Goal: Use online tool/utility: Utilize a website feature to perform a specific function

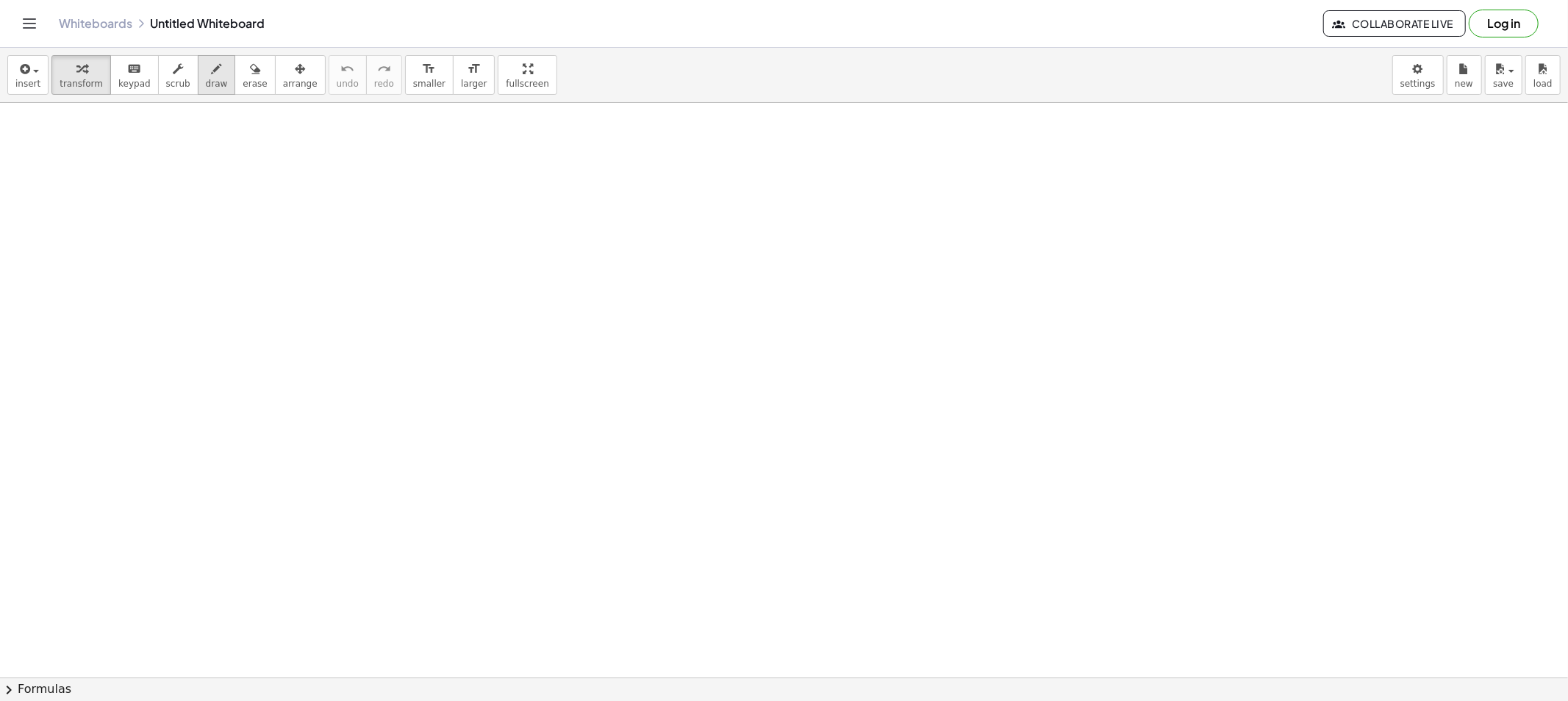
click at [212, 77] on icon "button" at bounding box center [217, 69] width 10 height 18
drag, startPoint x: 291, startPoint y: 142, endPoint x: 271, endPoint y: 158, distance: 25.6
drag, startPoint x: 265, startPoint y: 170, endPoint x: 316, endPoint y: 166, distance: 51.2
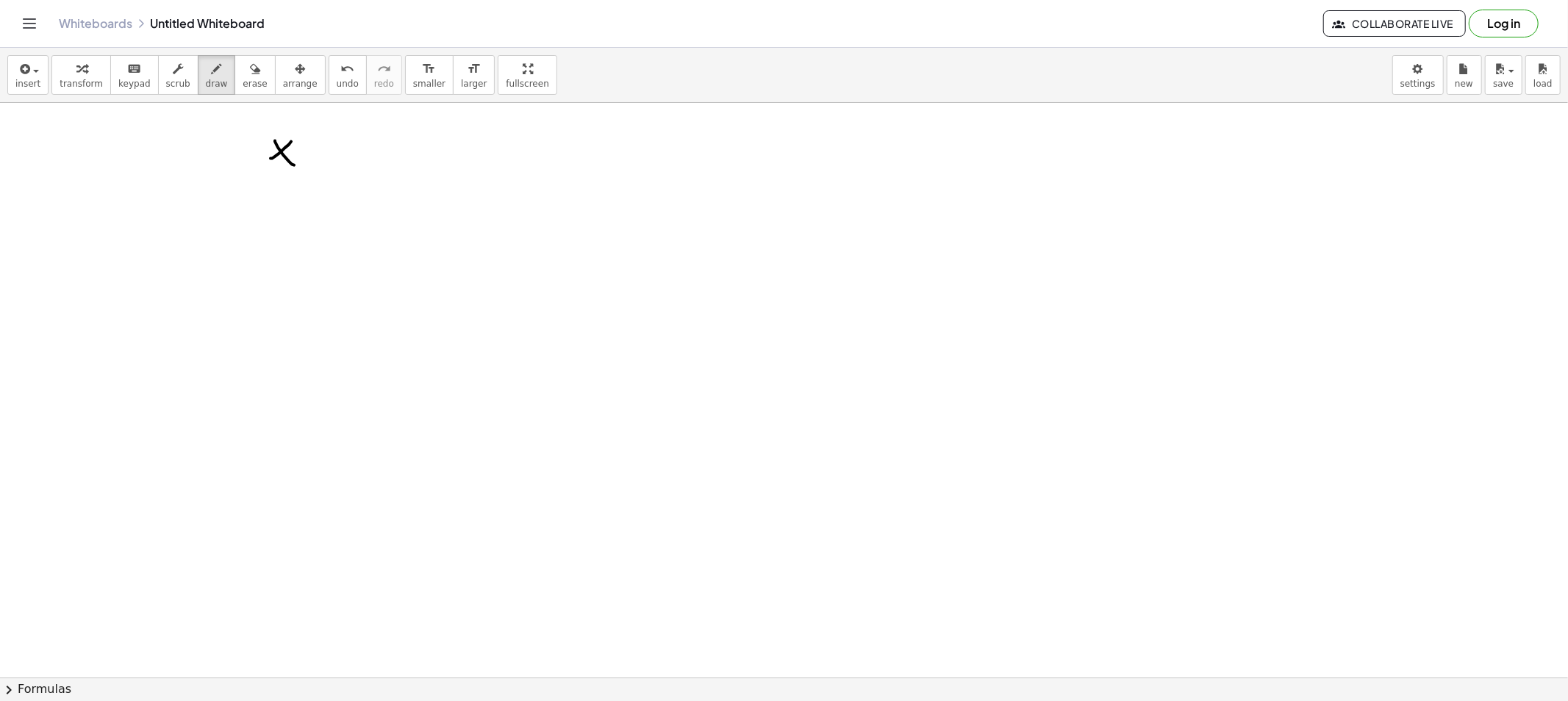
drag, startPoint x: 273, startPoint y: 137, endPoint x: 284, endPoint y: 137, distance: 11.0
drag, startPoint x: 274, startPoint y: 143, endPoint x: 267, endPoint y: 154, distance: 13.0
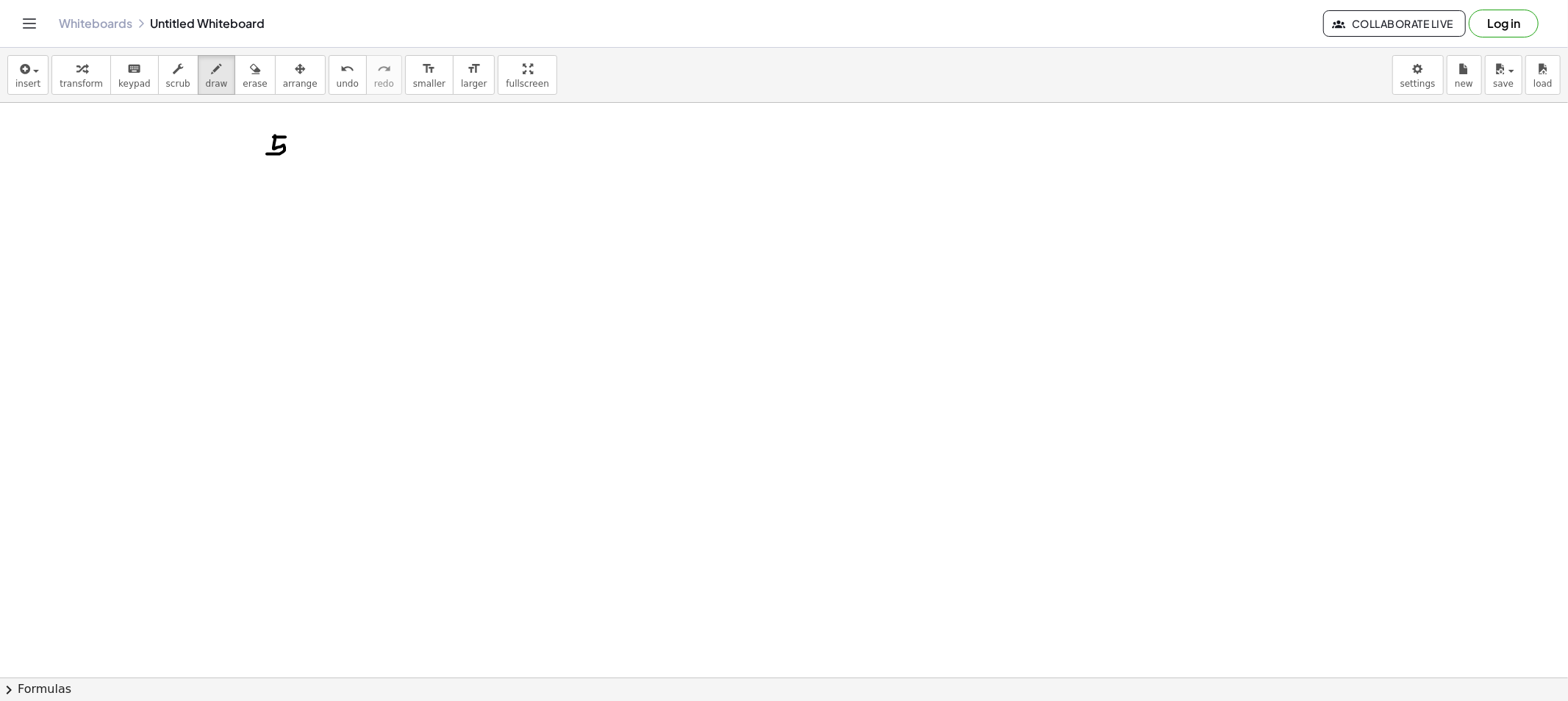
drag, startPoint x: 270, startPoint y: 170, endPoint x: 282, endPoint y: 180, distance: 15.6
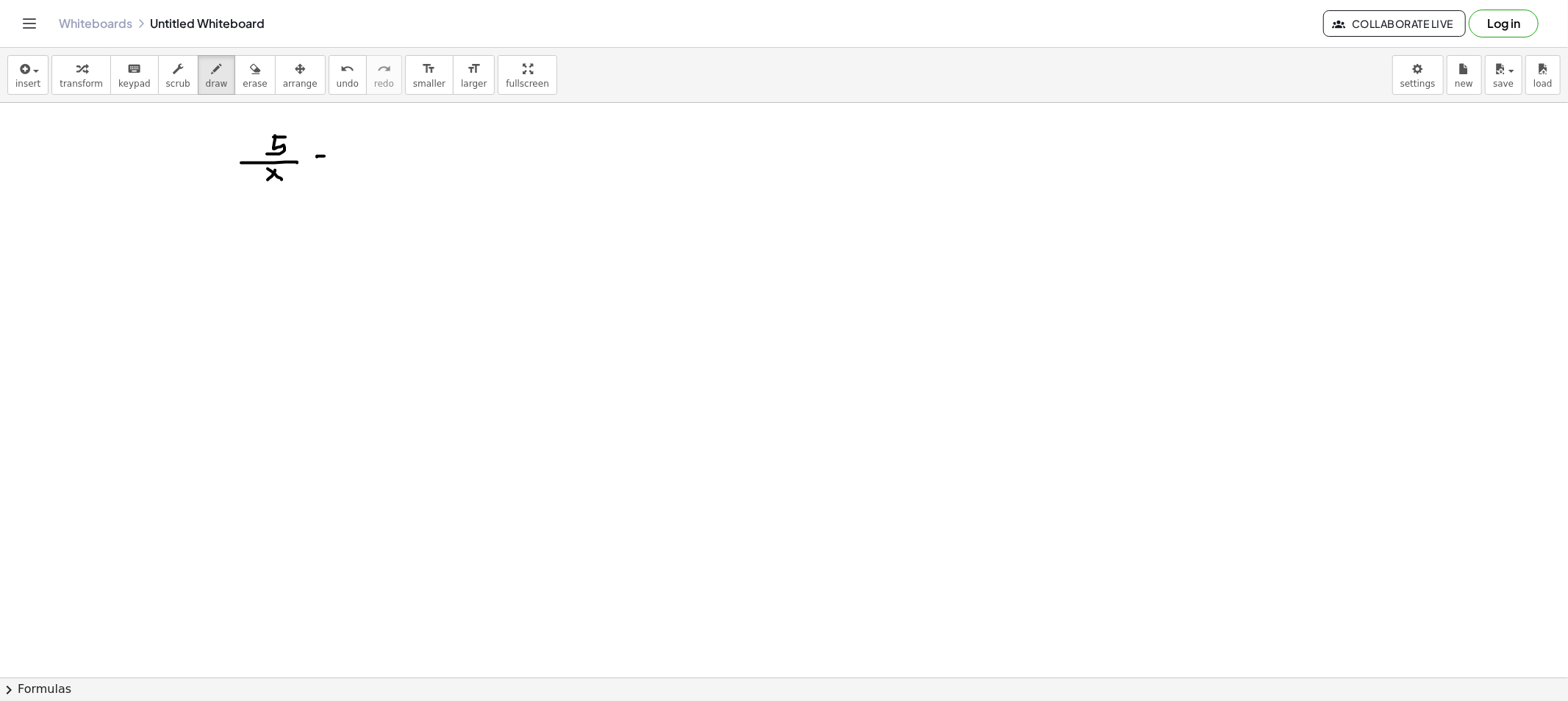
drag, startPoint x: 318, startPoint y: 160, endPoint x: 331, endPoint y: 160, distance: 13.0
drag, startPoint x: 364, startPoint y: 145, endPoint x: 360, endPoint y: 163, distance: 18.4
drag, startPoint x: 374, startPoint y: 147, endPoint x: 403, endPoint y: 162, distance: 32.6
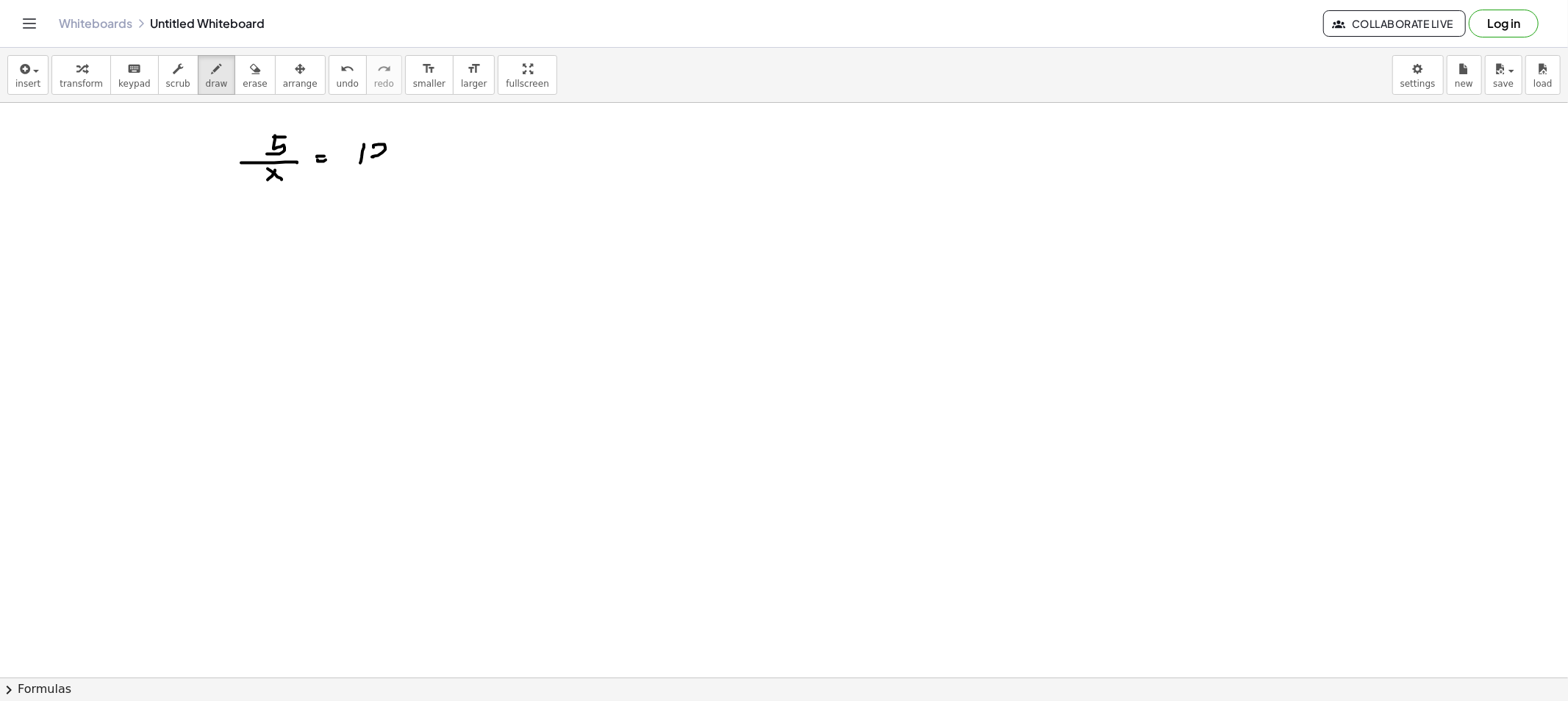
click at [212, 75] on icon "button" at bounding box center [217, 69] width 10 height 18
drag, startPoint x: 271, startPoint y: 253, endPoint x: 298, endPoint y: 265, distance: 29.5
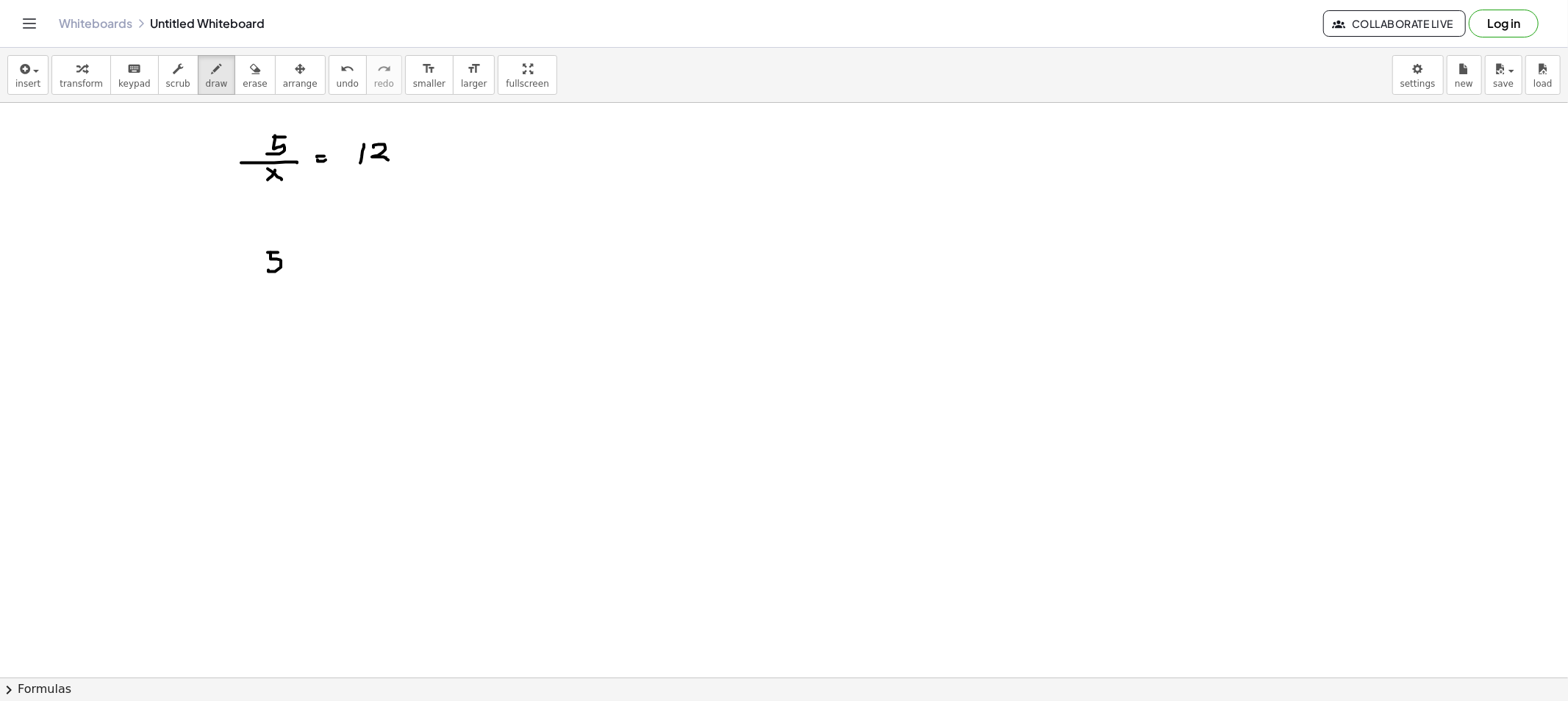
drag, startPoint x: 302, startPoint y: 263, endPoint x: 321, endPoint y: 266, distance: 19.2
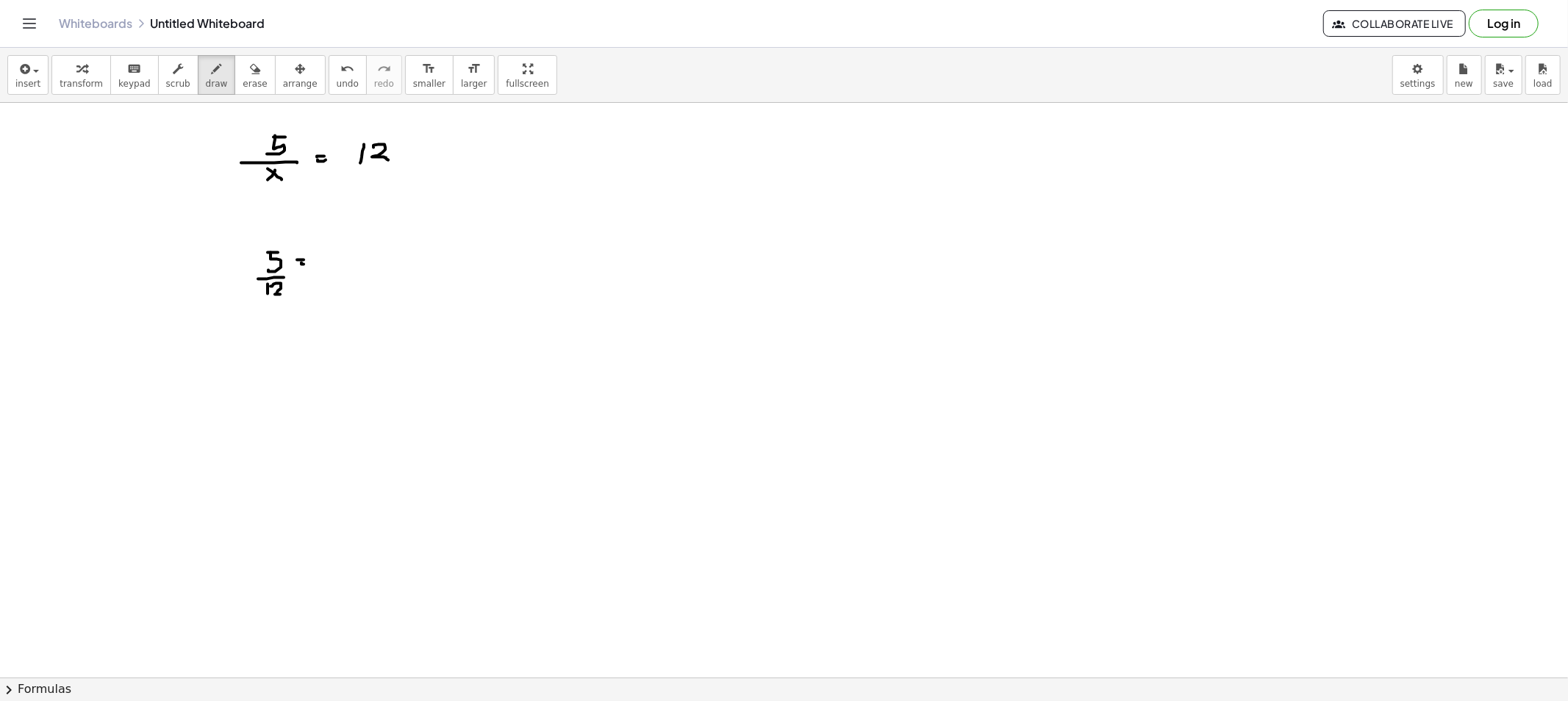
drag, startPoint x: 281, startPoint y: 289, endPoint x: 303, endPoint y: 284, distance: 22.6
drag, startPoint x: 335, startPoint y: 254, endPoint x: 326, endPoint y: 255, distance: 9.1
drag, startPoint x: 326, startPoint y: 255, endPoint x: 341, endPoint y: 270, distance: 21.2
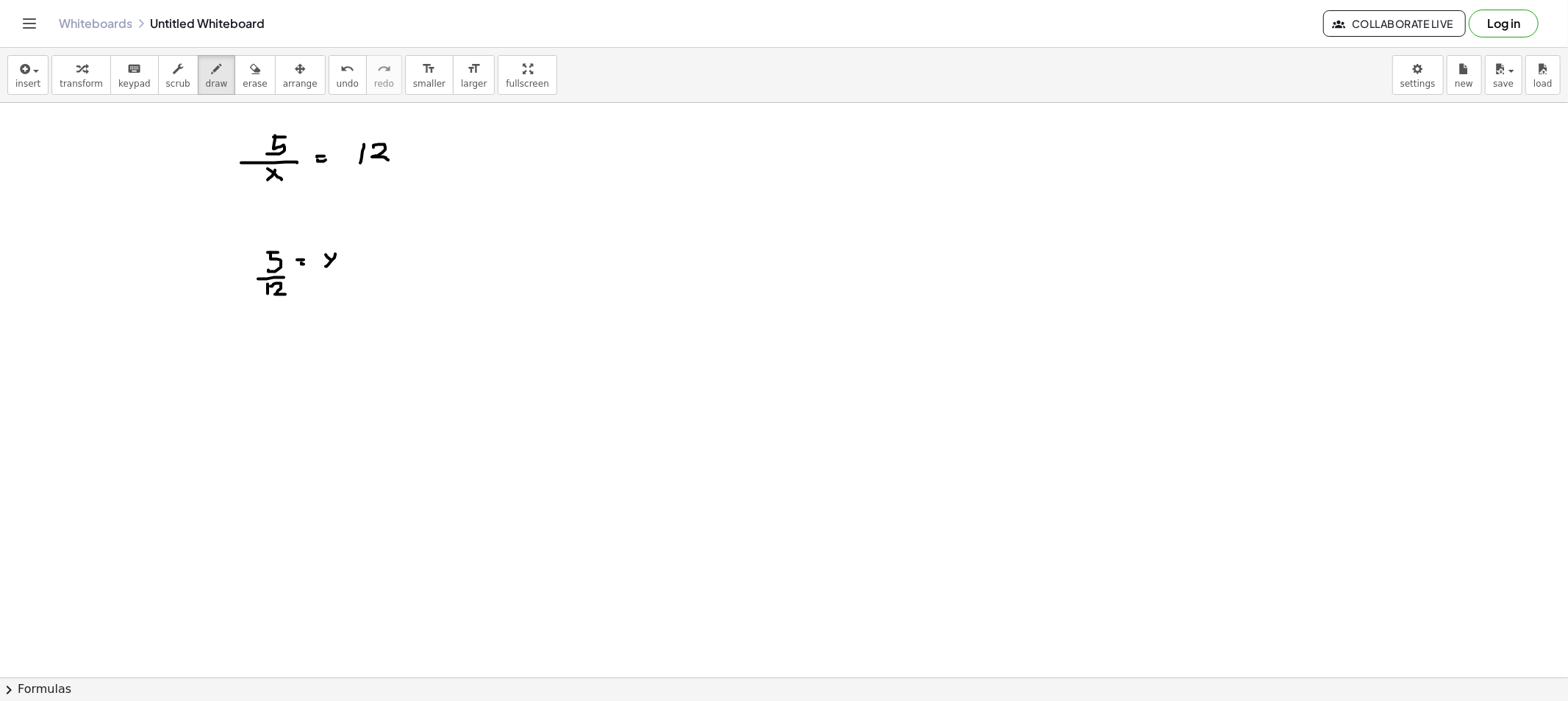
drag, startPoint x: 248, startPoint y: 75, endPoint x: 257, endPoint y: 162, distance: 87.5
click at [247, 77] on button "erase" at bounding box center [255, 75] width 40 height 39
click at [206, 80] on span "draw" at bounding box center [217, 84] width 22 height 10
drag, startPoint x: 248, startPoint y: 274, endPoint x: 250, endPoint y: 366, distance: 92.0
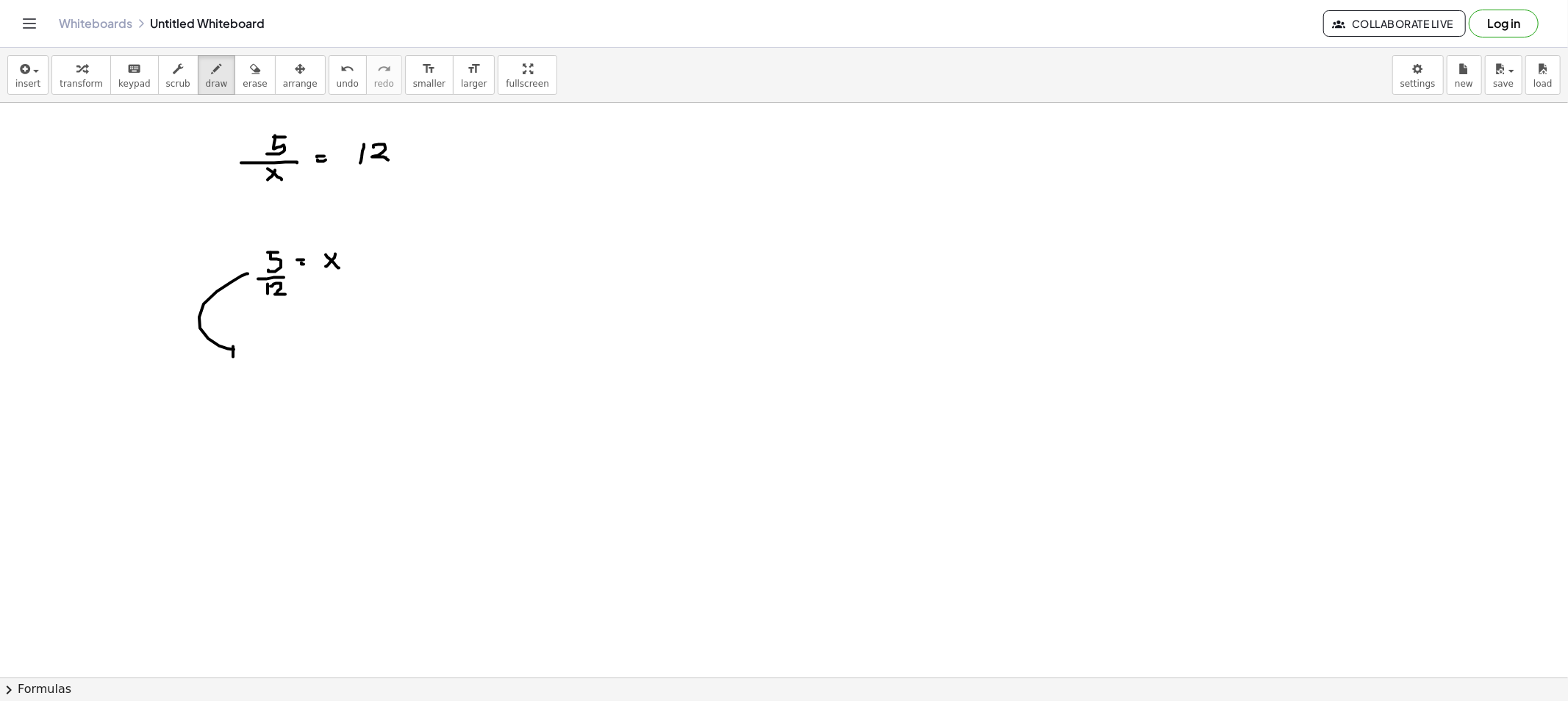
drag, startPoint x: 231, startPoint y: 343, endPoint x: 239, endPoint y: 358, distance: 17.0
click at [235, 79] on button "erase" at bounding box center [255, 75] width 40 height 39
drag, startPoint x: 189, startPoint y: 303, endPoint x: 225, endPoint y: 362, distance: 69.1
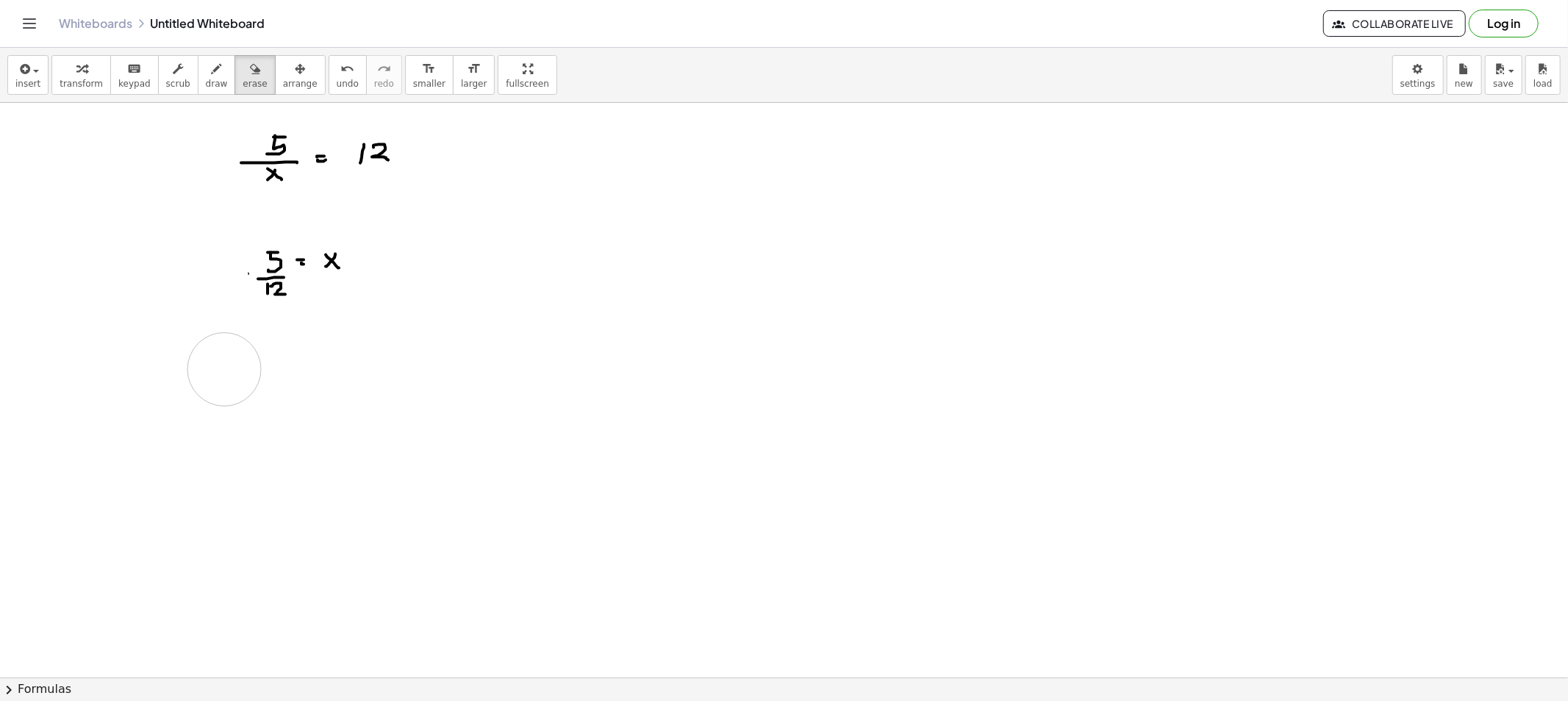
click at [200, 92] on button "draw" at bounding box center [217, 75] width 39 height 39
drag, startPoint x: 378, startPoint y: 347, endPoint x: 459, endPoint y: 343, distance: 81.1
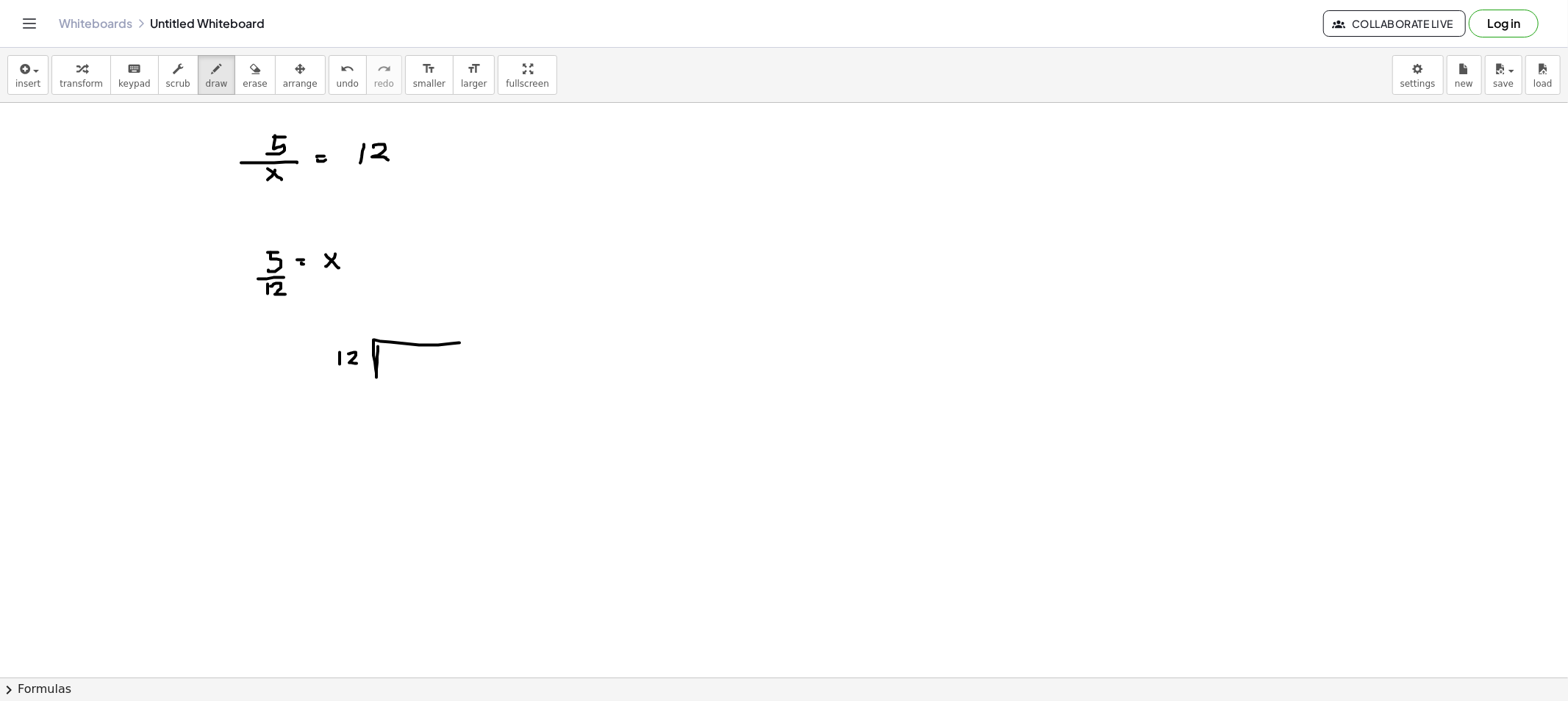
drag, startPoint x: 349, startPoint y: 354, endPoint x: 386, endPoint y: 362, distance: 37.9
drag, startPoint x: 395, startPoint y: 361, endPoint x: 391, endPoint y: 370, distance: 9.8
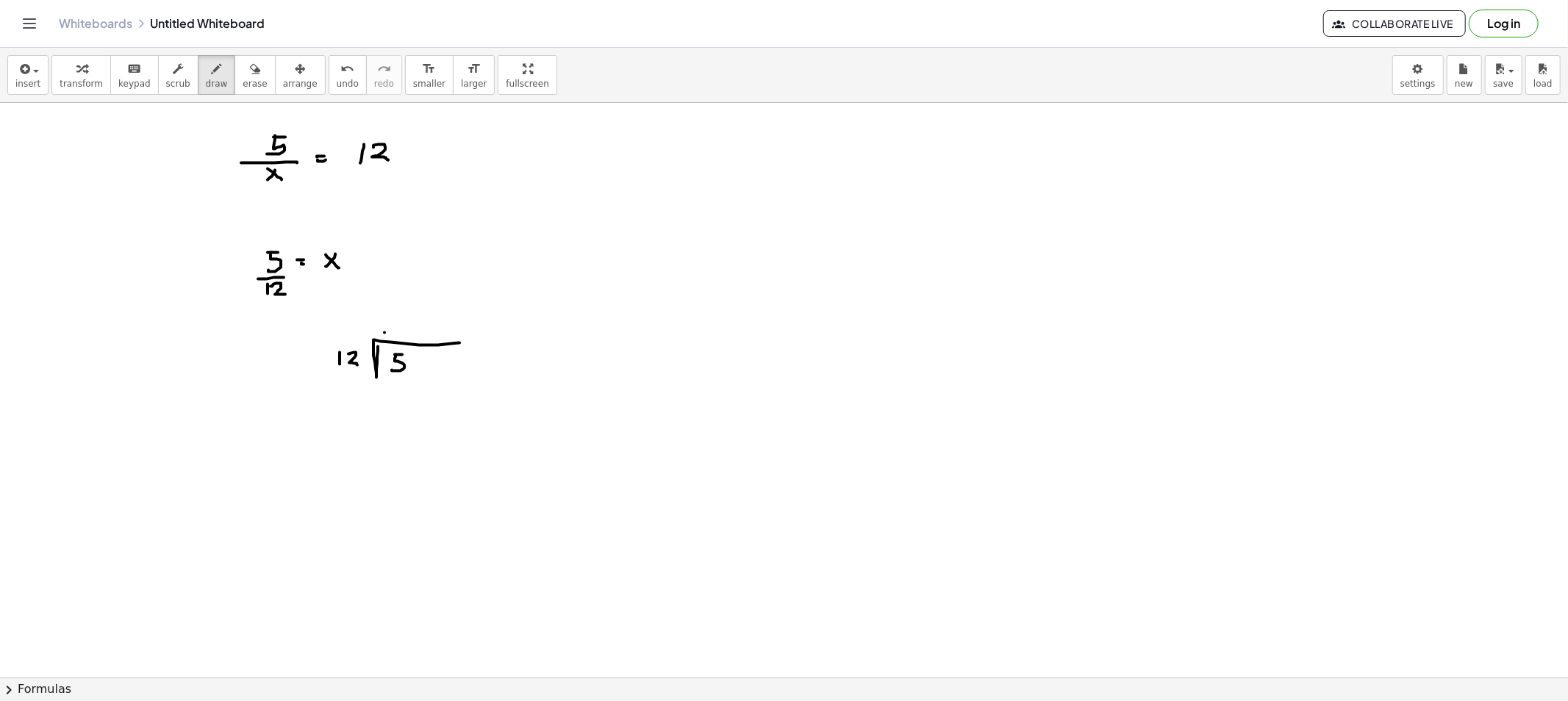
drag, startPoint x: 216, startPoint y: 142, endPoint x: 255, endPoint y: 149, distance: 39.6
drag, startPoint x: 392, startPoint y: 410, endPoint x: 399, endPoint y: 394, distance: 17.5
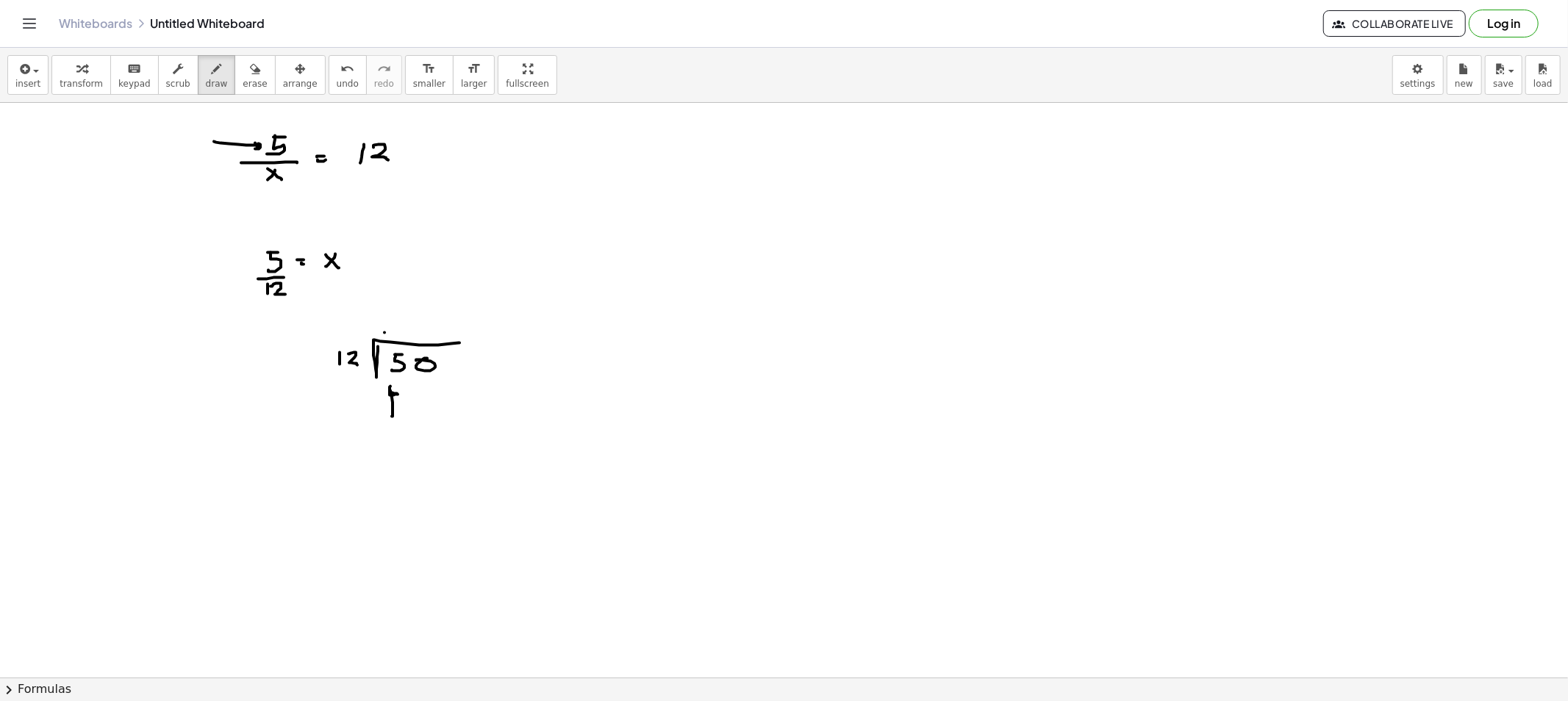
drag, startPoint x: 255, startPoint y: 296, endPoint x: 258, endPoint y: 309, distance: 13.3
drag, startPoint x: 346, startPoint y: 320, endPoint x: 360, endPoint y: 346, distance: 29.5
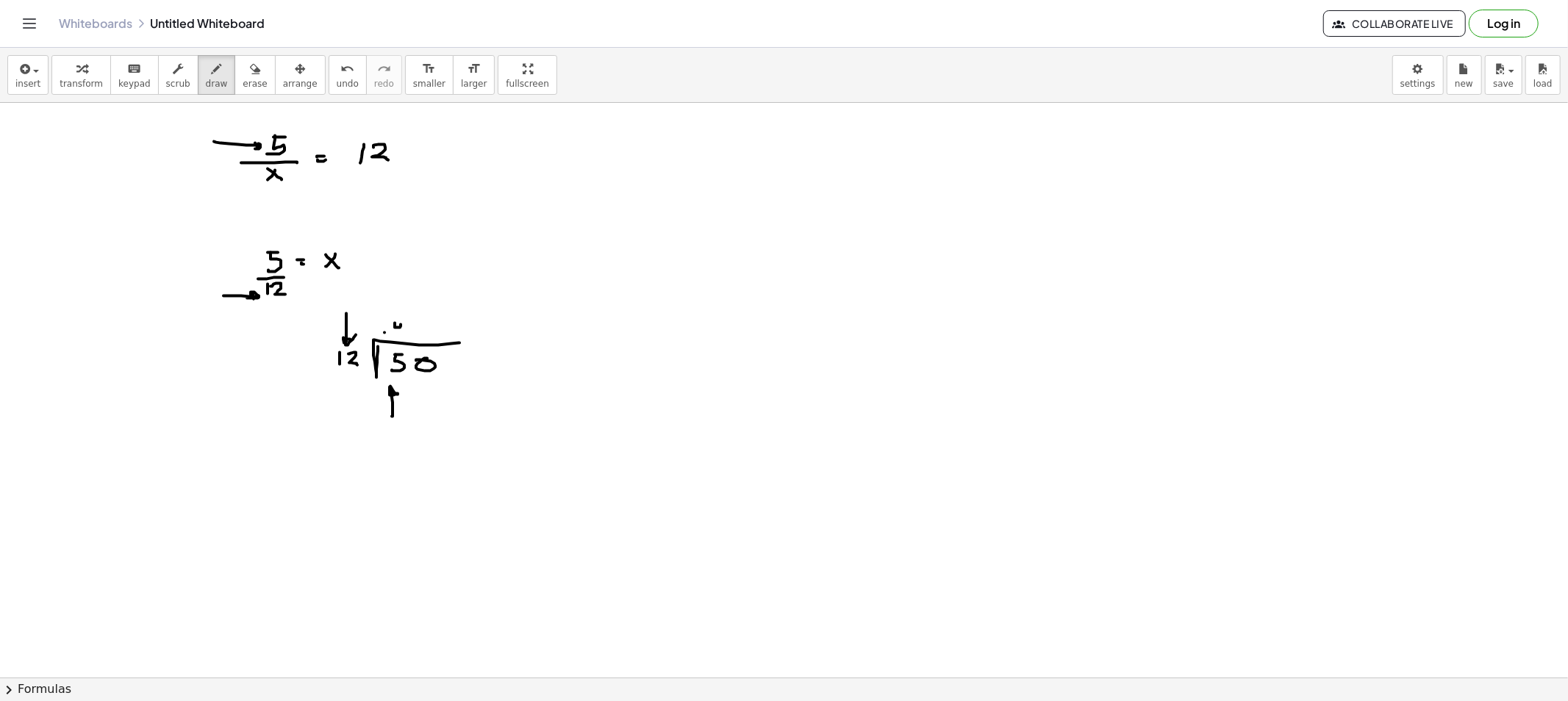
drag, startPoint x: 395, startPoint y: 323, endPoint x: 401, endPoint y: 334, distance: 12.5
click at [242, 80] on span "erase" at bounding box center [254, 84] width 24 height 10
drag, startPoint x: 391, startPoint y: 430, endPoint x: 391, endPoint y: 415, distance: 15.0
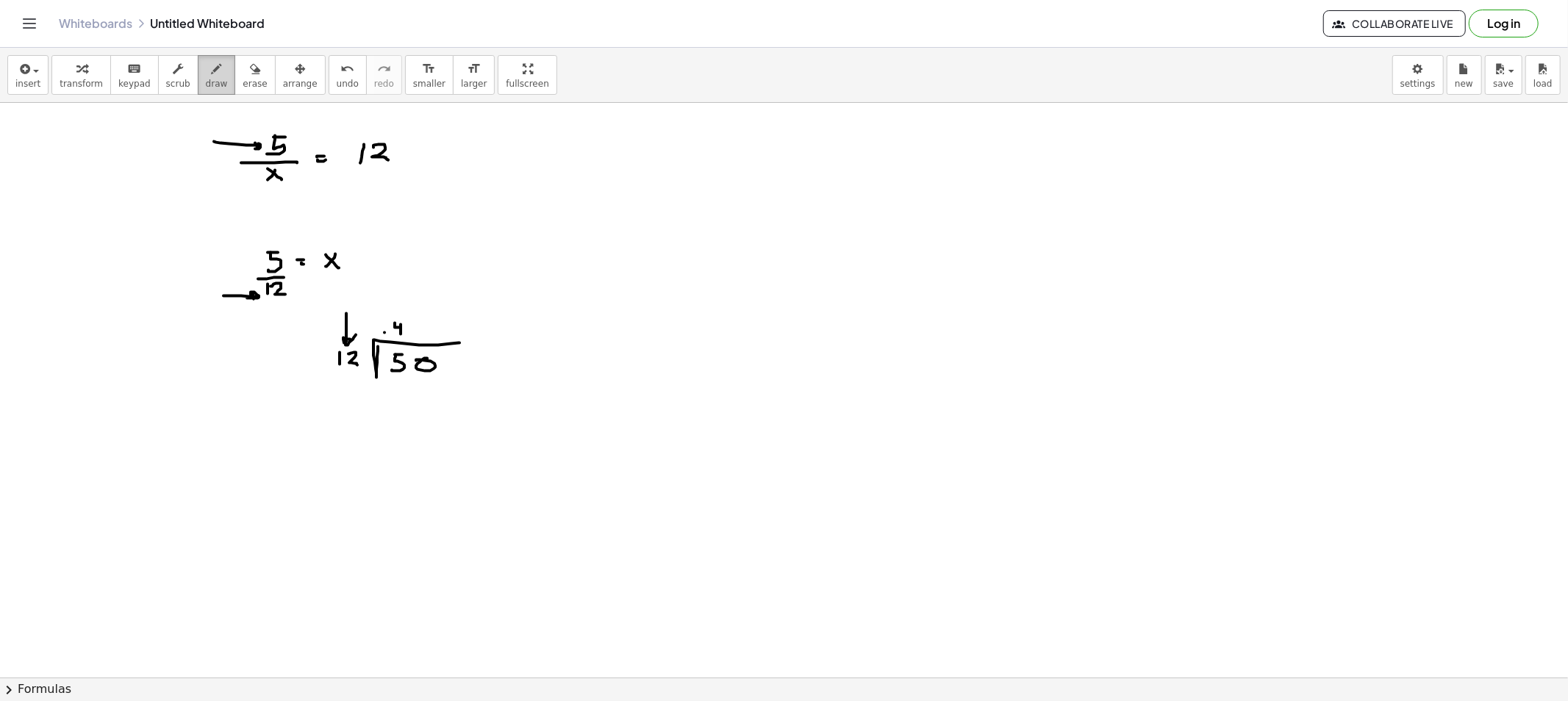
click at [212, 66] on icon "button" at bounding box center [217, 69] width 10 height 18
drag, startPoint x: 395, startPoint y: 391, endPoint x: 405, endPoint y: 404, distance: 16.4
drag, startPoint x: 420, startPoint y: 394, endPoint x: 420, endPoint y: 403, distance: 9.0
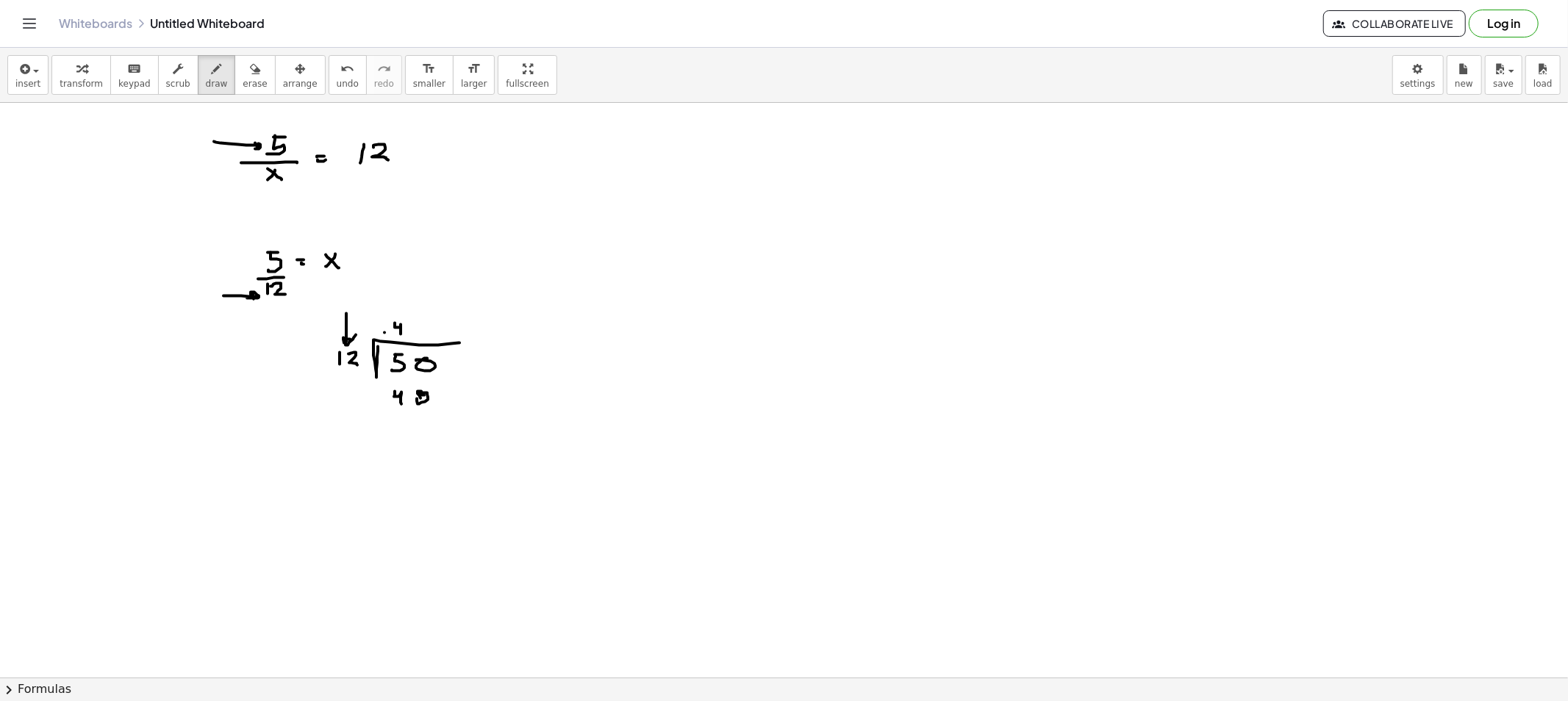
drag, startPoint x: 422, startPoint y: 421, endPoint x: 431, endPoint y: 433, distance: 15.0
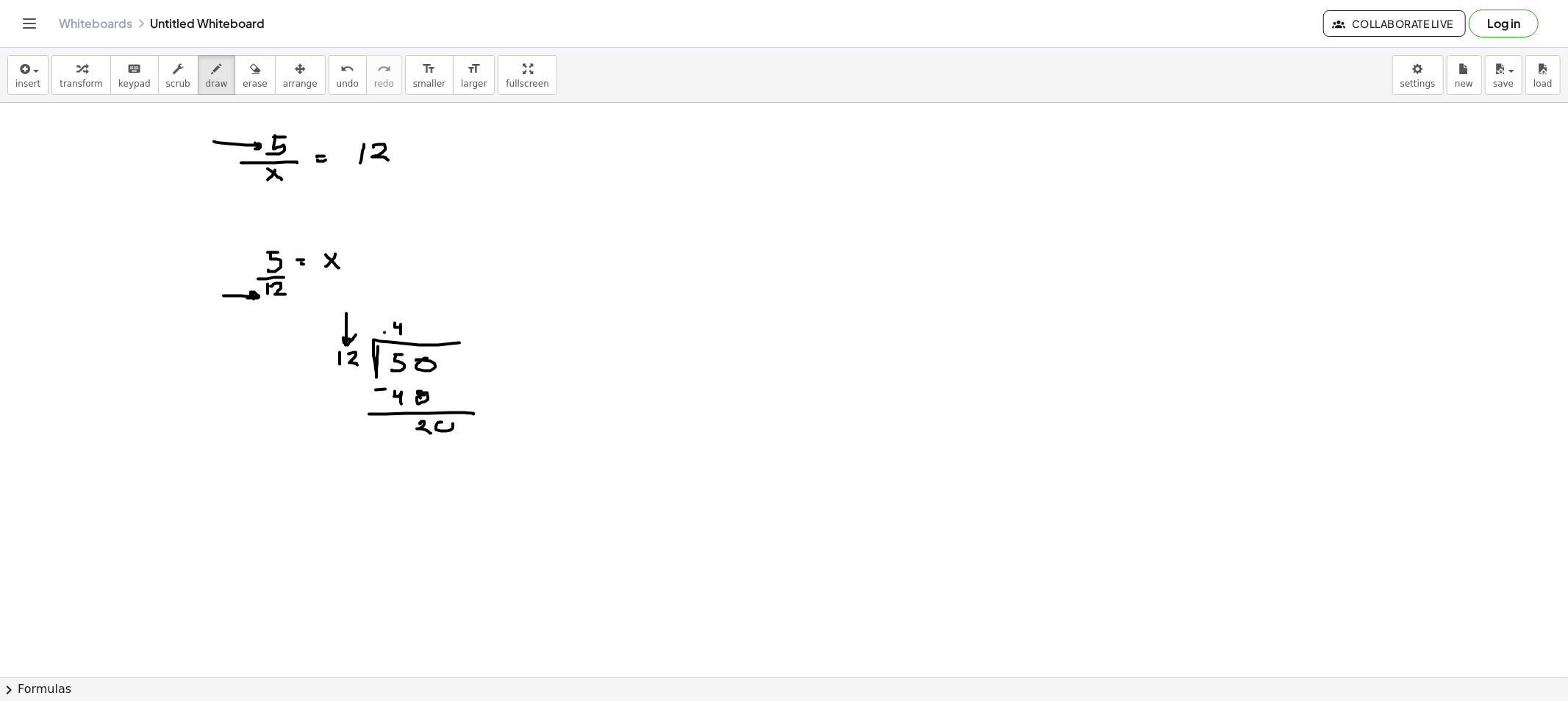
drag, startPoint x: 442, startPoint y: 422, endPoint x: 442, endPoint y: 431, distance: 9.0
drag, startPoint x: 422, startPoint y: 324, endPoint x: 423, endPoint y: 333, distance: 9.1
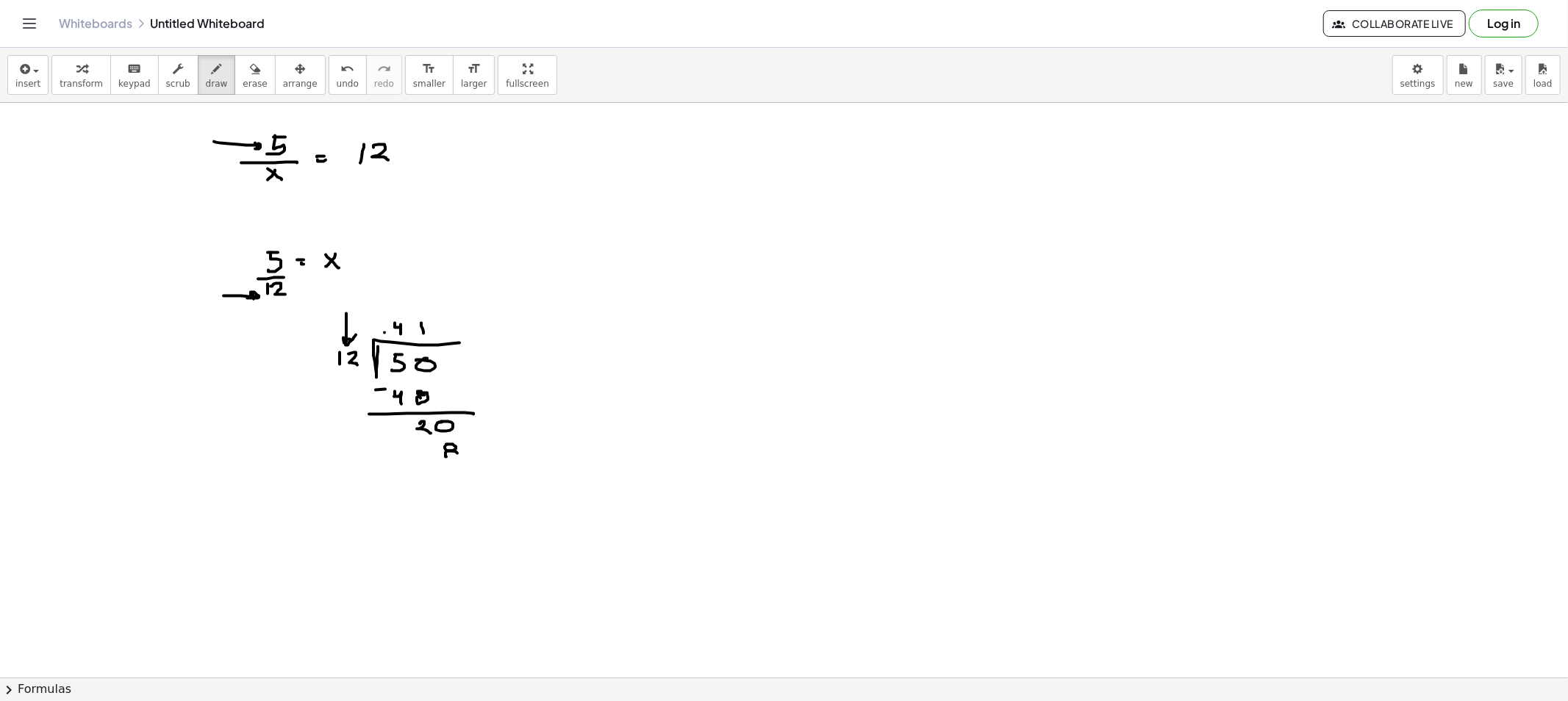
drag, startPoint x: 446, startPoint y: 457, endPoint x: 452, endPoint y: 452, distance: 7.8
drag, startPoint x: 422, startPoint y: 311, endPoint x: 391, endPoint y: 327, distance: 34.9
drag, startPoint x: 230, startPoint y: 79, endPoint x: 233, endPoint y: 86, distance: 7.6
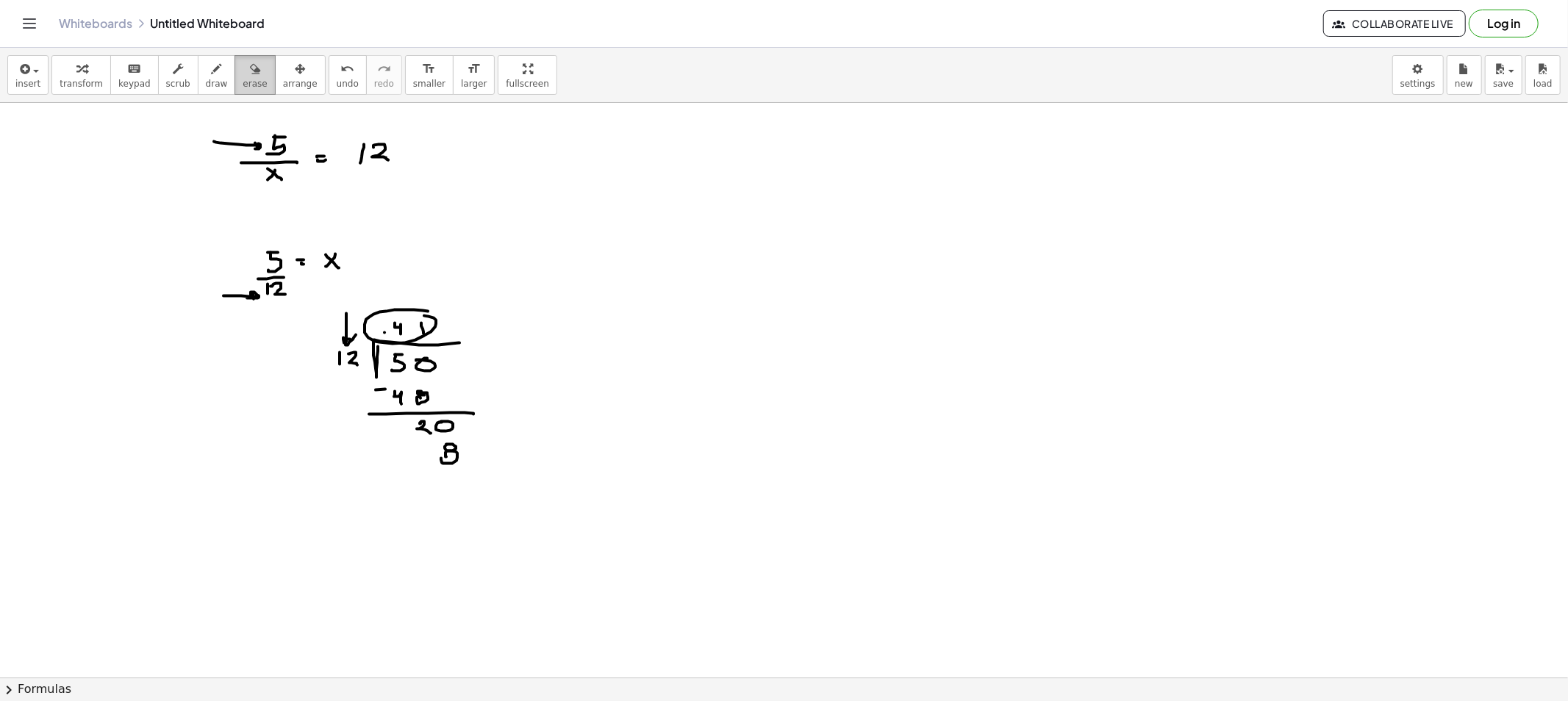
click at [242, 80] on span "erase" at bounding box center [254, 84] width 24 height 10
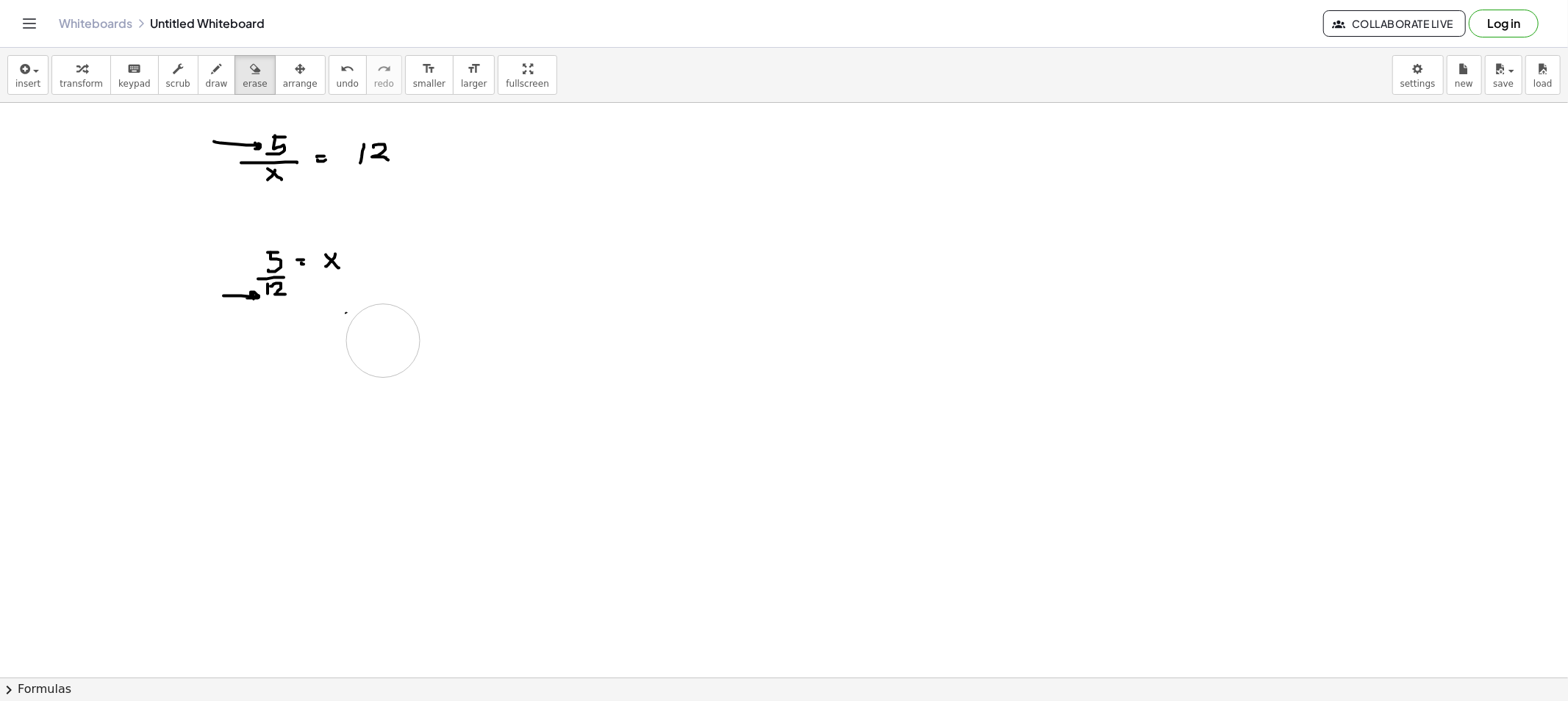
drag, startPoint x: 340, startPoint y: 363, endPoint x: 340, endPoint y: 325, distance: 38.0
click at [212, 67] on icon "button" at bounding box center [217, 69] width 10 height 18
drag, startPoint x: 269, startPoint y: 348, endPoint x: 287, endPoint y: 356, distance: 19.7
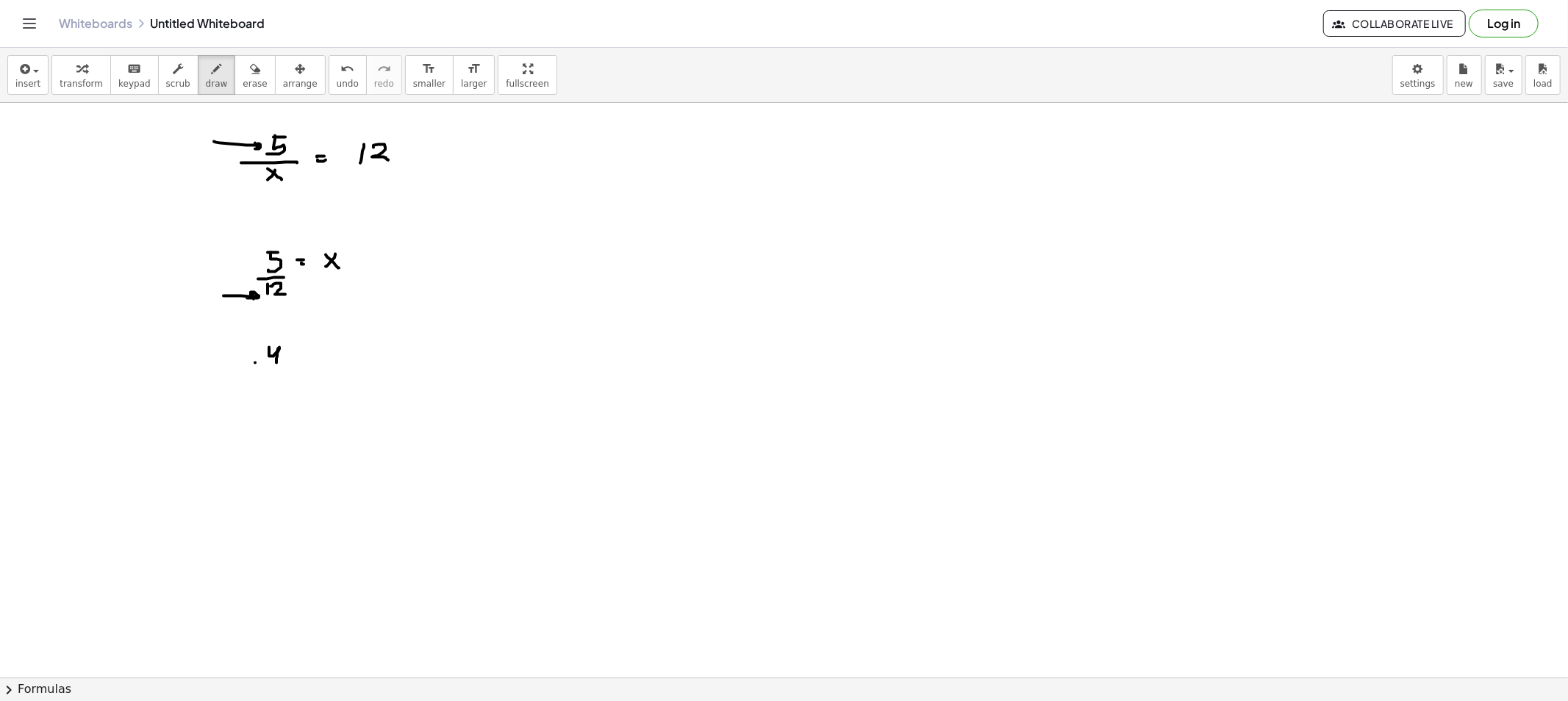
drag, startPoint x: 287, startPoint y: 348, endPoint x: 285, endPoint y: 369, distance: 21.1
drag, startPoint x: 292, startPoint y: 280, endPoint x: 292, endPoint y: 268, distance: 12.0
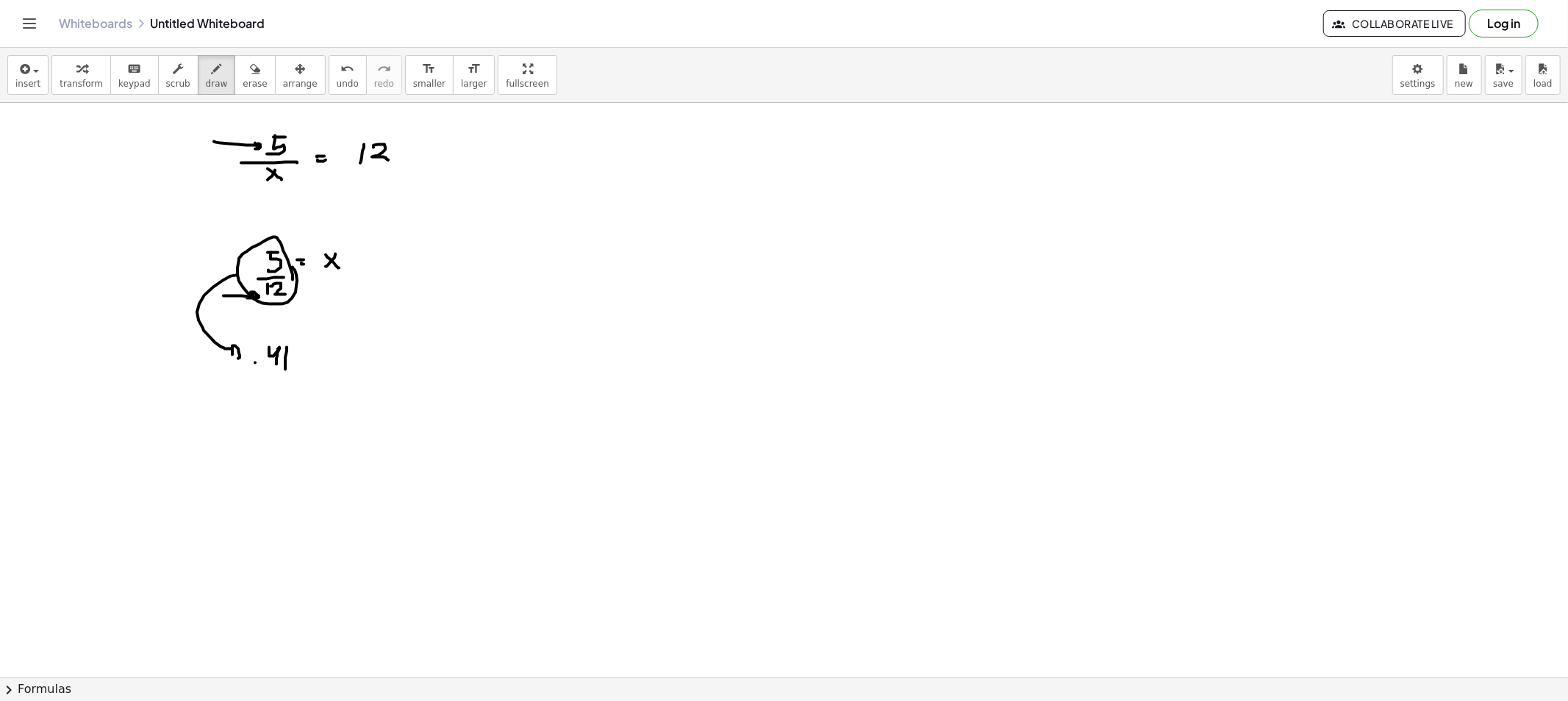
drag, startPoint x: 236, startPoint y: 276, endPoint x: 225, endPoint y: 358, distance: 82.7
click at [242, 86] on span "erase" at bounding box center [254, 84] width 24 height 10
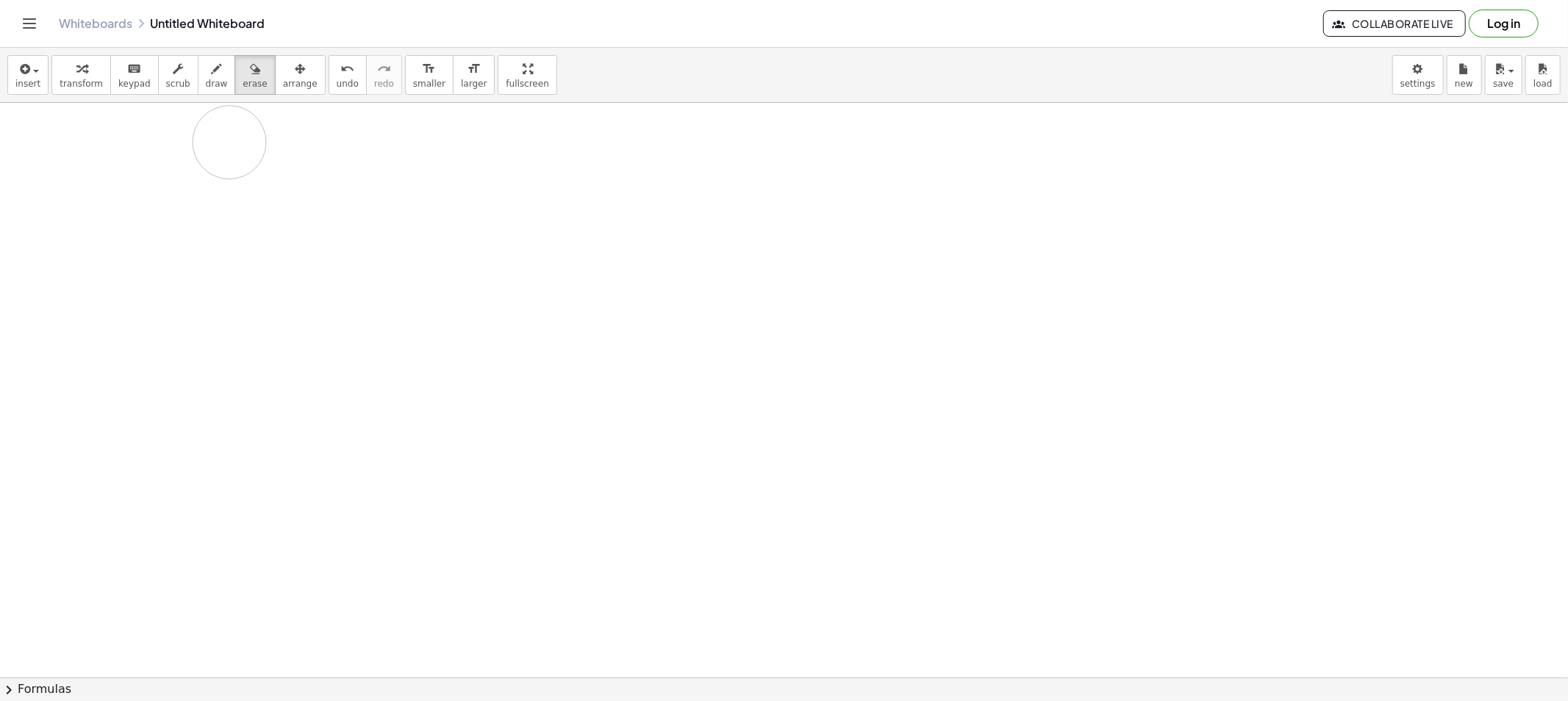
drag, startPoint x: 201, startPoint y: 343, endPoint x: 338, endPoint y: 126, distance: 256.6
drag, startPoint x: 204, startPoint y: 76, endPoint x: 236, endPoint y: 109, distance: 46.0
click at [206, 79] on span "draw" at bounding box center [217, 84] width 22 height 10
drag, startPoint x: 291, startPoint y: 141, endPoint x: 284, endPoint y: 164, distance: 24.0
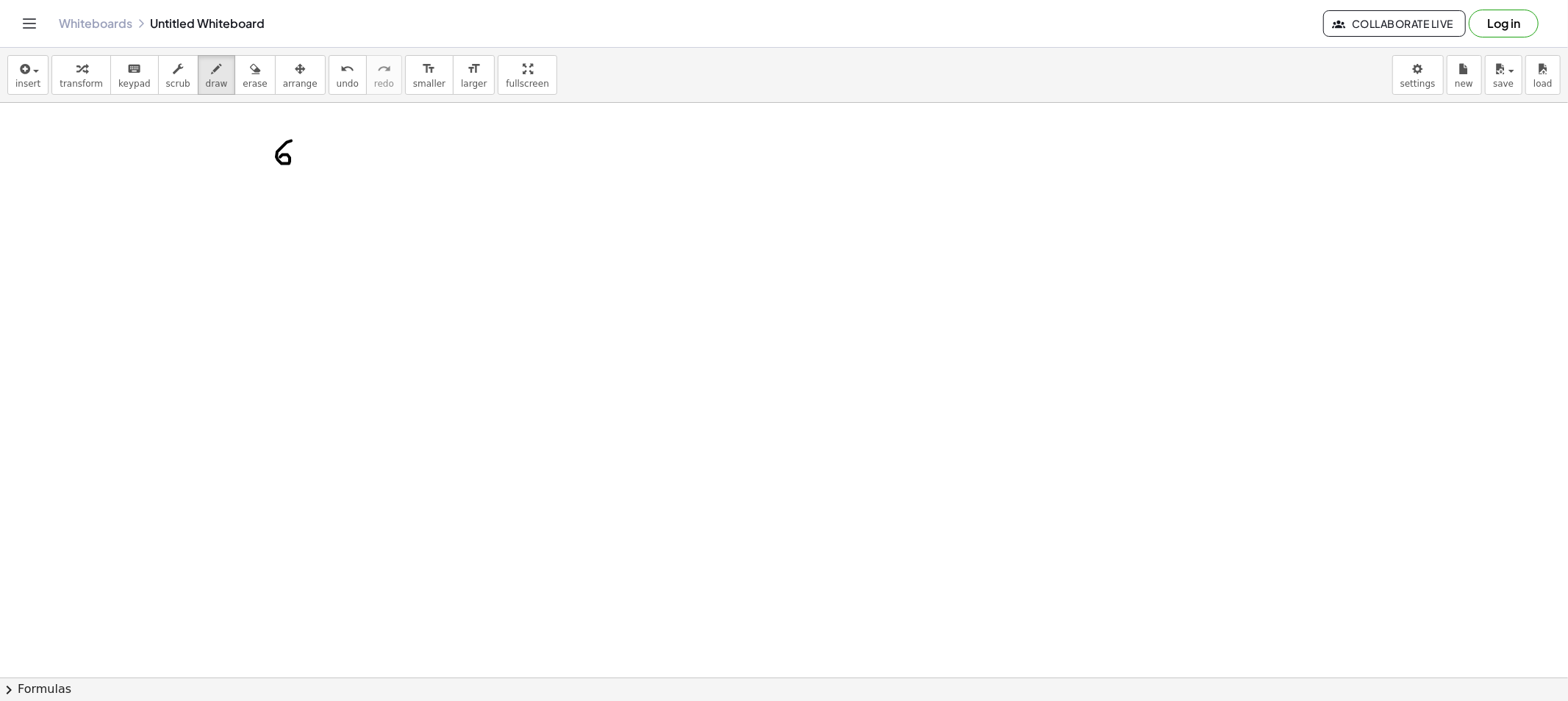
drag, startPoint x: 236, startPoint y: 177, endPoint x: 316, endPoint y: 178, distance: 80.0
drag, startPoint x: 242, startPoint y: 200, endPoint x: 267, endPoint y: 202, distance: 25.1
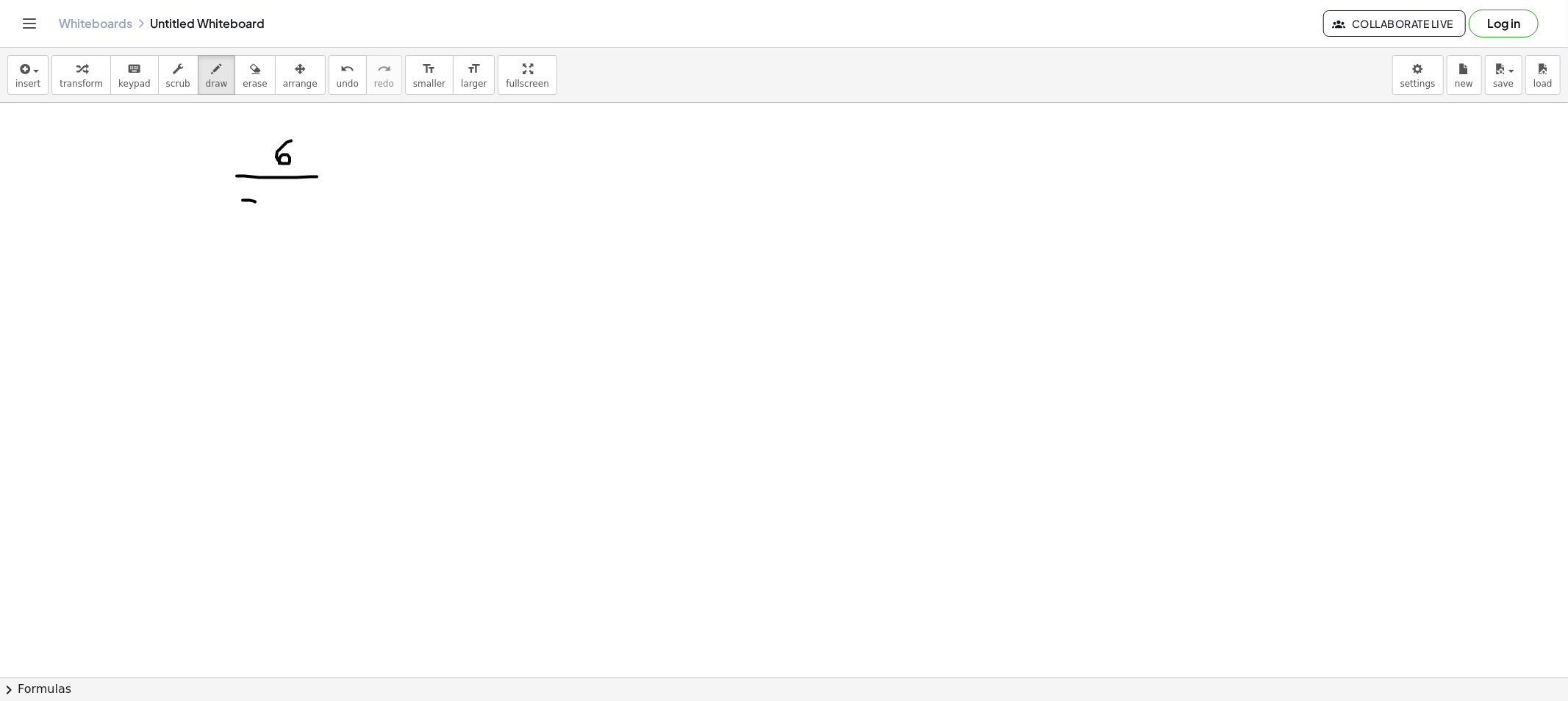
drag, startPoint x: 278, startPoint y: 206, endPoint x: 278, endPoint y: 189, distance: 17.0
drag, startPoint x: 291, startPoint y: 199, endPoint x: 300, endPoint y: 204, distance: 10.3
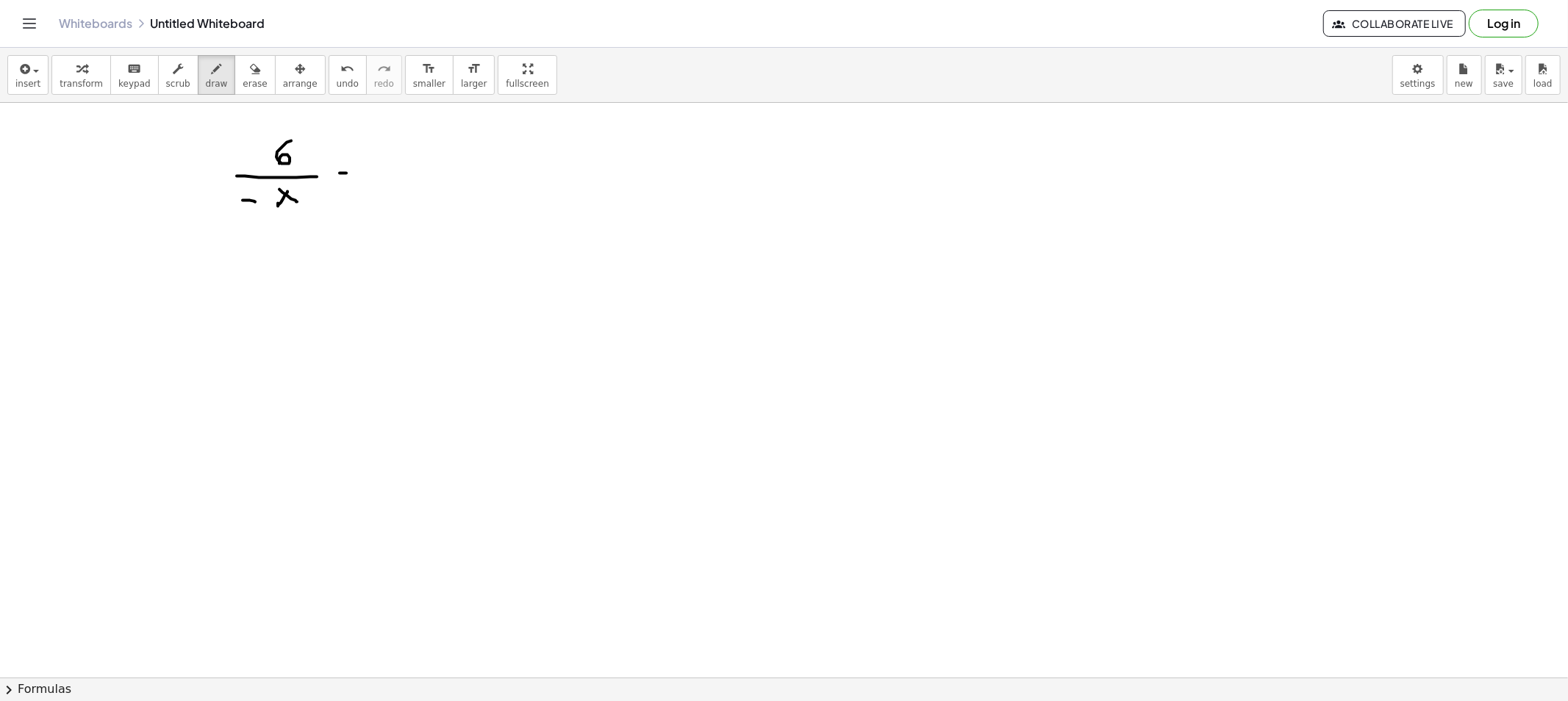
click at [242, 74] on div "button" at bounding box center [254, 68] width 24 height 18
click at [206, 80] on span "draw" at bounding box center [217, 84] width 22 height 10
drag, startPoint x: 377, startPoint y: 168, endPoint x: 395, endPoint y: 177, distance: 20.1
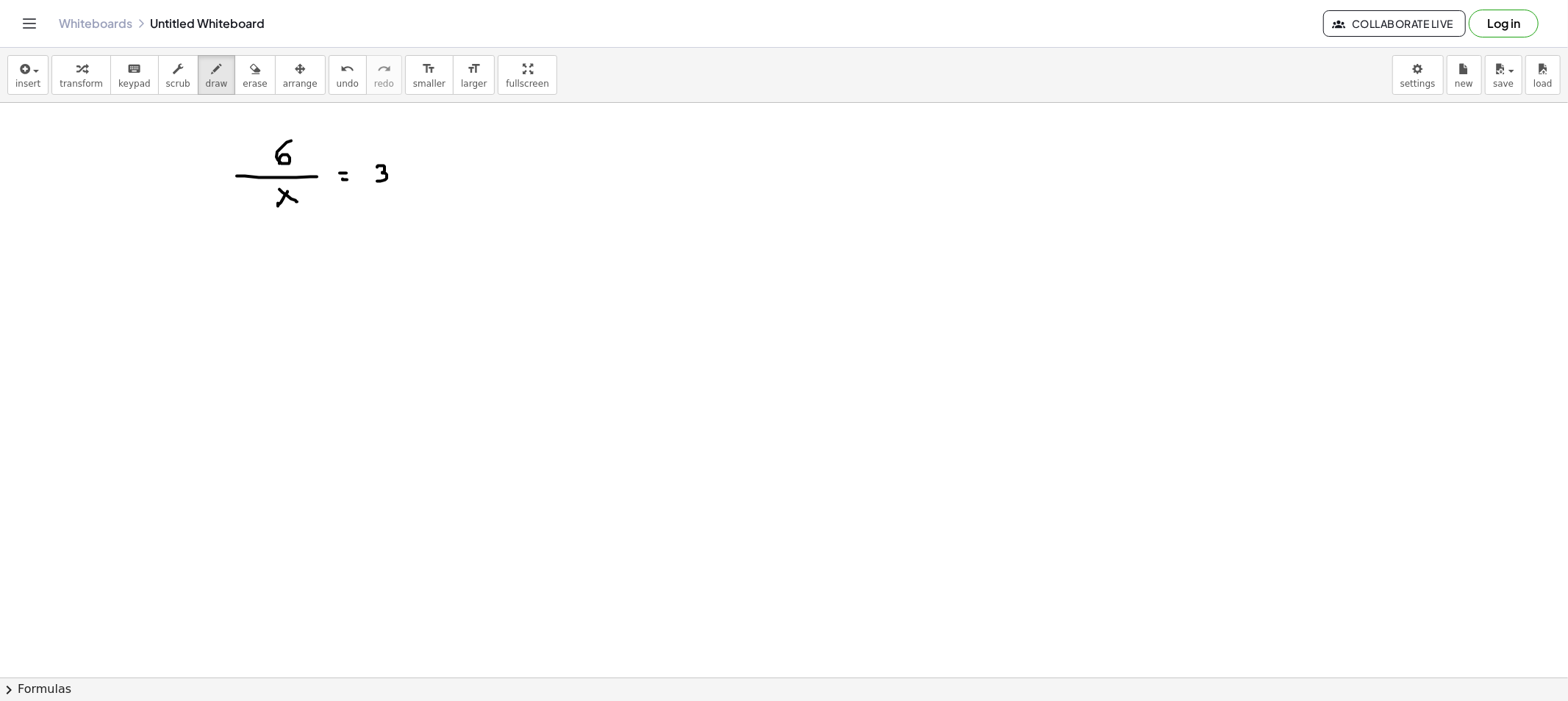
drag, startPoint x: 362, startPoint y: 174, endPoint x: 413, endPoint y: 178, distance: 51.2
click at [206, 86] on span "draw" at bounding box center [217, 84] width 22 height 10
drag, startPoint x: 302, startPoint y: 213, endPoint x: 394, endPoint y: 180, distance: 97.7
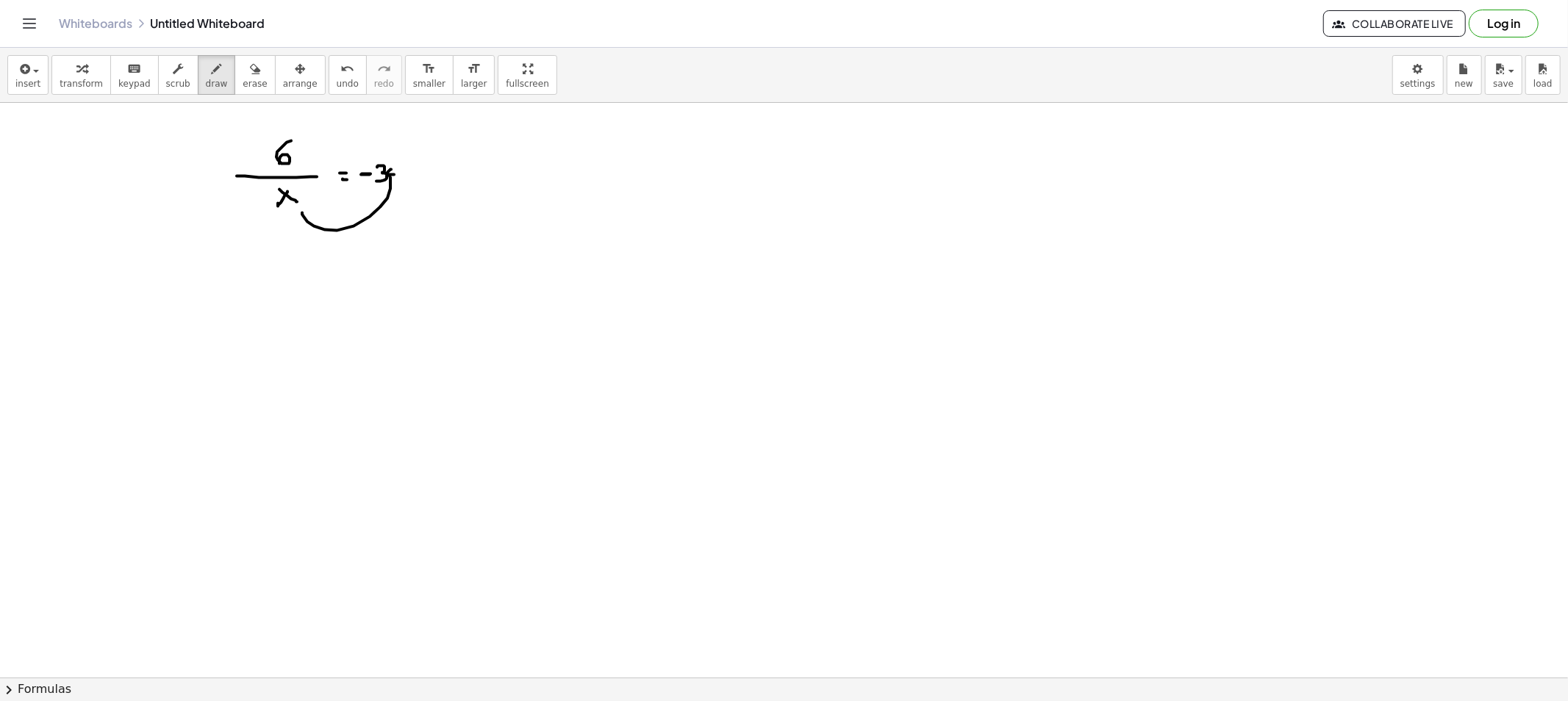
drag, startPoint x: 282, startPoint y: 263, endPoint x: 287, endPoint y: 287, distance: 24.5
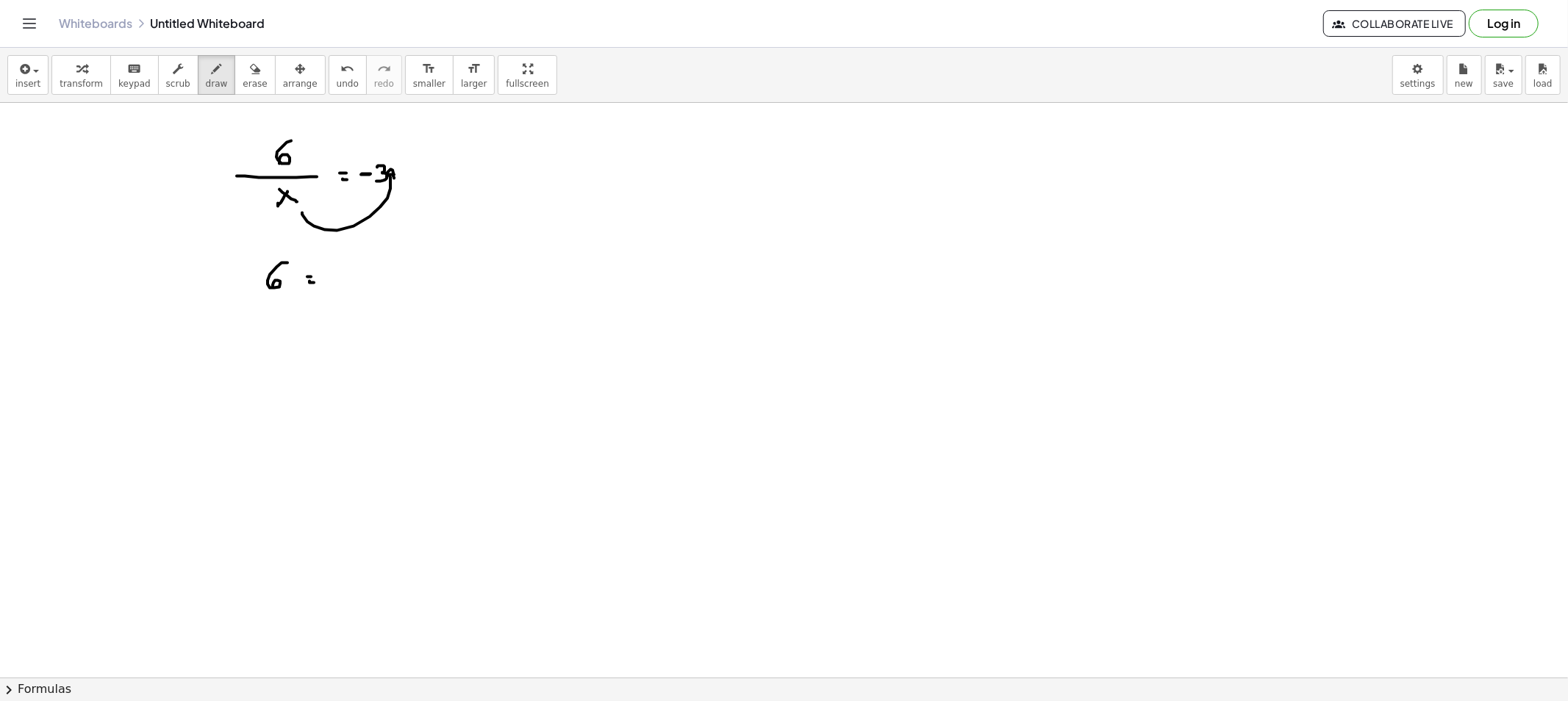
drag, startPoint x: 374, startPoint y: 272, endPoint x: 375, endPoint y: 285, distance: 13.0
drag, startPoint x: 398, startPoint y: 272, endPoint x: 386, endPoint y: 275, distance: 12.4
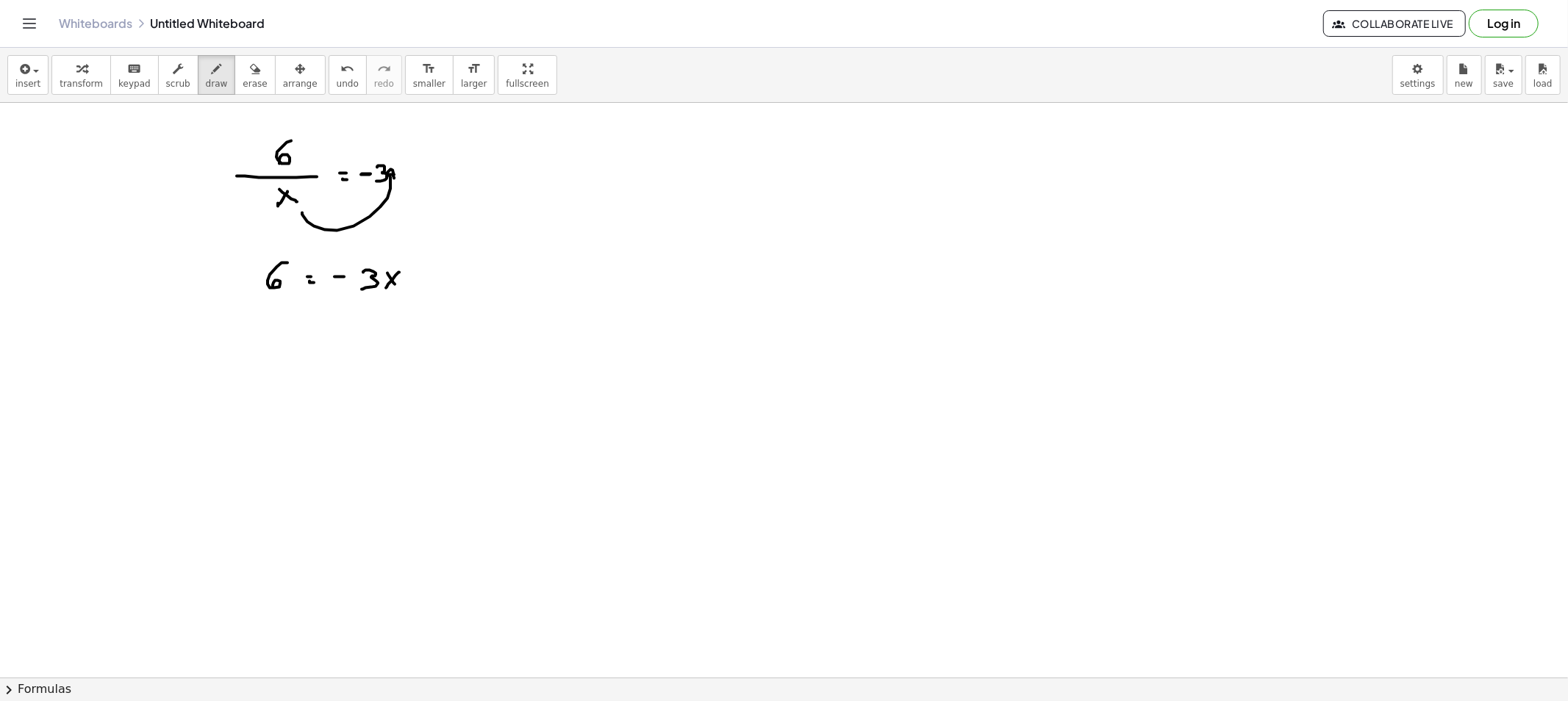
drag, startPoint x: 371, startPoint y: 291, endPoint x: 292, endPoint y: 298, distance: 79.3
click at [244, 94] on button "erase" at bounding box center [255, 75] width 40 height 39
drag, startPoint x: 299, startPoint y: 339, endPoint x: 365, endPoint y: 327, distance: 67.1
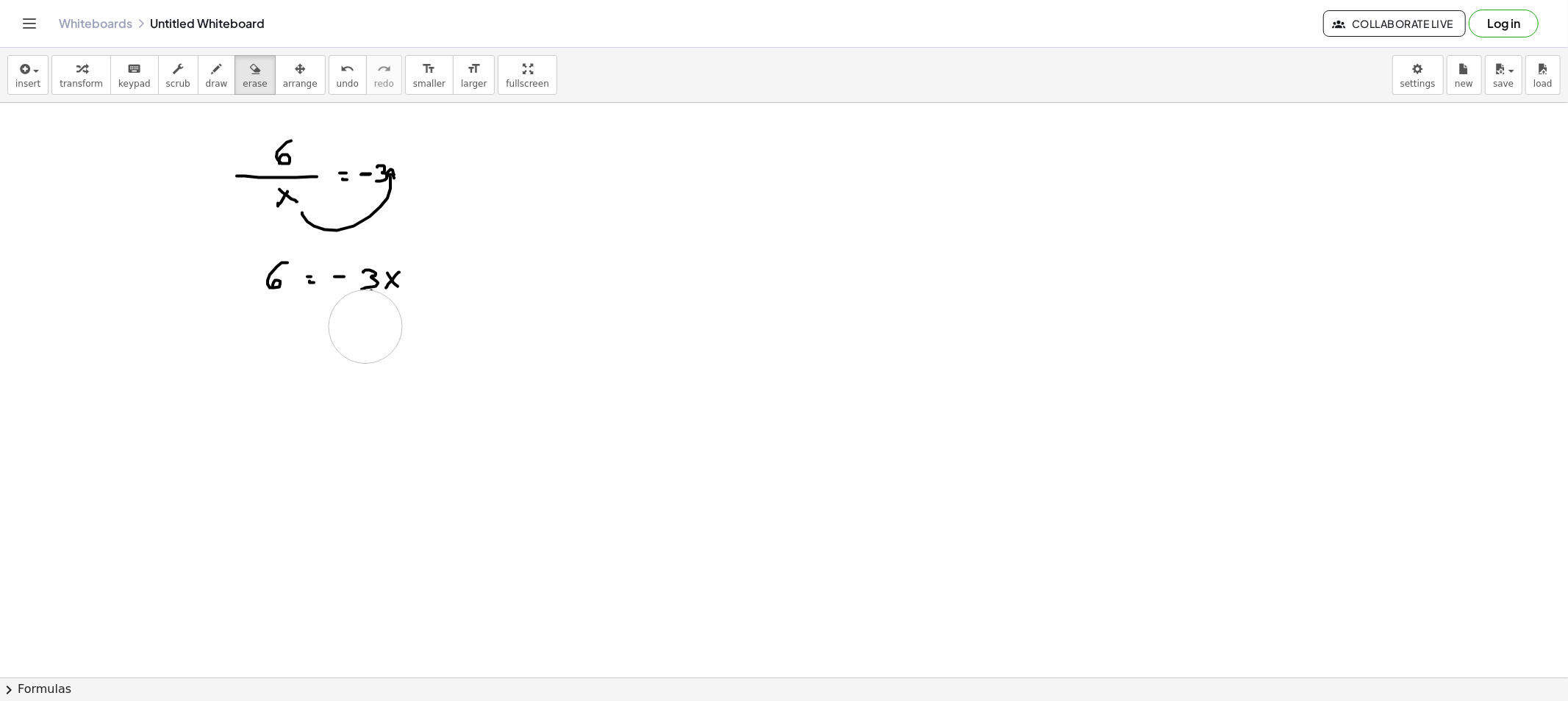
click at [199, 92] on button "draw" at bounding box center [217, 75] width 39 height 39
drag, startPoint x: 359, startPoint y: 316, endPoint x: 303, endPoint y: 320, distance: 56.1
drag, startPoint x: 298, startPoint y: 366, endPoint x: 288, endPoint y: 391, distance: 26.9
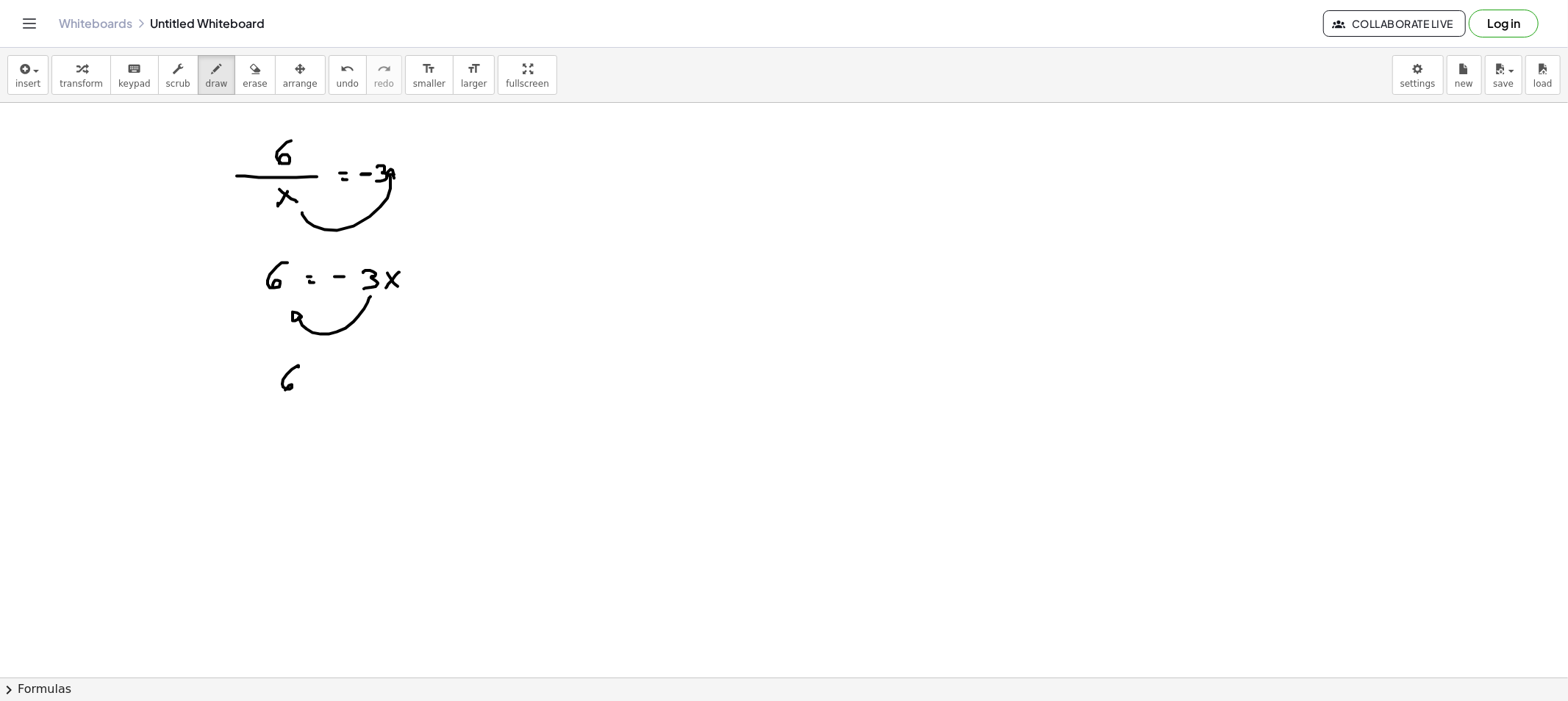
drag, startPoint x: 259, startPoint y: 394, endPoint x: 317, endPoint y: 398, distance: 58.1
drag, startPoint x: 265, startPoint y: 412, endPoint x: 273, endPoint y: 412, distance: 8.0
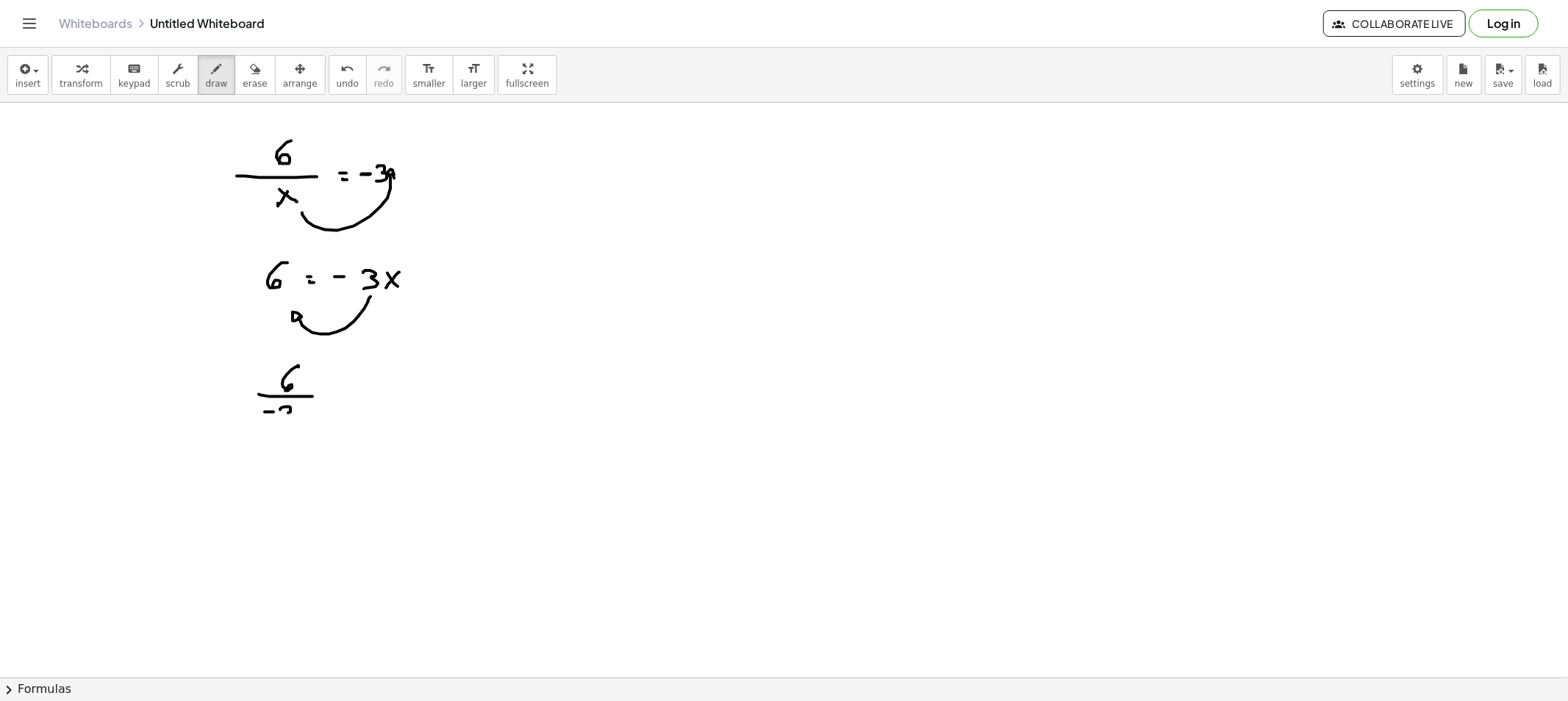
drag, startPoint x: 290, startPoint y: 410, endPoint x: 279, endPoint y: 420, distance: 14.9
drag, startPoint x: 368, startPoint y: 394, endPoint x: 376, endPoint y: 394, distance: 8.0
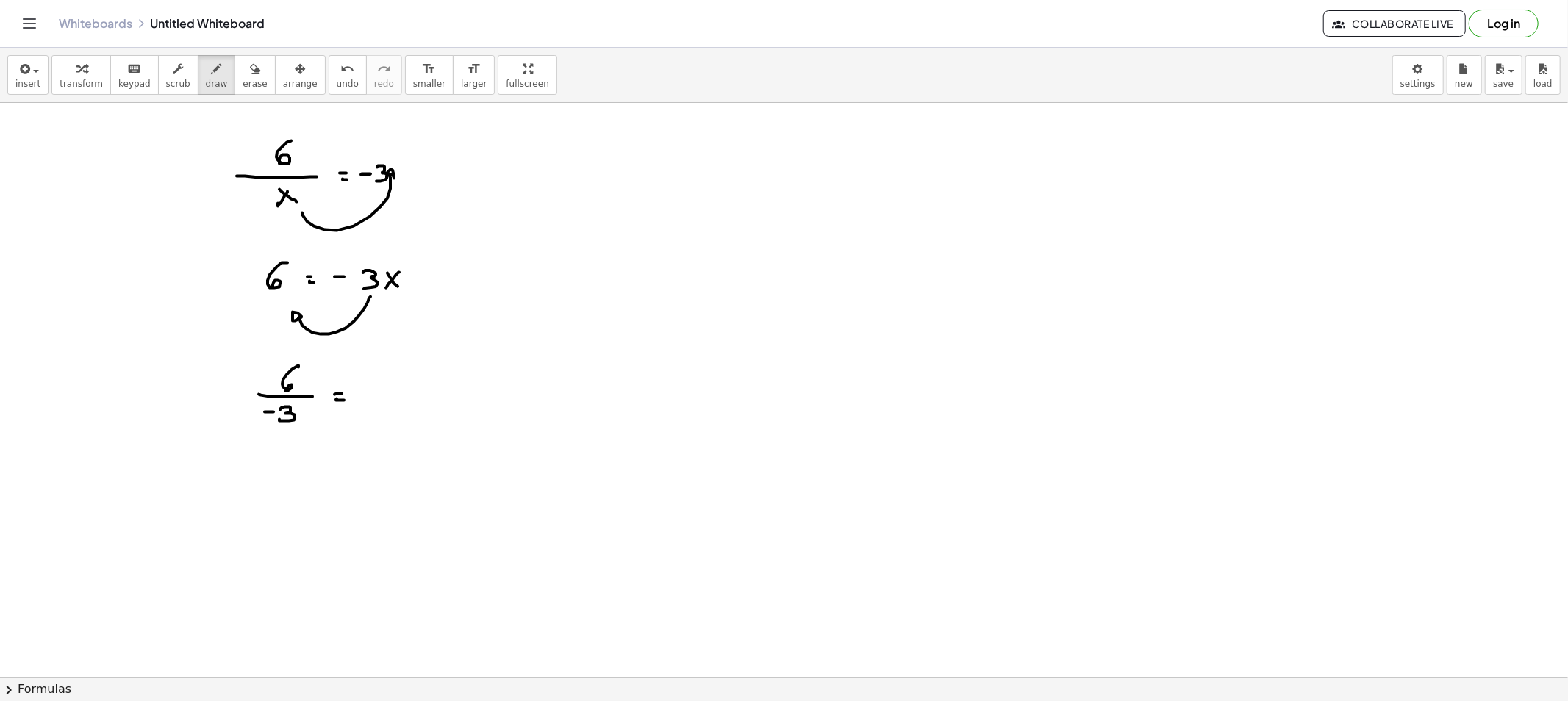
drag, startPoint x: 398, startPoint y: 390, endPoint x: 424, endPoint y: 401, distance: 28.2
click at [247, 80] on button "erase" at bounding box center [255, 75] width 40 height 39
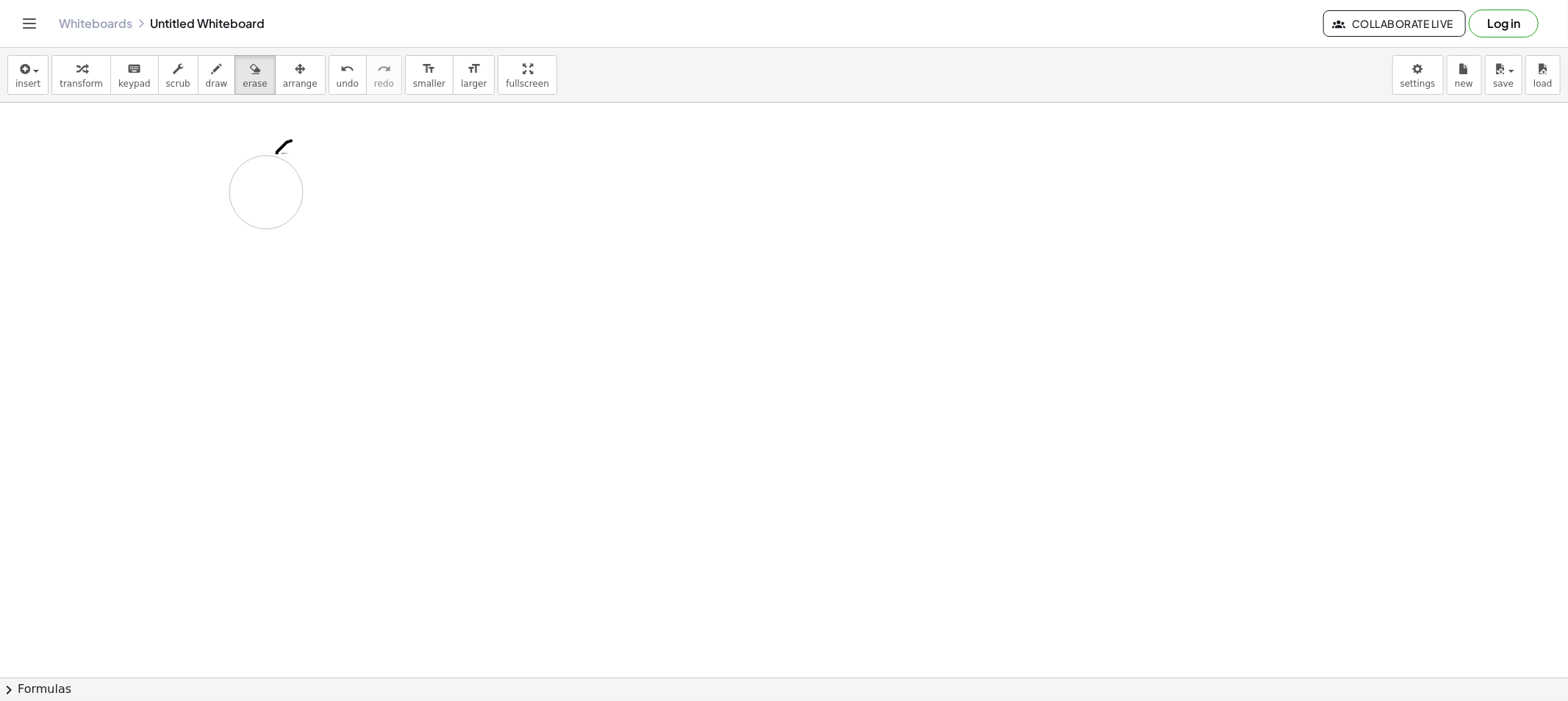
drag, startPoint x: 359, startPoint y: 369, endPoint x: 256, endPoint y: 169, distance: 225.0
click at [212, 68] on icon "button" at bounding box center [217, 69] width 10 height 18
click at [242, 84] on span "erase" at bounding box center [254, 84] width 24 height 10
drag, startPoint x: 273, startPoint y: 146, endPoint x: 313, endPoint y: 147, distance: 40.0
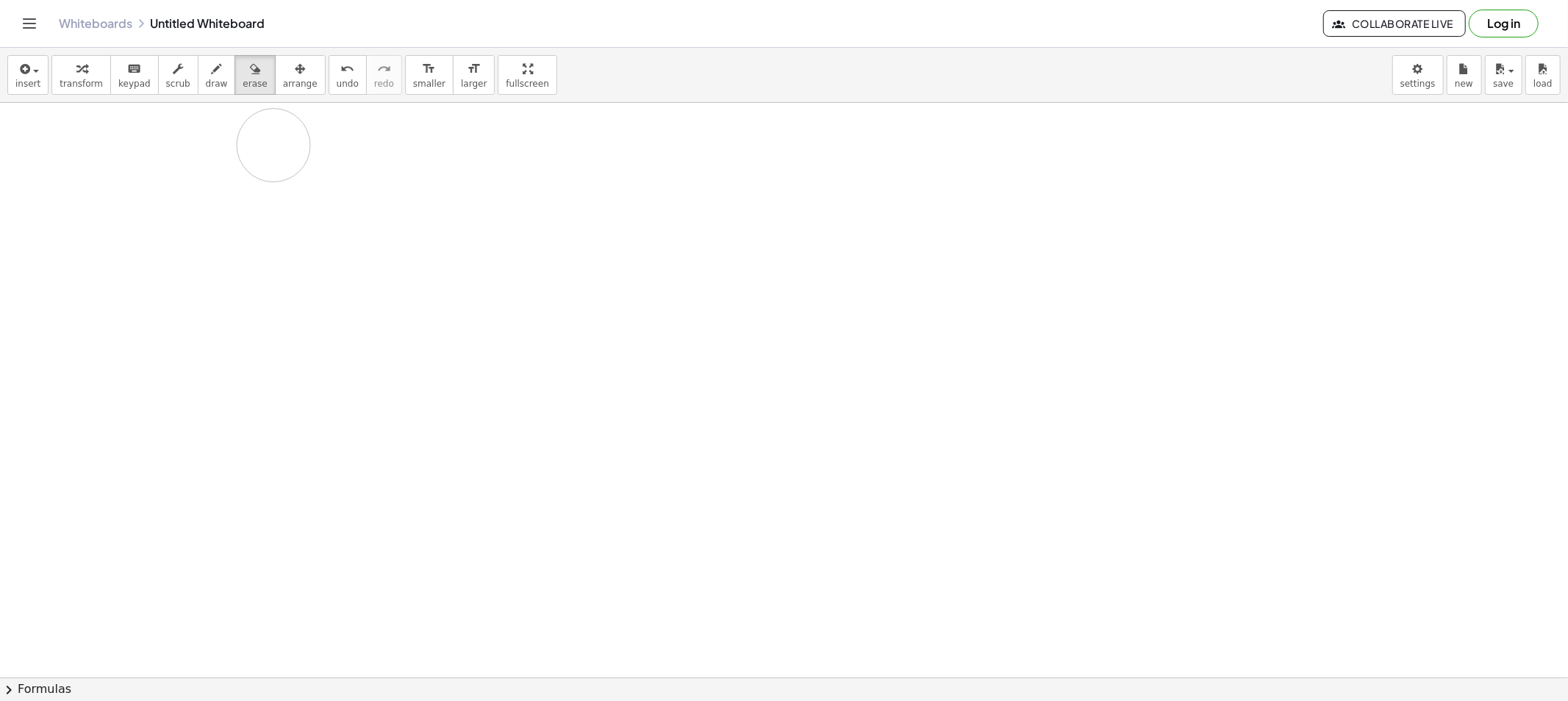
click at [206, 84] on span "draw" at bounding box center [217, 84] width 22 height 10
drag, startPoint x: 238, startPoint y: 174, endPoint x: 223, endPoint y: 184, distance: 18.0
drag, startPoint x: 225, startPoint y: 173, endPoint x: 258, endPoint y: 183, distance: 34.5
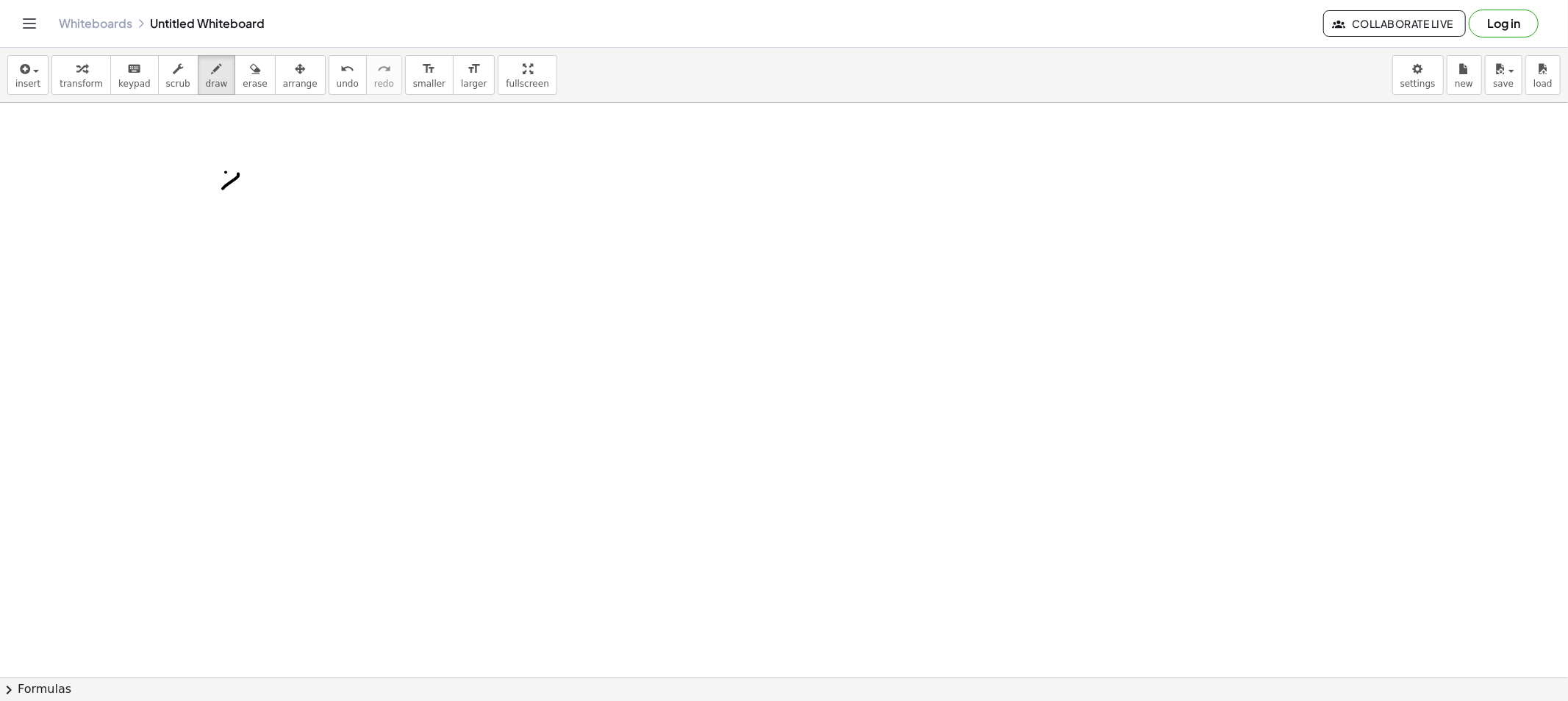
drag, startPoint x: 261, startPoint y: 173, endPoint x: 261, endPoint y: 188, distance: 15.0
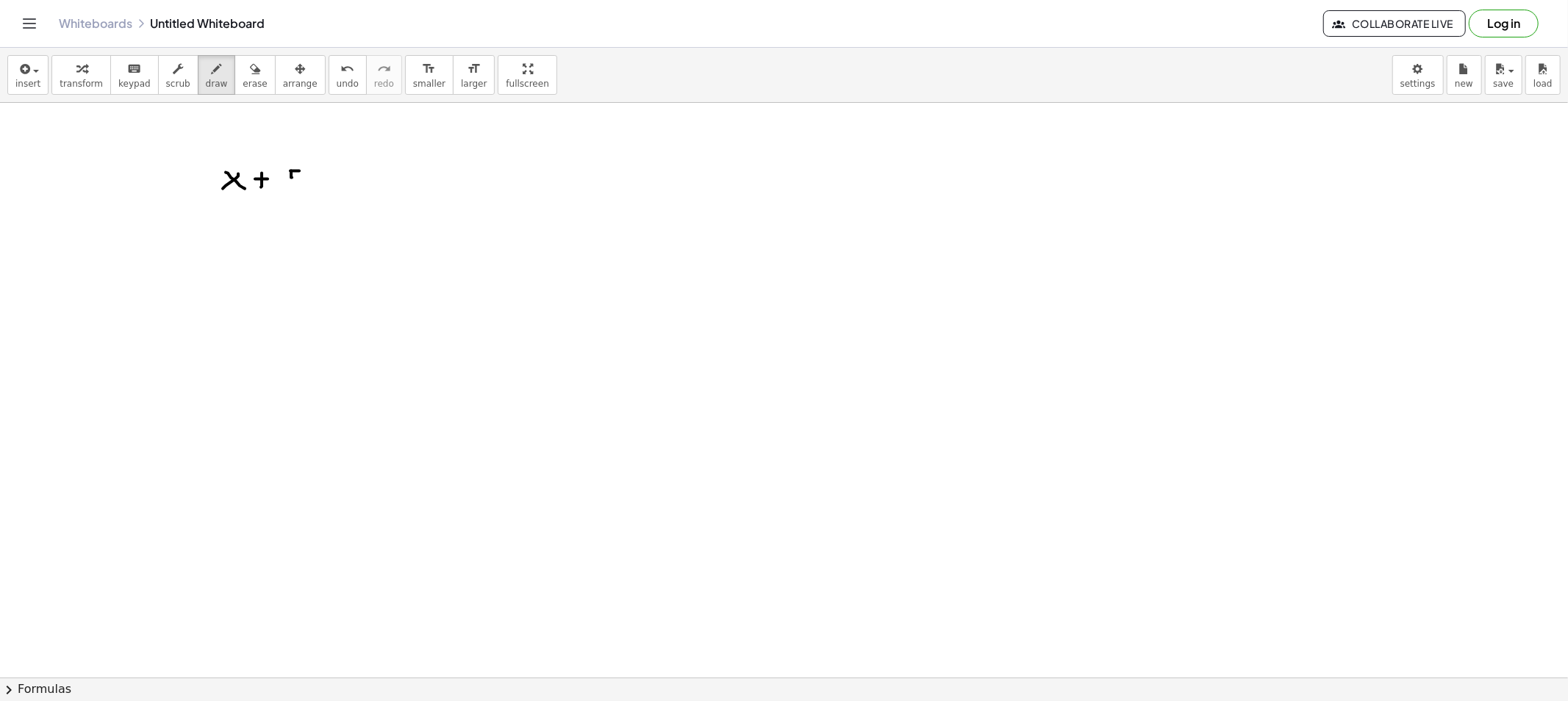
drag, startPoint x: 291, startPoint y: 171, endPoint x: 285, endPoint y: 185, distance: 15.2
drag, startPoint x: 341, startPoint y: 183, endPoint x: 354, endPoint y: 173, distance: 16.4
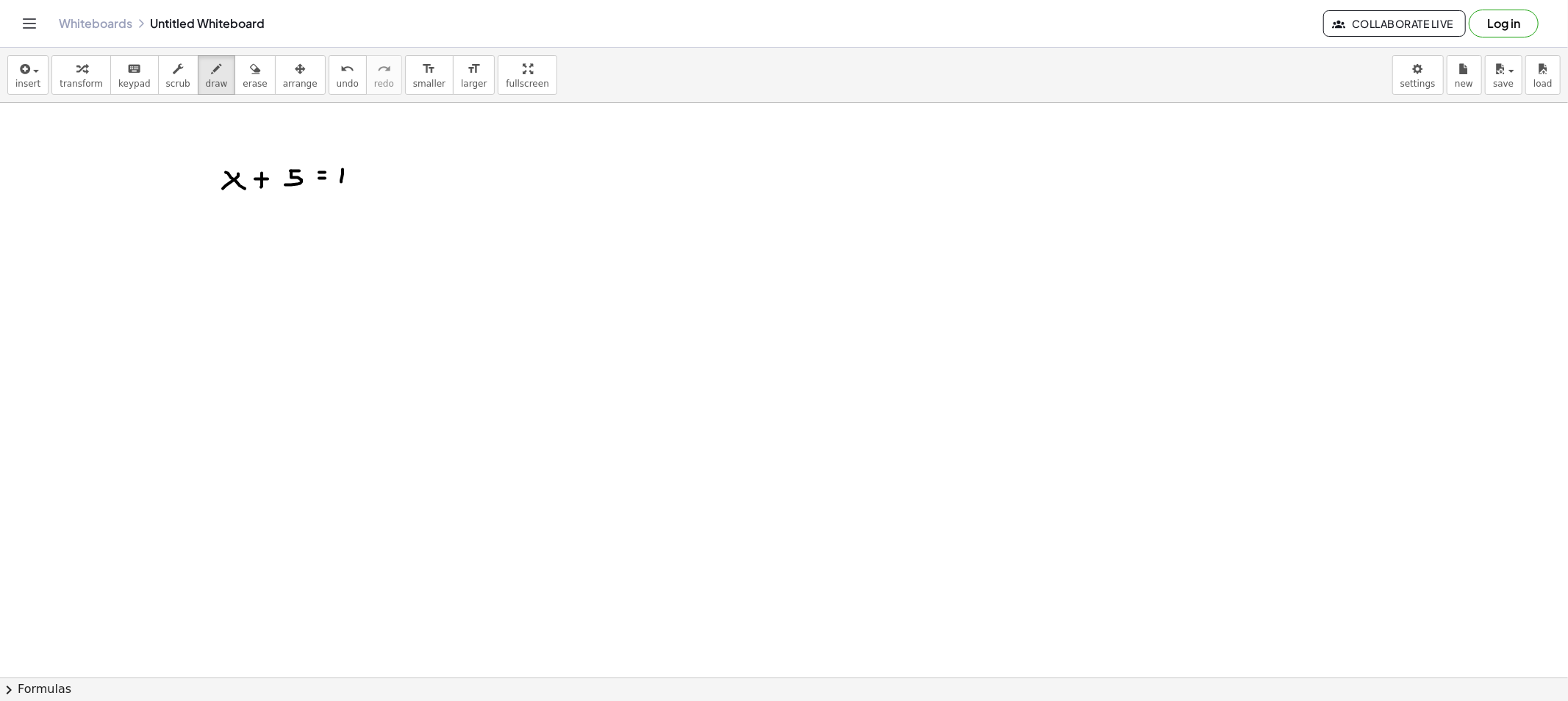
drag, startPoint x: 354, startPoint y: 170, endPoint x: 354, endPoint y: 186, distance: 16.0
click at [206, 79] on span "draw" at bounding box center [217, 84] width 22 height 10
drag, startPoint x: 274, startPoint y: 202, endPoint x: 423, endPoint y: 215, distance: 149.6
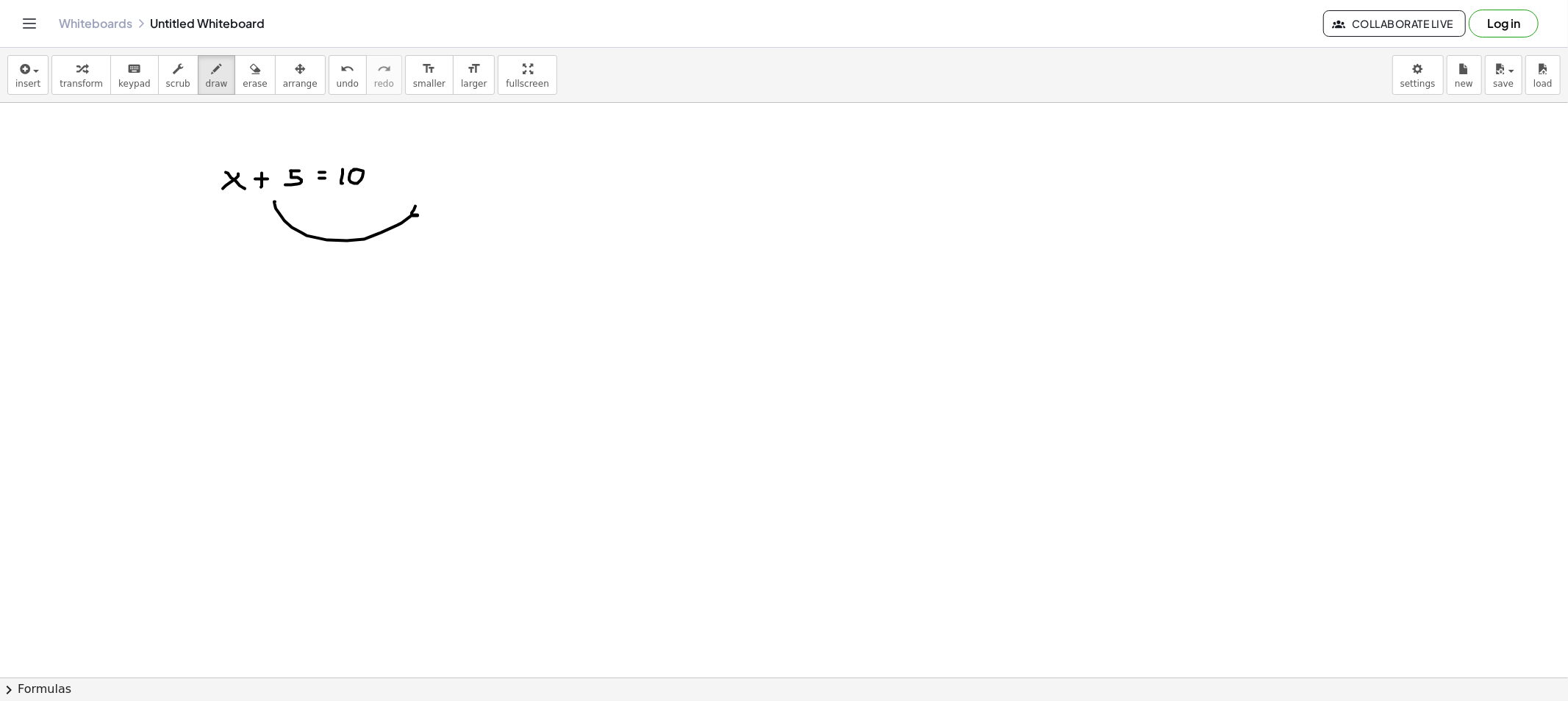
click at [215, 63] on button "draw" at bounding box center [217, 75] width 39 height 39
drag, startPoint x: 245, startPoint y: 80, endPoint x: 267, endPoint y: 114, distance: 40.5
click at [247, 82] on button "erase" at bounding box center [255, 75] width 40 height 39
drag, startPoint x: 351, startPoint y: 198, endPoint x: 290, endPoint y: 189, distance: 61.7
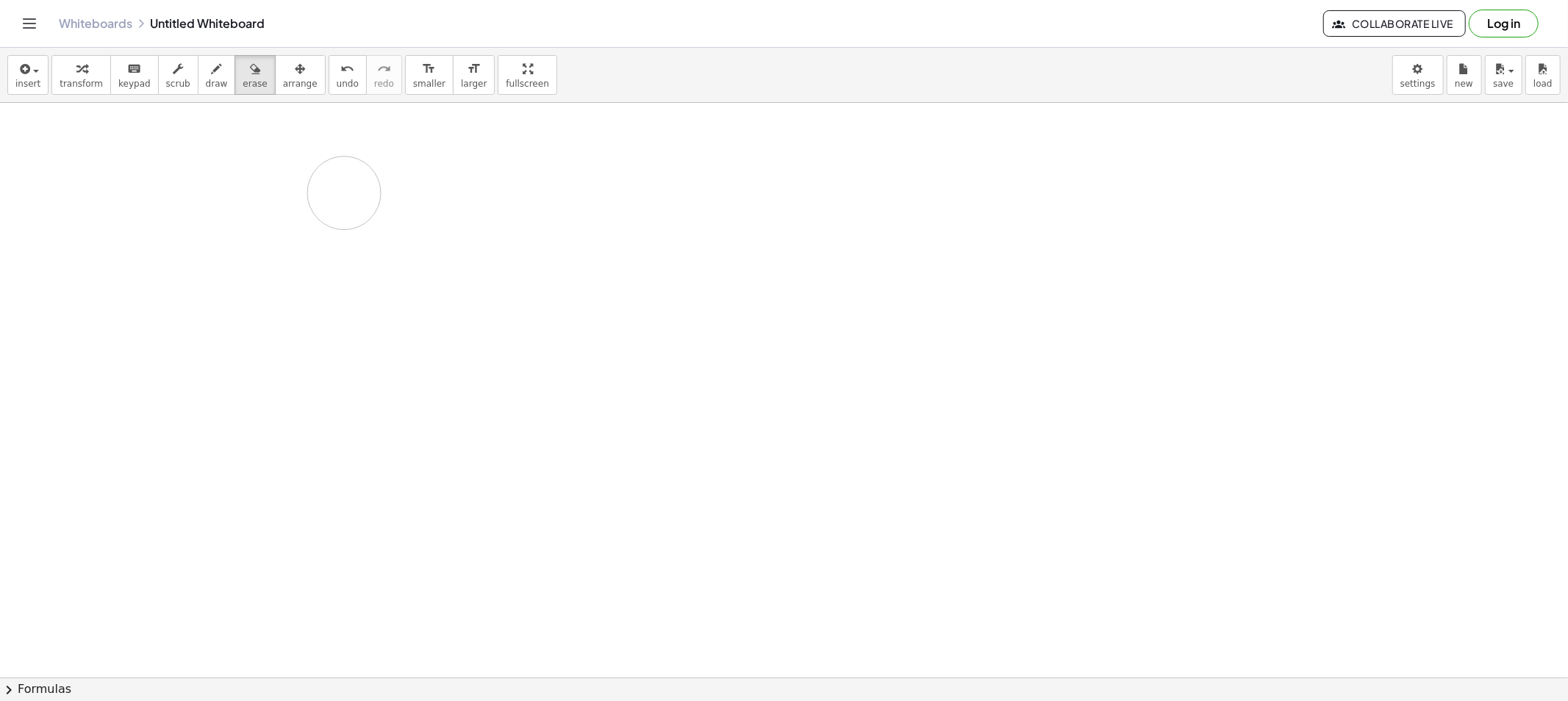
click at [208, 86] on div "transform keyboard keypad scrub draw erase arrange" at bounding box center [188, 75] width 273 height 39
click at [208, 85] on span "draw" at bounding box center [217, 84] width 22 height 10
click at [198, 69] on button "draw" at bounding box center [217, 75] width 39 height 39
drag, startPoint x: 168, startPoint y: 160, endPoint x: 193, endPoint y: 174, distance: 28.7
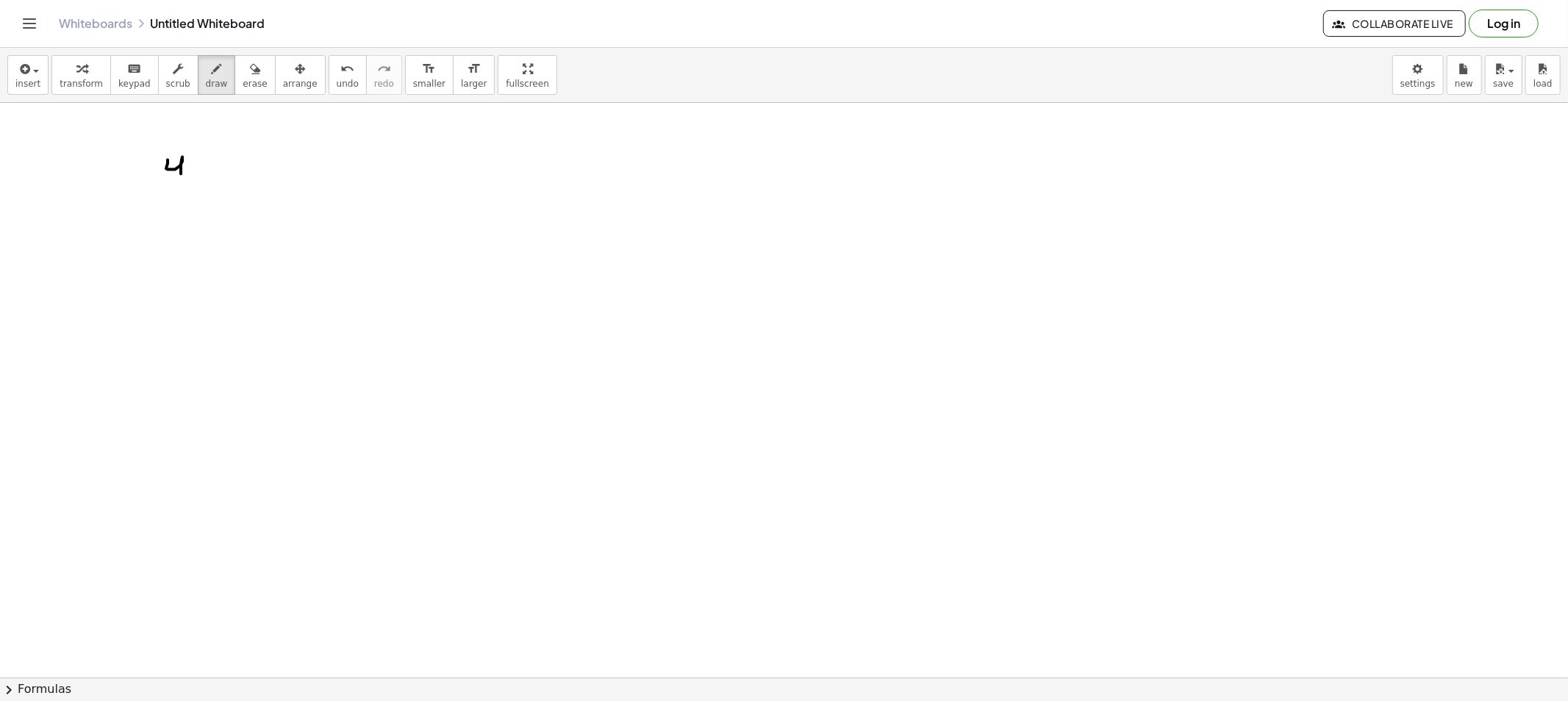
drag, startPoint x: 200, startPoint y: 162, endPoint x: 197, endPoint y: 171, distance: 9.5
drag, startPoint x: 237, startPoint y: 160, endPoint x: 228, endPoint y: 165, distance: 10.3
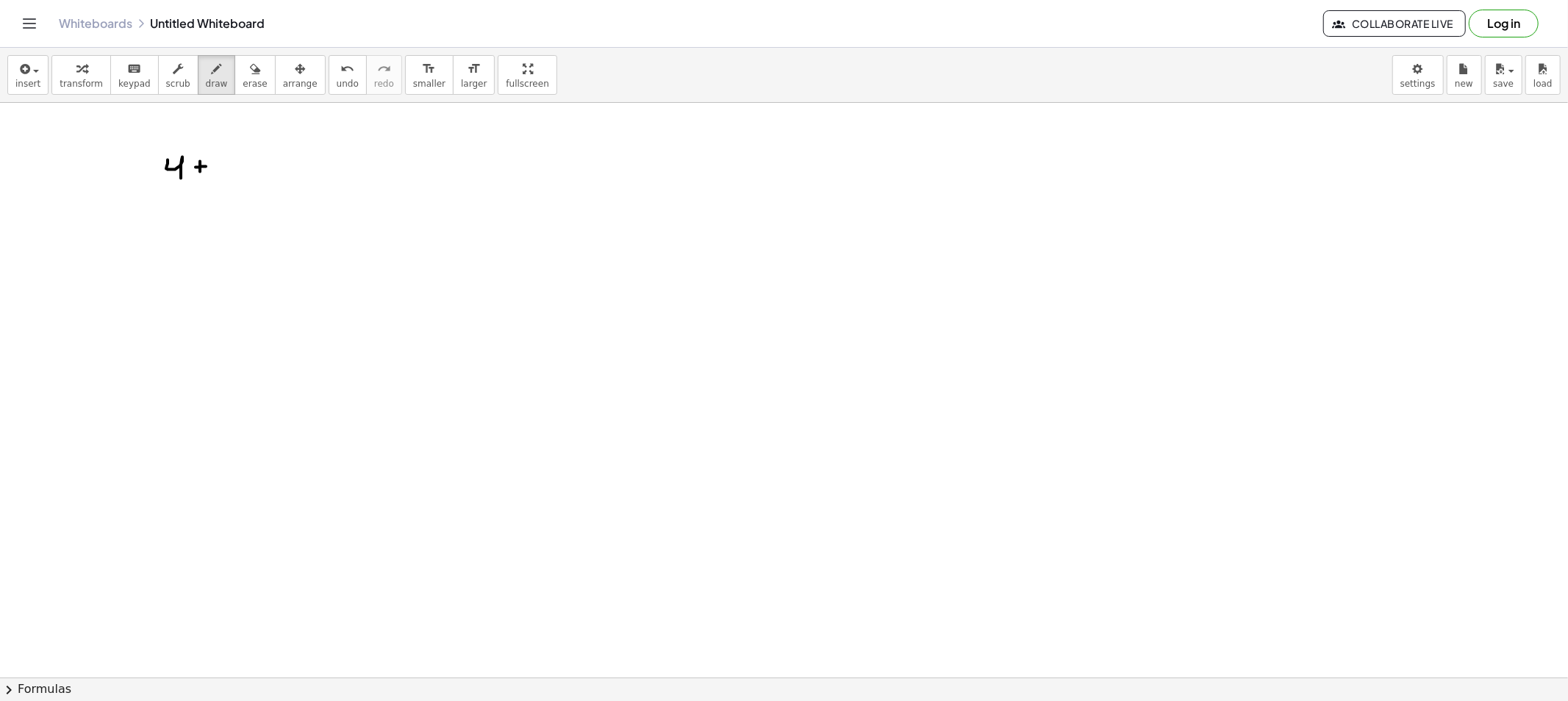
drag, startPoint x: 237, startPoint y: 166, endPoint x: 257, endPoint y: 166, distance: 20.0
drag, startPoint x: 259, startPoint y: 158, endPoint x: 259, endPoint y: 168, distance: 10.0
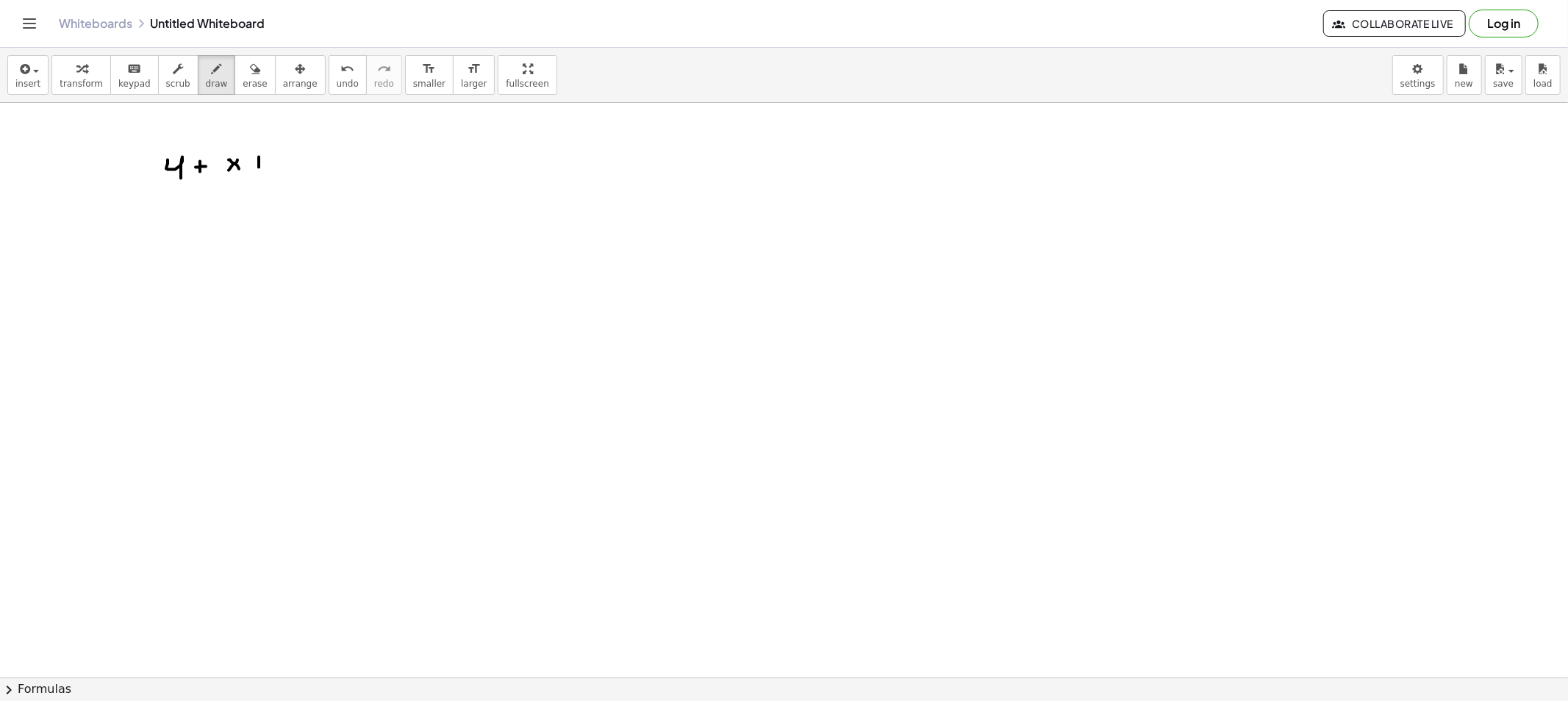
drag, startPoint x: 292, startPoint y: 164, endPoint x: 303, endPoint y: 164, distance: 11.0
drag, startPoint x: 356, startPoint y: 158, endPoint x: 369, endPoint y: 160, distance: 13.2
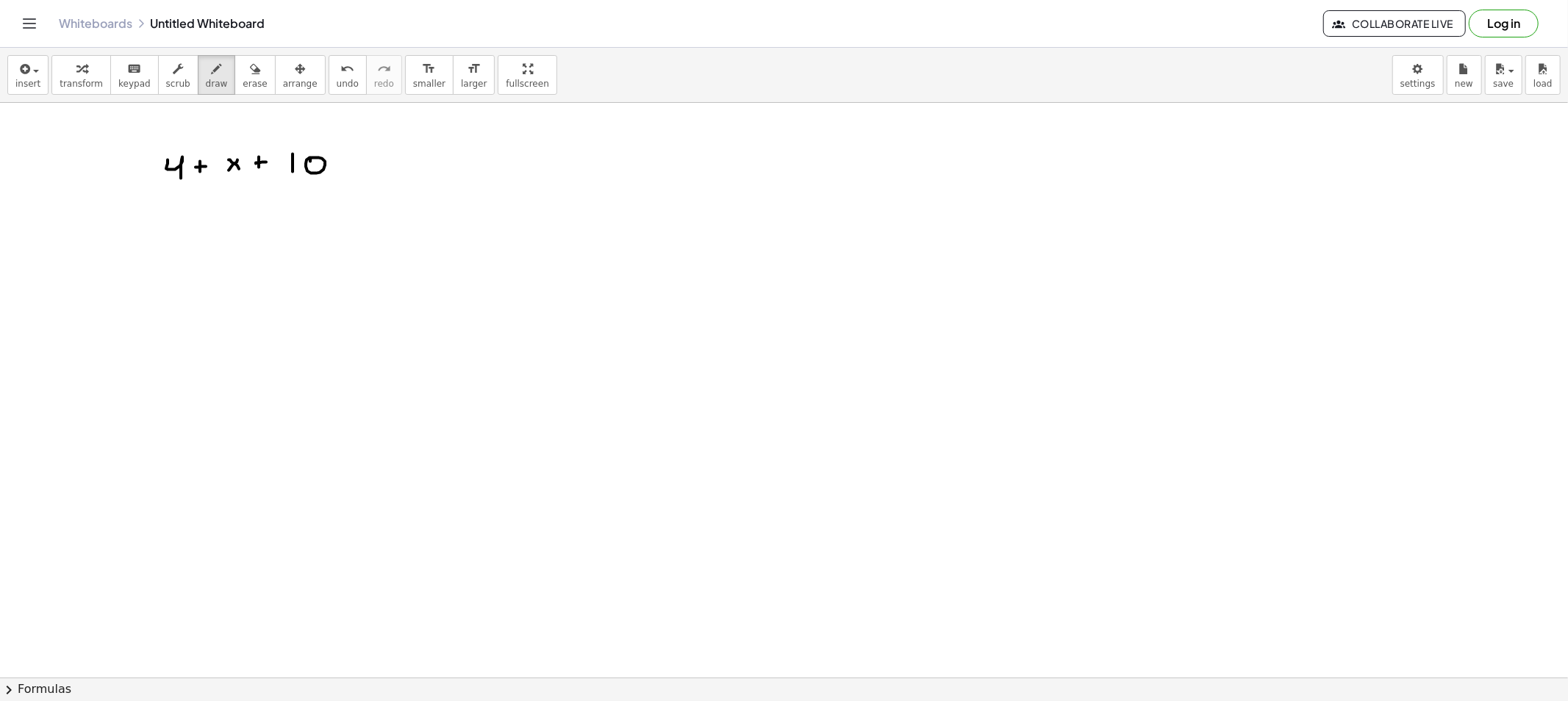
drag, startPoint x: 357, startPoint y: 164, endPoint x: 386, endPoint y: 166, distance: 29.1
drag, startPoint x: 392, startPoint y: 158, endPoint x: 421, endPoint y: 163, distance: 29.4
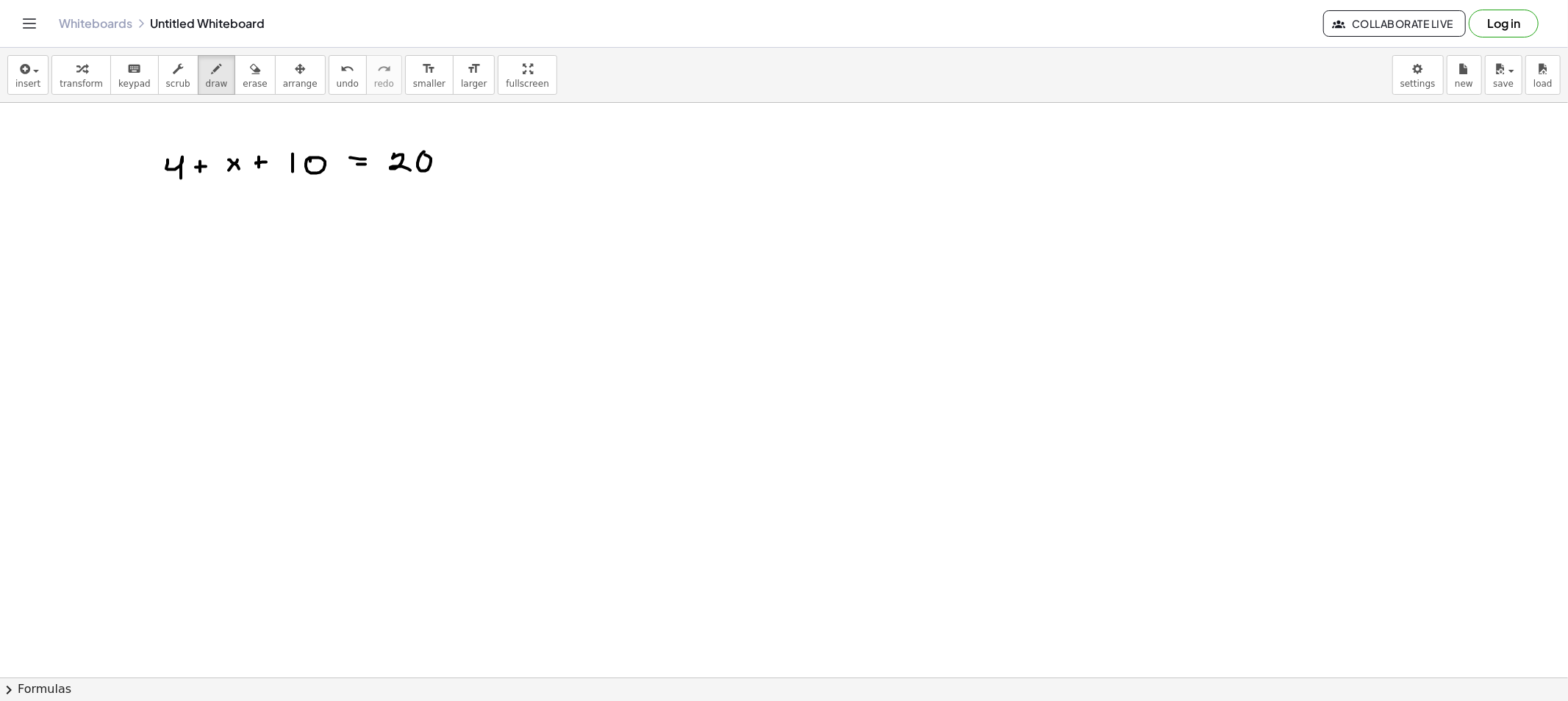
drag, startPoint x: 230, startPoint y: 245, endPoint x: 240, endPoint y: 255, distance: 14.1
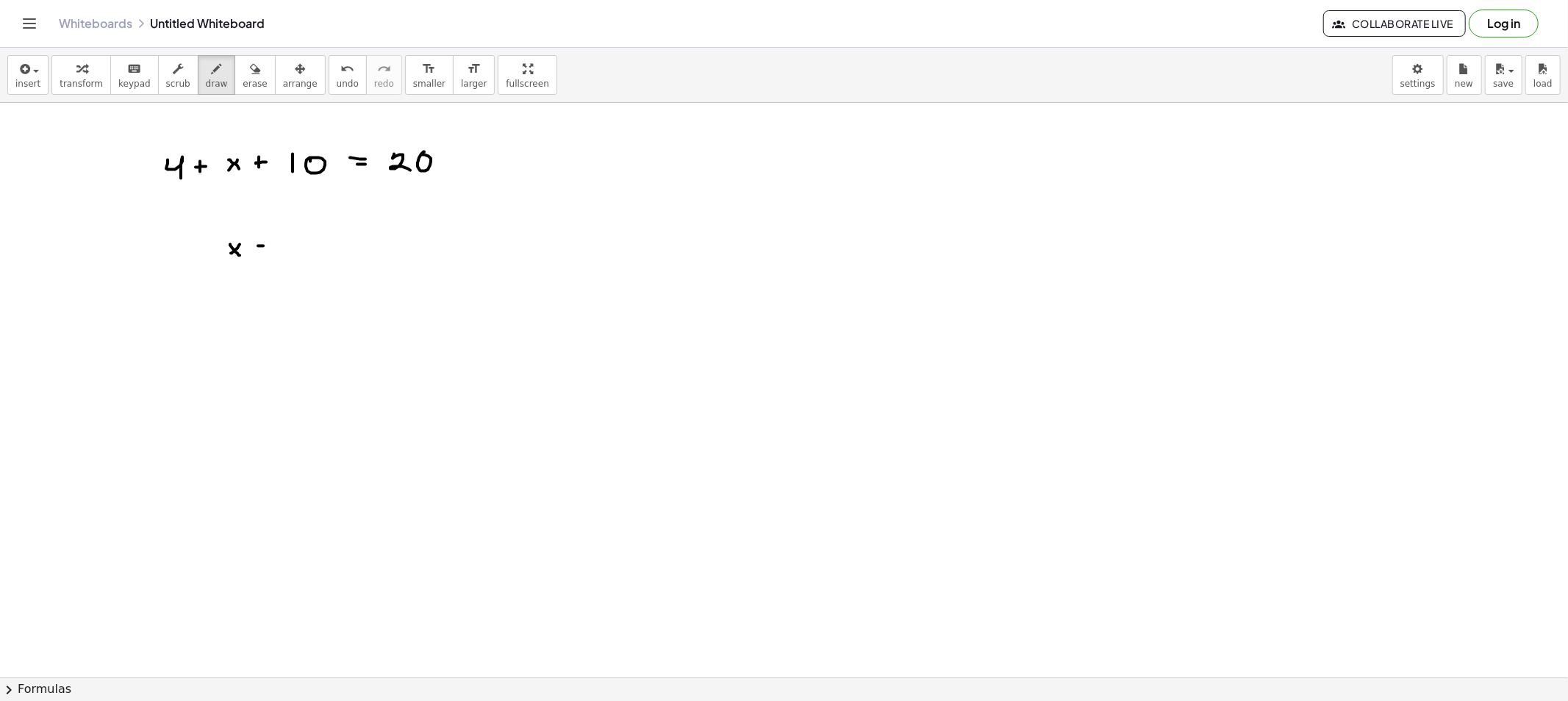
drag, startPoint x: 279, startPoint y: 242, endPoint x: 274, endPoint y: 253, distance: 12.1
click at [242, 86] on span "erase" at bounding box center [254, 84] width 24 height 10
drag, startPoint x: 212, startPoint y: 258, endPoint x: 382, endPoint y: 259, distance: 170.0
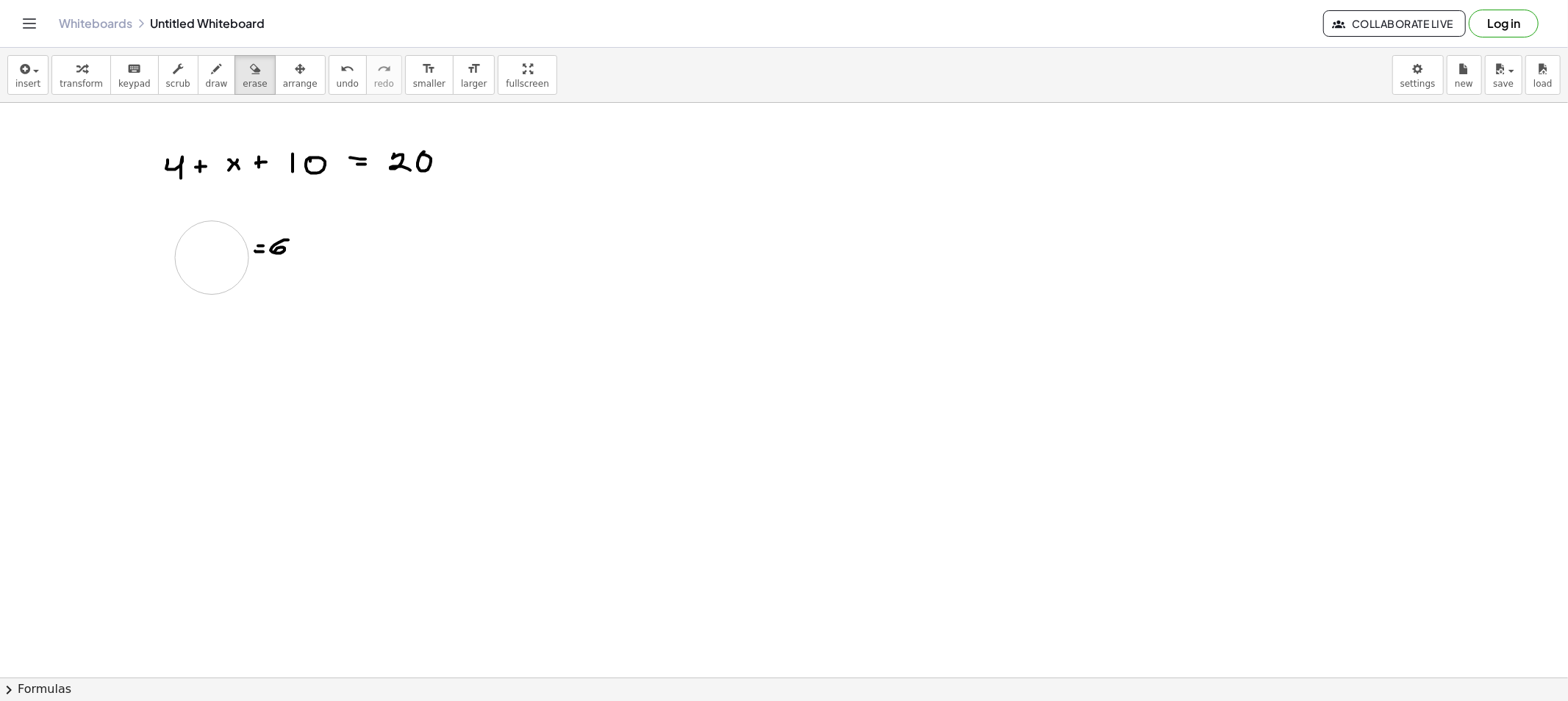
click at [212, 74] on icon "button" at bounding box center [217, 69] width 10 height 18
drag, startPoint x: 201, startPoint y: 255, endPoint x: 218, endPoint y: 254, distance: 17.0
drag, startPoint x: 219, startPoint y: 250, endPoint x: 231, endPoint y: 267, distance: 20.8
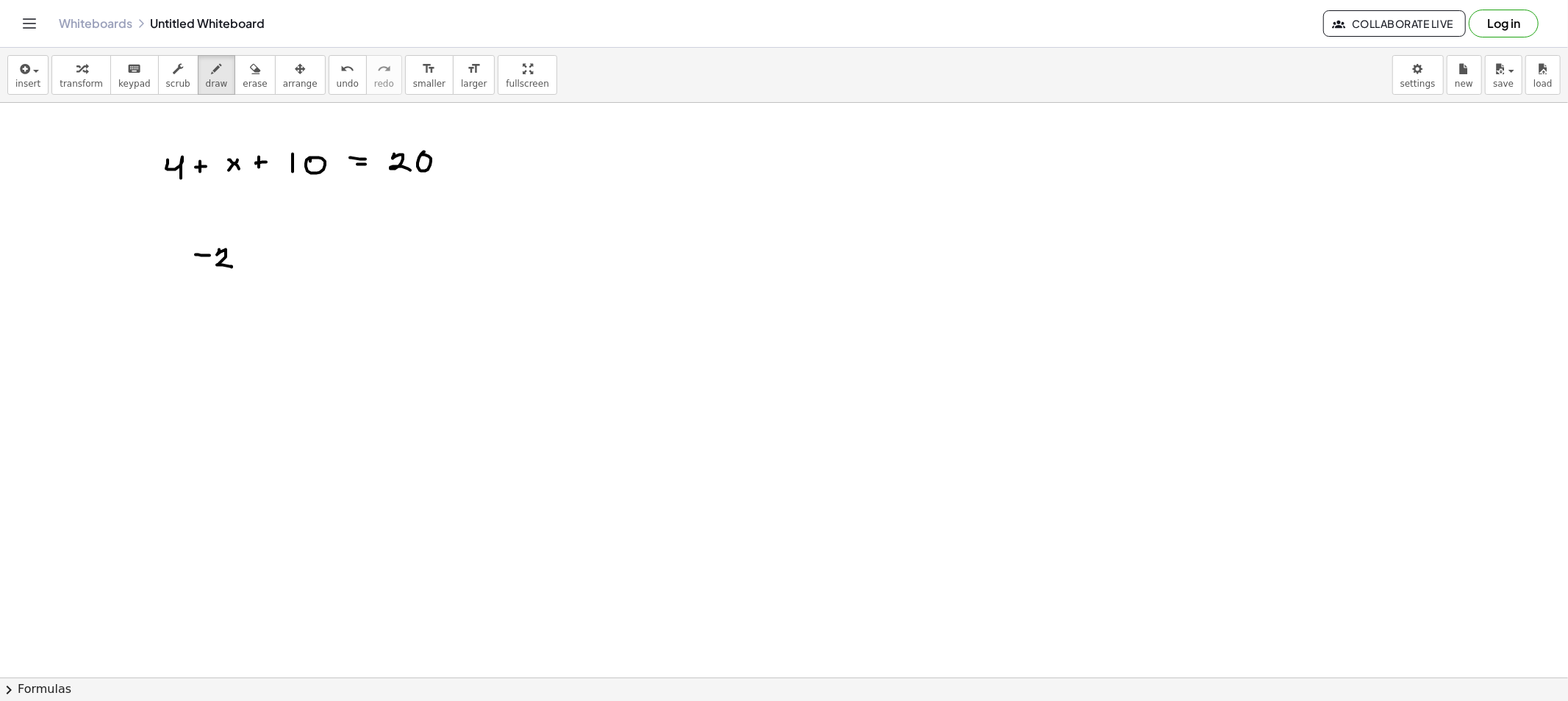
drag, startPoint x: 238, startPoint y: 255, endPoint x: 253, endPoint y: 266, distance: 18.6
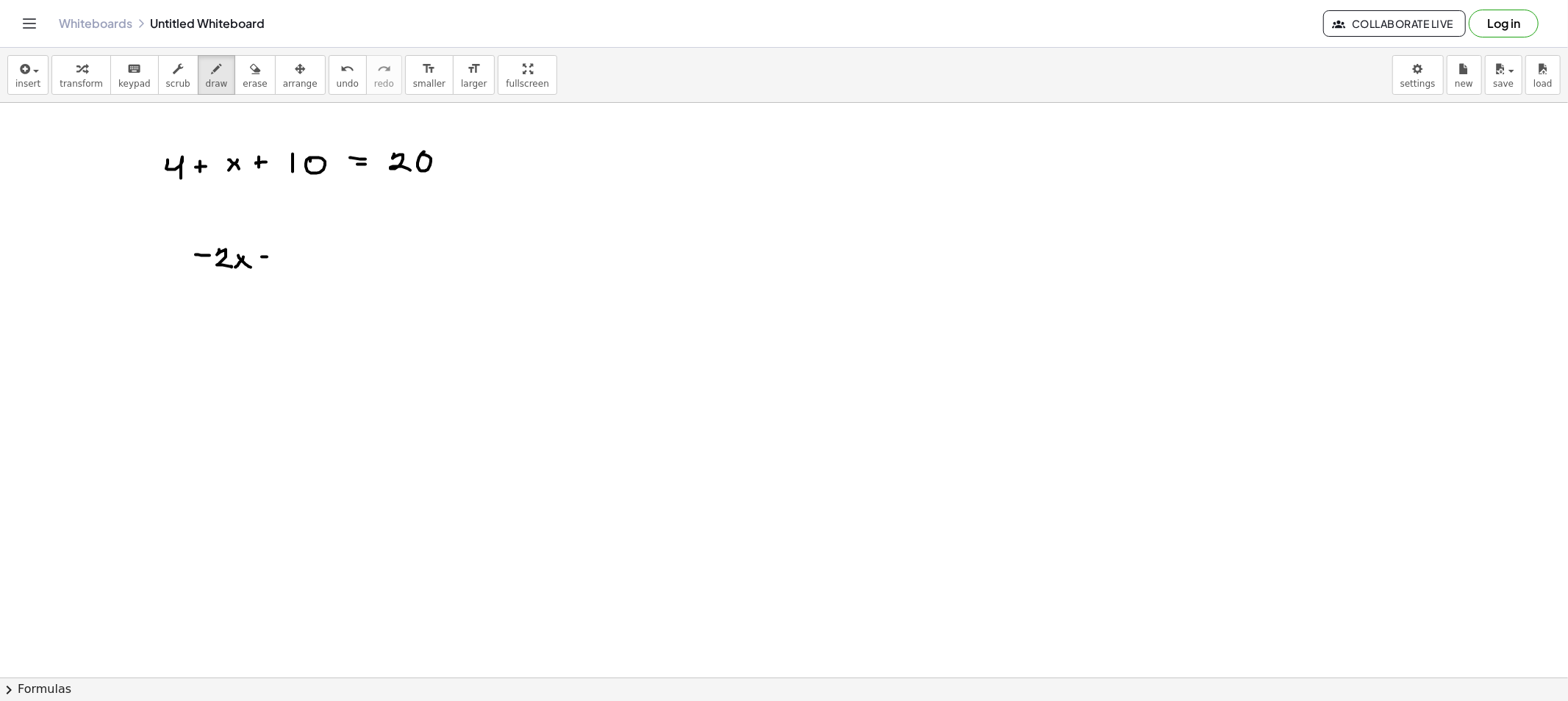
drag, startPoint x: 313, startPoint y: 258, endPoint x: 338, endPoint y: 272, distance: 28.7
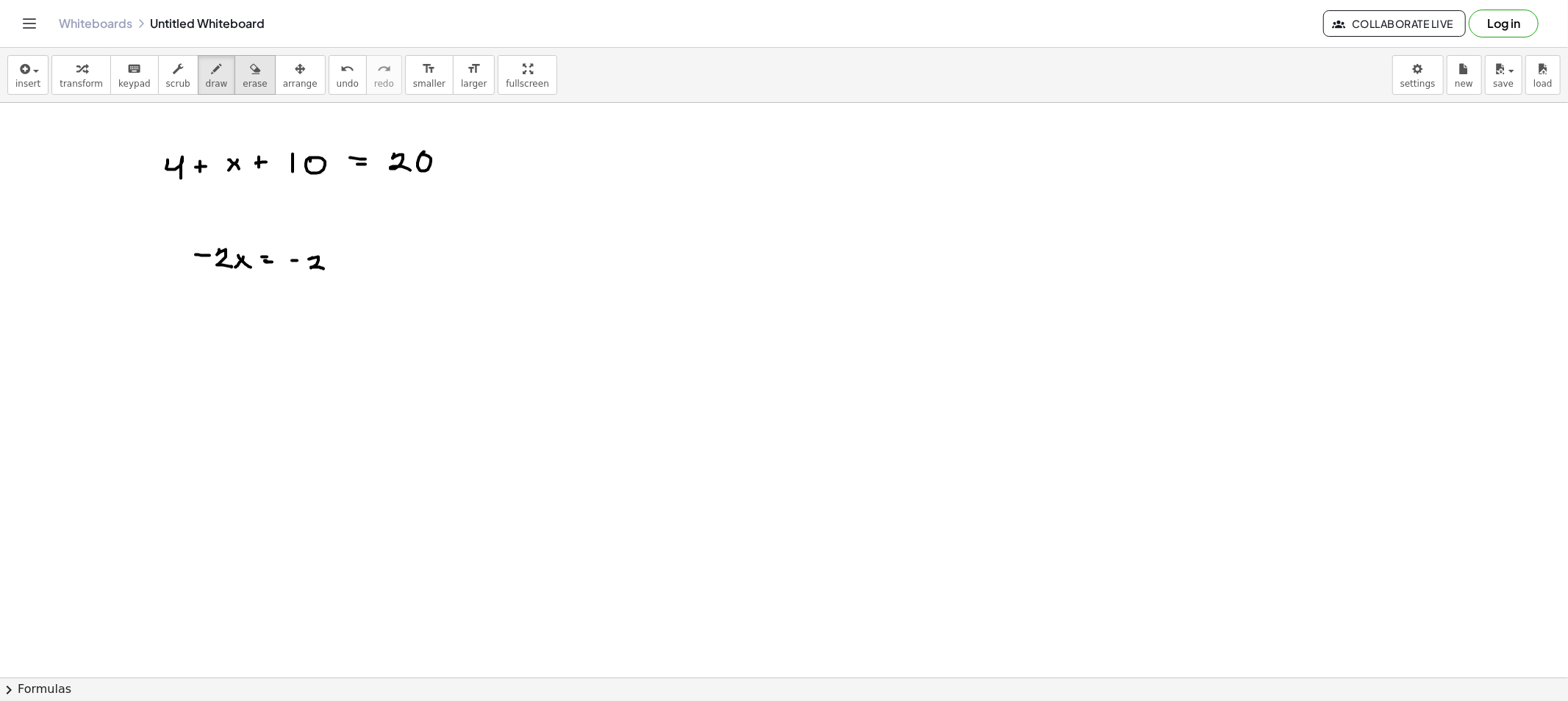
click at [235, 77] on button "erase" at bounding box center [255, 75] width 40 height 39
drag, startPoint x: 253, startPoint y: 265, endPoint x: 318, endPoint y: 265, distance: 65.0
drag, startPoint x: 206, startPoint y: 69, endPoint x: 210, endPoint y: 131, distance: 62.1
click at [206, 69] on div "button" at bounding box center [217, 68] width 22 height 18
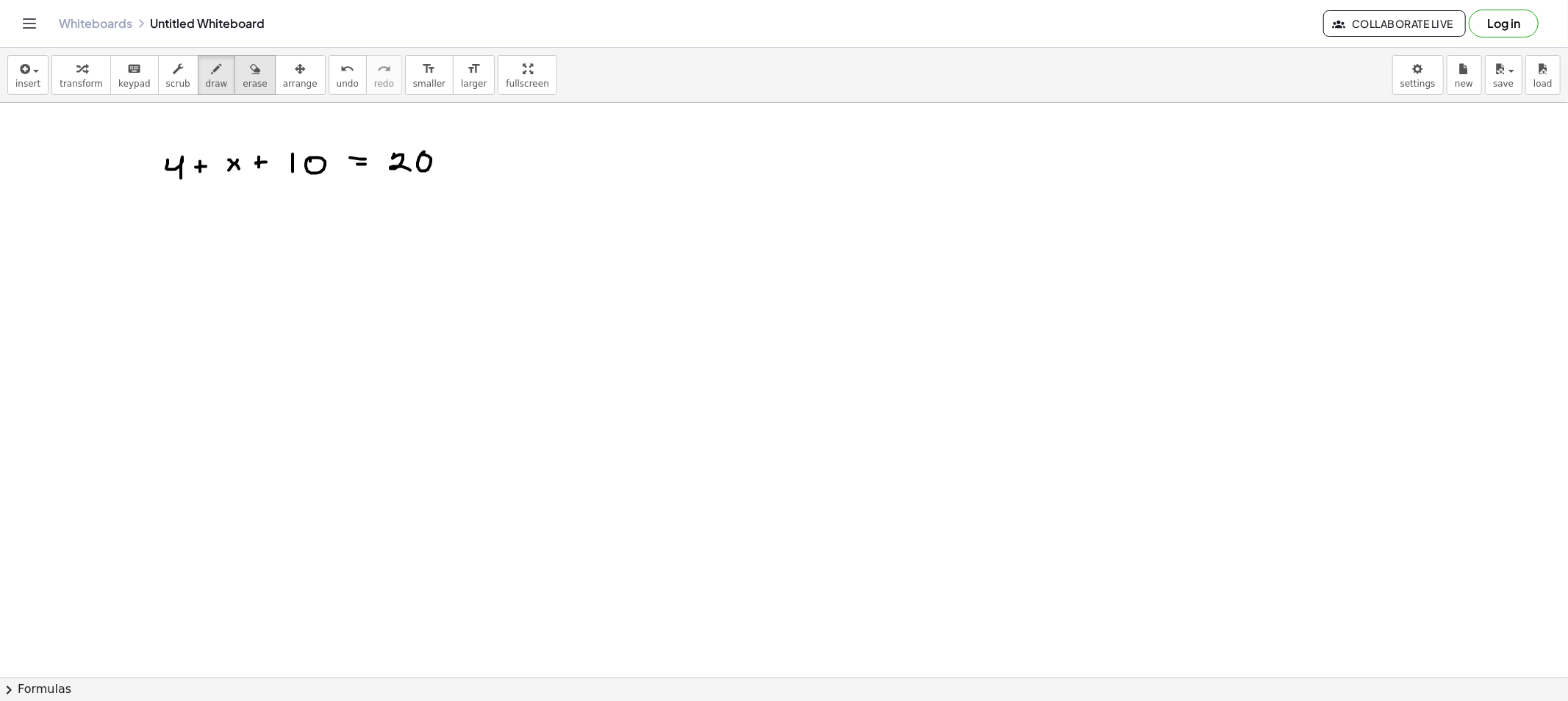
click at [242, 88] on span "erase" at bounding box center [254, 84] width 24 height 10
drag, startPoint x: 393, startPoint y: 177, endPoint x: 579, endPoint y: 172, distance: 186.1
click at [212, 84] on button "draw" at bounding box center [217, 75] width 39 height 39
drag, startPoint x: 252, startPoint y: 188, endPoint x: 246, endPoint y: 183, distance: 7.8
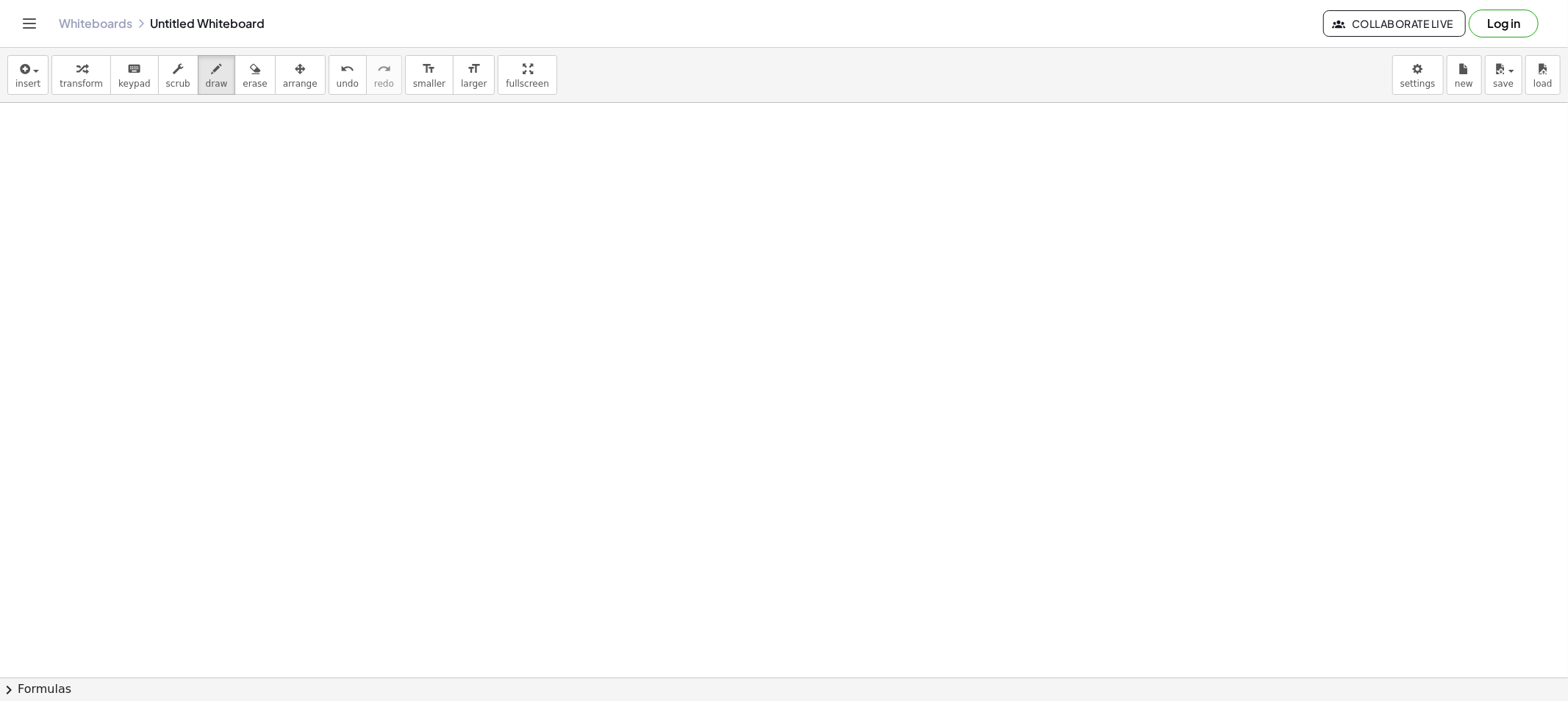
drag, startPoint x: 246, startPoint y: 183, endPoint x: 260, endPoint y: 197, distance: 19.8
drag, startPoint x: 271, startPoint y: 178, endPoint x: 259, endPoint y: 188, distance: 15.6
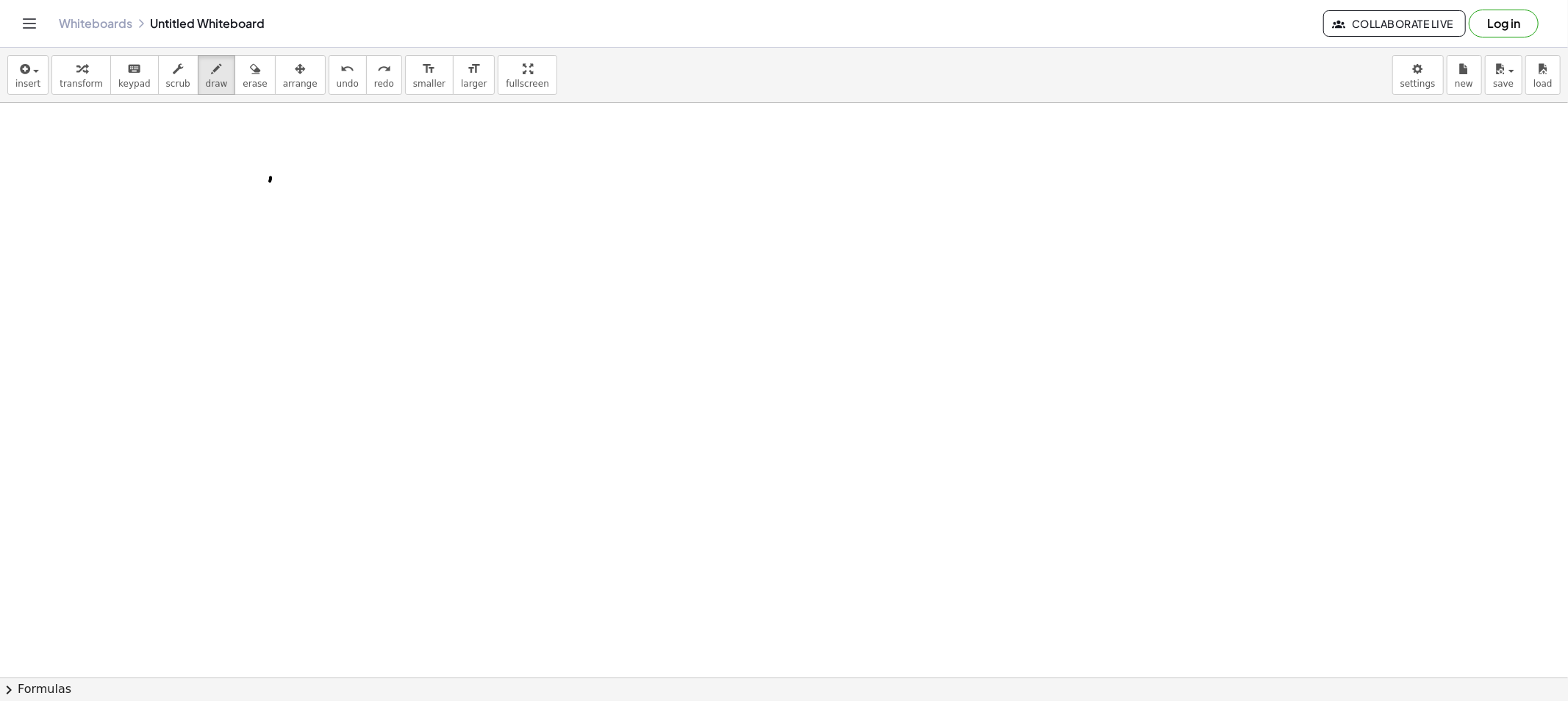
drag, startPoint x: 263, startPoint y: 185, endPoint x: 276, endPoint y: 199, distance: 19.1
drag, startPoint x: 251, startPoint y: 199, endPoint x: 283, endPoint y: 200, distance: 32.0
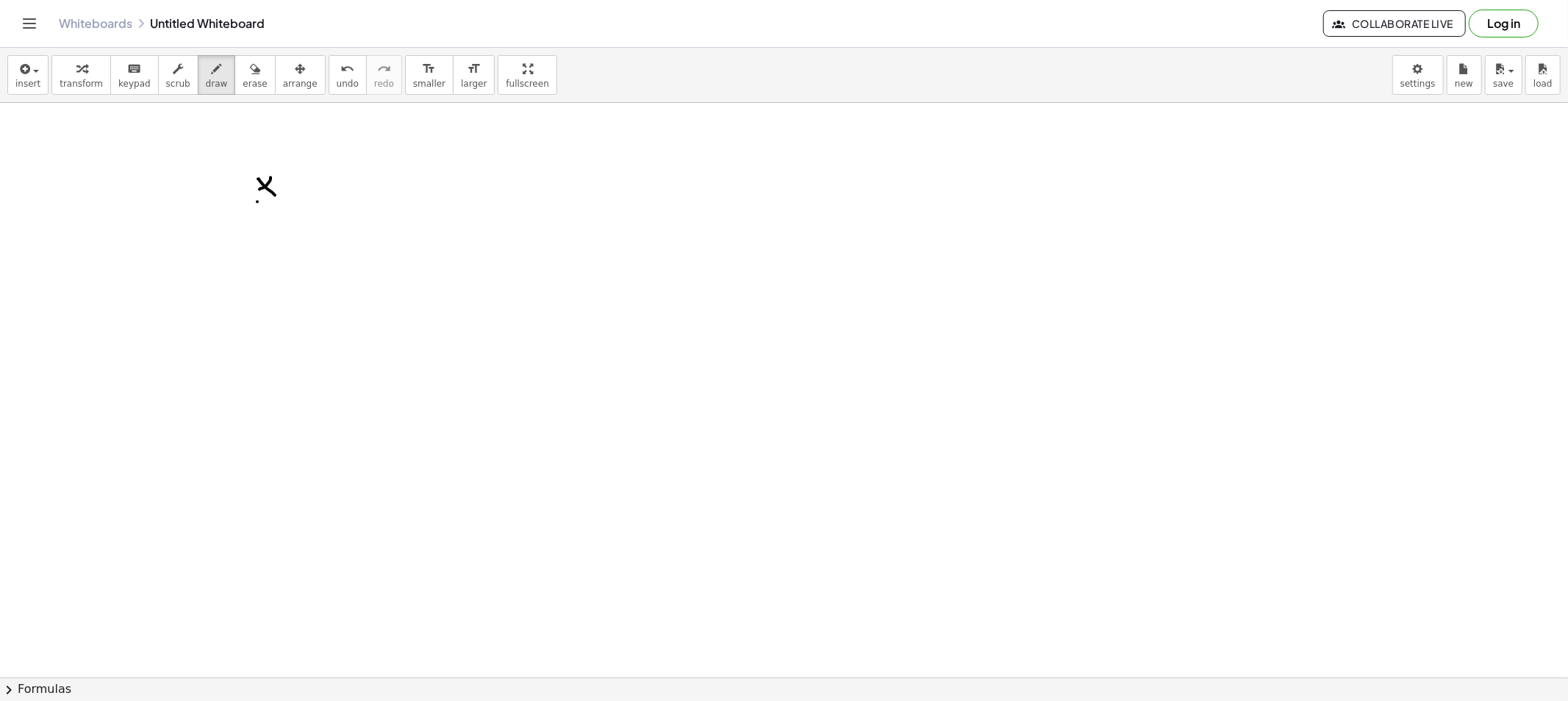
drag, startPoint x: 260, startPoint y: 208, endPoint x: 257, endPoint y: 218, distance: 10.4
drag, startPoint x: 299, startPoint y: 201, endPoint x: 310, endPoint y: 203, distance: 11.2
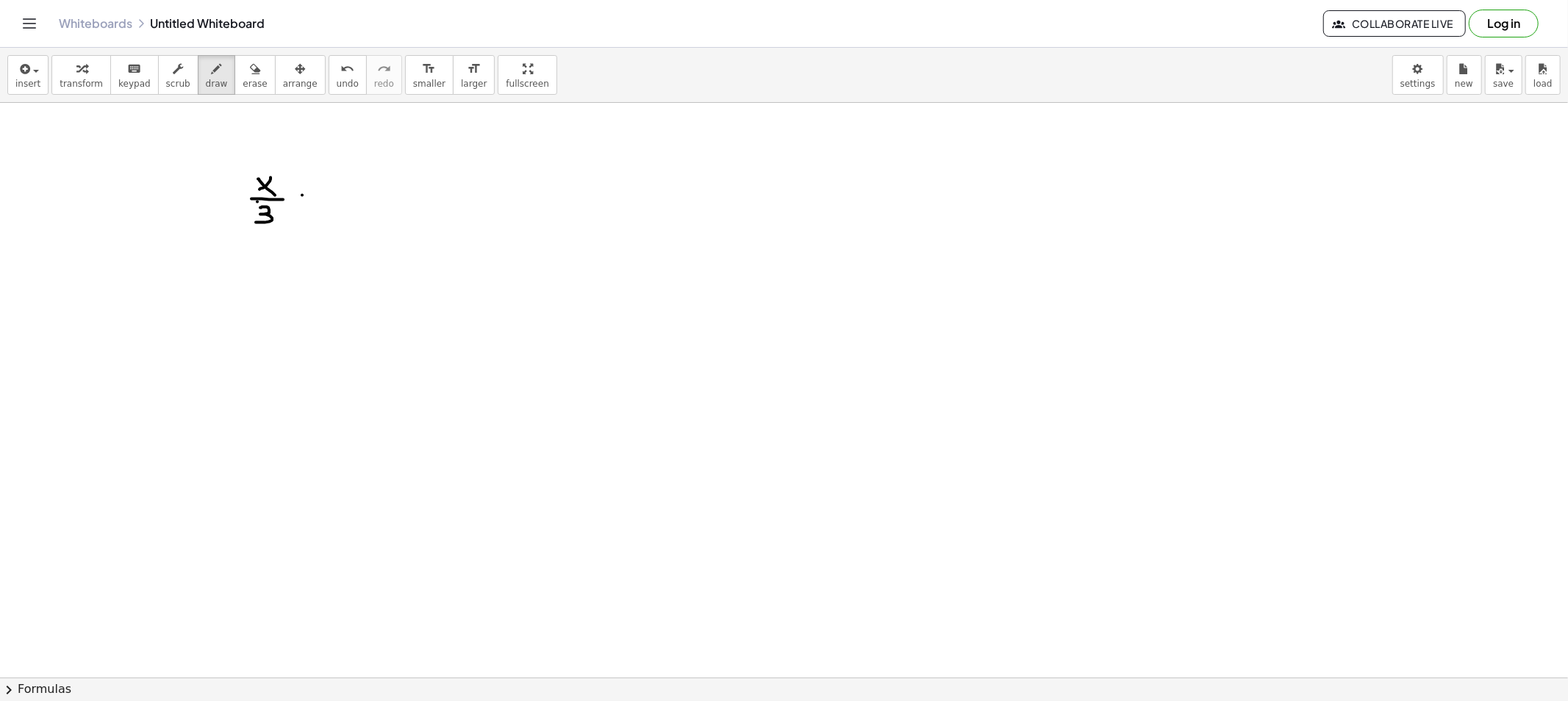
drag, startPoint x: 341, startPoint y: 194, endPoint x: 340, endPoint y: 209, distance: 15.0
drag, startPoint x: 326, startPoint y: 200, endPoint x: 334, endPoint y: 202, distance: 8.2
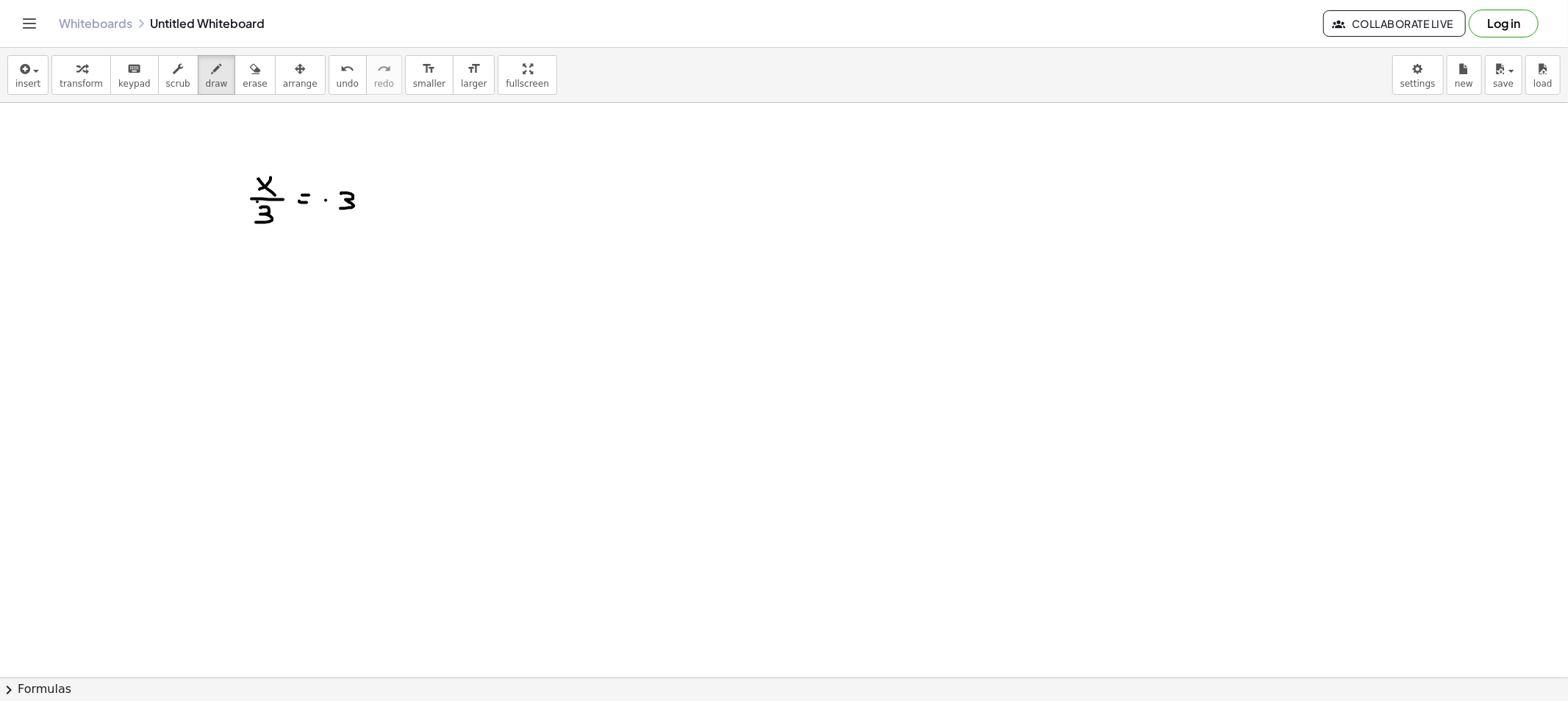
drag, startPoint x: 267, startPoint y: 297, endPoint x: 255, endPoint y: 304, distance: 13.9
drag, startPoint x: 259, startPoint y: 303, endPoint x: 267, endPoint y: 311, distance: 11.3
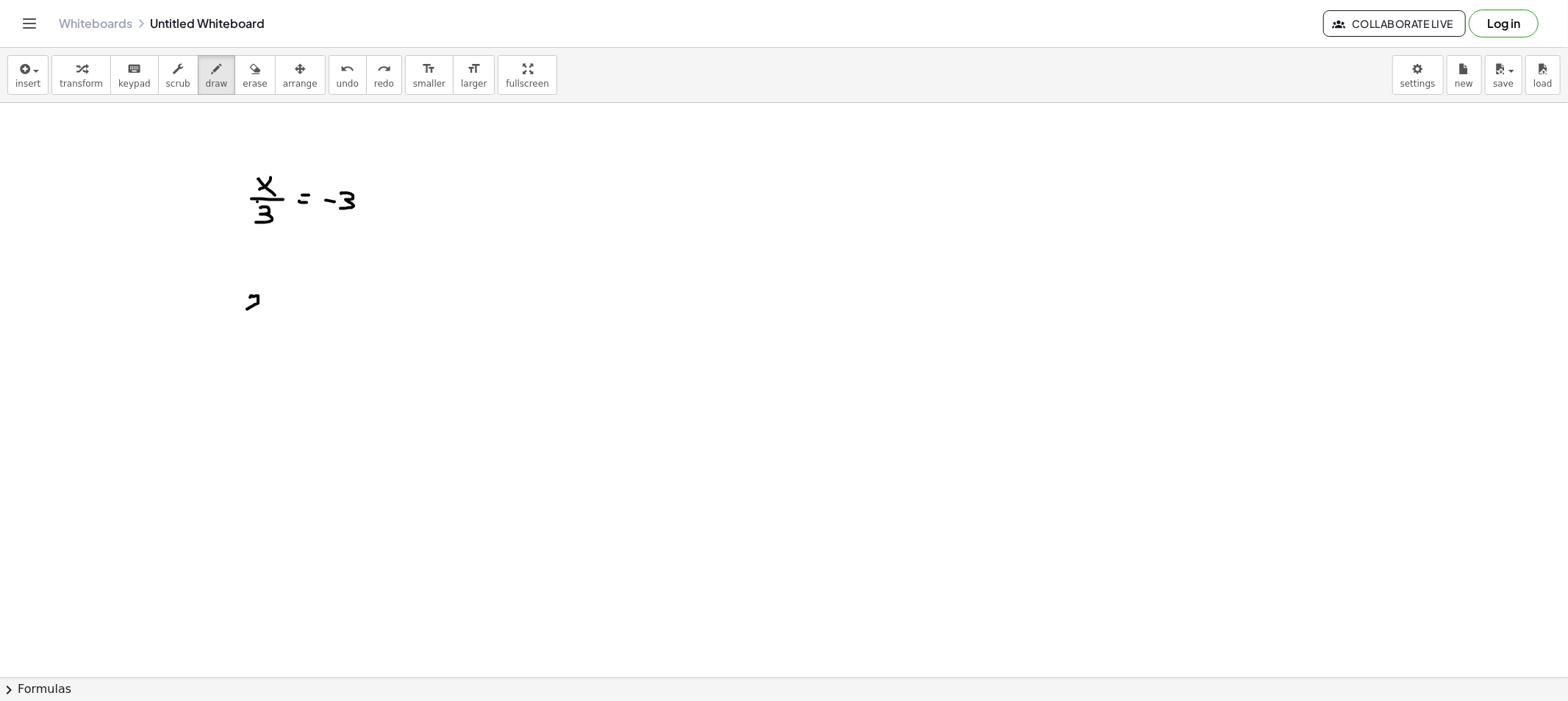
drag, startPoint x: 252, startPoint y: 296, endPoint x: 267, endPoint y: 314, distance: 23.4
drag, startPoint x: 281, startPoint y: 300, endPoint x: 267, endPoint y: 311, distance: 17.8
drag, startPoint x: 272, startPoint y: 305, endPoint x: 274, endPoint y: 317, distance: 12.2
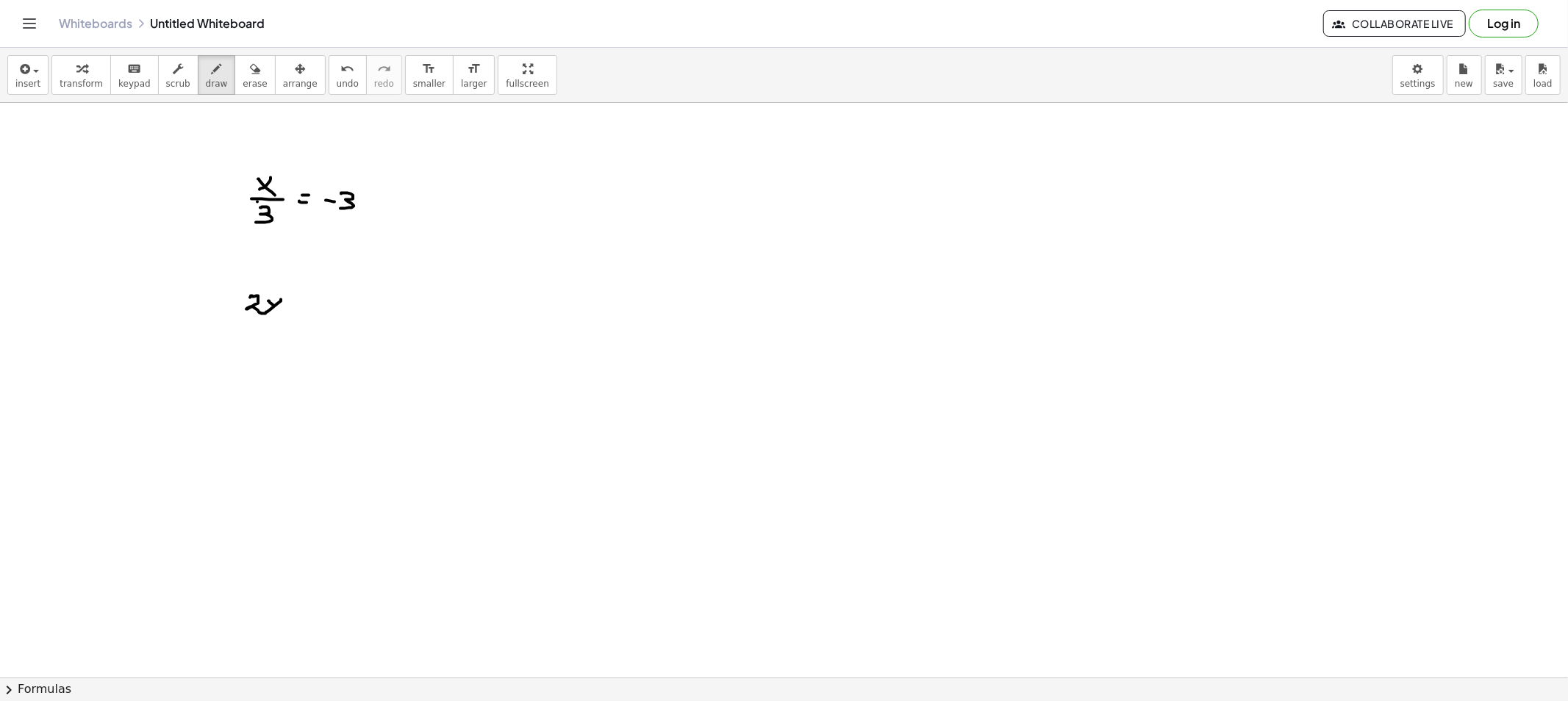
drag, startPoint x: 243, startPoint y: 320, endPoint x: 276, endPoint y: 320, distance: 33.0
drag, startPoint x: 258, startPoint y: 333, endPoint x: 267, endPoint y: 345, distance: 15.0
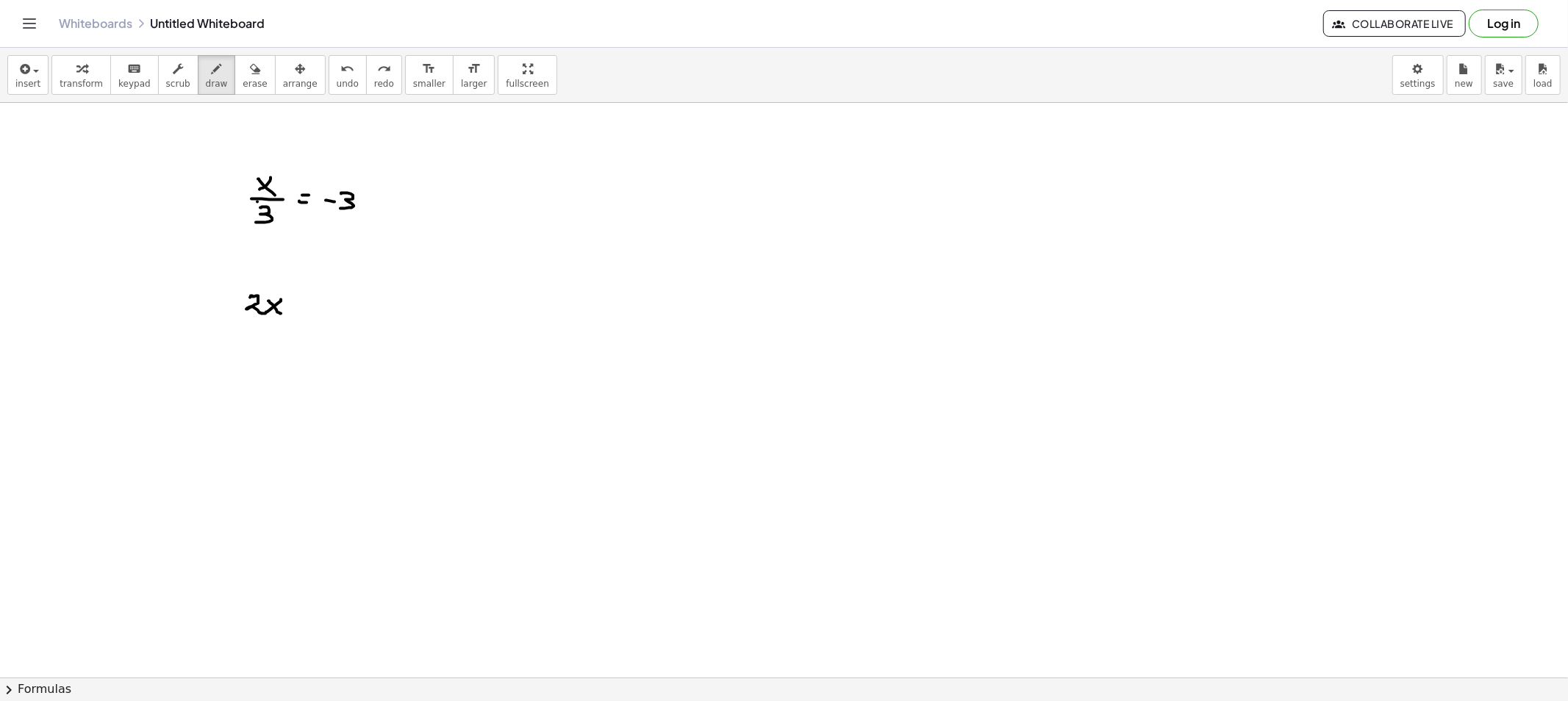
drag, startPoint x: 247, startPoint y: 324, endPoint x: 277, endPoint y: 326, distance: 30.1
drag, startPoint x: 261, startPoint y: 332, endPoint x: 272, endPoint y: 346, distance: 17.8
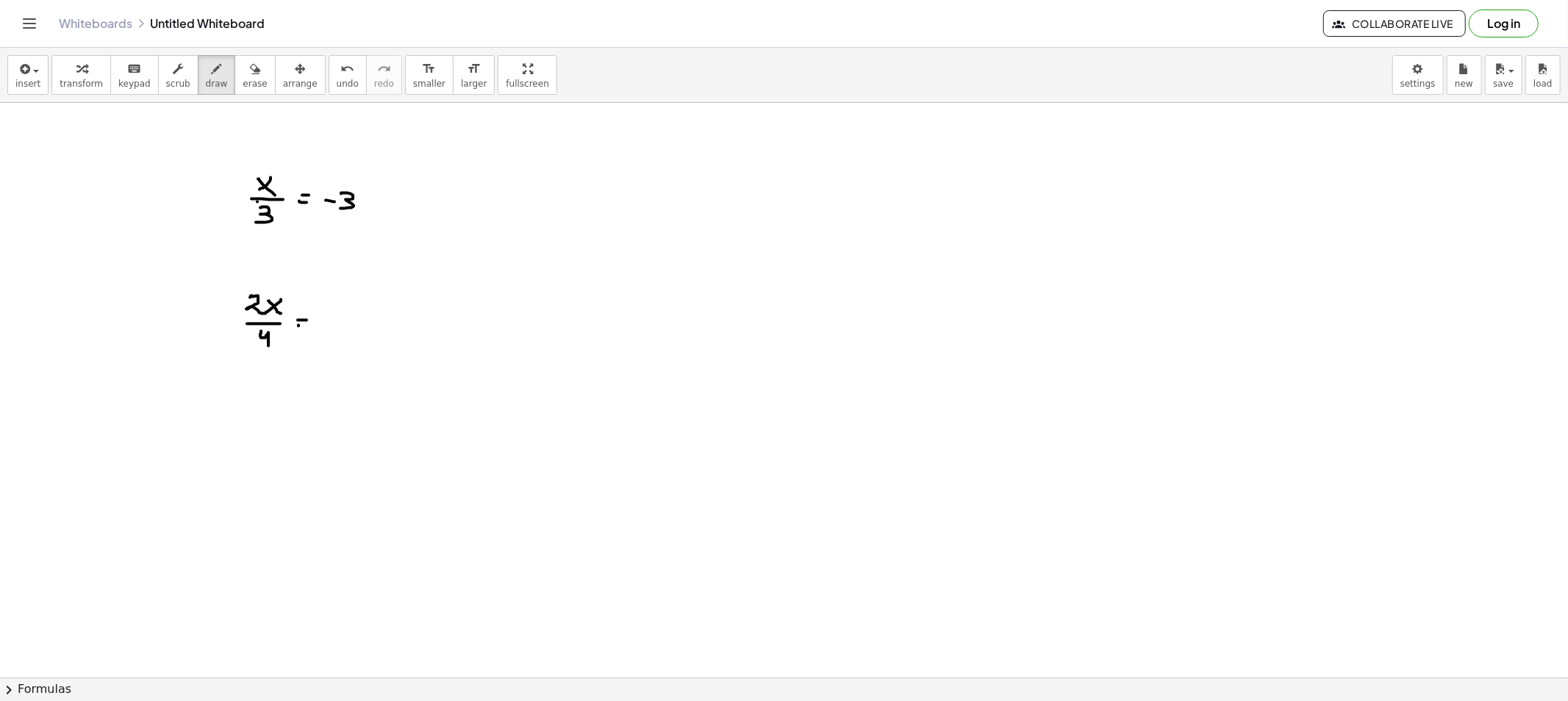
drag, startPoint x: 298, startPoint y: 326, endPoint x: 318, endPoint y: 327, distance: 20.0
drag, startPoint x: 336, startPoint y: 317, endPoint x: 344, endPoint y: 317, distance: 8.0
drag, startPoint x: 335, startPoint y: 321, endPoint x: 348, endPoint y: 338, distance: 21.4
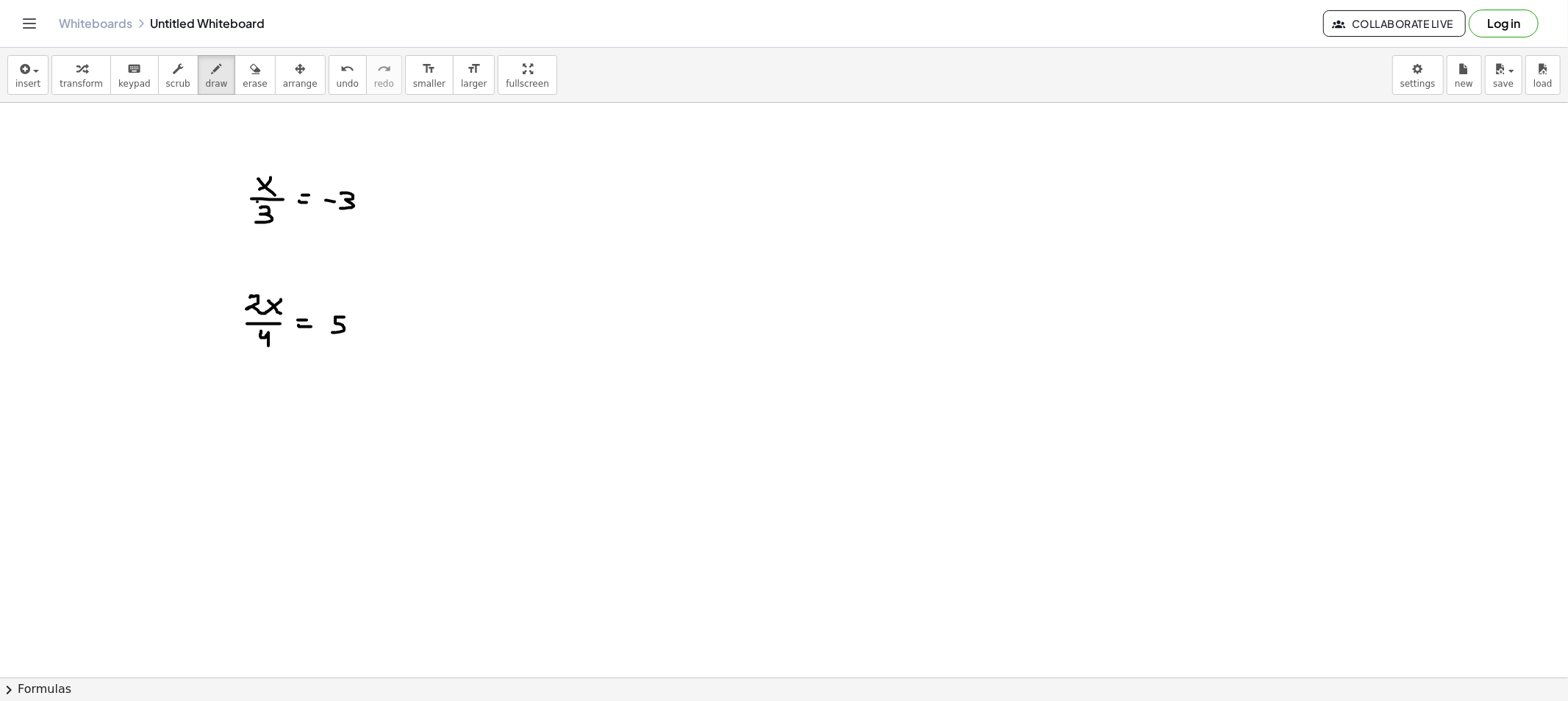
drag, startPoint x: 263, startPoint y: 271, endPoint x: 289, endPoint y: 298, distance: 37.5
drag, startPoint x: 134, startPoint y: 214, endPoint x: 221, endPoint y: 216, distance: 87.0
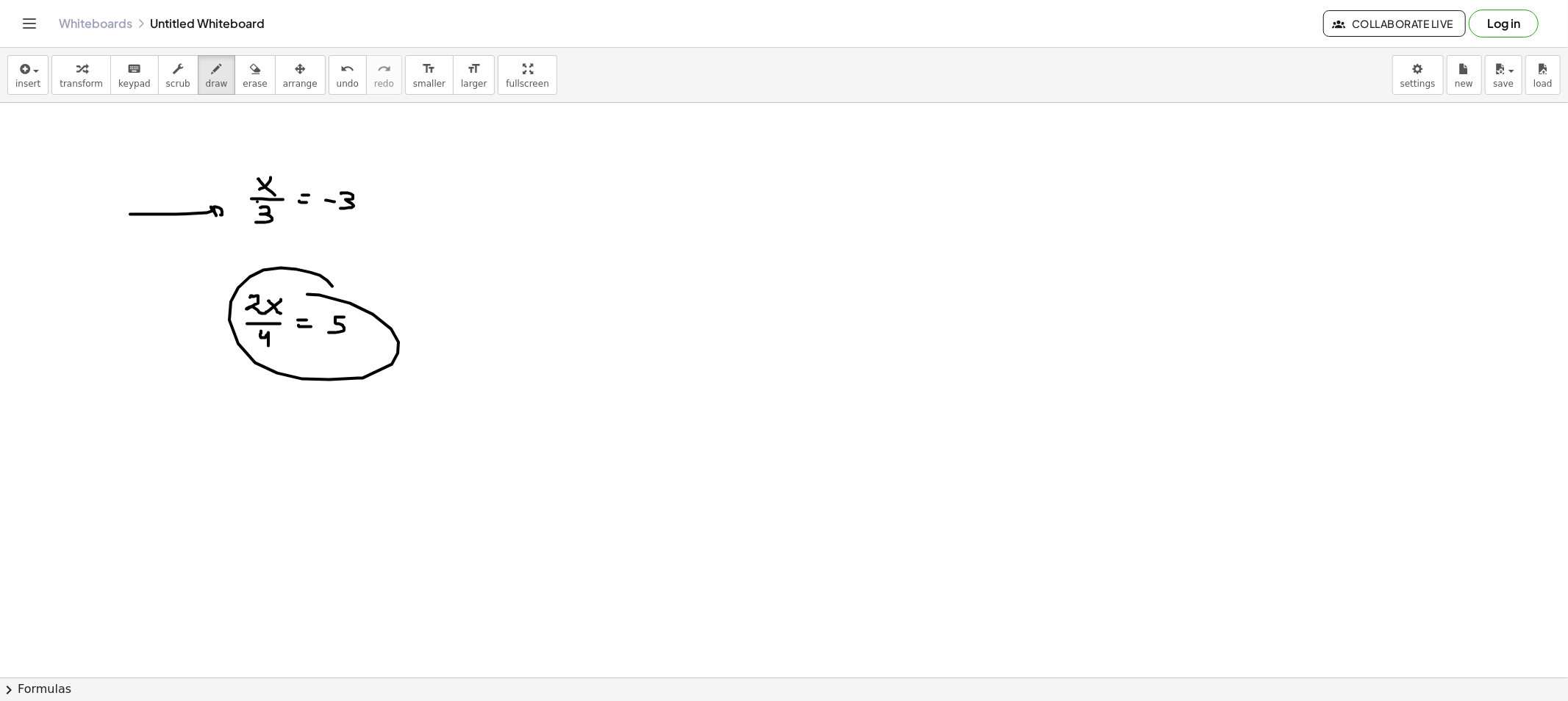
click at [250, 76] on icon "button" at bounding box center [255, 69] width 10 height 18
drag, startPoint x: 380, startPoint y: 275, endPoint x: 298, endPoint y: 262, distance: 83.0
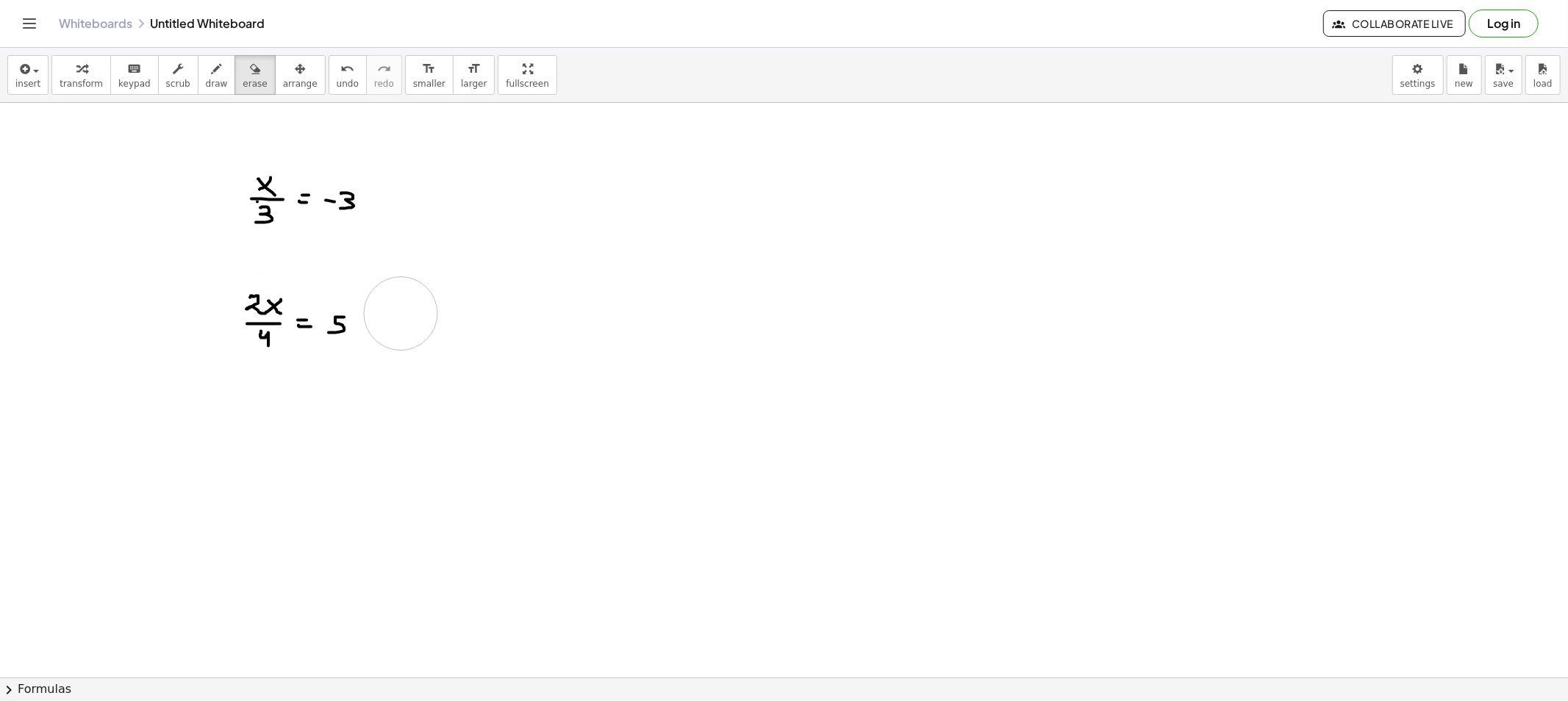
drag, startPoint x: 219, startPoint y: 265, endPoint x: 390, endPoint y: 287, distance: 172.4
click at [198, 80] on button "draw" at bounding box center [217, 75] width 39 height 39
drag, startPoint x: 265, startPoint y: 422, endPoint x: 279, endPoint y: 436, distance: 19.8
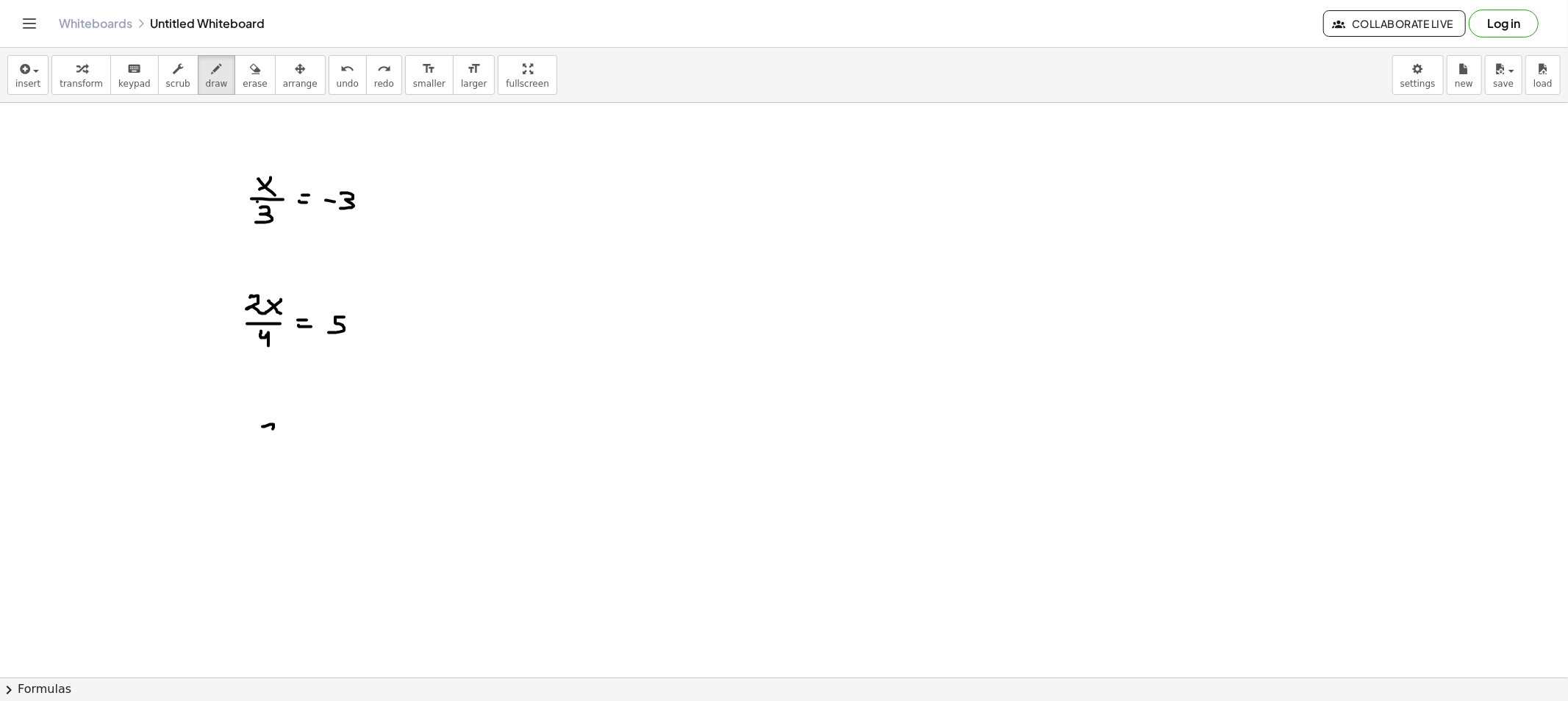
drag, startPoint x: 265, startPoint y: 427, endPoint x: 277, endPoint y: 435, distance: 14.4
drag, startPoint x: 282, startPoint y: 439, endPoint x: 292, endPoint y: 442, distance: 10.4
drag, startPoint x: 270, startPoint y: 449, endPoint x: 309, endPoint y: 450, distance: 39.0
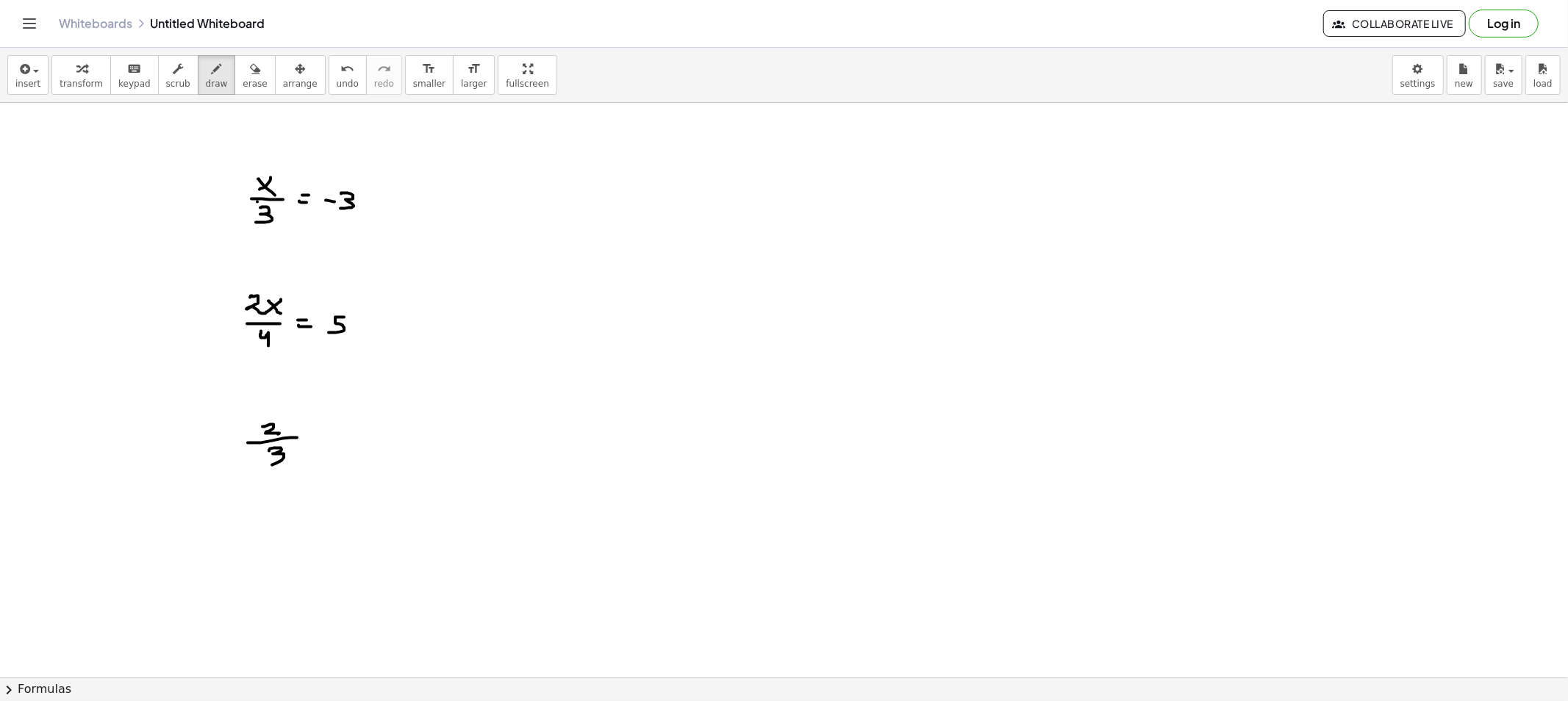
drag, startPoint x: 316, startPoint y: 446, endPoint x: 332, endPoint y: 445, distance: 16.0
drag, startPoint x: 365, startPoint y: 415, endPoint x: 375, endPoint y: 430, distance: 18.0
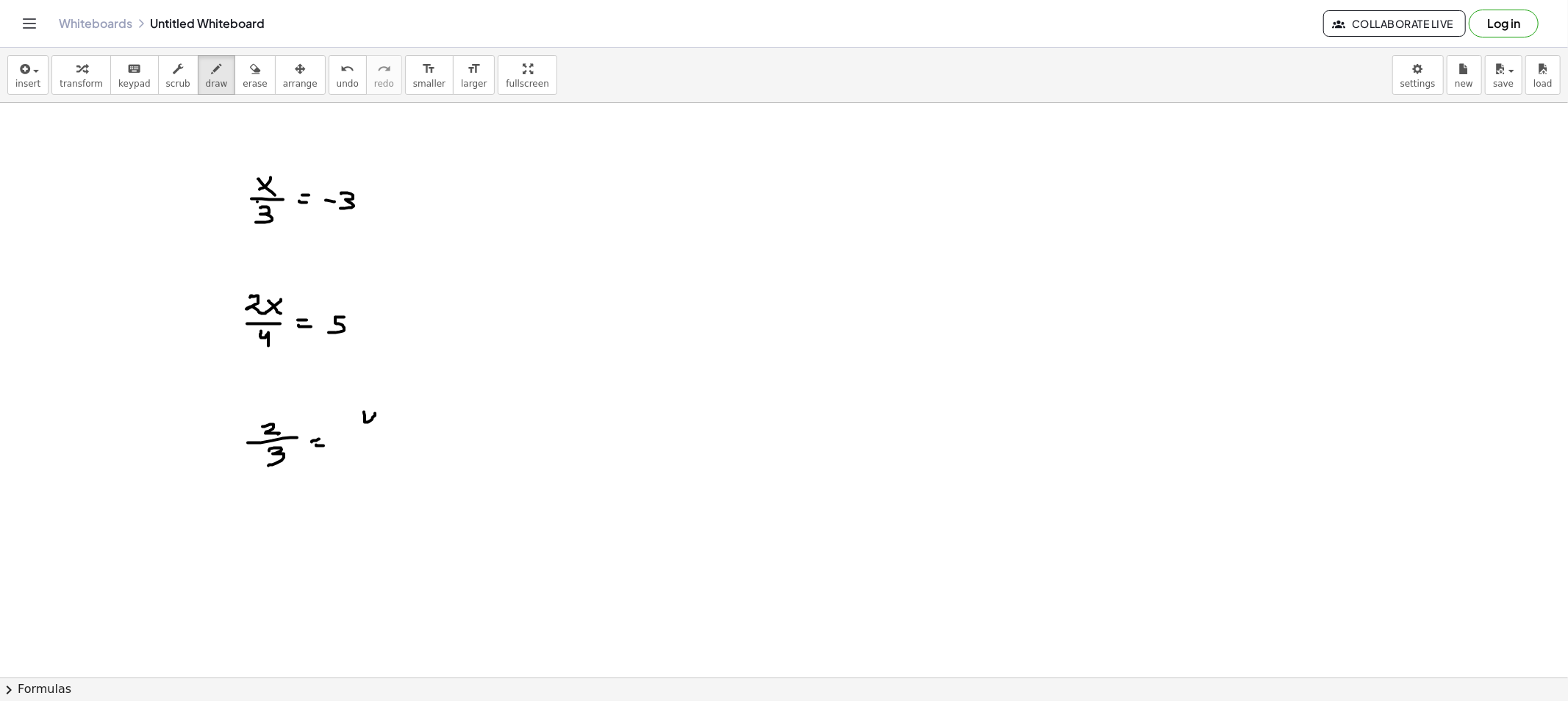
drag, startPoint x: 386, startPoint y: 431, endPoint x: 375, endPoint y: 446, distance: 18.6
drag, startPoint x: 377, startPoint y: 443, endPoint x: 370, endPoint y: 449, distance: 9.2
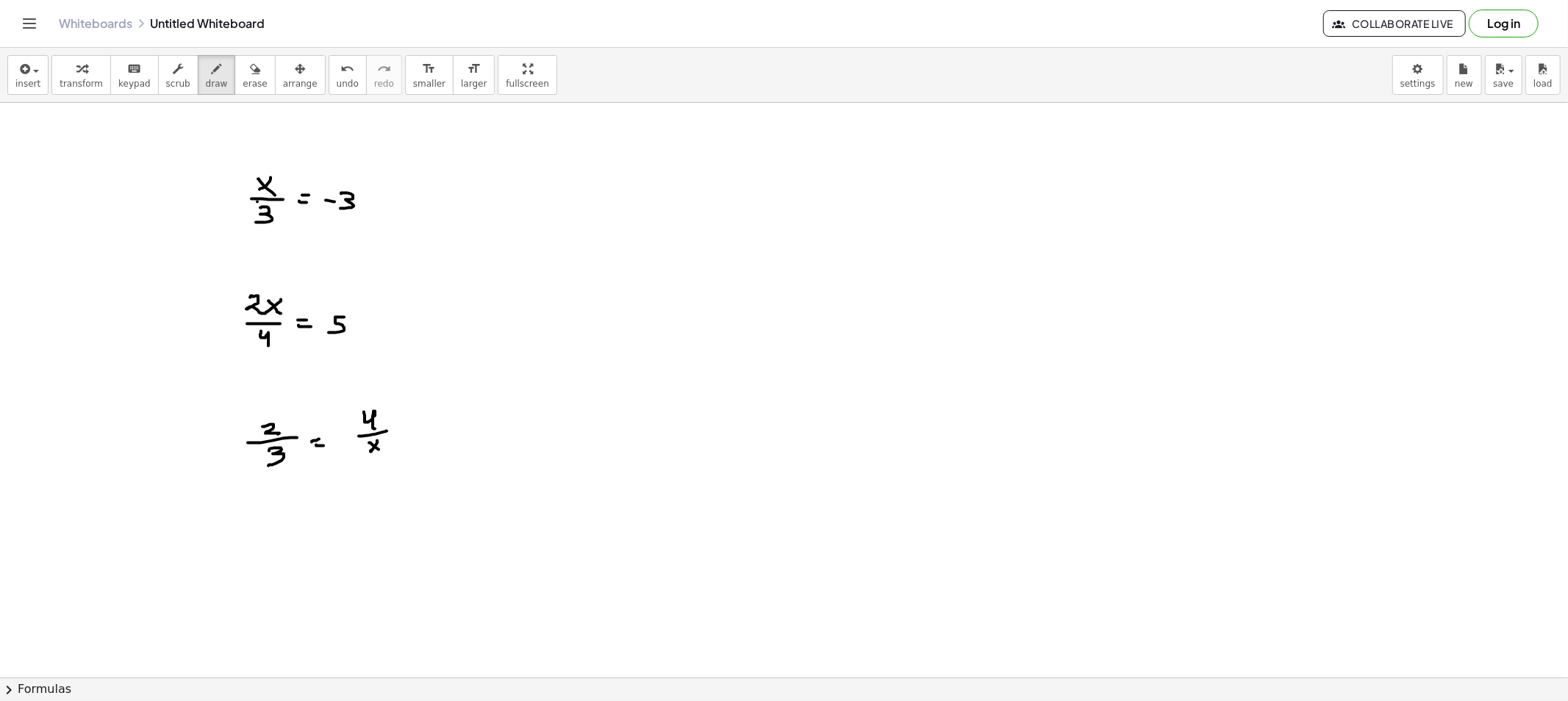
drag, startPoint x: 379, startPoint y: 450, endPoint x: 386, endPoint y: 456, distance: 9.2
drag, startPoint x: 225, startPoint y: 392, endPoint x: 228, endPoint y: 409, distance: 17.3
drag, startPoint x: 383, startPoint y: 374, endPoint x: 395, endPoint y: 379, distance: 13.0
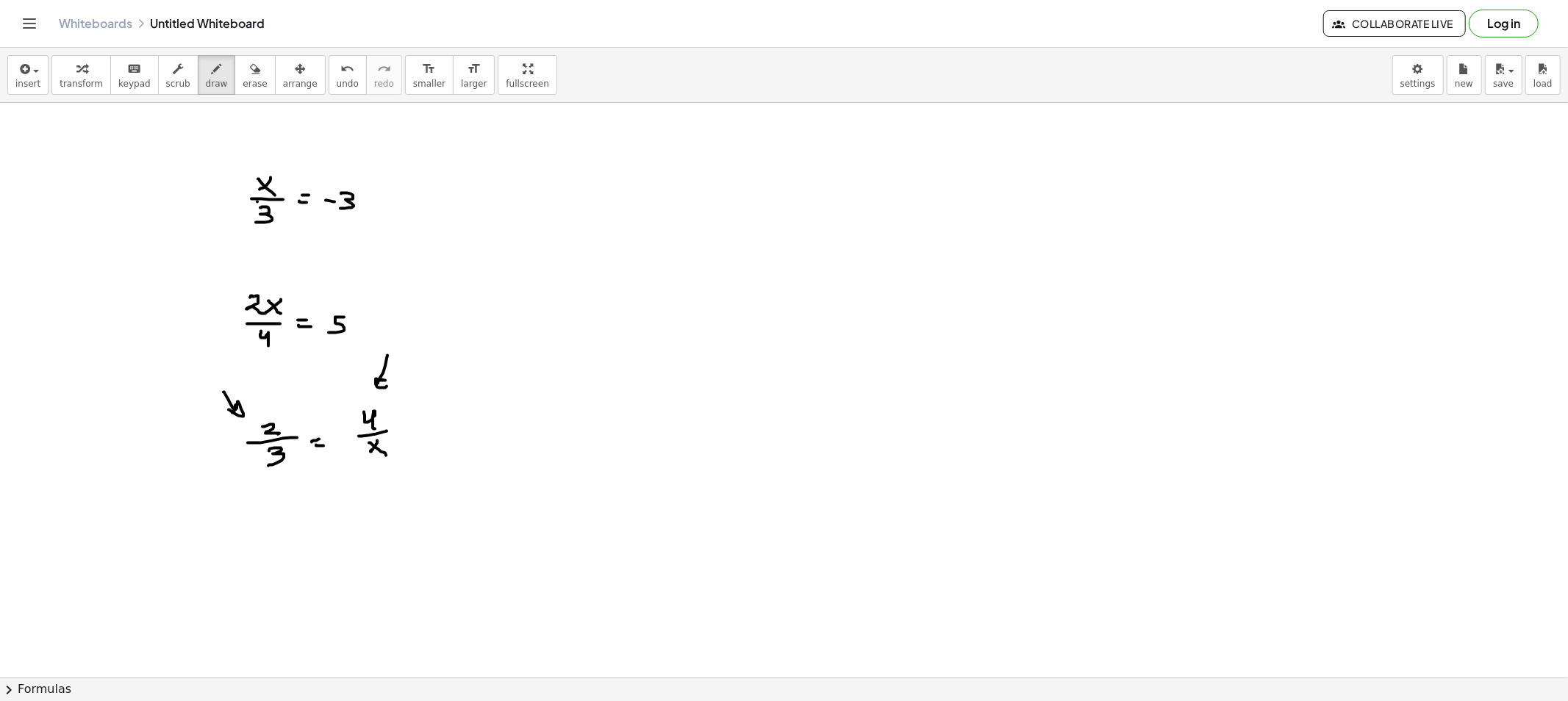
drag, startPoint x: 380, startPoint y: 466, endPoint x: 215, endPoint y: 464, distance: 165.0
drag, startPoint x: 242, startPoint y: 541, endPoint x: 254, endPoint y: 548, distance: 13.9
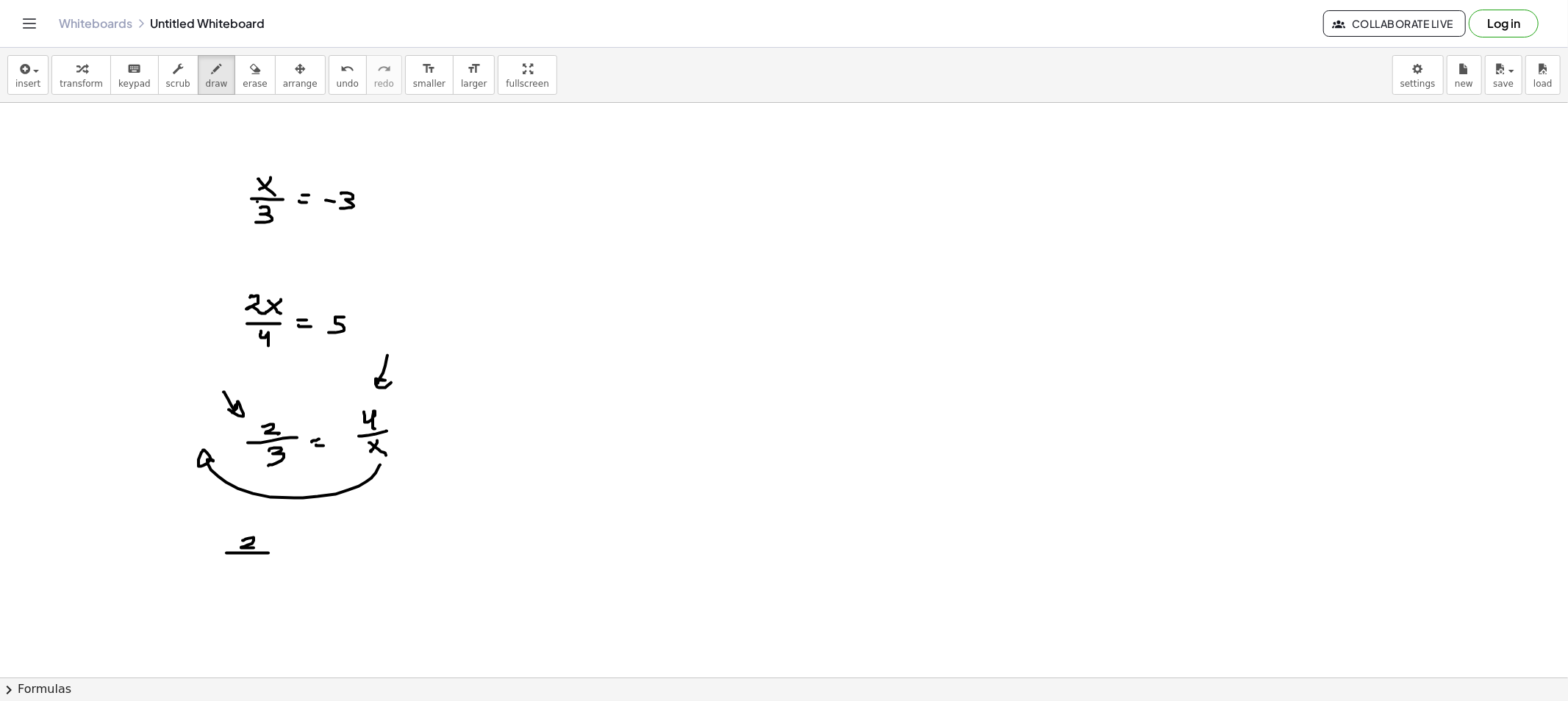
drag, startPoint x: 230, startPoint y: 553, endPoint x: 267, endPoint y: 554, distance: 37.0
drag, startPoint x: 241, startPoint y: 561, endPoint x: 240, endPoint y: 571, distance: 10.0
drag, startPoint x: 291, startPoint y: 547, endPoint x: 277, endPoint y: 559, distance: 18.4
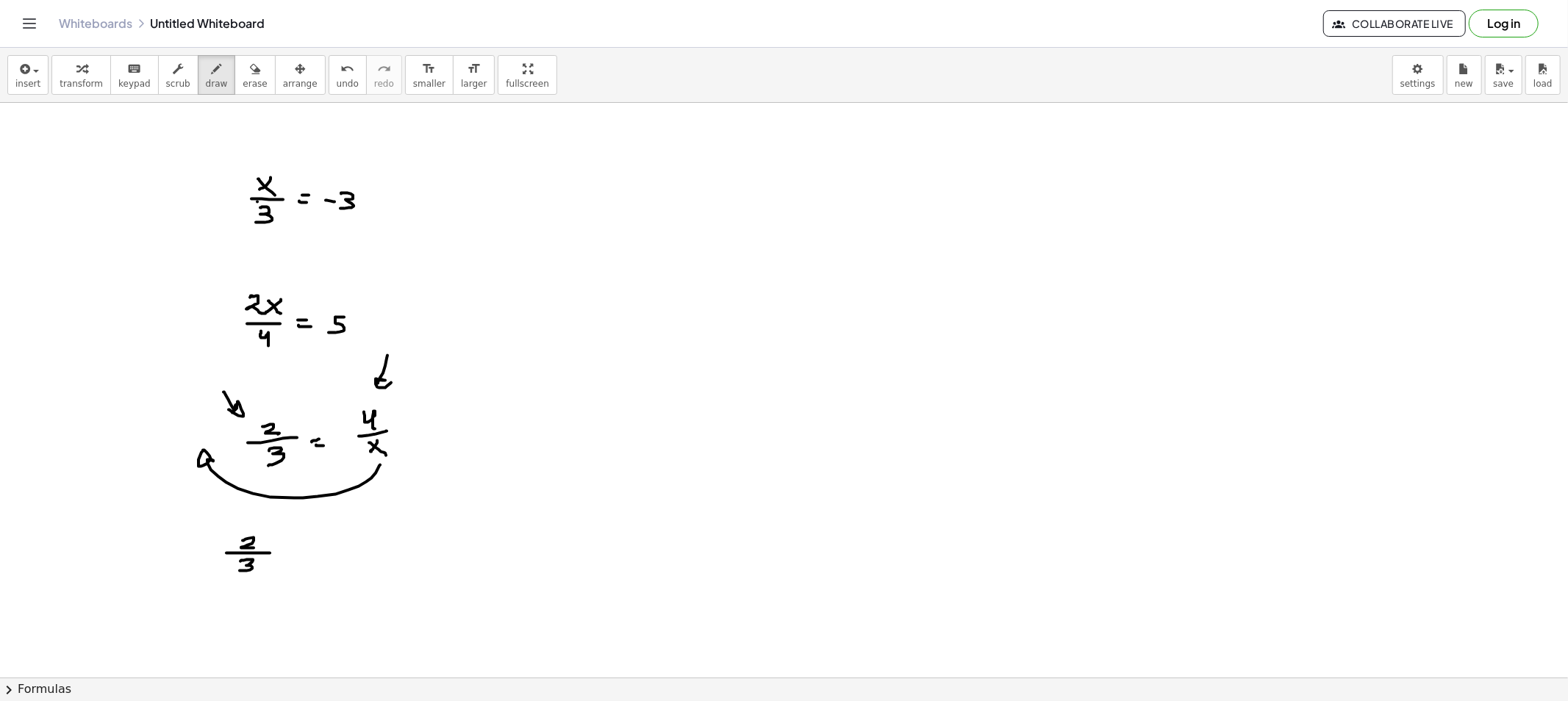
drag, startPoint x: 308, startPoint y: 557, endPoint x: 317, endPoint y: 557, distance: 9.0
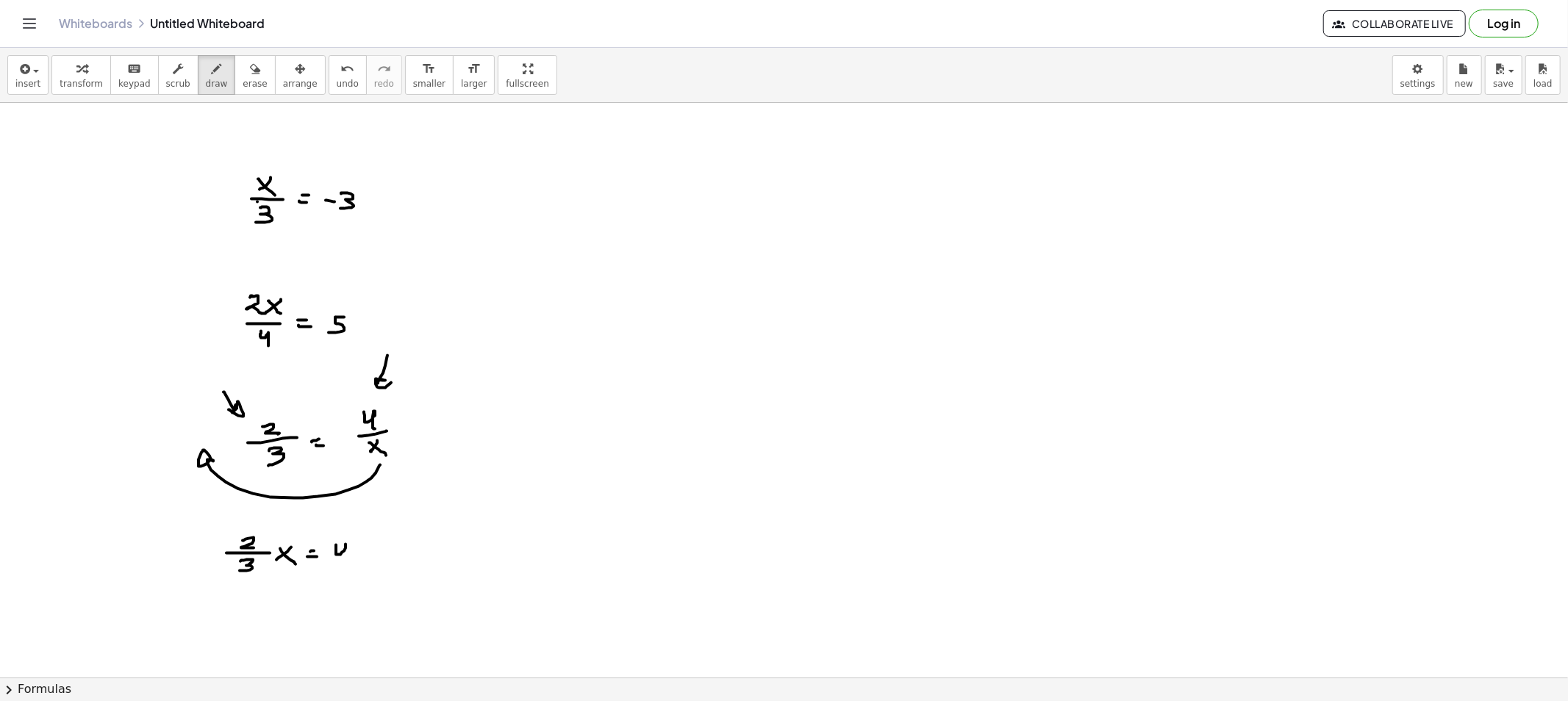
drag, startPoint x: 336, startPoint y: 551, endPoint x: 345, endPoint y: 565, distance: 16.6
drag, startPoint x: 290, startPoint y: 617, endPoint x: 277, endPoint y: 621, distance: 13.6
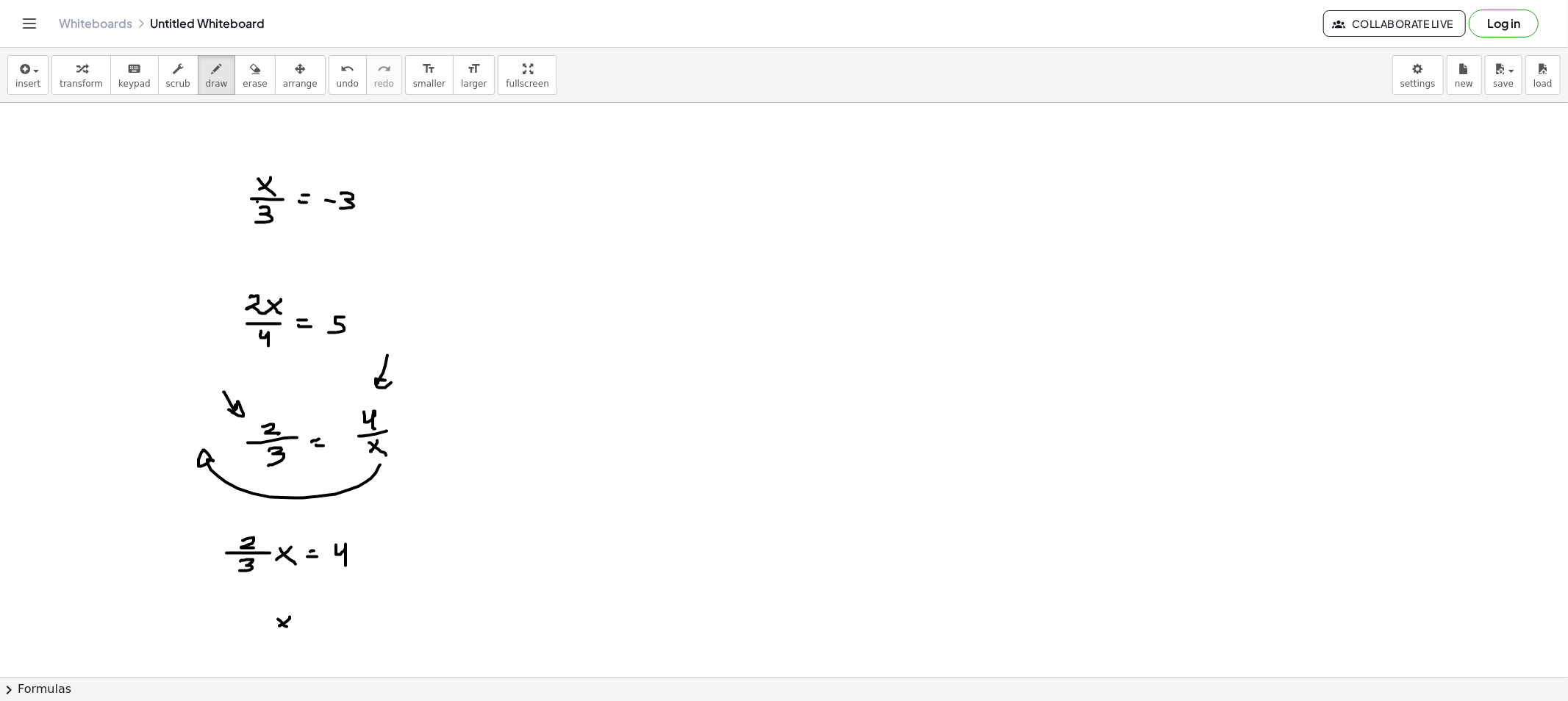
drag, startPoint x: 326, startPoint y: 618, endPoint x: 333, endPoint y: 632, distance: 15.7
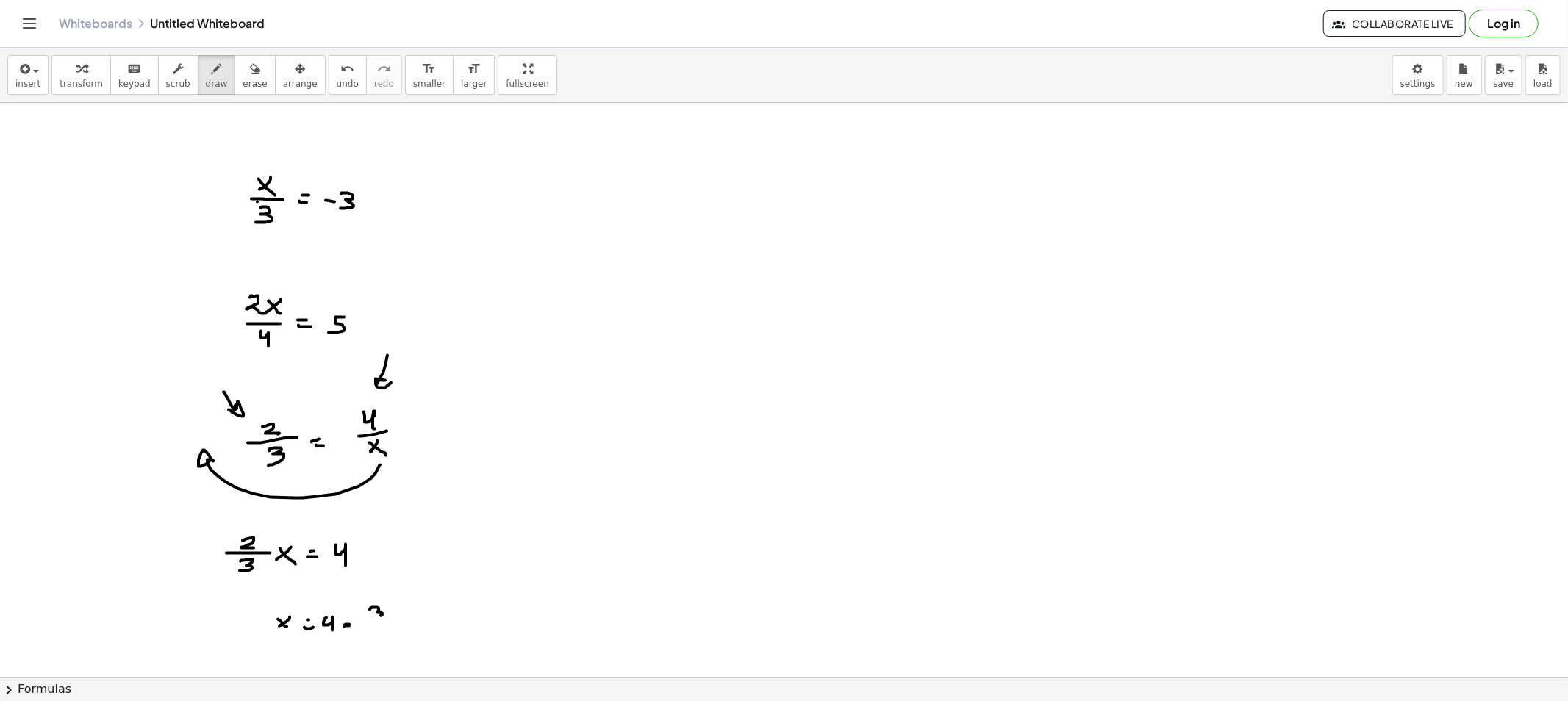
drag, startPoint x: 377, startPoint y: 607, endPoint x: 374, endPoint y: 617, distance: 10.4
drag, startPoint x: 383, startPoint y: 630, endPoint x: 399, endPoint y: 639, distance: 18.4
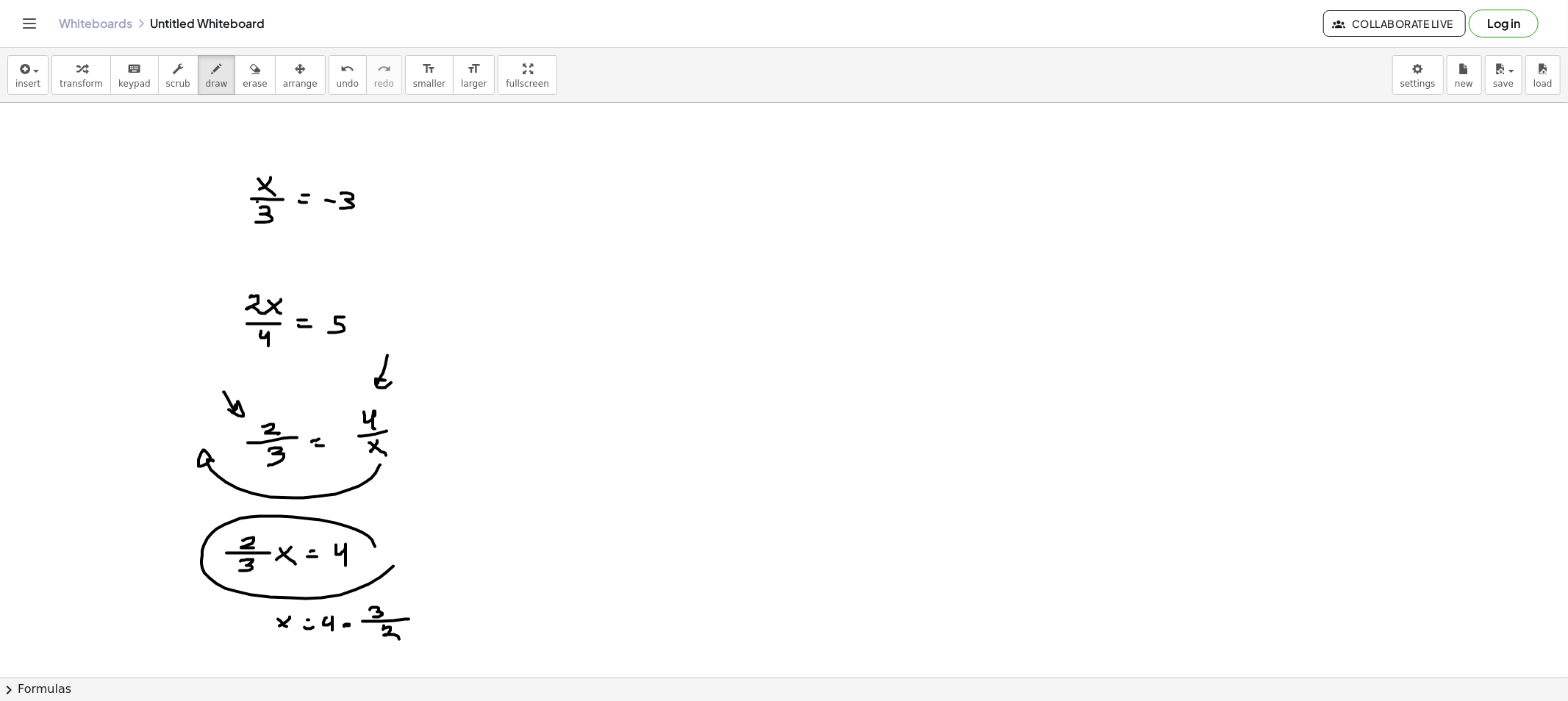
drag, startPoint x: 320, startPoint y: 520, endPoint x: 362, endPoint y: 546, distance: 49.4
drag, startPoint x: 220, startPoint y: 527, endPoint x: 221, endPoint y: 302, distance: 225.0
drag, startPoint x: 210, startPoint y: 353, endPoint x: 225, endPoint y: 346, distance: 16.6
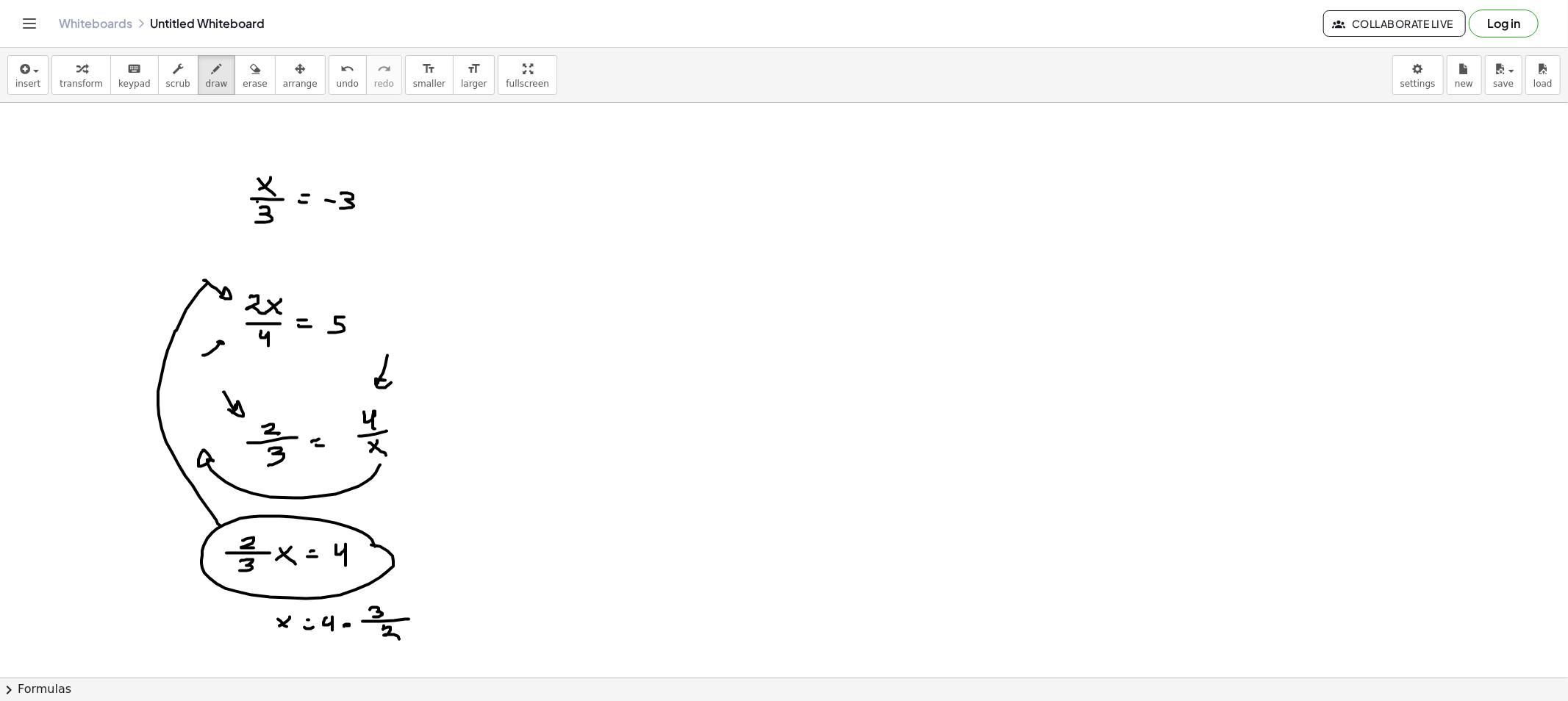
click at [236, 90] on button "erase" at bounding box center [255, 75] width 40 height 39
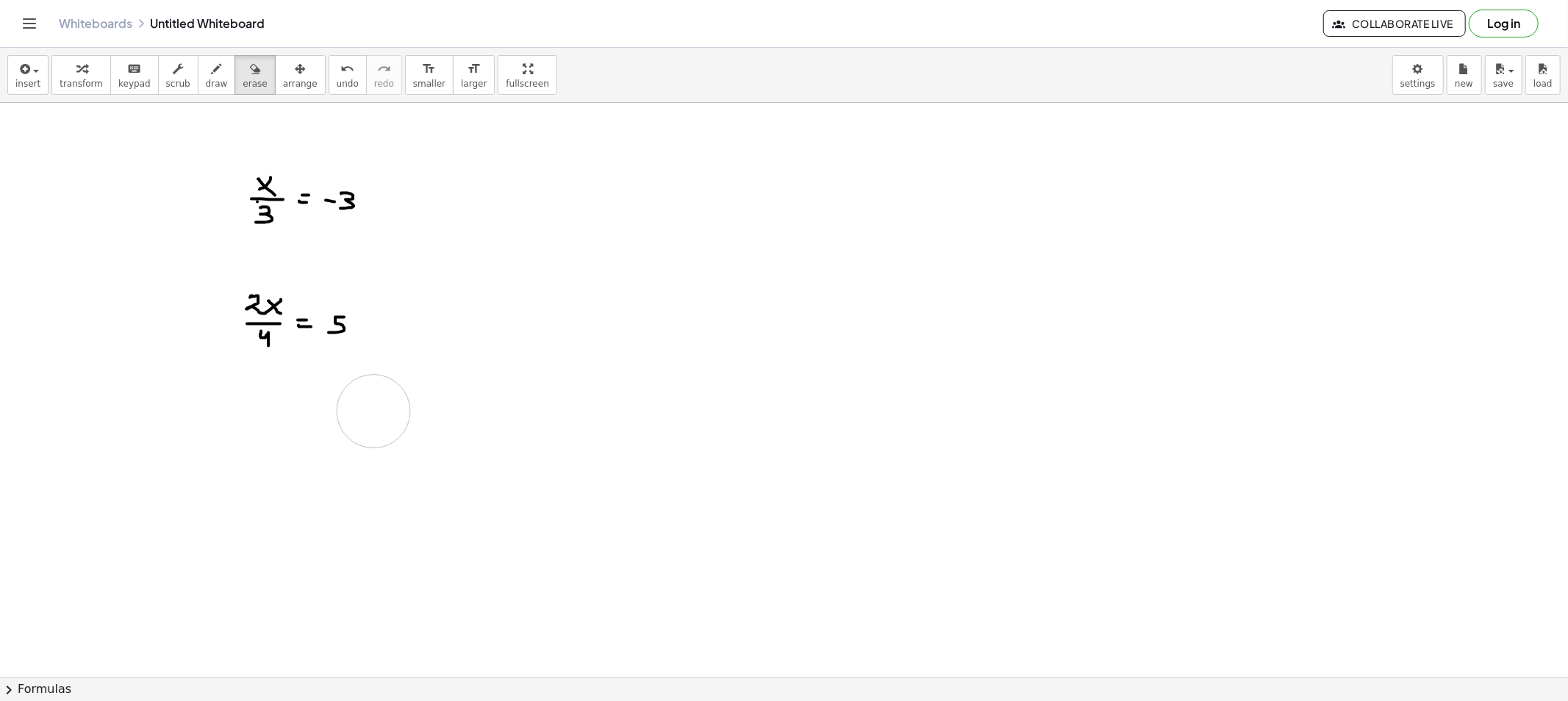
drag, startPoint x: 182, startPoint y: 279, endPoint x: 370, endPoint y: 415, distance: 232.0
drag, startPoint x: 194, startPoint y: 216, endPoint x: 229, endPoint y: 216, distance: 35.0
click at [206, 75] on div "button" at bounding box center [217, 68] width 22 height 18
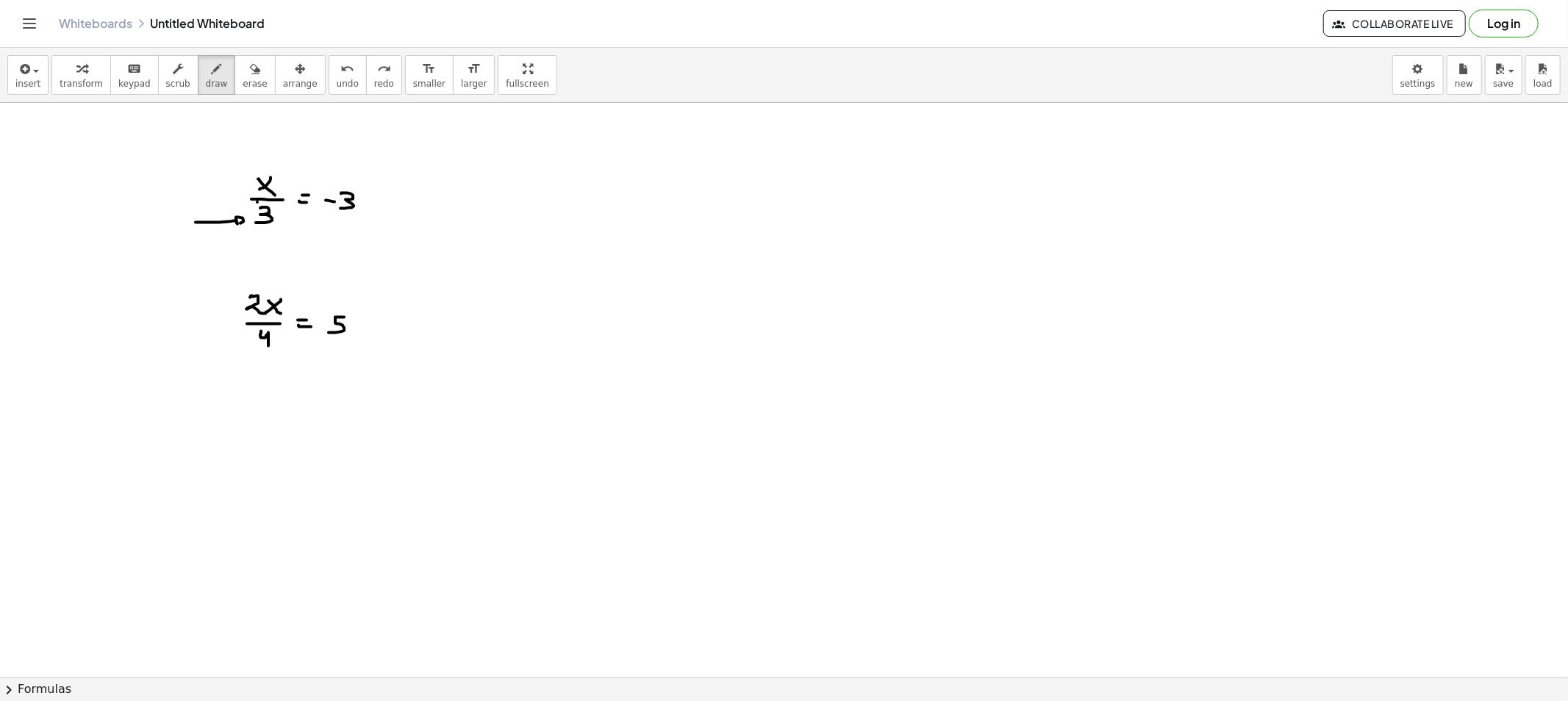
drag, startPoint x: 195, startPoint y: 223, endPoint x: 230, endPoint y: 224, distance: 35.0
drag, startPoint x: 640, startPoint y: 147, endPoint x: 630, endPoint y: 160, distance: 16.4
drag, startPoint x: 634, startPoint y: 154, endPoint x: 643, endPoint y: 163, distance: 12.7
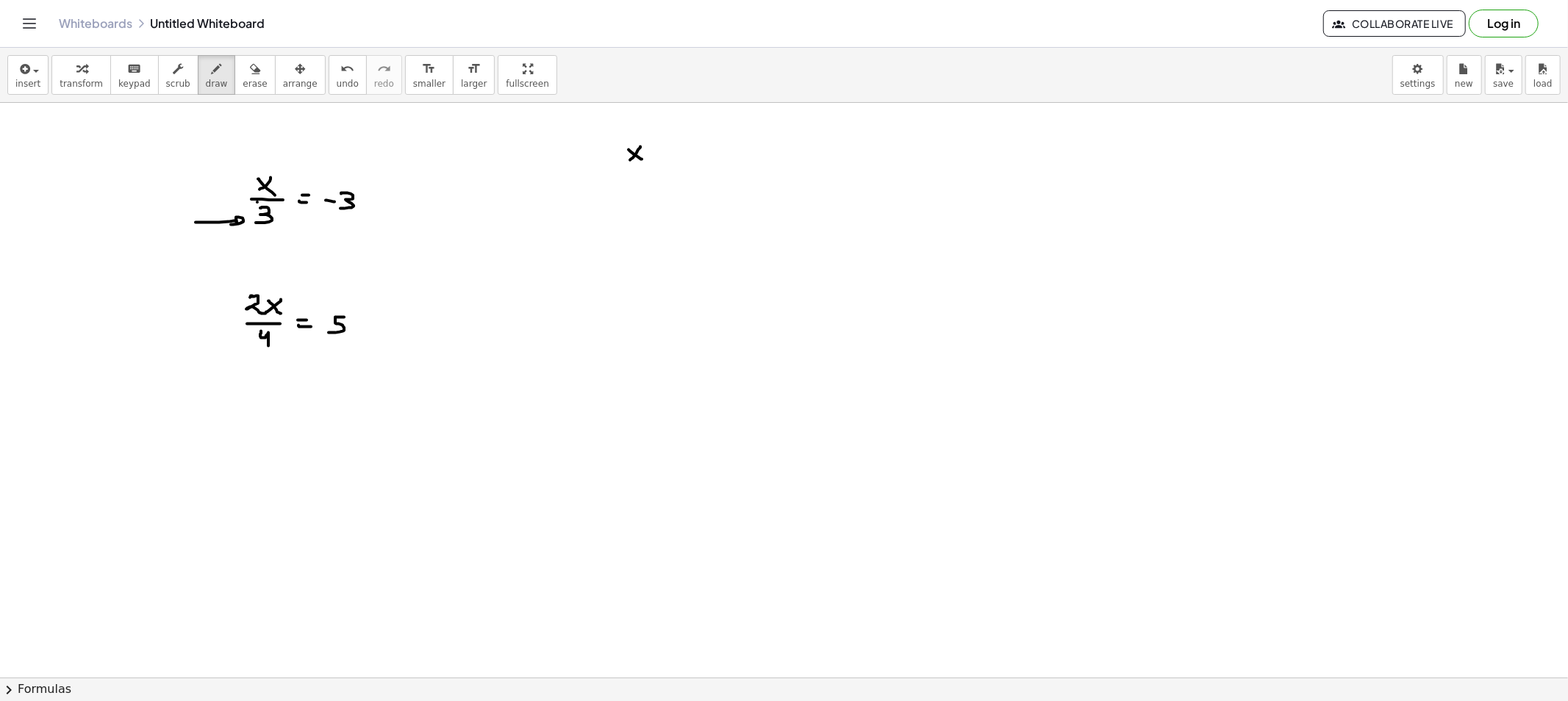
click at [240, 90] on button "erase" at bounding box center [255, 75] width 40 height 39
drag, startPoint x: 546, startPoint y: 157, endPoint x: 647, endPoint y: 145, distance: 101.7
drag, startPoint x: 164, startPoint y: 223, endPoint x: 208, endPoint y: 225, distance: 44.0
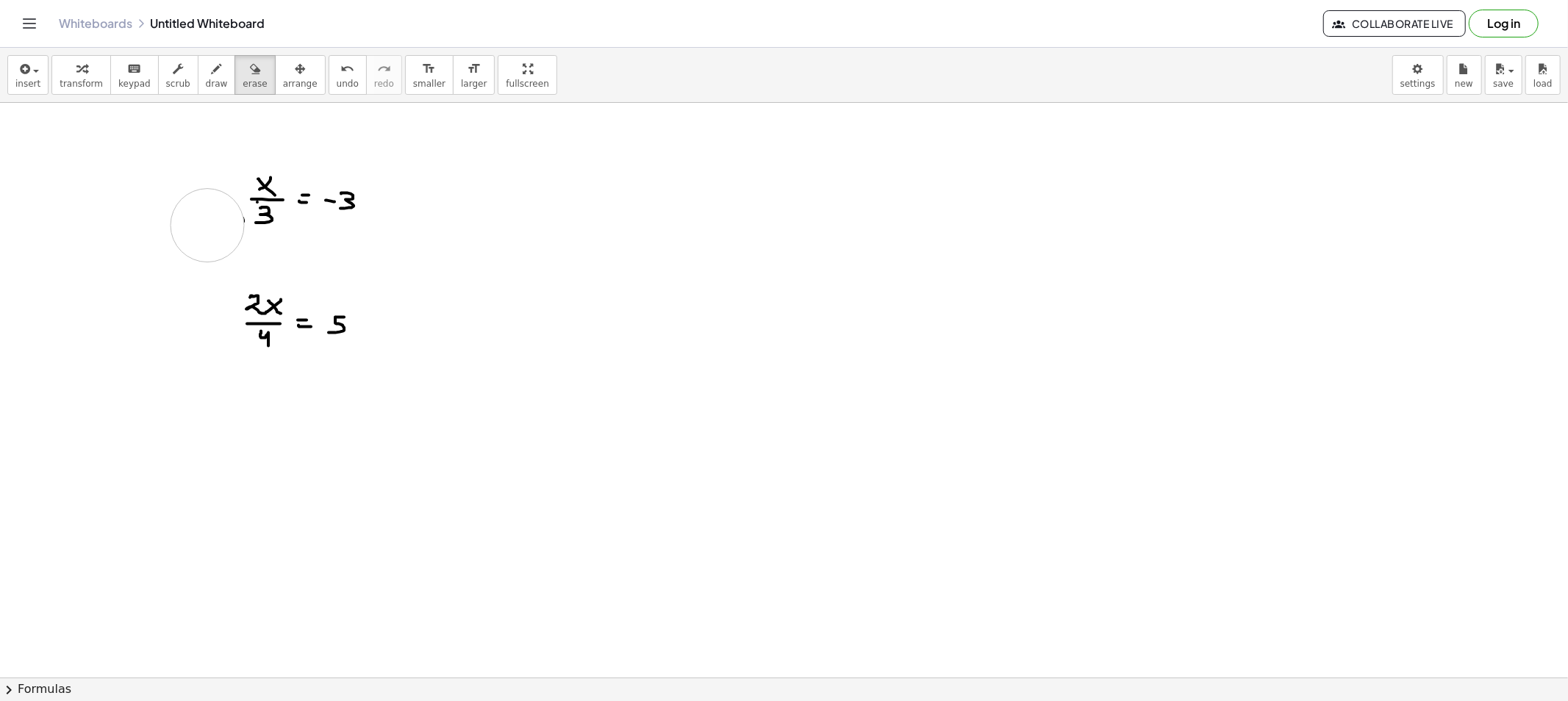
drag, startPoint x: 196, startPoint y: 83, endPoint x: 261, endPoint y: 208, distance: 140.9
click at [206, 82] on span "draw" at bounding box center [217, 84] width 22 height 10
drag, startPoint x: 294, startPoint y: 240, endPoint x: 296, endPoint y: 209, distance: 31.1
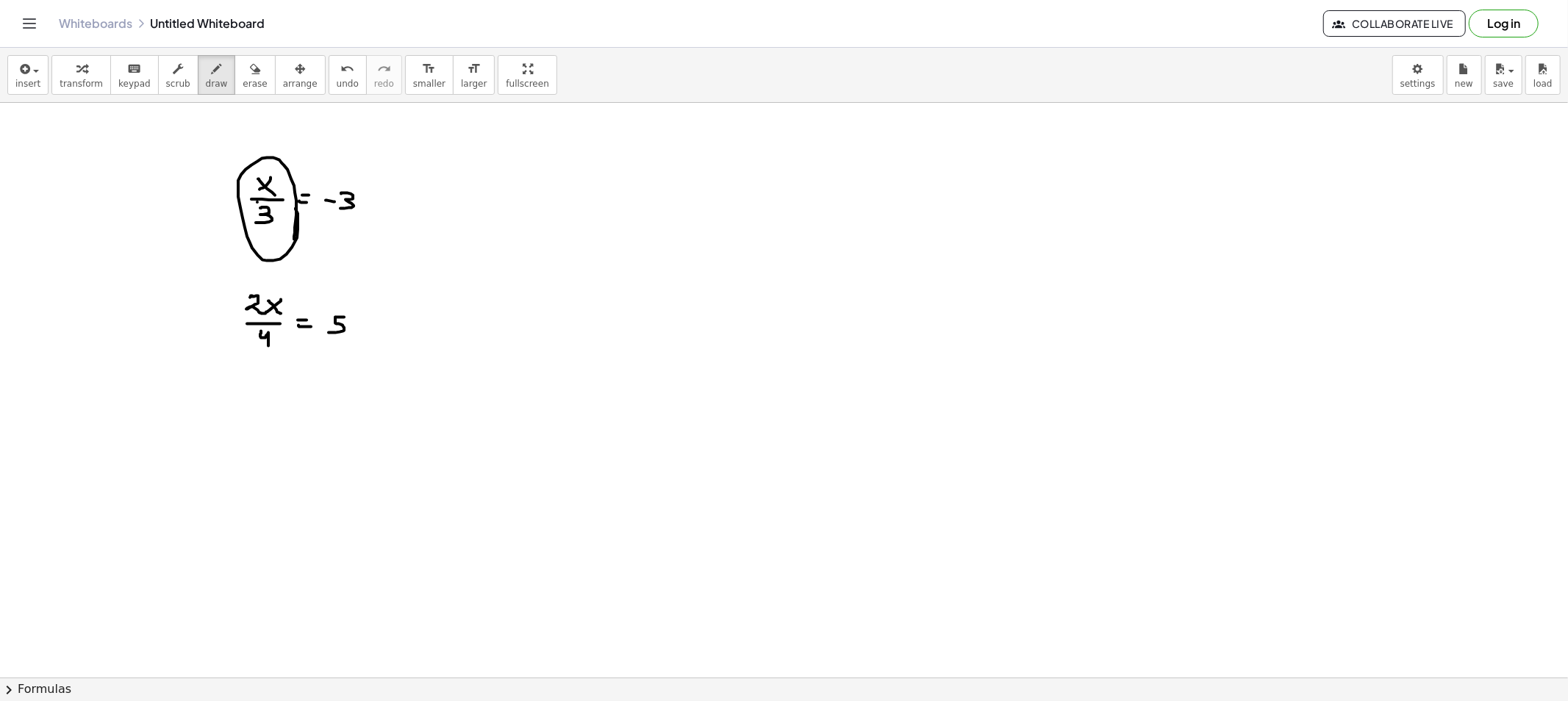
click at [242, 84] on span "erase" at bounding box center [254, 84] width 24 height 10
drag, startPoint x: 288, startPoint y: 199, endPoint x: 261, endPoint y: 181, distance: 32.4
click at [206, 85] on span "draw" at bounding box center [217, 84] width 22 height 10
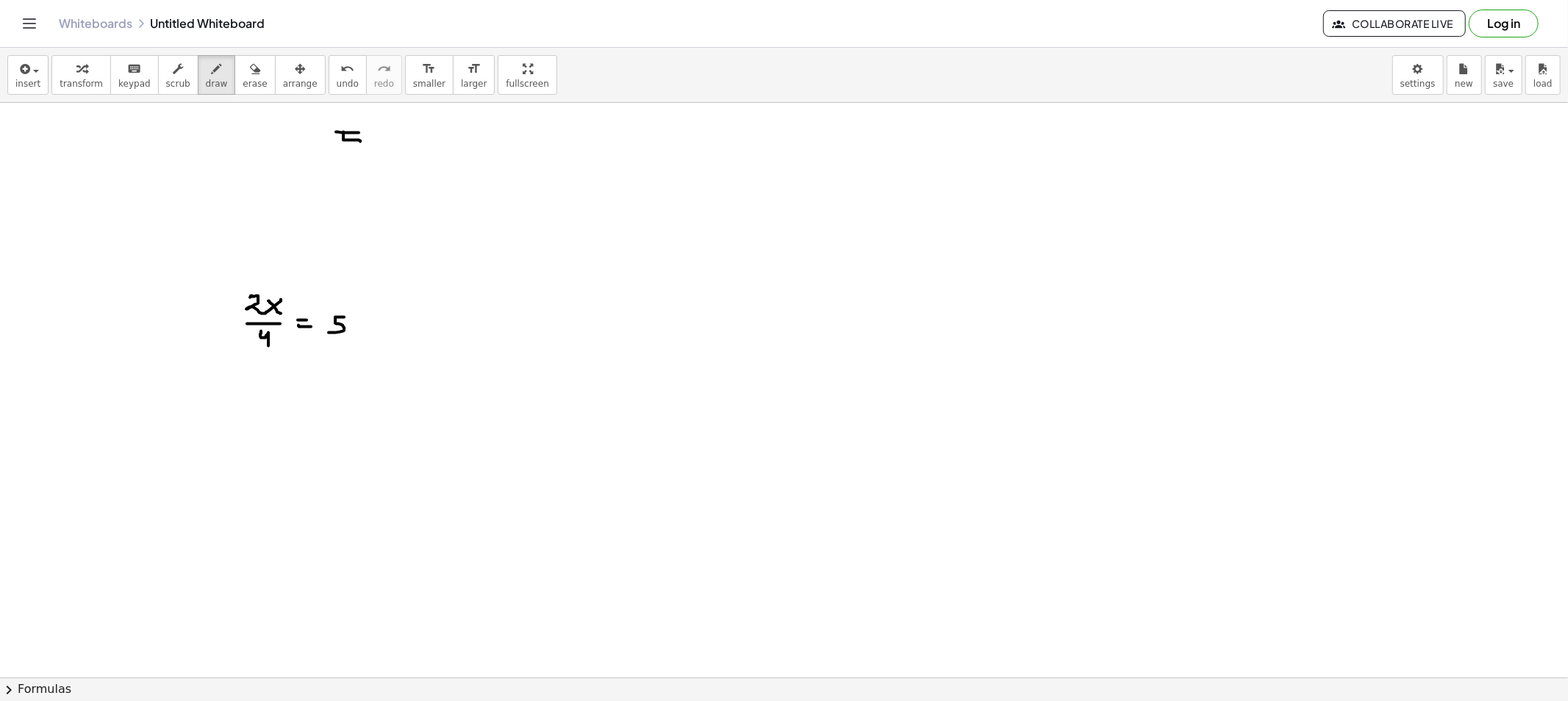
drag, startPoint x: 344, startPoint y: 132, endPoint x: 334, endPoint y: 152, distance: 22.4
drag, startPoint x: 373, startPoint y: 152, endPoint x: 363, endPoint y: 158, distance: 11.7
drag, startPoint x: 351, startPoint y: 162, endPoint x: 342, endPoint y: 170, distance: 12.0
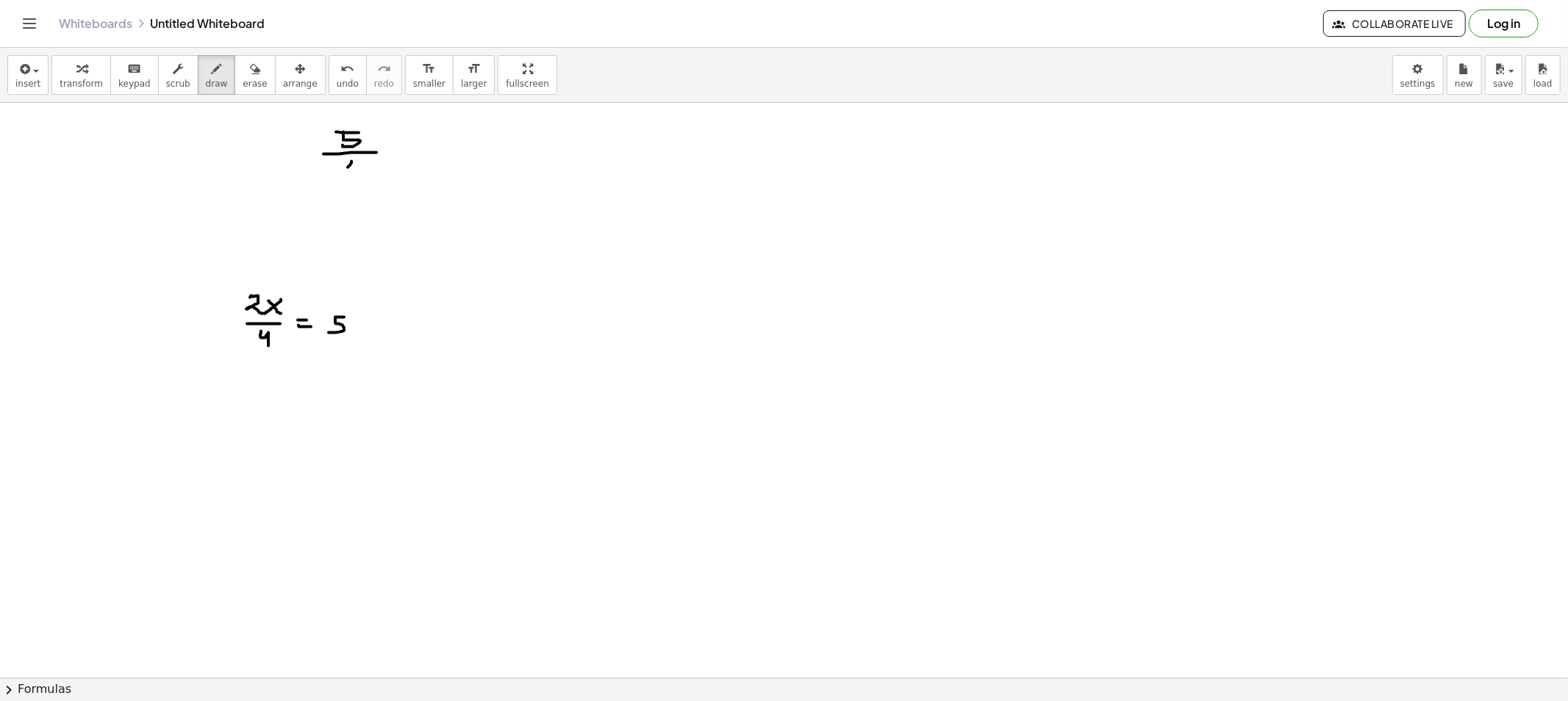
drag, startPoint x: 354, startPoint y: 171, endPoint x: 400, endPoint y: 163, distance: 46.7
drag, startPoint x: 494, startPoint y: 126, endPoint x: 482, endPoint y: 137, distance: 16.3
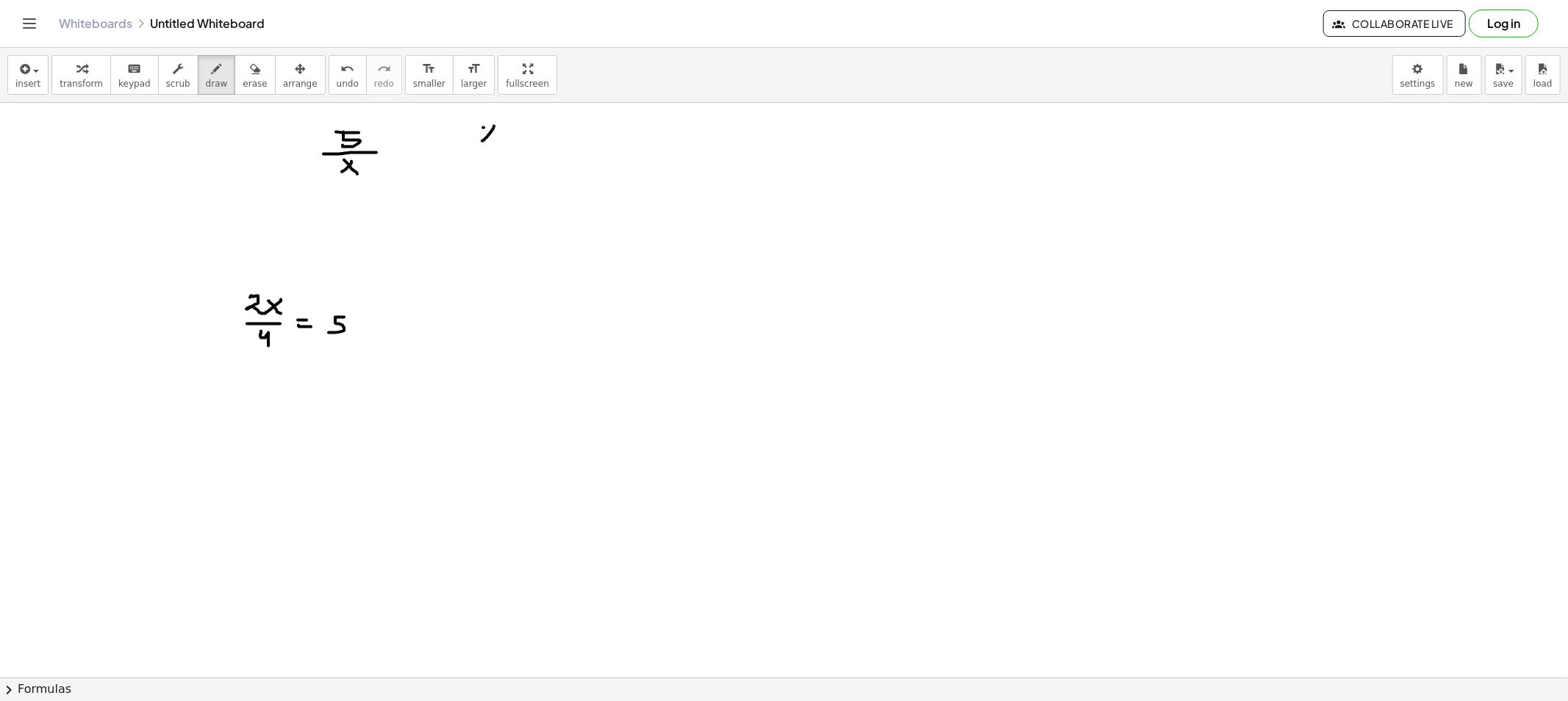
drag, startPoint x: 484, startPoint y: 128, endPoint x: 474, endPoint y: 152, distance: 26.0
drag, startPoint x: 489, startPoint y: 160, endPoint x: 483, endPoint y: 175, distance: 16.2
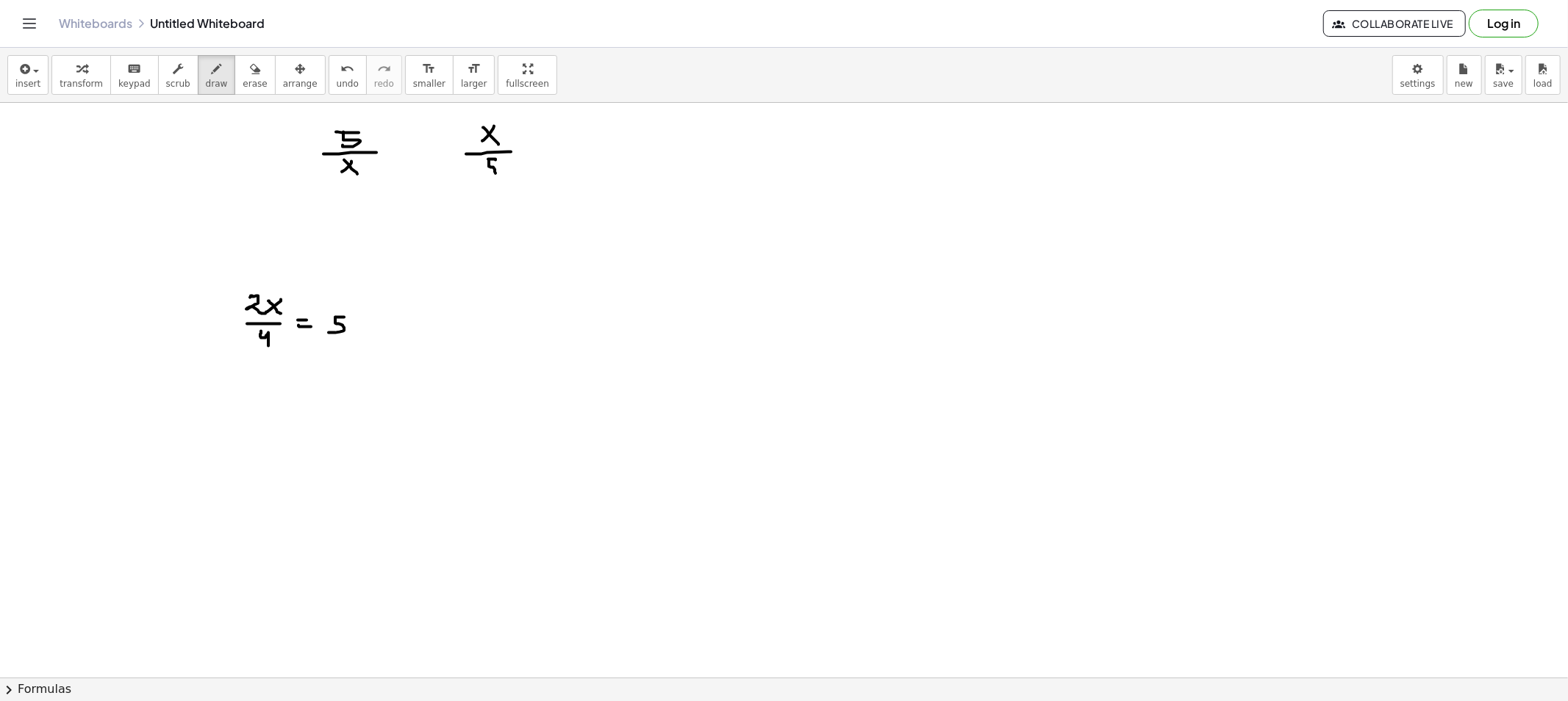
drag, startPoint x: 248, startPoint y: 160, endPoint x: 292, endPoint y: 170, distance: 45.1
click at [242, 79] on span "erase" at bounding box center [254, 84] width 24 height 10
drag, startPoint x: 288, startPoint y: 349, endPoint x: 486, endPoint y: 147, distance: 282.9
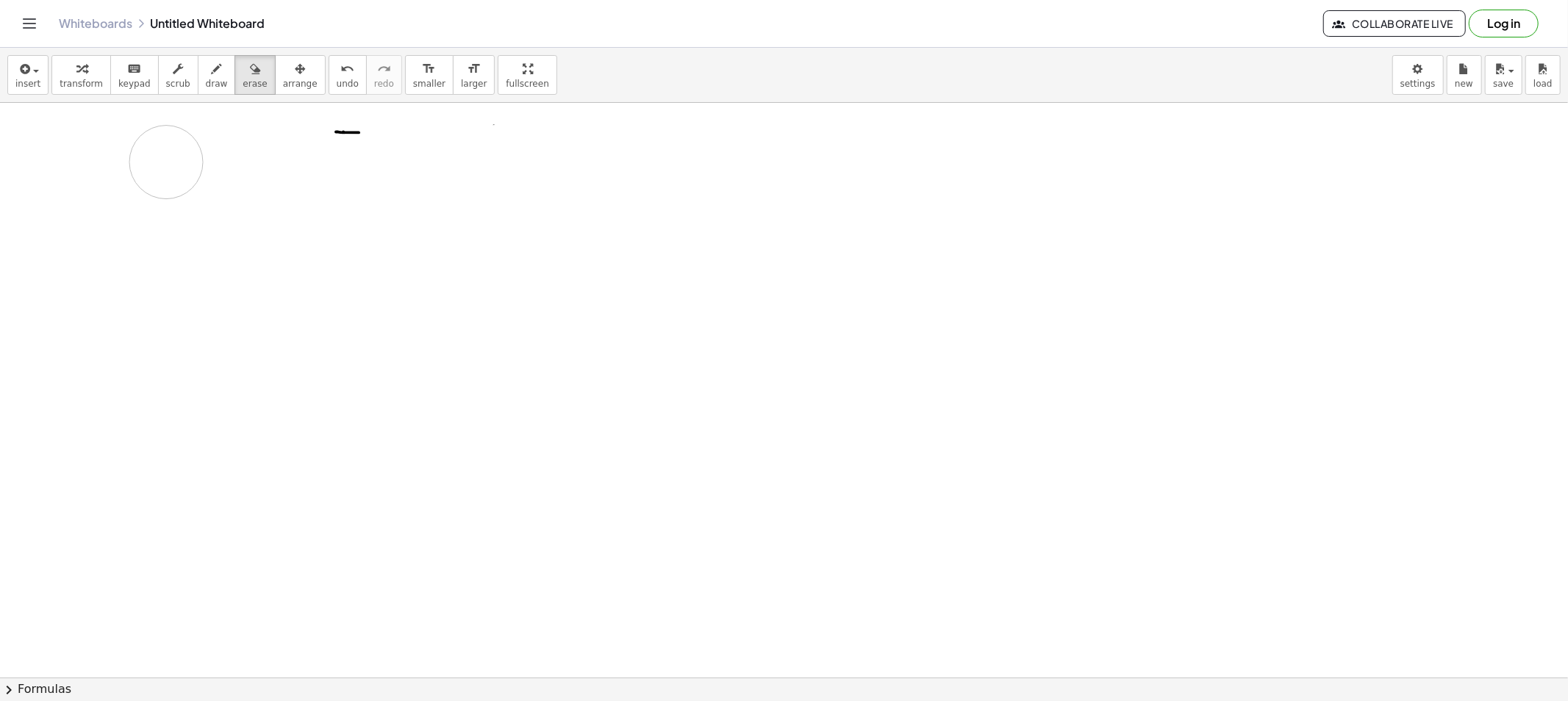
click at [212, 75] on icon "button" at bounding box center [217, 69] width 10 height 18
drag, startPoint x: 237, startPoint y: 143, endPoint x: 252, endPoint y: 158, distance: 21.2
drag, startPoint x: 261, startPoint y: 149, endPoint x: 248, endPoint y: 157, distance: 15.3
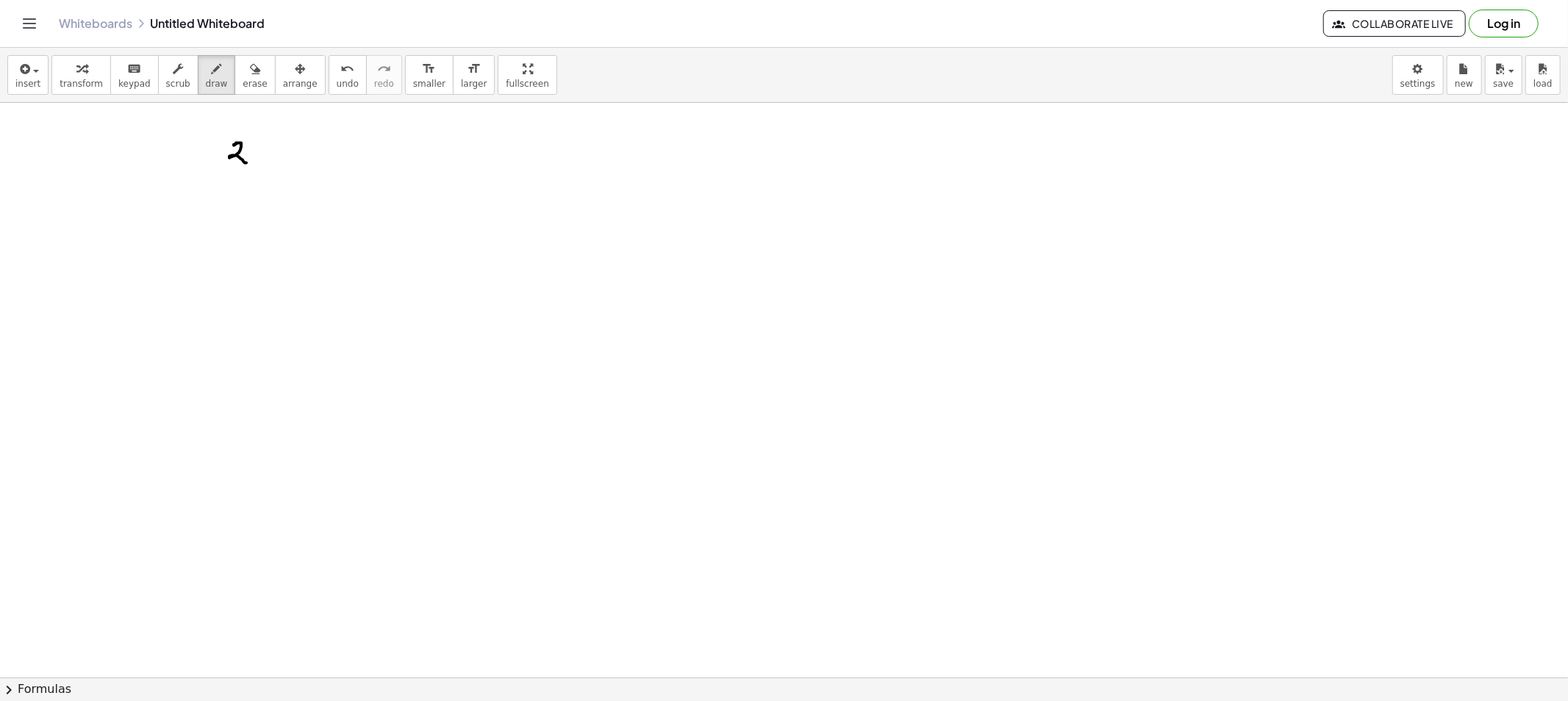
drag, startPoint x: 261, startPoint y: 158, endPoint x: 270, endPoint y: 162, distance: 9.8
drag, startPoint x: 290, startPoint y: 145, endPoint x: 290, endPoint y: 157, distance: 12.0
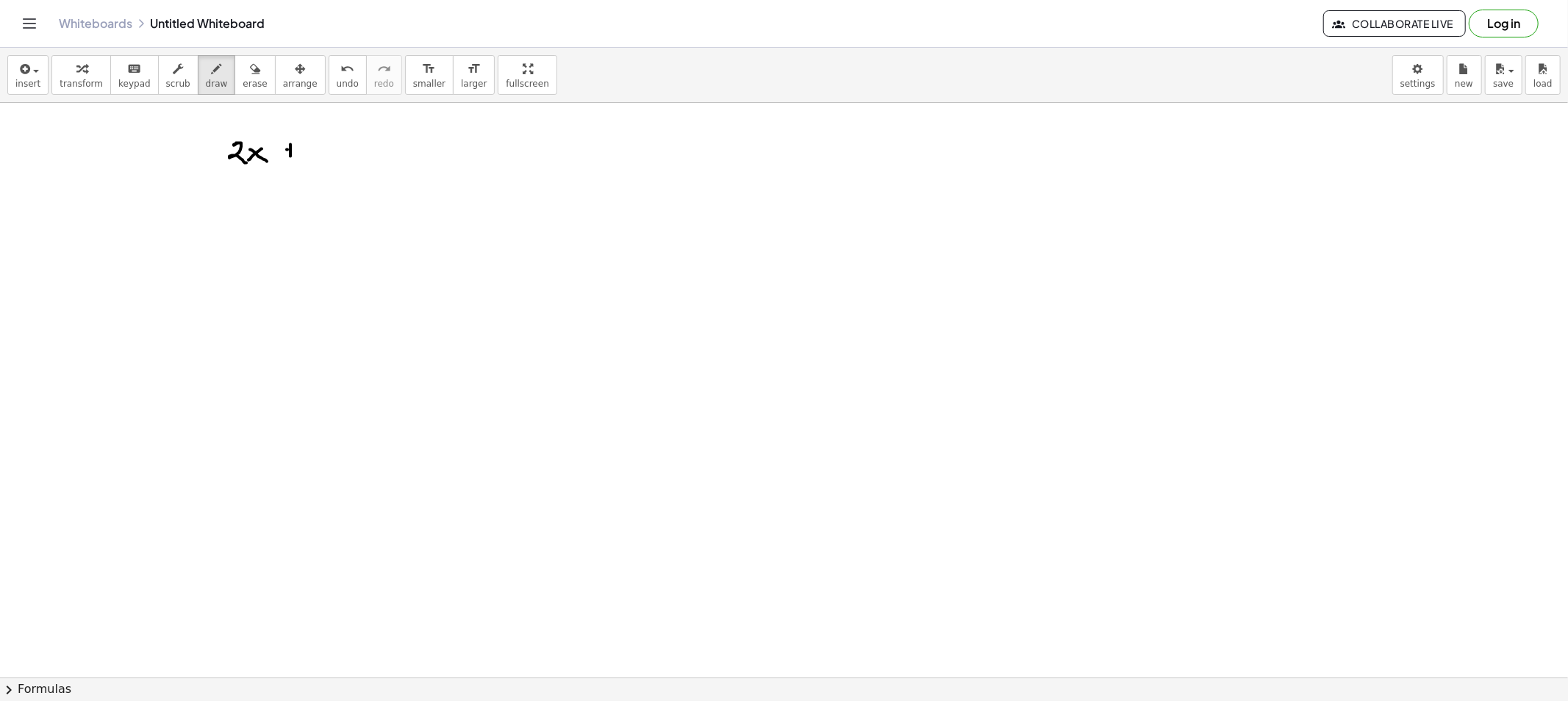
drag, startPoint x: 287, startPoint y: 150, endPoint x: 320, endPoint y: 149, distance: 33.0
drag, startPoint x: 320, startPoint y: 143, endPoint x: 321, endPoint y: 158, distance: 15.0
drag, startPoint x: 331, startPoint y: 154, endPoint x: 358, endPoint y: 147, distance: 27.9
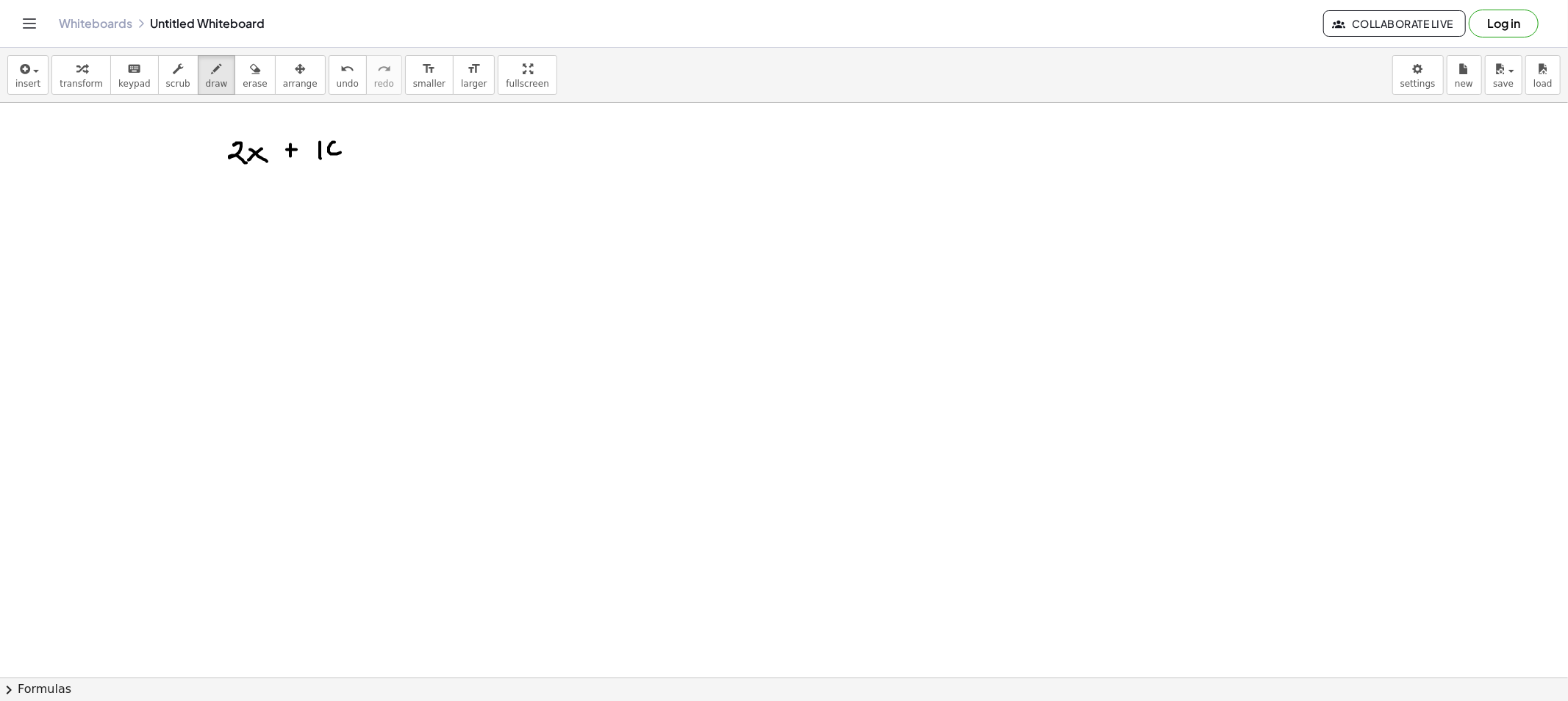
drag, startPoint x: 402, startPoint y: 140, endPoint x: 404, endPoint y: 152, distance: 12.2
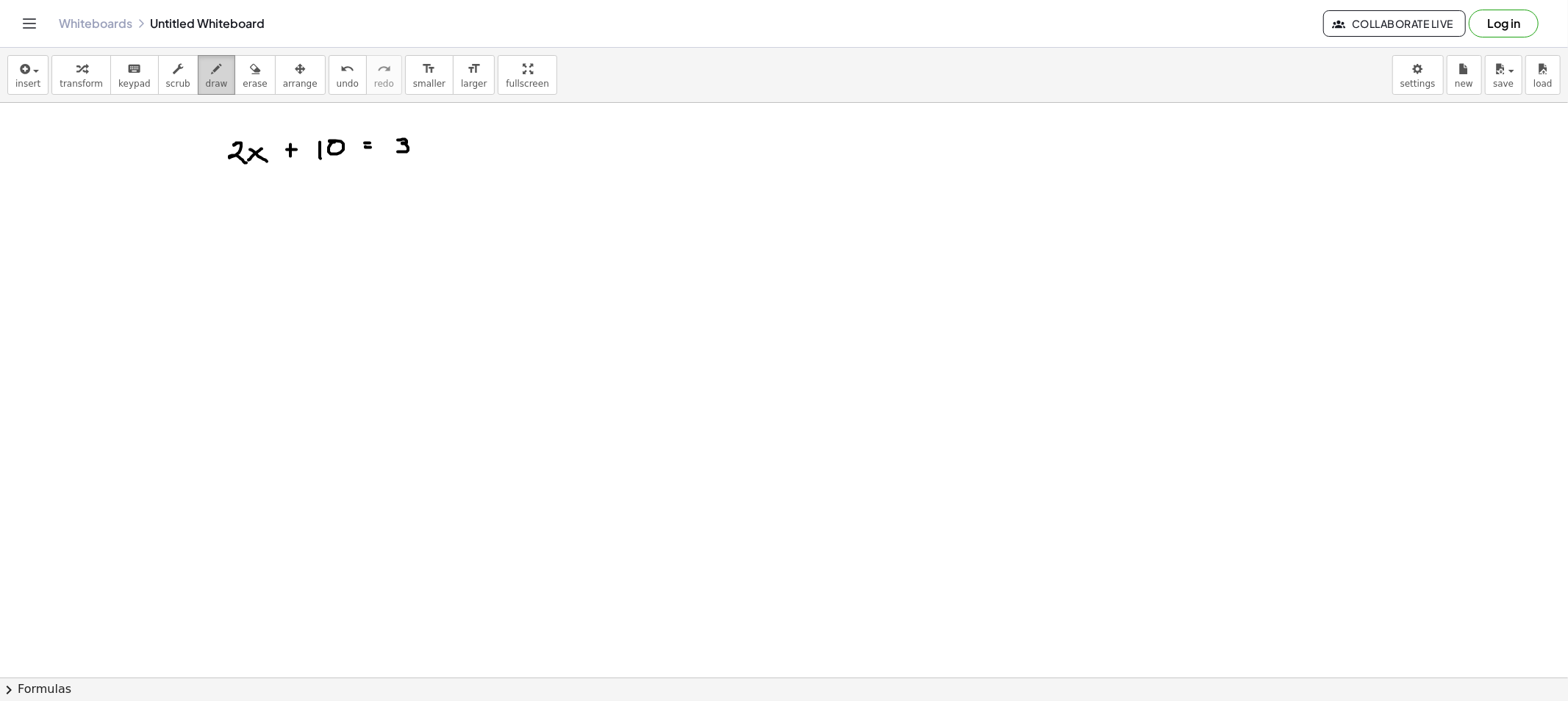
click at [206, 81] on span "draw" at bounding box center [217, 84] width 22 height 10
drag, startPoint x: 277, startPoint y: 155, endPoint x: 271, endPoint y: 147, distance: 10.0
drag, startPoint x: 323, startPoint y: 107, endPoint x: 334, endPoint y: 119, distance: 16.3
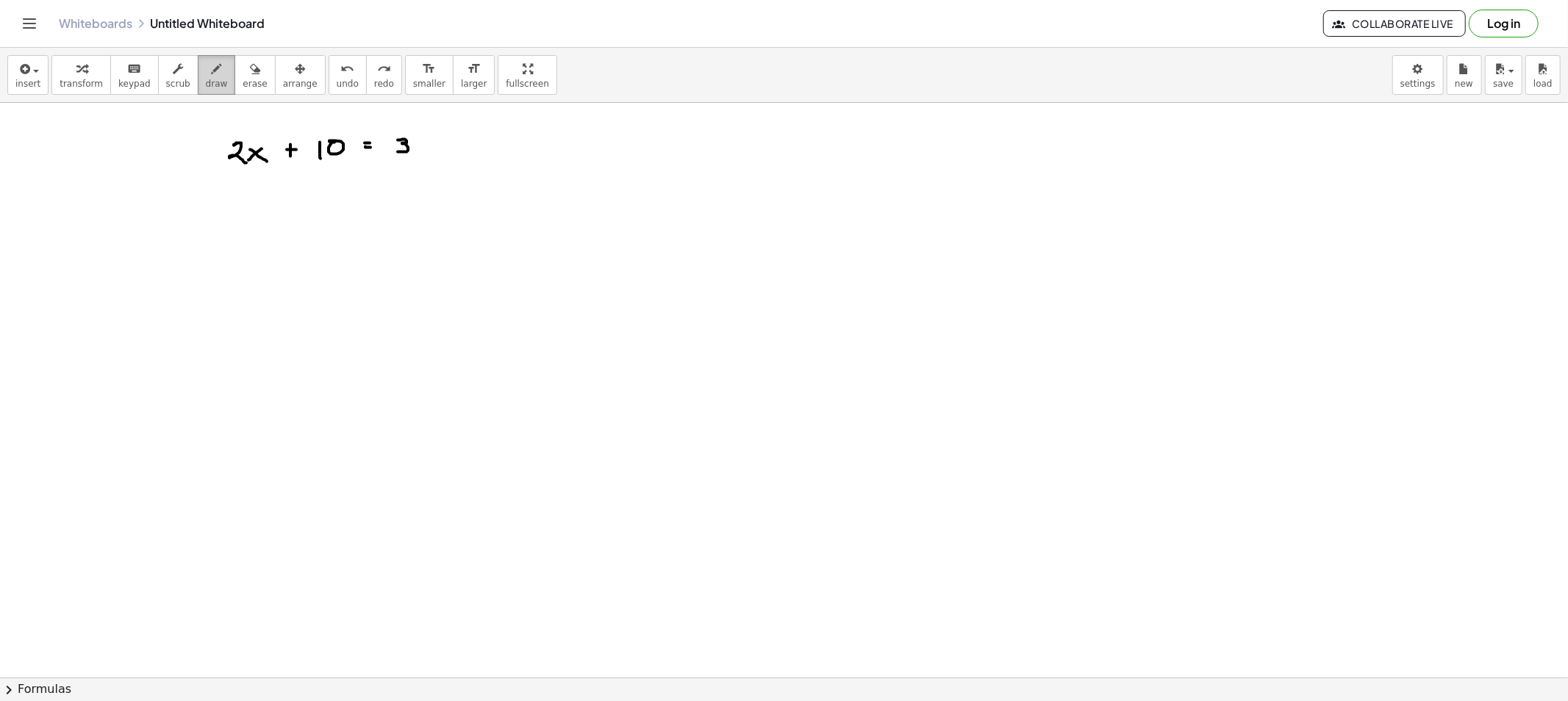
click at [212, 77] on icon "button" at bounding box center [217, 69] width 10 height 18
drag, startPoint x: 276, startPoint y: 147, endPoint x: 260, endPoint y: 148, distance: 16.0
drag, startPoint x: 1181, startPoint y: 122, endPoint x: 1093, endPoint y: 382, distance: 274.5
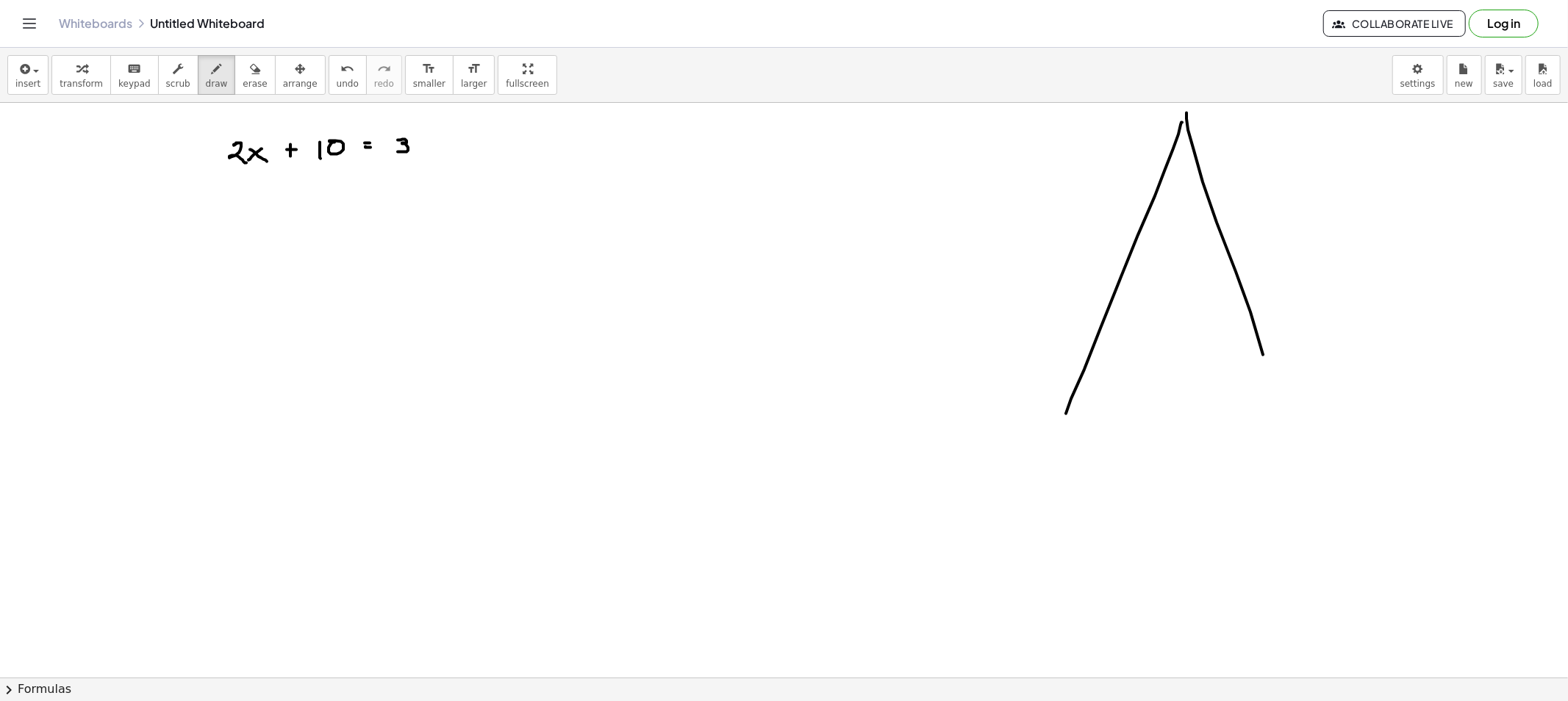
drag, startPoint x: 1188, startPoint y: 130, endPoint x: 1270, endPoint y: 416, distance: 297.5
drag, startPoint x: 1079, startPoint y: 411, endPoint x: 1276, endPoint y: 413, distance: 197.0
drag, startPoint x: 1089, startPoint y: 358, endPoint x: 1253, endPoint y: 345, distance: 164.5
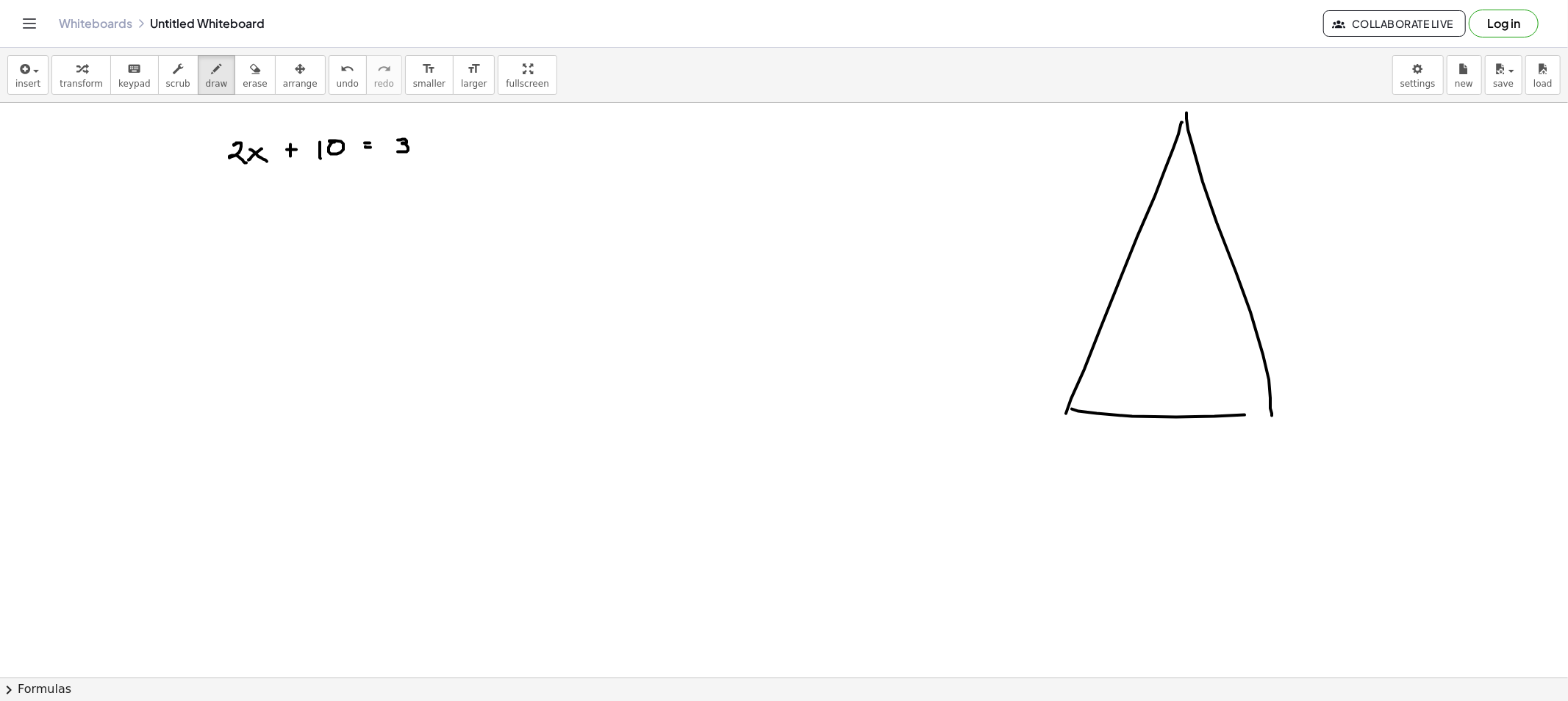
drag, startPoint x: 1213, startPoint y: 283, endPoint x: 1277, endPoint y: 273, distance: 64.8
drag, startPoint x: 1146, startPoint y: 217, endPoint x: 1222, endPoint y: 210, distance: 76.3
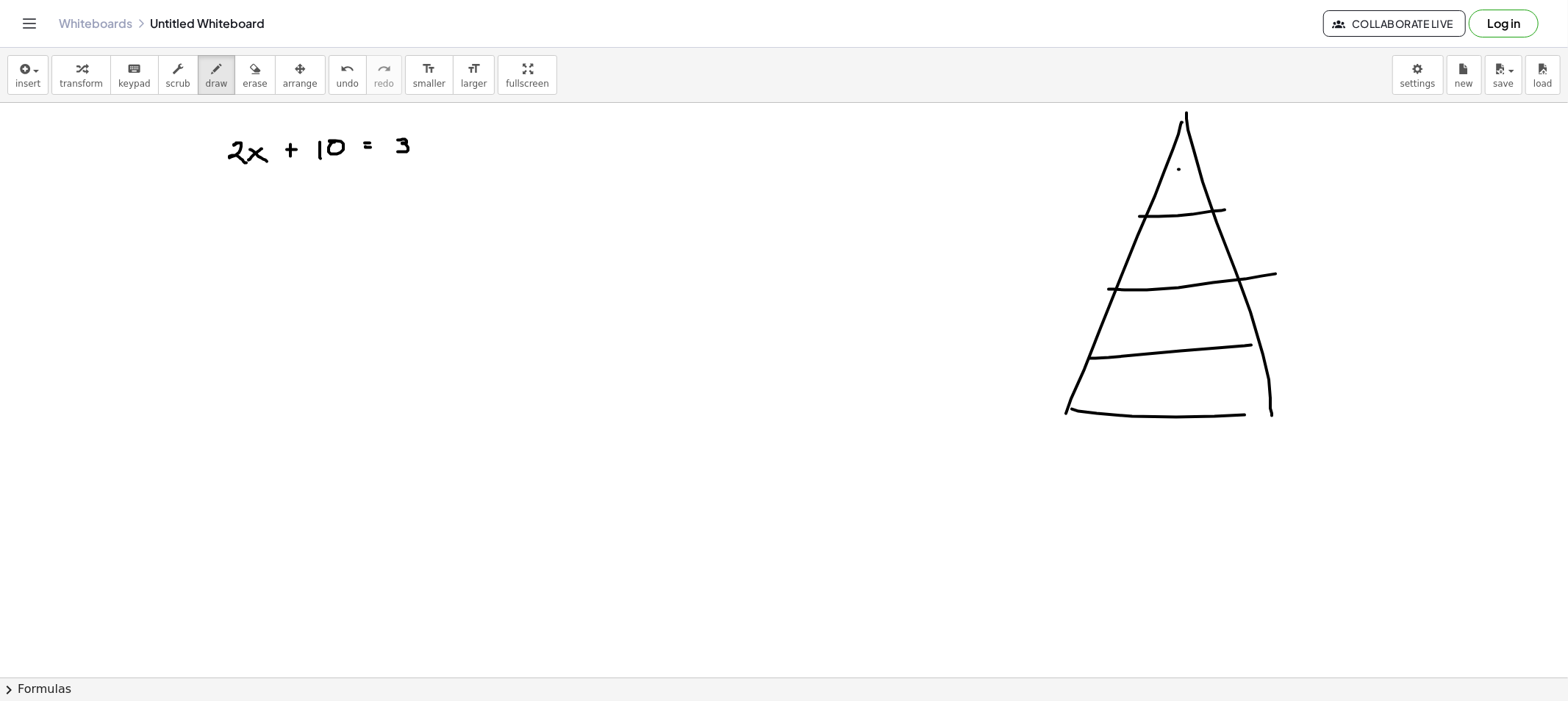
drag, startPoint x: 1178, startPoint y: 170, endPoint x: 1193, endPoint y: 181, distance: 18.6
drag, startPoint x: 1194, startPoint y: 181, endPoint x: 1189, endPoint y: 197, distance: 16.8
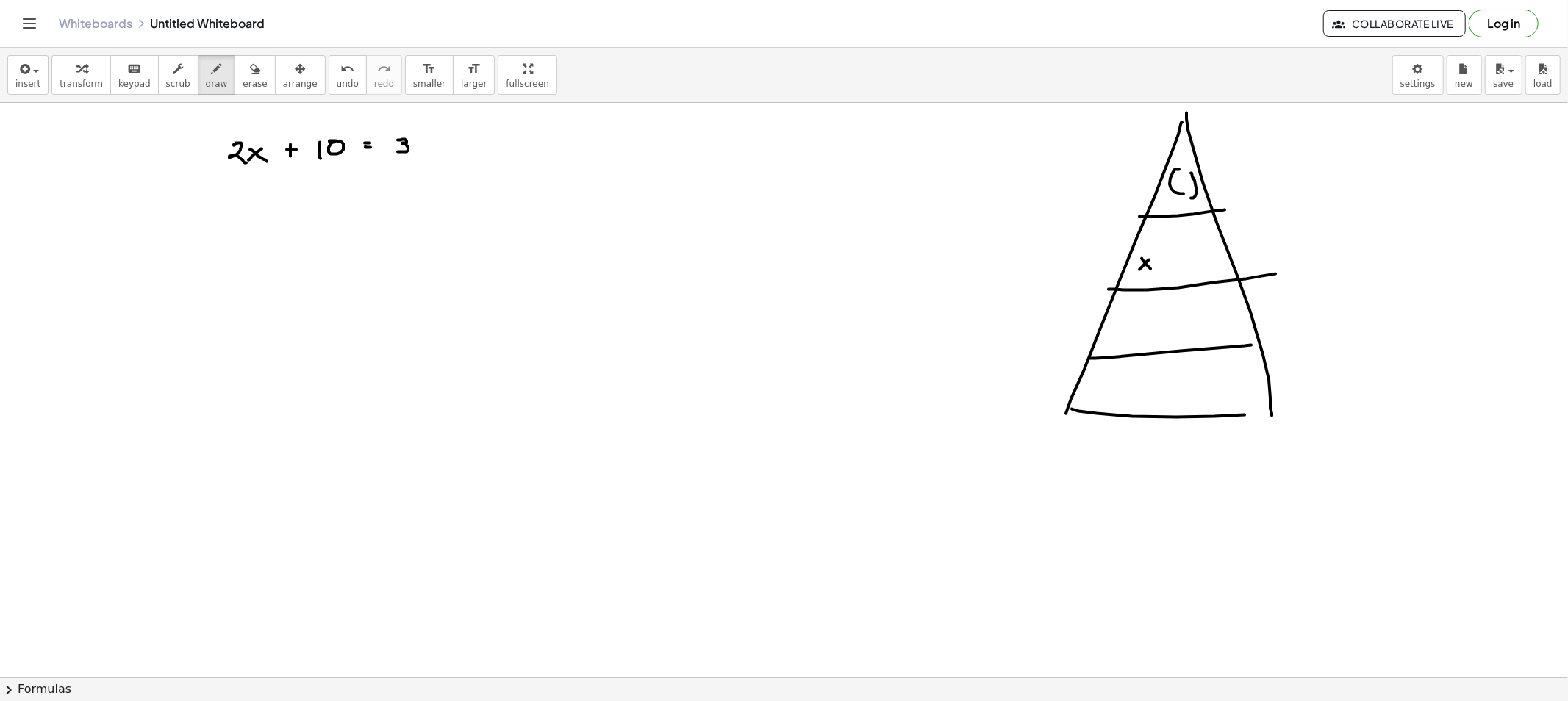
drag, startPoint x: 1156, startPoint y: 243, endPoint x: 1163, endPoint y: 250, distance: 9.9
drag, startPoint x: 1179, startPoint y: 262, endPoint x: 1221, endPoint y: 246, distance: 44.9
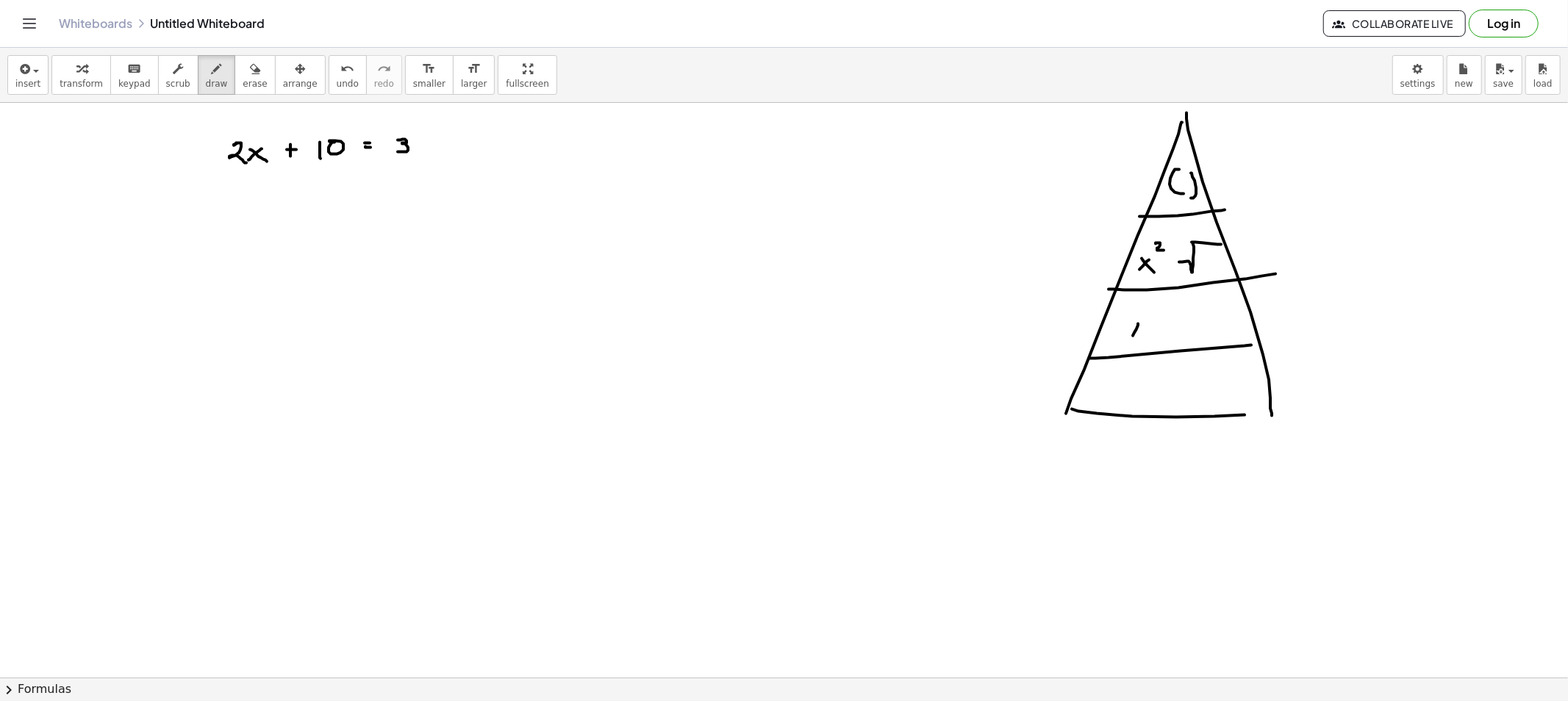
drag, startPoint x: 1181, startPoint y: 326, endPoint x: 1185, endPoint y: 332, distance: 7.2
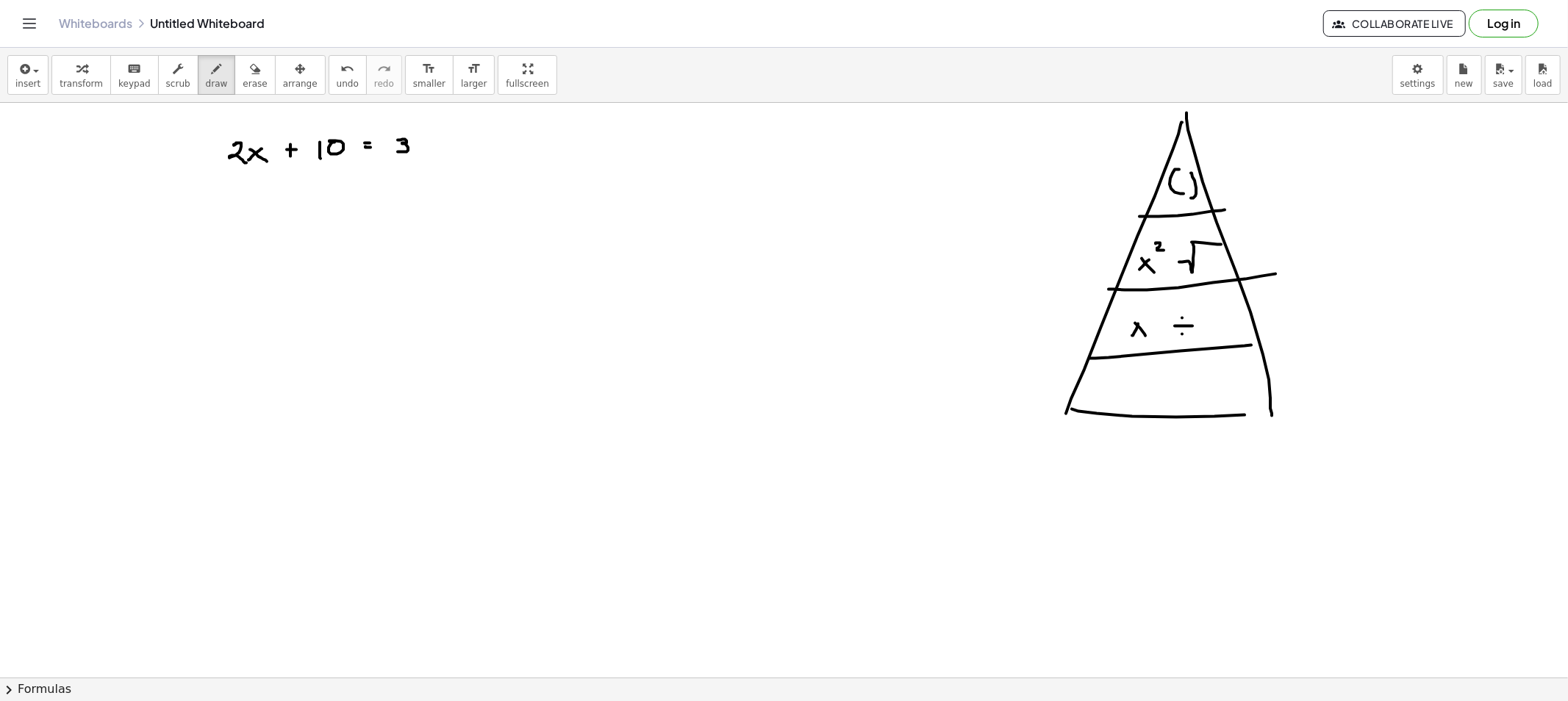
drag, startPoint x: 1126, startPoint y: 384, endPoint x: 1126, endPoint y: 398, distance: 14.0
drag, startPoint x: 1160, startPoint y: 390, endPoint x: 1167, endPoint y: 394, distance: 8.1
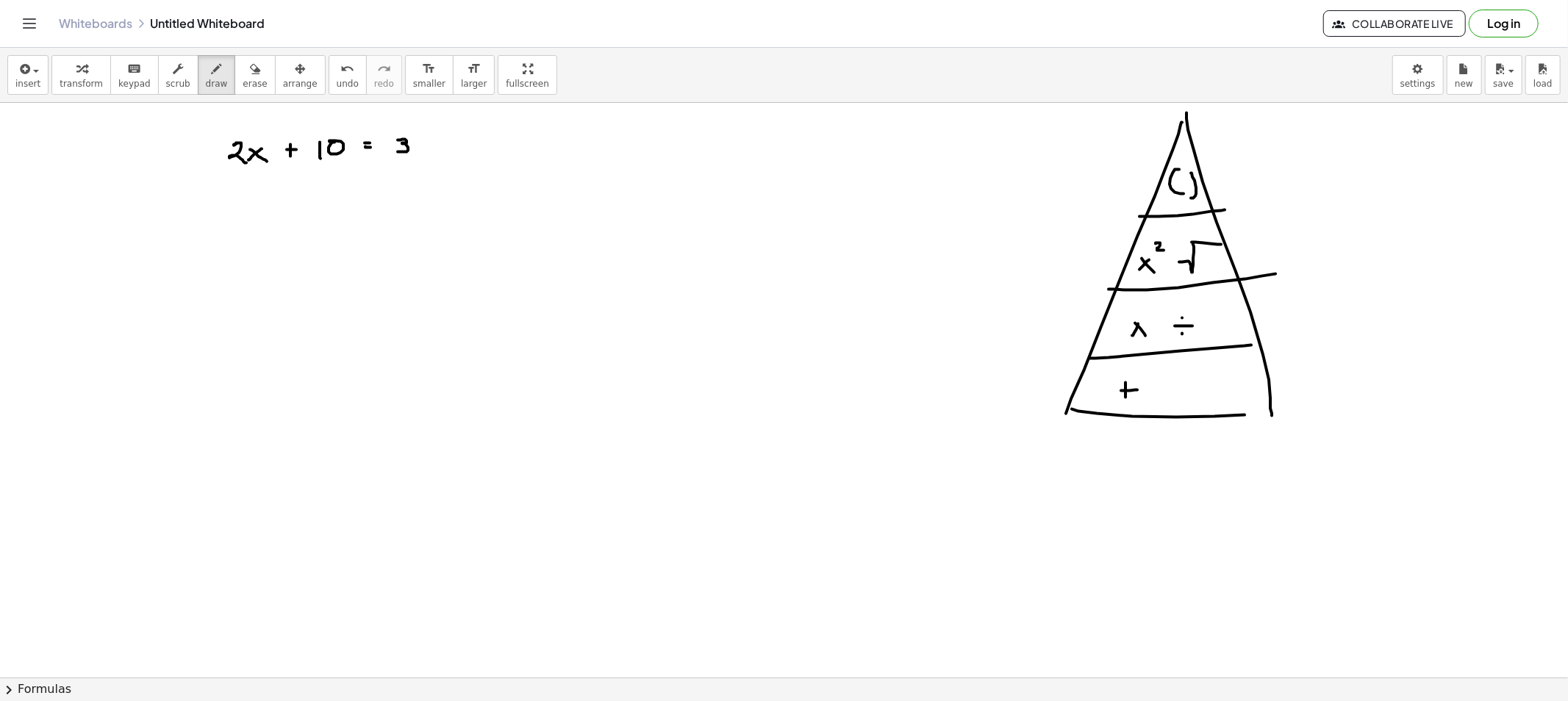
drag, startPoint x: 1069, startPoint y: 188, endPoint x: 1104, endPoint y: 193, distance: 35.4
click at [250, 64] on icon "button" at bounding box center [255, 69] width 10 height 18
drag, startPoint x: 1053, startPoint y: 189, endPoint x: 1081, endPoint y: 186, distance: 28.2
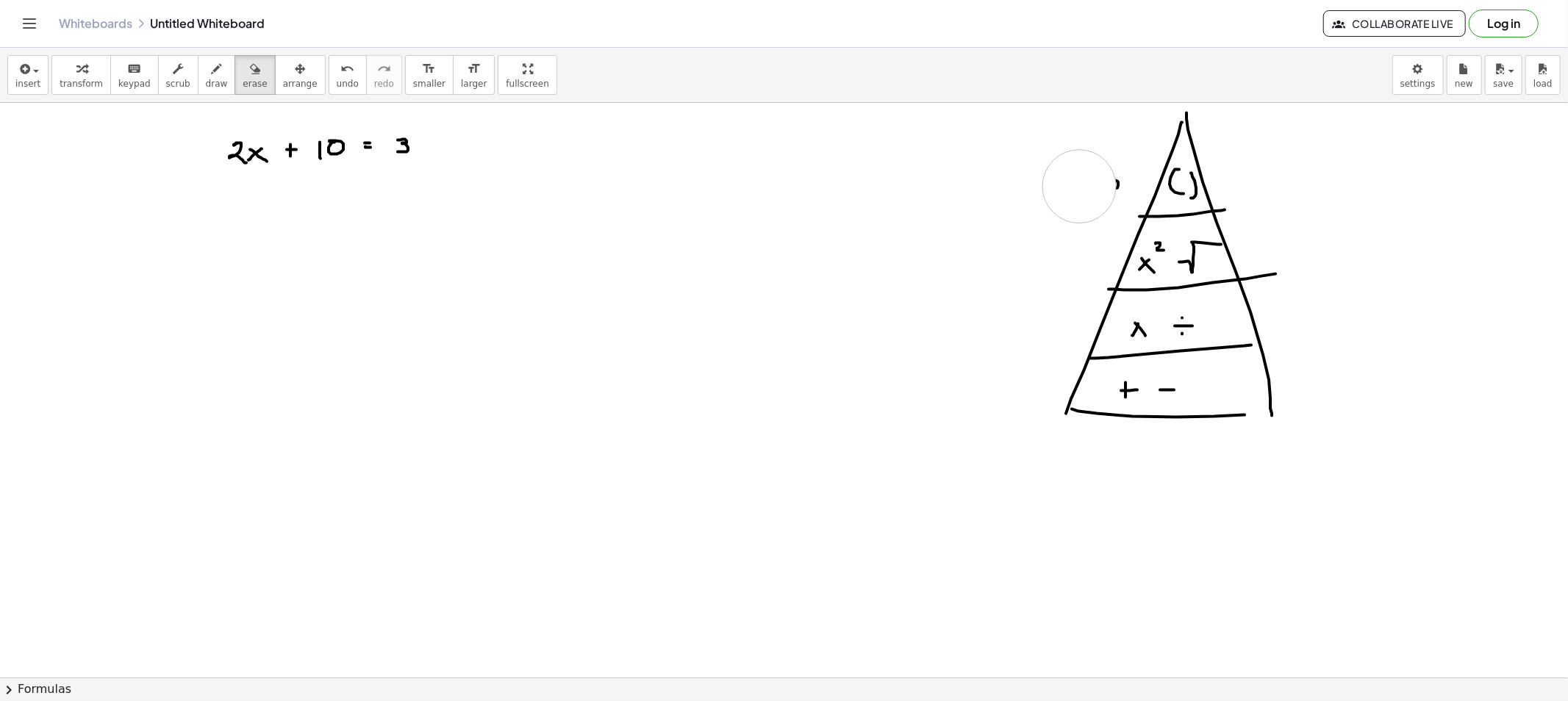
click at [212, 77] on icon "button" at bounding box center [217, 69] width 10 height 18
drag, startPoint x: 1104, startPoint y: 178, endPoint x: 1133, endPoint y: 184, distance: 29.6
drag, startPoint x: 979, startPoint y: 379, endPoint x: 1052, endPoint y: 383, distance: 73.1
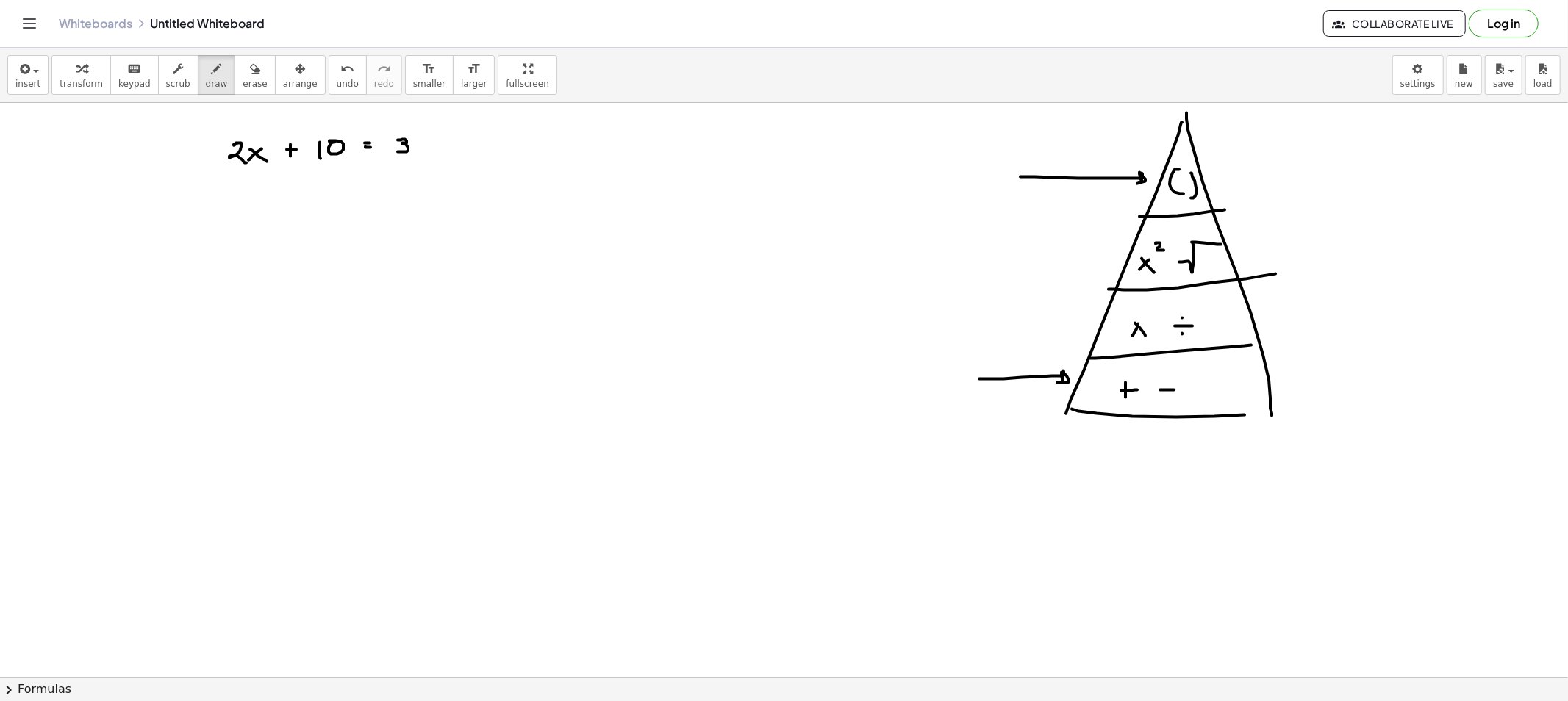
click at [235, 85] on button "erase" at bounding box center [255, 75] width 40 height 39
drag, startPoint x: 991, startPoint y: 339, endPoint x: 1038, endPoint y: 370, distance: 56.3
drag, startPoint x: 1023, startPoint y: 178, endPoint x: 1112, endPoint y: 169, distance: 89.5
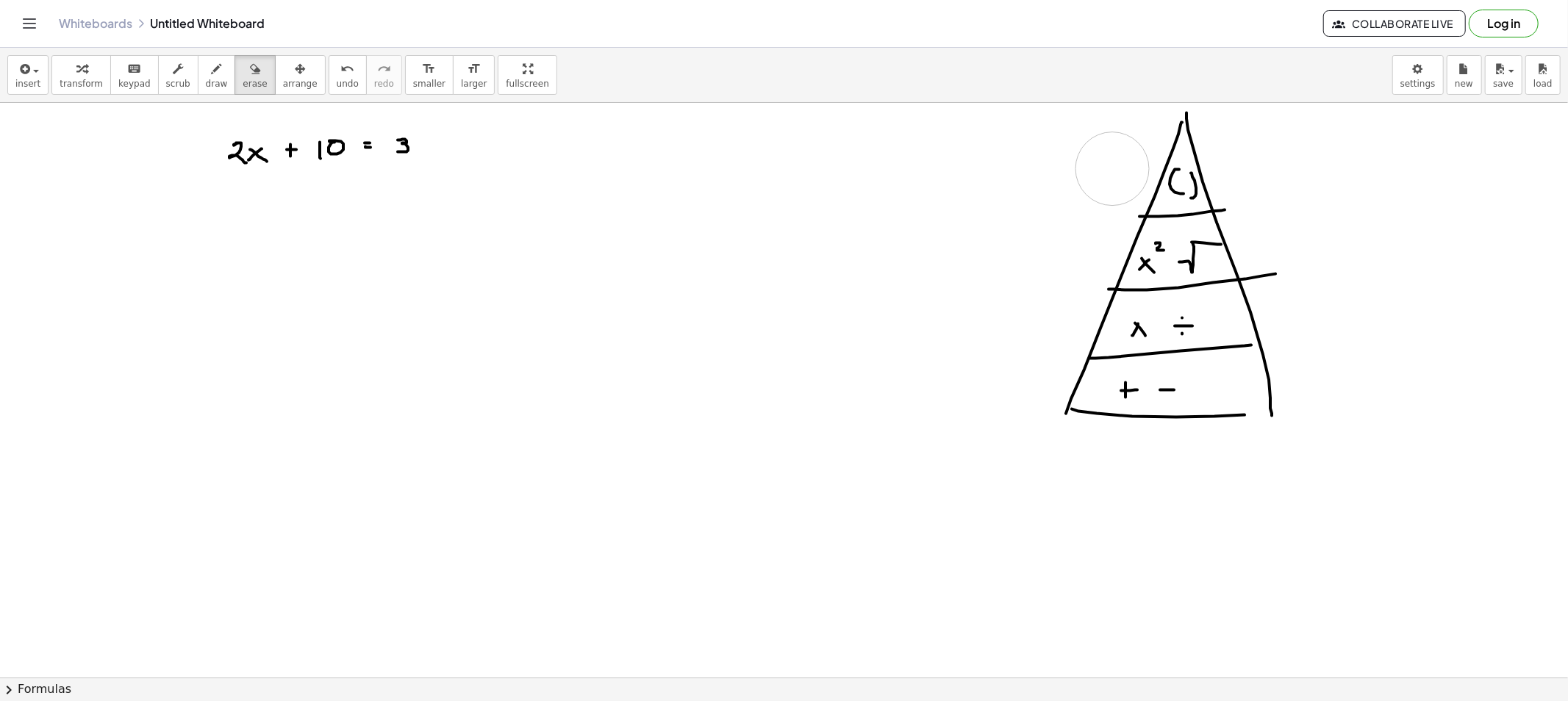
click at [206, 79] on span "draw" at bounding box center [217, 84] width 22 height 10
click at [242, 67] on div "button" at bounding box center [254, 68] width 24 height 18
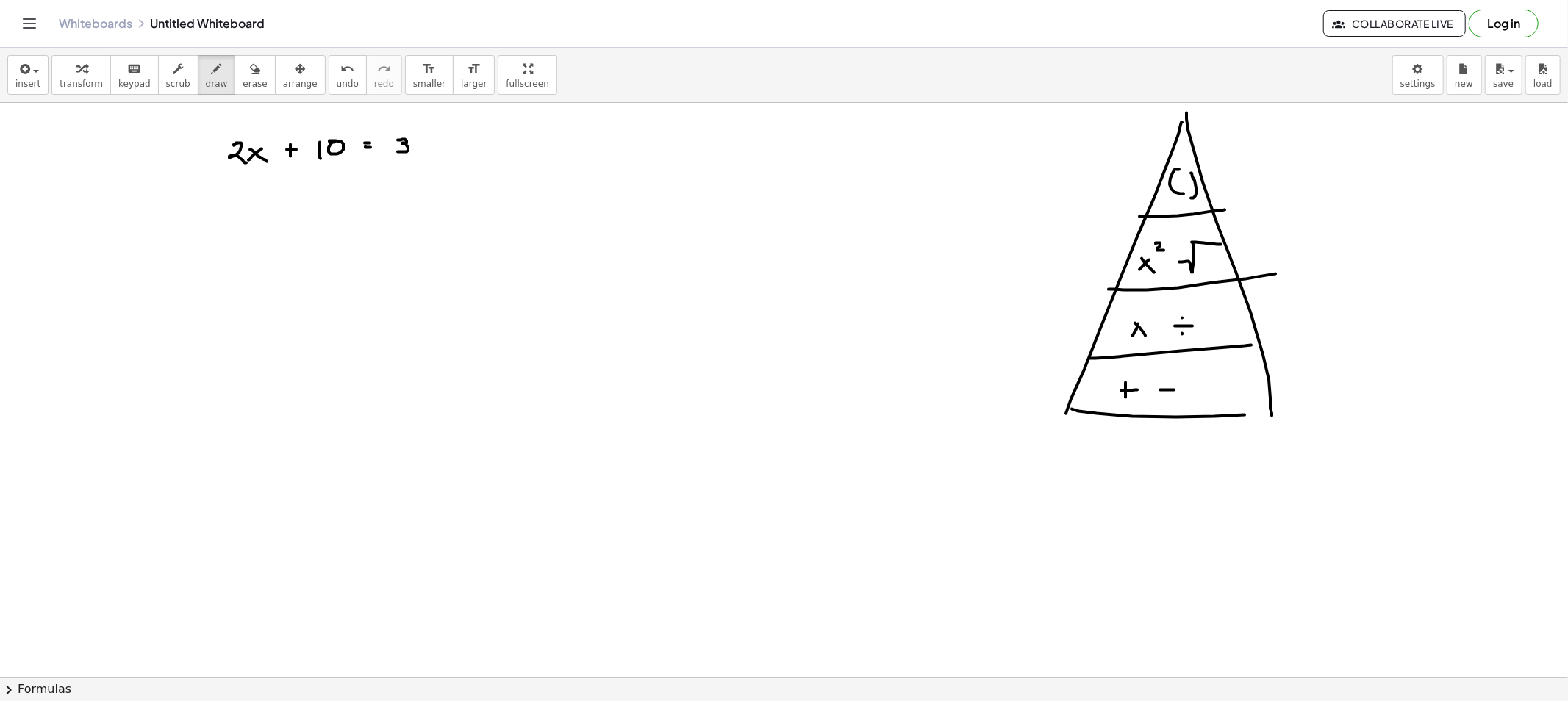
drag, startPoint x: 200, startPoint y: 76, endPoint x: 217, endPoint y: 103, distance: 31.9
click at [204, 83] on button "draw" at bounding box center [217, 75] width 39 height 39
drag, startPoint x: 354, startPoint y: 155, endPoint x: 349, endPoint y: 144, distance: 12.1
drag, startPoint x: 345, startPoint y: 186, endPoint x: 421, endPoint y: 177, distance: 76.5
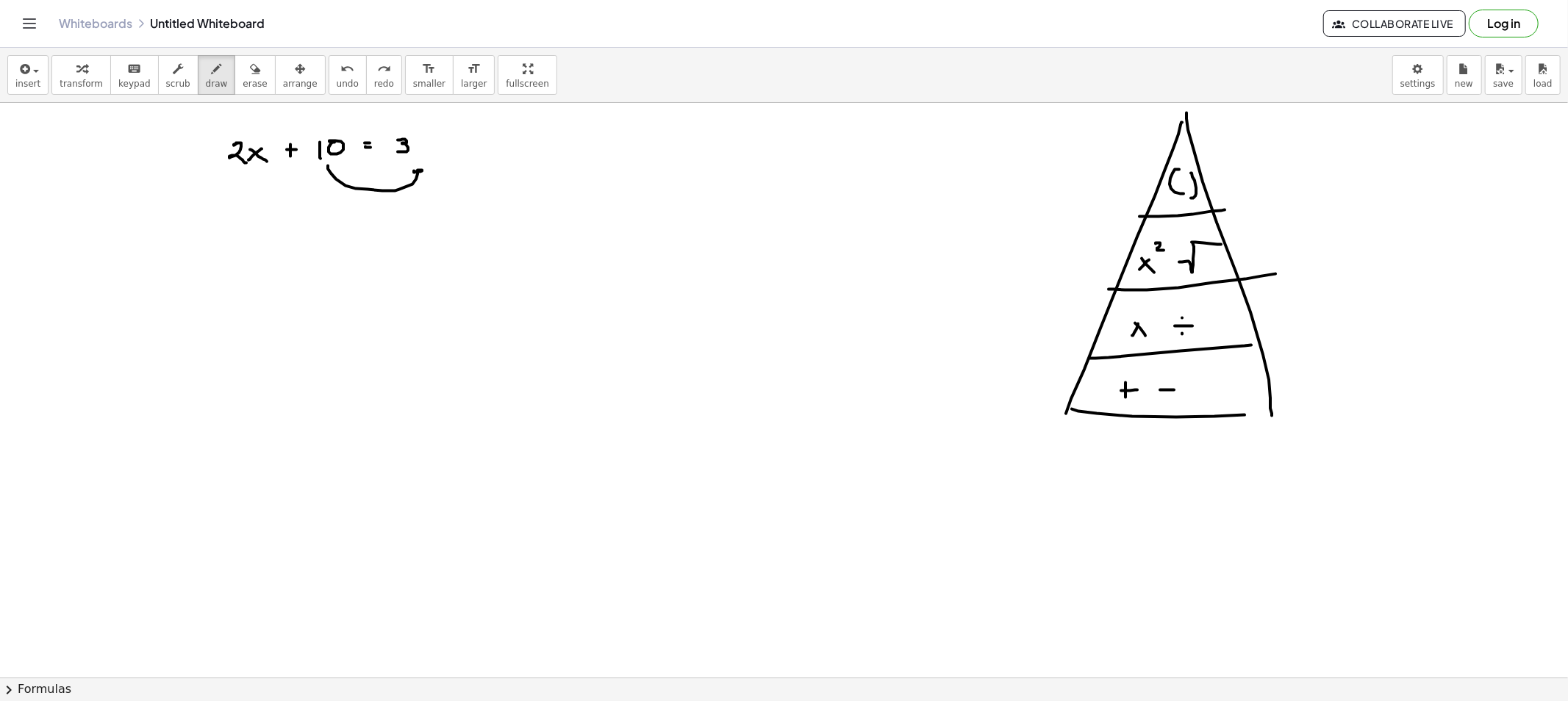
drag, startPoint x: 291, startPoint y: 241, endPoint x: 310, endPoint y: 258, distance: 25.5
drag, startPoint x: 310, startPoint y: 250, endPoint x: 324, endPoint y: 265, distance: 20.5
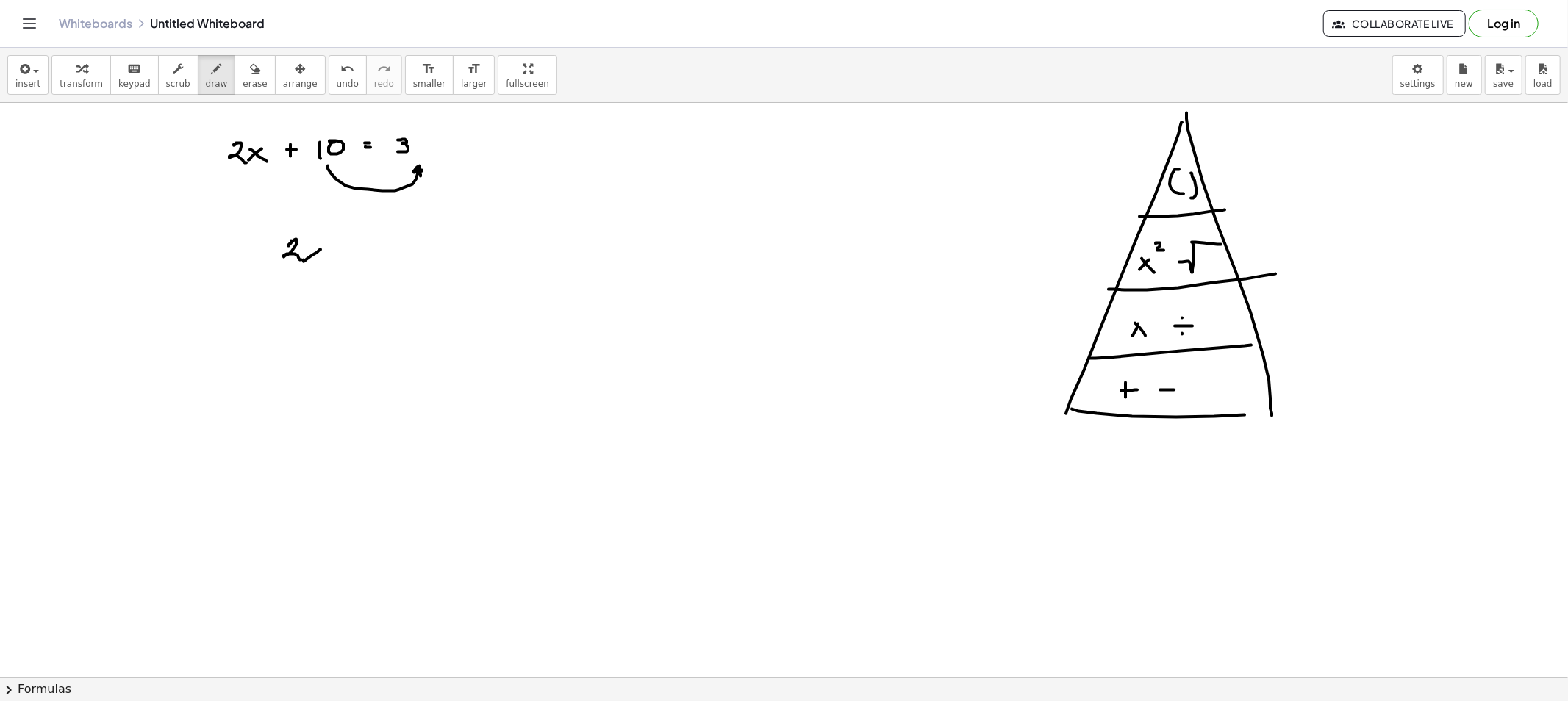
drag, startPoint x: 346, startPoint y: 259, endPoint x: 362, endPoint y: 260, distance: 16.0
drag, startPoint x: 376, startPoint y: 247, endPoint x: 380, endPoint y: 257, distance: 10.8
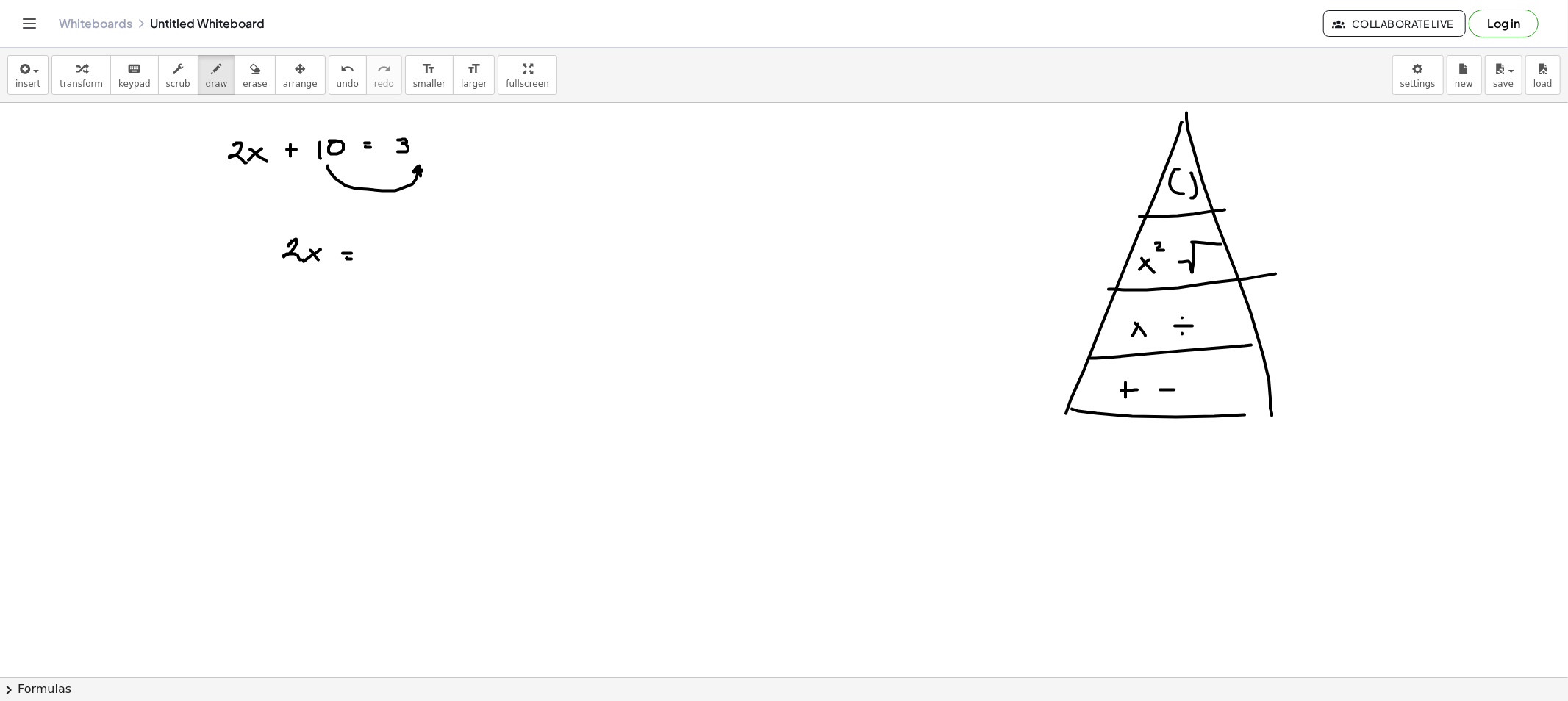
drag, startPoint x: 378, startPoint y: 245, endPoint x: 382, endPoint y: 260, distance: 15.5
drag, startPoint x: 401, startPoint y: 252, endPoint x: 409, endPoint y: 254, distance: 8.2
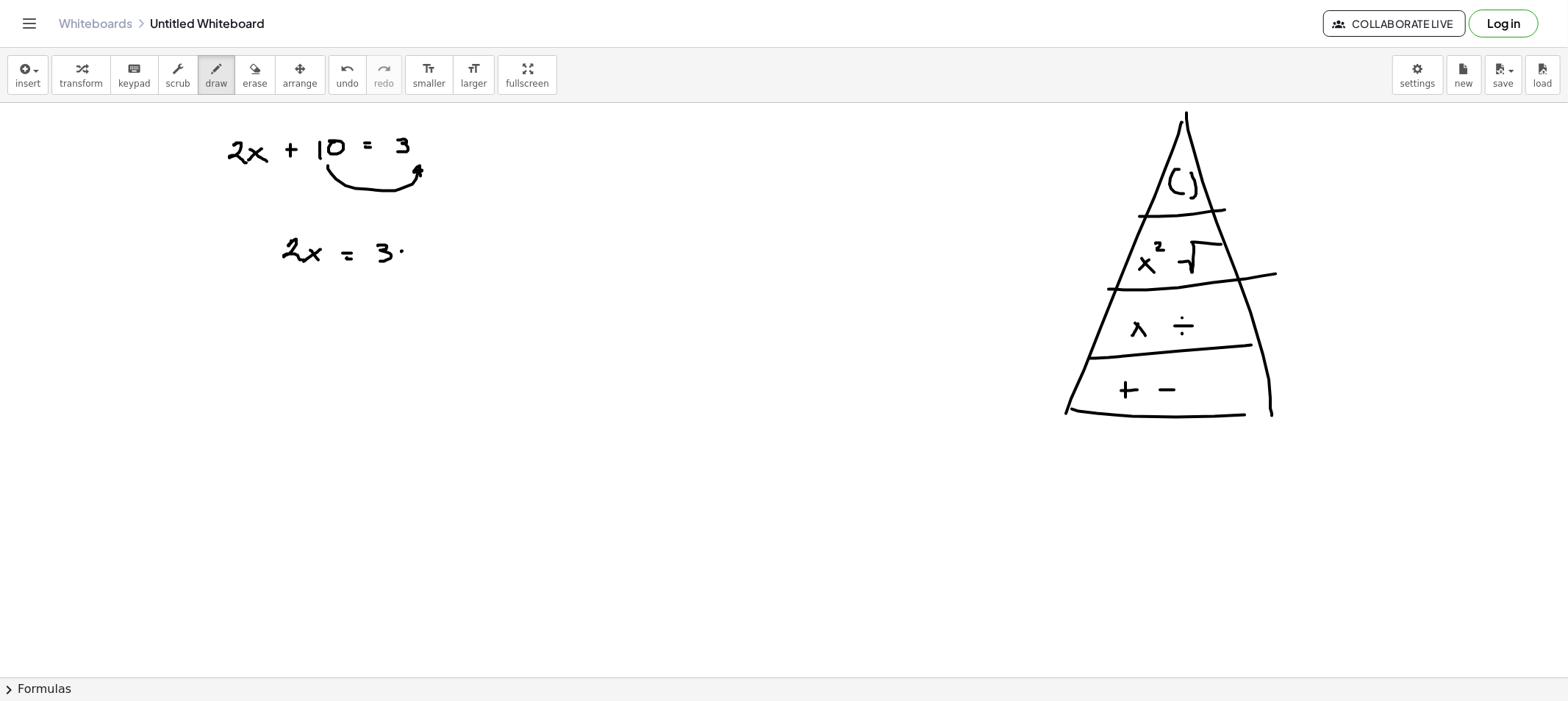
drag, startPoint x: 420, startPoint y: 245, endPoint x: 422, endPoint y: 260, distance: 15.1
drag, startPoint x: 281, startPoint y: 323, endPoint x: 294, endPoint y: 348, distance: 28.2
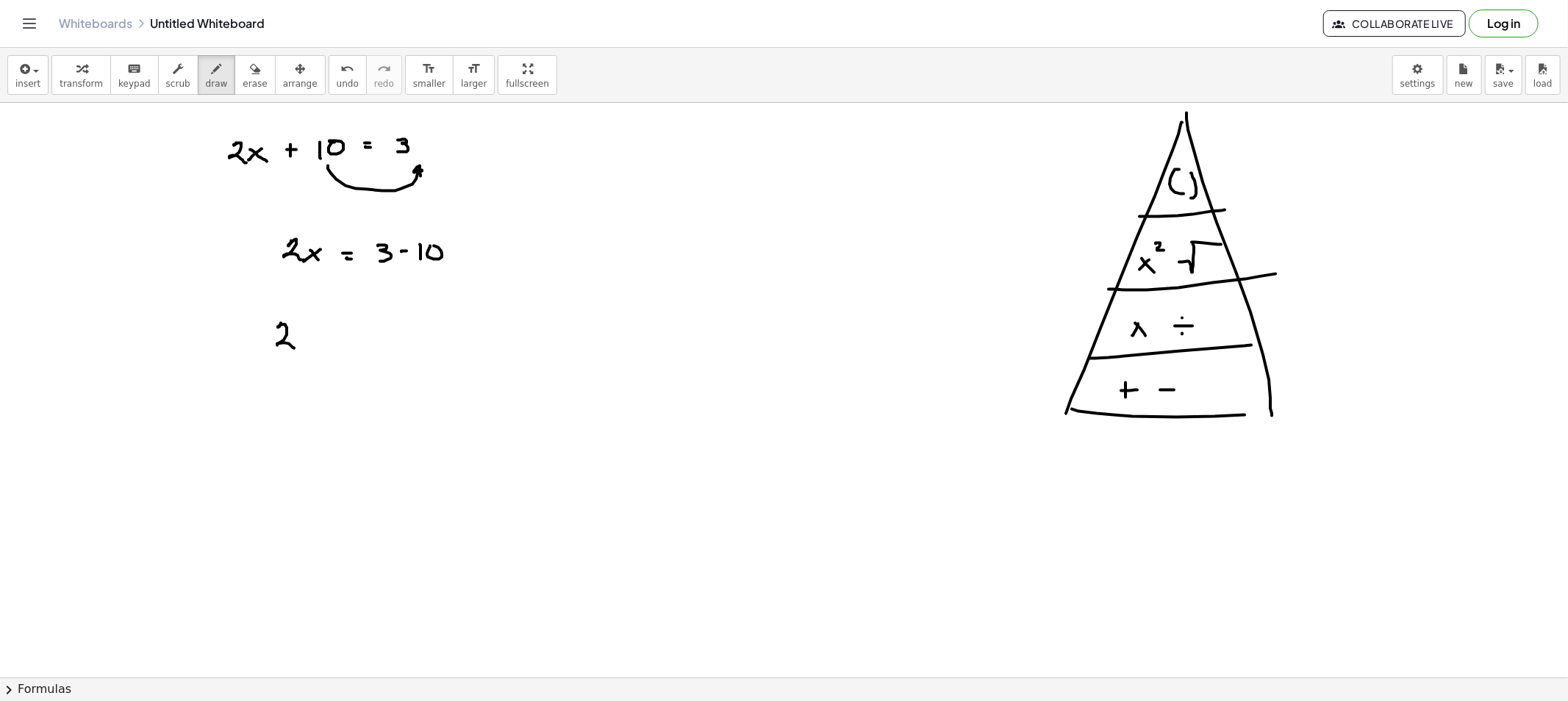
drag, startPoint x: 308, startPoint y: 341, endPoint x: 303, endPoint y: 347, distance: 7.8
drag, startPoint x: 303, startPoint y: 336, endPoint x: 319, endPoint y: 349, distance: 20.6
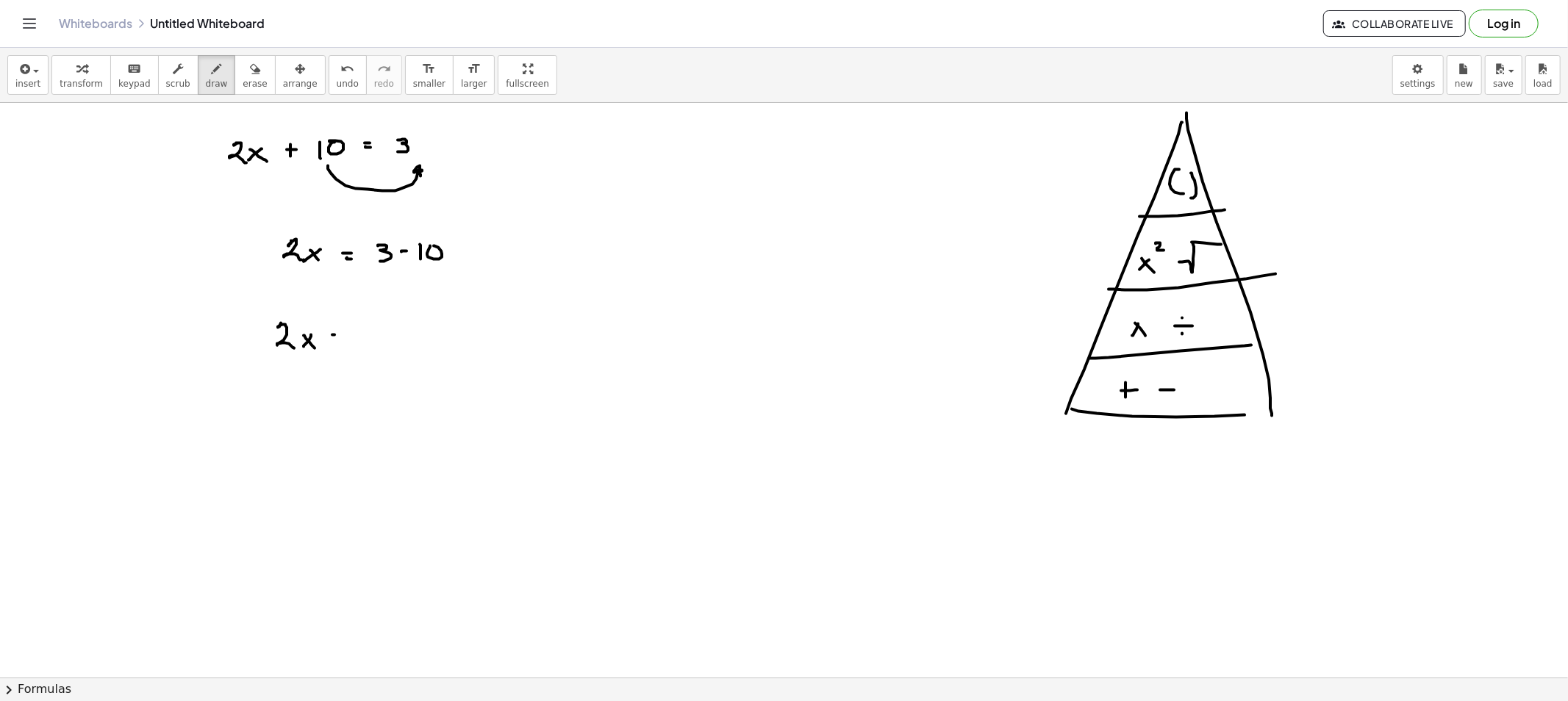
drag, startPoint x: 386, startPoint y: 332, endPoint x: 387, endPoint y: 343, distance: 11.0
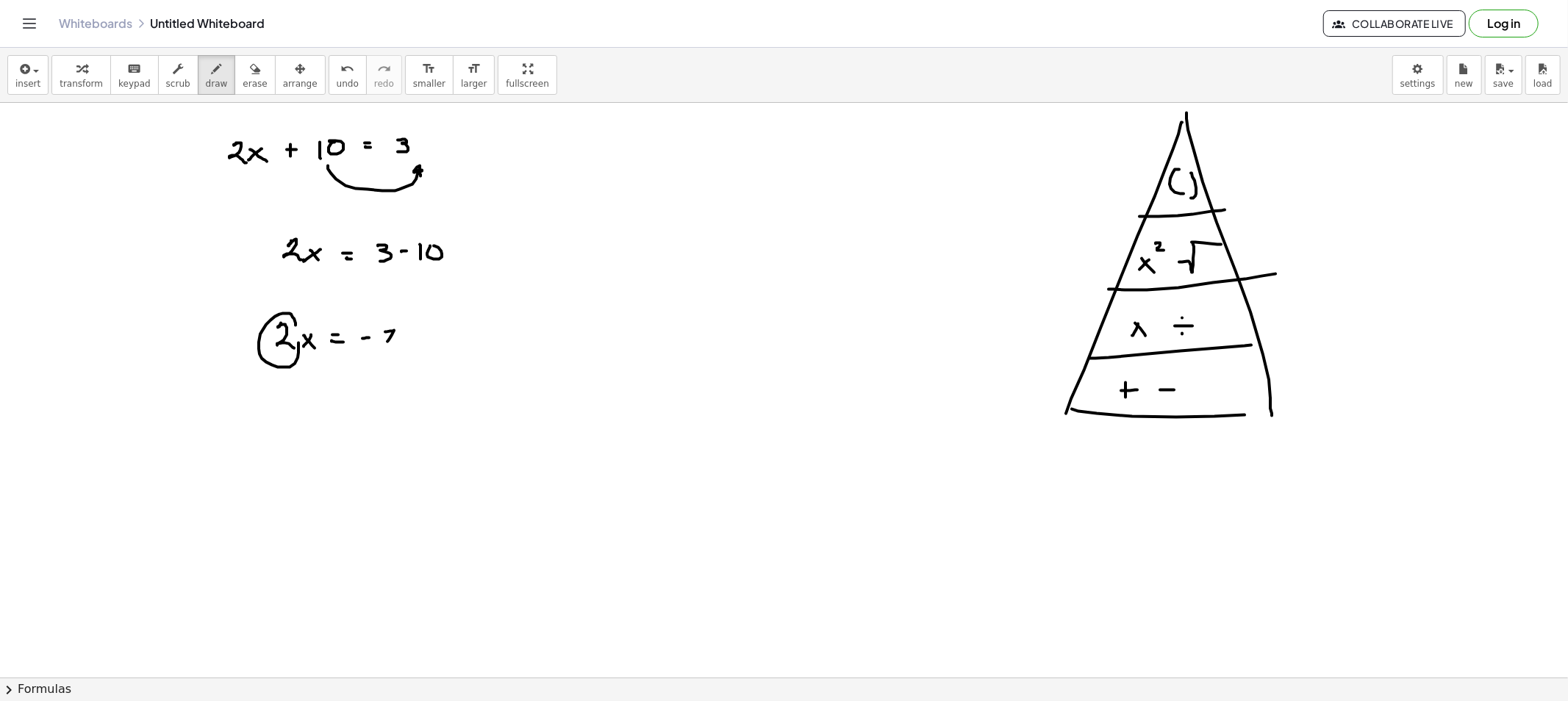
drag, startPoint x: 296, startPoint y: 326, endPoint x: 285, endPoint y: 338, distance: 16.3
drag, startPoint x: 290, startPoint y: 364, endPoint x: 391, endPoint y: 380, distance: 102.3
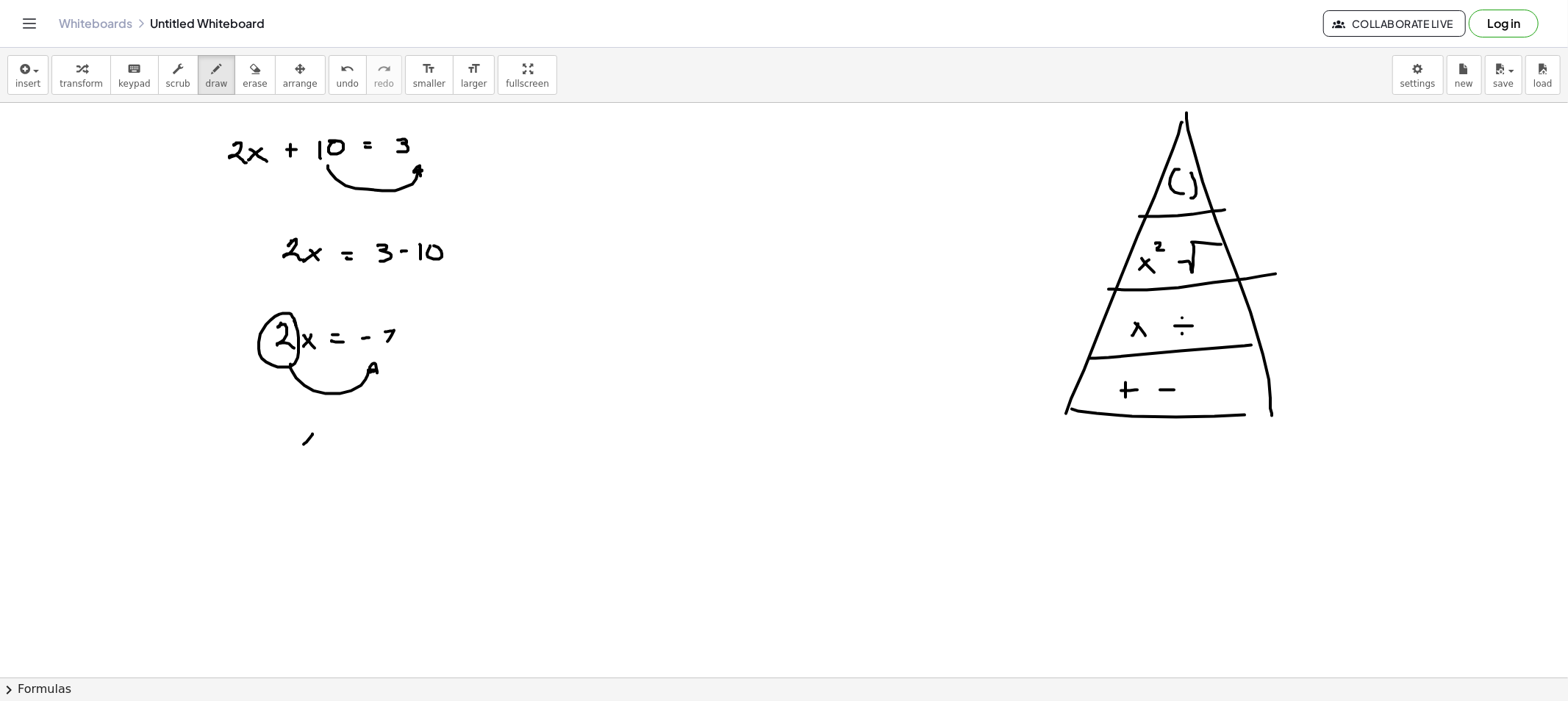
drag, startPoint x: 304, startPoint y: 434, endPoint x: 324, endPoint y: 446, distance: 23.3
drag, startPoint x: 337, startPoint y: 436, endPoint x: 343, endPoint y: 442, distance: 8.5
drag, startPoint x: 343, startPoint y: 442, endPoint x: 366, endPoint y: 443, distance: 23.0
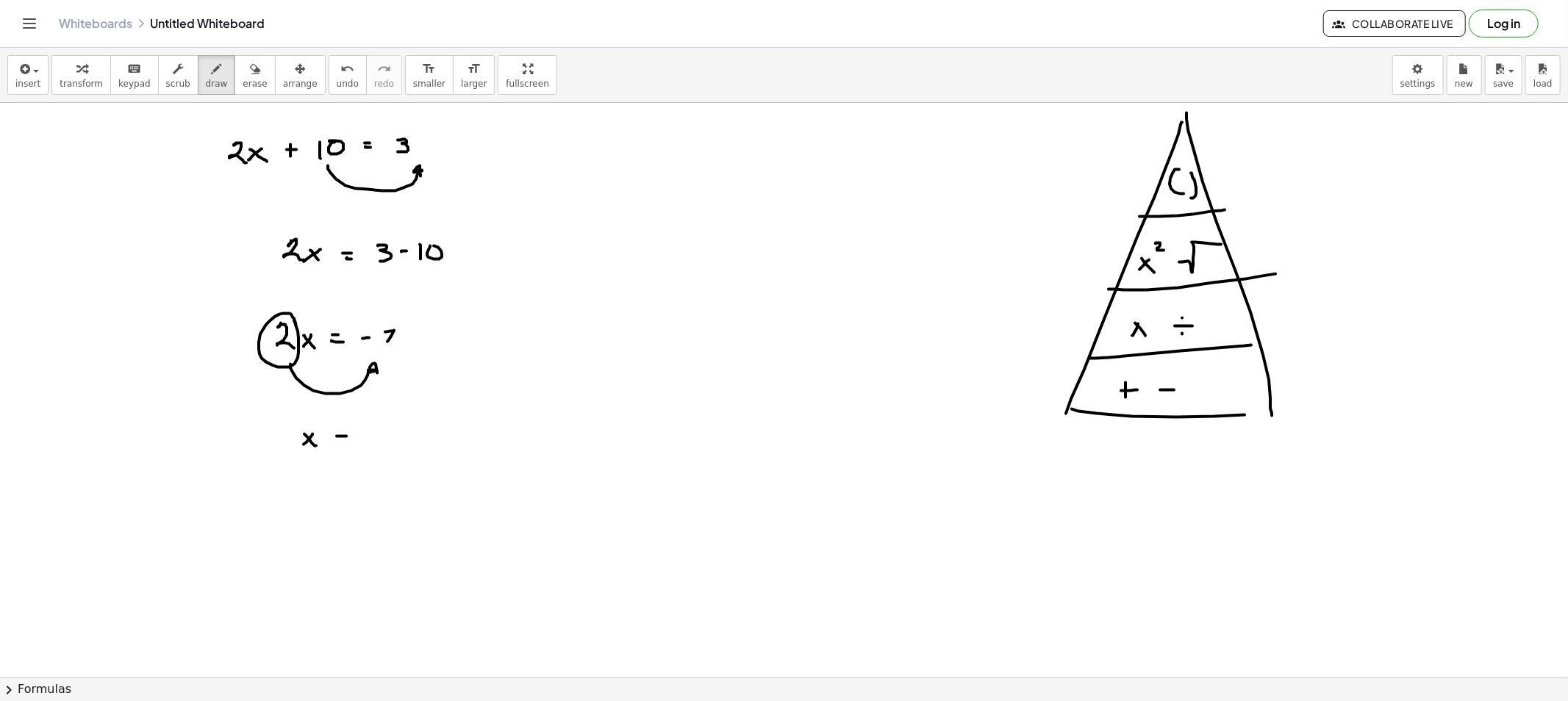
drag, startPoint x: 398, startPoint y: 421, endPoint x: 406, endPoint y: 434, distance: 15.3
drag, startPoint x: 376, startPoint y: 438, endPoint x: 416, endPoint y: 437, distance: 40.0
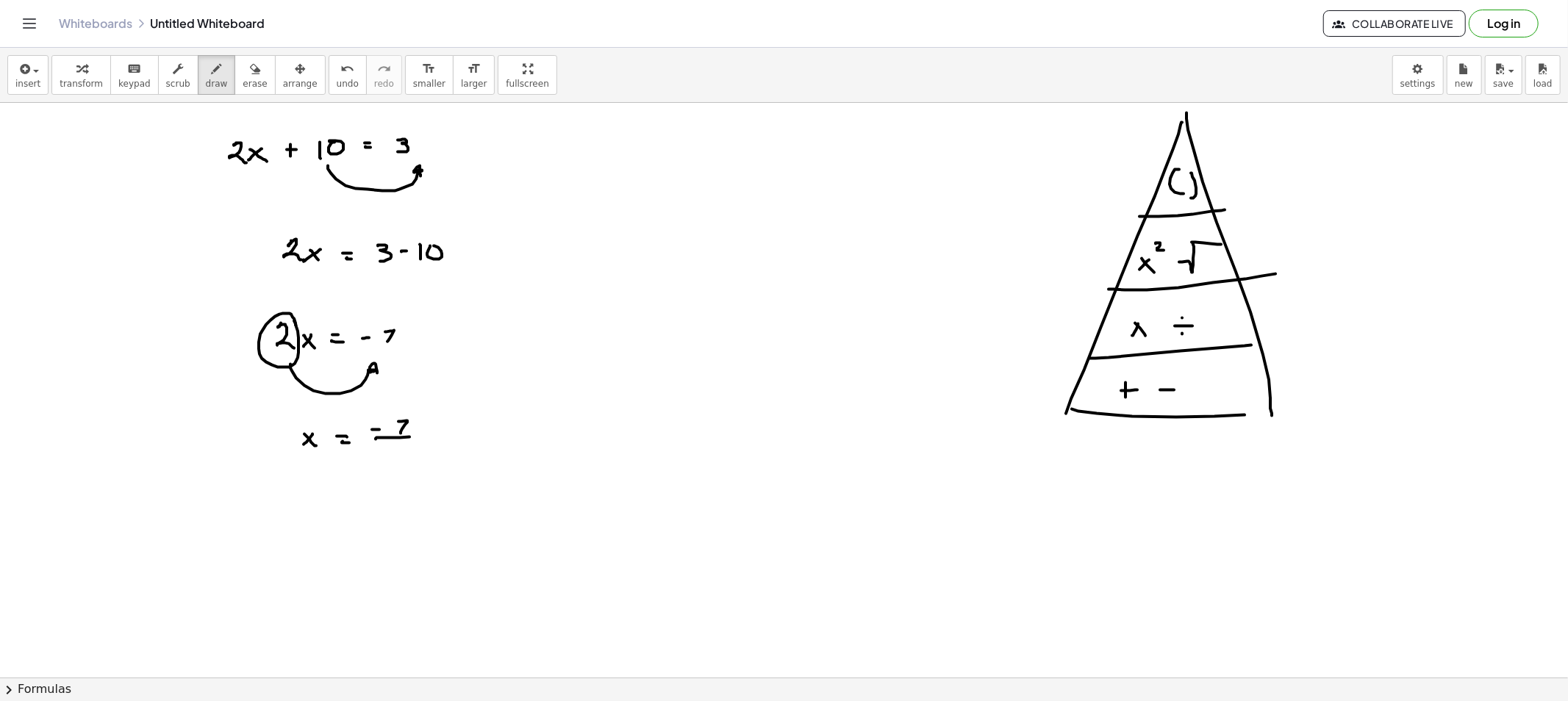
drag, startPoint x: 397, startPoint y: 449, endPoint x: 405, endPoint y: 458, distance: 12.0
drag, startPoint x: 246, startPoint y: 70, endPoint x: 387, endPoint y: 389, distance: 348.8
click at [246, 71] on button "erase" at bounding box center [255, 75] width 40 height 39
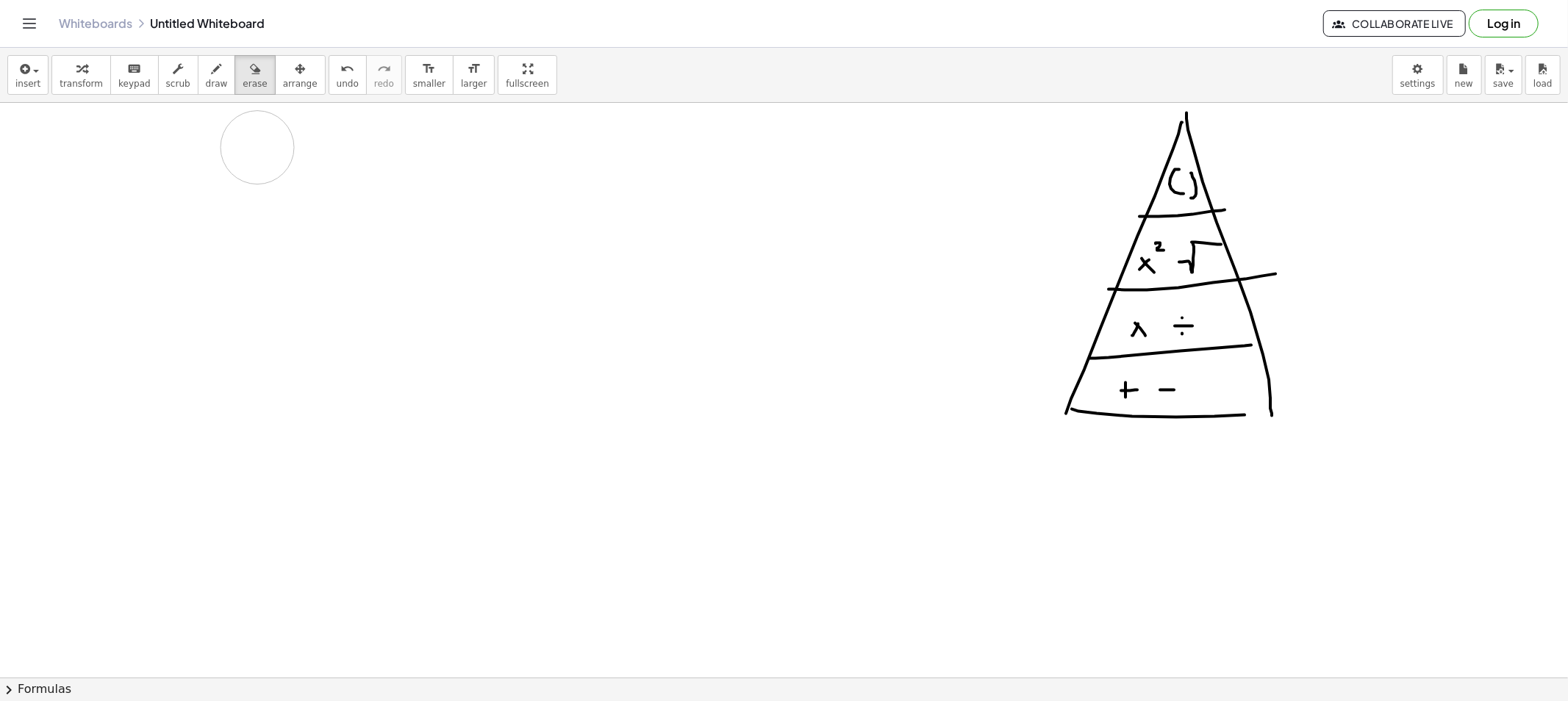
drag, startPoint x: 307, startPoint y: 411, endPoint x: 340, endPoint y: 111, distance: 301.8
drag, startPoint x: 212, startPoint y: 75, endPoint x: 248, endPoint y: 152, distance: 85.0
click at [212, 82] on button "draw" at bounding box center [217, 75] width 39 height 39
drag, startPoint x: 287, startPoint y: 158, endPoint x: 300, endPoint y: 170, distance: 17.7
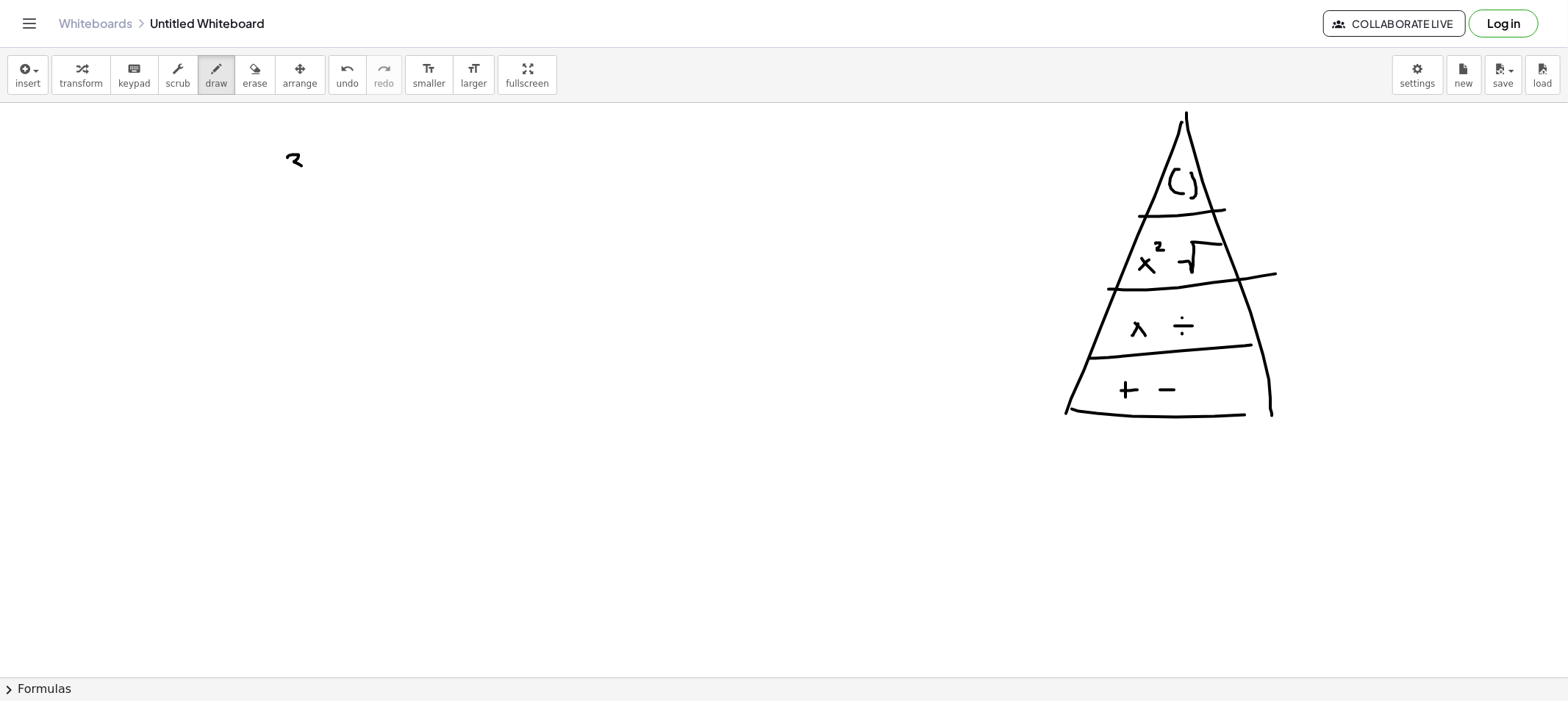
drag, startPoint x: 324, startPoint y: 168, endPoint x: 329, endPoint y: 174, distance: 7.8
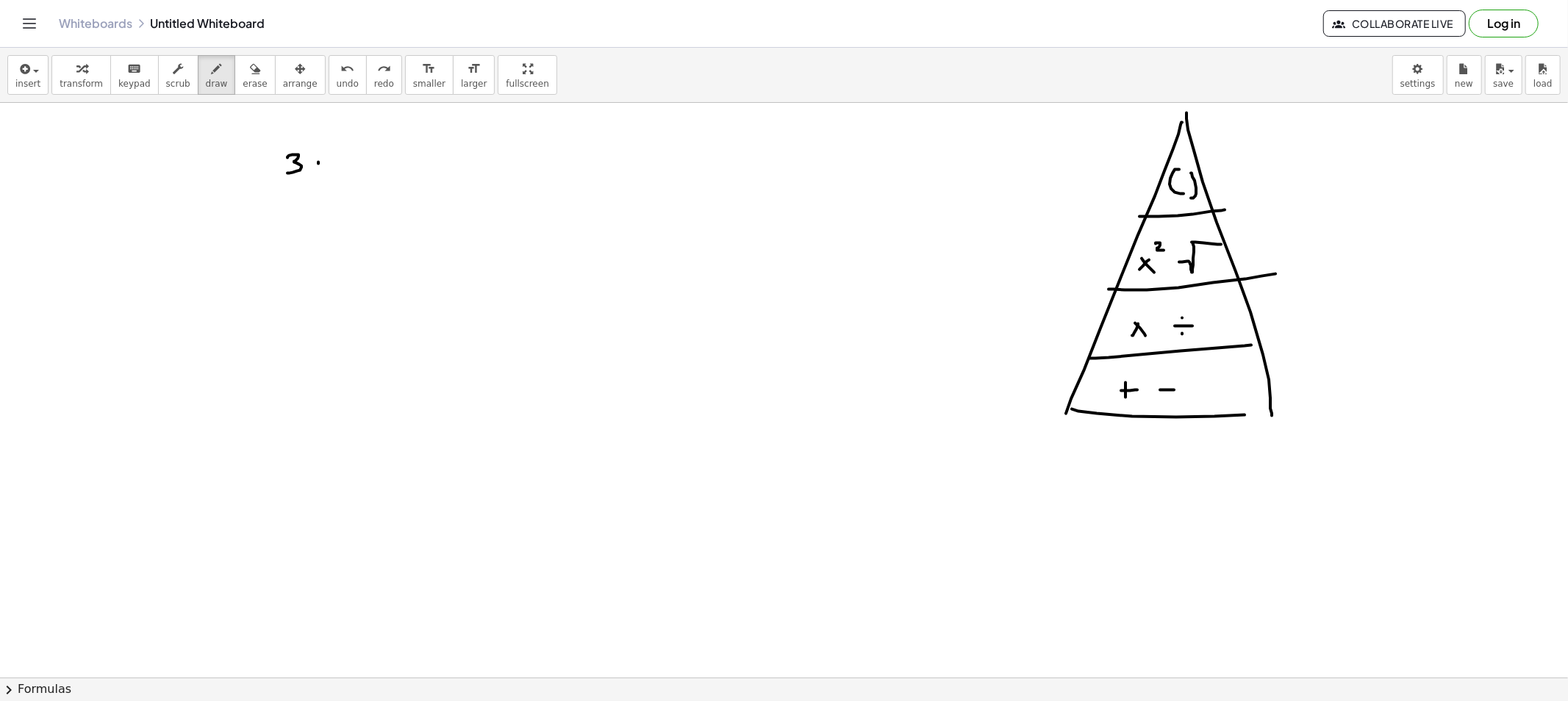
drag, startPoint x: 327, startPoint y: 158, endPoint x: 314, endPoint y: 167, distance: 15.8
drag, startPoint x: 323, startPoint y: 166, endPoint x: 331, endPoint y: 172, distance: 10.0
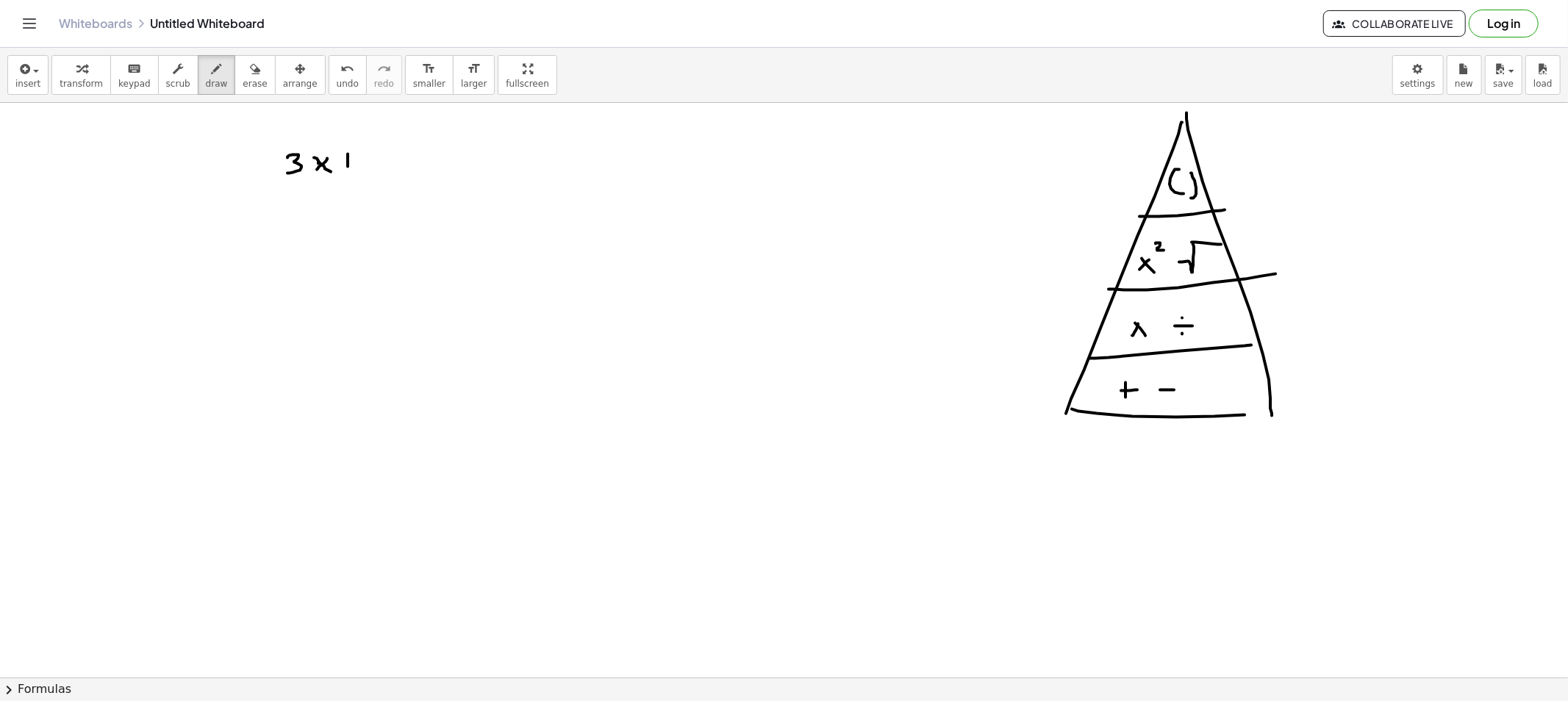
drag, startPoint x: 343, startPoint y: 162, endPoint x: 362, endPoint y: 162, distance: 19.0
drag, startPoint x: 376, startPoint y: 152, endPoint x: 377, endPoint y: 170, distance: 18.0
drag, startPoint x: 391, startPoint y: 152, endPoint x: 401, endPoint y: 151, distance: 10.0
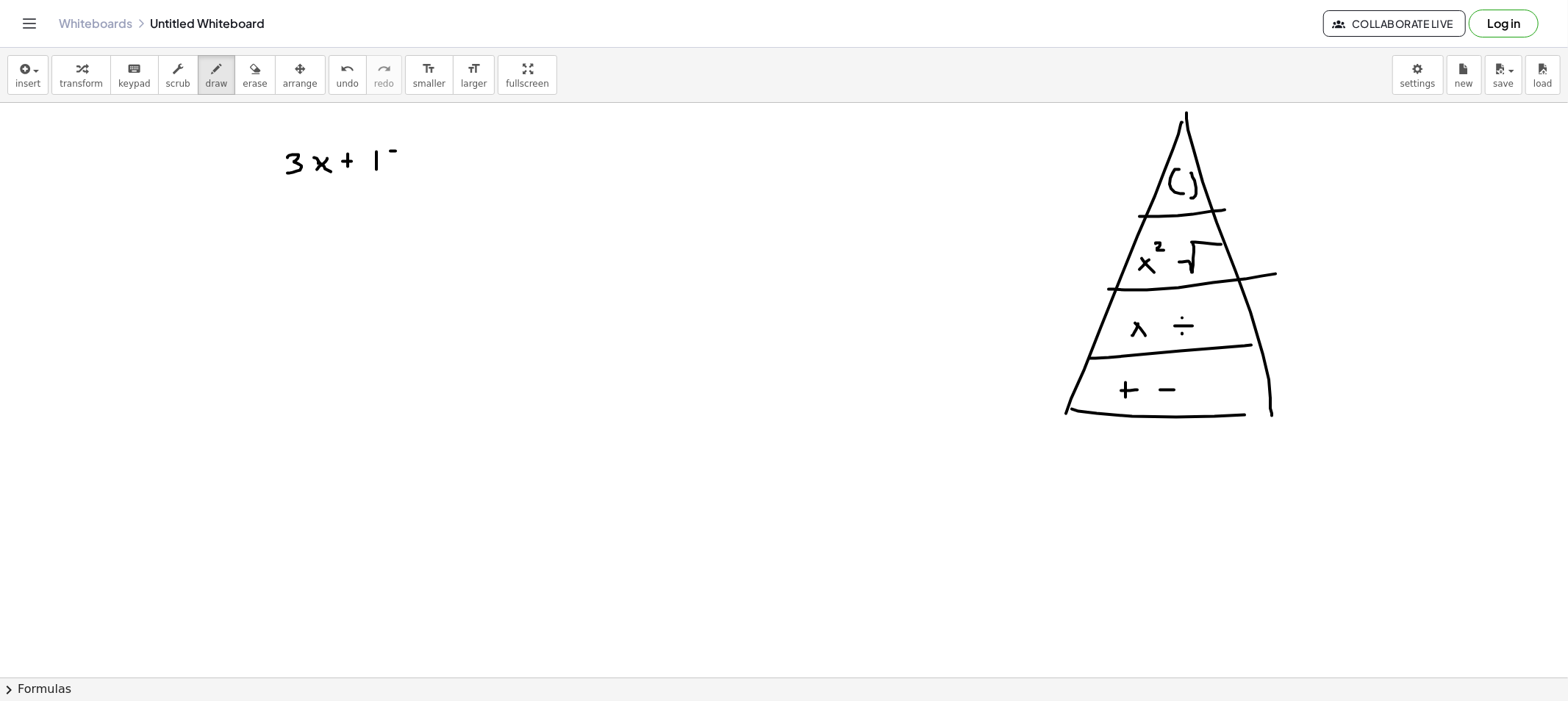
drag, startPoint x: 394, startPoint y: 154, endPoint x: 427, endPoint y: 158, distance: 33.2
drag, startPoint x: 427, startPoint y: 160, endPoint x: 443, endPoint y: 163, distance: 16.3
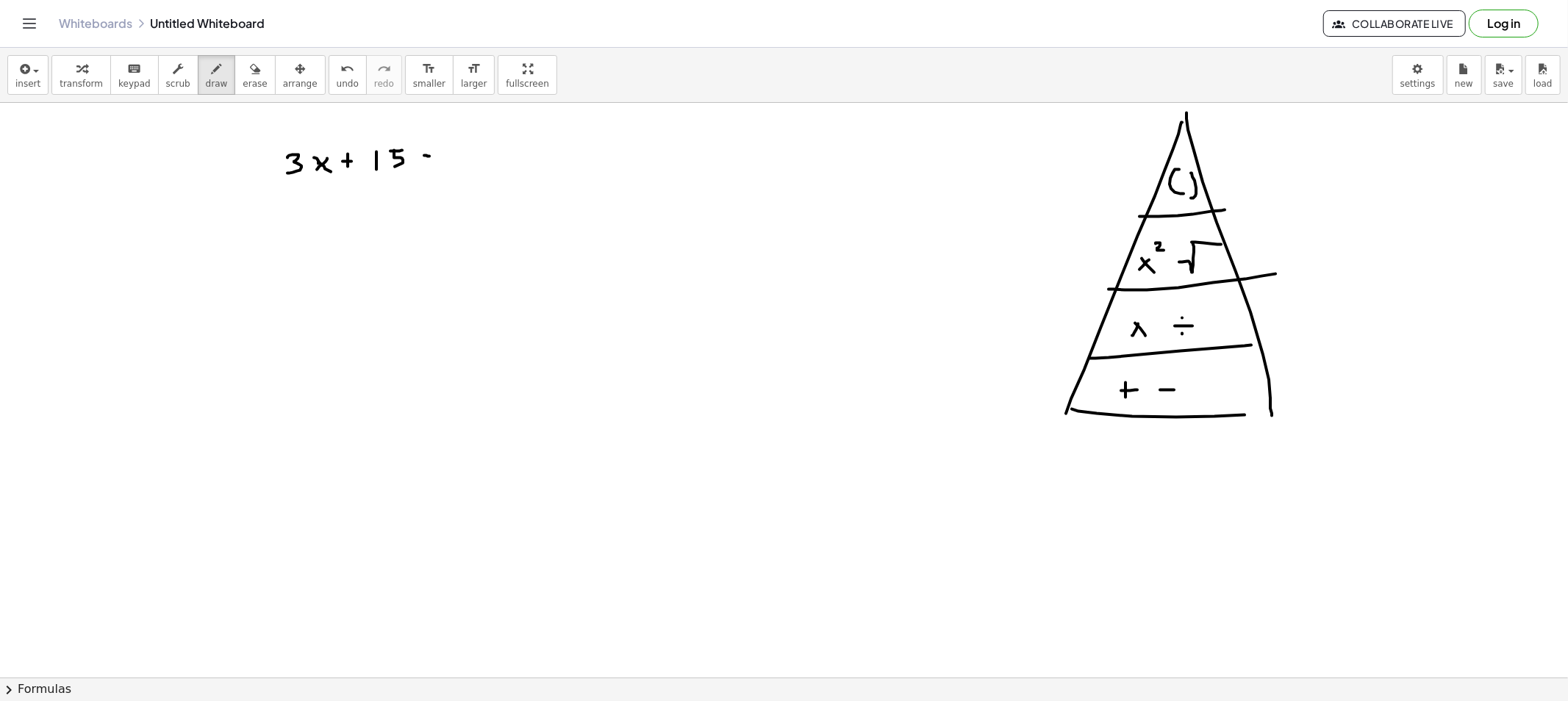
drag, startPoint x: 446, startPoint y: 157, endPoint x: 458, endPoint y: 158, distance: 12.0
drag, startPoint x: 473, startPoint y: 150, endPoint x: 481, endPoint y: 162, distance: 14.4
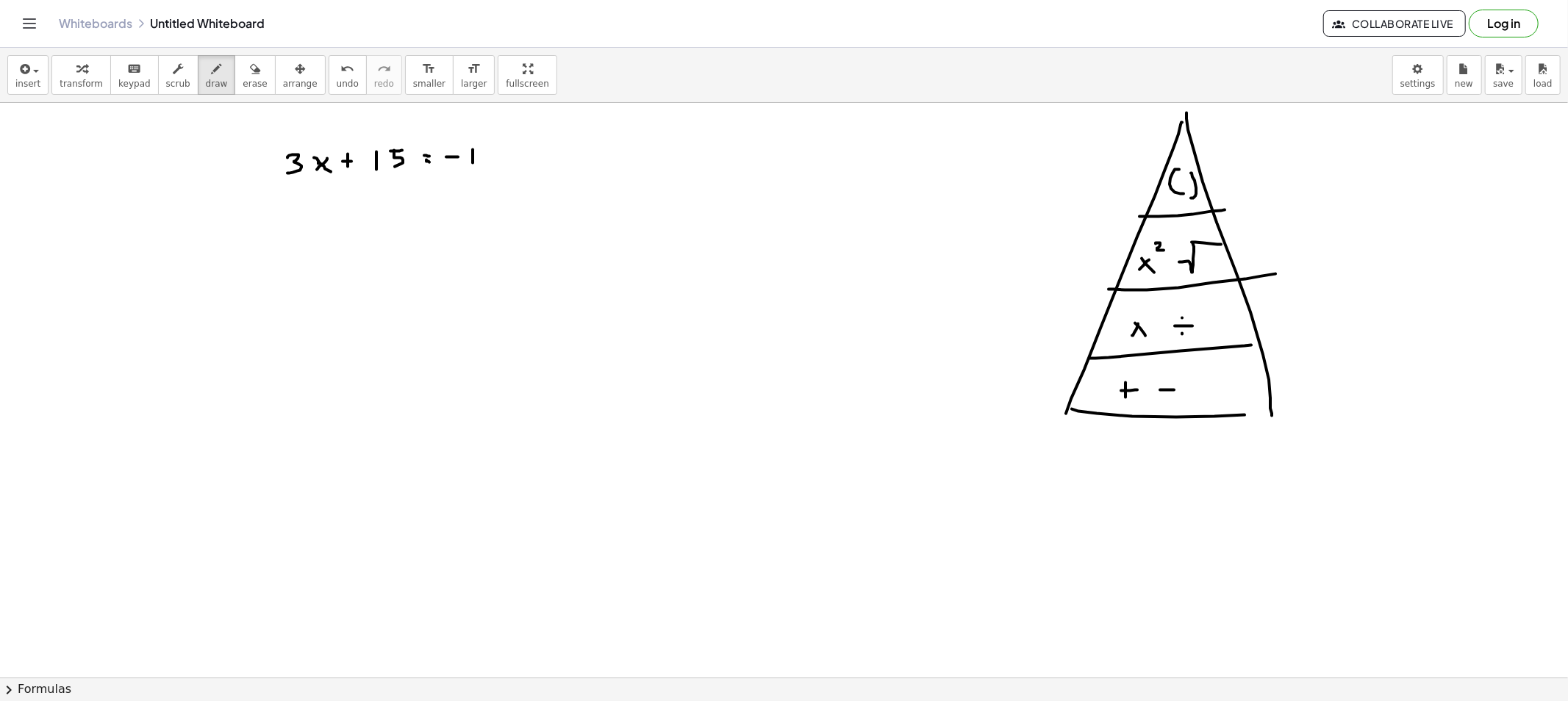
drag, startPoint x: 488, startPoint y: 157, endPoint x: 487, endPoint y: 166, distance: 9.1
click at [206, 80] on span "draw" at bounding box center [217, 84] width 22 height 10
click at [240, 59] on button "erase" at bounding box center [255, 75] width 40 height 39
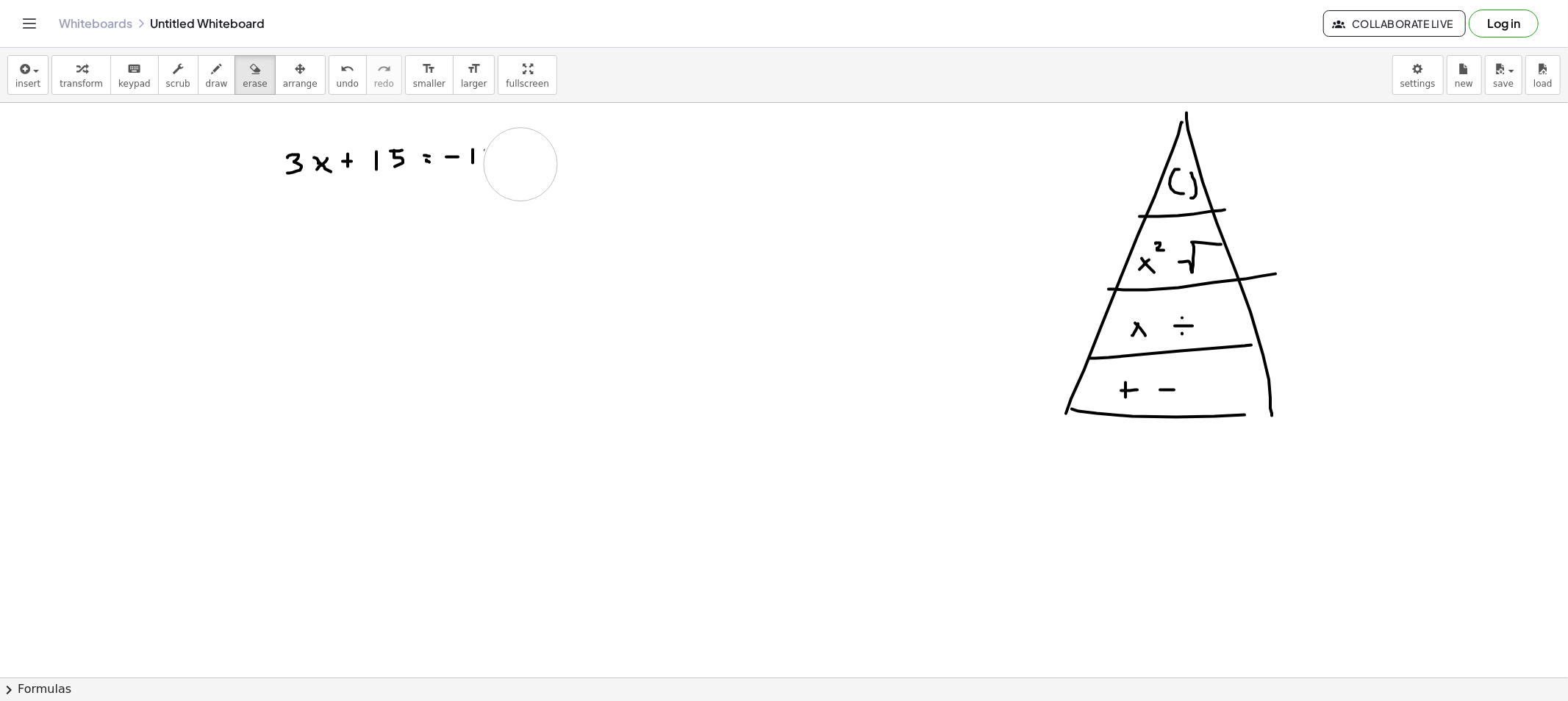
click at [180, 74] on button "scrub" at bounding box center [179, 75] width 40 height 39
click at [242, 79] on span "erase" at bounding box center [254, 84] width 24 height 10
drag, startPoint x: 528, startPoint y: 170, endPoint x: 505, endPoint y: 155, distance: 27.5
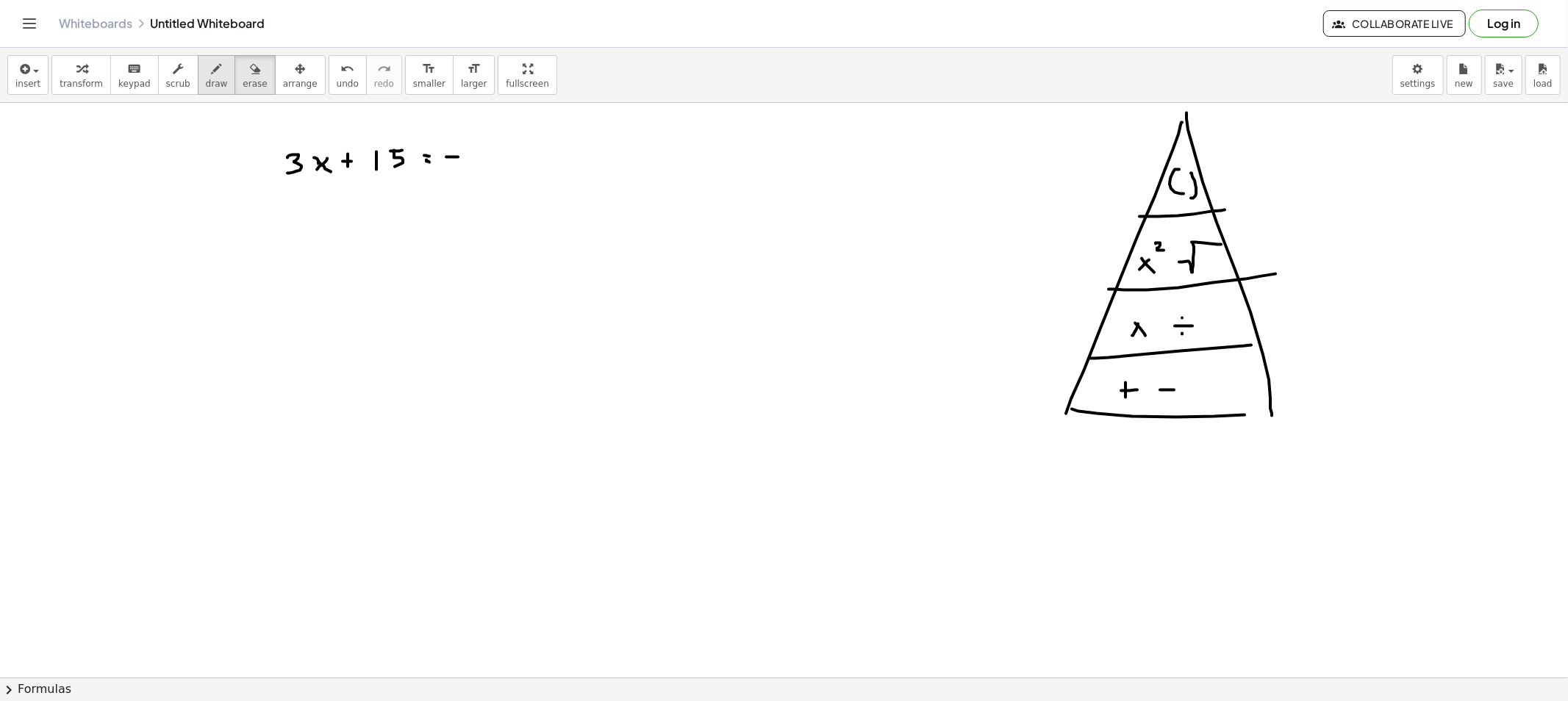
click at [212, 75] on icon "button" at bounding box center [217, 69] width 10 height 18
drag, startPoint x: 479, startPoint y: 152, endPoint x: 494, endPoint y: 162, distance: 18.0
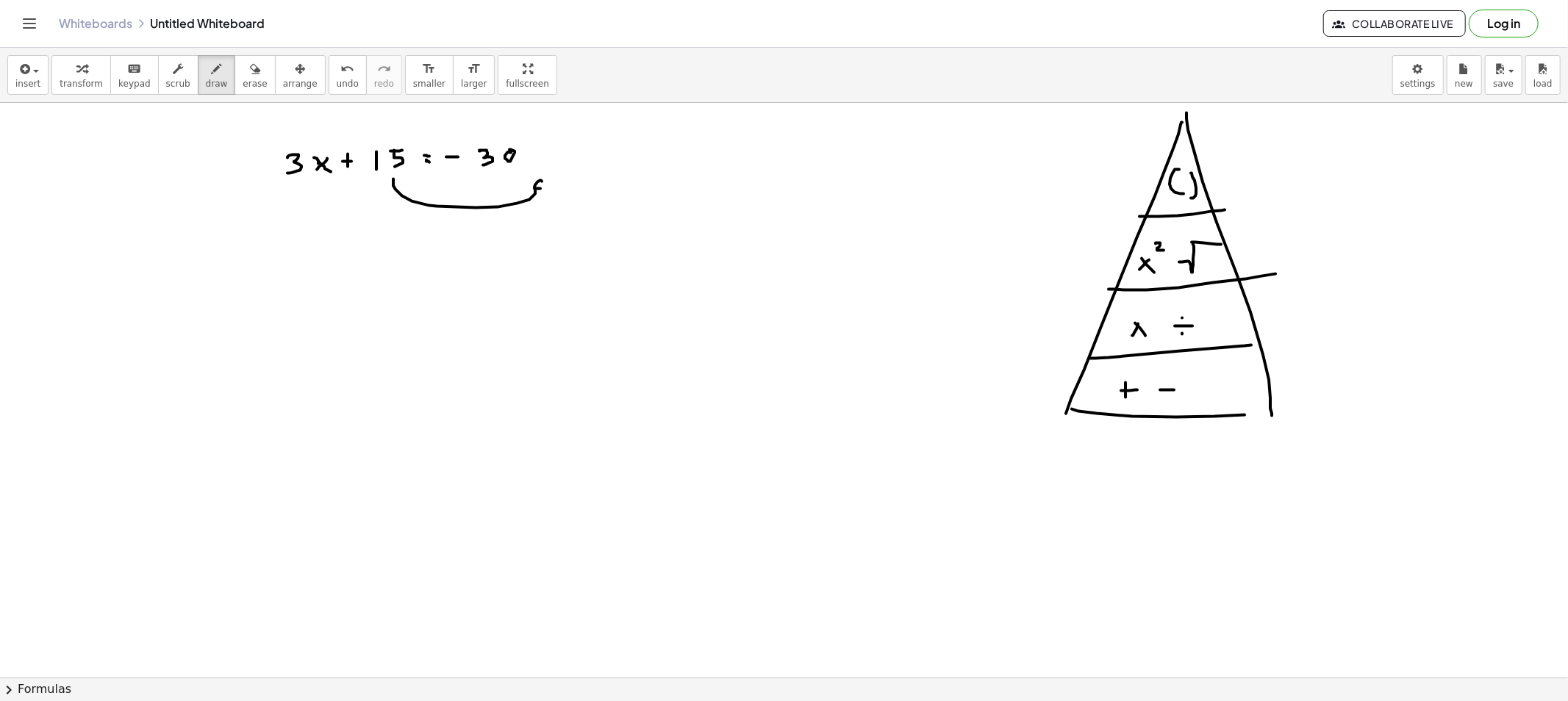
drag, startPoint x: 393, startPoint y: 180, endPoint x: 545, endPoint y: 187, distance: 152.2
click at [235, 86] on button "erase" at bounding box center [255, 75] width 40 height 39
drag, startPoint x: 404, startPoint y: 218, endPoint x: 545, endPoint y: 212, distance: 141.1
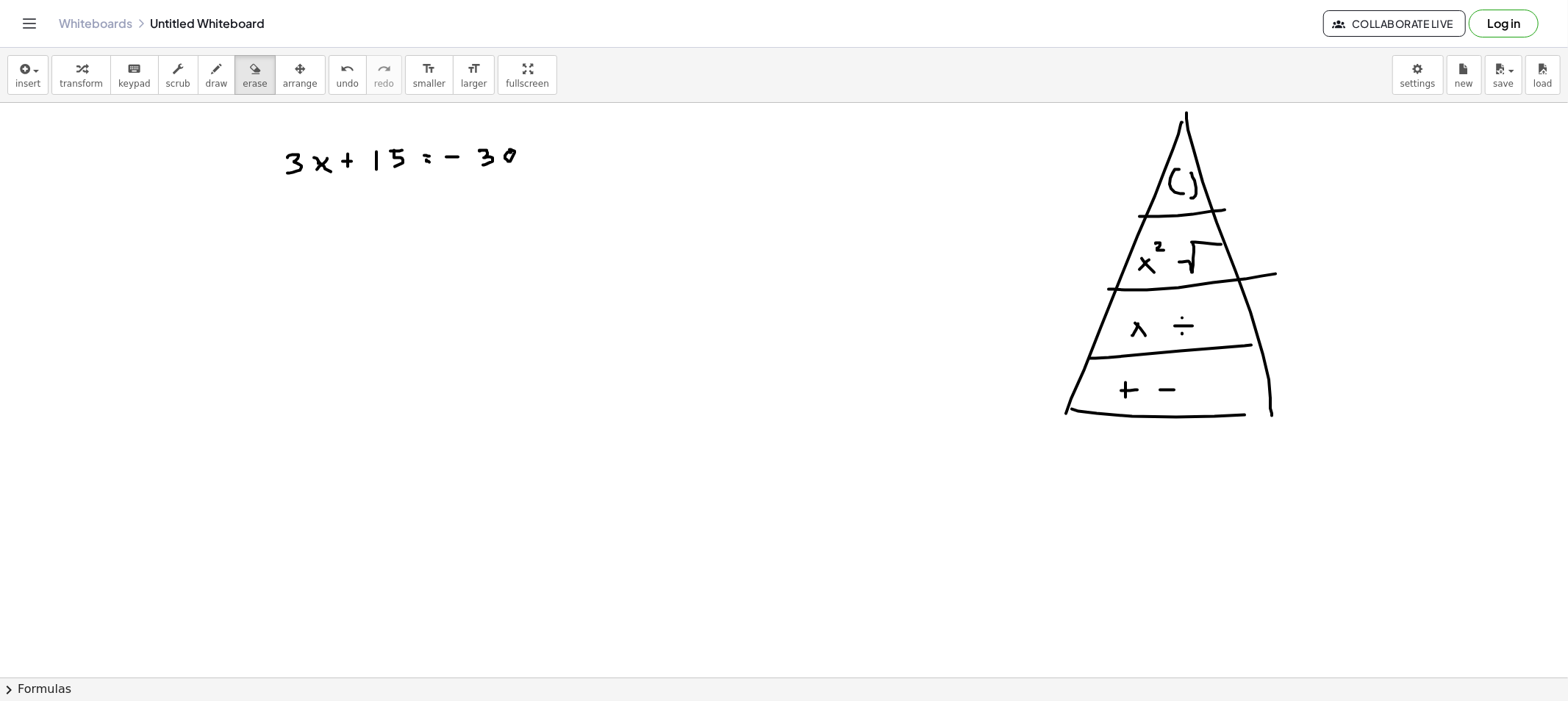
click at [208, 80] on span "draw" at bounding box center [217, 84] width 22 height 10
drag, startPoint x: 339, startPoint y: 217, endPoint x: 345, endPoint y: 232, distance: 16.2
drag, startPoint x: 373, startPoint y: 221, endPoint x: 364, endPoint y: 224, distance: 9.5
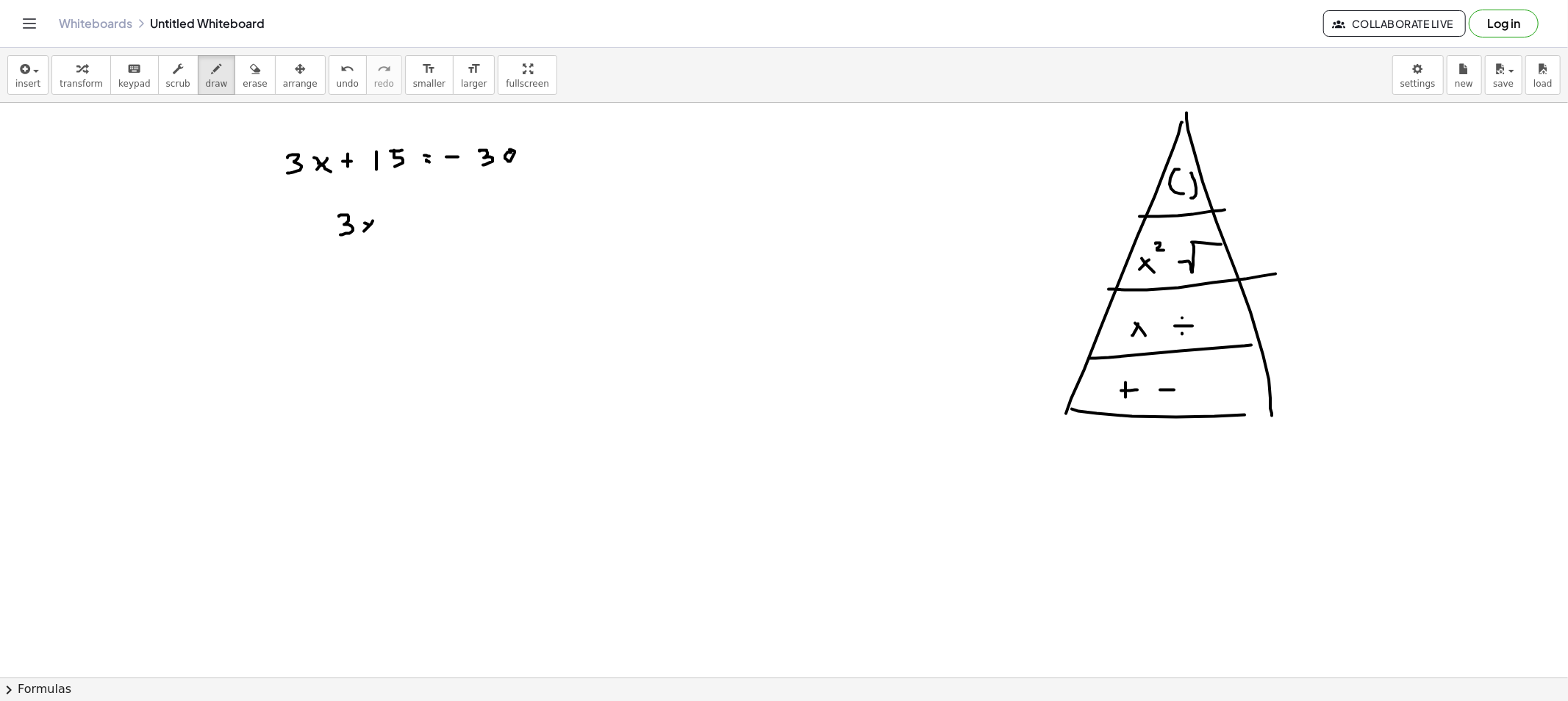
drag, startPoint x: 368, startPoint y: 224, endPoint x: 378, endPoint y: 232, distance: 12.8
drag, startPoint x: 396, startPoint y: 222, endPoint x: 403, endPoint y: 229, distance: 9.9
drag, startPoint x: 403, startPoint y: 229, endPoint x: 397, endPoint y: 255, distance: 26.7
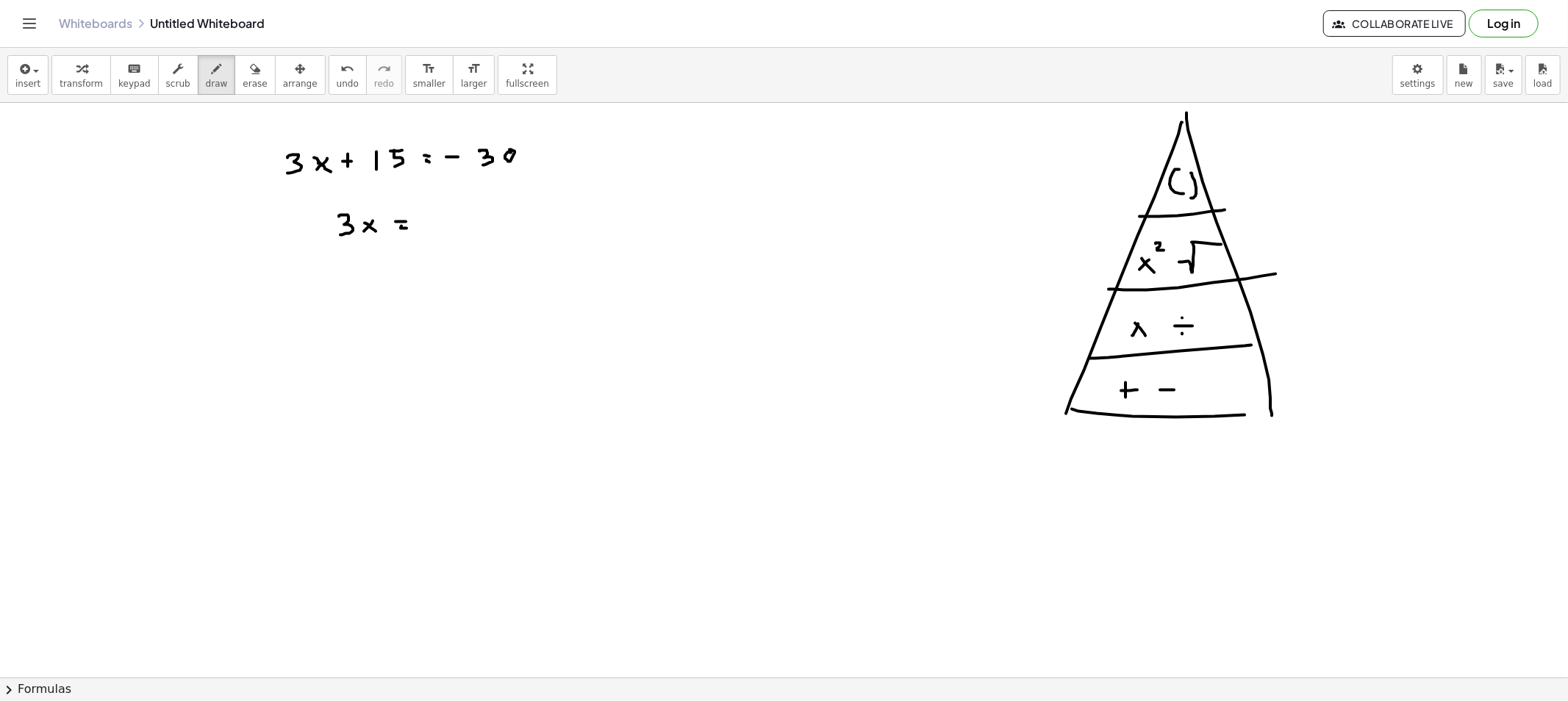
drag, startPoint x: 348, startPoint y: 357, endPoint x: 340, endPoint y: 363, distance: 10.0
drag, startPoint x: 354, startPoint y: 362, endPoint x: 373, endPoint y: 349, distance: 23.0
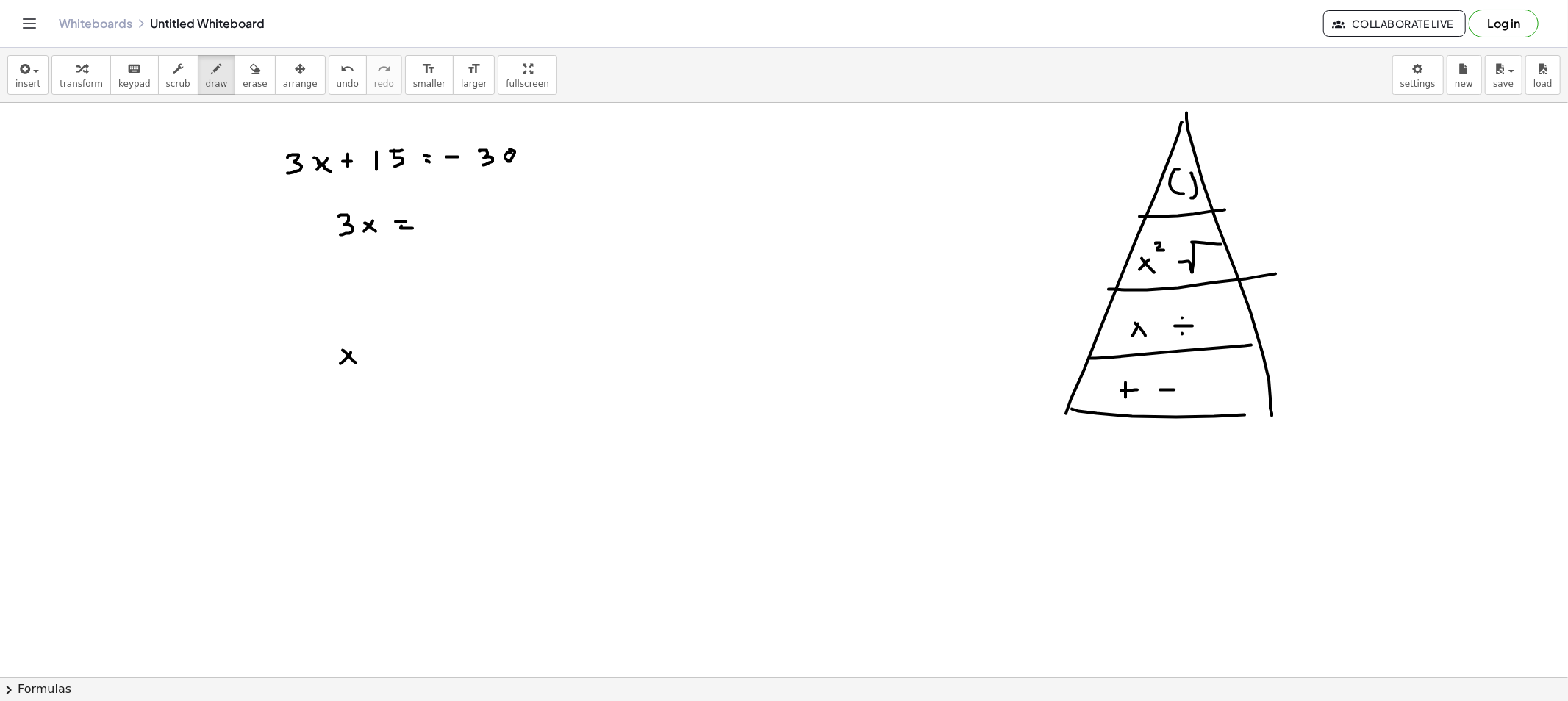
drag, startPoint x: 373, startPoint y: 349, endPoint x: 373, endPoint y: 358, distance: 9.0
drag, startPoint x: 396, startPoint y: 347, endPoint x: 417, endPoint y: 349, distance: 21.1
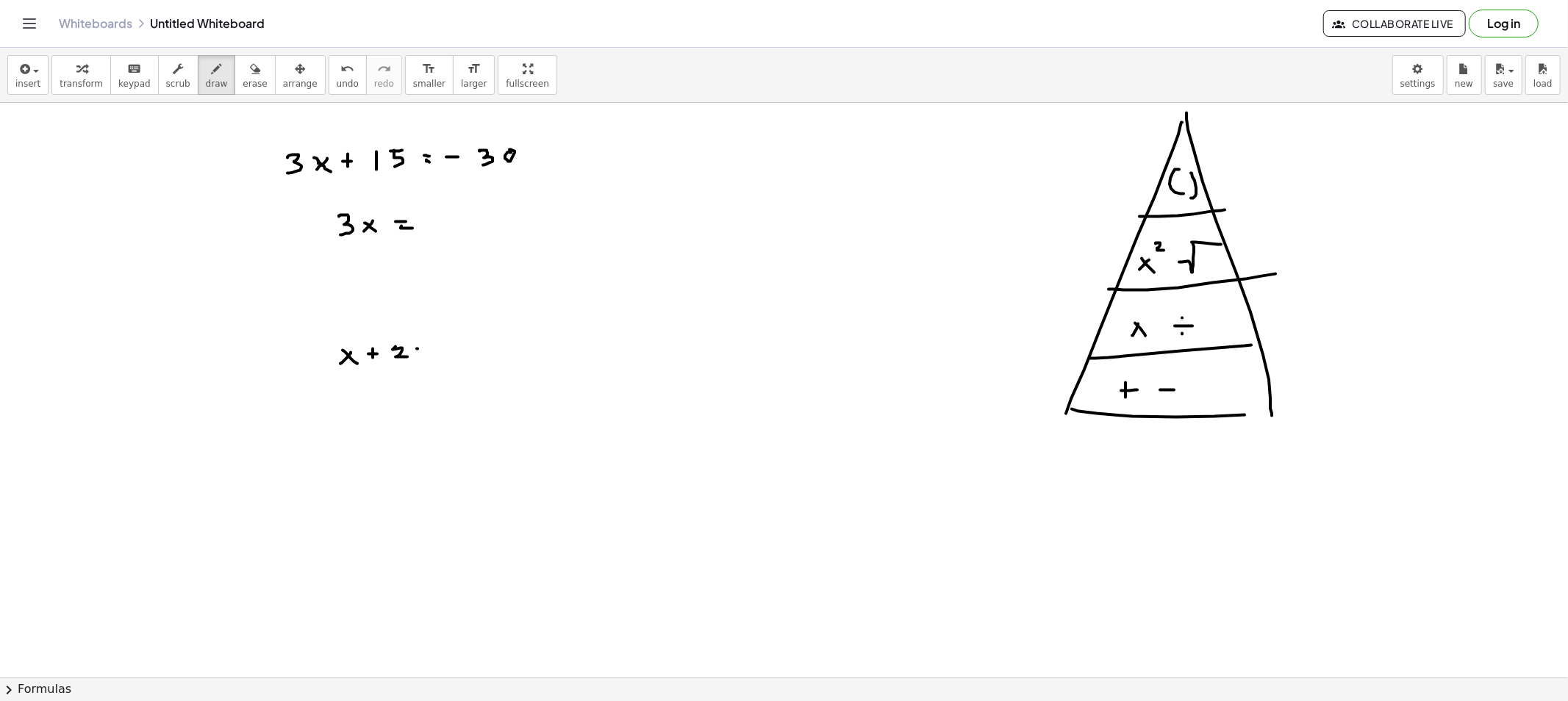
drag, startPoint x: 417, startPoint y: 349, endPoint x: 427, endPoint y: 349, distance: 10.0
drag, startPoint x: 467, startPoint y: 343, endPoint x: 467, endPoint y: 351, distance: 8.0
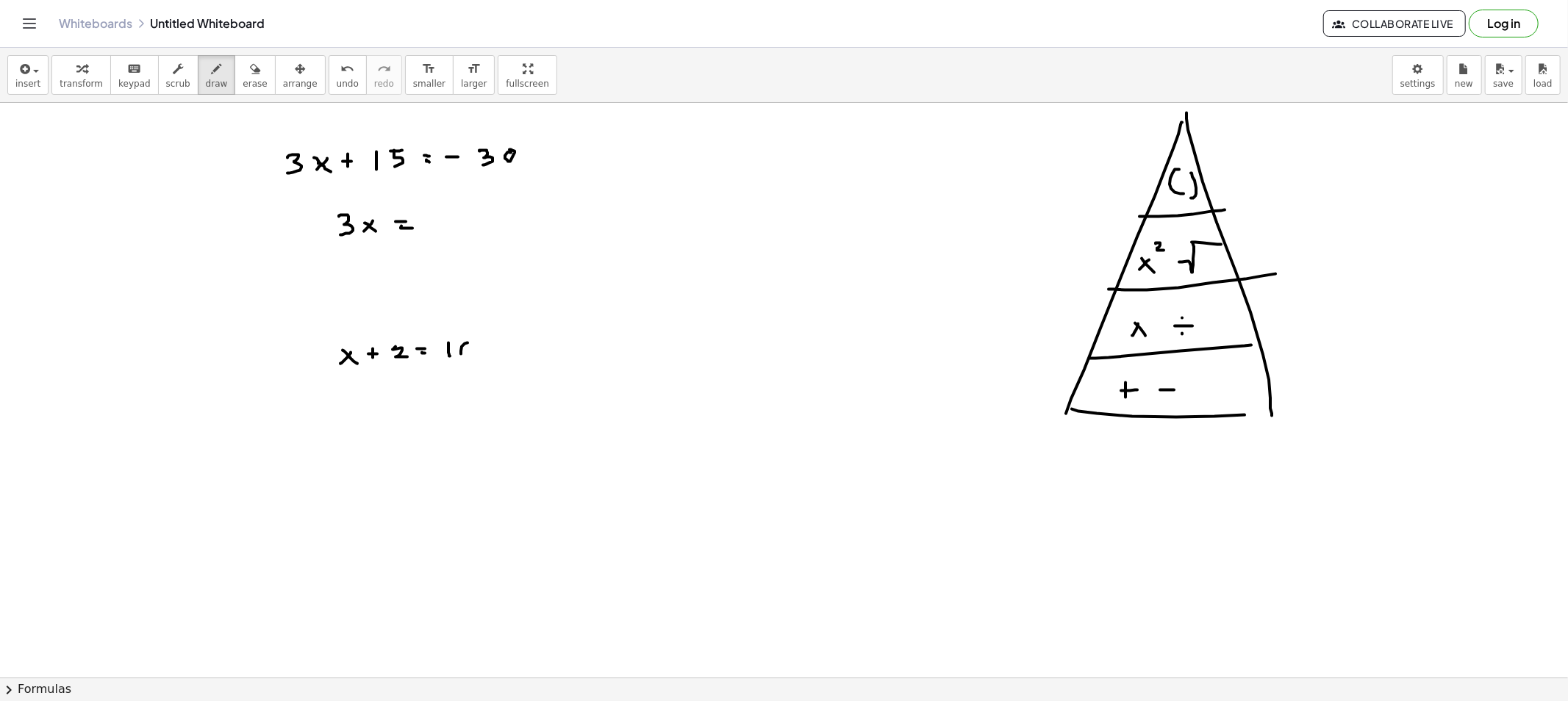
drag, startPoint x: 368, startPoint y: 116, endPoint x: 375, endPoint y: 128, distance: 13.9
click at [210, 76] on button "draw" at bounding box center [217, 75] width 39 height 39
click at [242, 85] on span "erase" at bounding box center [254, 84] width 24 height 10
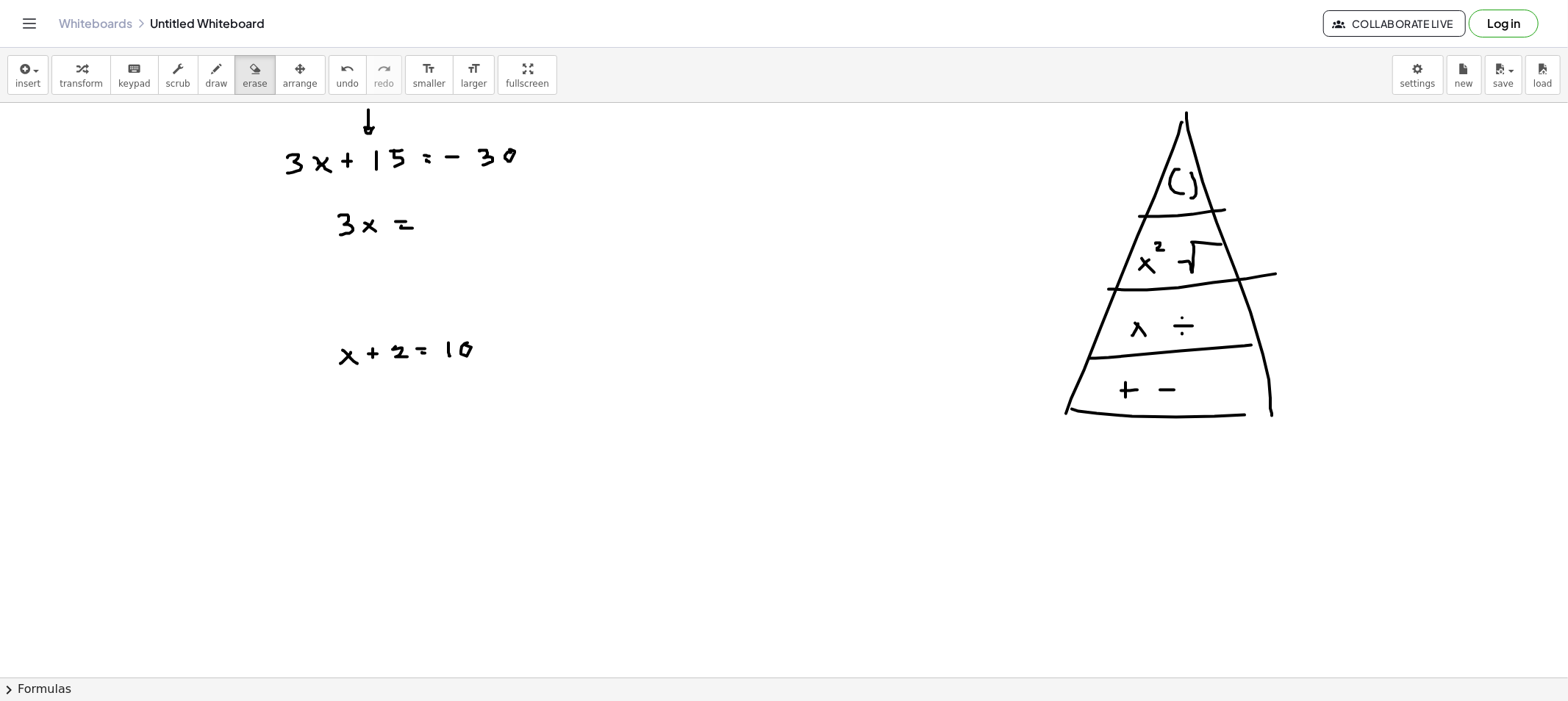
drag, startPoint x: 328, startPoint y: 242, endPoint x: 468, endPoint y: 260, distance: 141.2
drag, startPoint x: 203, startPoint y: 72, endPoint x: 248, endPoint y: 178, distance: 115.2
click at [212, 71] on icon "button" at bounding box center [217, 69] width 10 height 18
drag, startPoint x: 314, startPoint y: 217, endPoint x: 314, endPoint y: 229, distance: 12.0
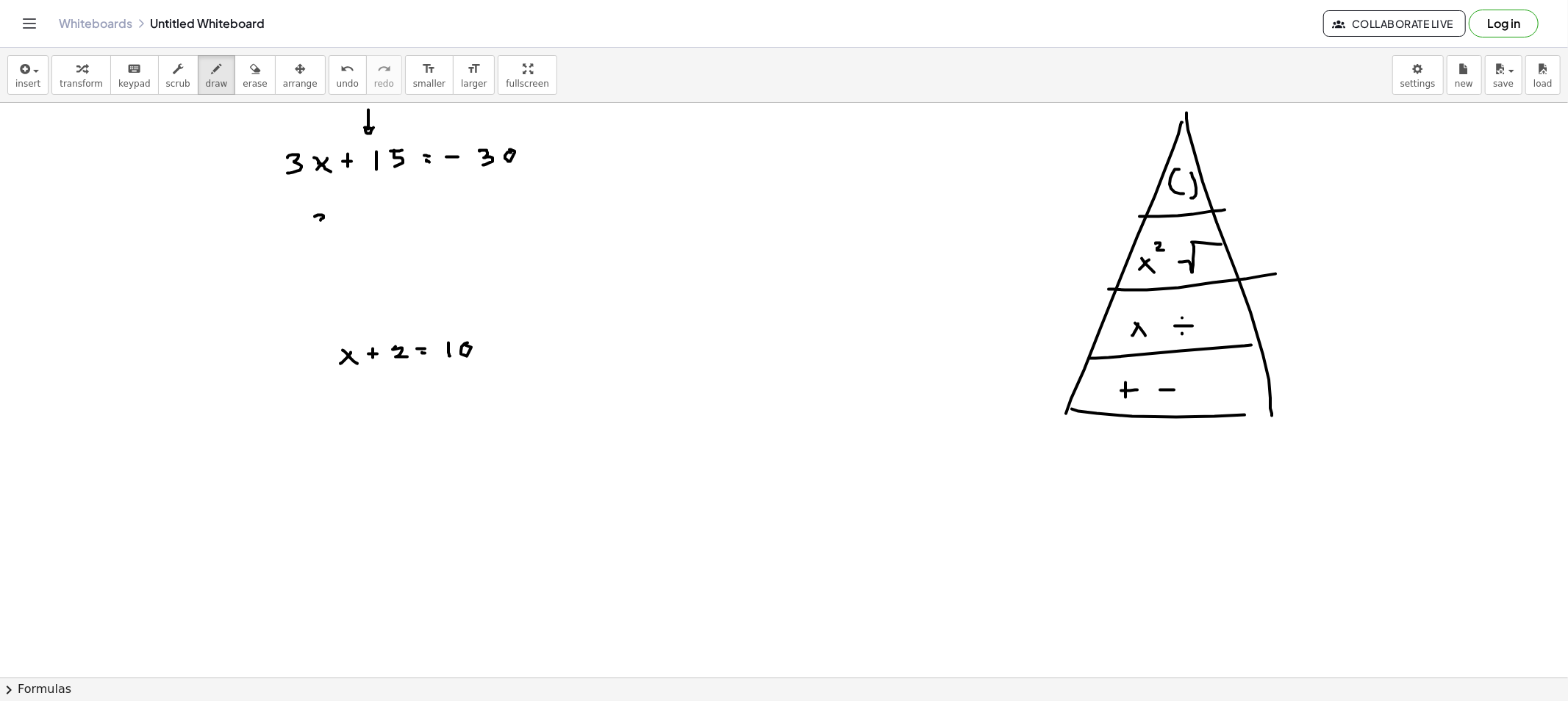
drag, startPoint x: 346, startPoint y: 217, endPoint x: 340, endPoint y: 223, distance: 8.5
drag, startPoint x: 349, startPoint y: 224, endPoint x: 358, endPoint y: 224, distance: 9.0
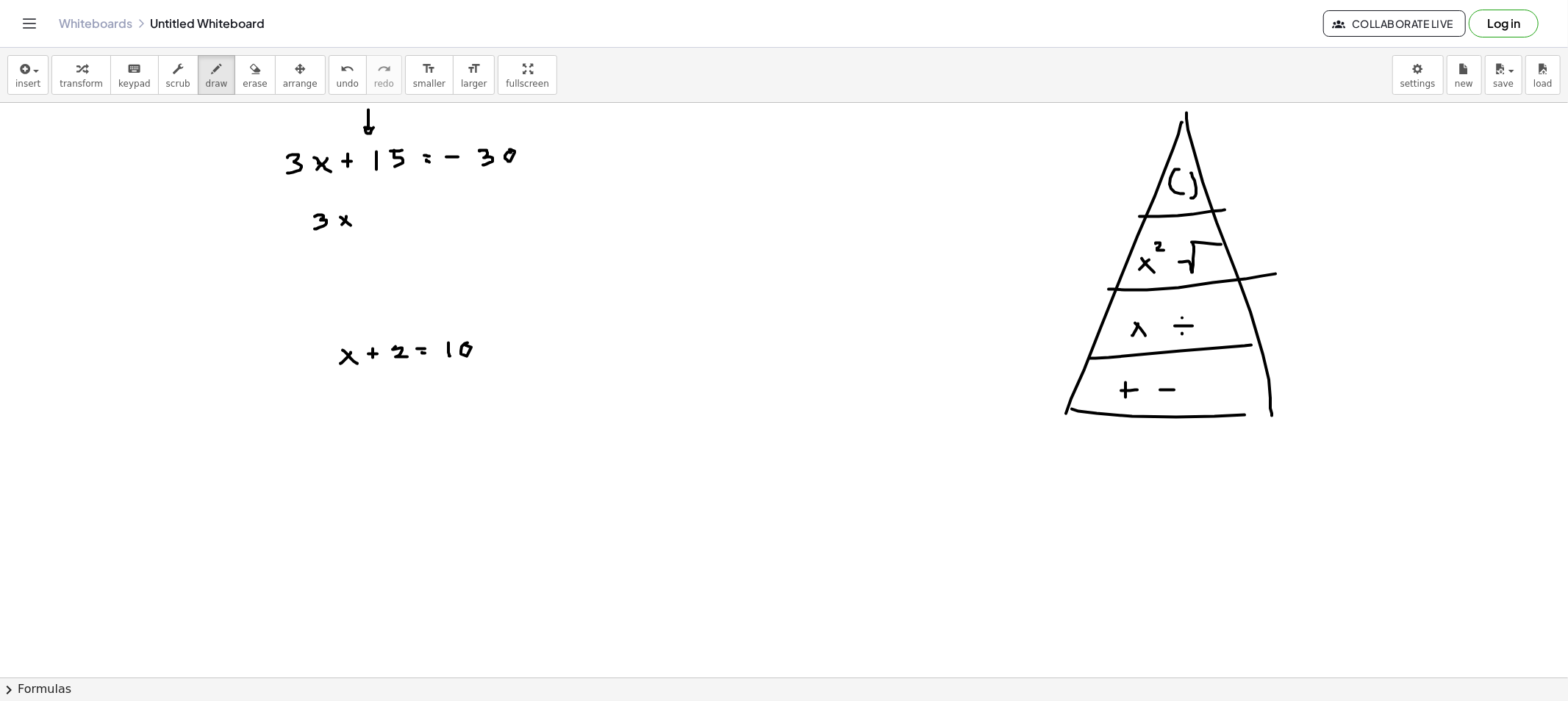
drag, startPoint x: 365, startPoint y: 223, endPoint x: 375, endPoint y: 225, distance: 10.2
drag, startPoint x: 382, startPoint y: 221, endPoint x: 392, endPoint y: 221, distance: 10.0
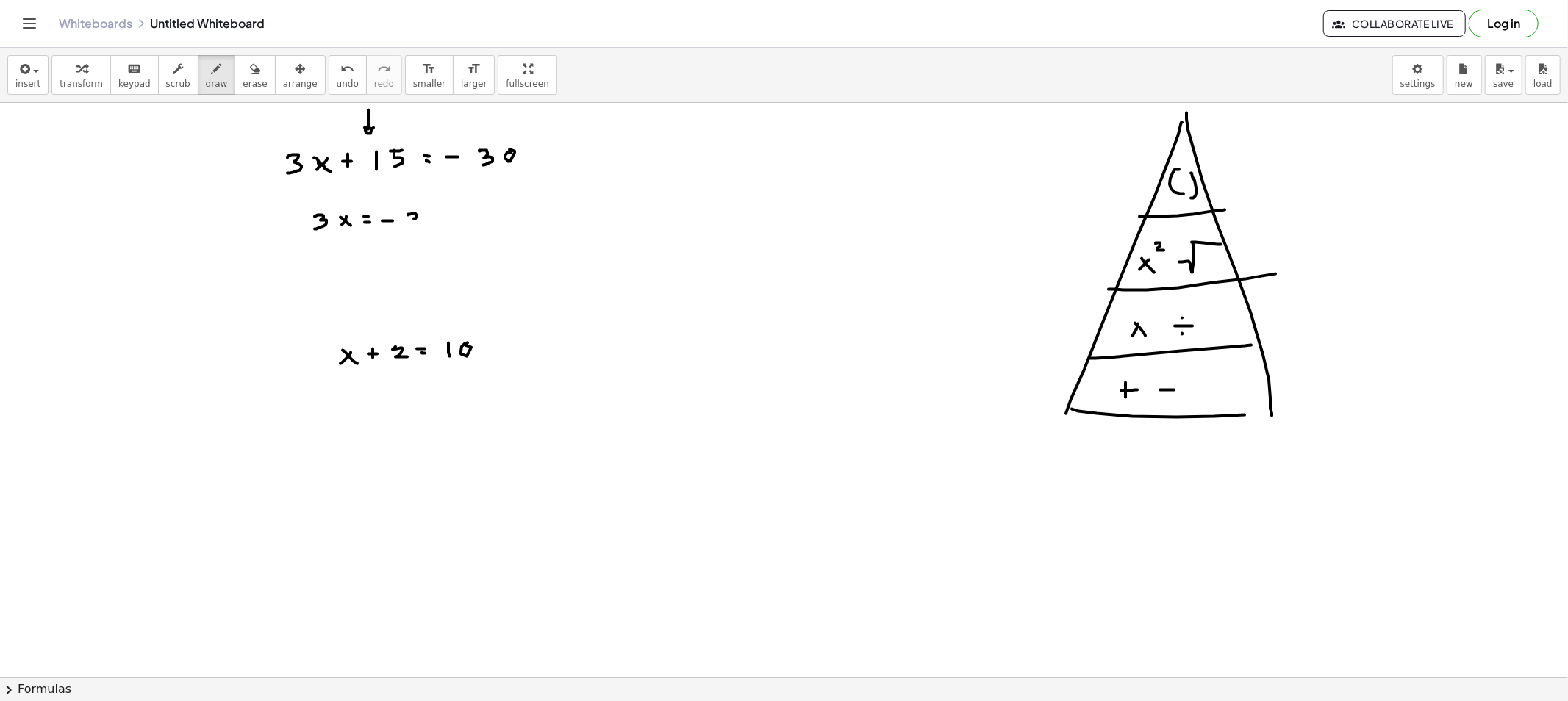
drag, startPoint x: 412, startPoint y: 214, endPoint x: 409, endPoint y: 226, distance: 12.4
drag, startPoint x: 474, startPoint y: 217, endPoint x: 487, endPoint y: 224, distance: 14.8
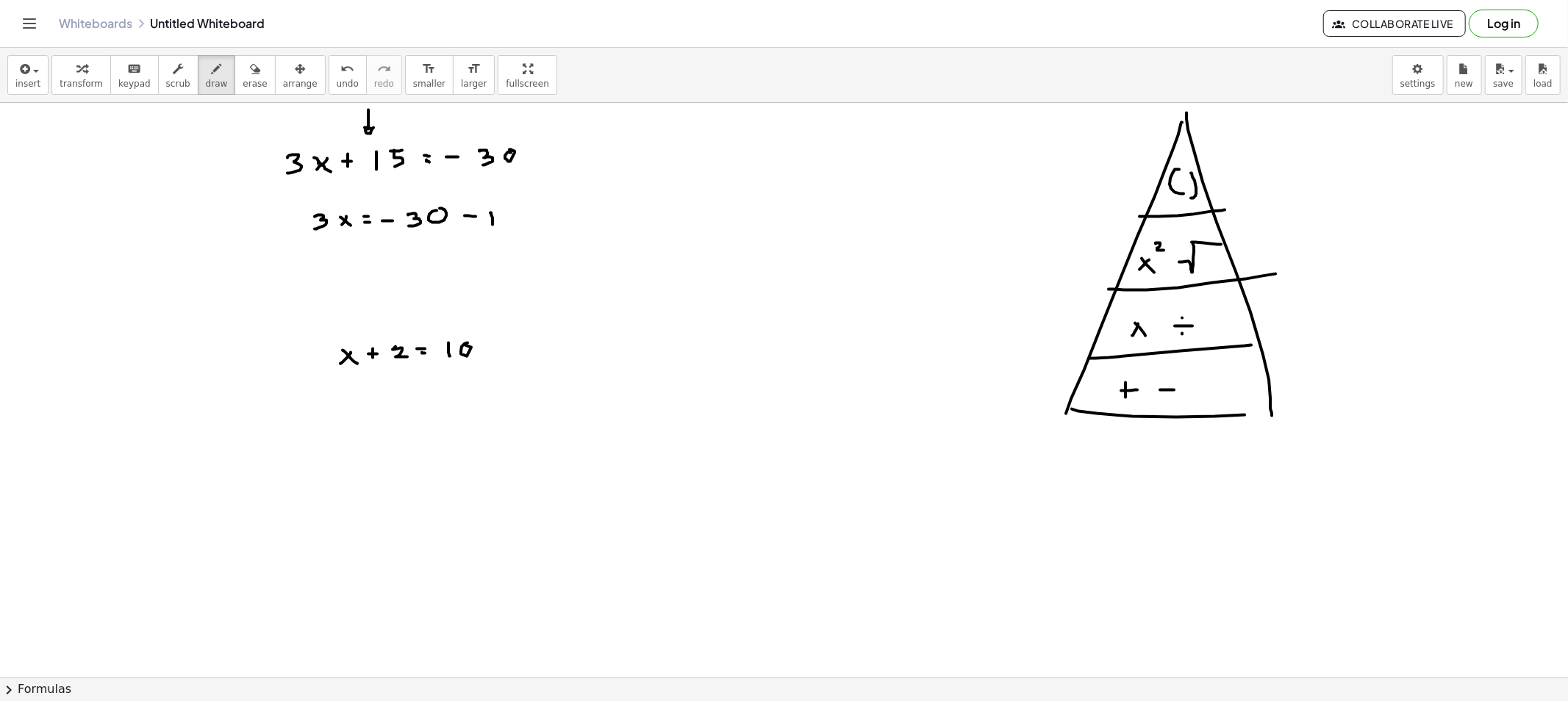
drag, startPoint x: 491, startPoint y: 214, endPoint x: 493, endPoint y: 224, distance: 10.2
drag, startPoint x: 505, startPoint y: 215, endPoint x: 503, endPoint y: 225, distance: 10.2
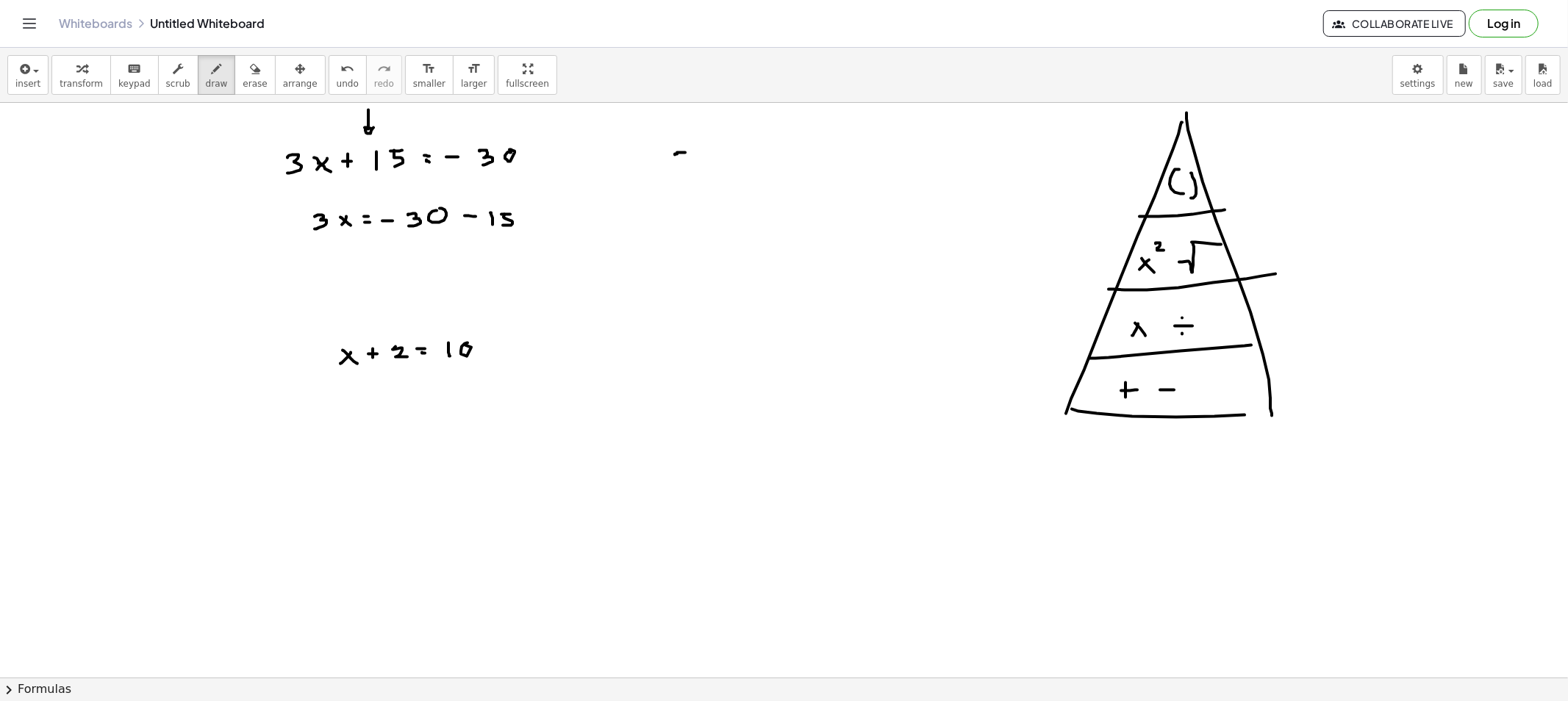
drag, startPoint x: 675, startPoint y: 154, endPoint x: 685, endPoint y: 152, distance: 10.2
click at [242, 79] on span "erase" at bounding box center [254, 84] width 24 height 10
click at [242, 82] on span "erase" at bounding box center [254, 84] width 24 height 10
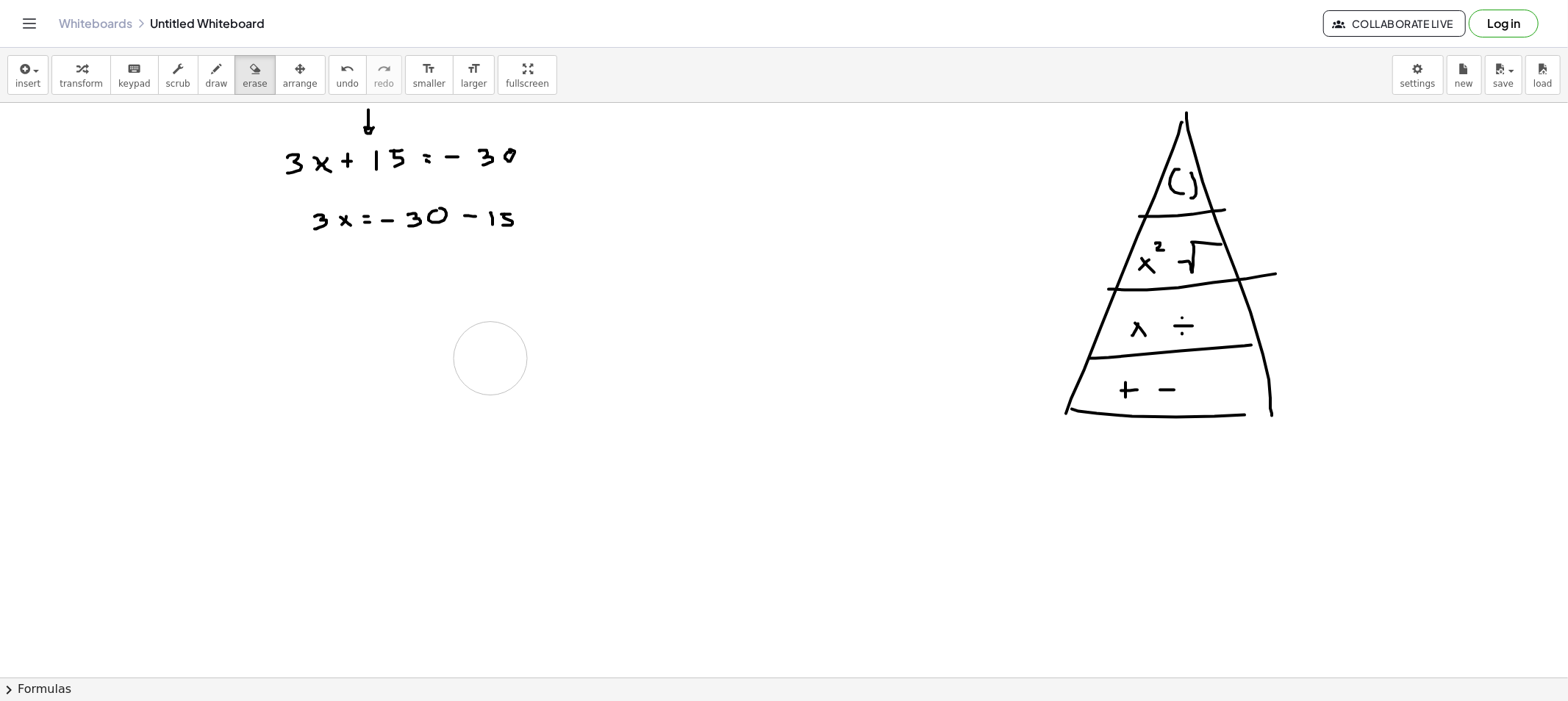
drag, startPoint x: 334, startPoint y: 366, endPoint x: 490, endPoint y: 358, distance: 156.2
drag, startPoint x: 321, startPoint y: 290, endPoint x: 325, endPoint y: 302, distance: 12.6
click at [206, 83] on span "draw" at bounding box center [217, 84] width 22 height 10
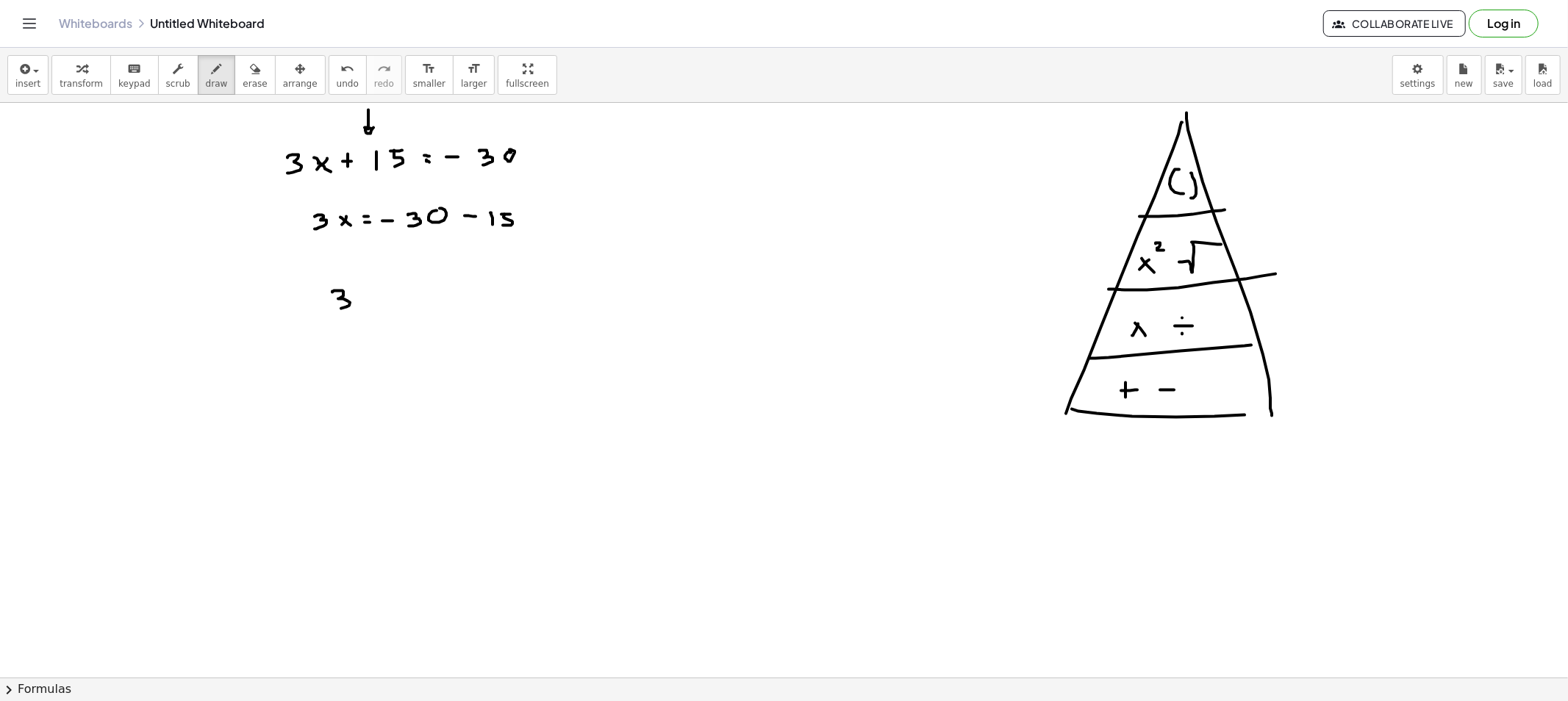
drag, startPoint x: 332, startPoint y: 292, endPoint x: 347, endPoint y: 307, distance: 21.2
drag, startPoint x: 375, startPoint y: 296, endPoint x: 368, endPoint y: 296, distance: 7.0
drag, startPoint x: 368, startPoint y: 296, endPoint x: 376, endPoint y: 306, distance: 12.8
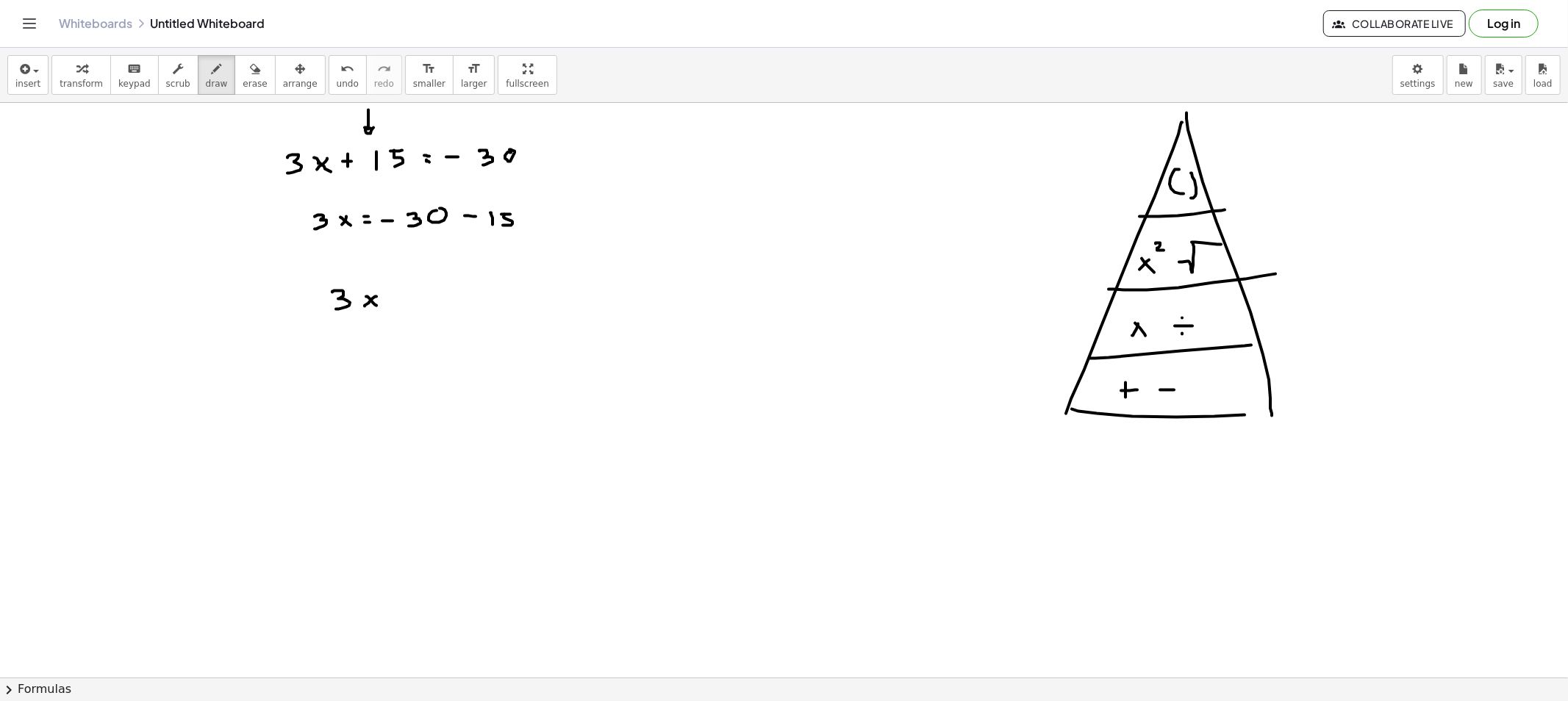
drag, startPoint x: 394, startPoint y: 299, endPoint x: 409, endPoint y: 300, distance: 15.0
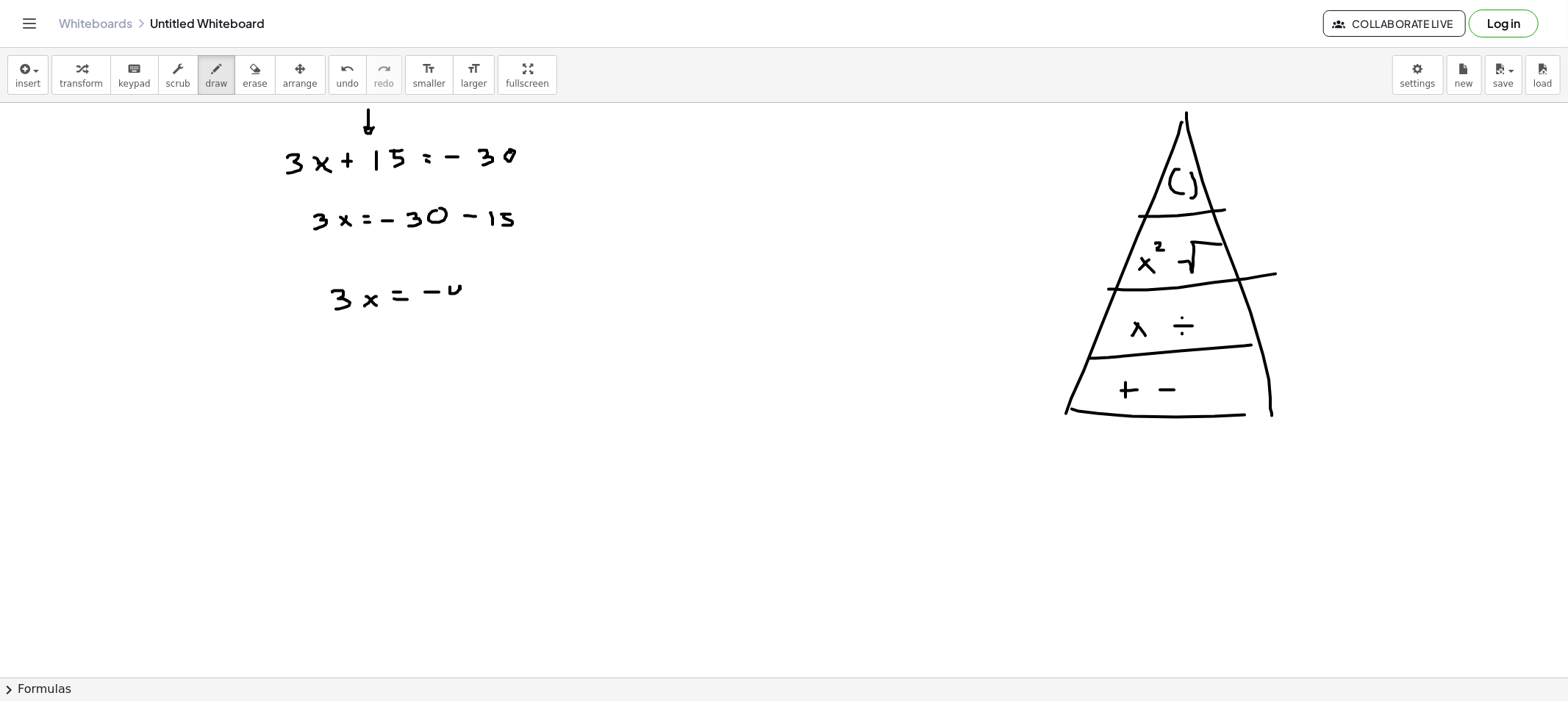
drag, startPoint x: 450, startPoint y: 291, endPoint x: 464, endPoint y: 300, distance: 16.6
drag, startPoint x: 481, startPoint y: 296, endPoint x: 470, endPoint y: 300, distance: 11.7
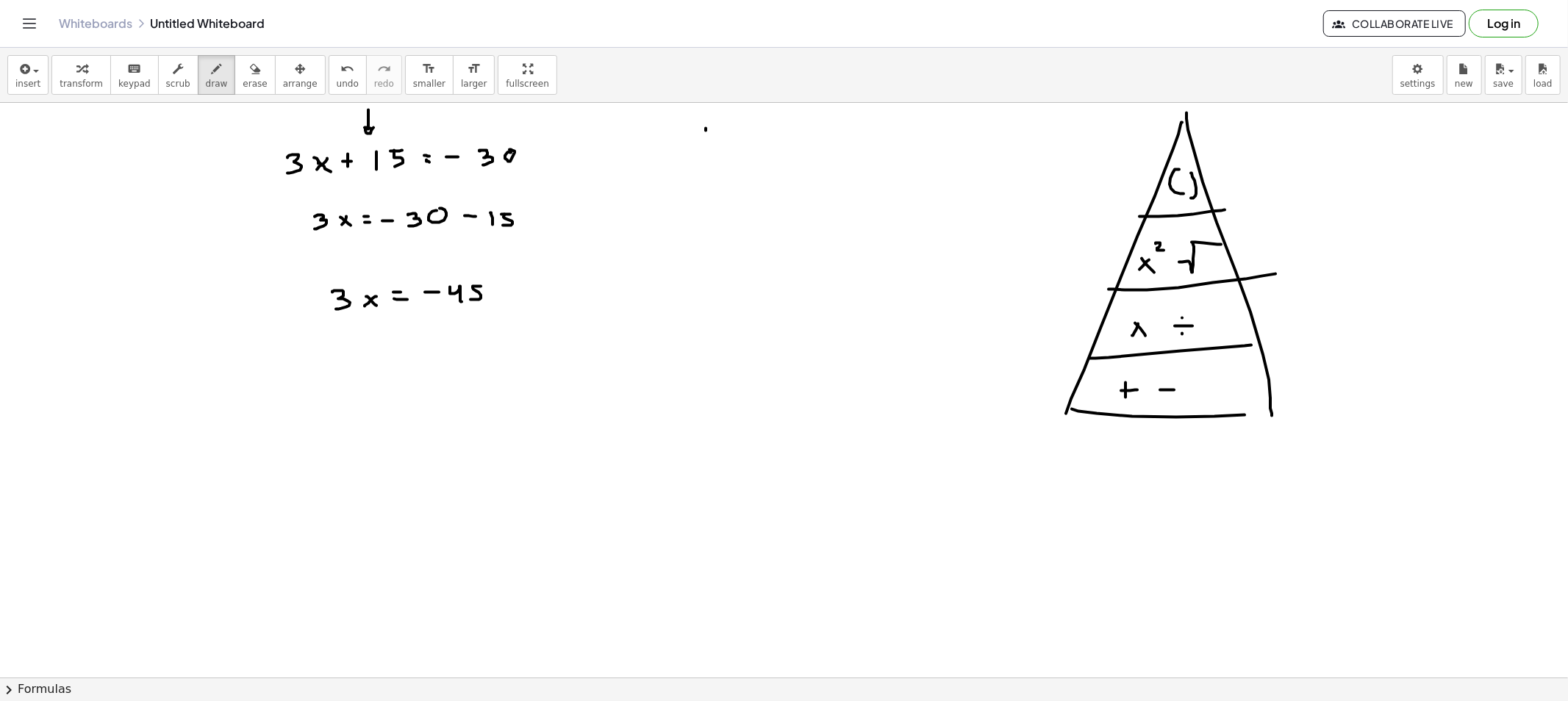
drag, startPoint x: 703, startPoint y: 129, endPoint x: 716, endPoint y: 129, distance: 13.0
drag, startPoint x: 702, startPoint y: 132, endPoint x: 704, endPoint y: 146, distance: 14.1
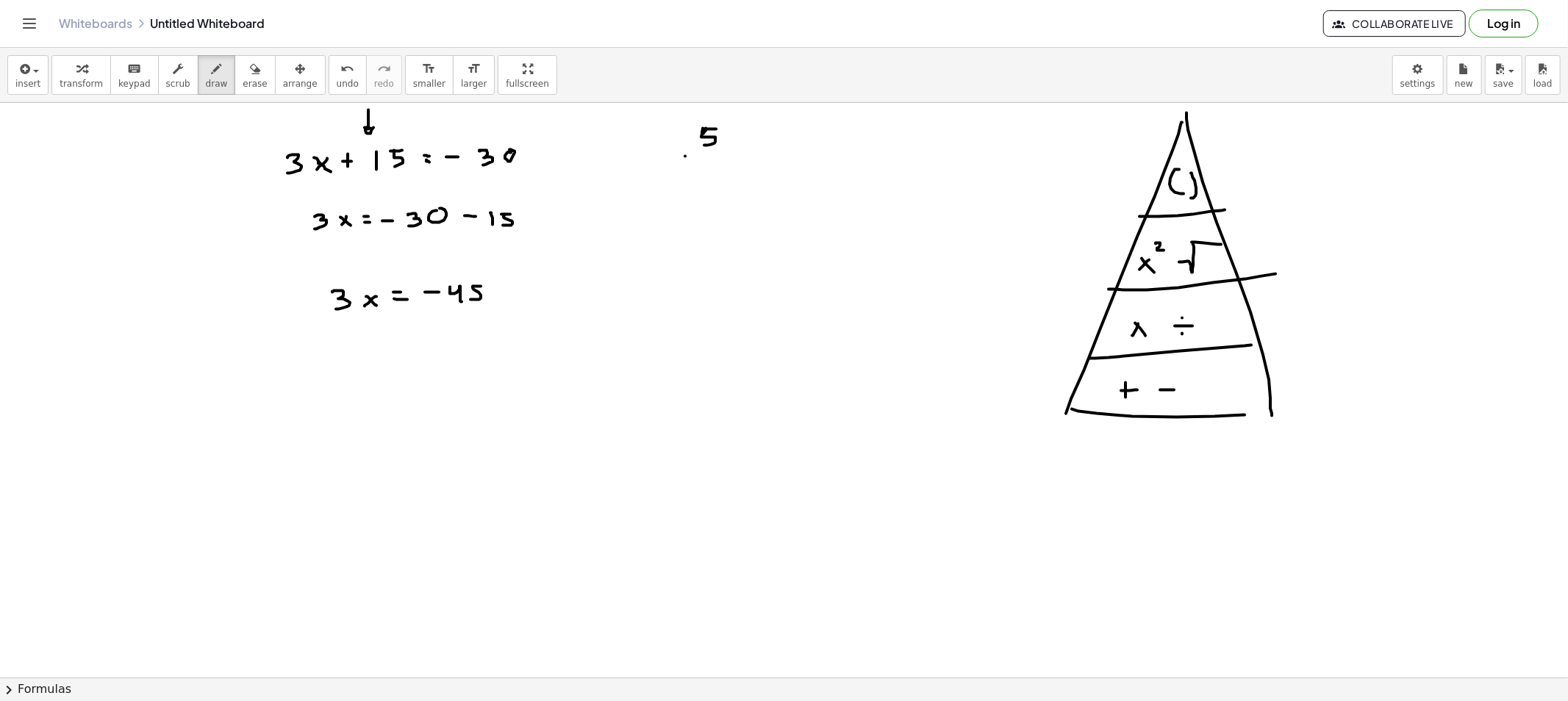
drag, startPoint x: 685, startPoint y: 157, endPoint x: 733, endPoint y: 154, distance: 48.1
drag, startPoint x: 710, startPoint y: 168, endPoint x: 724, endPoint y: 177, distance: 16.6
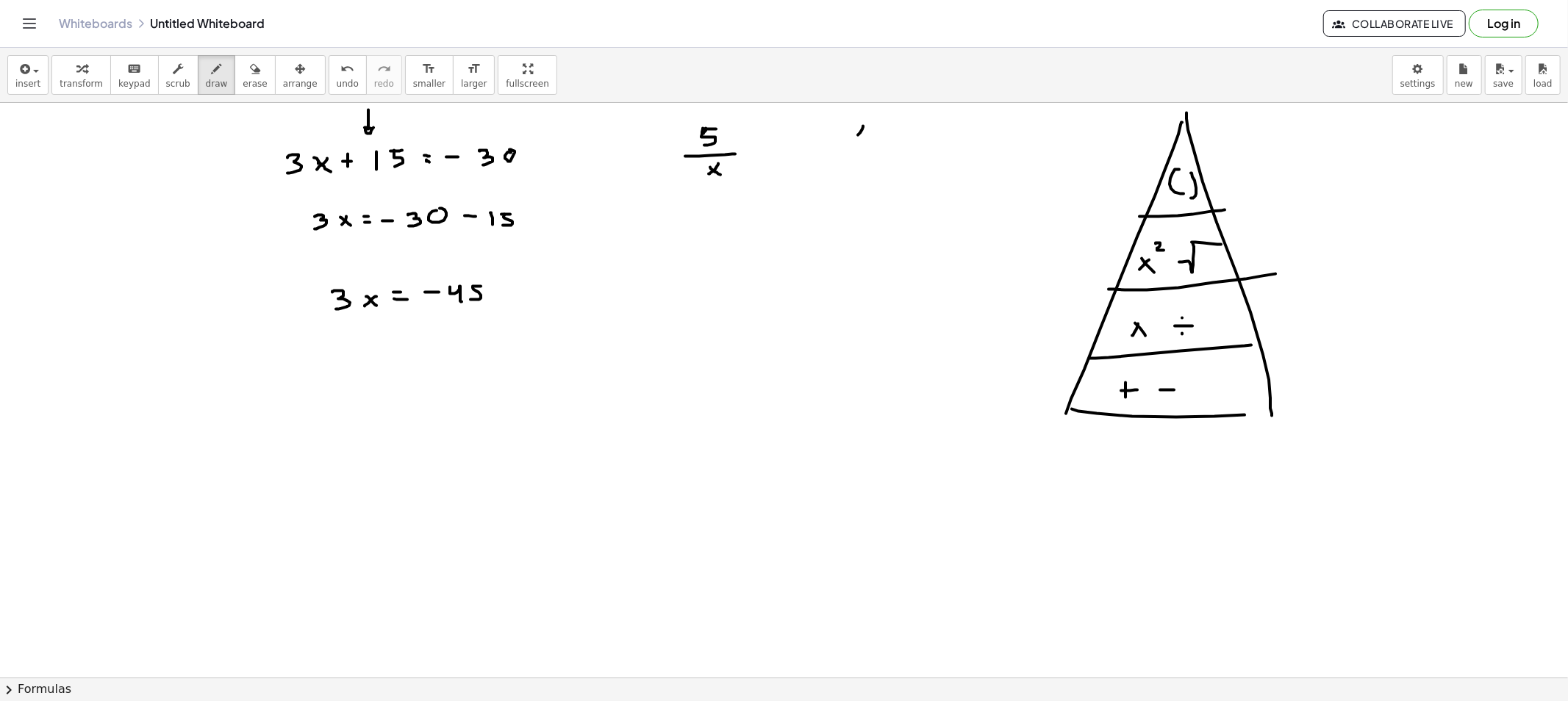
drag, startPoint x: 858, startPoint y: 132, endPoint x: 861, endPoint y: 146, distance: 14.3
drag, startPoint x: 869, startPoint y: 151, endPoint x: 869, endPoint y: 158, distance: 7.0
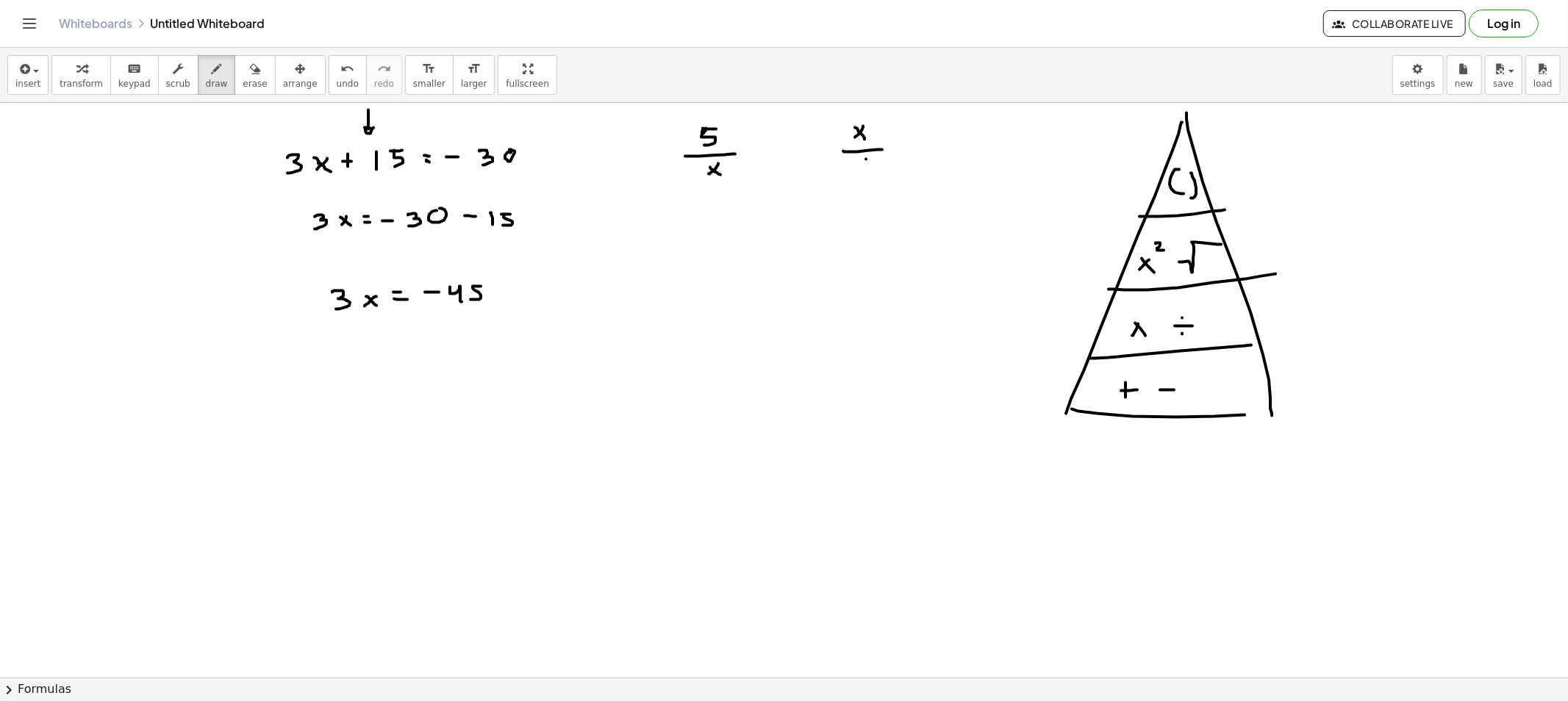
drag, startPoint x: 866, startPoint y: 159, endPoint x: 877, endPoint y: 159, distance: 11.0
drag, startPoint x: 868, startPoint y: 162, endPoint x: 862, endPoint y: 173, distance: 12.5
drag, startPoint x: 660, startPoint y: 159, endPoint x: 665, endPoint y: 170, distance: 12.1
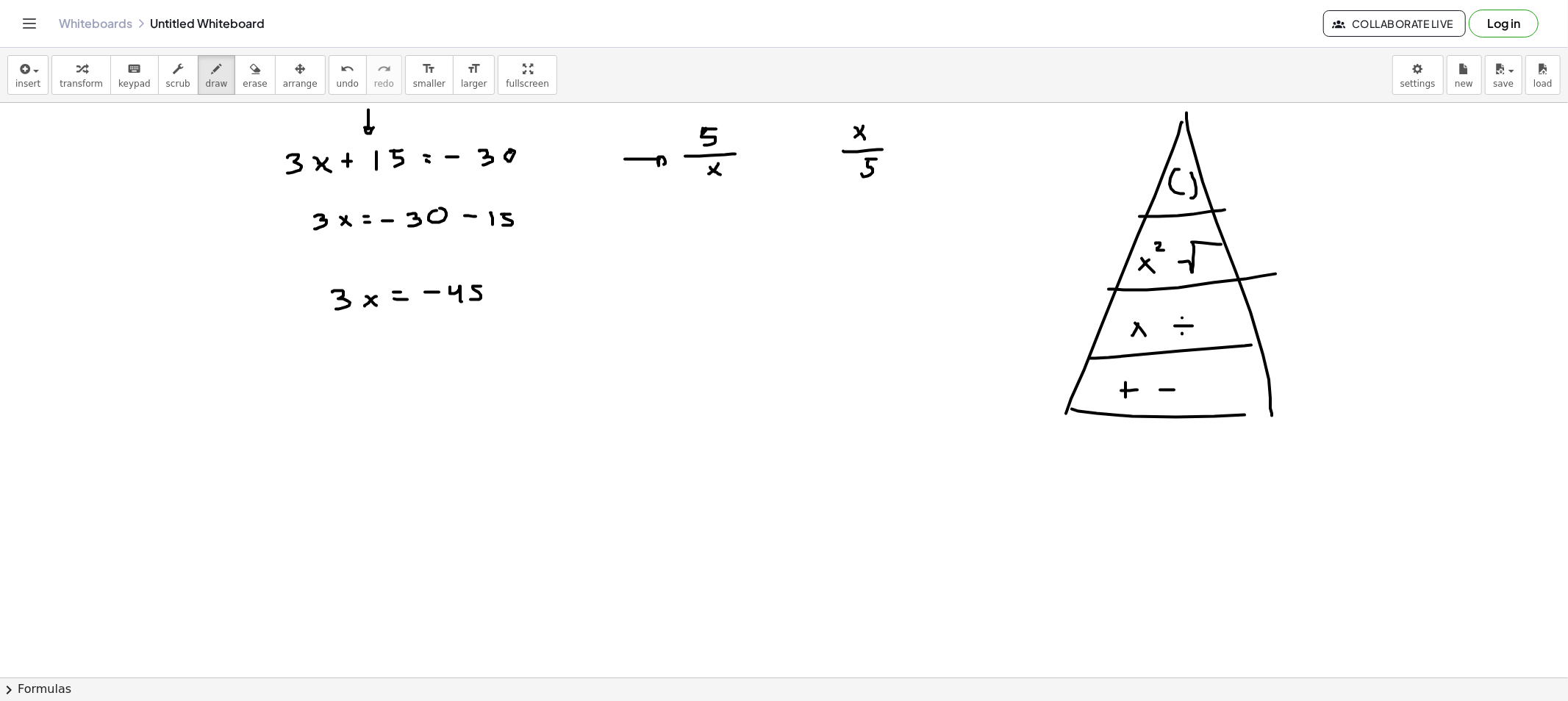
drag, startPoint x: 817, startPoint y: 200, endPoint x: 838, endPoint y: 184, distance: 26.4
click at [242, 82] on span "erase" at bounding box center [254, 84] width 24 height 10
drag, startPoint x: 618, startPoint y: 162, endPoint x: 630, endPoint y: 165, distance: 12.4
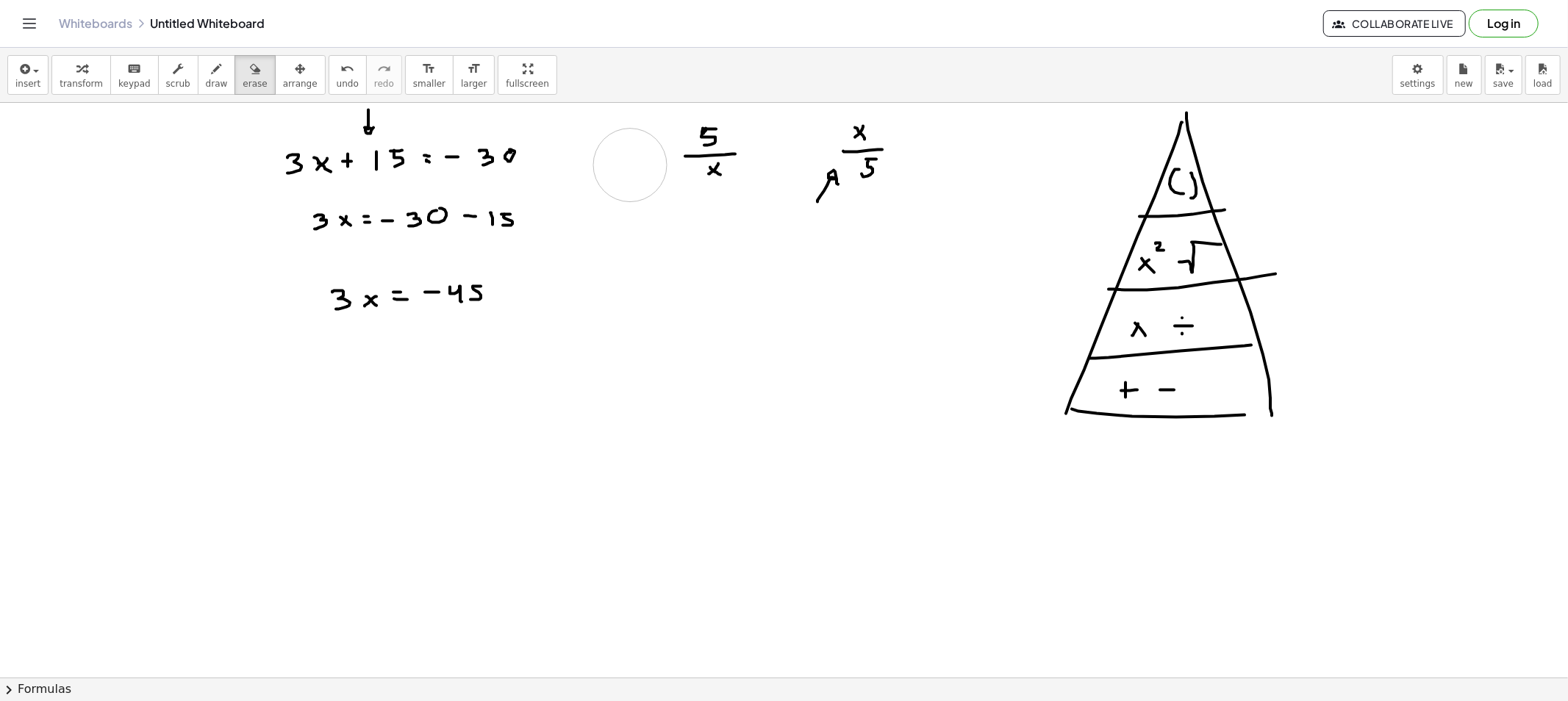
drag, startPoint x: 815, startPoint y: 216, endPoint x: 861, endPoint y: 164, distance: 69.4
drag, startPoint x: 211, startPoint y: 82, endPoint x: 588, endPoint y: 221, distance: 401.8
click at [239, 97] on div "insert select one: Math Expression Function Text Youtube Video Graphing Geometr…" at bounding box center [784, 75] width 1568 height 55
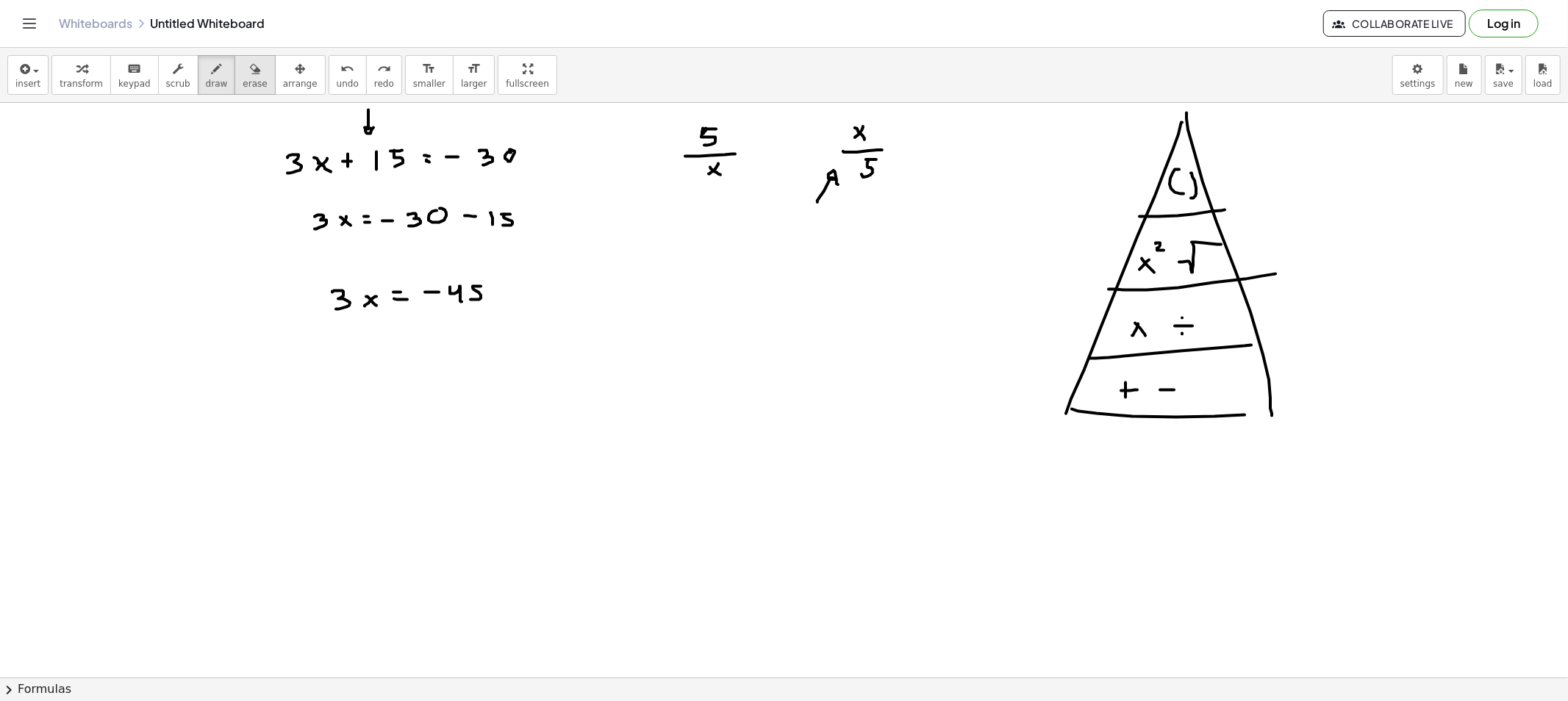
click at [242, 86] on span "erase" at bounding box center [254, 84] width 24 height 10
drag, startPoint x: 828, startPoint y: 230, endPoint x: 833, endPoint y: 200, distance: 30.4
click at [206, 72] on div "button" at bounding box center [217, 68] width 22 height 18
drag, startPoint x: 688, startPoint y: 177, endPoint x: 699, endPoint y: 177, distance: 11.0
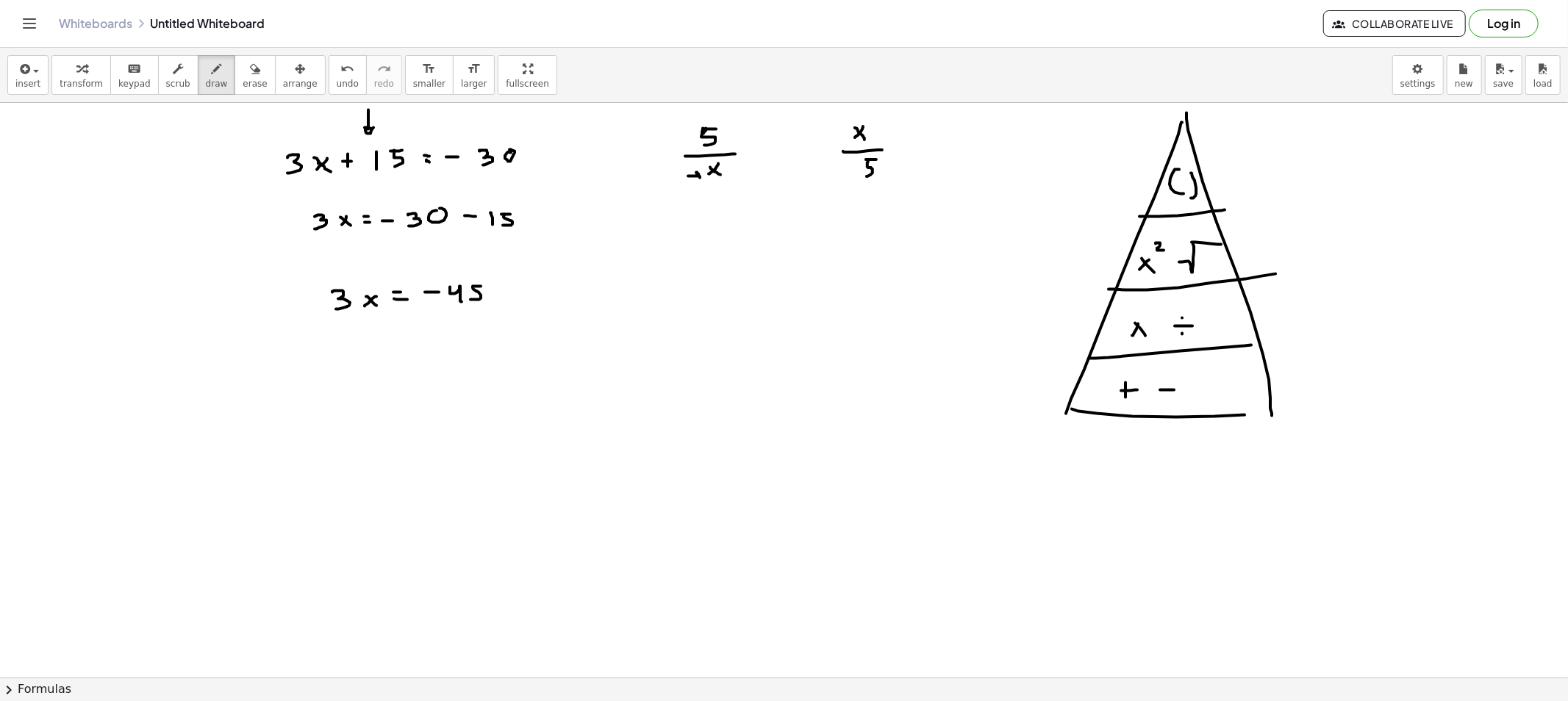
drag, startPoint x: 685, startPoint y: 178, endPoint x: 677, endPoint y: 144, distance: 34.9
drag, startPoint x: 840, startPoint y: 222, endPoint x: 854, endPoint y: 201, distance: 25.2
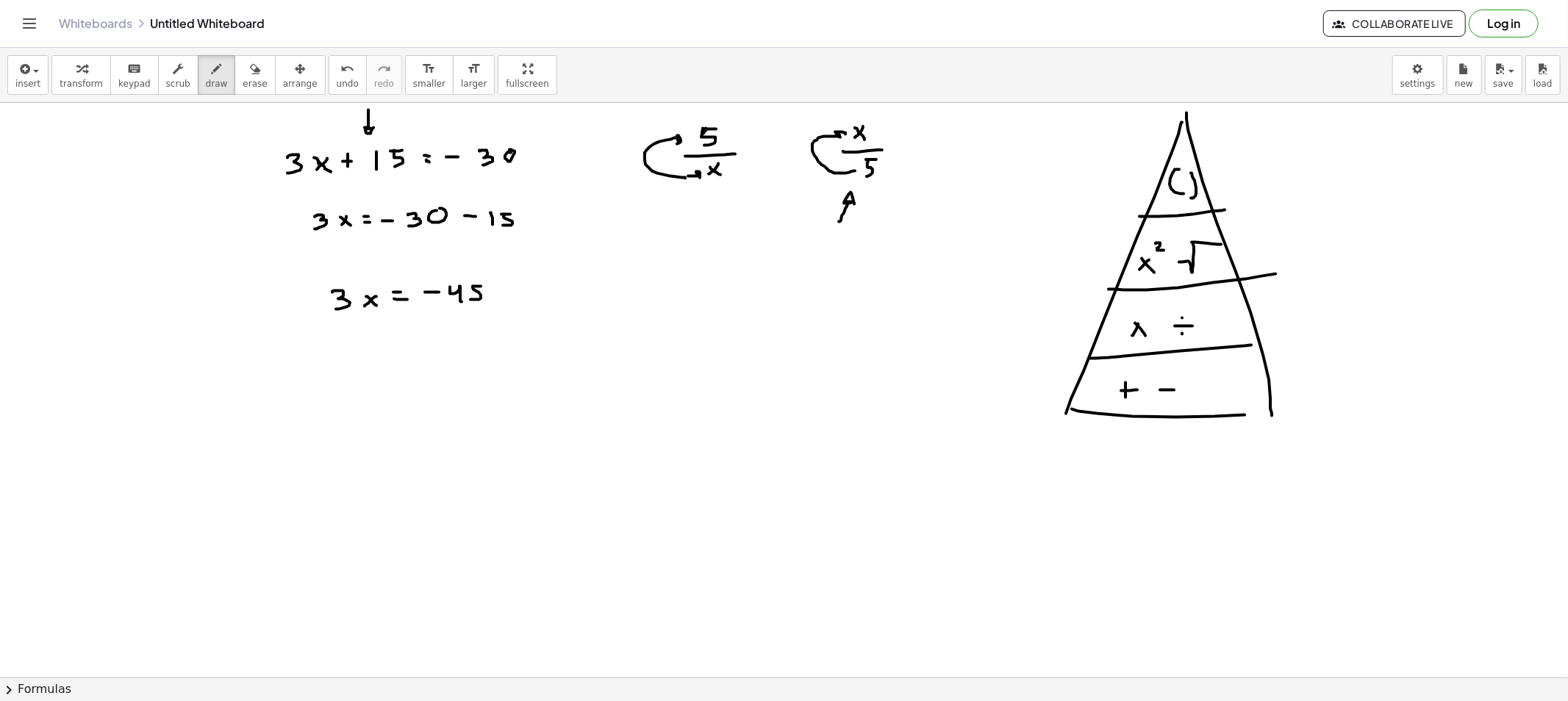
drag, startPoint x: 855, startPoint y: 171, endPoint x: 839, endPoint y: 147, distance: 28.8
drag, startPoint x: 340, startPoint y: 343, endPoint x: 348, endPoint y: 332, distance: 13.6
drag, startPoint x: 339, startPoint y: 343, endPoint x: 466, endPoint y: 340, distance: 127.0
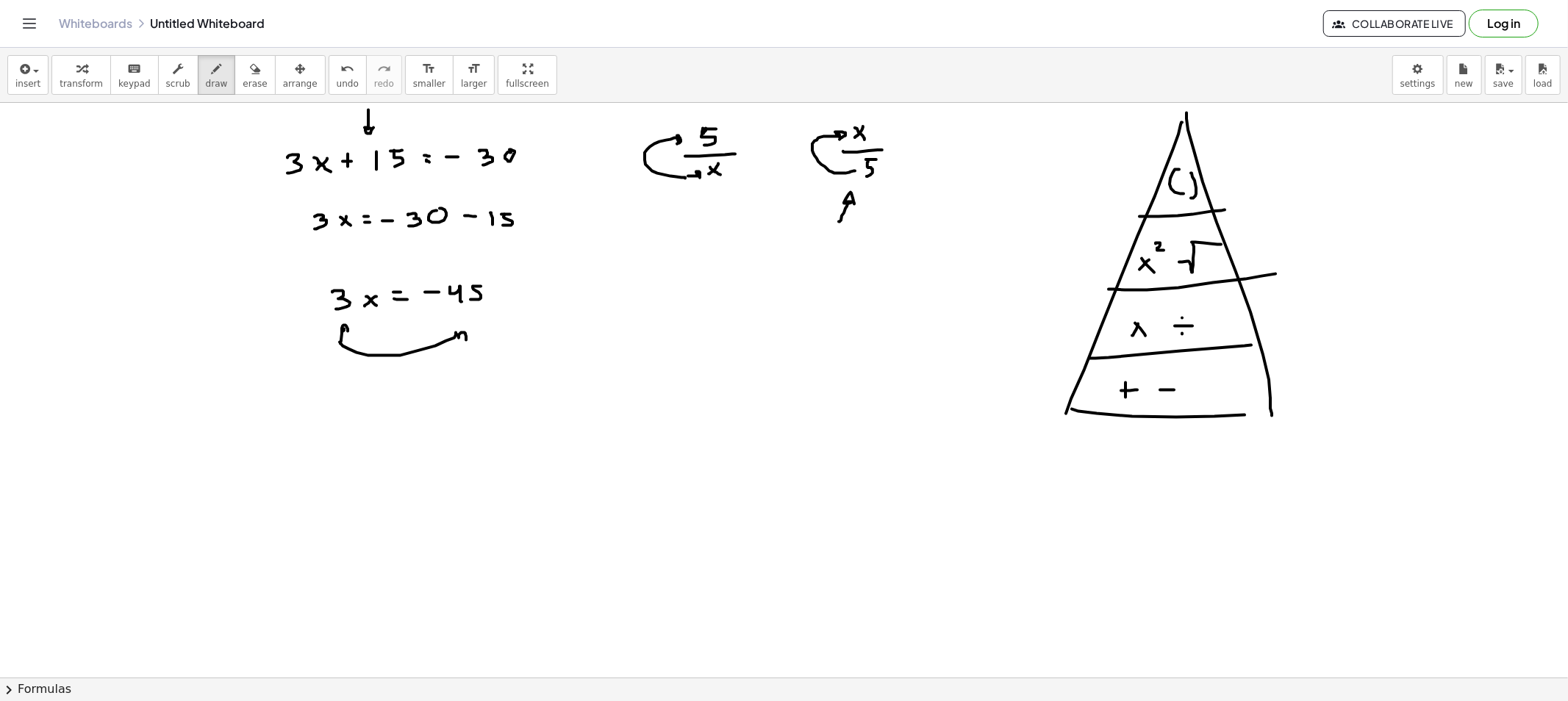
drag, startPoint x: 351, startPoint y: 405, endPoint x: 375, endPoint y: 400, distance: 24.5
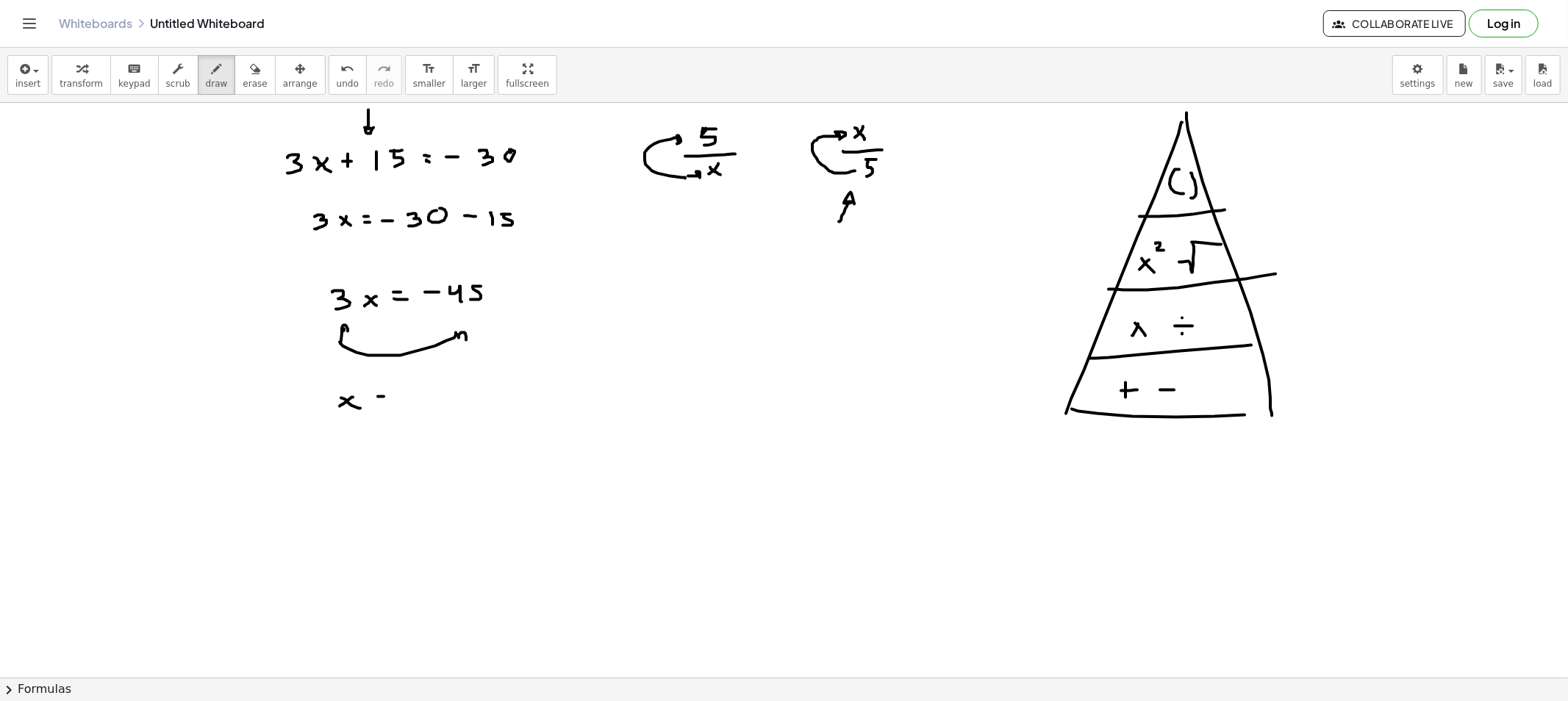
drag, startPoint x: 437, startPoint y: 394, endPoint x: 446, endPoint y: 398, distance: 9.8
drag, startPoint x: 452, startPoint y: 387, endPoint x: 452, endPoint y: 398, distance: 11.0
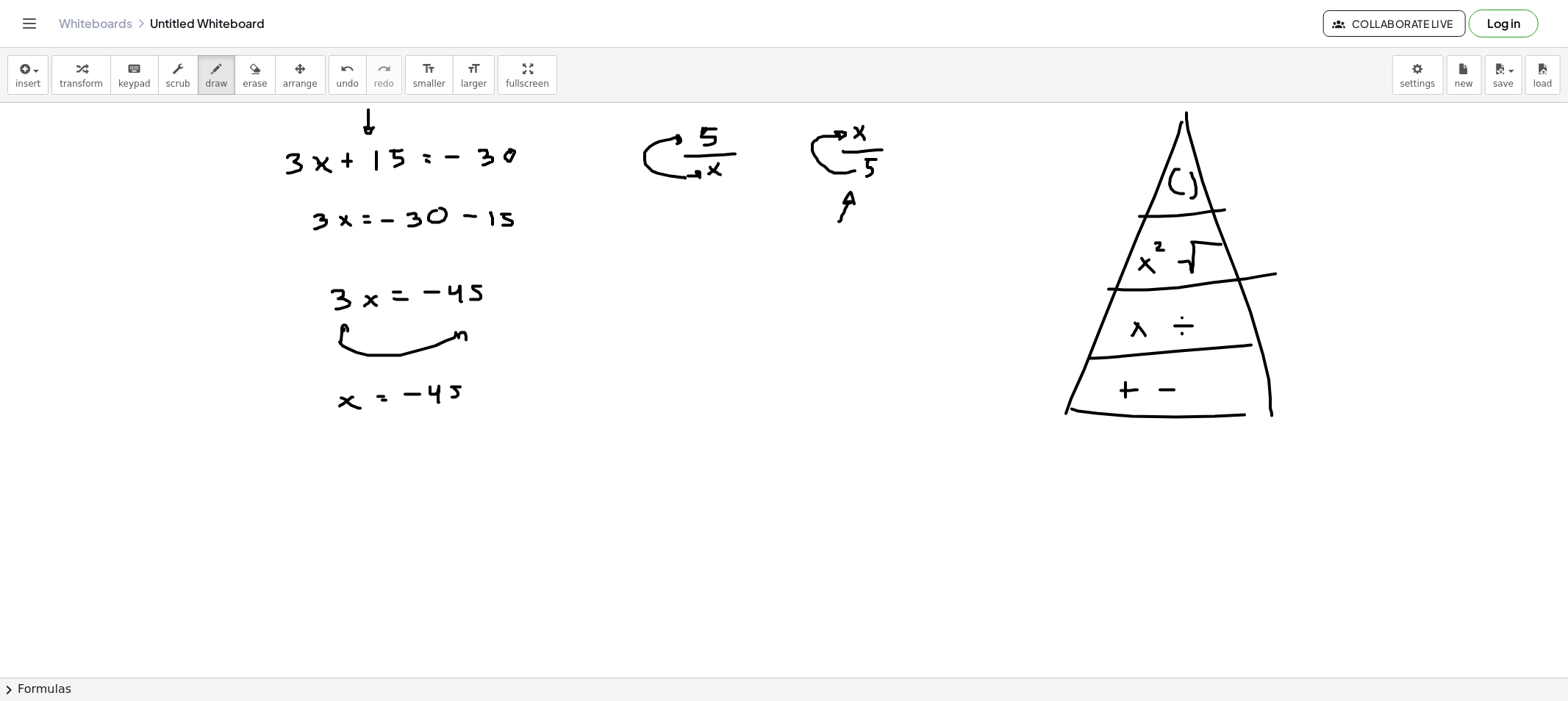
drag, startPoint x: 463, startPoint y: 407, endPoint x: 474, endPoint y: 409, distance: 11.2
drag, startPoint x: 447, startPoint y: 416, endPoint x: 446, endPoint y: 427, distance: 11.0
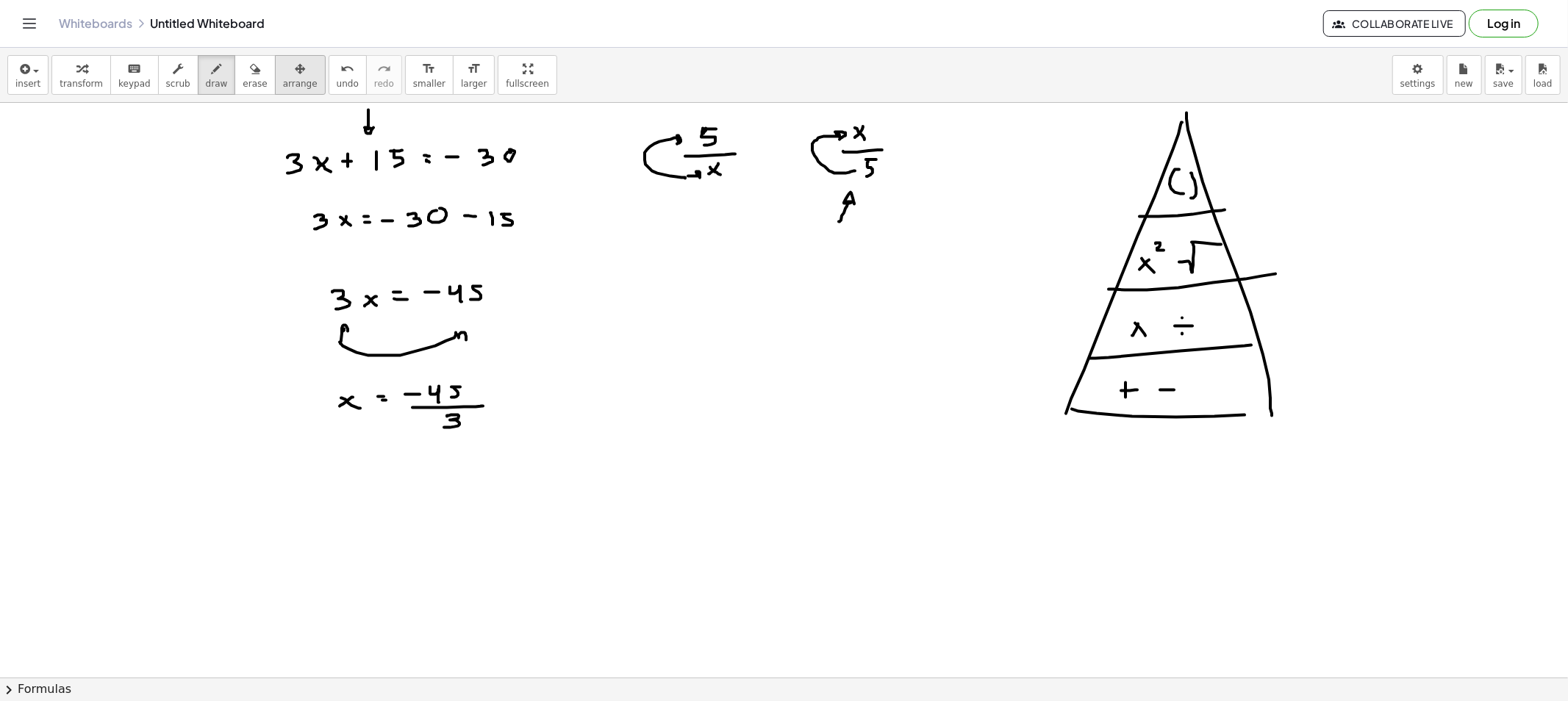
drag, startPoint x: 238, startPoint y: 76, endPoint x: 266, endPoint y: 88, distance: 30.5
click at [245, 80] on button "erase" at bounding box center [255, 75] width 40 height 39
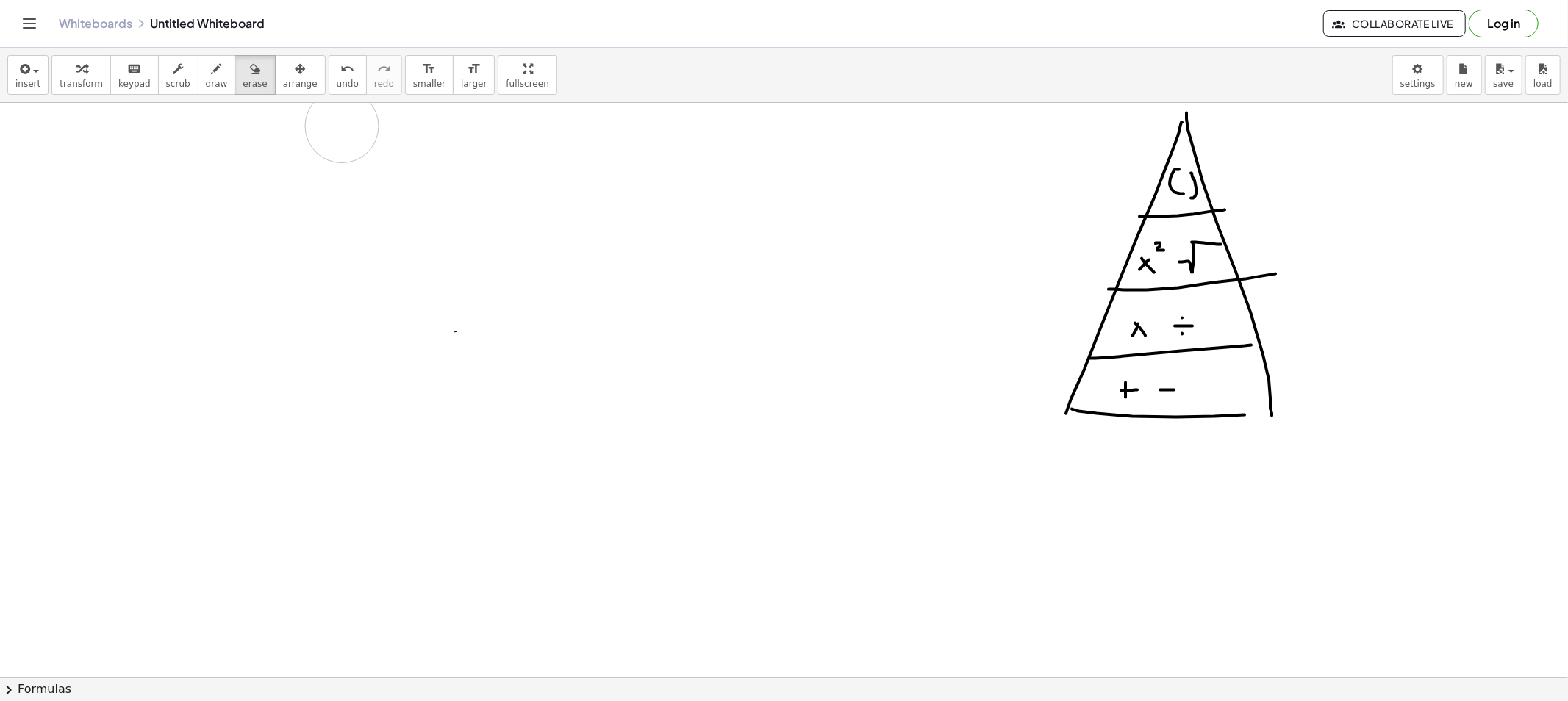
drag, startPoint x: 719, startPoint y: 145, endPoint x: 324, endPoint y: 122, distance: 395.7
click at [206, 81] on span "draw" at bounding box center [217, 84] width 22 height 10
click at [212, 72] on icon "button" at bounding box center [217, 69] width 10 height 18
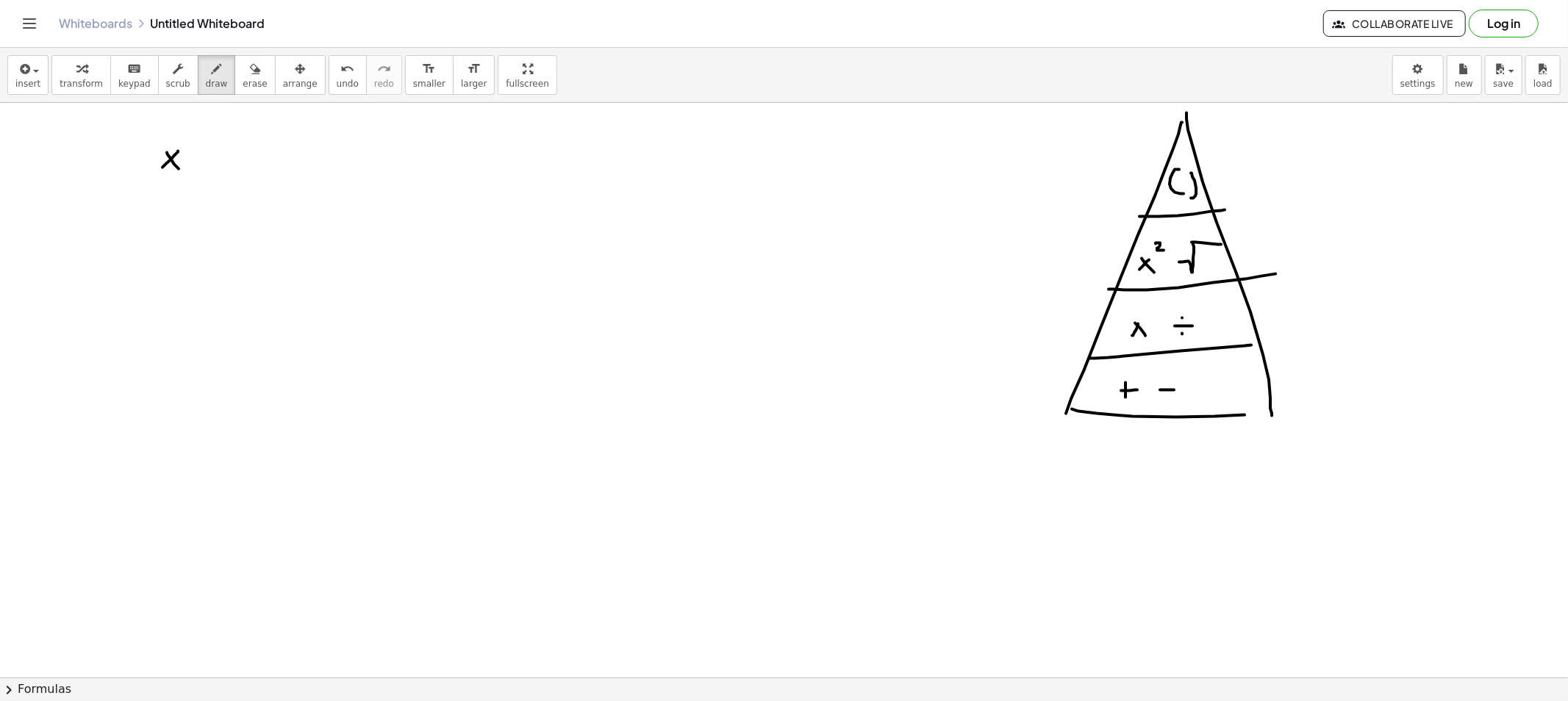
drag, startPoint x: 179, startPoint y: 169, endPoint x: 186, endPoint y: 173, distance: 8.1
drag, startPoint x: 209, startPoint y: 159, endPoint x: 208, endPoint y: 169, distance: 10.0
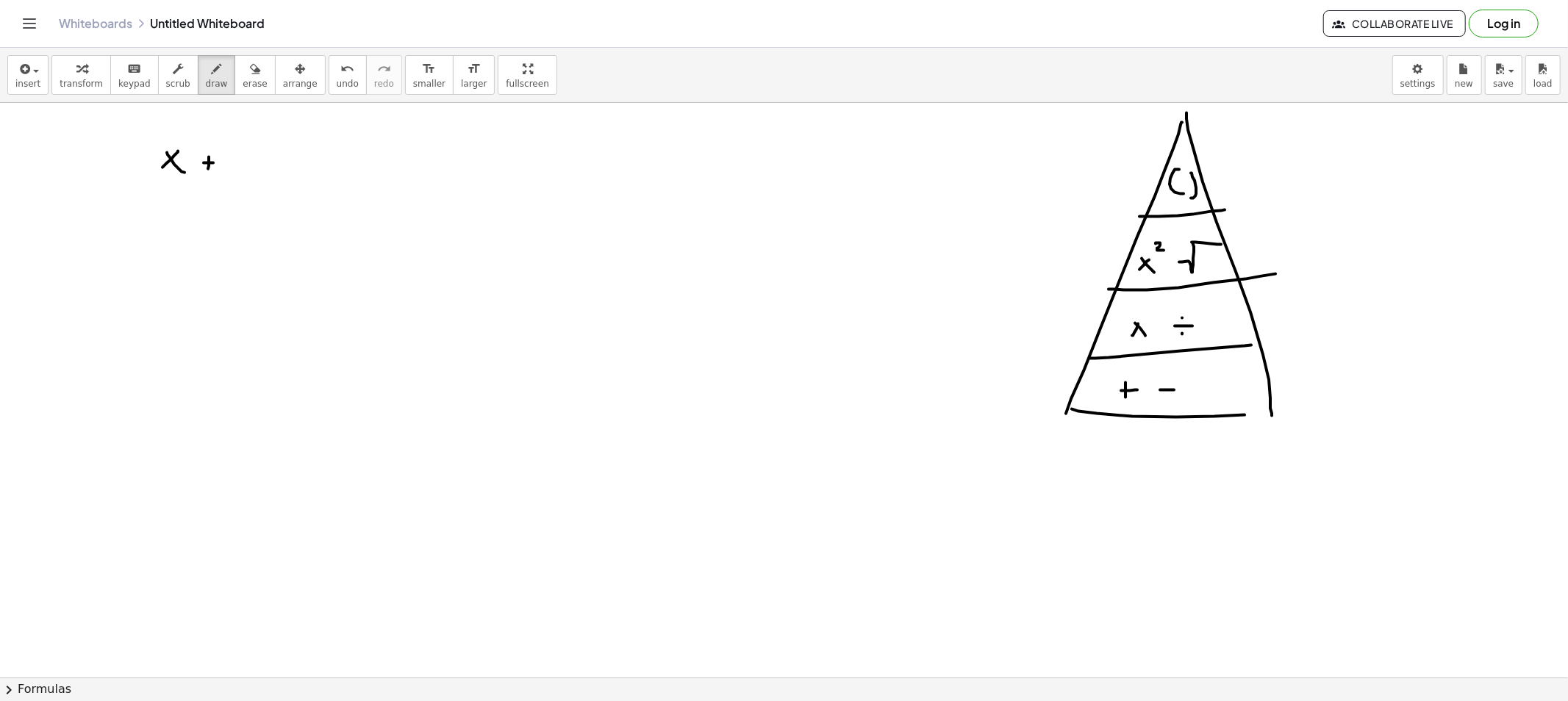
drag, startPoint x: 253, startPoint y: 157, endPoint x: 248, endPoint y: 174, distance: 17.7
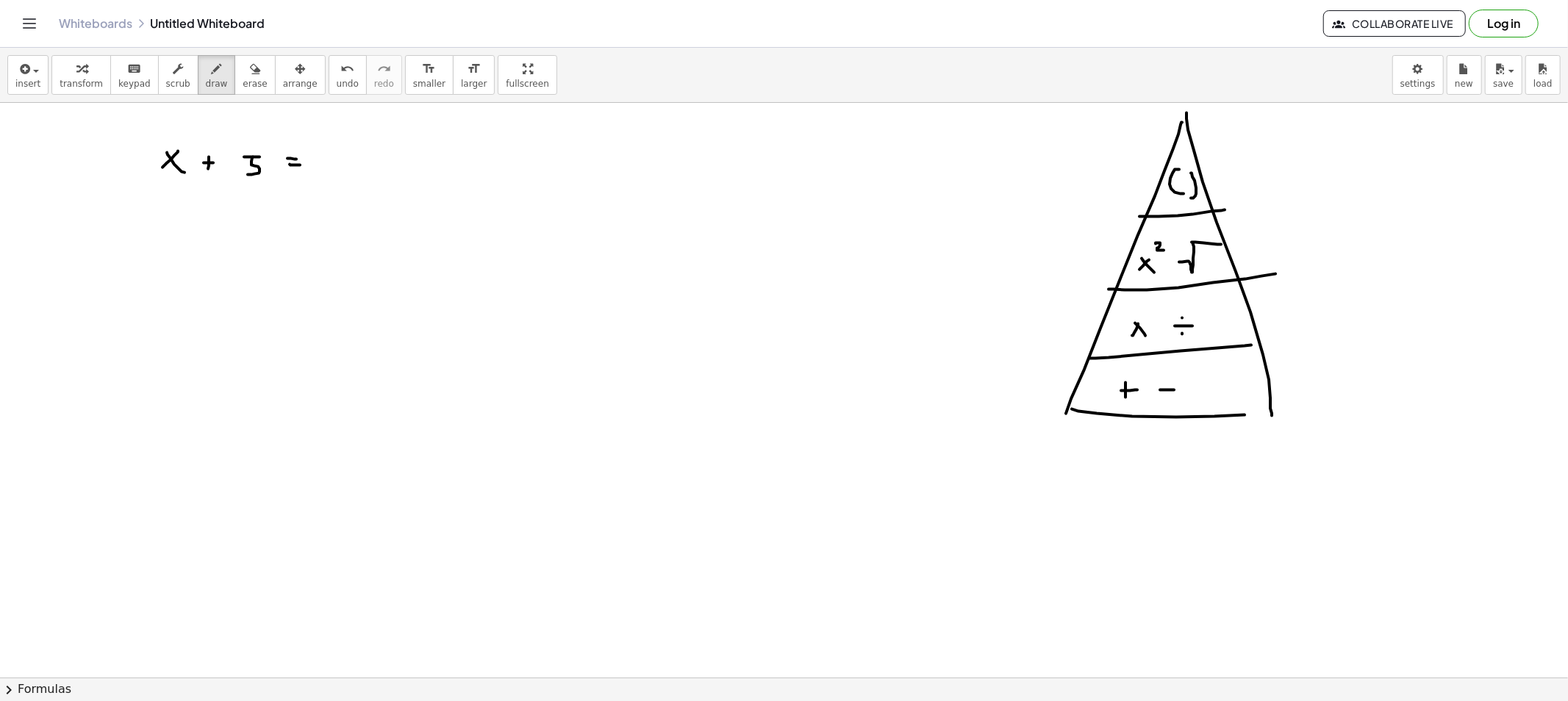
drag, startPoint x: 335, startPoint y: 156, endPoint x: 327, endPoint y: 164, distance: 11.3
drag, startPoint x: 171, startPoint y: 252, endPoint x: 187, endPoint y: 263, distance: 19.4
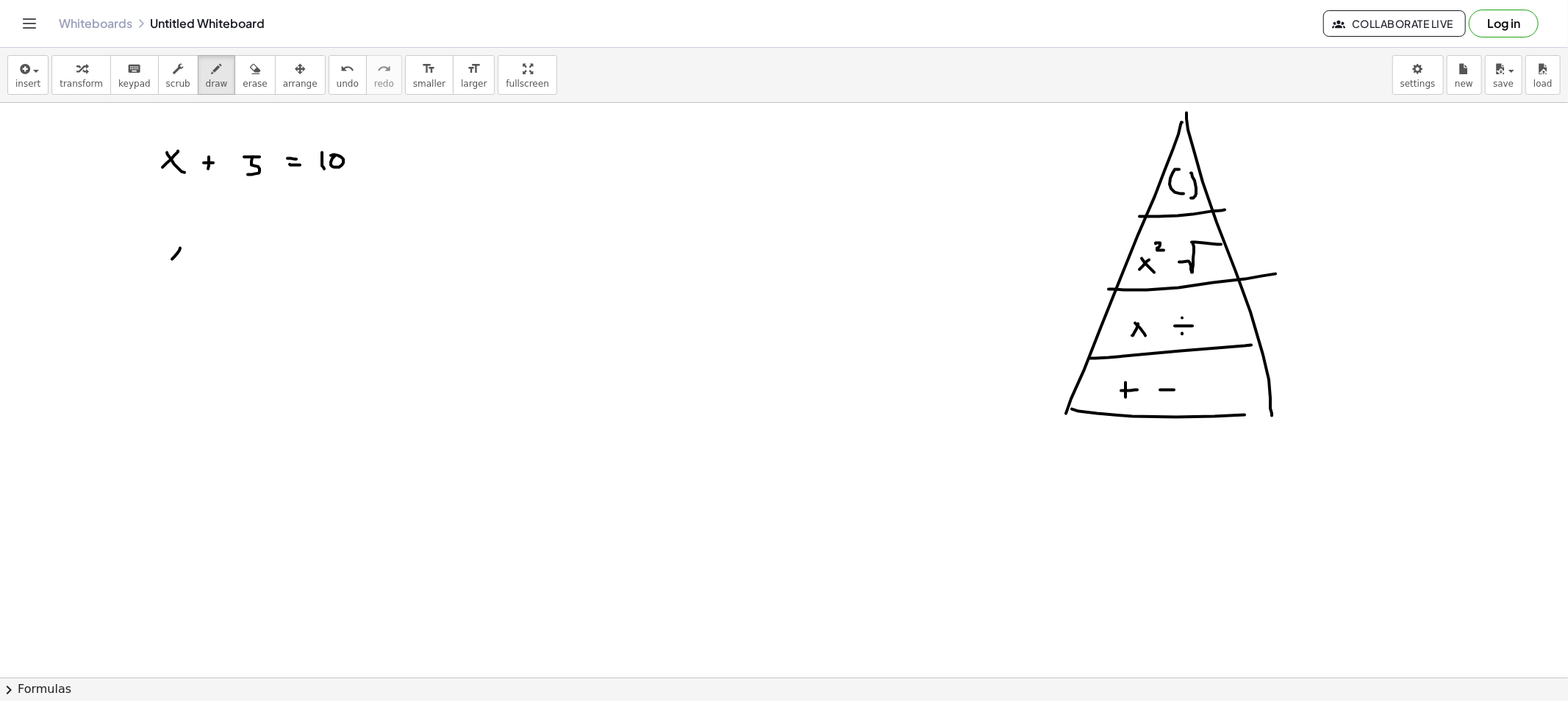
drag, startPoint x: 200, startPoint y: 254, endPoint x: 214, endPoint y: 255, distance: 14.0
drag, startPoint x: 242, startPoint y: 251, endPoint x: 243, endPoint y: 259, distance: 8.1
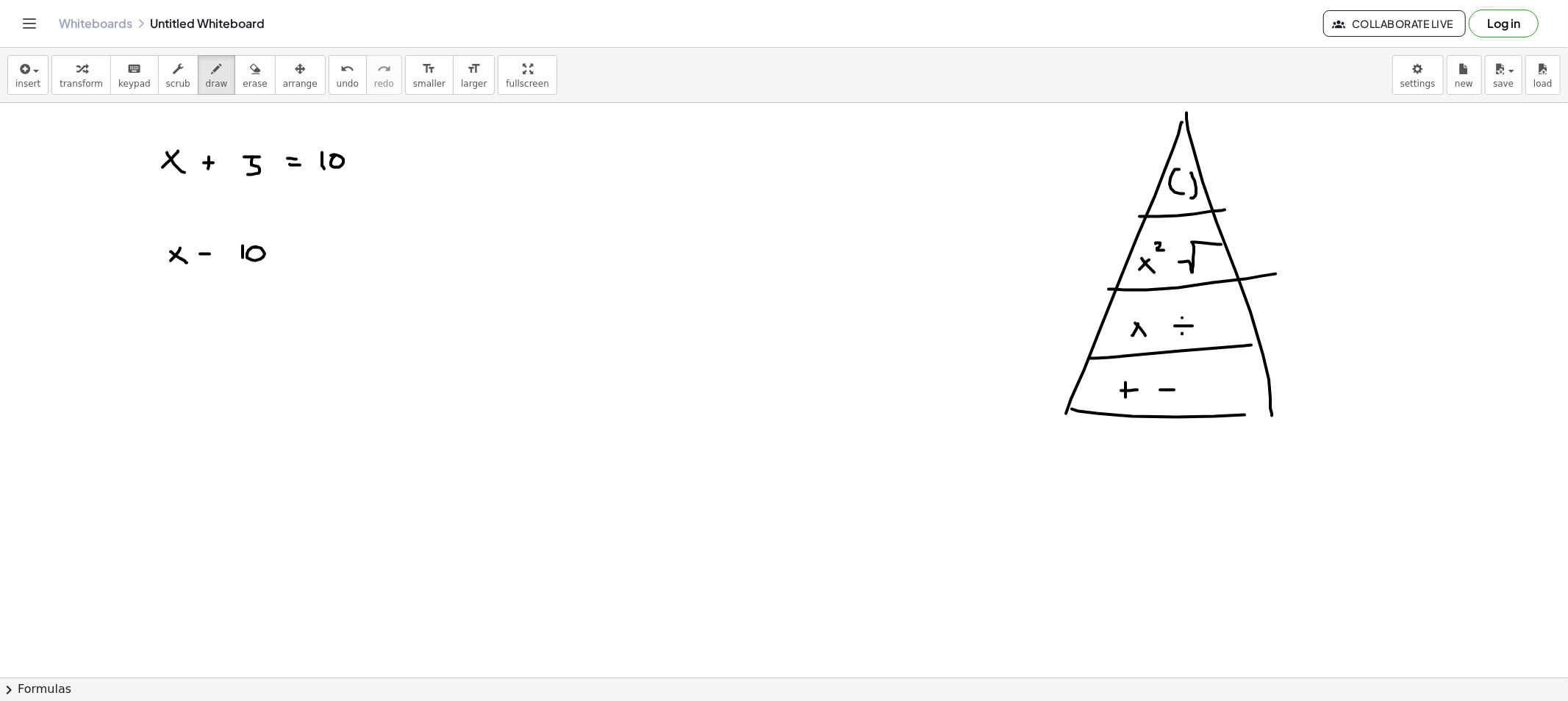
drag, startPoint x: 295, startPoint y: 252, endPoint x: 308, endPoint y: 254, distance: 13.2
drag, startPoint x: 335, startPoint y: 241, endPoint x: 334, endPoint y: 252, distance: 11.0
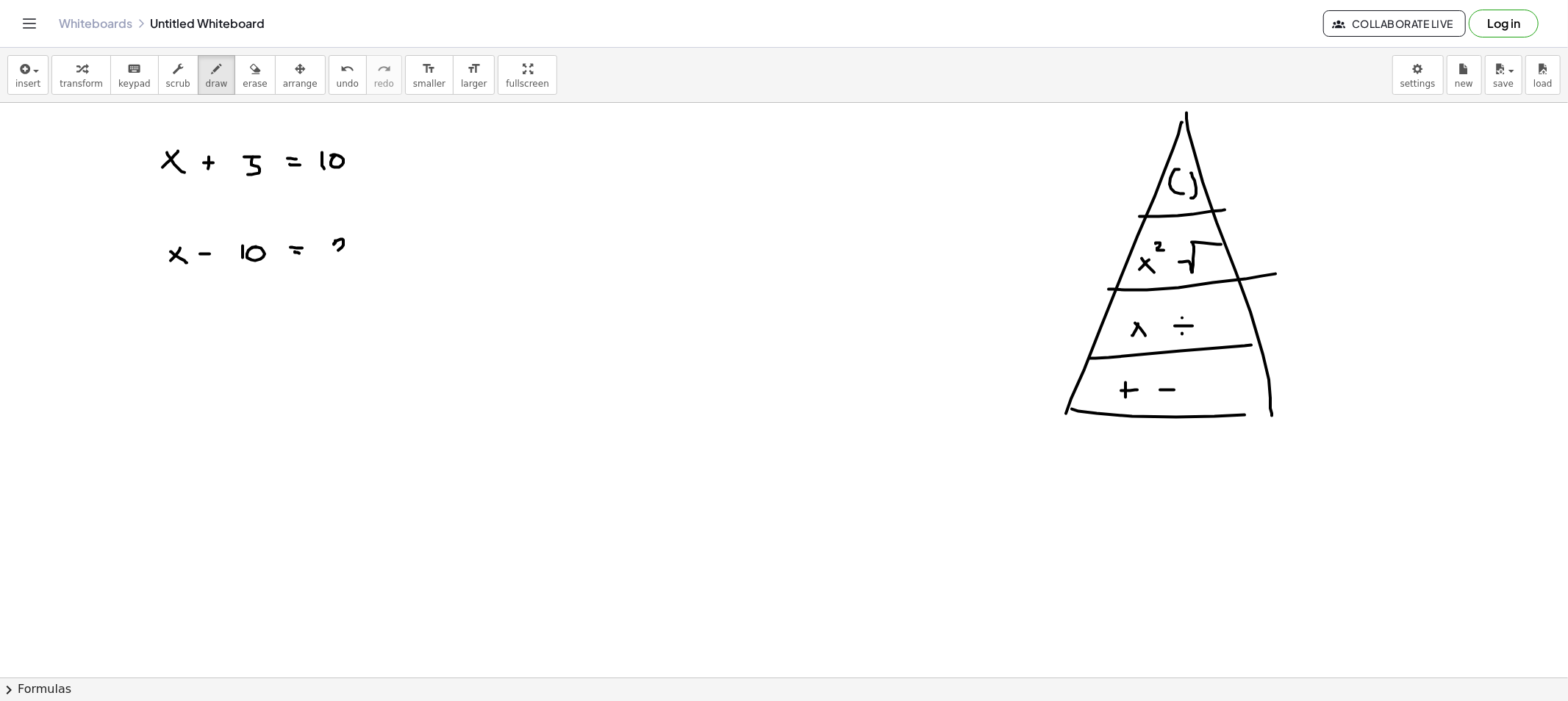
drag, startPoint x: 363, startPoint y: 240, endPoint x: 349, endPoint y: 253, distance: 19.1
drag, startPoint x: 340, startPoint y: 253, endPoint x: 347, endPoint y: 257, distance: 8.1
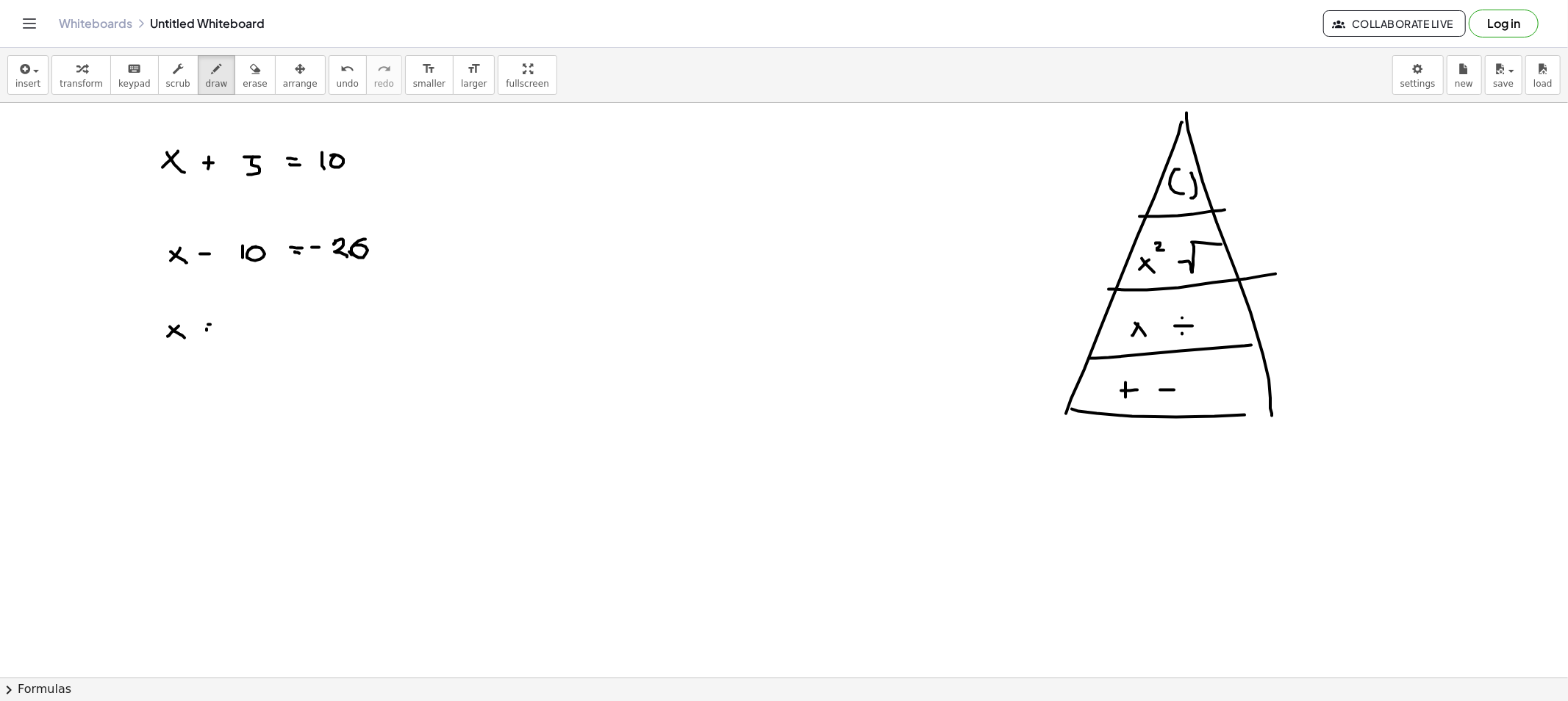
drag, startPoint x: 206, startPoint y: 331, endPoint x: 218, endPoint y: 333, distance: 12.2
drag, startPoint x: 246, startPoint y: 324, endPoint x: 262, endPoint y: 332, distance: 17.9
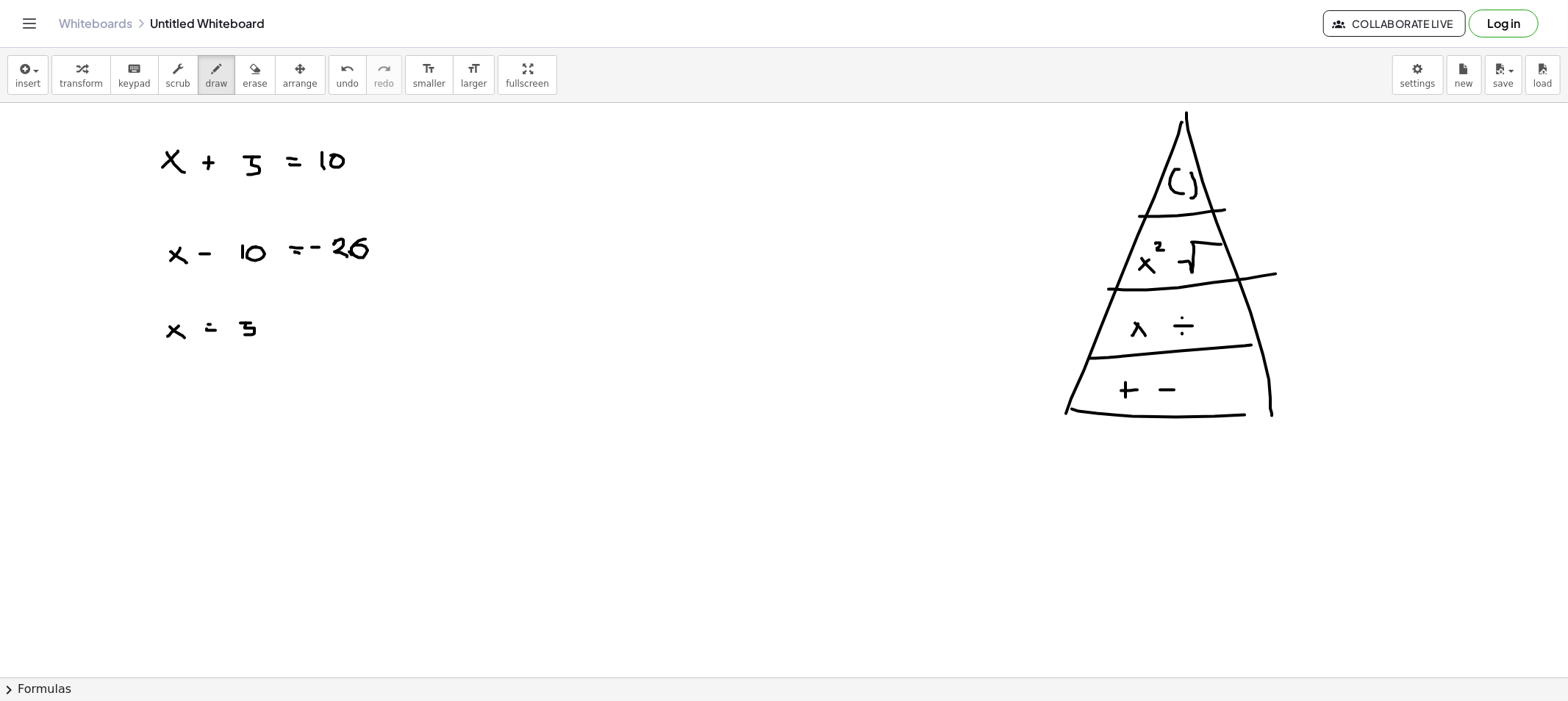
drag, startPoint x: 272, startPoint y: 327, endPoint x: 285, endPoint y: 327, distance: 13.0
drag, startPoint x: 302, startPoint y: 321, endPoint x: 298, endPoint y: 336, distance: 15.5
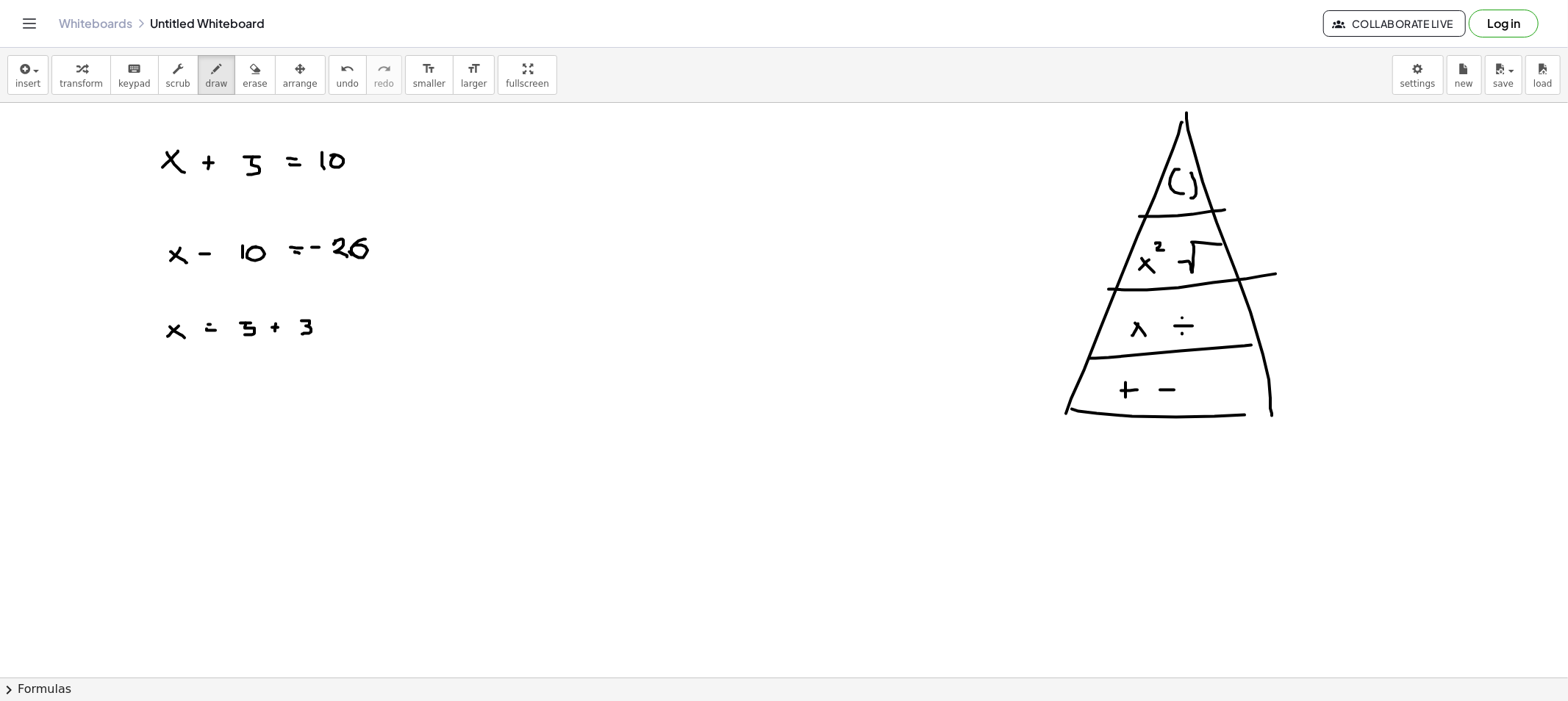
drag, startPoint x: 174, startPoint y: 398, endPoint x: 164, endPoint y: 404, distance: 11.7
drag, startPoint x: 164, startPoint y: 398, endPoint x: 179, endPoint y: 409, distance: 18.6
drag, startPoint x: 153, startPoint y: 399, endPoint x: 164, endPoint y: 415, distance: 19.4
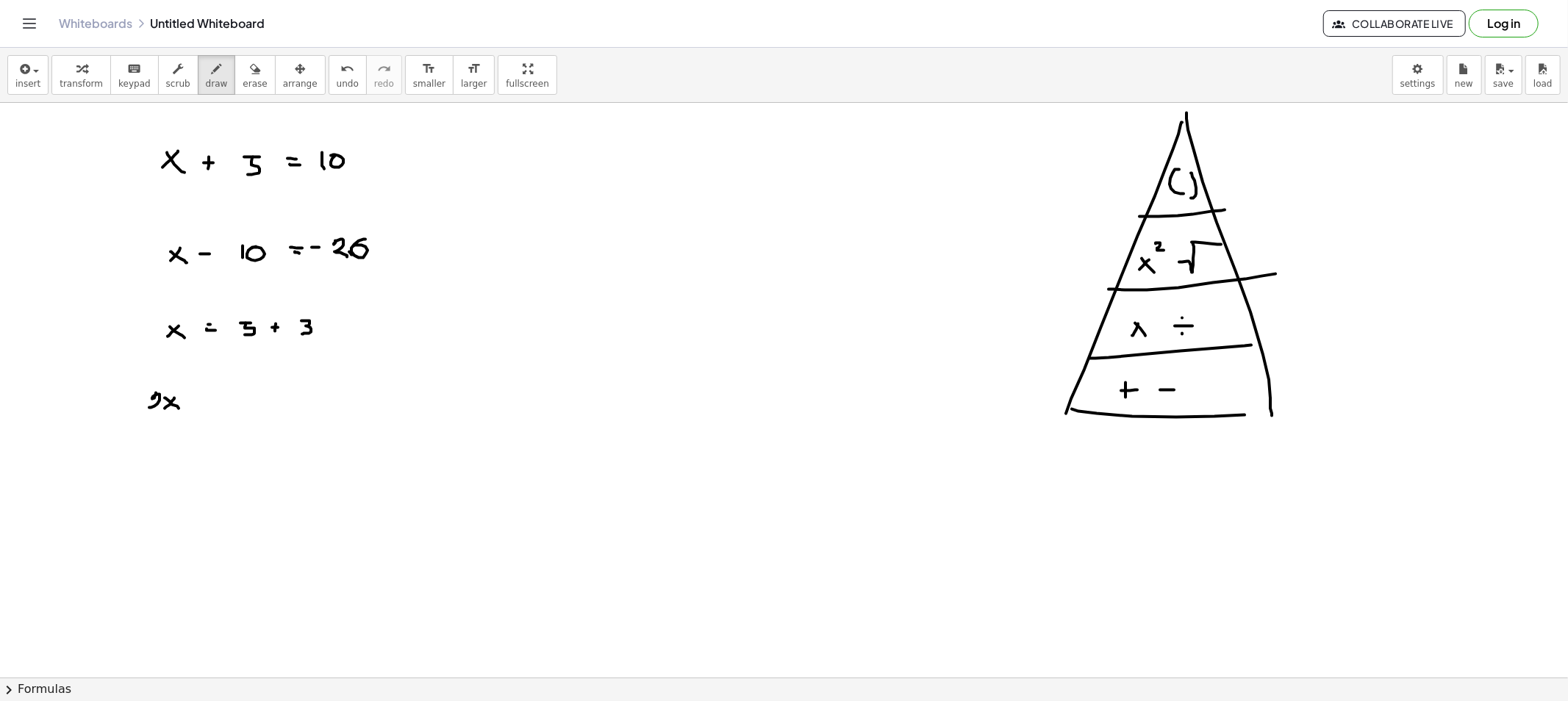
drag, startPoint x: 204, startPoint y: 405, endPoint x: 213, endPoint y: 406, distance: 9.1
drag, startPoint x: 239, startPoint y: 392, endPoint x: 254, endPoint y: 405, distance: 19.8
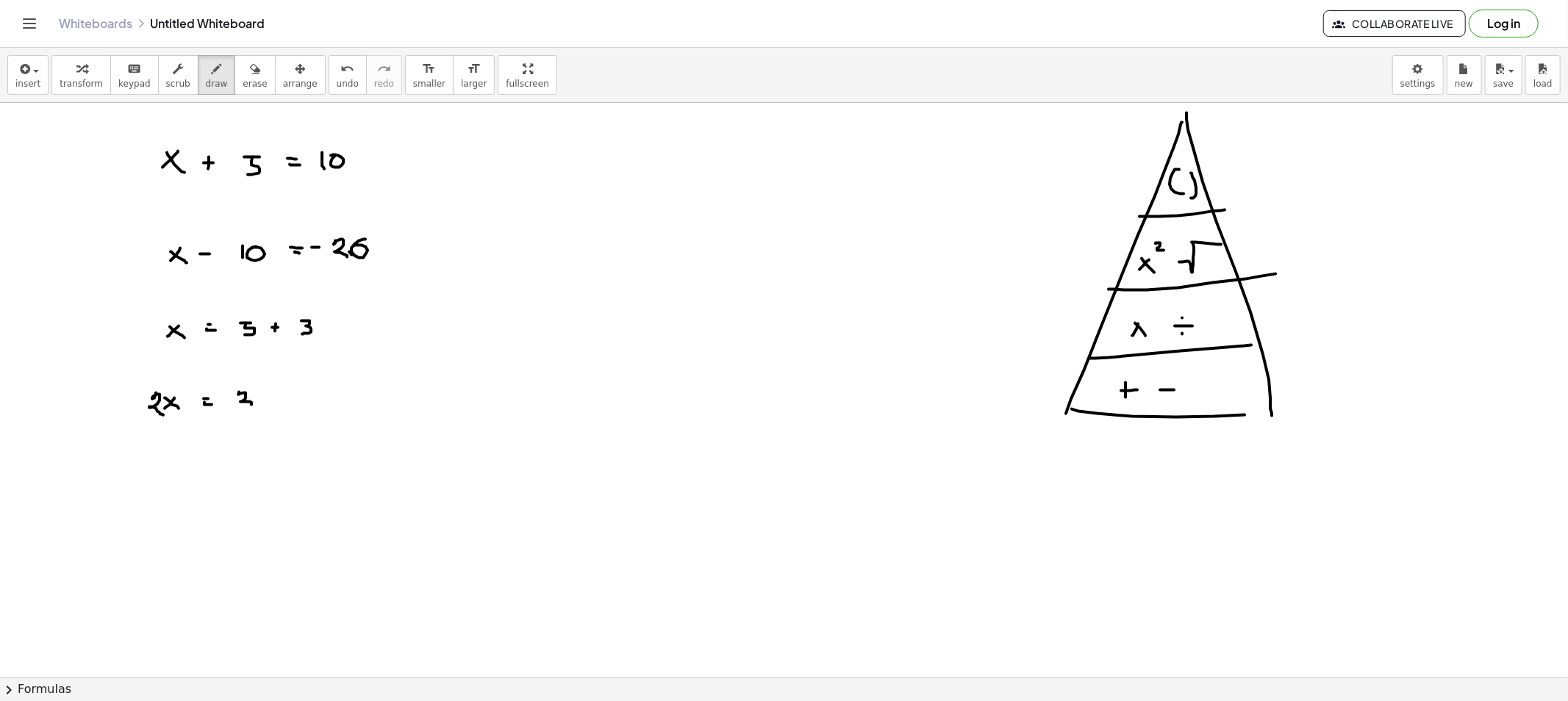
drag, startPoint x: 267, startPoint y: 393, endPoint x: 251, endPoint y: 406, distance: 20.6
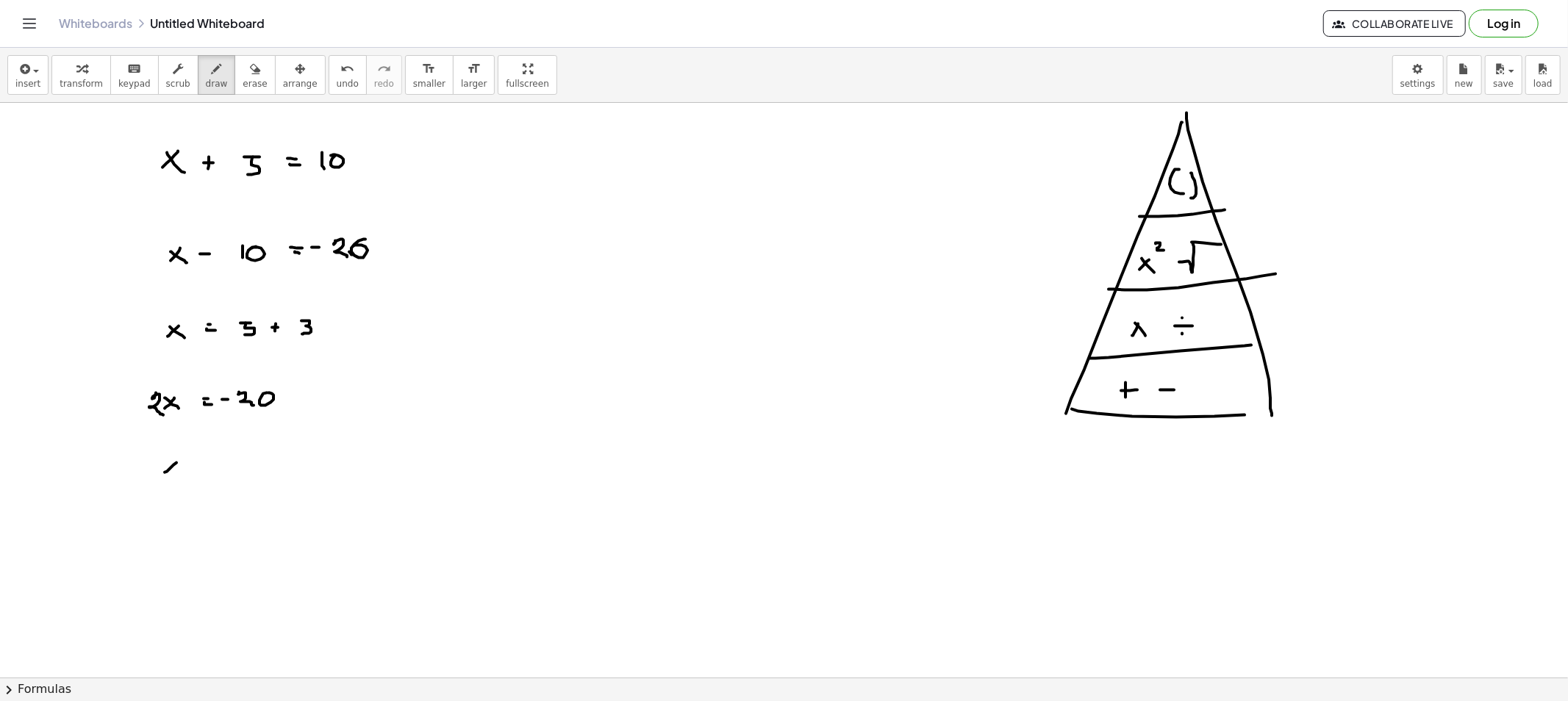
drag, startPoint x: 170, startPoint y: 464, endPoint x: 171, endPoint y: 476, distance: 12.0
drag, startPoint x: 179, startPoint y: 486, endPoint x: 211, endPoint y: 483, distance: 32.1
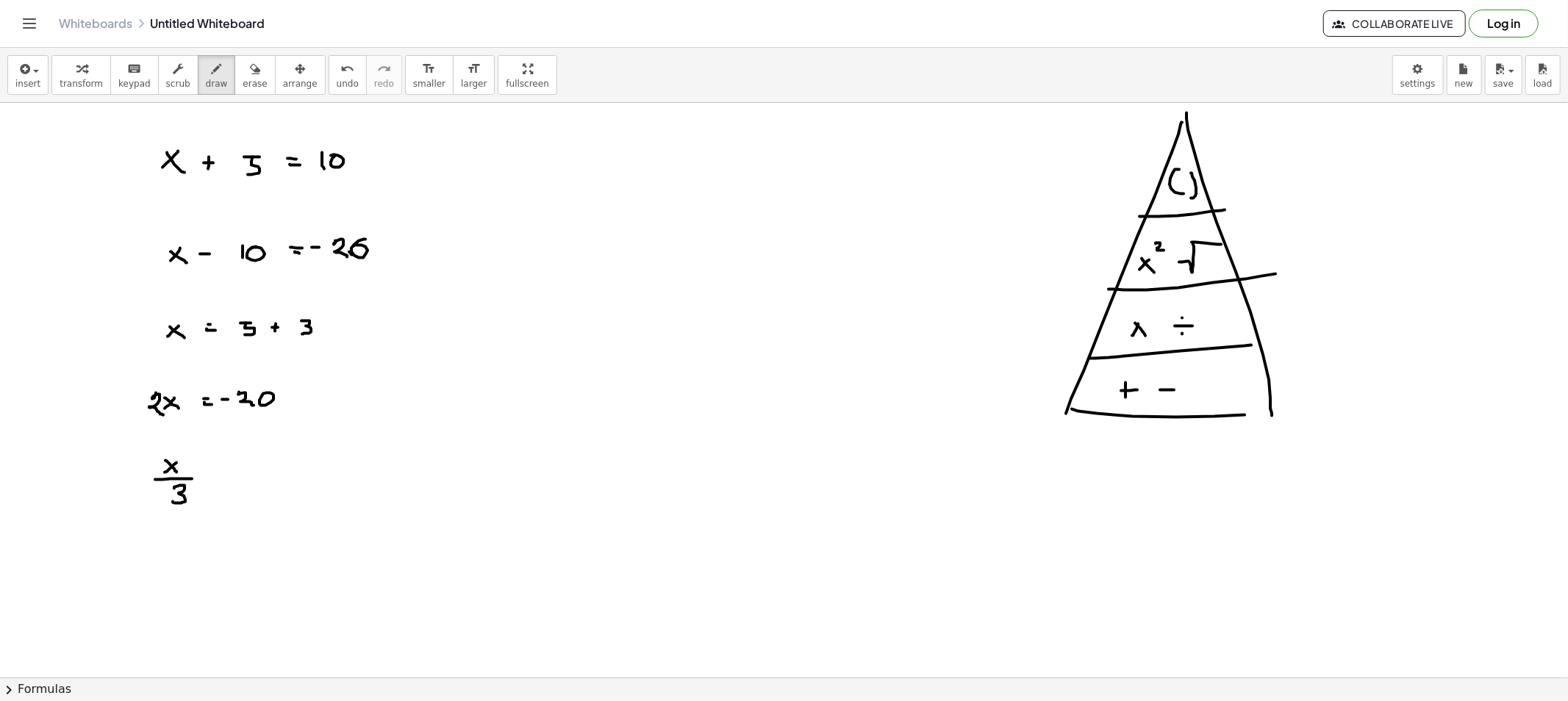
drag, startPoint x: 246, startPoint y: 473, endPoint x: 258, endPoint y: 473, distance: 12.0
drag, startPoint x: 251, startPoint y: 475, endPoint x: 248, endPoint y: 486, distance: 11.4
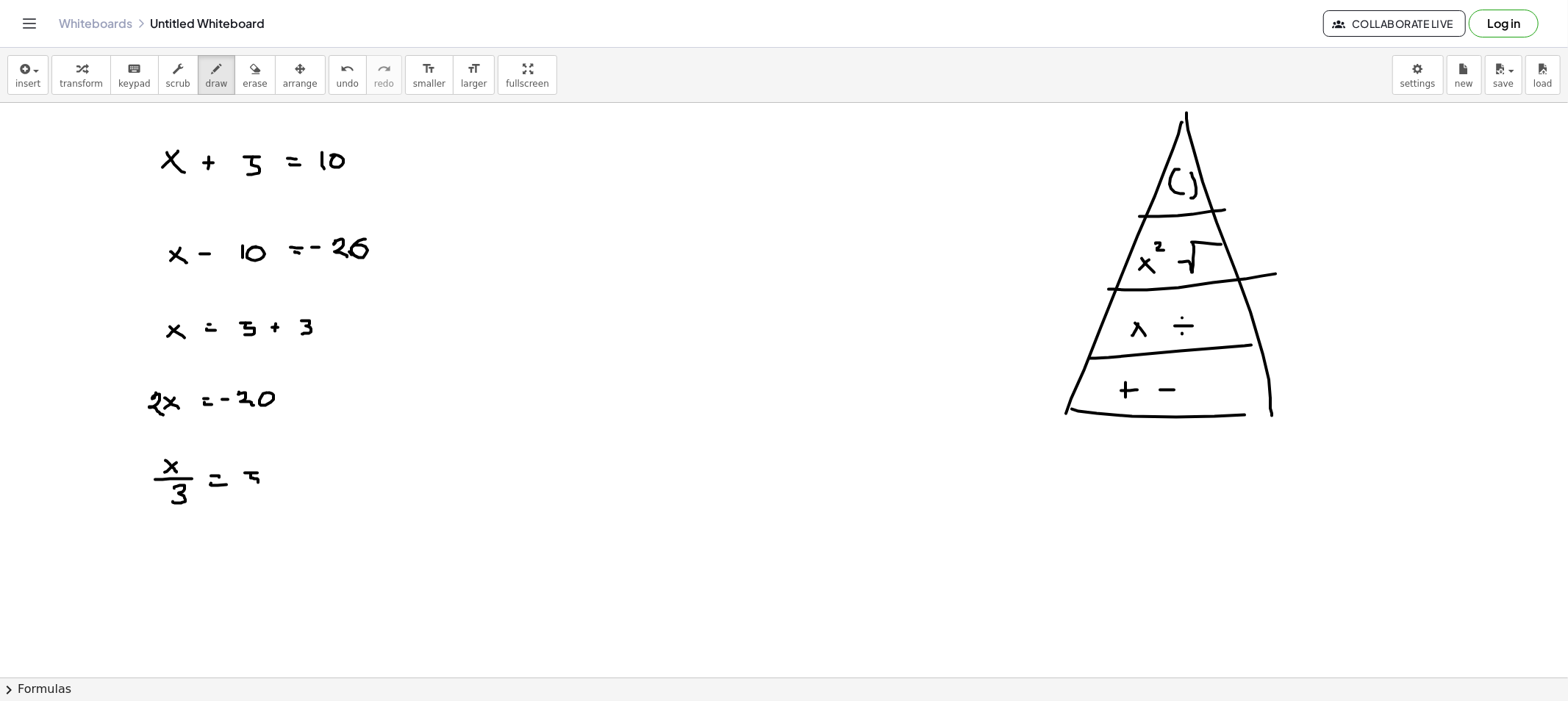
drag, startPoint x: 597, startPoint y: 143, endPoint x: 615, endPoint y: 158, distance: 23.4
drag, startPoint x: 627, startPoint y: 144, endPoint x: 626, endPoint y: 155, distance: 11.0
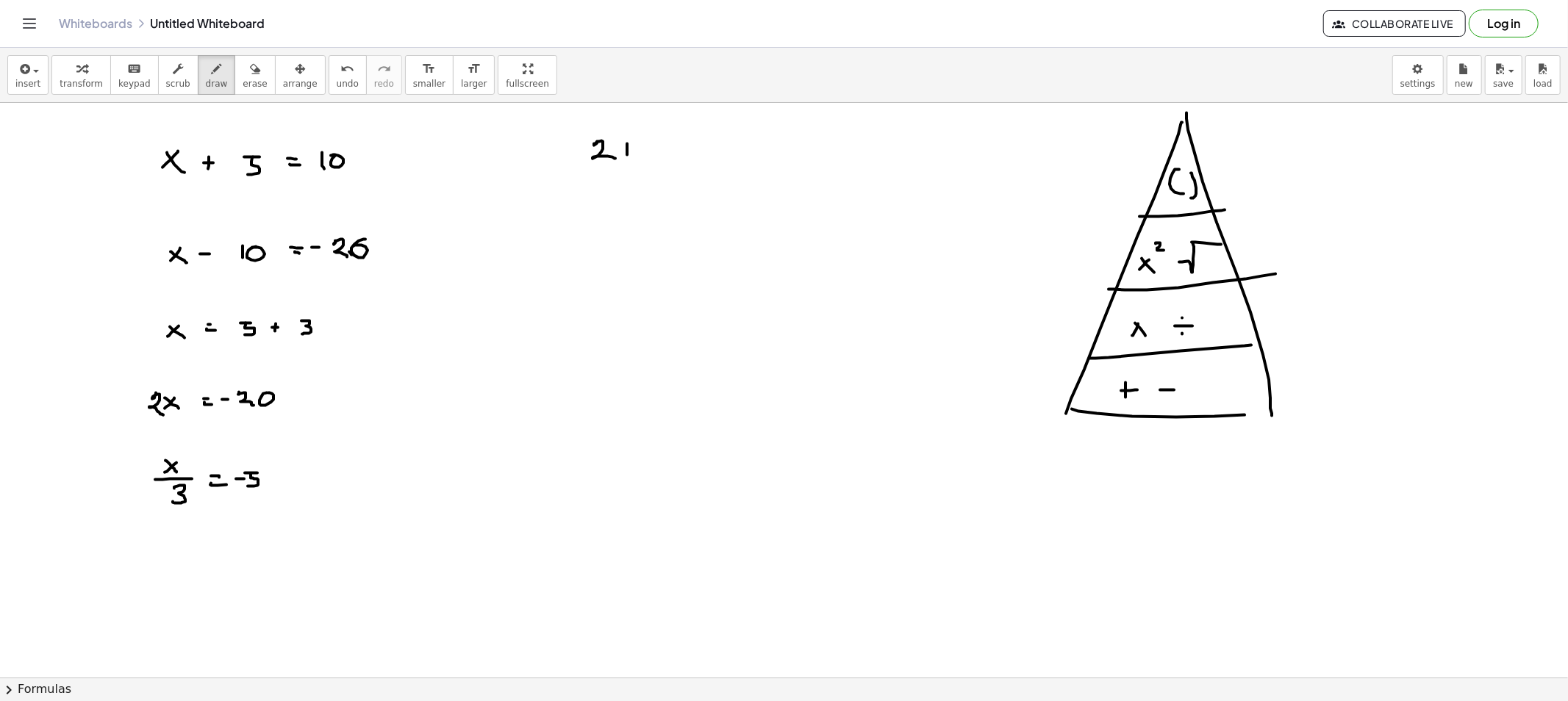
drag, startPoint x: 649, startPoint y: 142, endPoint x: 660, endPoint y: 159, distance: 20.2
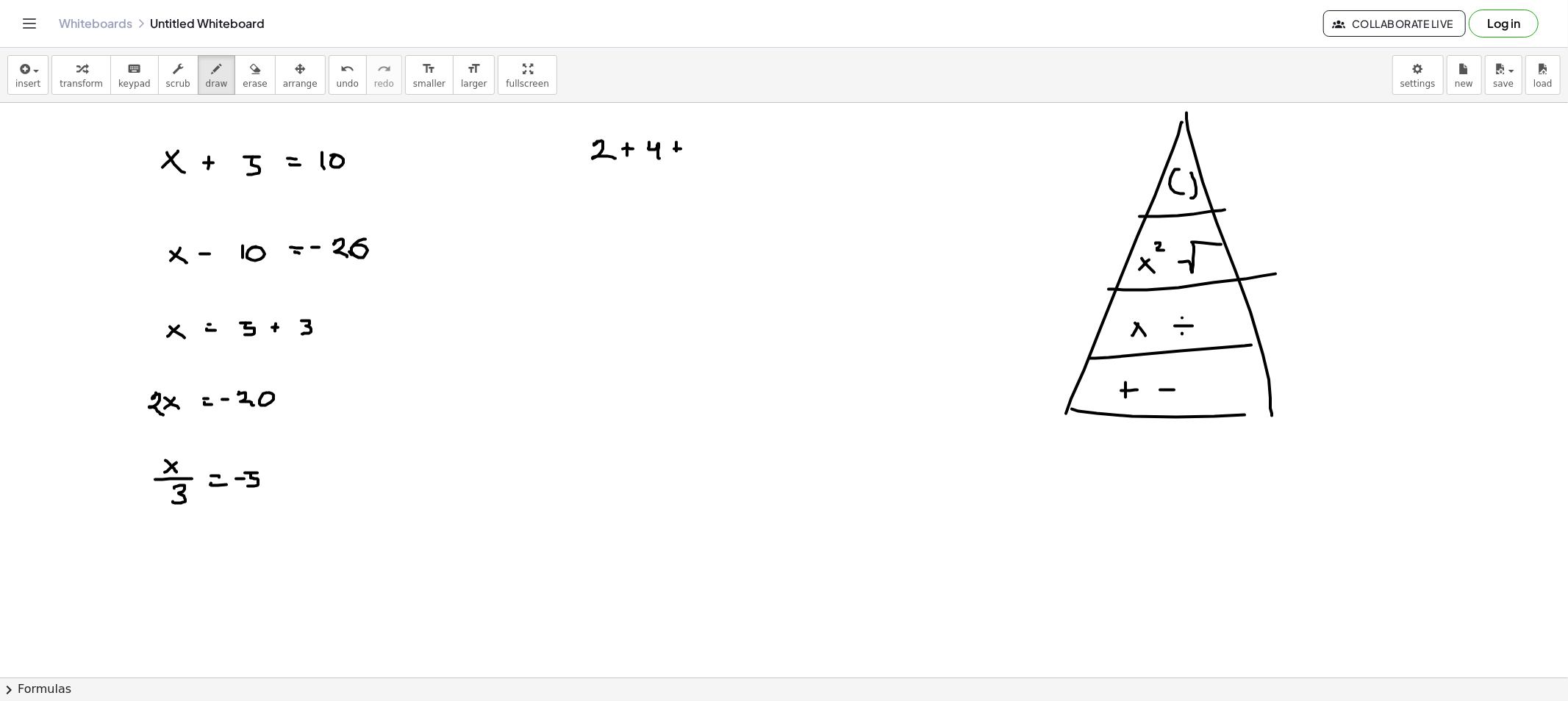
drag, startPoint x: 708, startPoint y: 143, endPoint x: 701, endPoint y: 151, distance: 10.6
drag, startPoint x: 710, startPoint y: 152, endPoint x: 723, endPoint y: 146, distance: 14.3
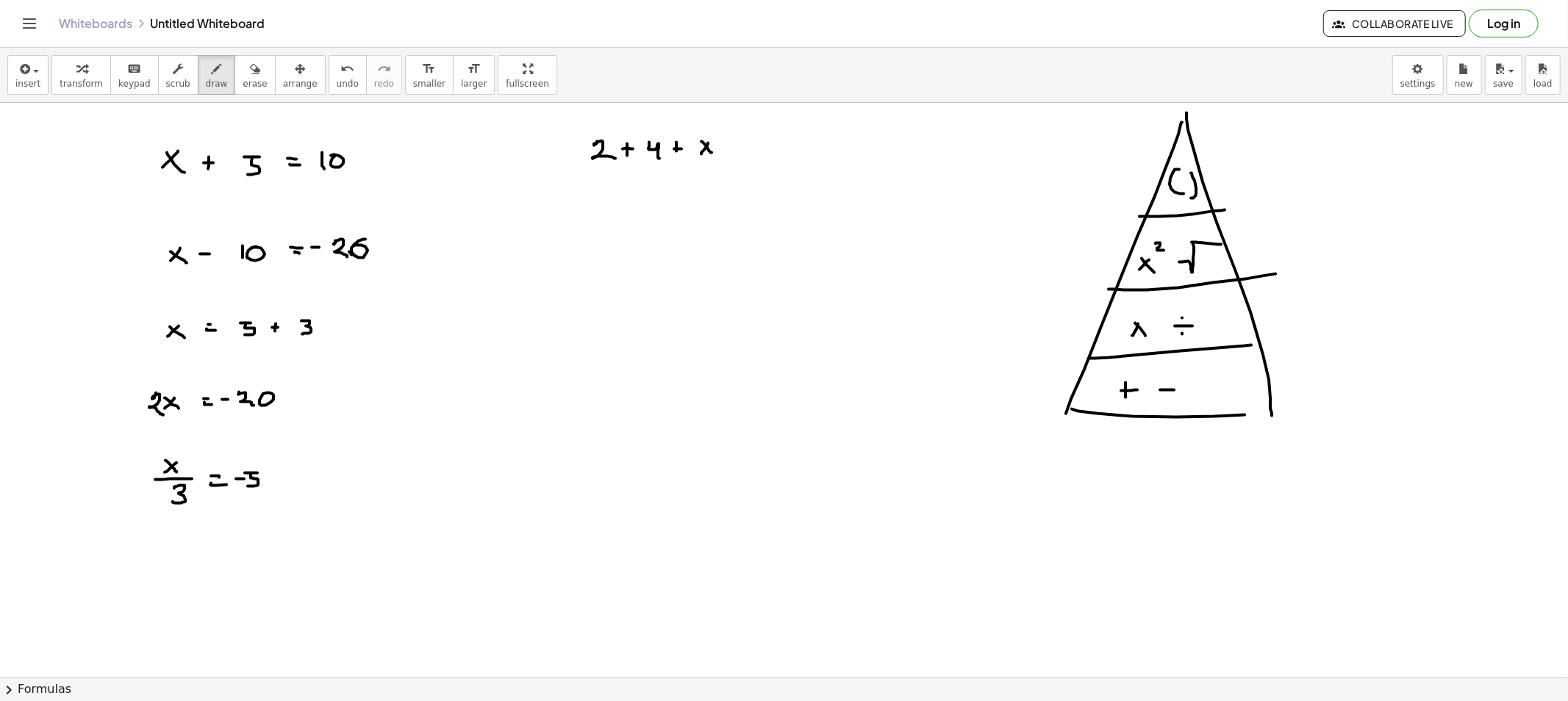
drag
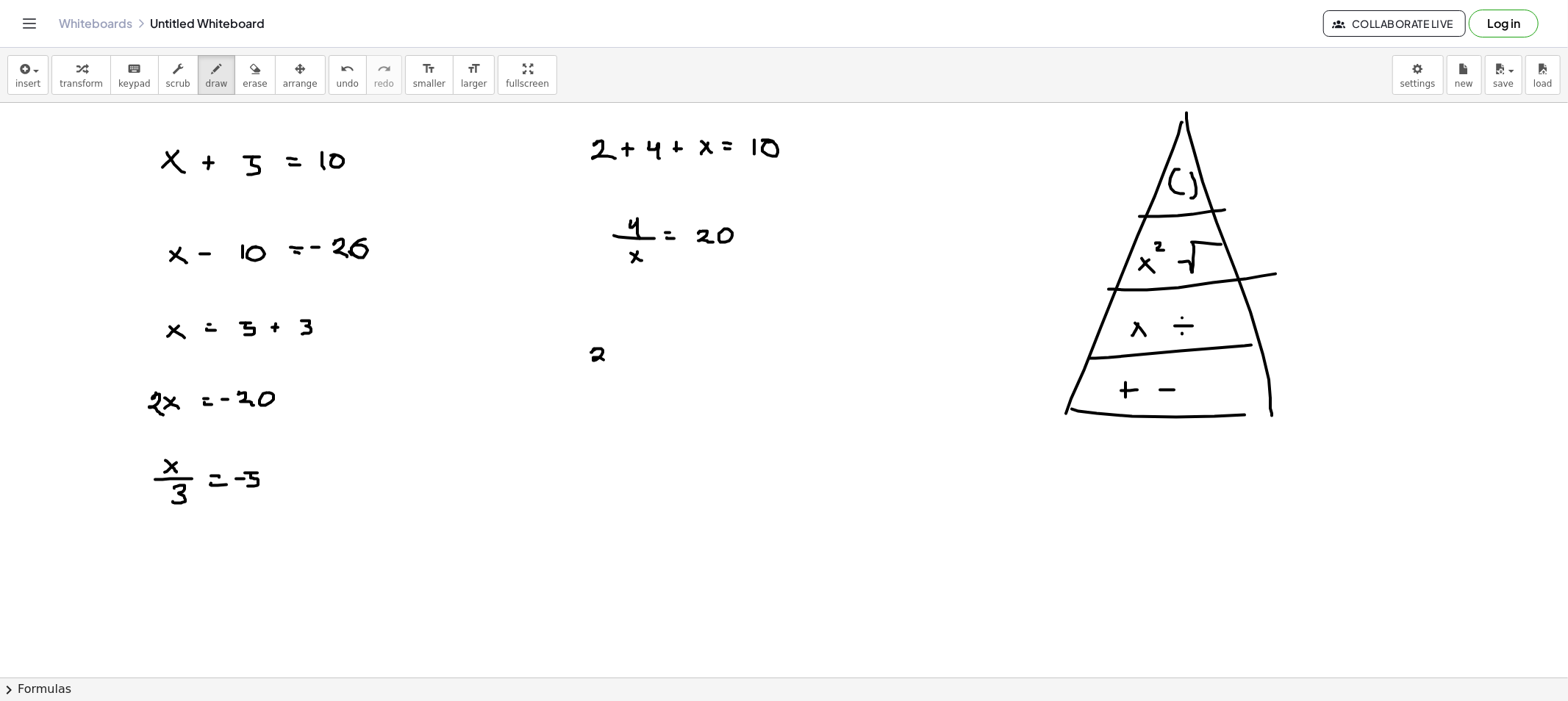
drag, startPoint x: 595, startPoint y: 349, endPoint x: 607, endPoint y: 363, distance: 18.4
drag, startPoint x: 618, startPoint y: 353, endPoint x: 626, endPoint y: 353, distance: 8.0
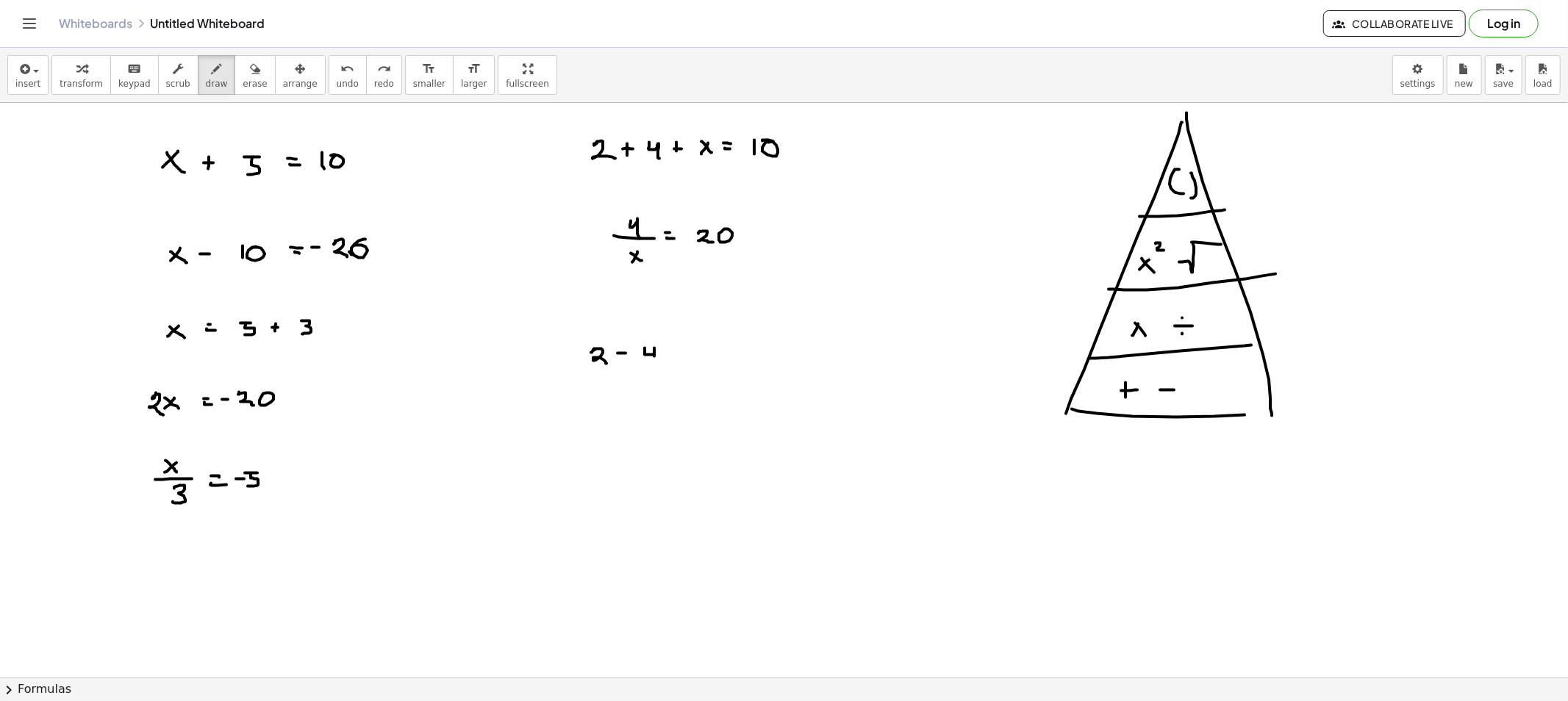
drag, startPoint x: 644, startPoint y: 348, endPoint x: 655, endPoint y: 363, distance: 18.6
drag, startPoint x: 676, startPoint y: 349, endPoint x: 684, endPoint y: 350, distance: 8.1
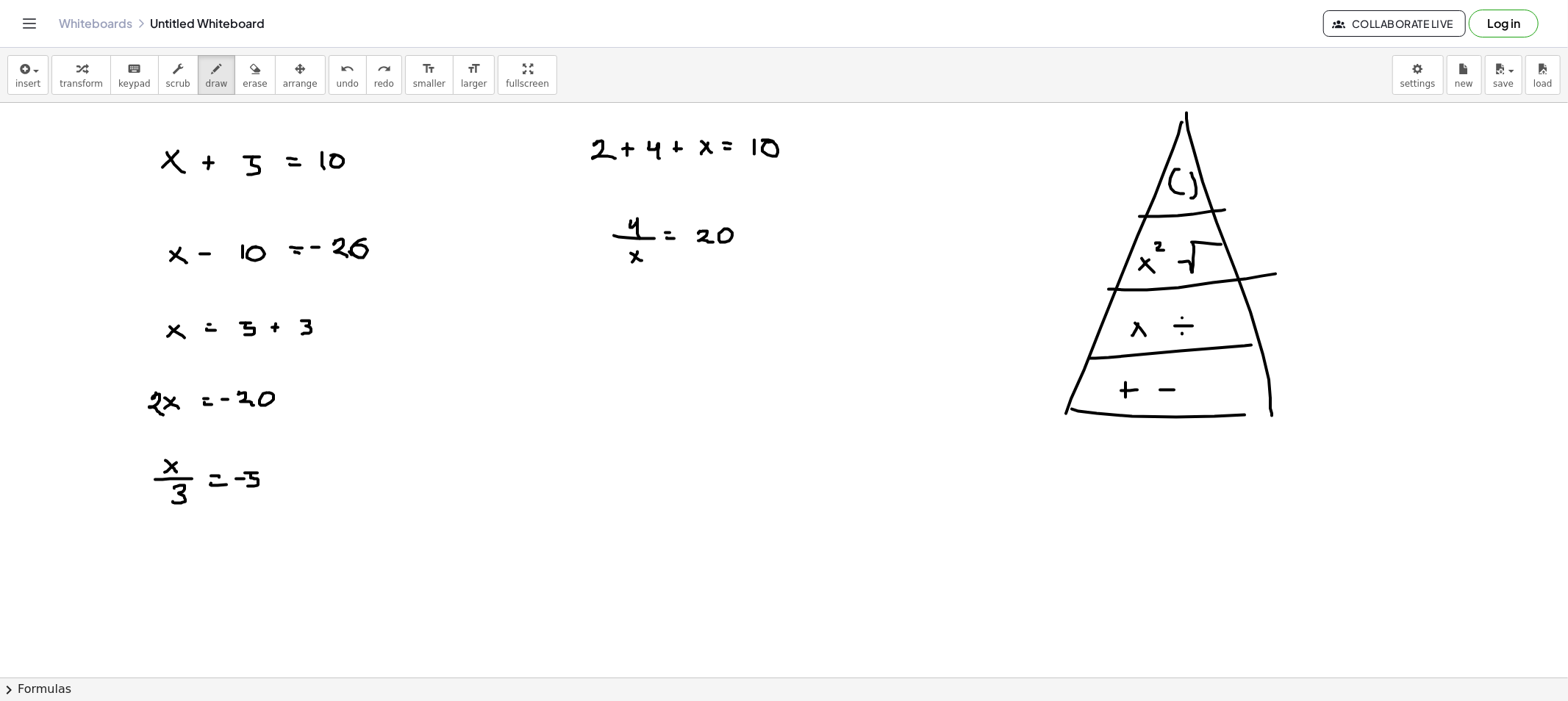
drag, startPoint x: 570, startPoint y: 356, endPoint x: 581, endPoint y: 356, distance: 11.0
drag, startPoint x: 598, startPoint y: 349, endPoint x: 597, endPoint y: 363, distance: 14.0
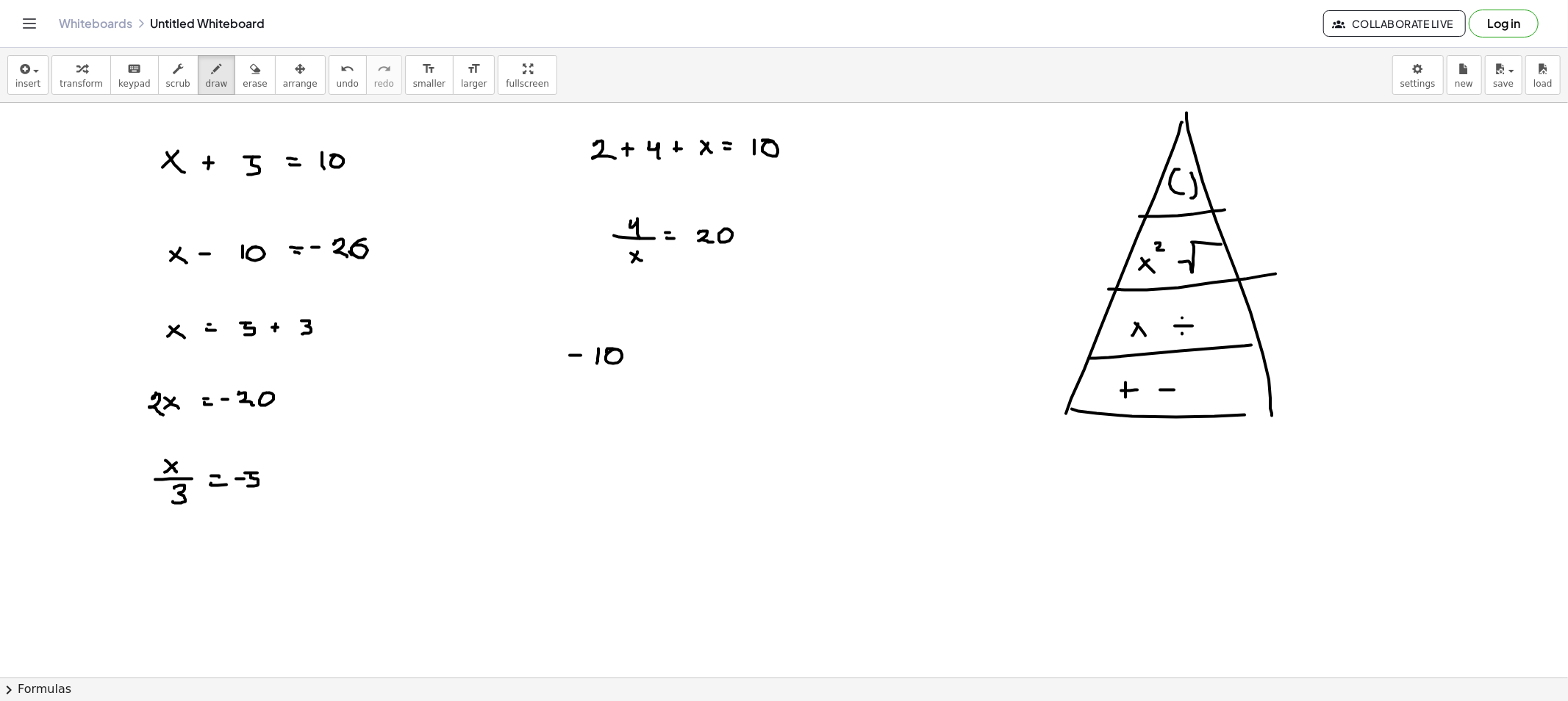
drag, startPoint x: 637, startPoint y: 356, endPoint x: 644, endPoint y: 357, distance: 7.1
drag, startPoint x: 656, startPoint y: 353, endPoint x: 681, endPoint y: 355, distance: 25.1
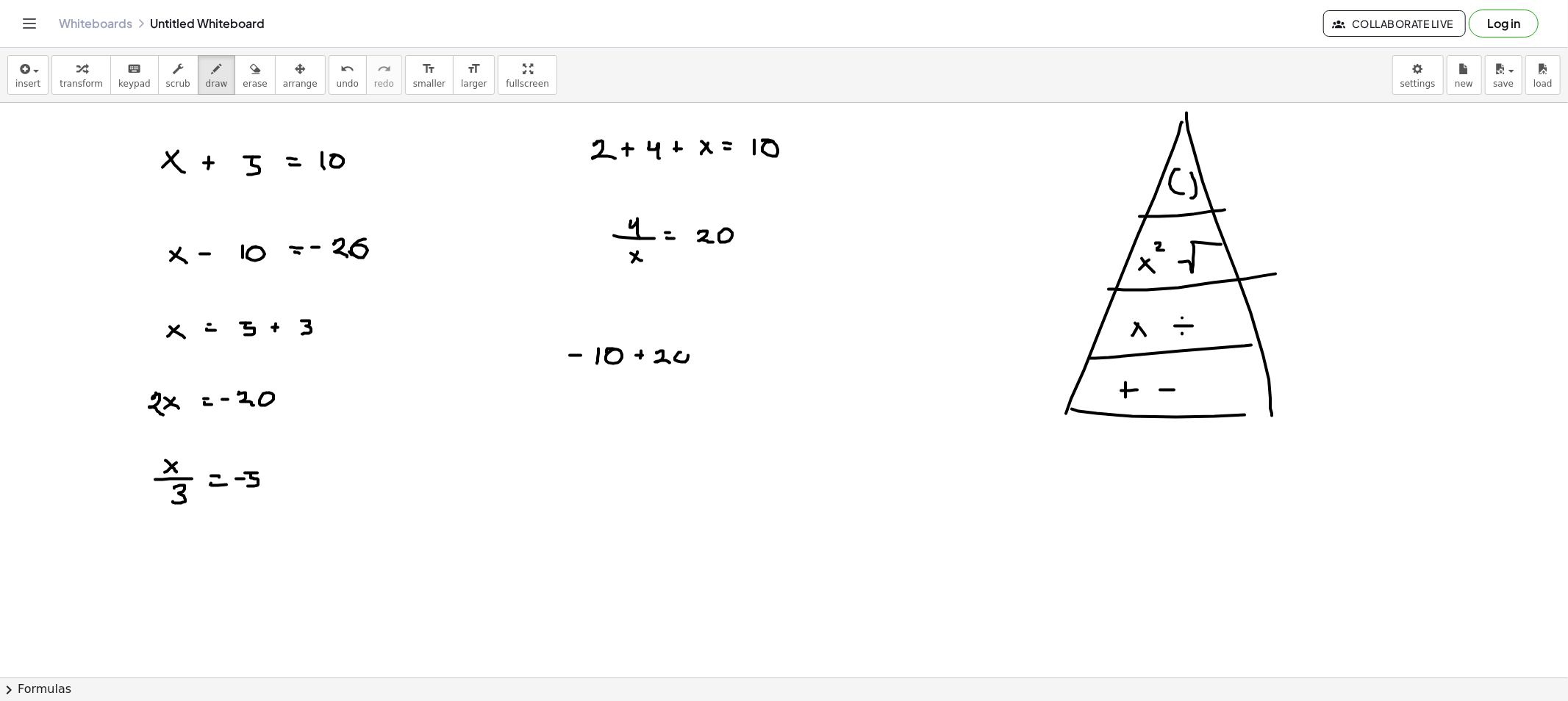
drag, startPoint x: 675, startPoint y: 360, endPoint x: 698, endPoint y: 355, distance: 23.5
drag, startPoint x: 702, startPoint y: 356, endPoint x: 715, endPoint y: 358, distance: 13.2
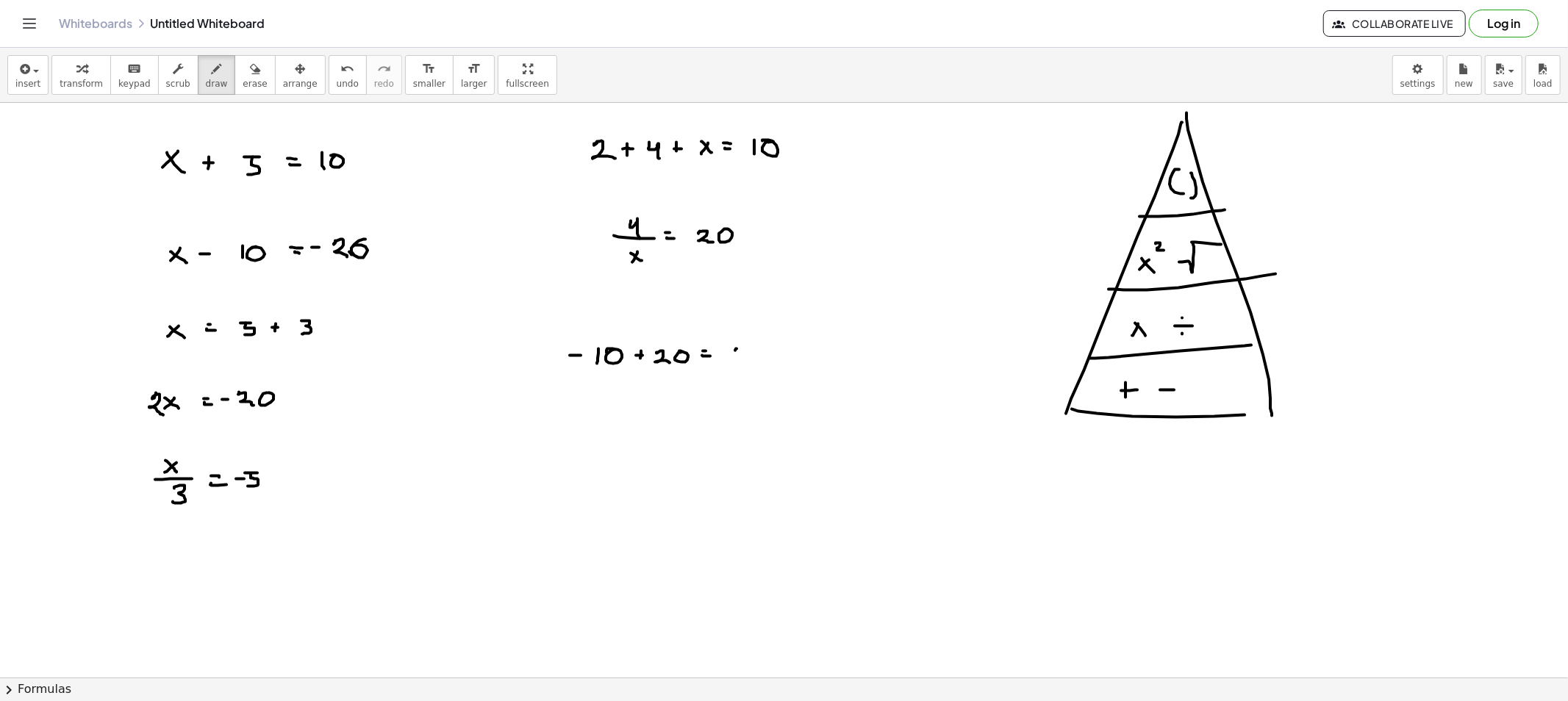
drag, startPoint x: 736, startPoint y: 349, endPoint x: 724, endPoint y: 353, distance: 12.6
drag, startPoint x: 727, startPoint y: 349, endPoint x: 741, endPoint y: 363, distance: 19.8
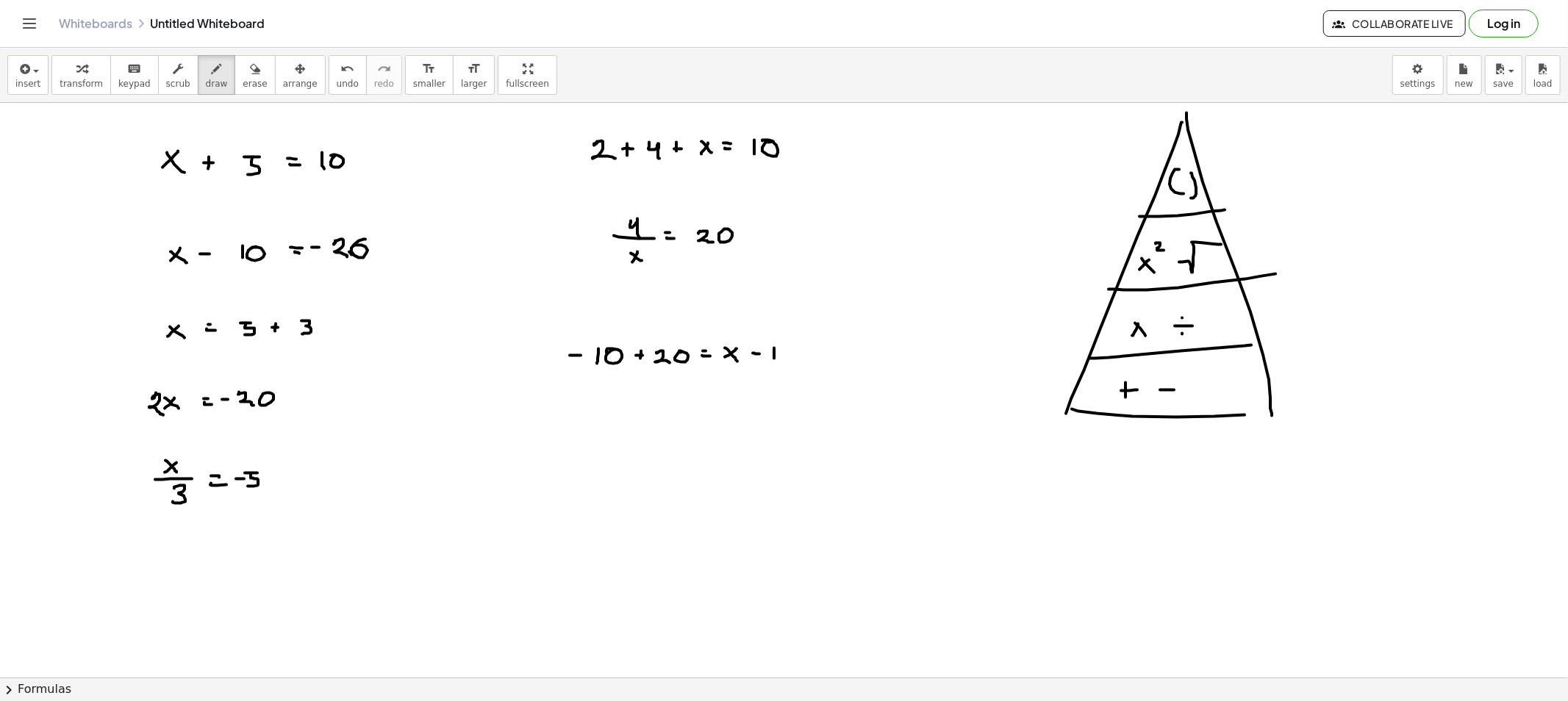
drag, startPoint x: 774, startPoint y: 348, endPoint x: 784, endPoint y: 351, distance: 10.4
drag, startPoint x: 593, startPoint y: 434, endPoint x: 606, endPoint y: 446, distance: 17.7
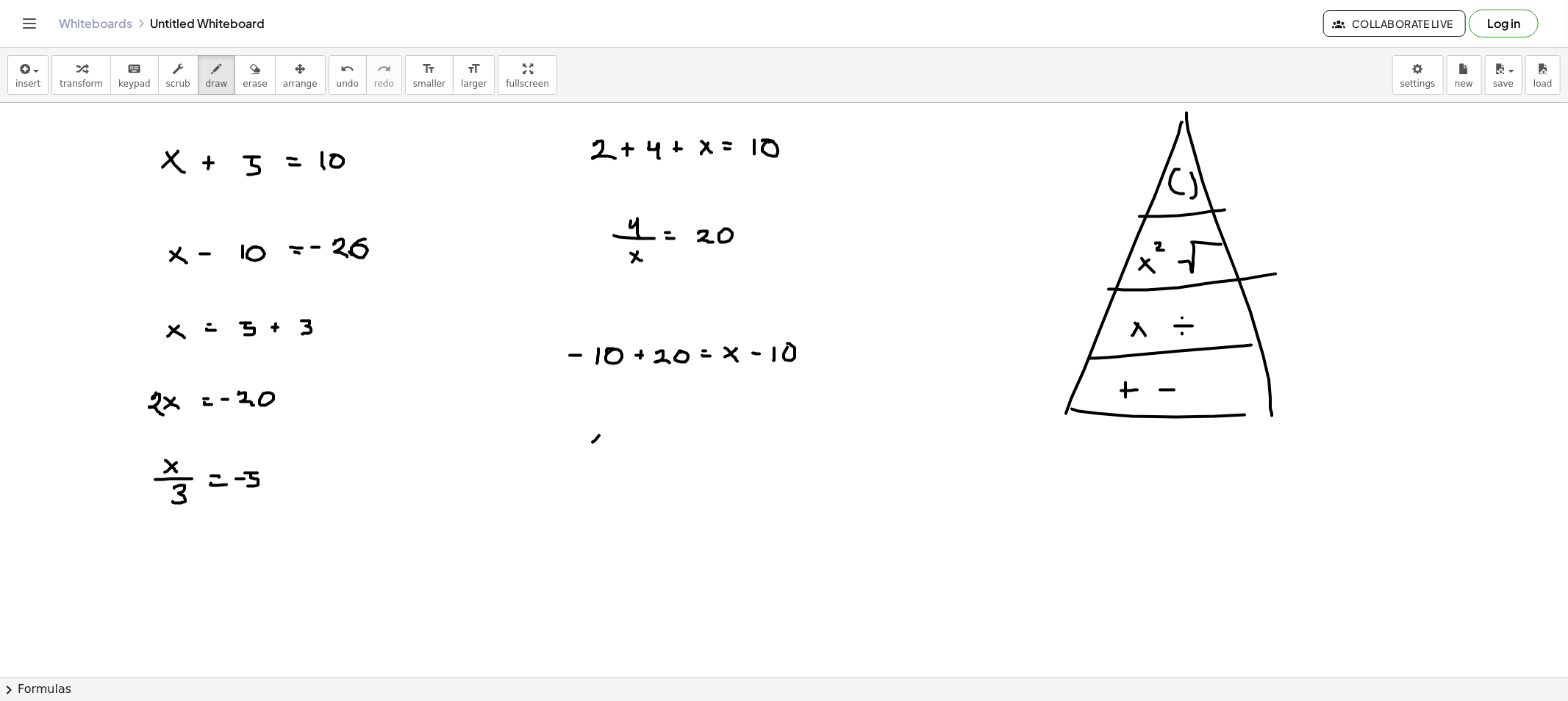
drag, startPoint x: 616, startPoint y: 432, endPoint x: 616, endPoint y: 441, distance: 9.0
drag, startPoint x: 641, startPoint y: 429, endPoint x: 656, endPoint y: 436, distance: 16.6
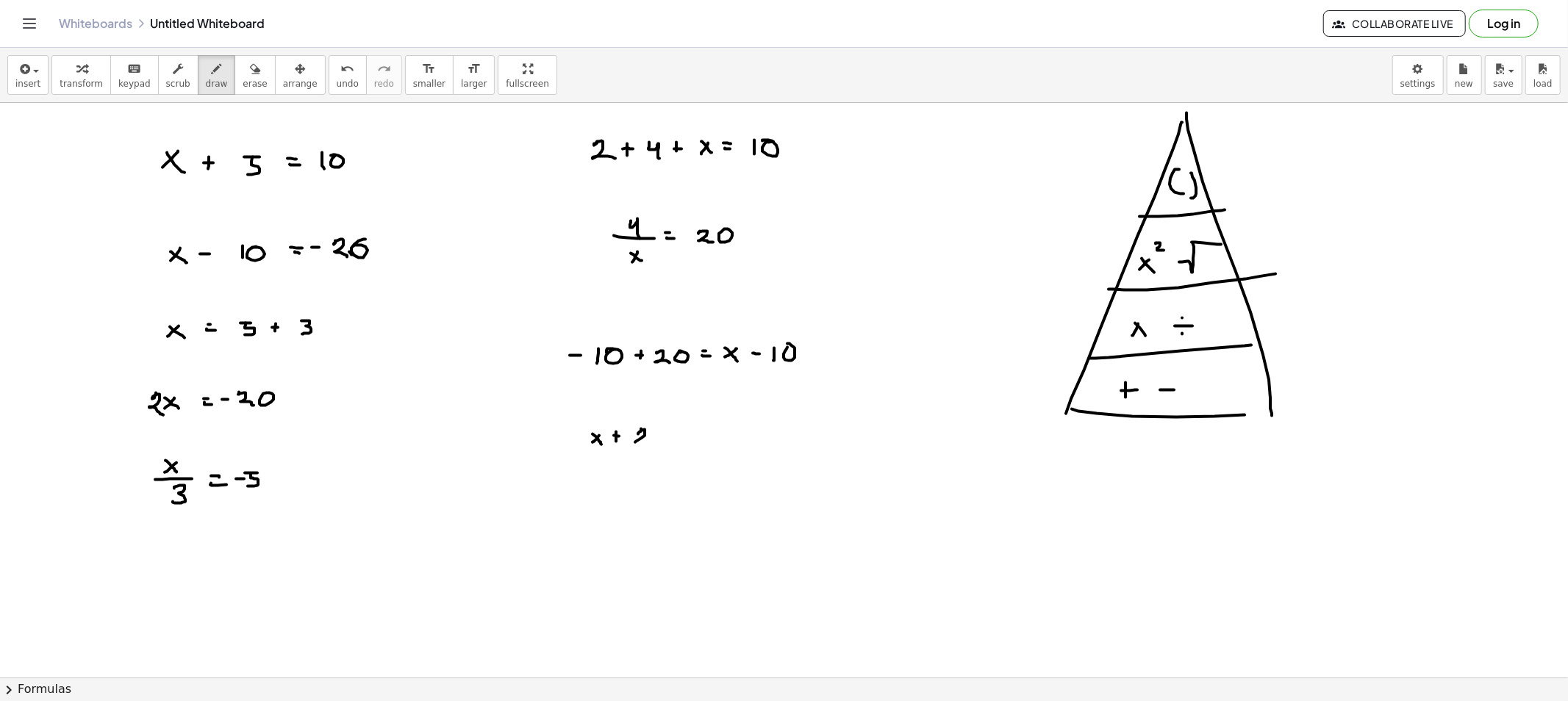
drag, startPoint x: 655, startPoint y: 433, endPoint x: 673, endPoint y: 436, distance: 18.2
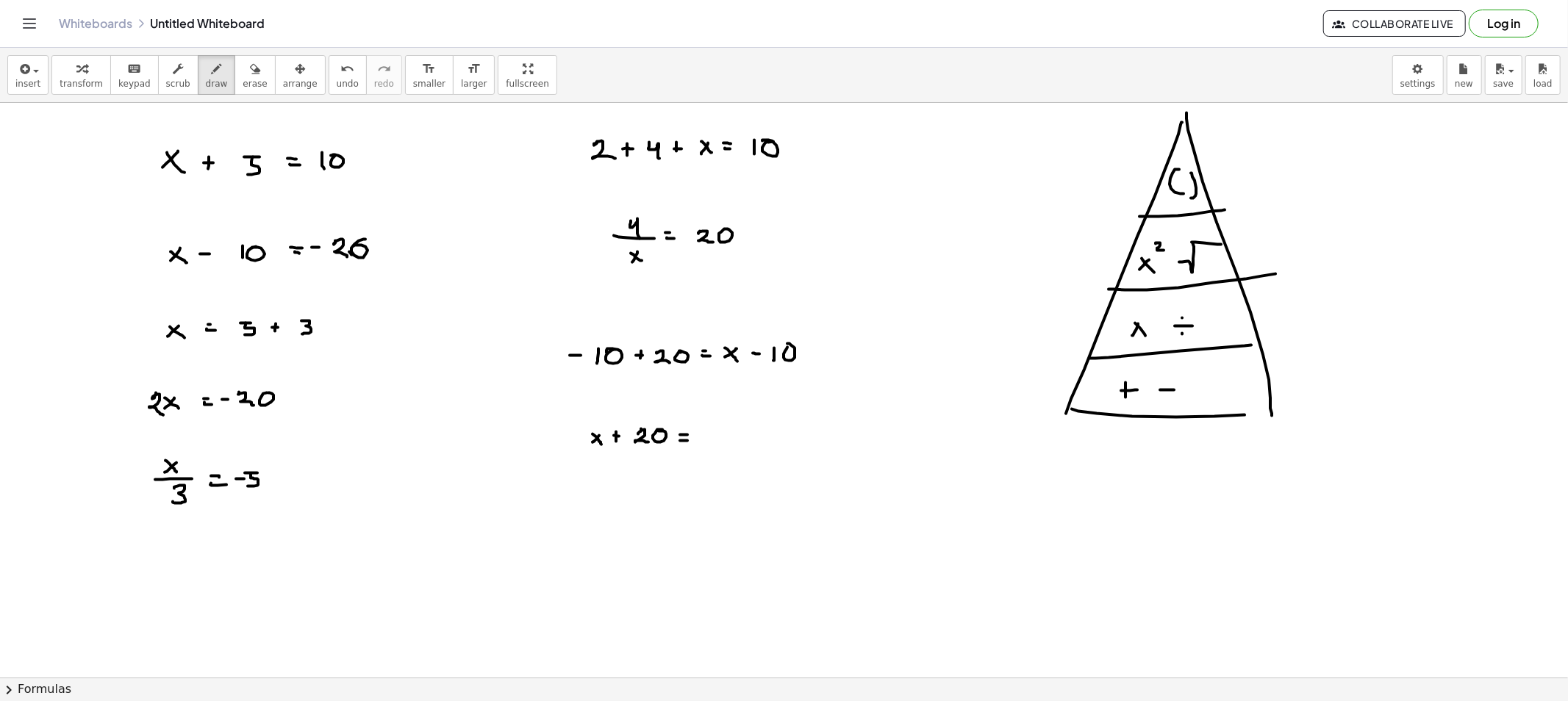
drag, startPoint x: 727, startPoint y: 432, endPoint x: 751, endPoint y: 436, distance: 24.3
click at [246, 70] on button "erase" at bounding box center [255, 75] width 40 height 39
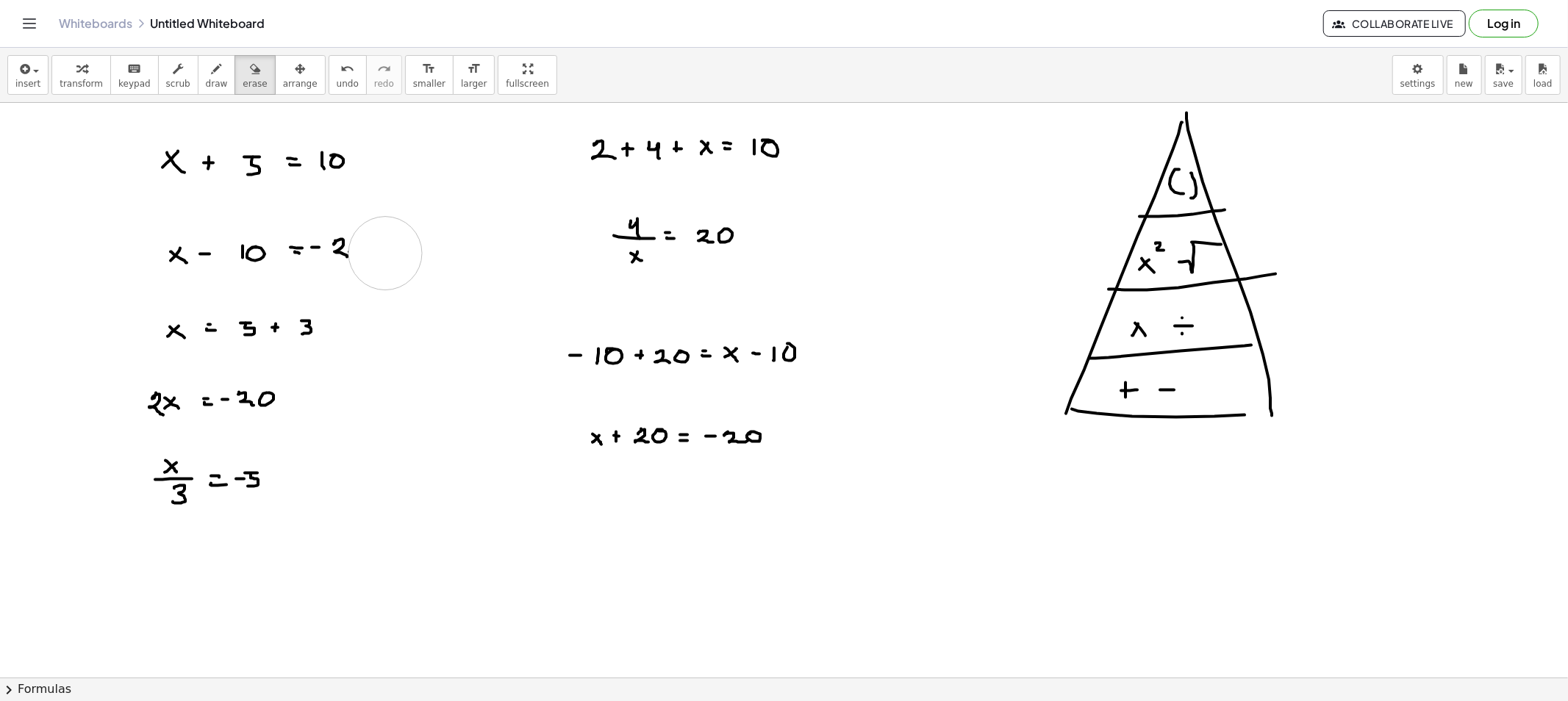
drag, startPoint x: 396, startPoint y: 254, endPoint x: 385, endPoint y: 254, distance: 11.0
click at [206, 83] on span "draw" at bounding box center [217, 84] width 22 height 10
drag, startPoint x: 233, startPoint y: 76, endPoint x: 215, endPoint y: 209, distance: 134.2
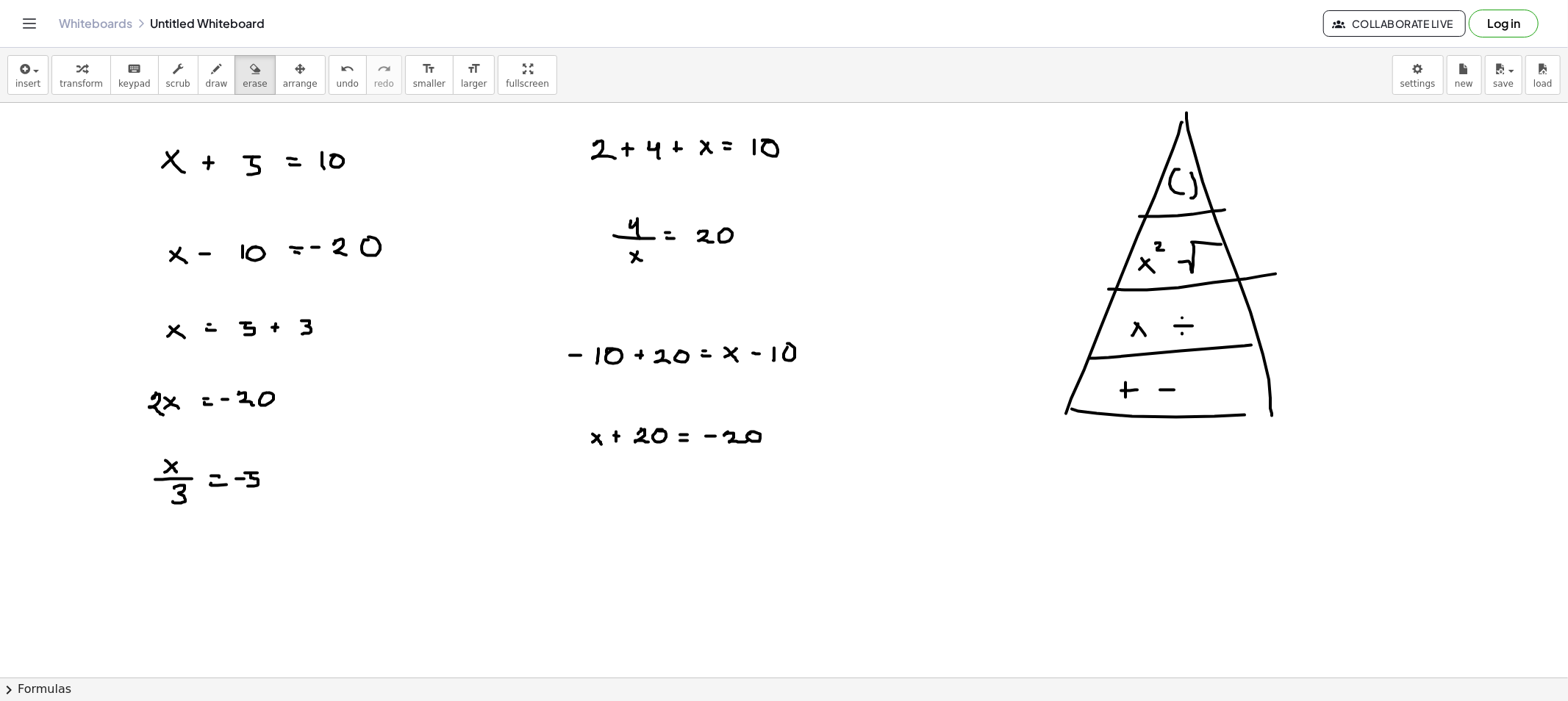
click at [235, 80] on button "erase" at bounding box center [255, 75] width 40 height 39
drag, startPoint x: 163, startPoint y: 350, endPoint x: 191, endPoint y: 254, distance: 100.0
drag, startPoint x: 194, startPoint y: 80, endPoint x: 98, endPoint y: 206, distance: 158.4
click at [206, 79] on span "draw" at bounding box center [217, 84] width 22 height 10
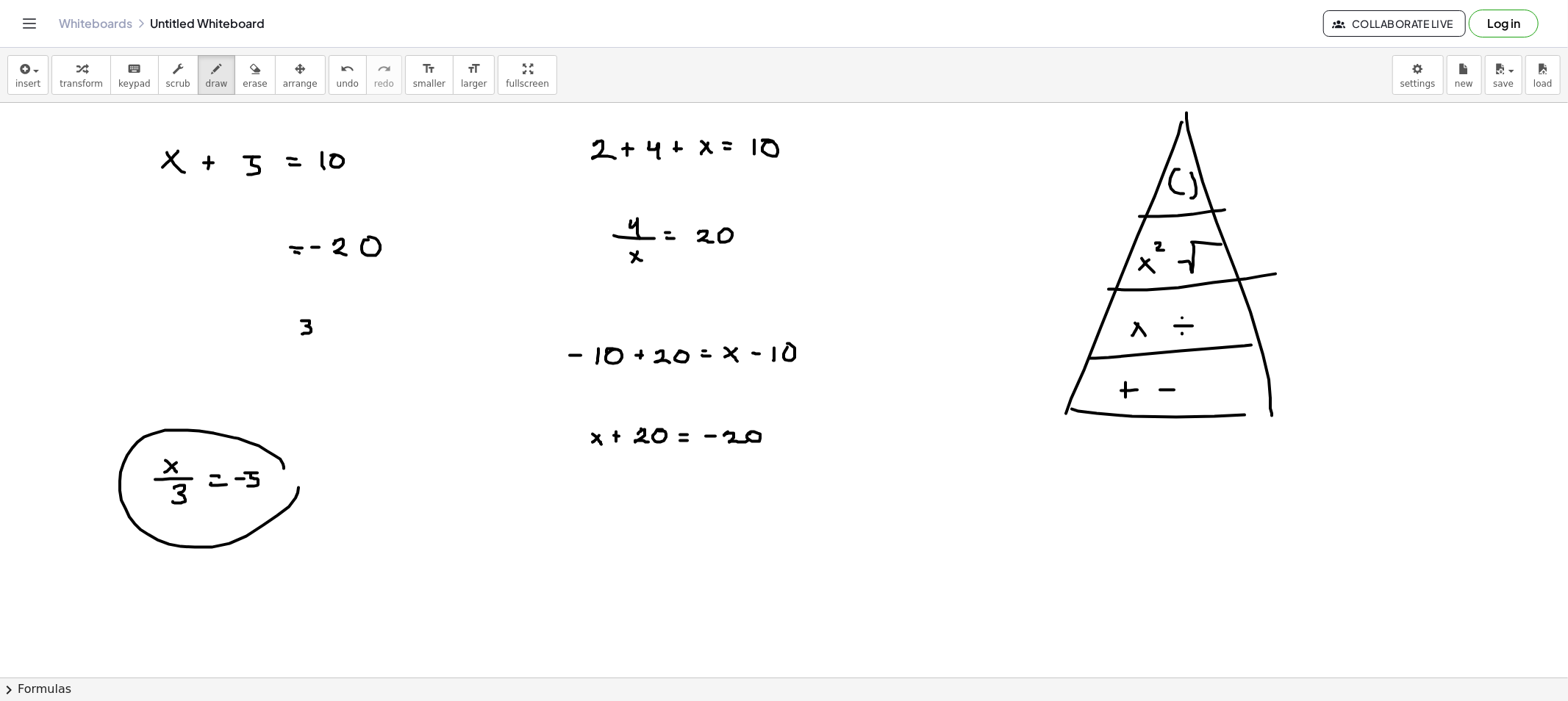
drag, startPoint x: 280, startPoint y: 459, endPoint x: 241, endPoint y: 456, distance: 39.1
drag, startPoint x: 237, startPoint y: 79, endPoint x: 240, endPoint y: 174, distance: 95.0
click at [242, 81] on span "erase" at bounding box center [254, 84] width 24 height 10
drag, startPoint x: 342, startPoint y: 346, endPoint x: 288, endPoint y: 177, distance: 177.4
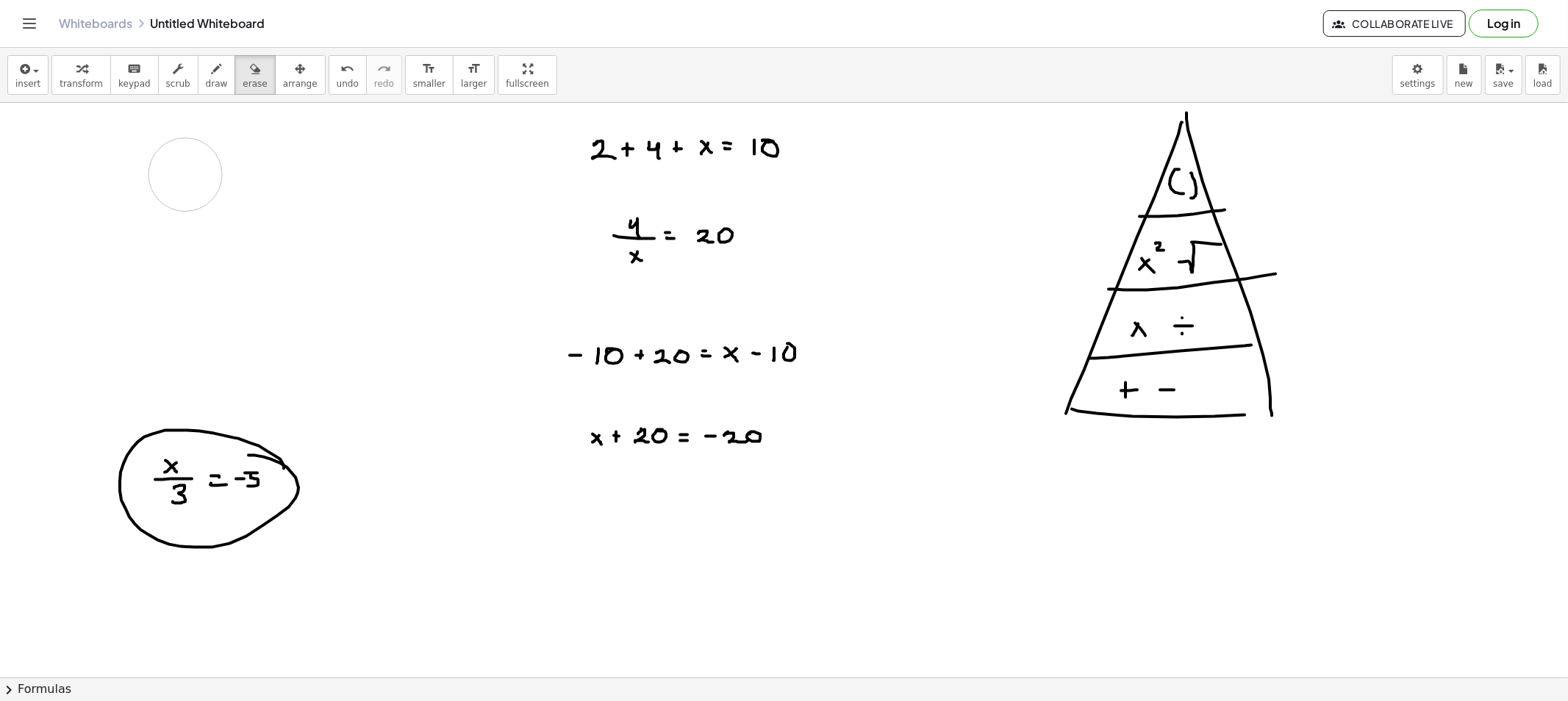
click at [237, 98] on div "insert select one: Math Expression Function Text Youtube Video Graphing Geometr…" at bounding box center [784, 75] width 1568 height 55
click at [237, 95] on div "insert select one: Math Expression Function Text Youtube Video Graphing Geometr…" at bounding box center [784, 75] width 1568 height 55
drag, startPoint x: 137, startPoint y: 465, endPoint x: 180, endPoint y: 481, distance: 45.9
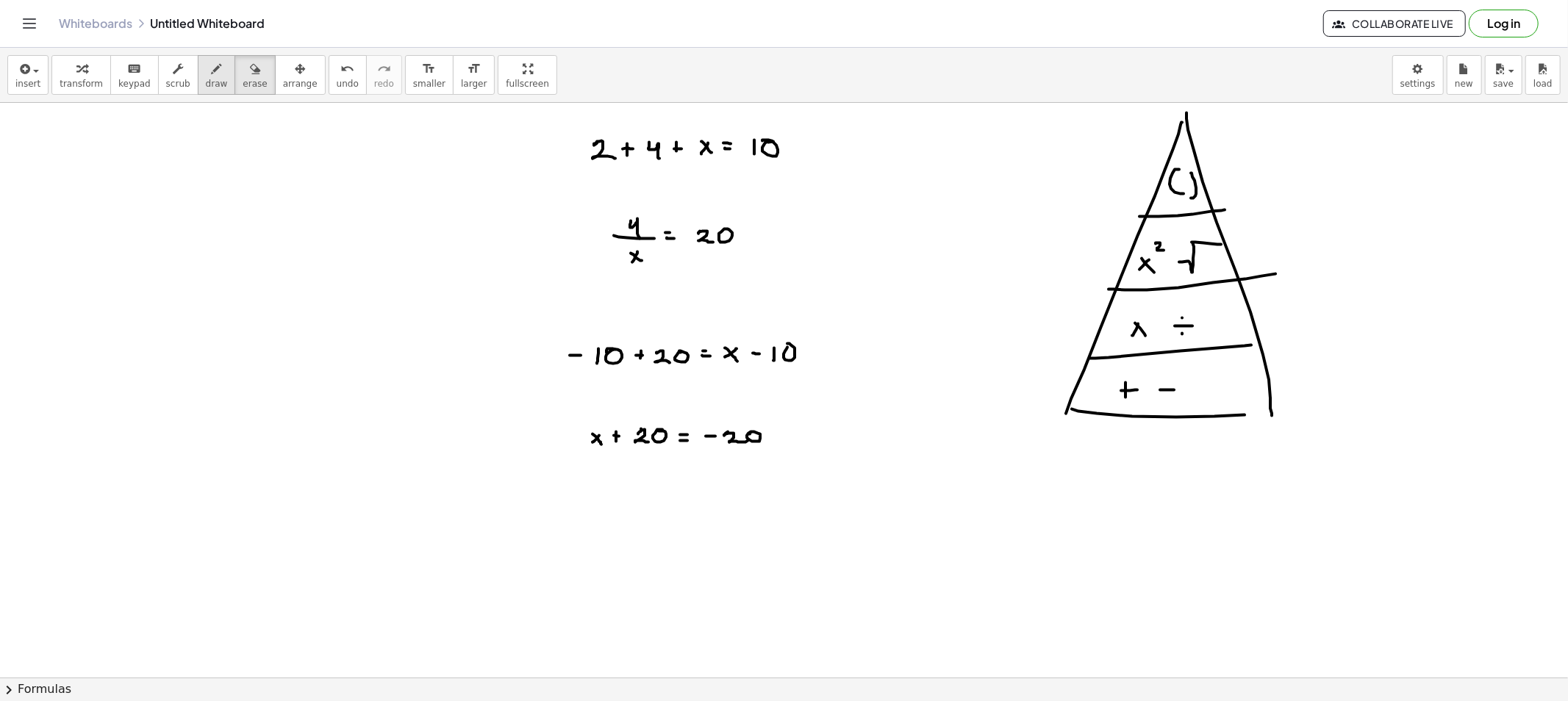
click at [207, 75] on div "button" at bounding box center [217, 68] width 22 height 18
drag, startPoint x: 509, startPoint y: 164, endPoint x: 539, endPoint y: 164, distance: 30.0
click at [230, 76] on div "transform keyboard keypad scrub draw erase arrange" at bounding box center [188, 75] width 273 height 39
drag, startPoint x: 481, startPoint y: 183, endPoint x: 515, endPoint y: 172, distance: 35.7
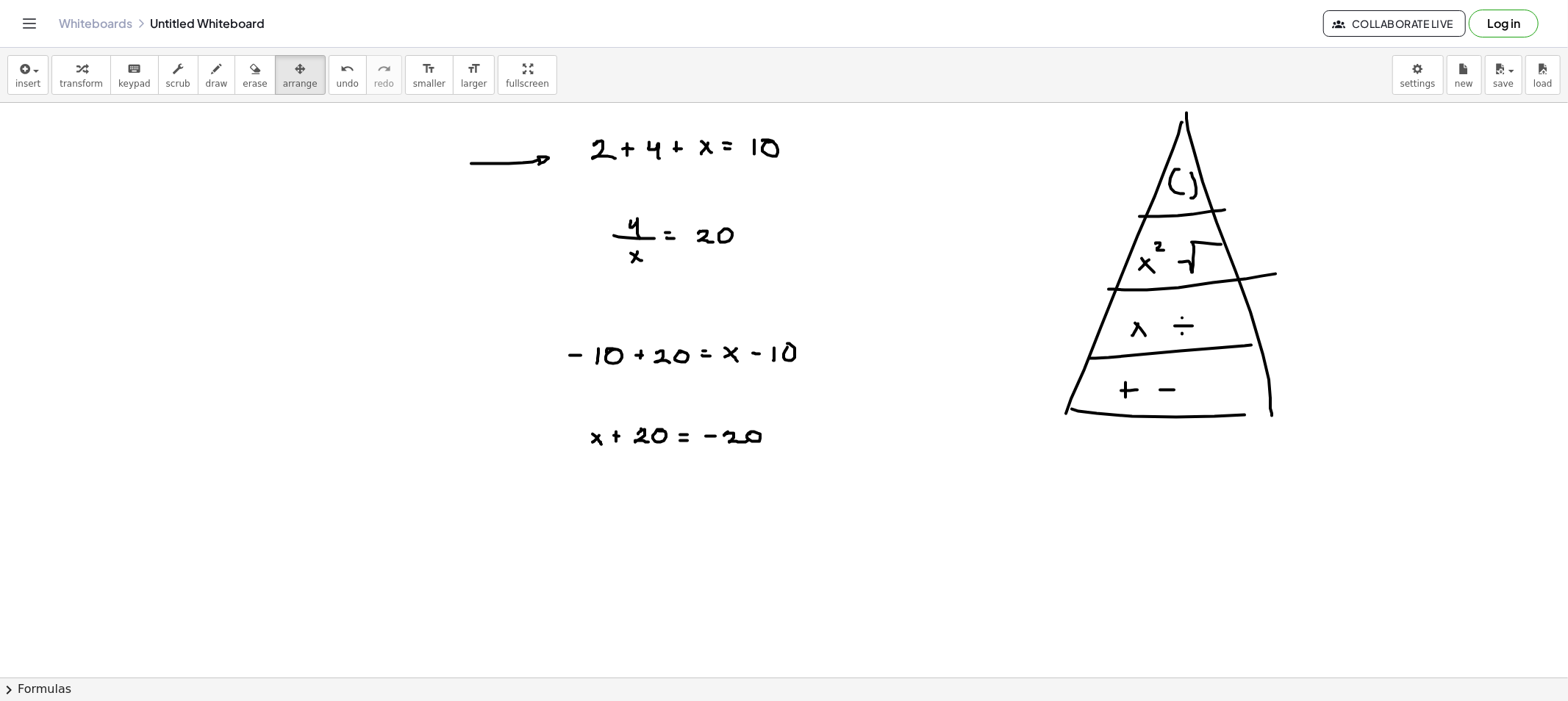
drag, startPoint x: 241, startPoint y: 85, endPoint x: 273, endPoint y: 106, distance: 38.3
click at [244, 88] on span "erase" at bounding box center [254, 84] width 24 height 10
drag, startPoint x: 461, startPoint y: 168, endPoint x: 512, endPoint y: 172, distance: 51.2
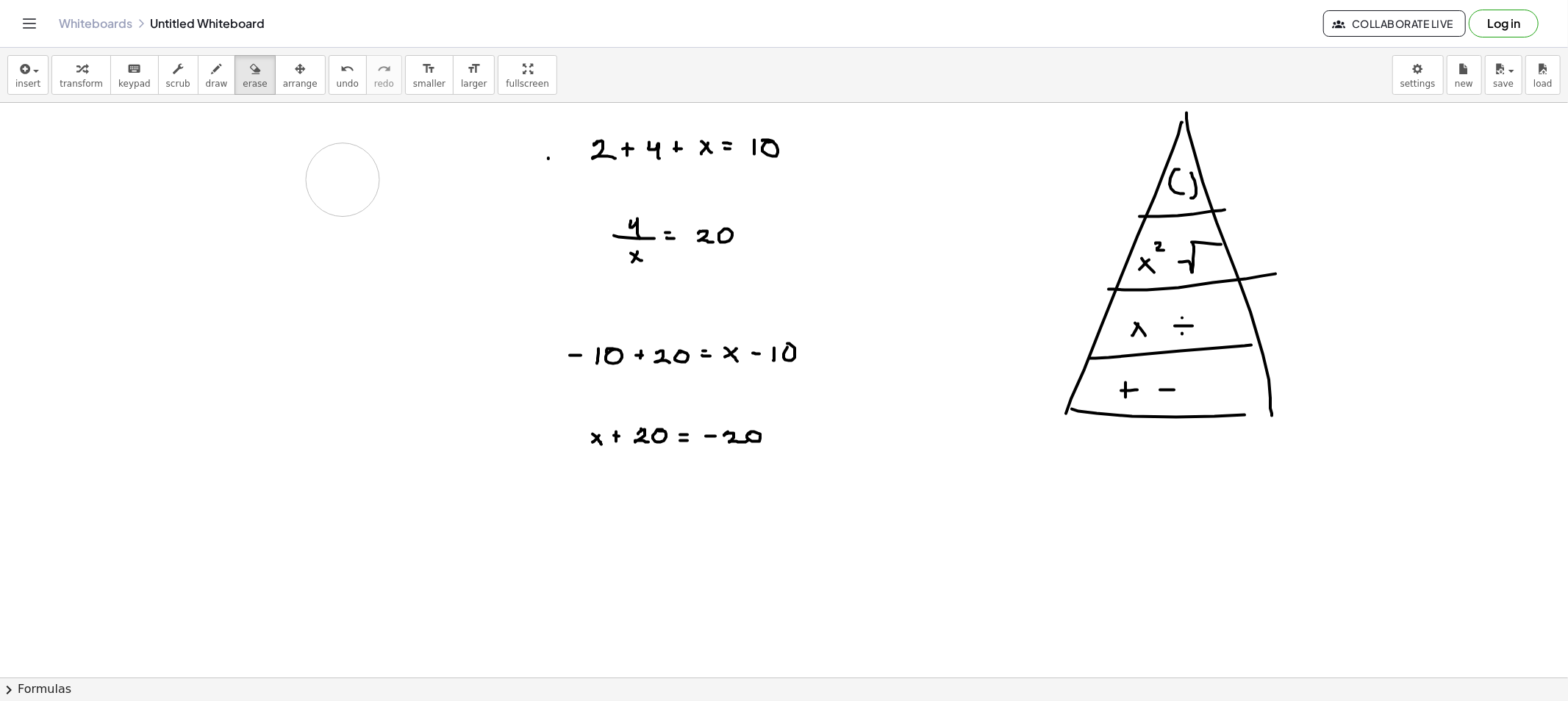
drag, startPoint x: 339, startPoint y: 172, endPoint x: 345, endPoint y: 178, distance: 8.5
click at [235, 83] on button "erase" at bounding box center [255, 75] width 40 height 39
click at [235, 80] on button "erase" at bounding box center [255, 75] width 40 height 39
click at [206, 86] on span "draw" at bounding box center [217, 84] width 22 height 10
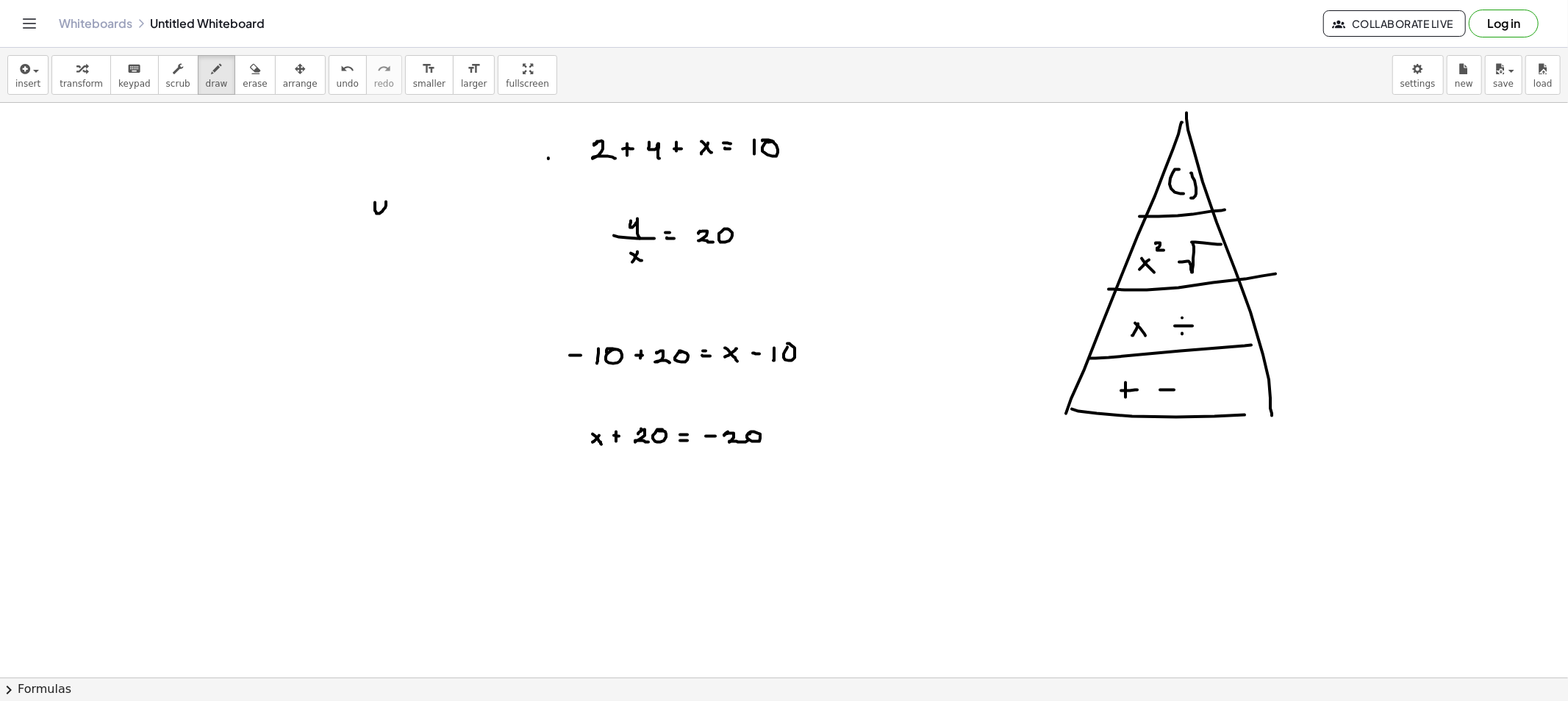
drag, startPoint x: 375, startPoint y: 203, endPoint x: 386, endPoint y: 218, distance: 18.6
drag, startPoint x: 372, startPoint y: 225, endPoint x: 404, endPoint y: 228, distance: 32.1
drag, startPoint x: 380, startPoint y: 236, endPoint x: 391, endPoint y: 245, distance: 14.2
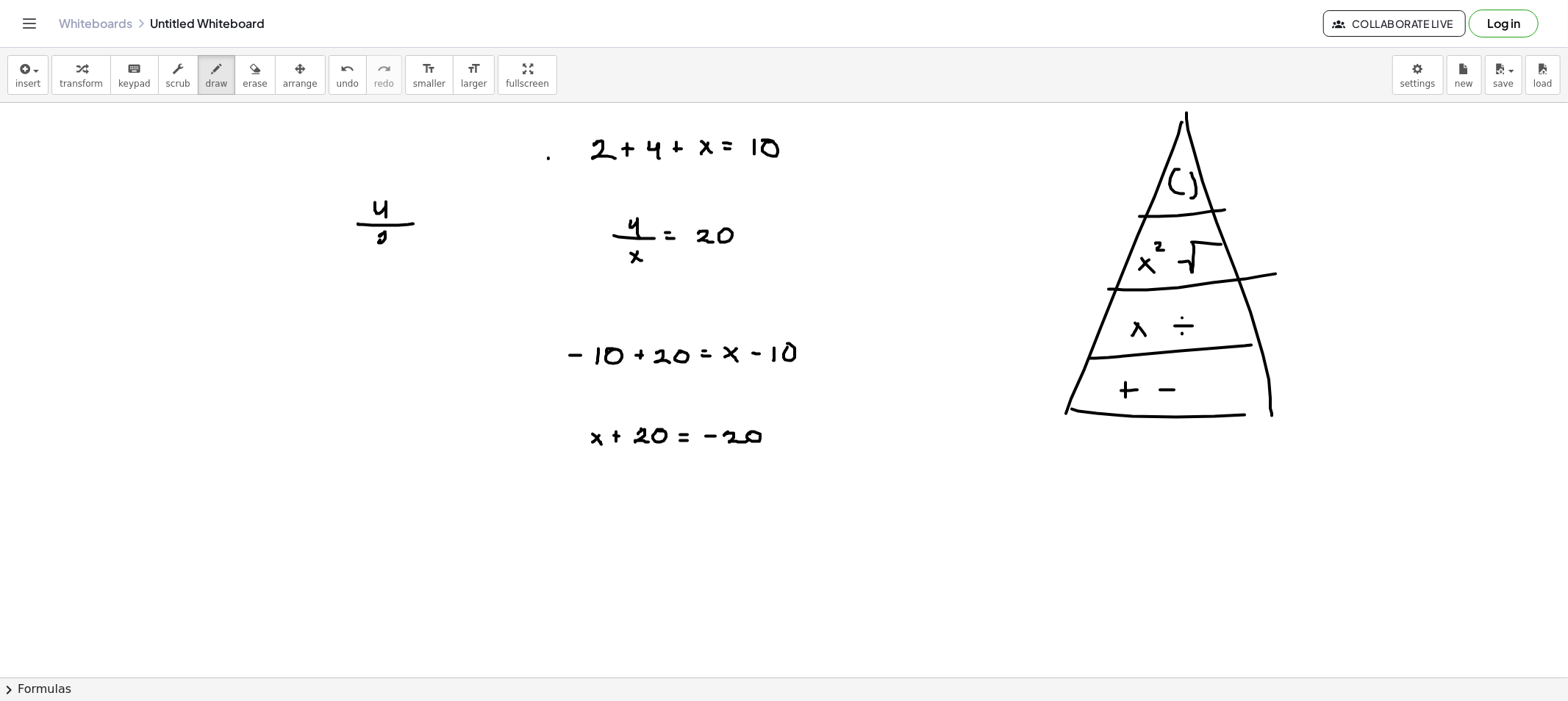
drag, startPoint x: 460, startPoint y: 218, endPoint x: 452, endPoint y: 222, distance: 8.9
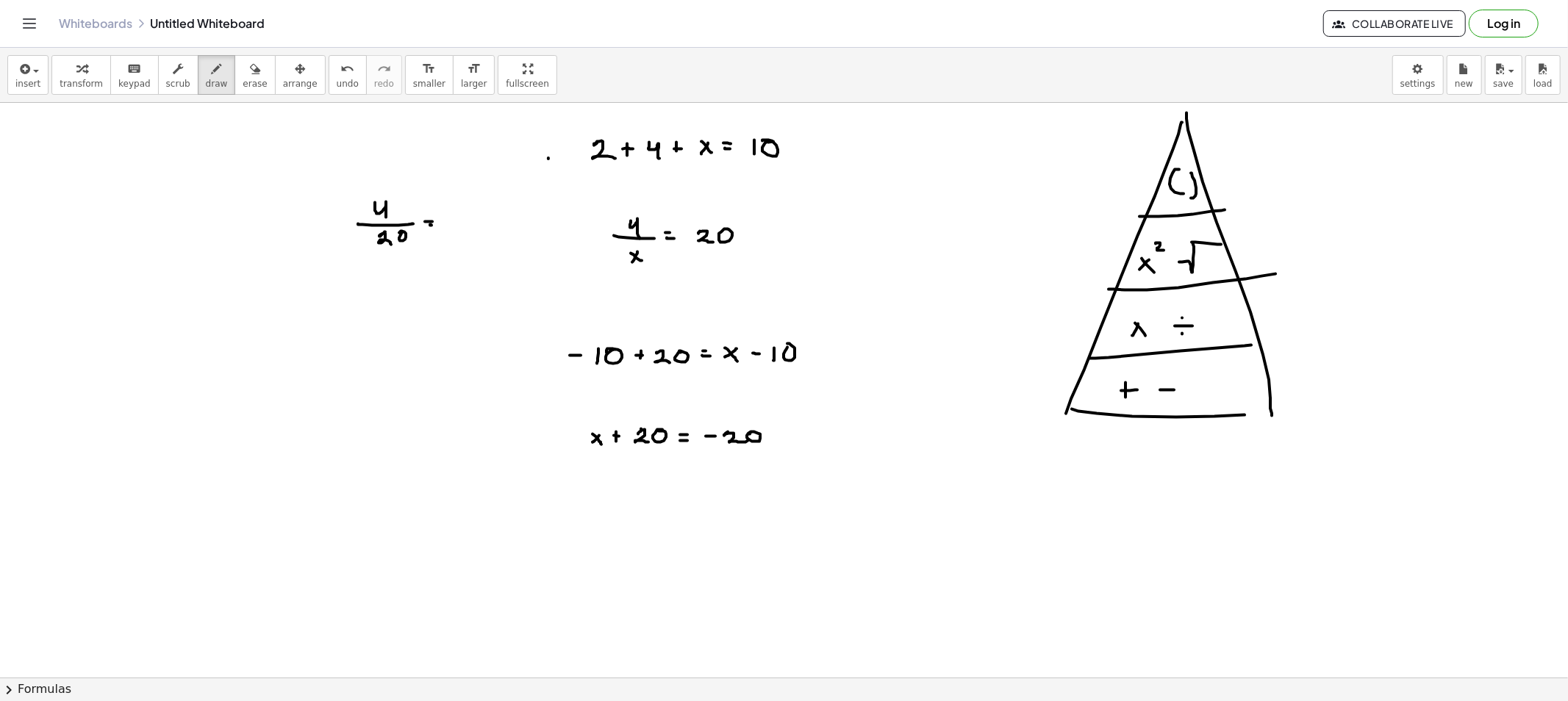
drag, startPoint x: 453, startPoint y: 219, endPoint x: 466, endPoint y: 231, distance: 17.7
drag, startPoint x: 398, startPoint y: 182, endPoint x: 398, endPoint y: 194, distance: 12.0
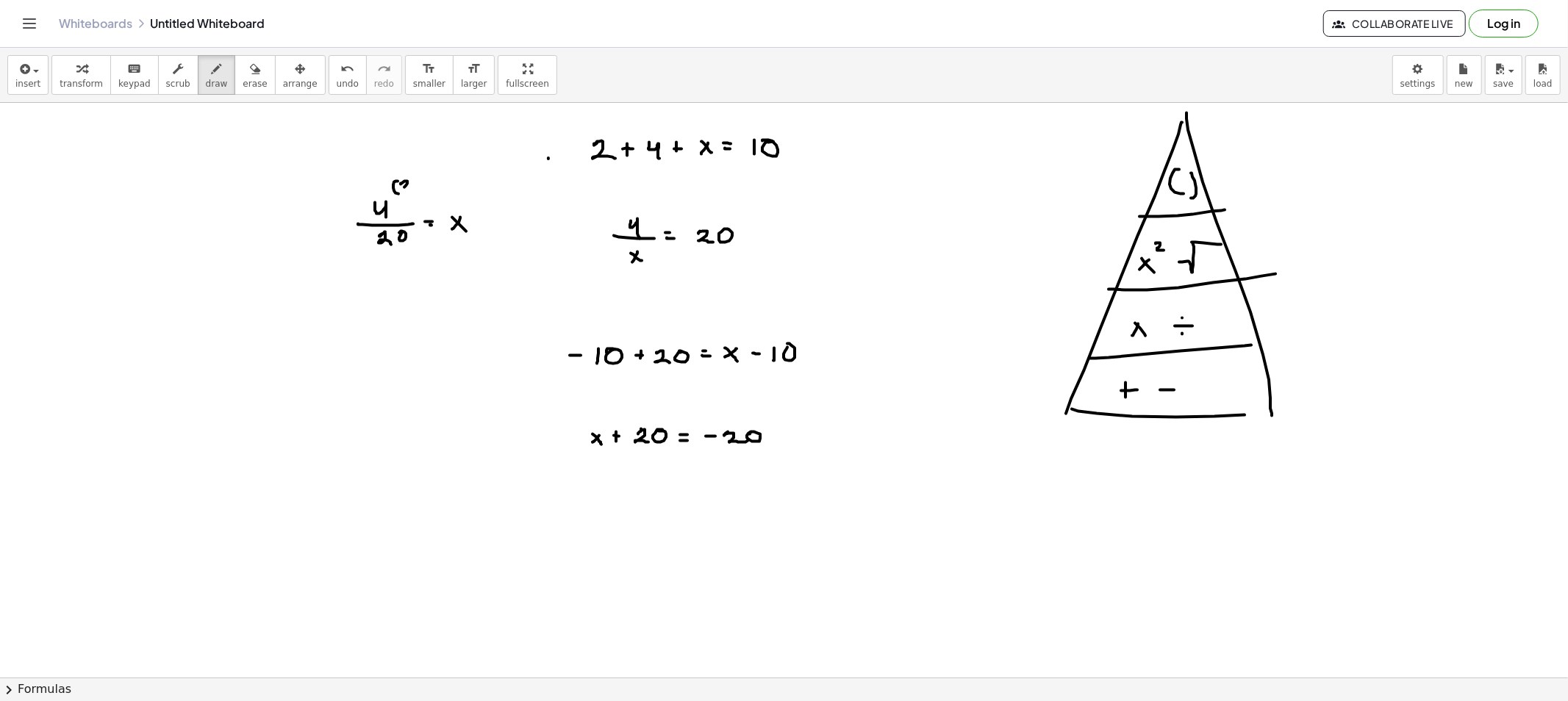
drag, startPoint x: 401, startPoint y: 184, endPoint x: 416, endPoint y: 184, distance: 15.0
drag, startPoint x: 417, startPoint y: 178, endPoint x: 417, endPoint y: 198, distance: 20.0
drag, startPoint x: 390, startPoint y: 288, endPoint x: 380, endPoint y: 296, distance: 12.8
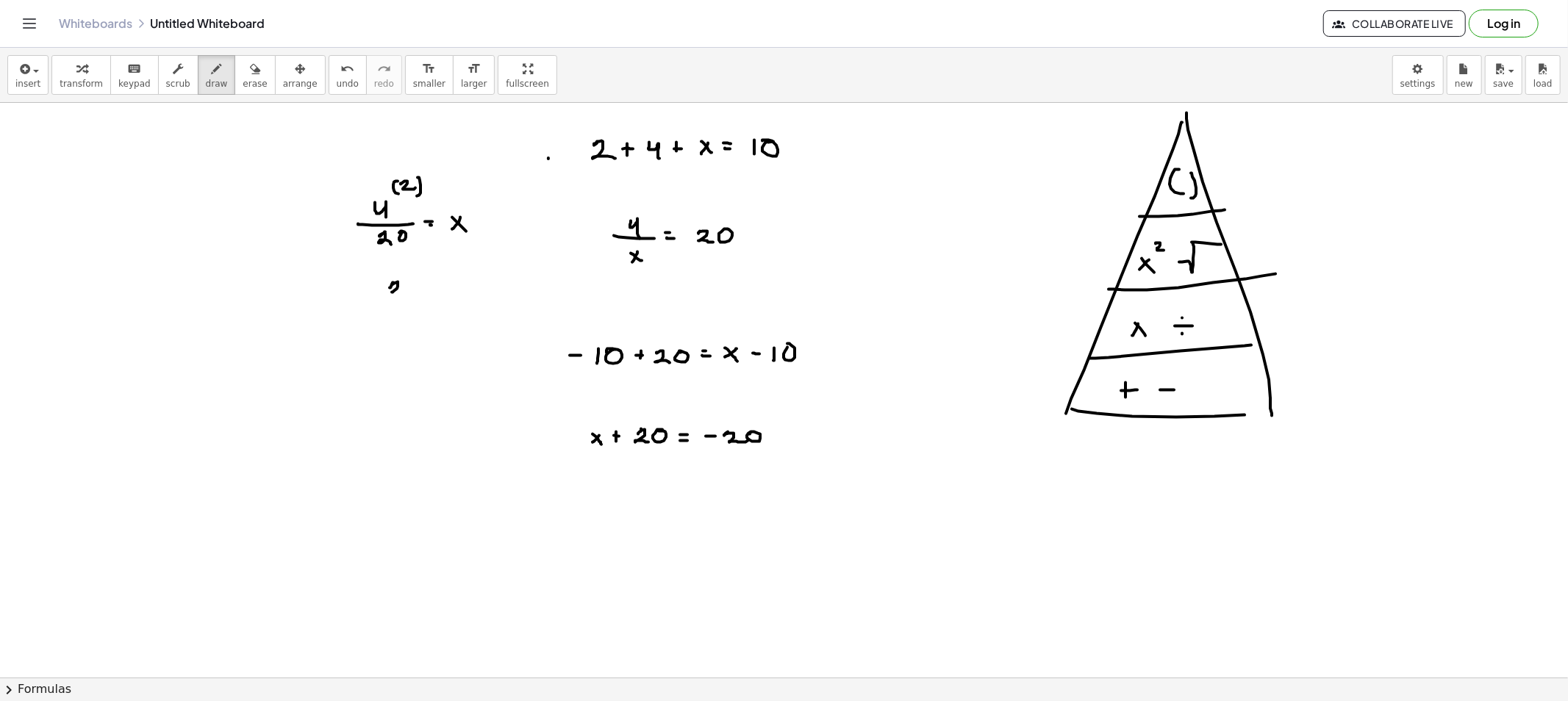
drag, startPoint x: 380, startPoint y: 296, endPoint x: 410, endPoint y: 296, distance: 30.0
drag, startPoint x: 398, startPoint y: 309, endPoint x: 398, endPoint y: 317, distance: 8.0
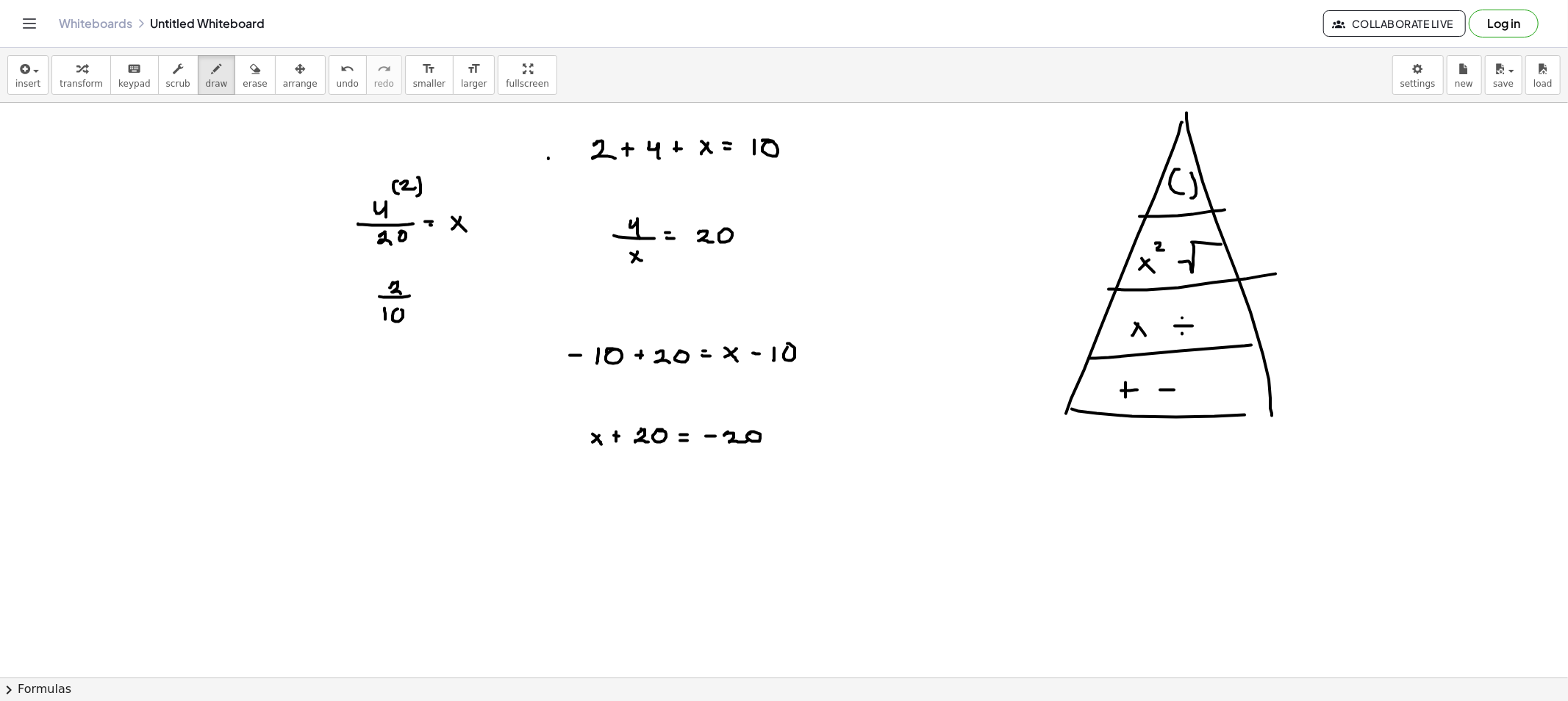
drag, startPoint x: 431, startPoint y: 296, endPoint x: 452, endPoint y: 296, distance: 21.0
drag, startPoint x: 463, startPoint y: 290, endPoint x: 453, endPoint y: 291, distance: 10.0
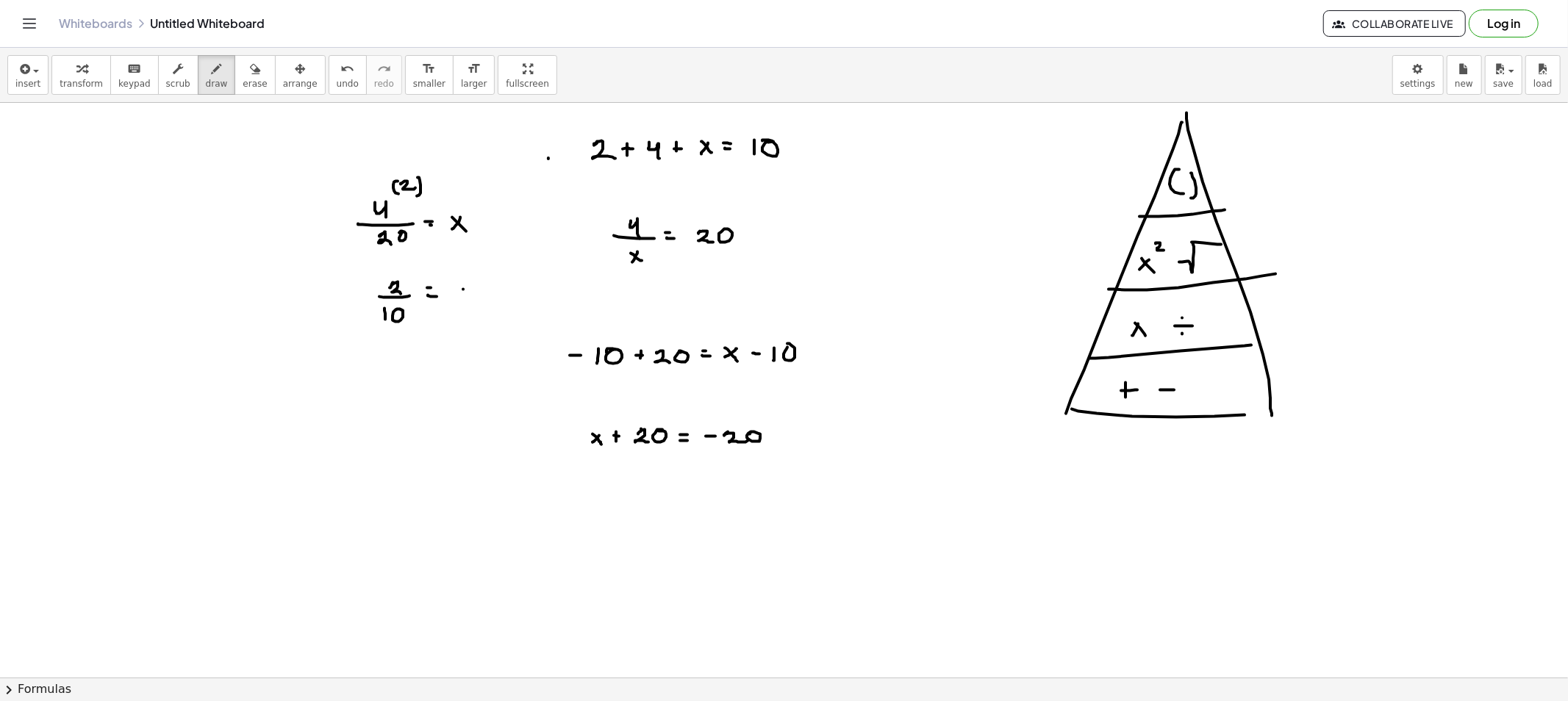
drag, startPoint x: 453, startPoint y: 291, endPoint x: 466, endPoint y: 303, distance: 17.7
drag, startPoint x: 395, startPoint y: 356, endPoint x: 391, endPoint y: 366, distance: 10.8
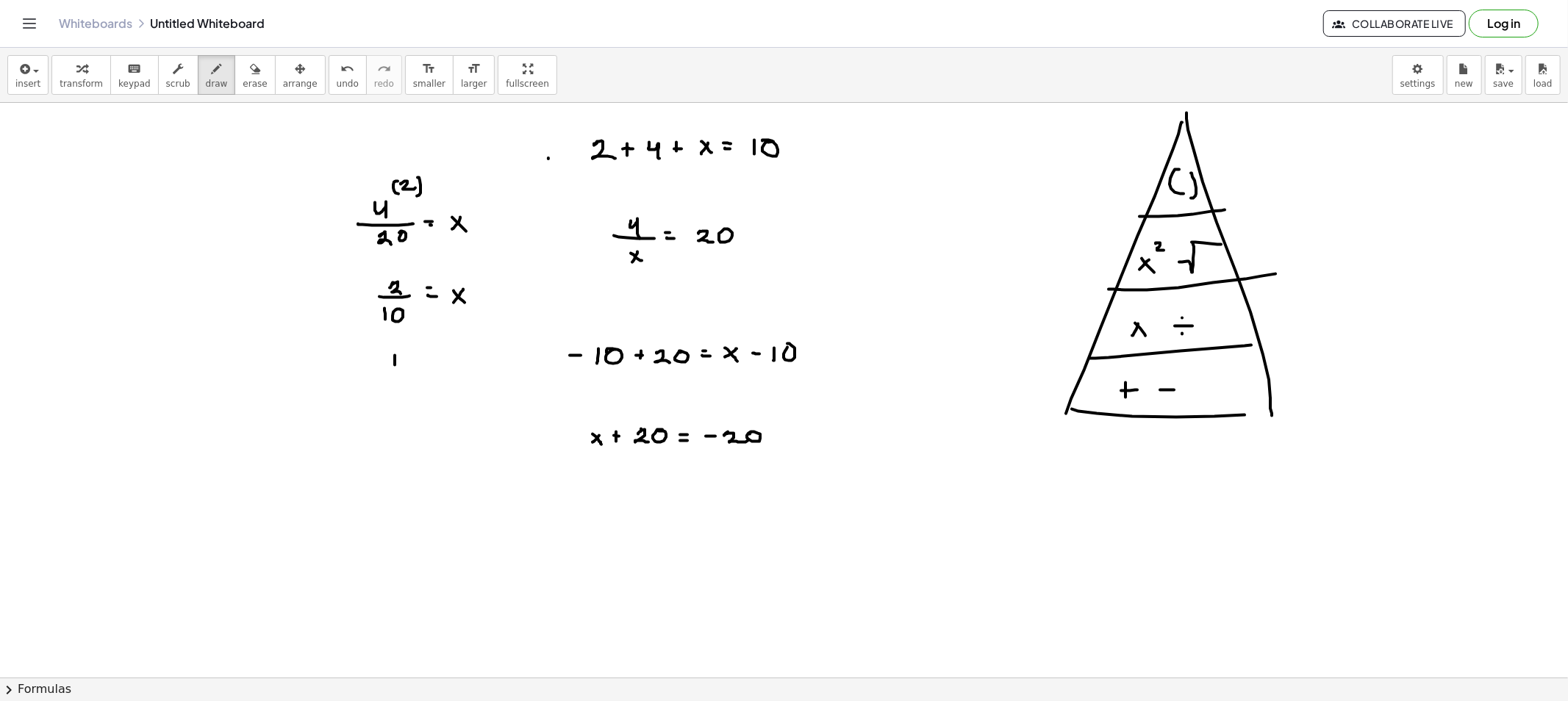
drag, startPoint x: 397, startPoint y: 376, endPoint x: 392, endPoint y: 387, distance: 12.1
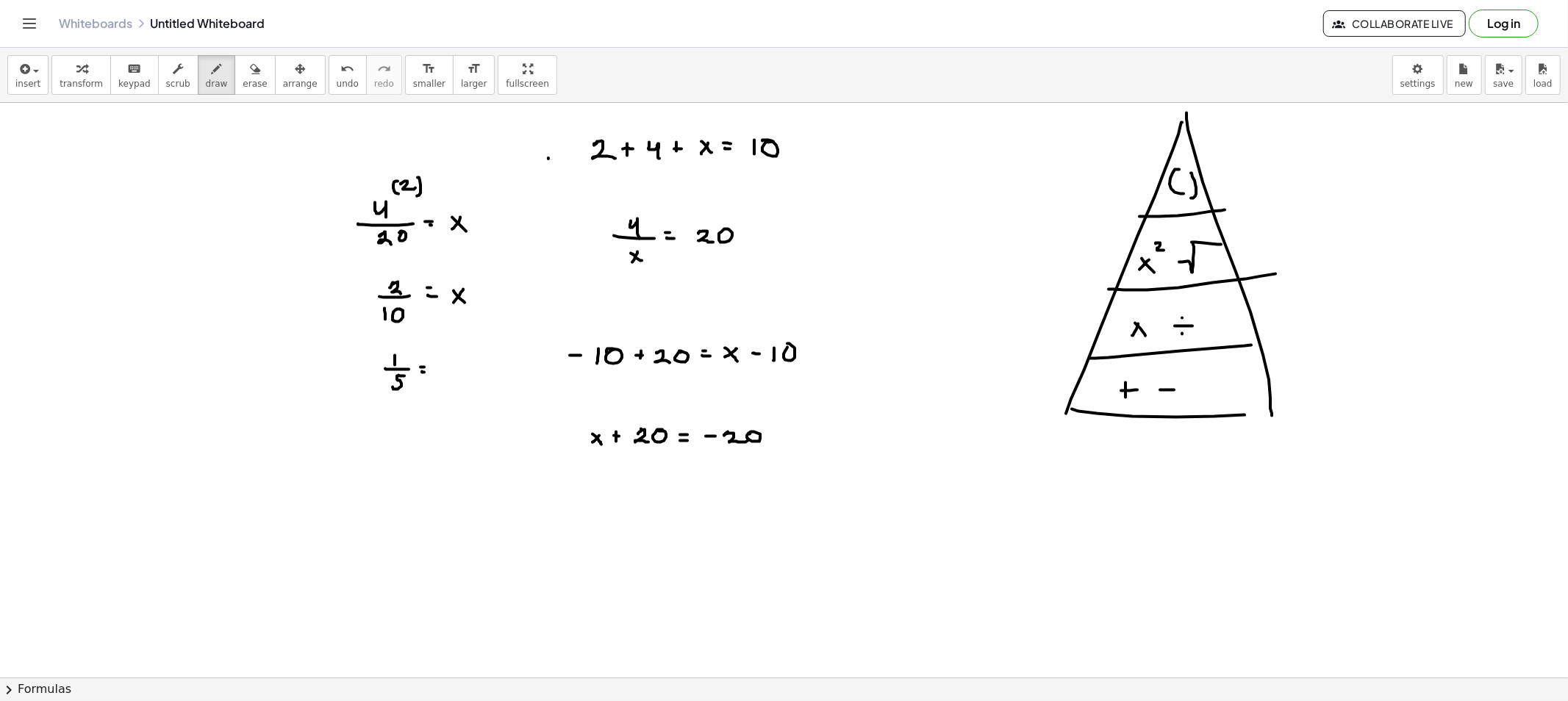
drag, startPoint x: 422, startPoint y: 372, endPoint x: 446, endPoint y: 366, distance: 24.7
click at [236, 92] on button "erase" at bounding box center [255, 75] width 40 height 39
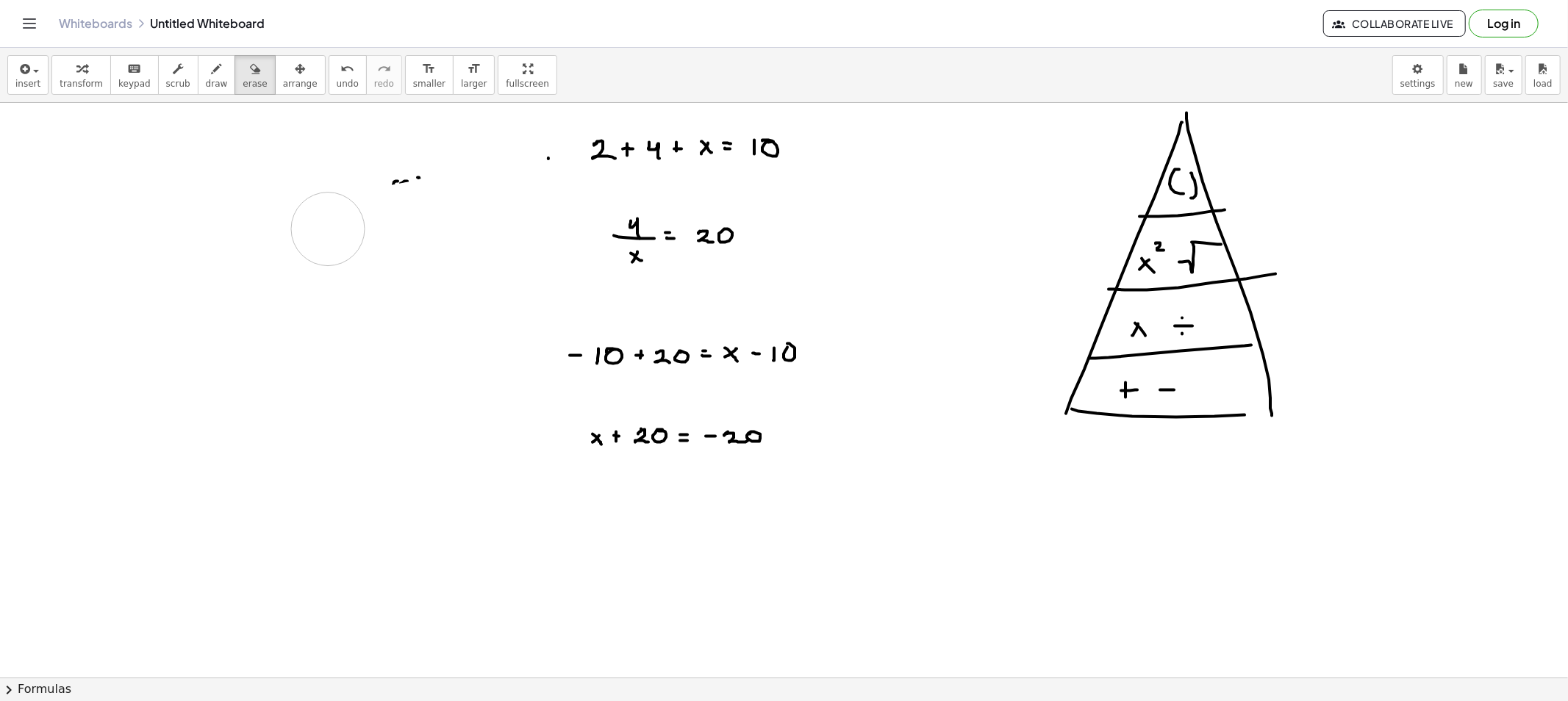
drag, startPoint x: 386, startPoint y: 393, endPoint x: 344, endPoint y: 186, distance: 211.2
click at [202, 90] on button "draw" at bounding box center [217, 75] width 39 height 39
drag, startPoint x: 572, startPoint y: 303, endPoint x: 586, endPoint y: 326, distance: 26.9
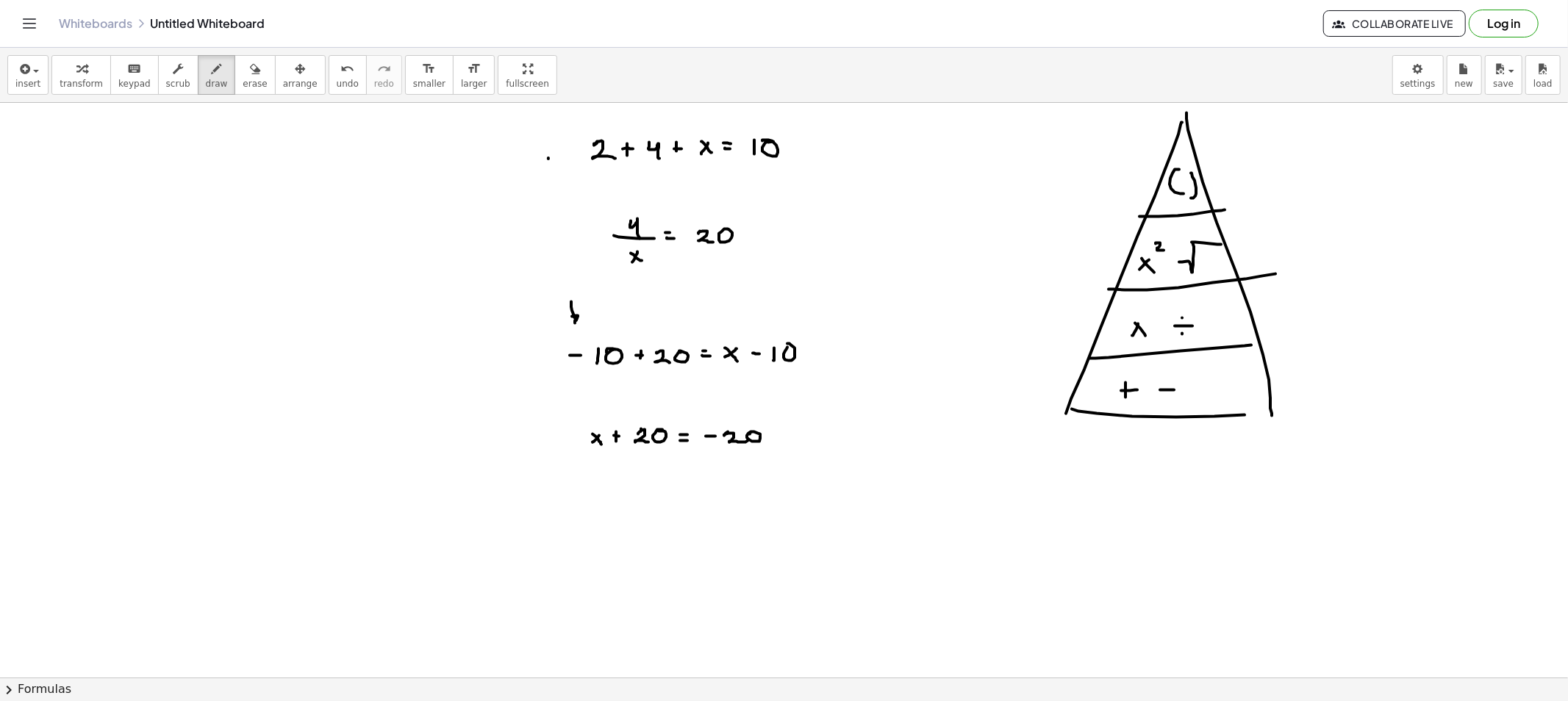
click at [242, 83] on span "erase" at bounding box center [254, 84] width 24 height 10
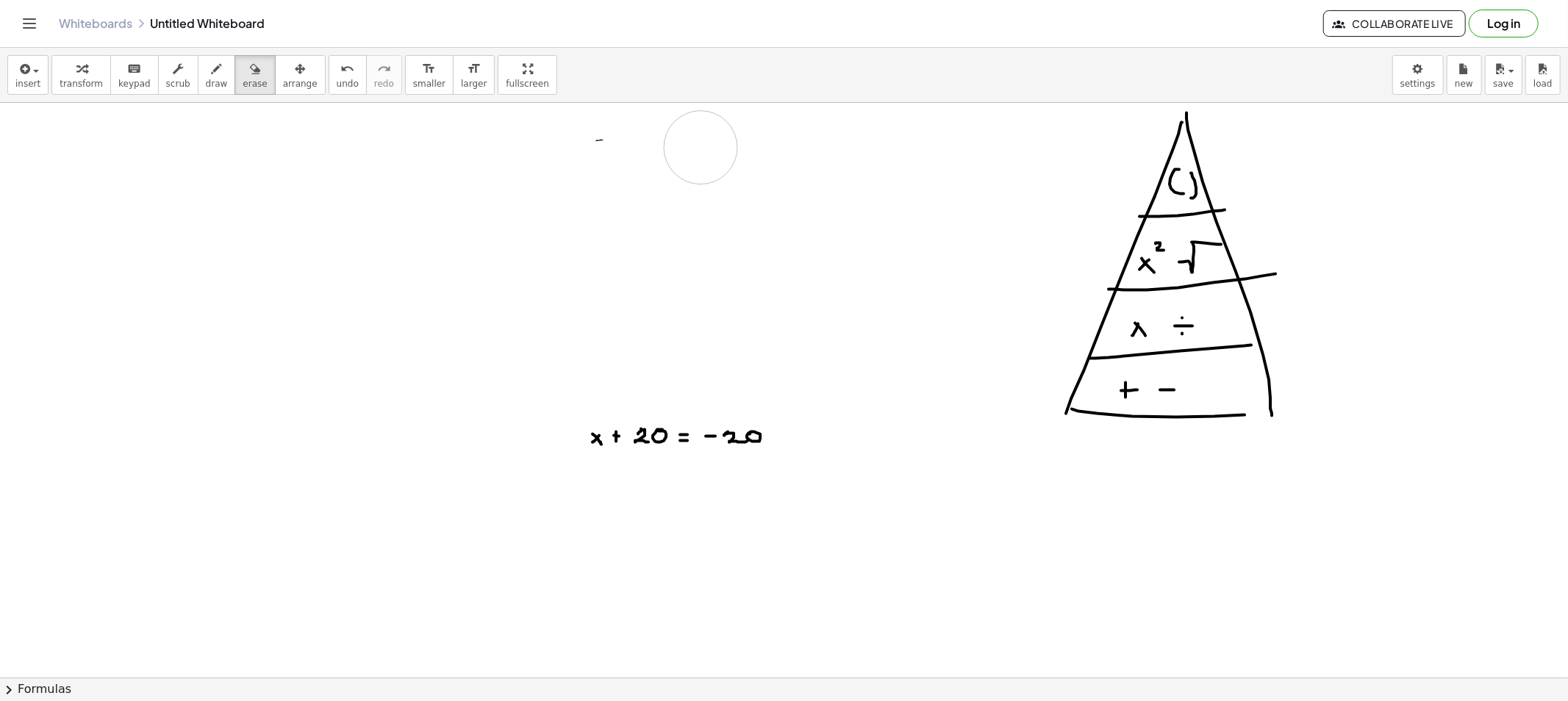
drag, startPoint x: 530, startPoint y: 339, endPoint x: 638, endPoint y: 140, distance: 226.4
click at [283, 83] on span "arrange" at bounding box center [300, 84] width 34 height 10
drag, startPoint x: 231, startPoint y: 91, endPoint x: 475, endPoint y: 290, distance: 314.9
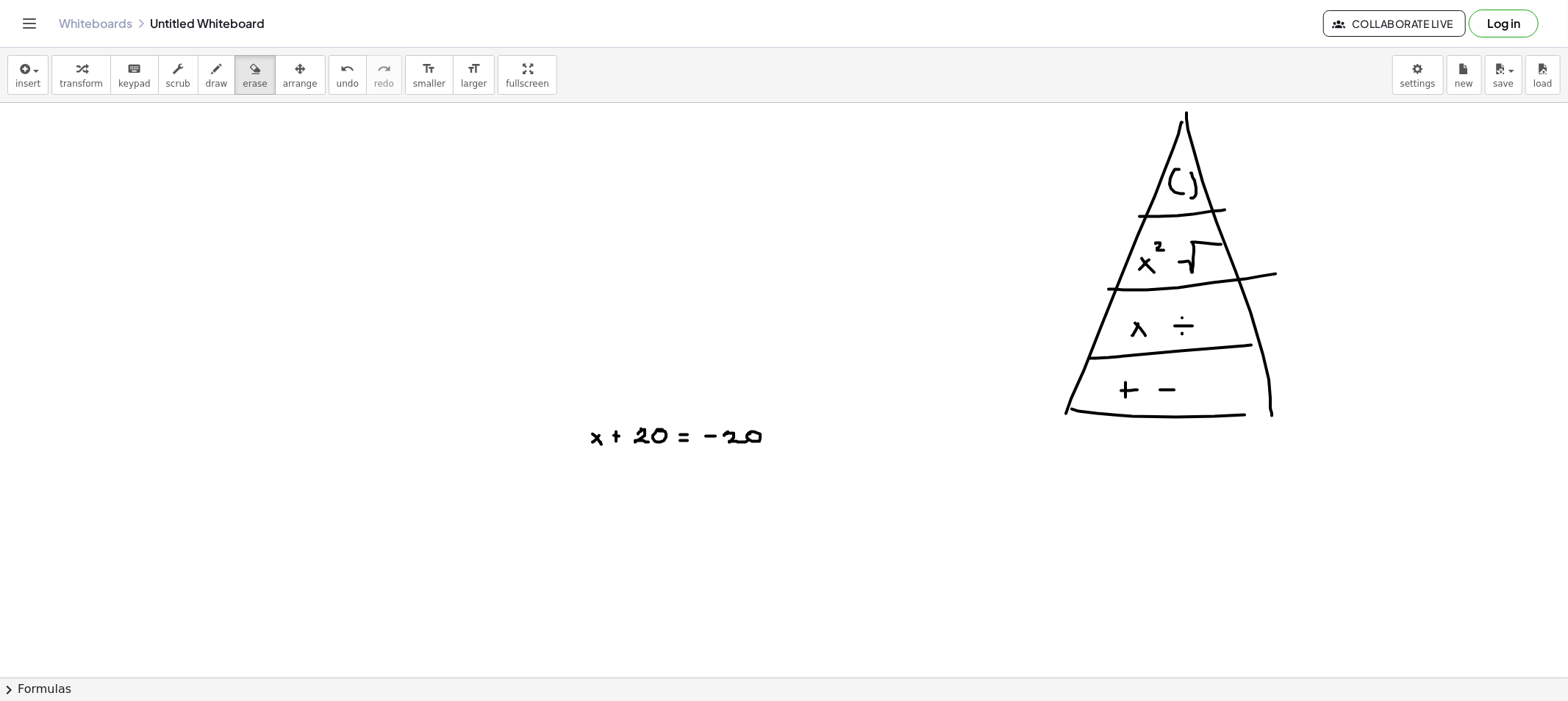
click at [235, 92] on button "erase" at bounding box center [255, 75] width 40 height 39
drag, startPoint x: 212, startPoint y: 92, endPoint x: 368, endPoint y: 250, distance: 222.0
click at [212, 91] on button "draw" at bounding box center [217, 75] width 39 height 39
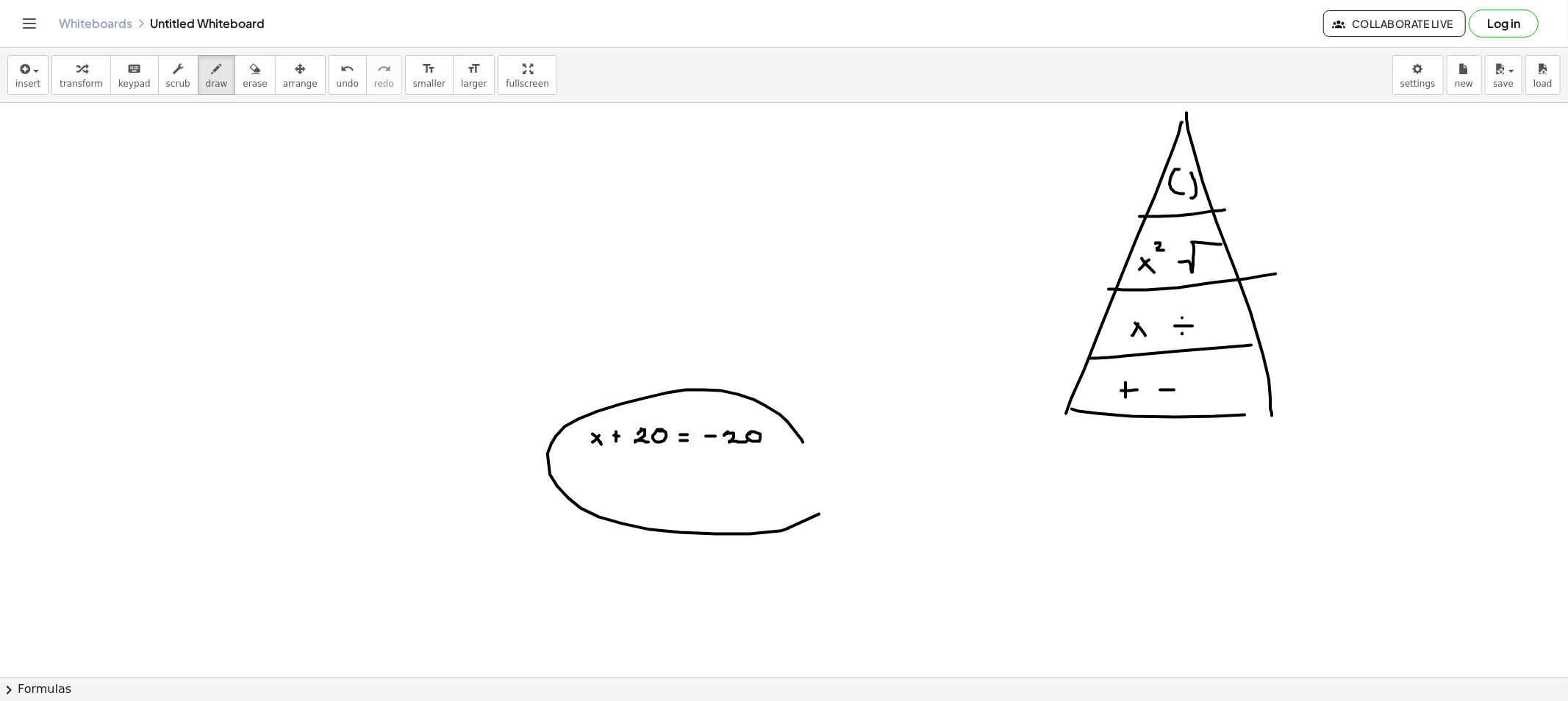
drag, startPoint x: 787, startPoint y: 421, endPoint x: 728, endPoint y: 424, distance: 59.1
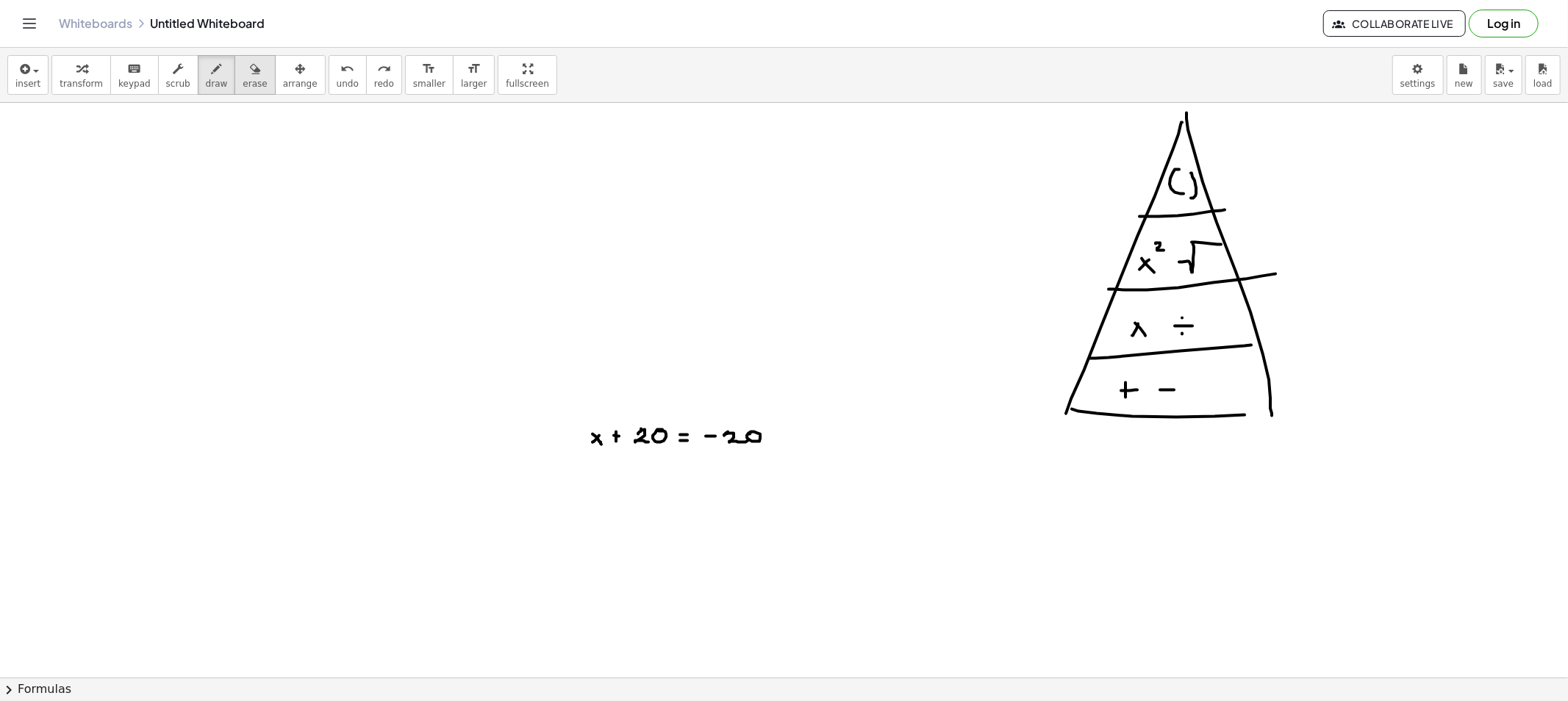
click at [235, 69] on button "erase" at bounding box center [255, 75] width 40 height 39
drag, startPoint x: 436, startPoint y: 370, endPoint x: 641, endPoint y: 434, distance: 214.8
click at [202, 90] on button "draw" at bounding box center [217, 75] width 39 height 39
click at [215, 92] on button "draw" at bounding box center [217, 75] width 39 height 39
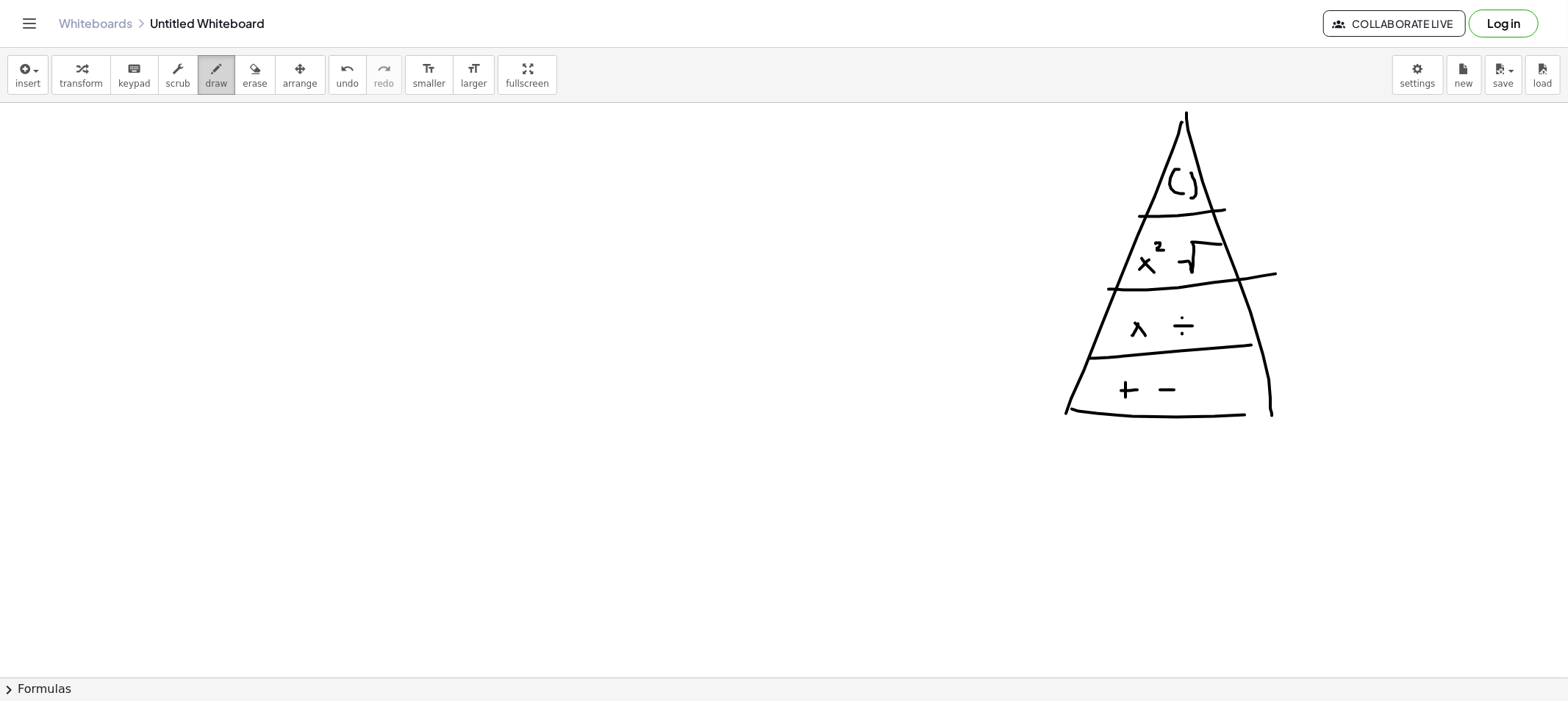
click at [206, 71] on div "button" at bounding box center [217, 68] width 22 height 18
drag, startPoint x: 119, startPoint y: 162, endPoint x: 137, endPoint y: 165, distance: 18.2
drag, startPoint x: 153, startPoint y: 154, endPoint x: 142, endPoint y: 164, distance: 14.9
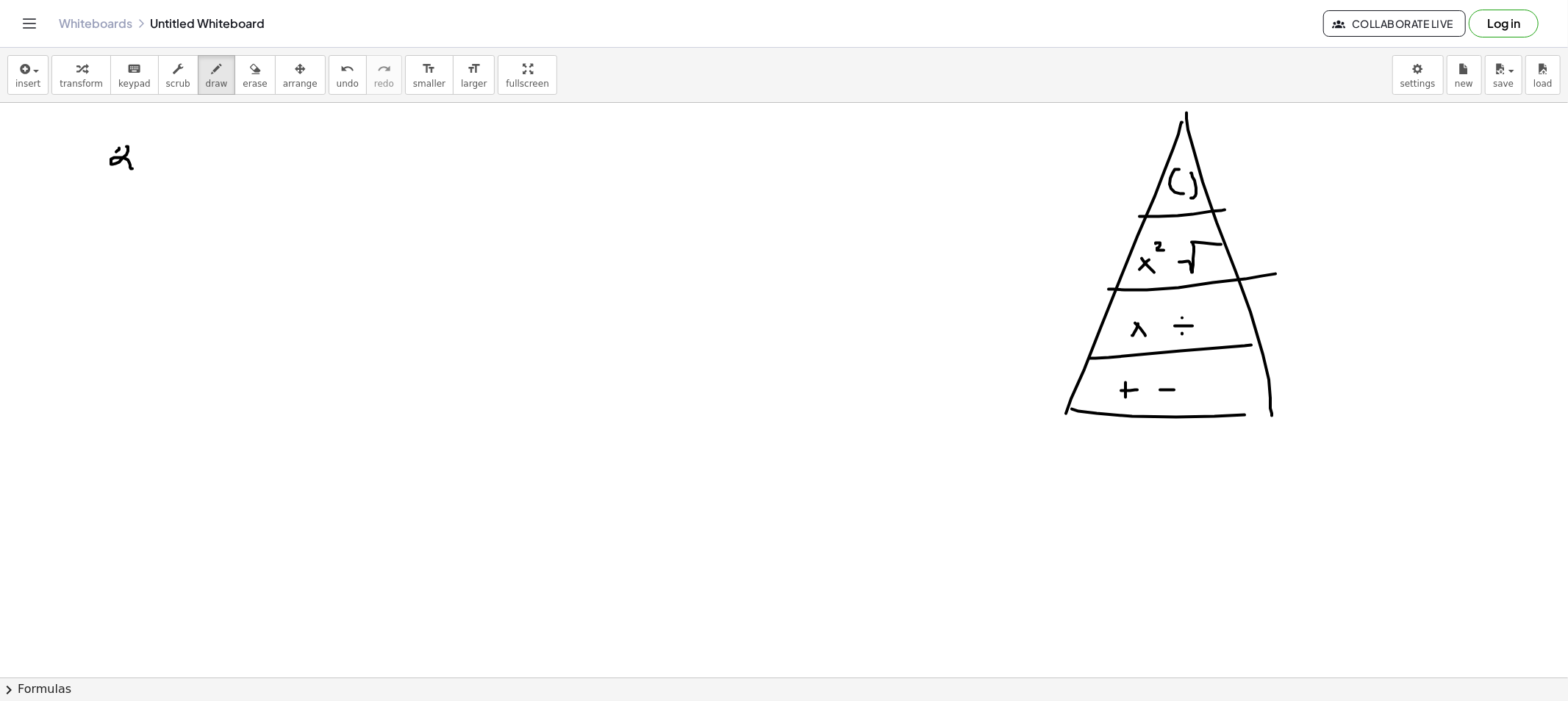
drag, startPoint x: 231, startPoint y: 154, endPoint x: 251, endPoint y: 156, distance: 20.1
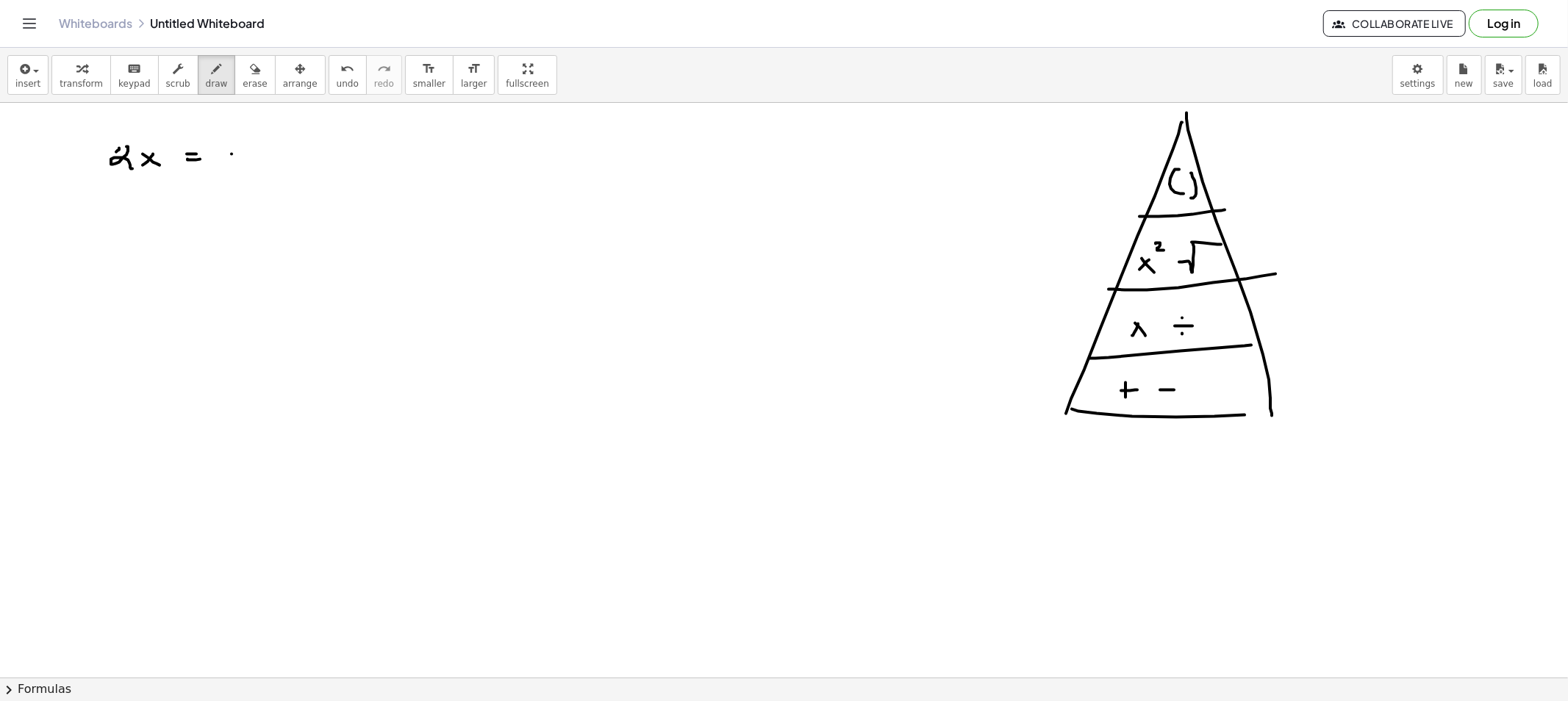
drag, startPoint x: 261, startPoint y: 146, endPoint x: 267, endPoint y: 159, distance: 14.3
drag, startPoint x: 141, startPoint y: 224, endPoint x: 138, endPoint y: 214, distance: 10.4
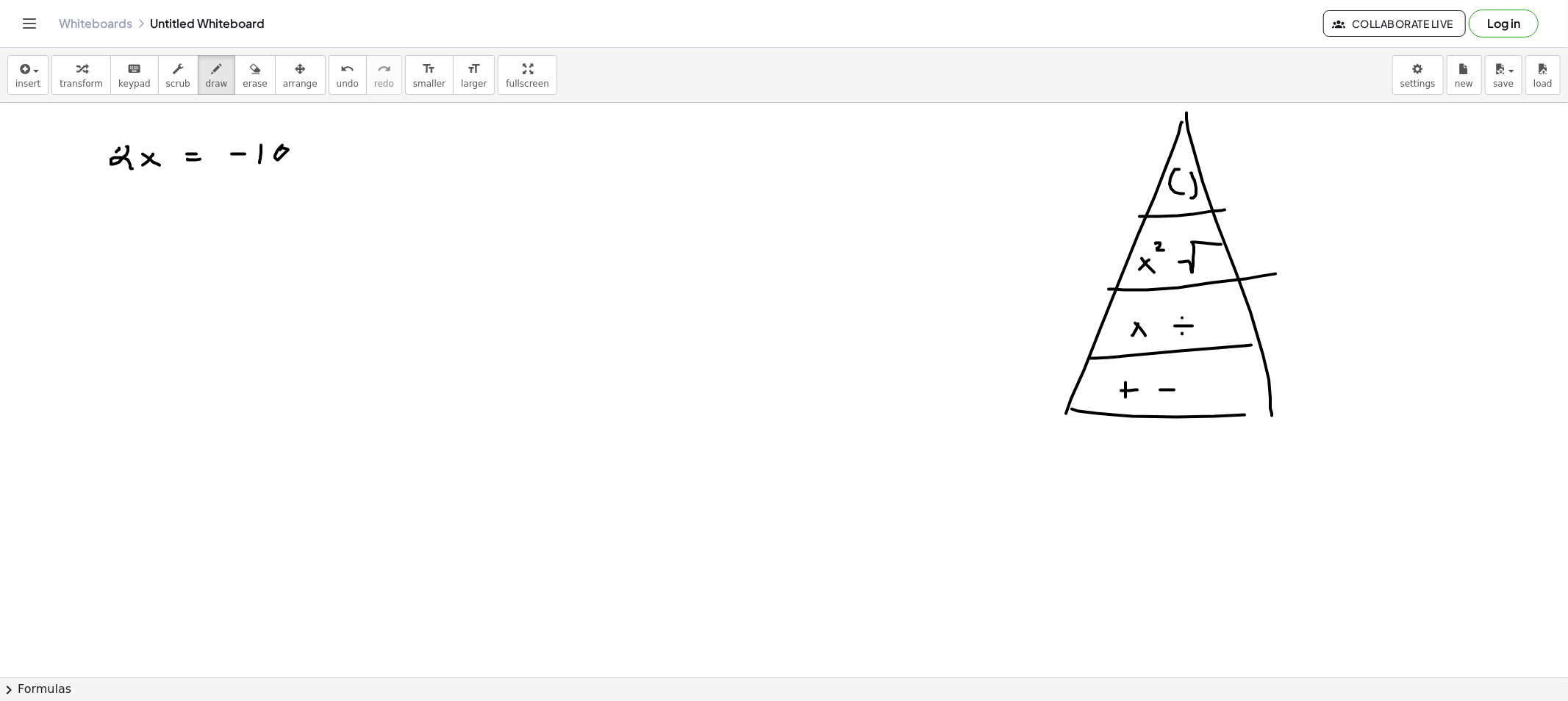
drag, startPoint x: 138, startPoint y: 214, endPoint x: 150, endPoint y: 230, distance: 20.0
drag, startPoint x: 142, startPoint y: 236, endPoint x: 165, endPoint y: 236, distance: 23.0
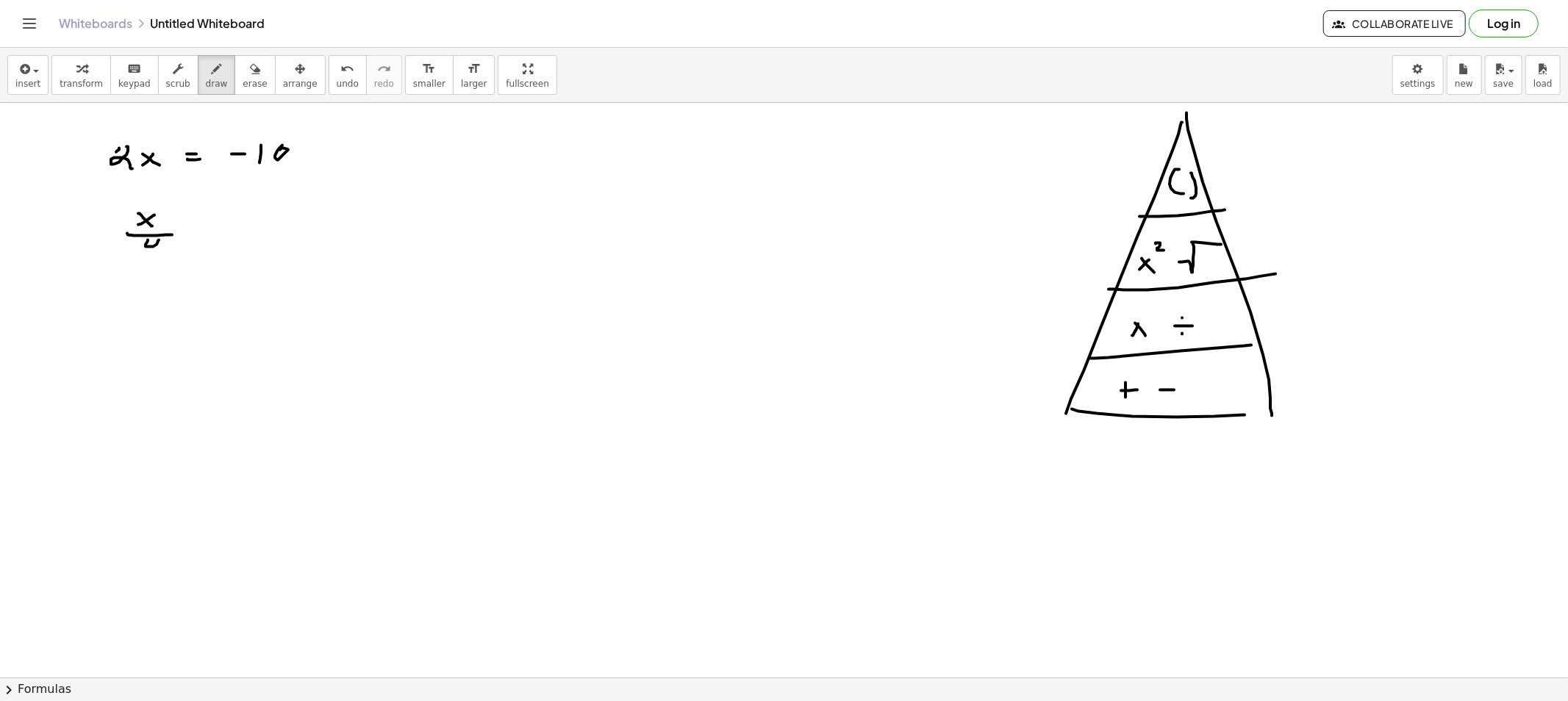
drag, startPoint x: 147, startPoint y: 240, endPoint x: 165, endPoint y: 251, distance: 21.1
drag, startPoint x: 194, startPoint y: 235, endPoint x: 211, endPoint y: 238, distance: 17.3
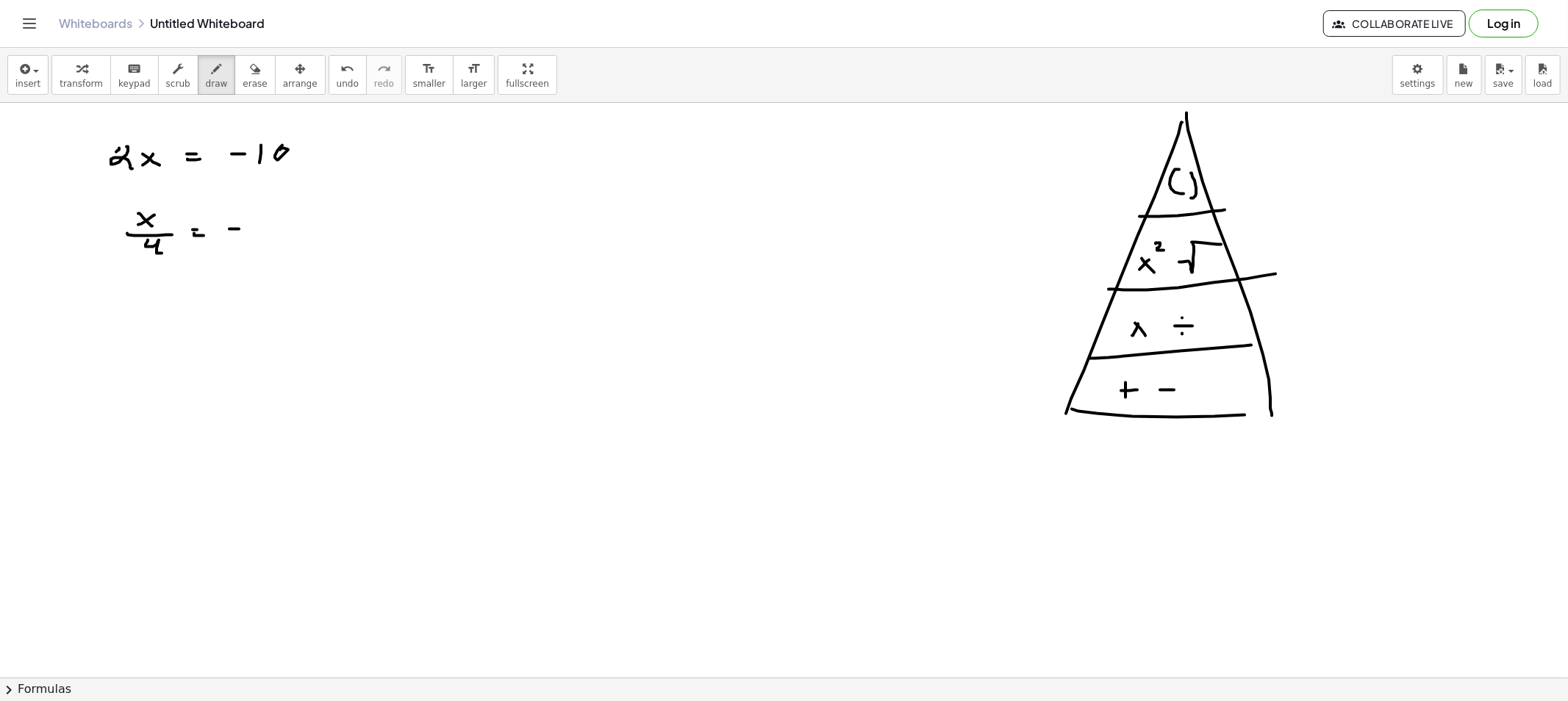
drag, startPoint x: 230, startPoint y: 229, endPoint x: 239, endPoint y: 229, distance: 9.0
drag, startPoint x: 273, startPoint y: 222, endPoint x: 267, endPoint y: 233, distance: 12.5
drag, startPoint x: 119, startPoint y: 335, endPoint x: 141, endPoint y: 350, distance: 26.6
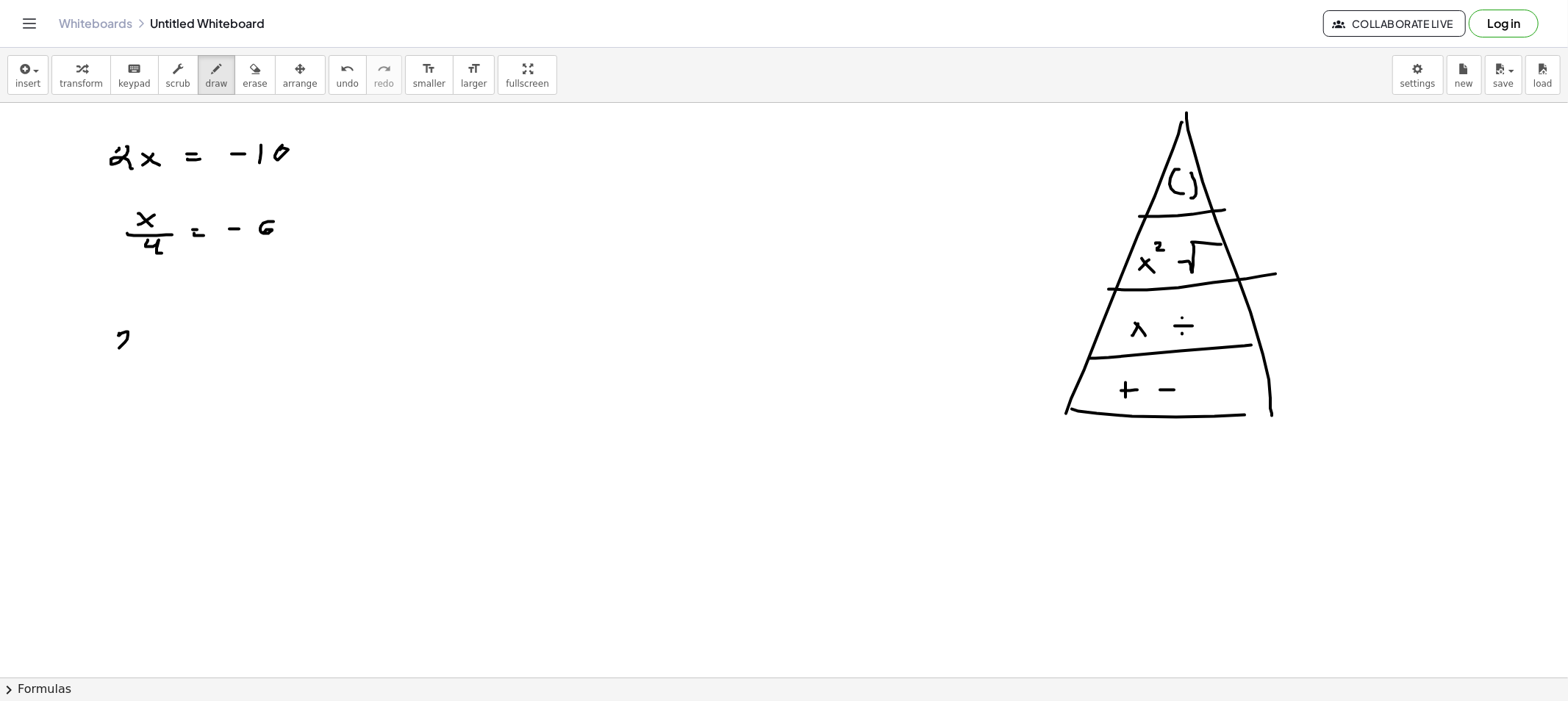
drag, startPoint x: 150, startPoint y: 334, endPoint x: 150, endPoint y: 345, distance: 11.0
drag, startPoint x: 175, startPoint y: 336, endPoint x: 169, endPoint y: 342, distance: 8.5
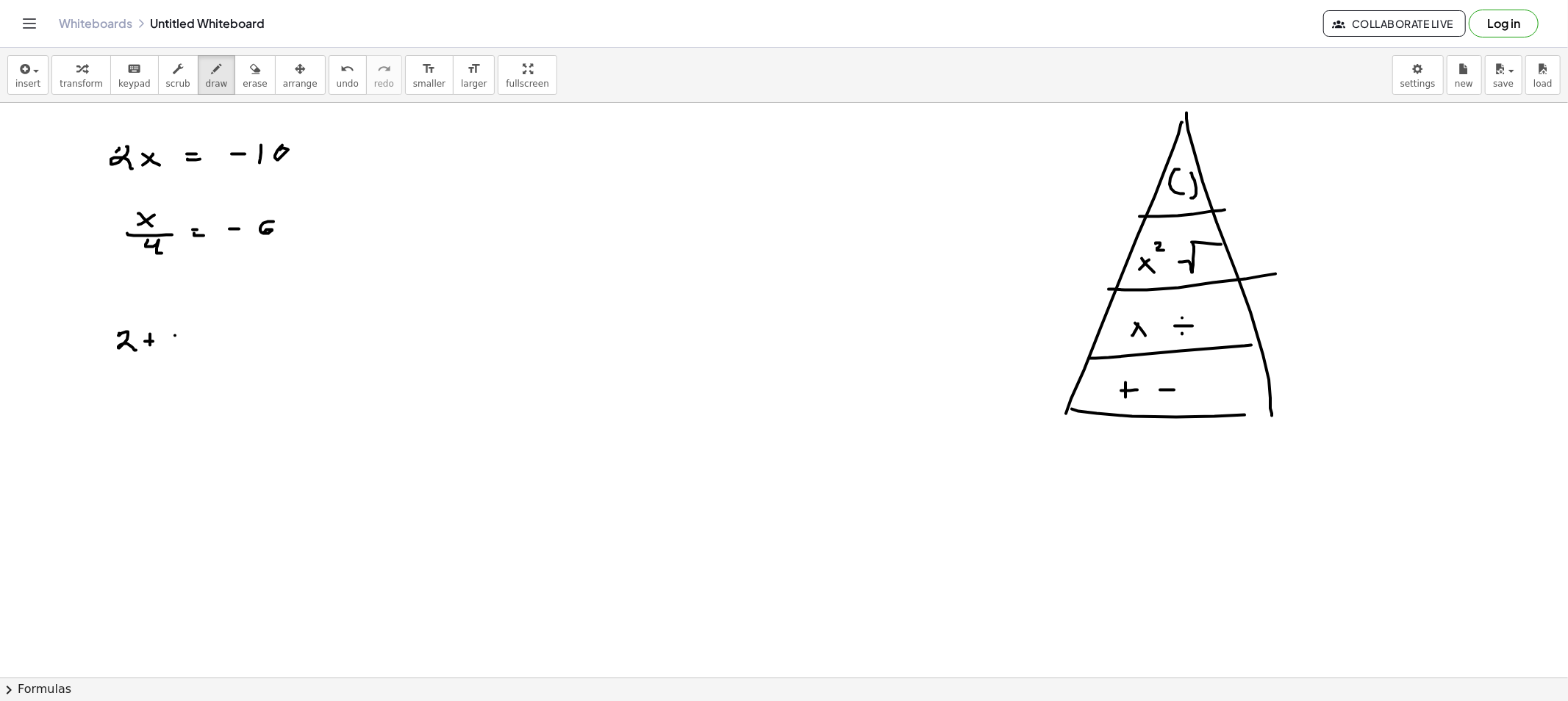
drag, startPoint x: 169, startPoint y: 337, endPoint x: 184, endPoint y: 348, distance: 18.6
drag, startPoint x: 200, startPoint y: 335, endPoint x: 200, endPoint y: 343, distance: 8.0
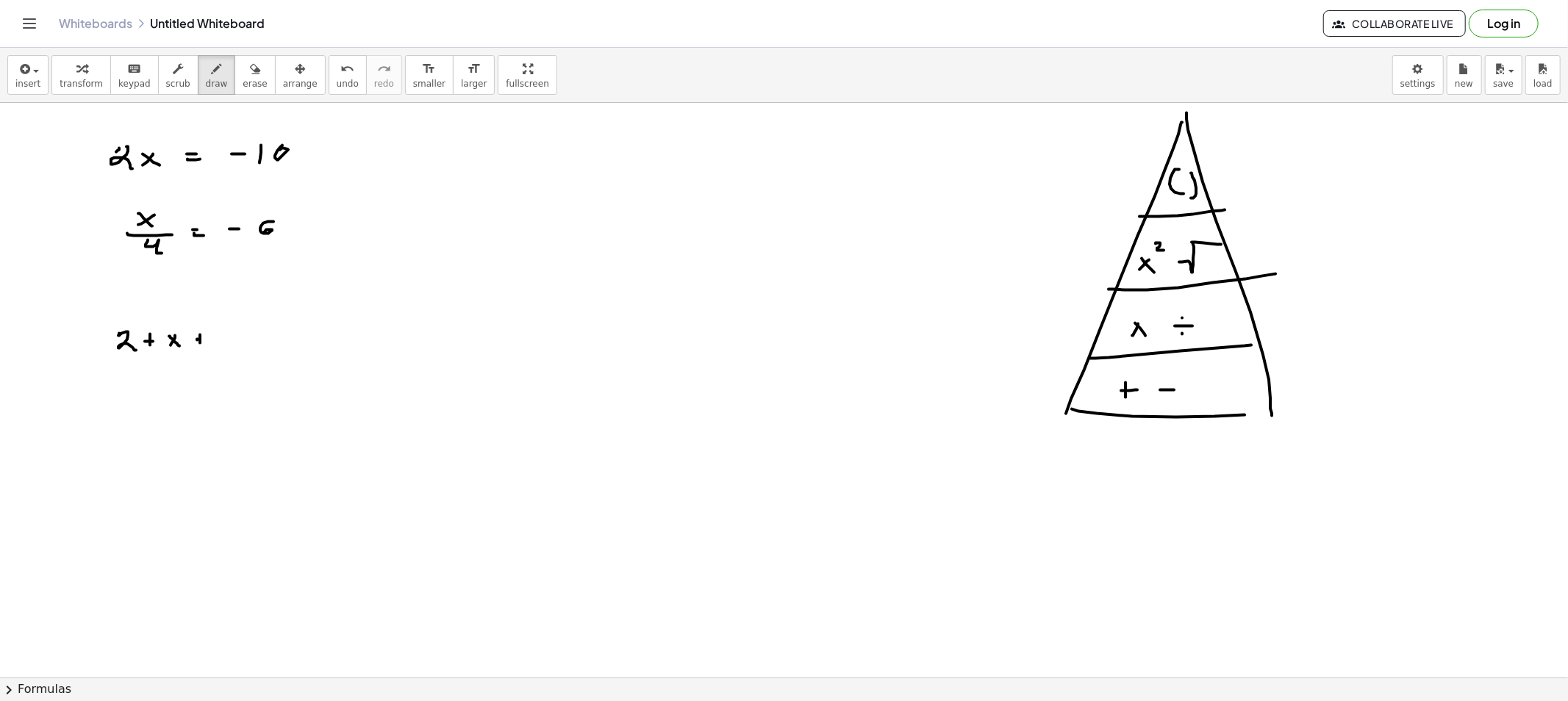
drag, startPoint x: 228, startPoint y: 331, endPoint x: 245, endPoint y: 331, distance: 17.0
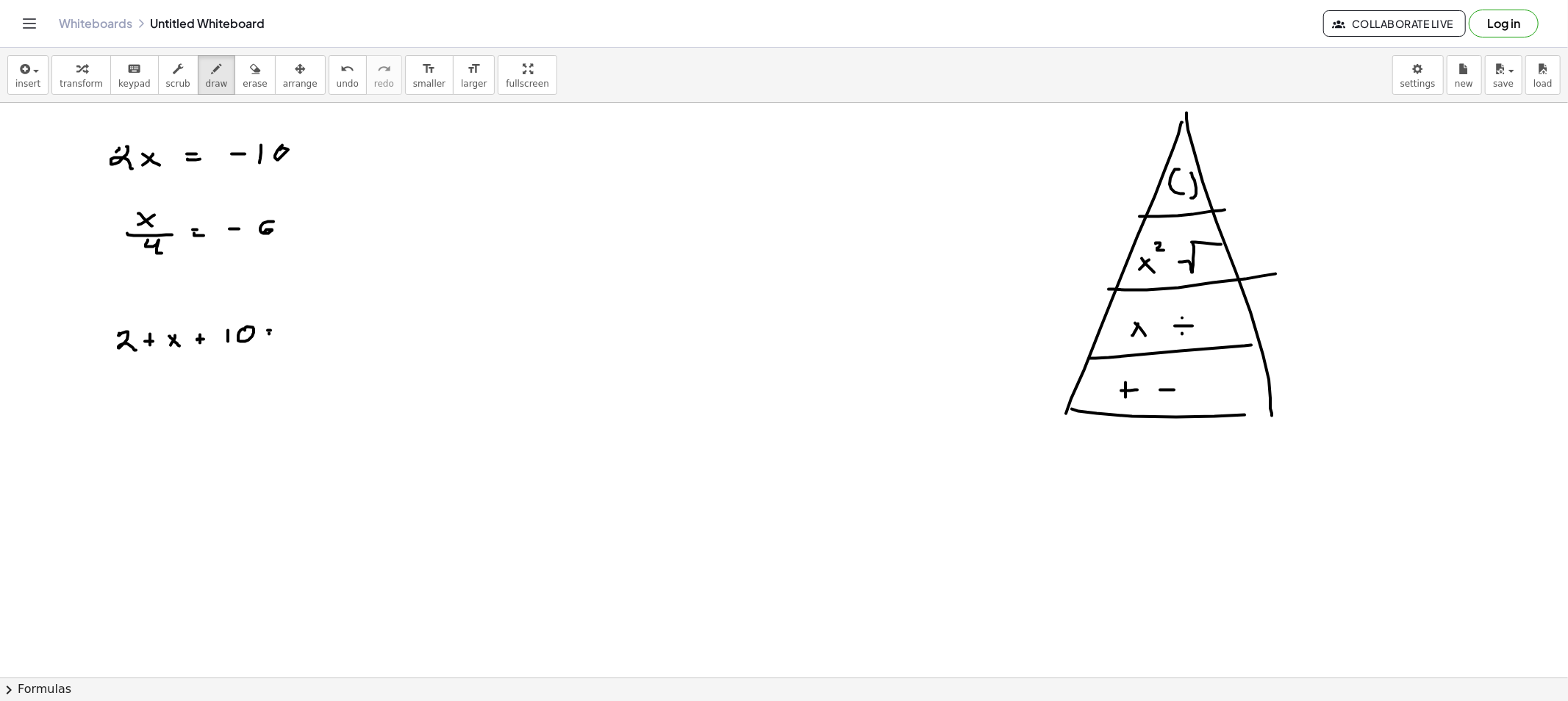
drag, startPoint x: 288, startPoint y: 332, endPoint x: 306, endPoint y: 334, distance: 18.1
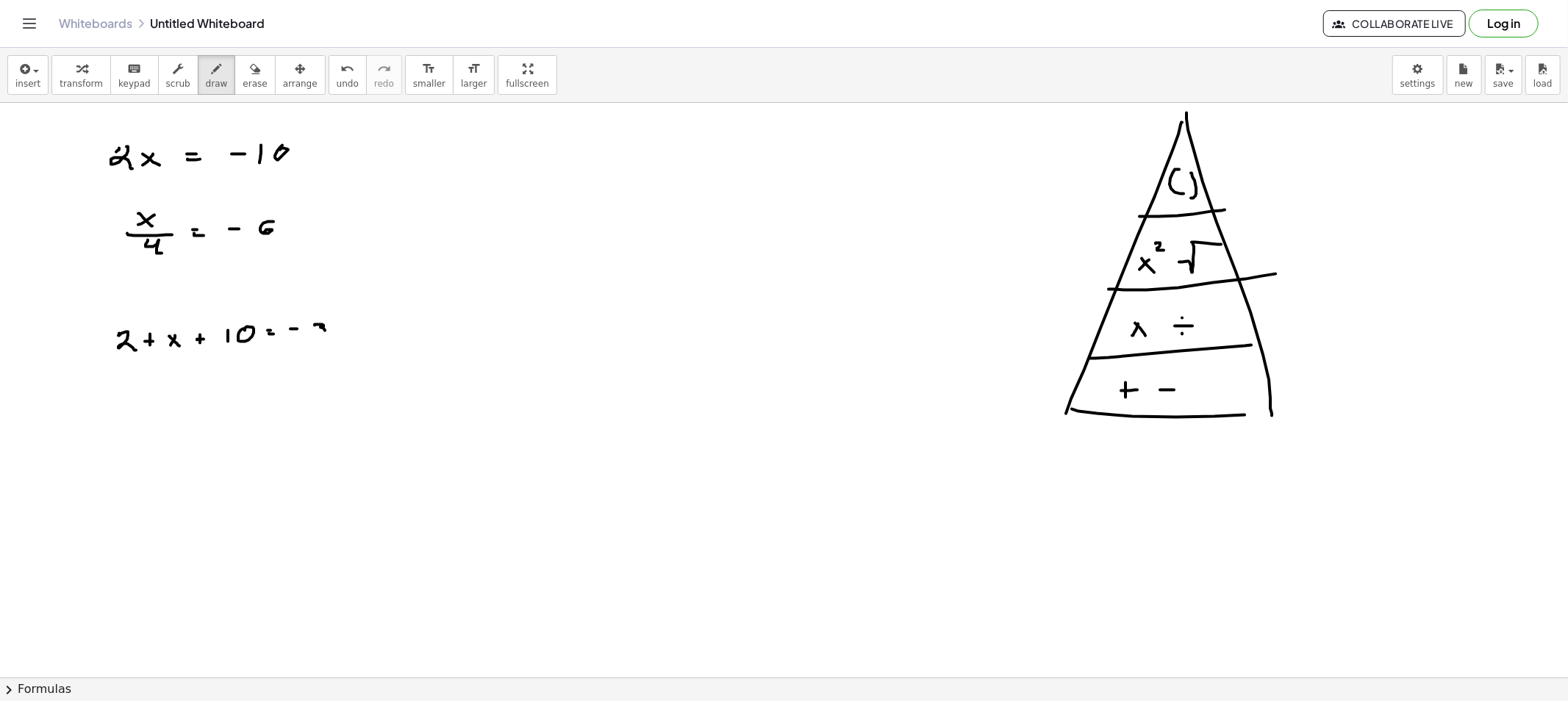
drag, startPoint x: 314, startPoint y: 325, endPoint x: 333, endPoint y: 331, distance: 19.9
drag, startPoint x: 335, startPoint y: 326, endPoint x: 351, endPoint y: 339, distance: 20.6
drag, startPoint x: 119, startPoint y: 431, endPoint x: 111, endPoint y: 434, distance: 8.5
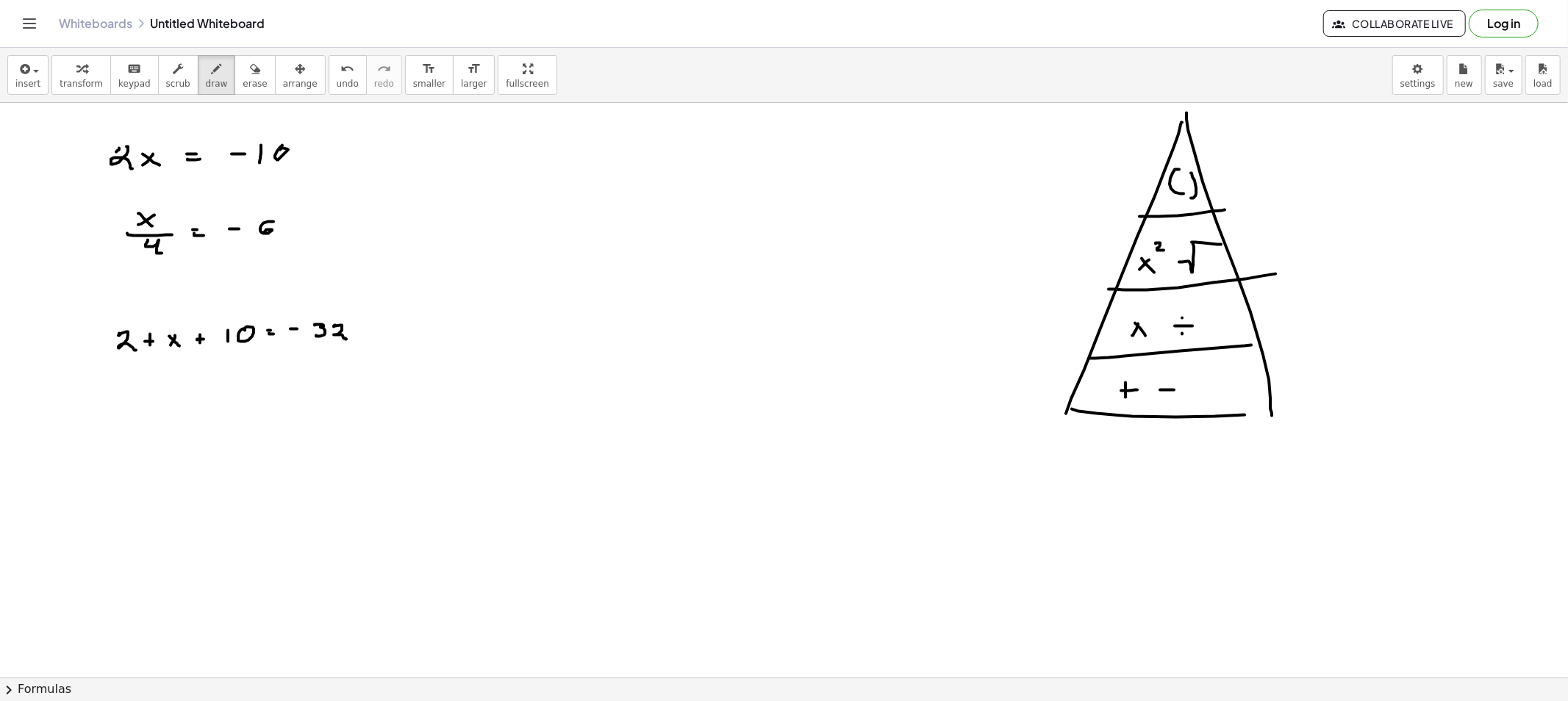
drag, startPoint x: 113, startPoint y: 431, endPoint x: 122, endPoint y: 441, distance: 13.5
drag, startPoint x: 140, startPoint y: 430, endPoint x: 140, endPoint y: 438, distance: 8.0
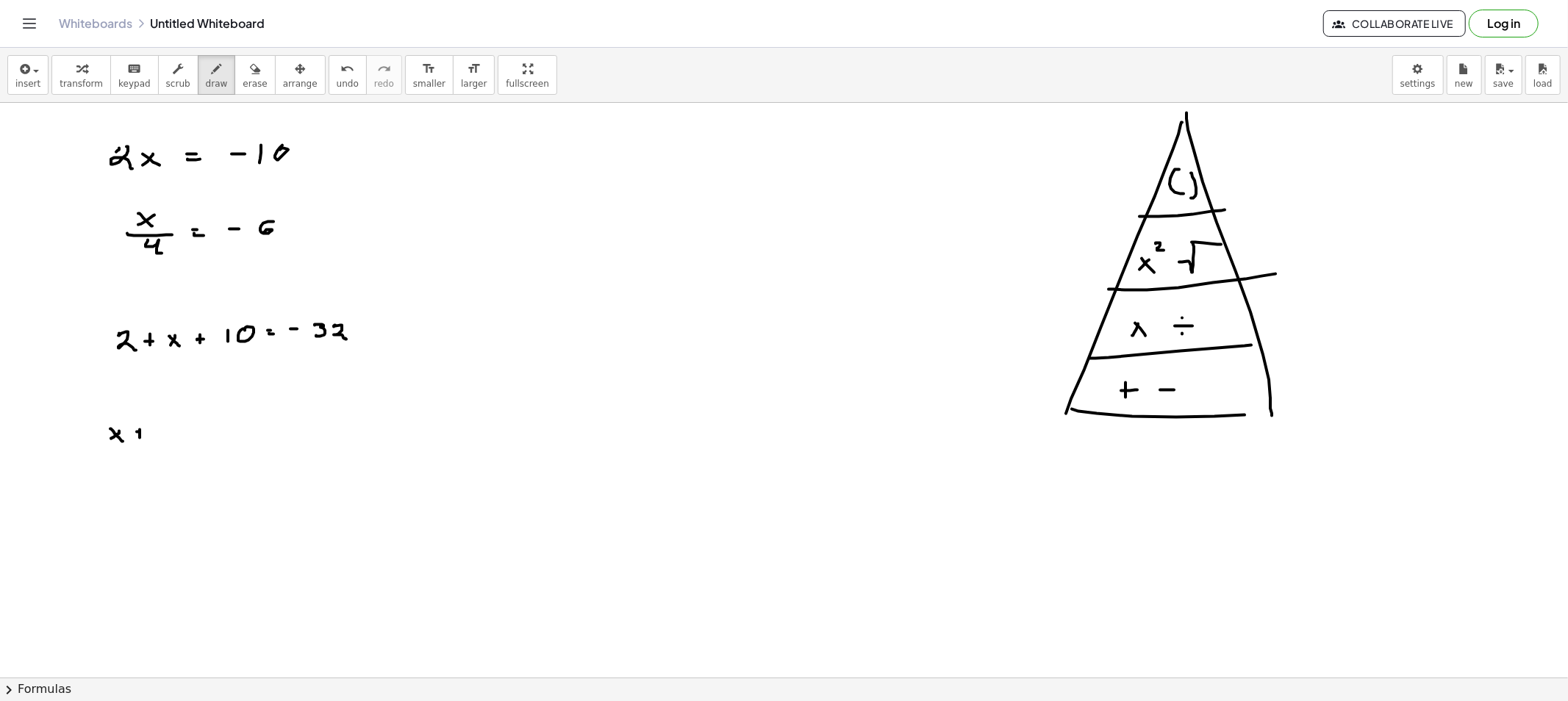
drag, startPoint x: 140, startPoint y: 432, endPoint x: 156, endPoint y: 434, distance: 16.1
drag, startPoint x: 170, startPoint y: 428, endPoint x: 191, endPoint y: 435, distance: 22.1
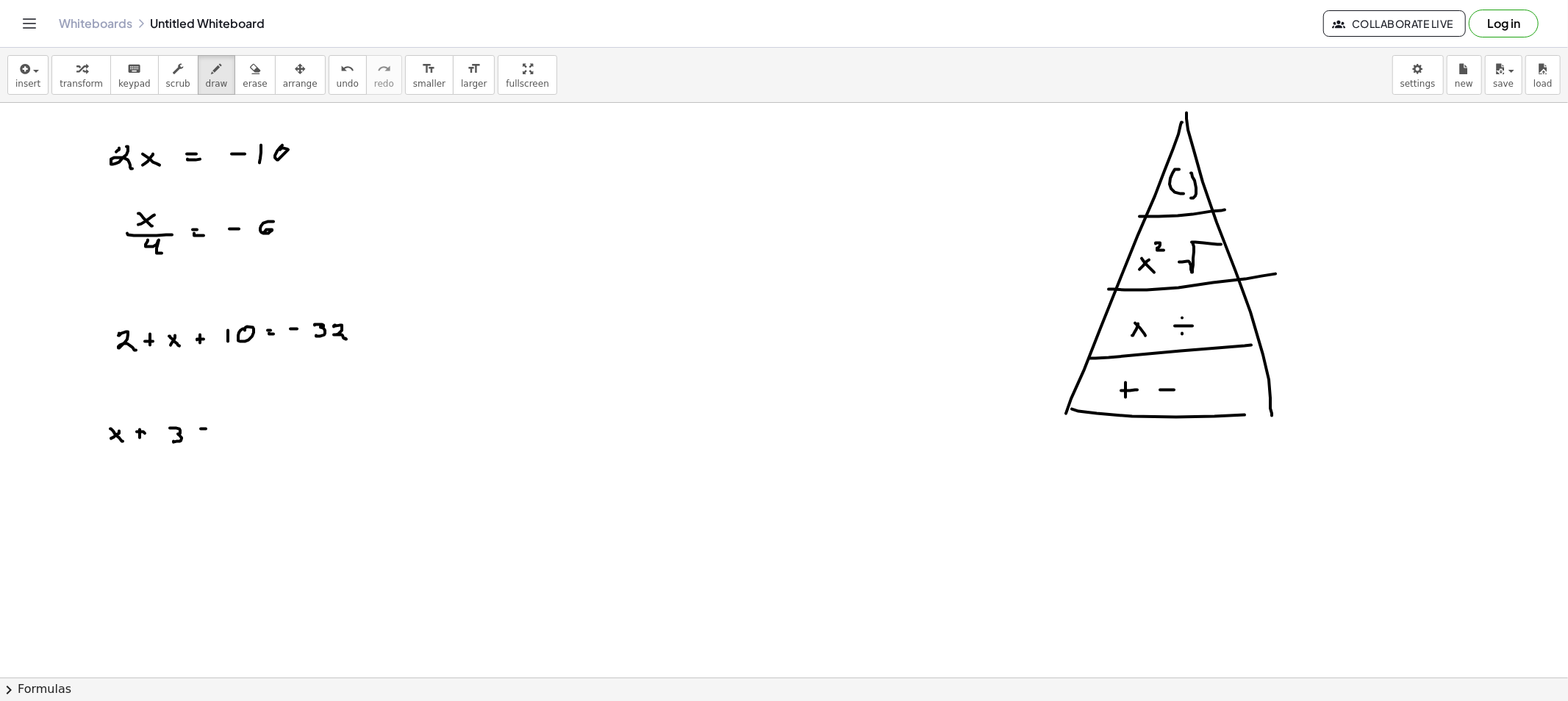
drag, startPoint x: 200, startPoint y: 434, endPoint x: 213, endPoint y: 433, distance: 13.0
drag, startPoint x: 229, startPoint y: 426, endPoint x: 244, endPoint y: 429, distance: 15.3
drag, startPoint x: 244, startPoint y: 428, endPoint x: 239, endPoint y: 434, distance: 7.8
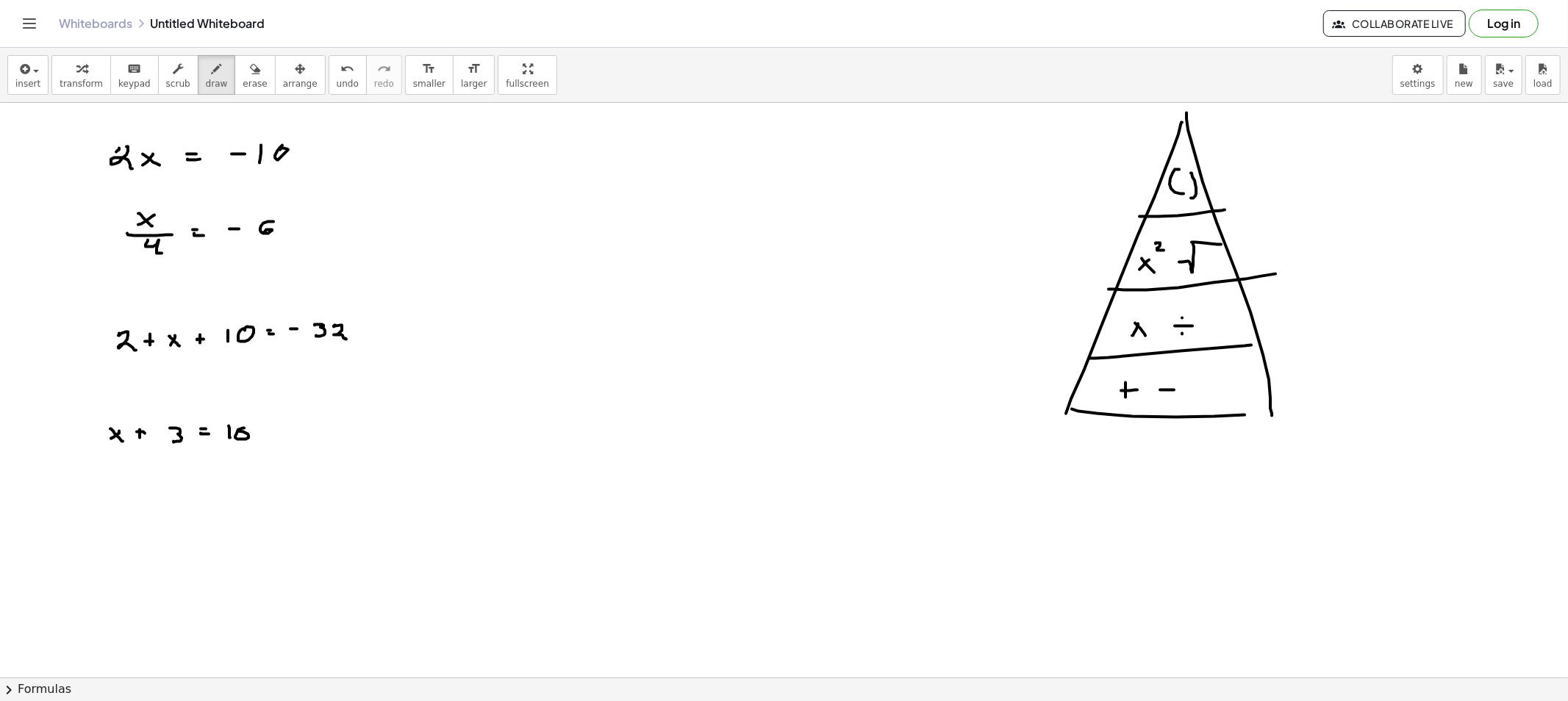
drag, startPoint x: 263, startPoint y: 431, endPoint x: 271, endPoint y: 435, distance: 8.9
drag, startPoint x: 288, startPoint y: 427, endPoint x: 309, endPoint y: 438, distance: 23.7
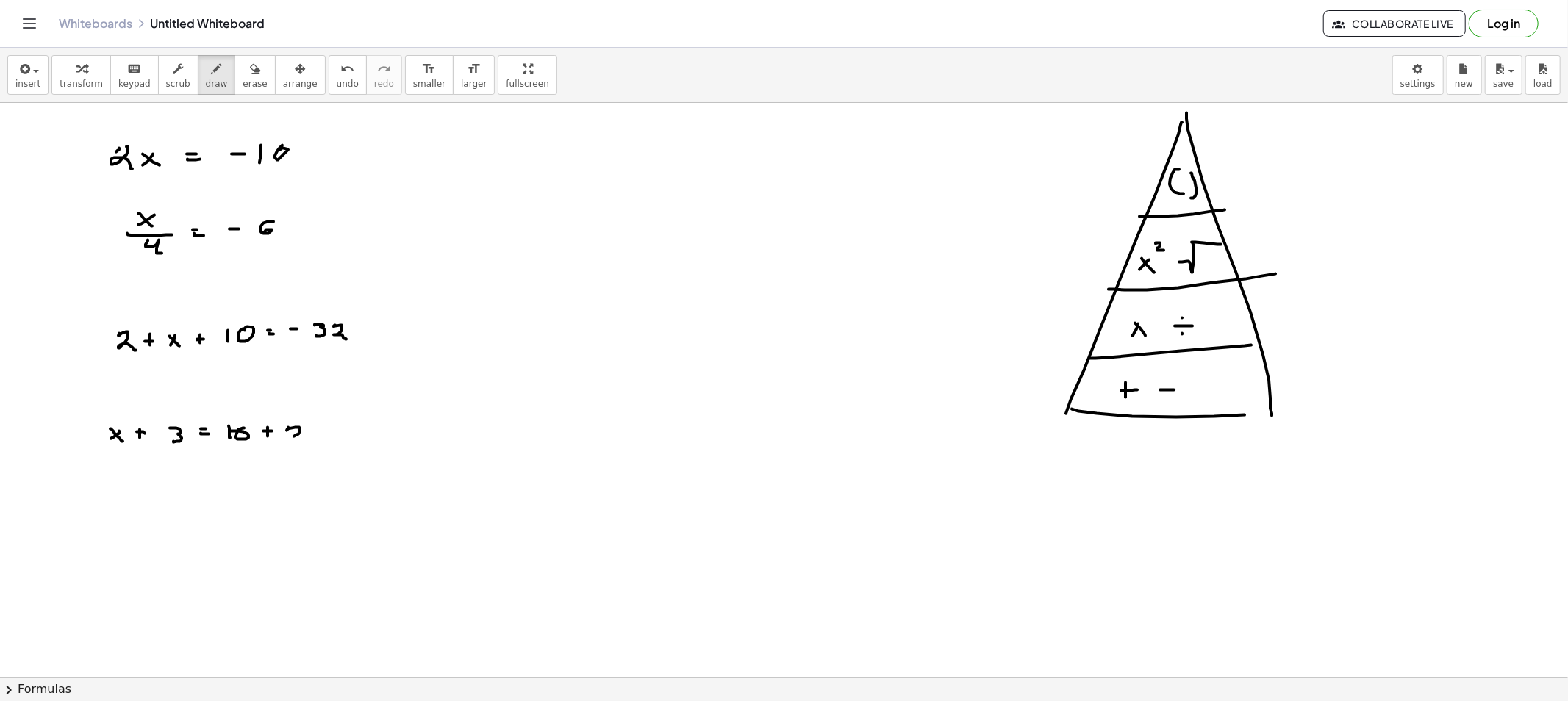
click at [250, 71] on icon "button" at bounding box center [255, 69] width 10 height 18
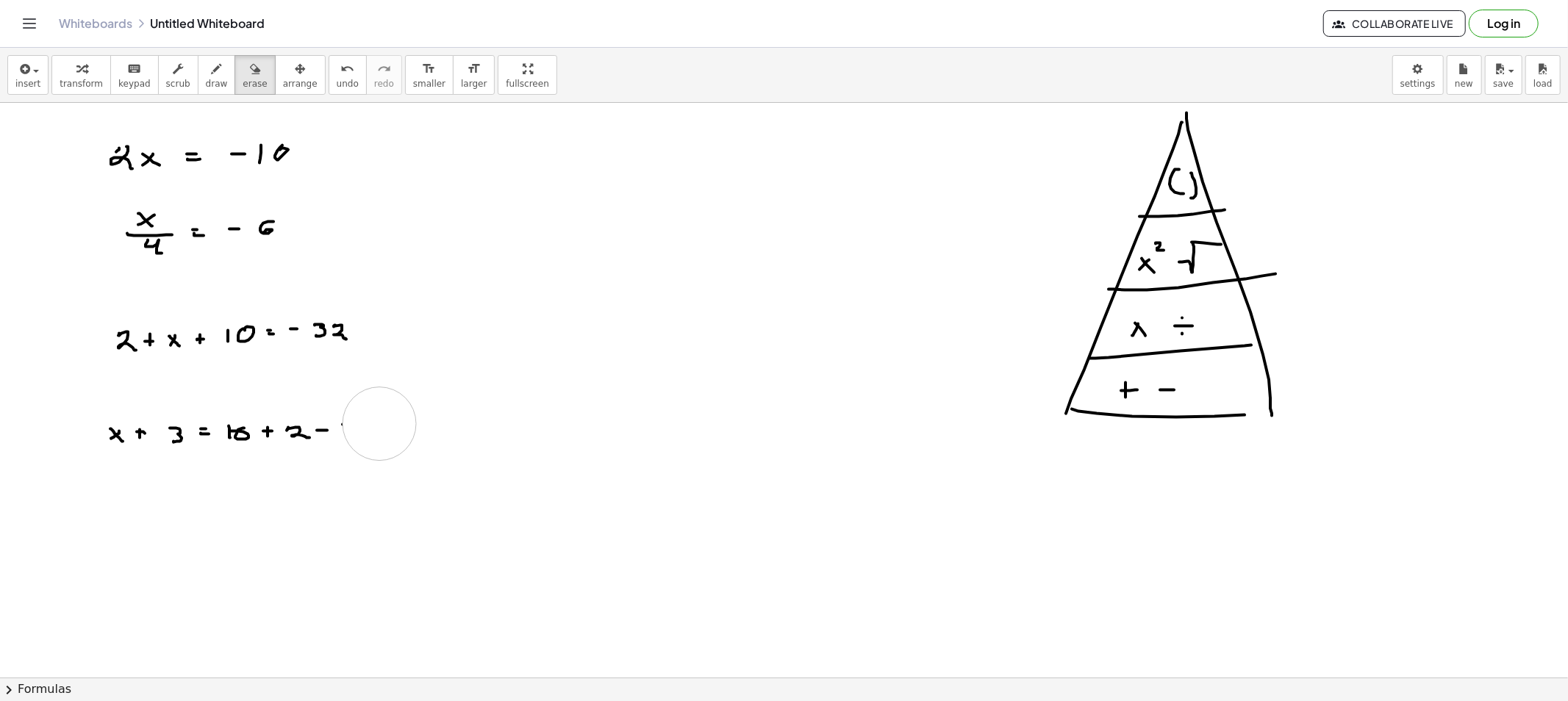
click at [206, 70] on div "button" at bounding box center [217, 68] width 22 height 18
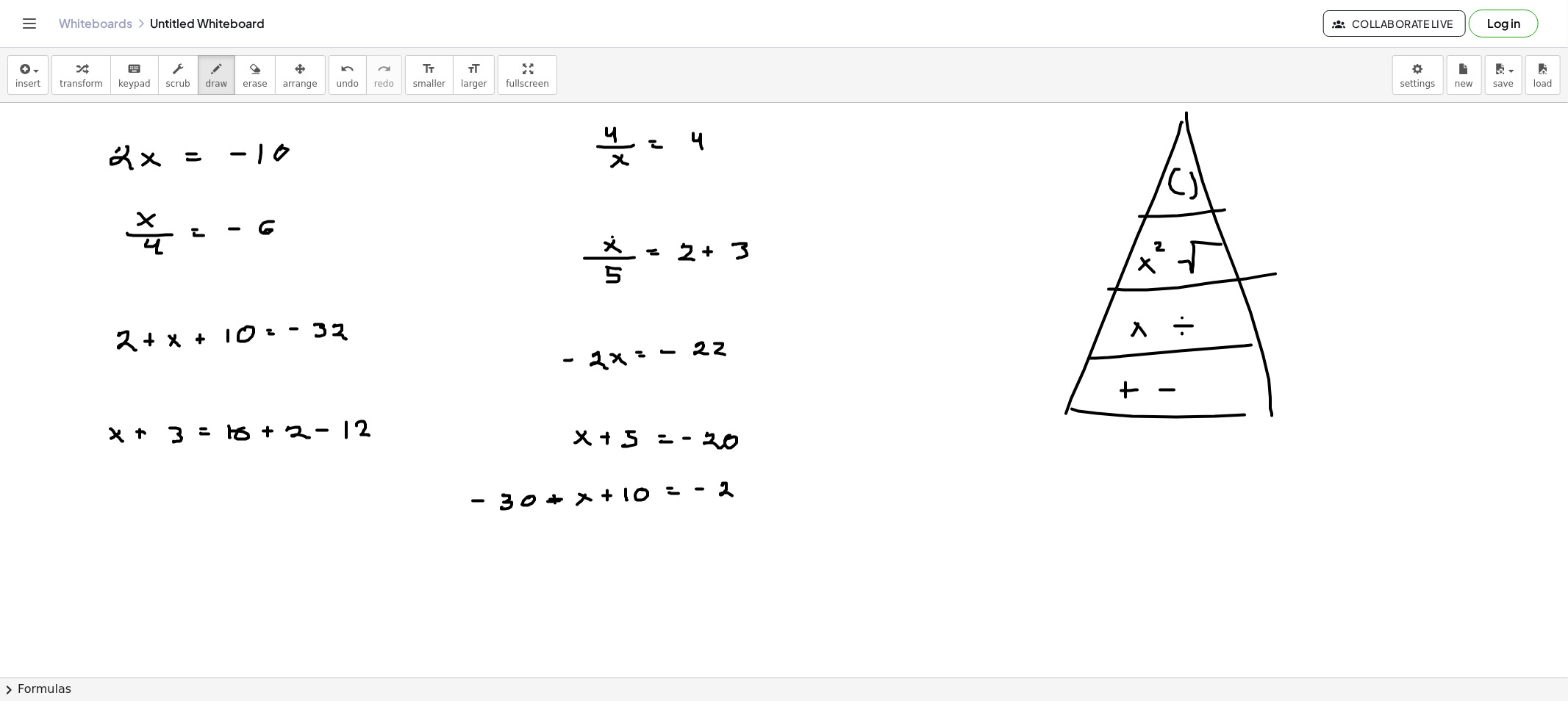
click at [250, 75] on icon "button" at bounding box center [255, 69] width 10 height 18
drag, startPoint x: 216, startPoint y: 164, endPoint x: 355, endPoint y: 152, distance: 139.5
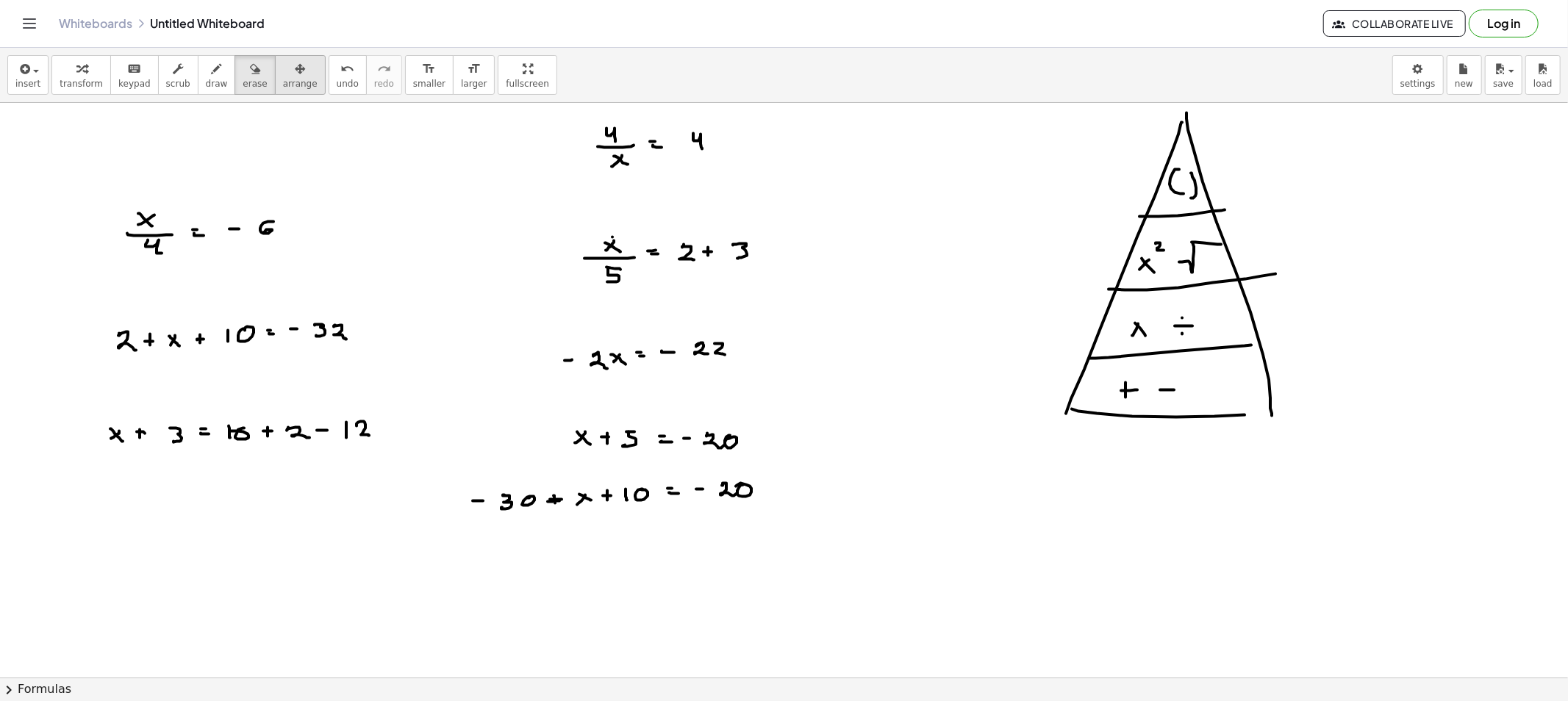
click at [295, 75] on icon "button" at bounding box center [300, 69] width 10 height 18
click at [248, 80] on button "erase" at bounding box center [255, 75] width 40 height 39
drag, startPoint x: 72, startPoint y: 245, endPoint x: 292, endPoint y: 218, distance: 221.7
drag, startPoint x: 99, startPoint y: 349, endPoint x: 365, endPoint y: 312, distance: 268.6
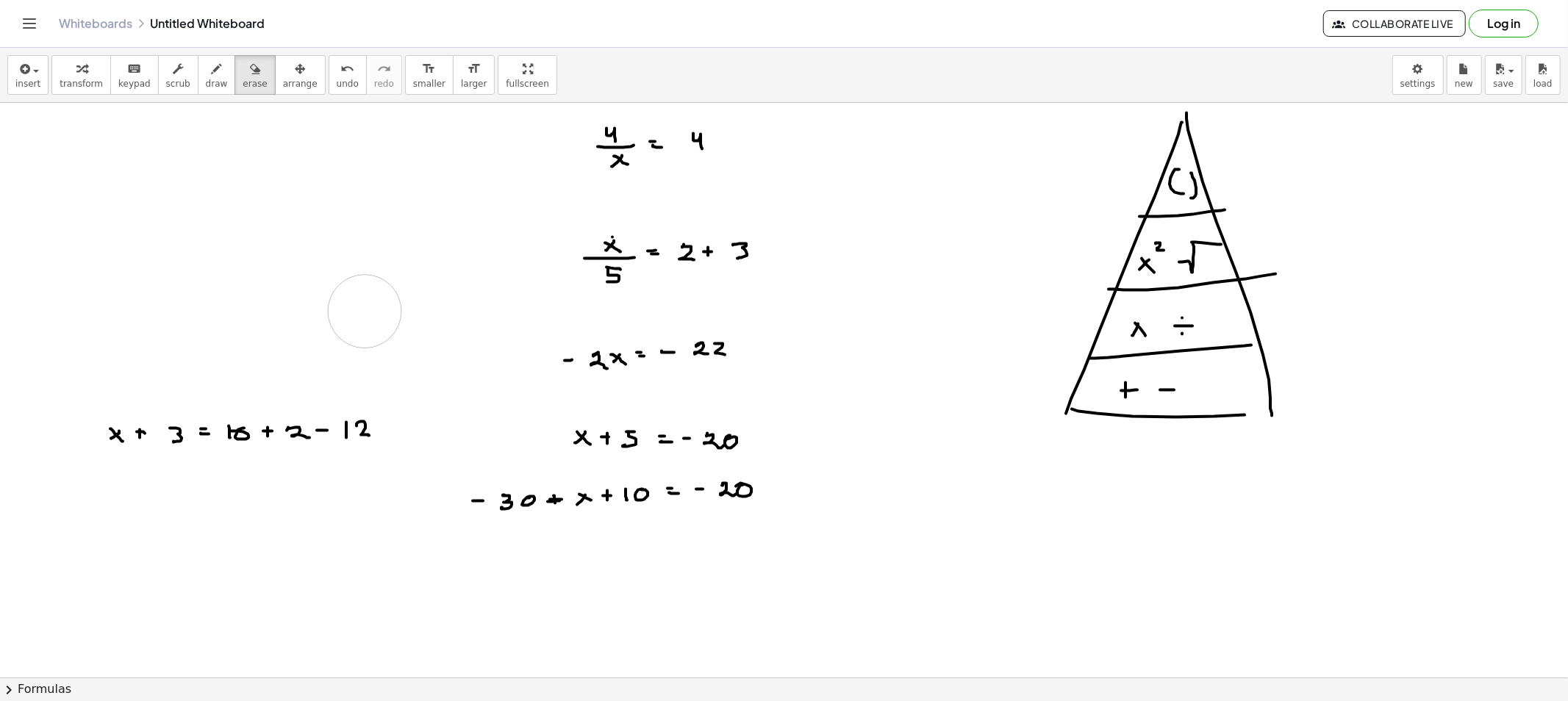
click at [212, 70] on icon "button" at bounding box center [217, 69] width 10 height 18
drag, startPoint x: 493, startPoint y: 154, endPoint x: 535, endPoint y: 164, distance: 43.2
drag, startPoint x: 224, startPoint y: 64, endPoint x: 225, endPoint y: 95, distance: 31.0
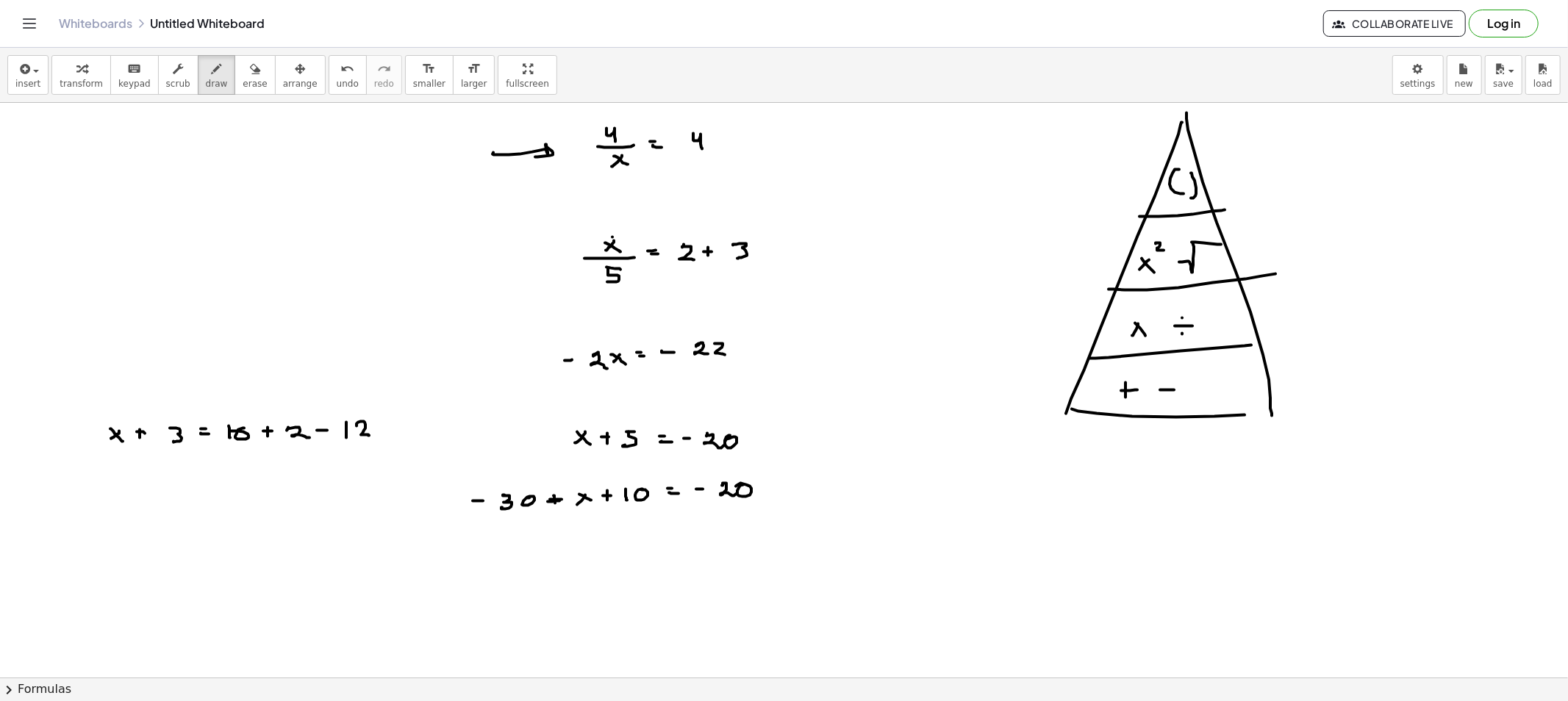
click at [235, 64] on button "erase" at bounding box center [255, 75] width 40 height 39
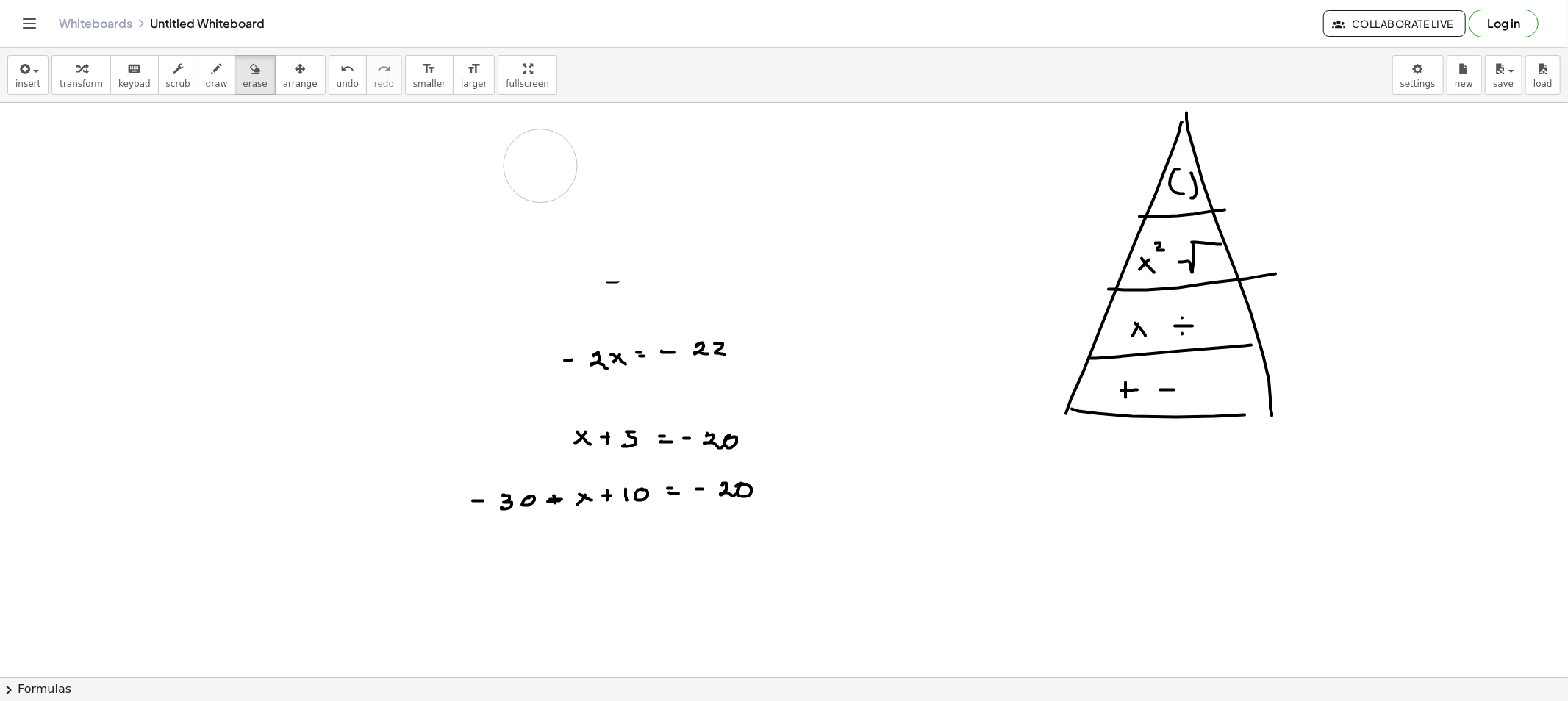
drag, startPoint x: 152, startPoint y: 405, endPoint x: 440, endPoint y: 182, distance: 364.2
drag, startPoint x: 770, startPoint y: 351, endPoint x: 785, endPoint y: 353, distance: 15.1
drag, startPoint x: 236, startPoint y: 83, endPoint x: 416, endPoint y: 307, distance: 287.4
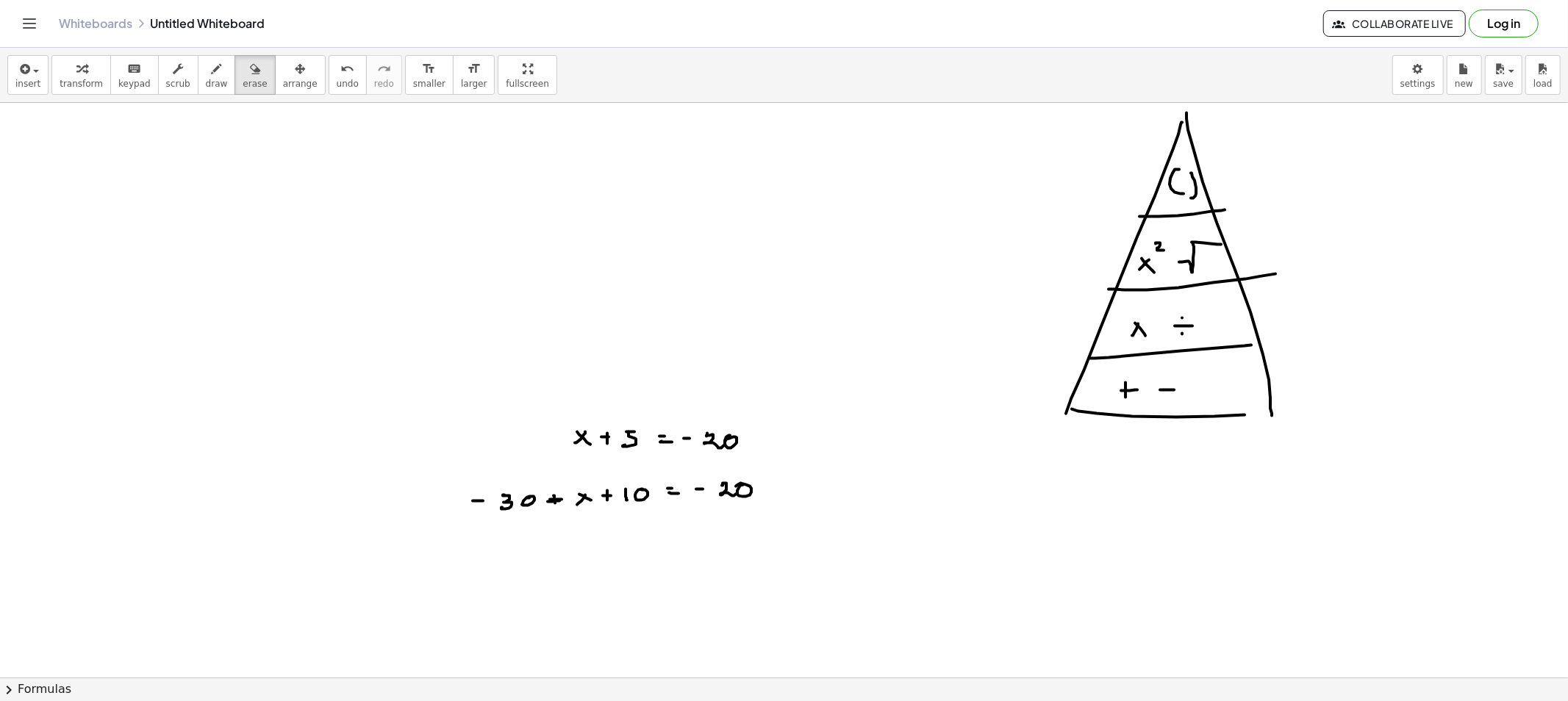
click at [242, 86] on span "erase" at bounding box center [254, 84] width 24 height 10
drag, startPoint x: 657, startPoint y: 426, endPoint x: 750, endPoint y: 423, distance: 93.0
click at [242, 75] on div "button" at bounding box center [254, 68] width 24 height 18
drag, startPoint x: 460, startPoint y: 517, endPoint x: 767, endPoint y: 473, distance: 310.1
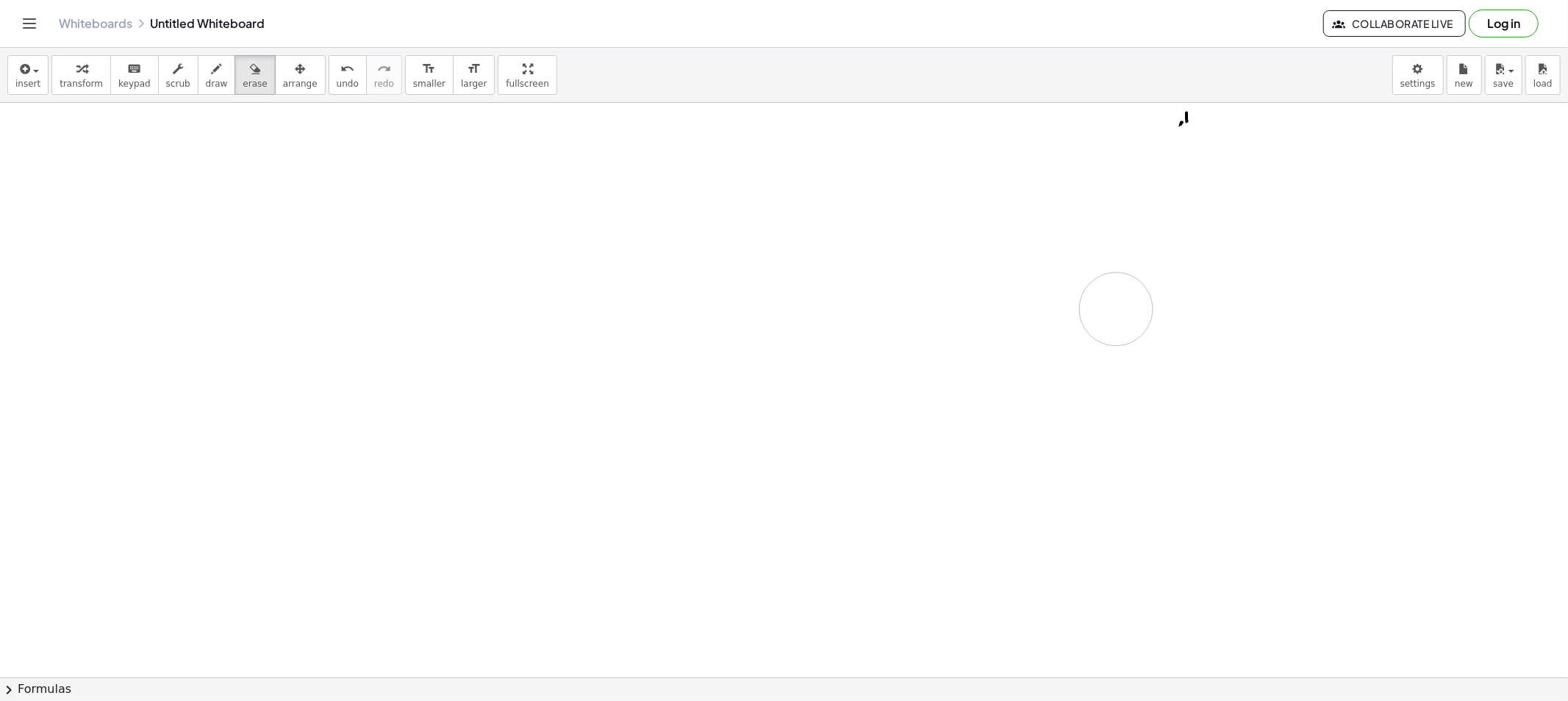
drag, startPoint x: 1160, startPoint y: 189, endPoint x: 1170, endPoint y: 182, distance: 12.2
drag, startPoint x: 1179, startPoint y: 157, endPoint x: 1171, endPoint y: 148, distance: 12.0
click at [206, 85] on span "draw" at bounding box center [217, 84] width 22 height 10
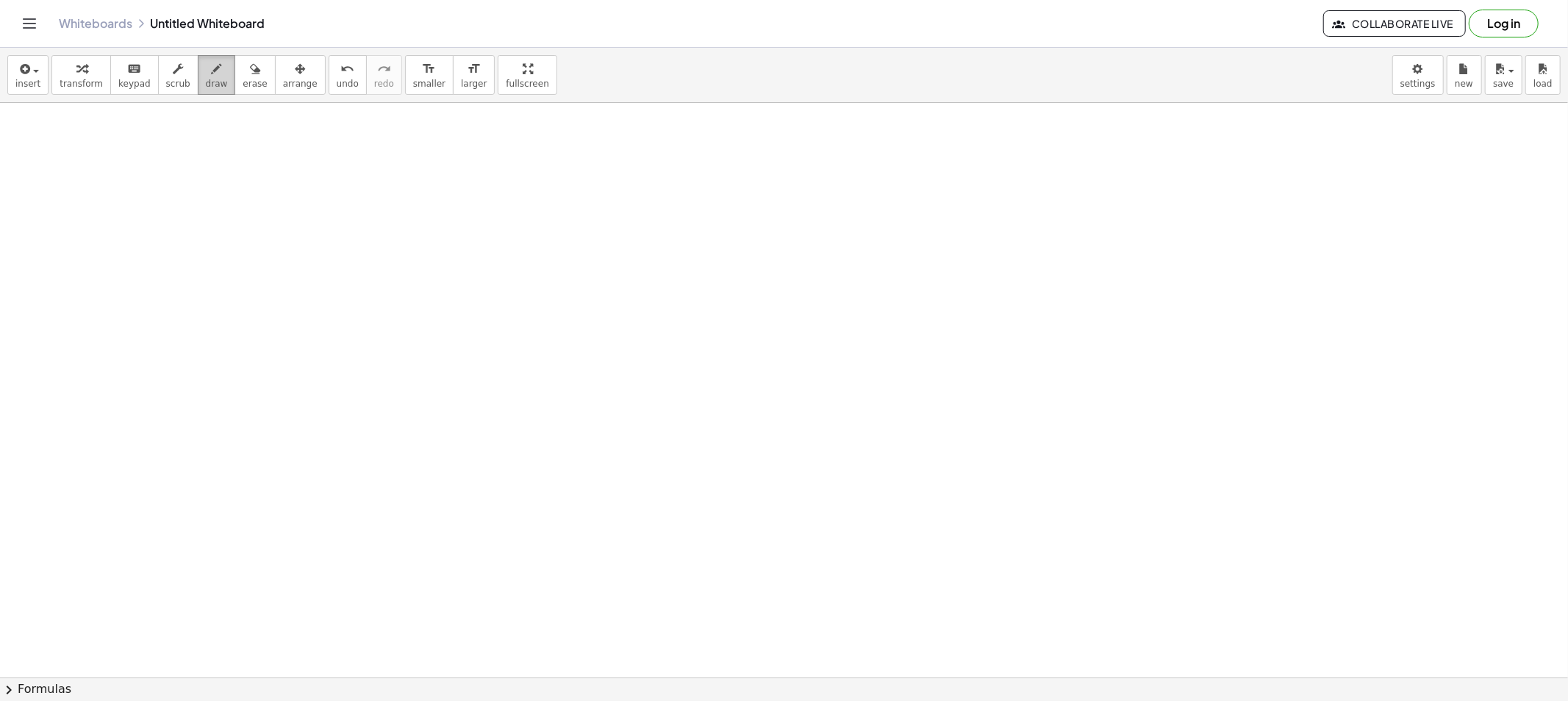
click at [212, 69] on icon "button" at bounding box center [217, 69] width 10 height 18
drag, startPoint x: 182, startPoint y: 148, endPoint x: 174, endPoint y: 149, distance: 8.1
drag, startPoint x: 214, startPoint y: 142, endPoint x: 212, endPoint y: 151, distance: 9.2
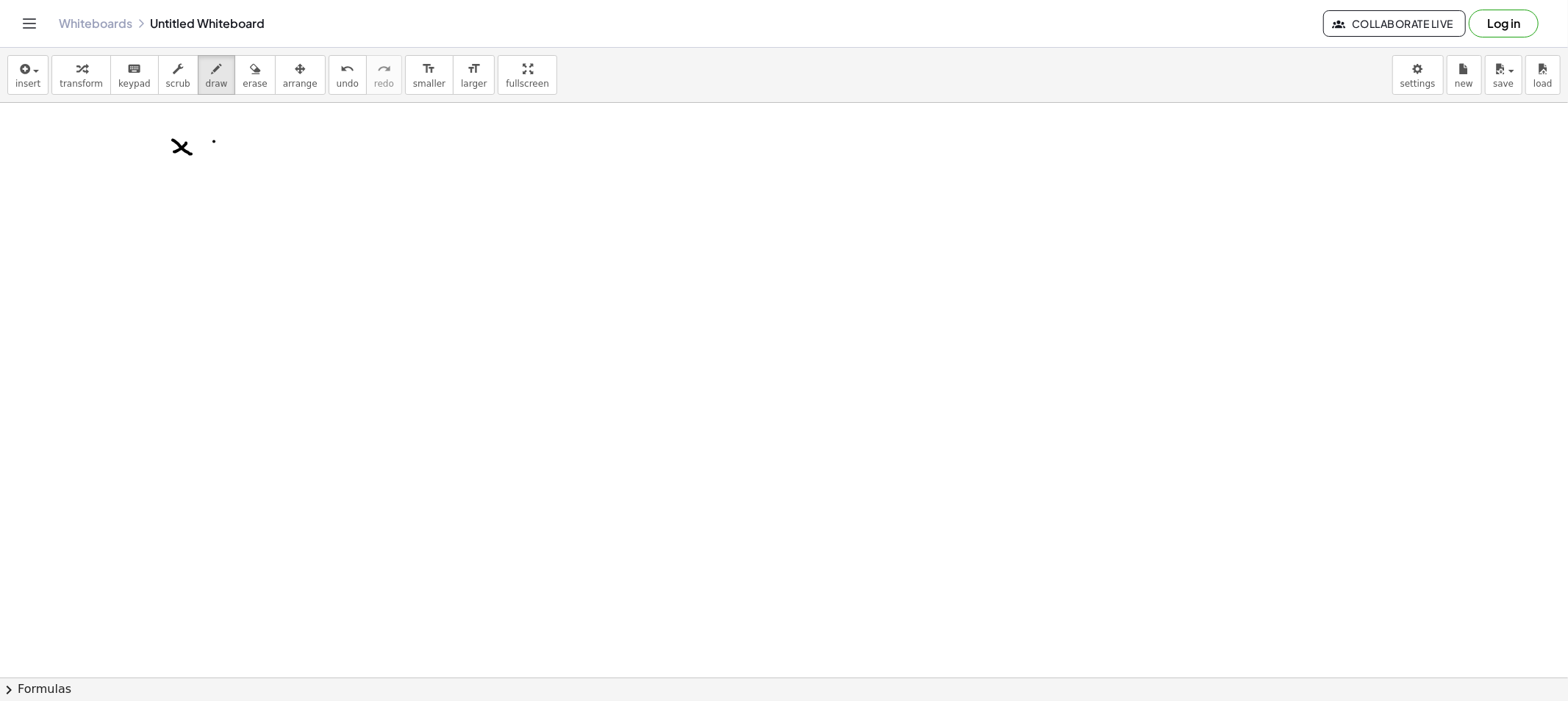
drag, startPoint x: 210, startPoint y: 147, endPoint x: 223, endPoint y: 147, distance: 13.0
drag, startPoint x: 242, startPoint y: 141, endPoint x: 250, endPoint y: 152, distance: 13.6
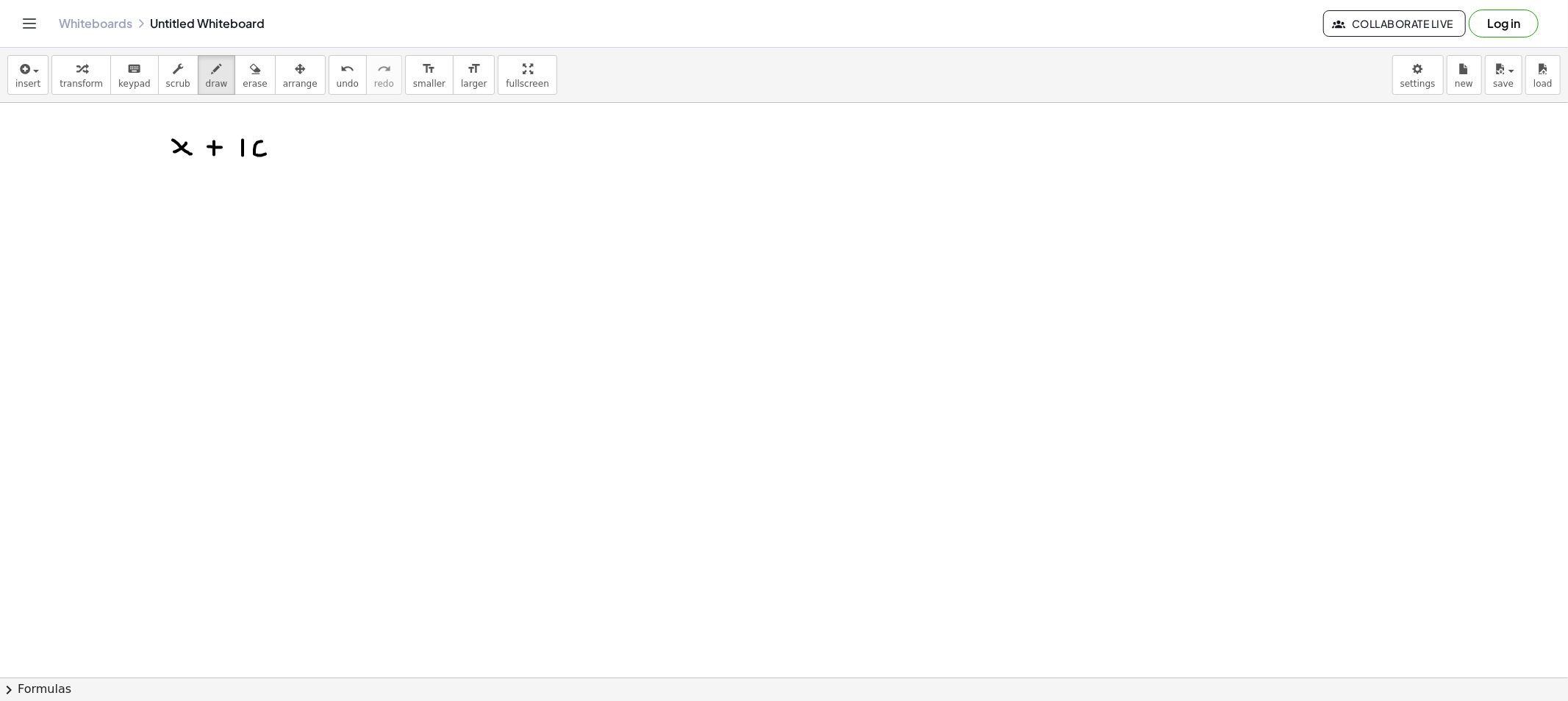
drag, startPoint x: 292, startPoint y: 151, endPoint x: 313, endPoint y: 152, distance: 21.0
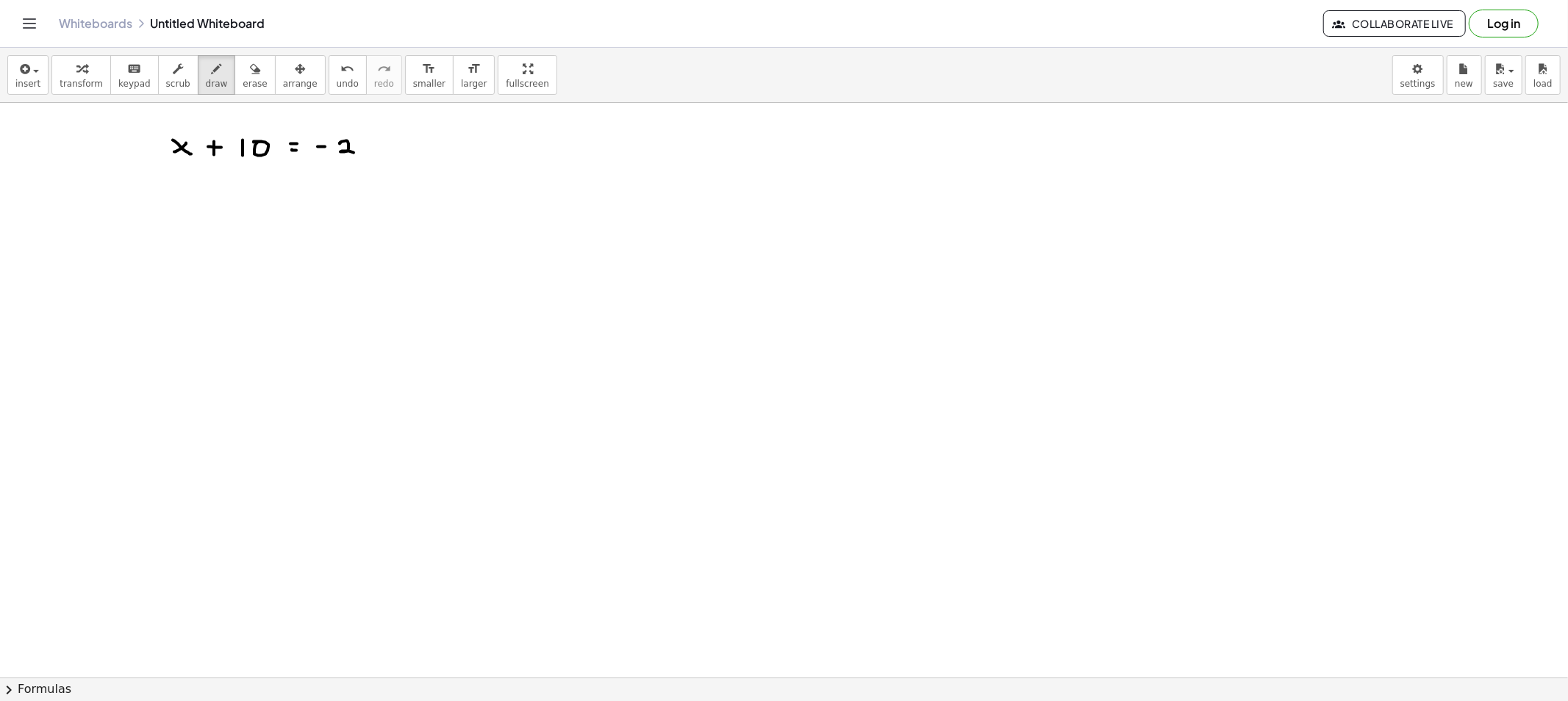
drag, startPoint x: 340, startPoint y: 142, endPoint x: 373, endPoint y: 142, distance: 33.0
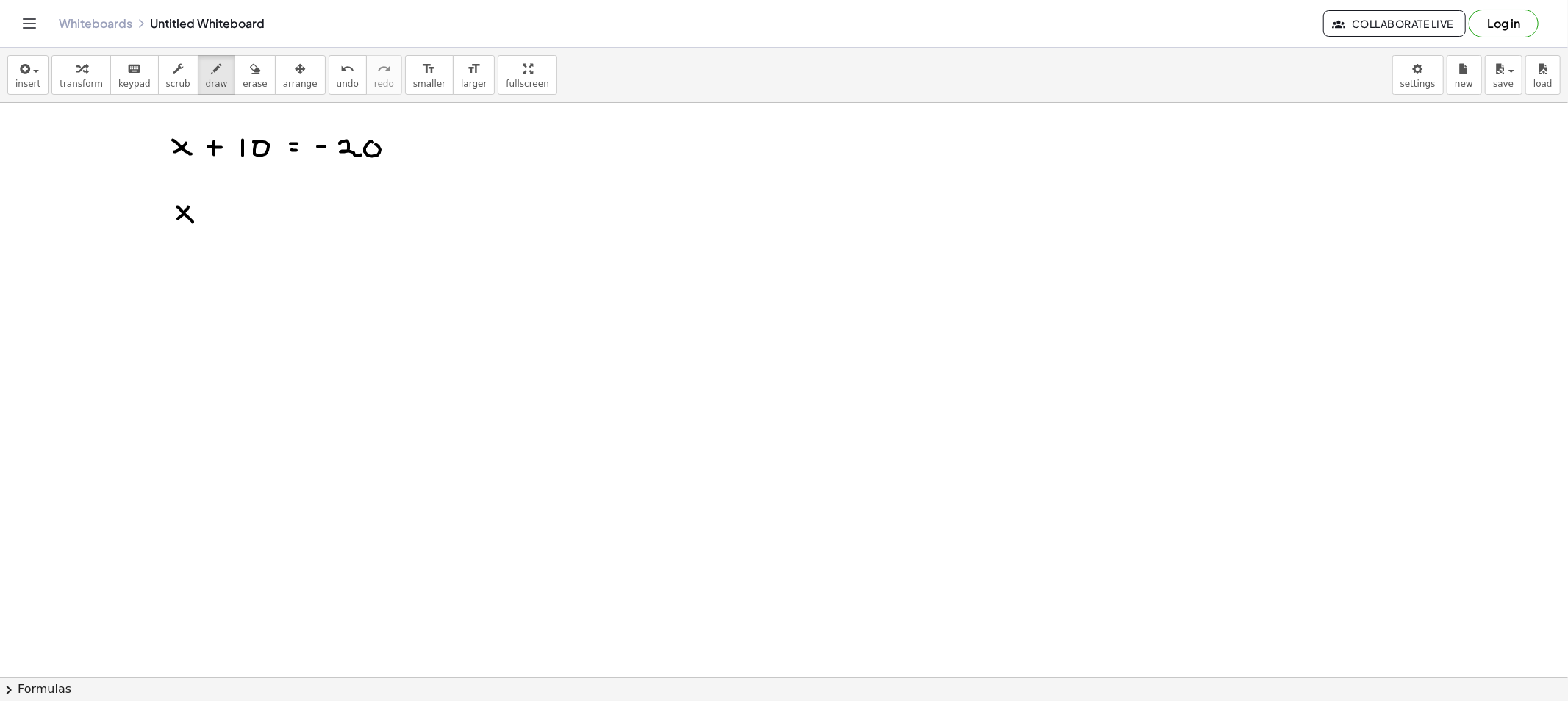
drag, startPoint x: 181, startPoint y: 238, endPoint x: 221, endPoint y: 231, distance: 40.6
drag, startPoint x: 223, startPoint y: 229, endPoint x: 243, endPoint y: 232, distance: 20.2
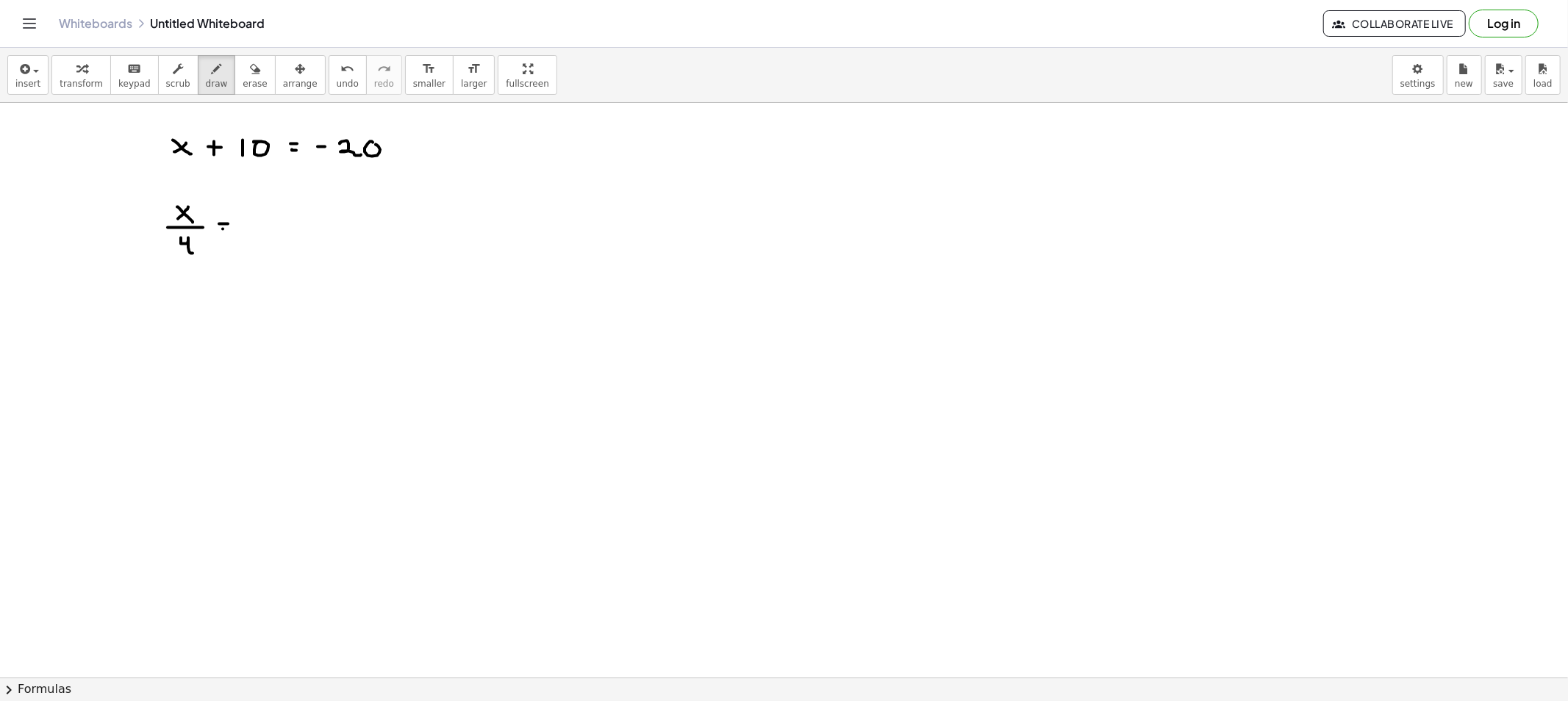
drag, startPoint x: 262, startPoint y: 224, endPoint x: 276, endPoint y: 221, distance: 14.3
drag, startPoint x: 276, startPoint y: 220, endPoint x: 278, endPoint y: 228, distance: 8.2
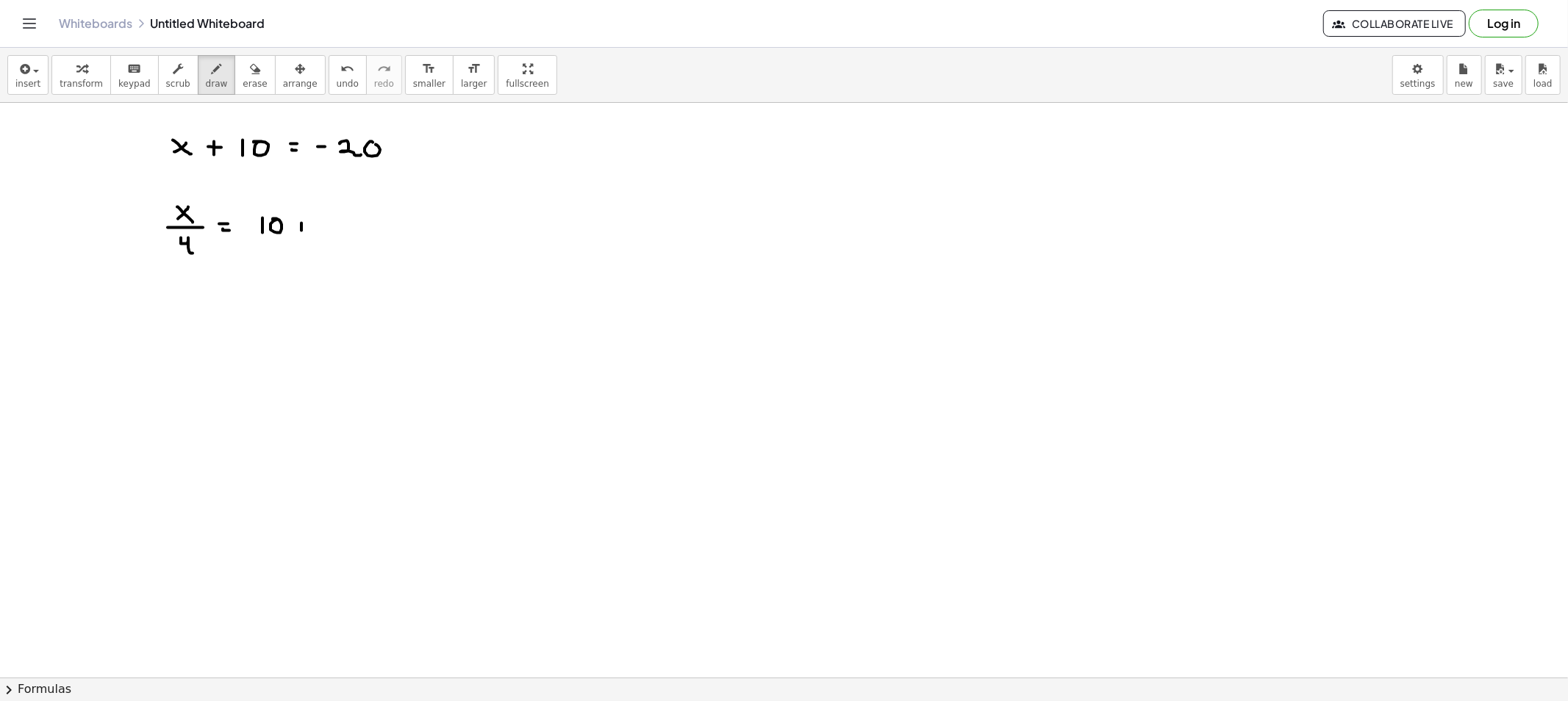
drag, startPoint x: 295, startPoint y: 225, endPoint x: 307, endPoint y: 229, distance: 12.6
drag, startPoint x: 334, startPoint y: 220, endPoint x: 327, endPoint y: 239, distance: 20.2
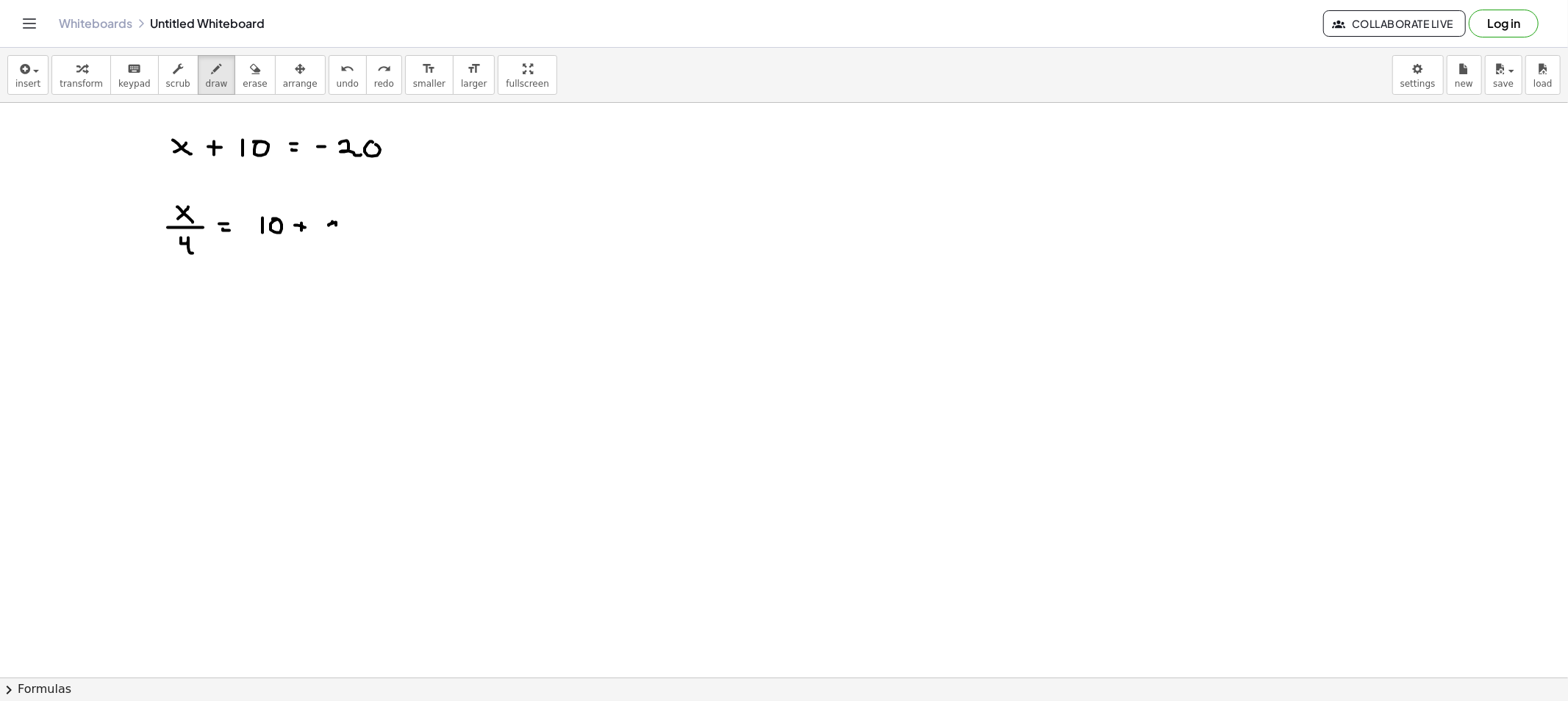
drag, startPoint x: 332, startPoint y: 222, endPoint x: 344, endPoint y: 239, distance: 20.8
drag, startPoint x: 189, startPoint y: 333, endPoint x: 183, endPoint y: 334, distance: 6.1
drag, startPoint x: 183, startPoint y: 333, endPoint x: 197, endPoint y: 347, distance: 19.8
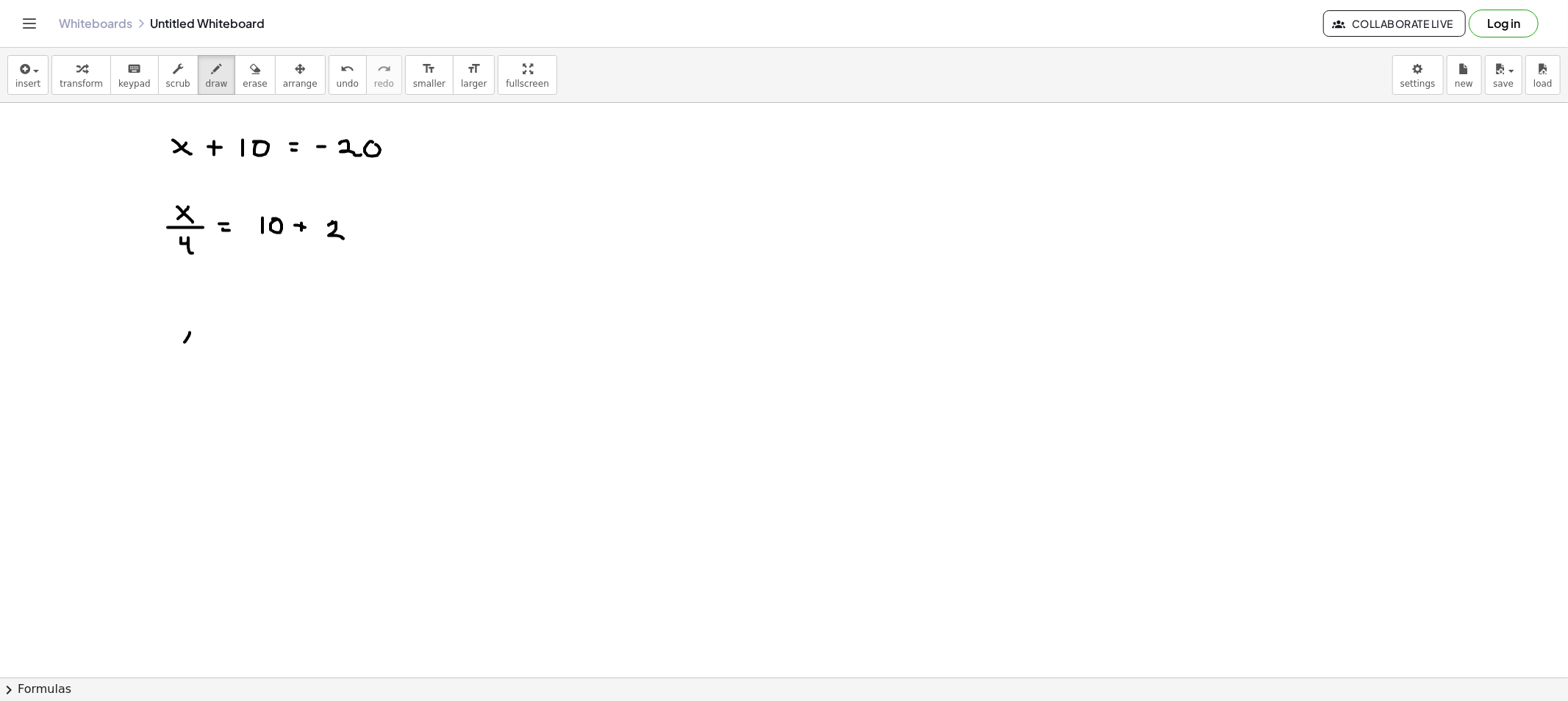
click at [217, 80] on button "draw" at bounding box center [217, 75] width 39 height 39
click at [235, 92] on button "erase" at bounding box center [255, 75] width 40 height 39
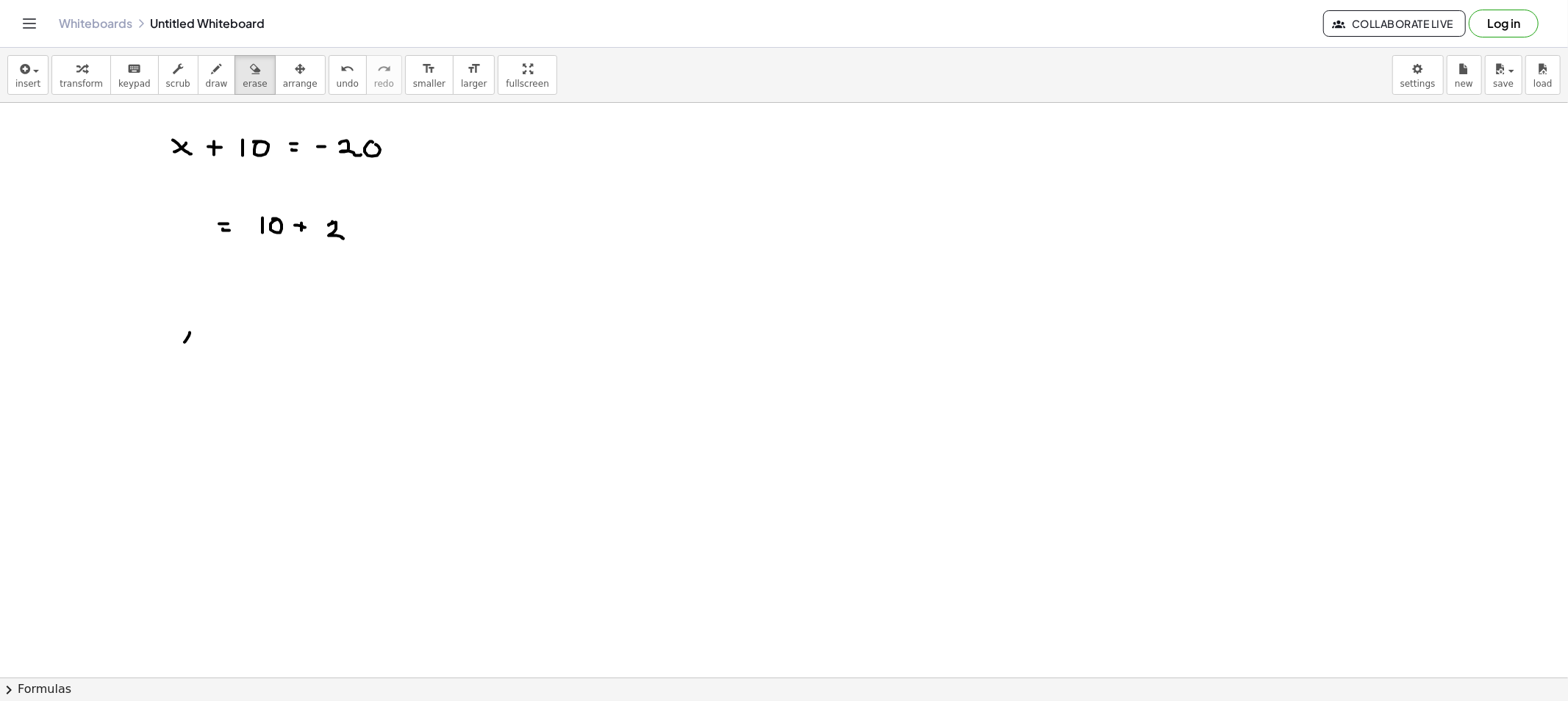
drag, startPoint x: 189, startPoint y: 84, endPoint x: 119, endPoint y: 257, distance: 186.6
click at [206, 85] on span "draw" at bounding box center [217, 84] width 22 height 10
drag, startPoint x: 158, startPoint y: 216, endPoint x: 181, endPoint y: 232, distance: 28.0
drag, startPoint x: 183, startPoint y: 231, endPoint x: 189, endPoint y: 225, distance: 8.5
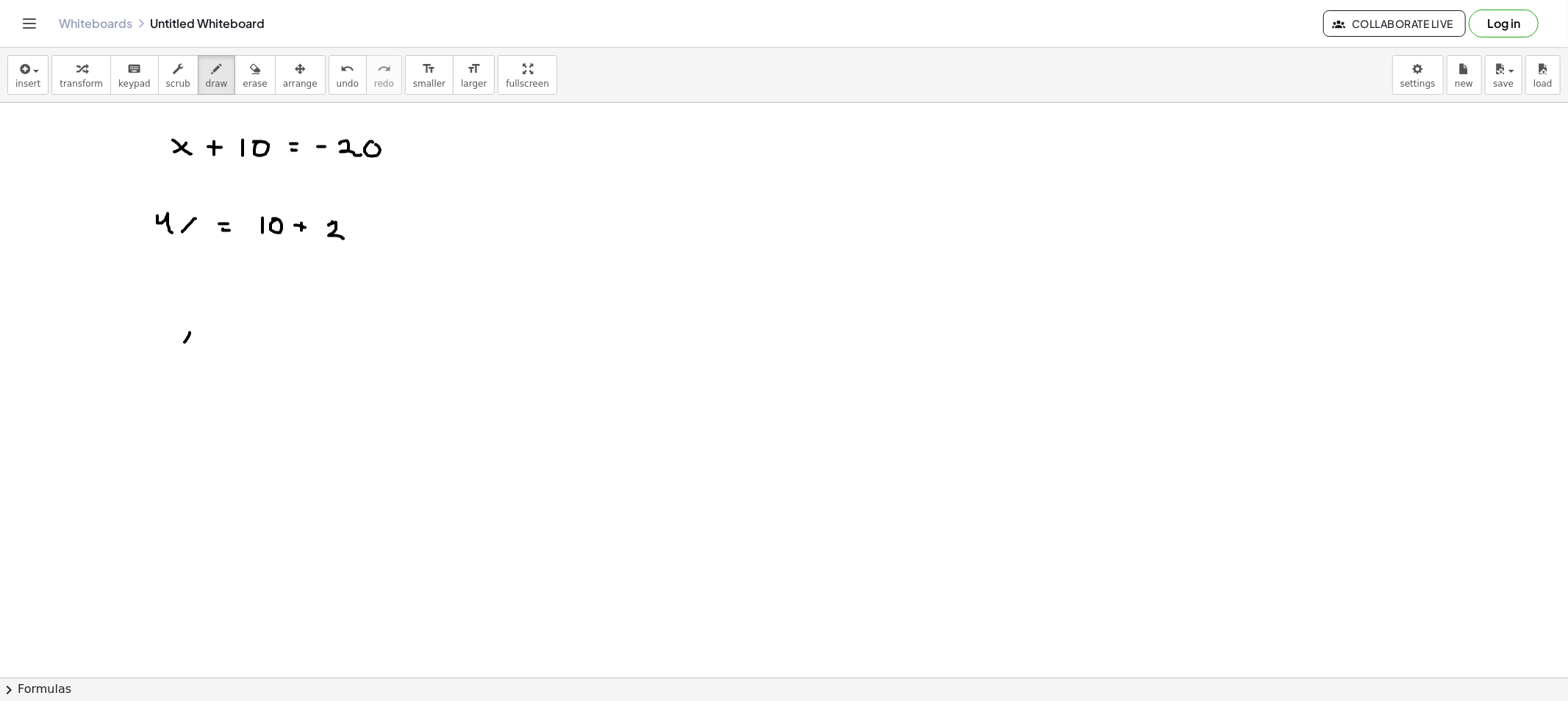
drag, startPoint x: 189, startPoint y: 225, endPoint x: 196, endPoint y: 237, distance: 13.9
drag, startPoint x: 180, startPoint y: 328, endPoint x: 193, endPoint y: 343, distance: 19.8
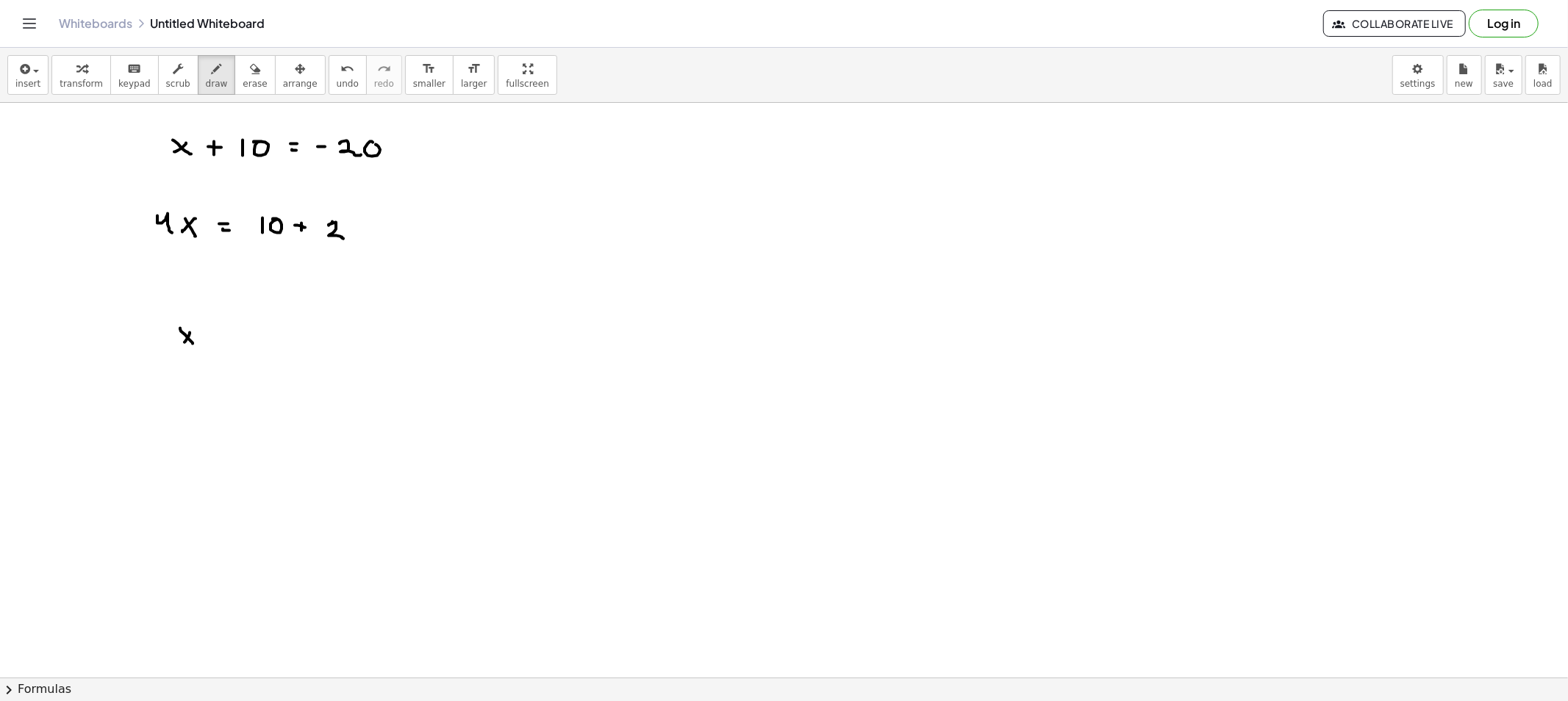
drag, startPoint x: 170, startPoint y: 349, endPoint x: 204, endPoint y: 349, distance: 34.0
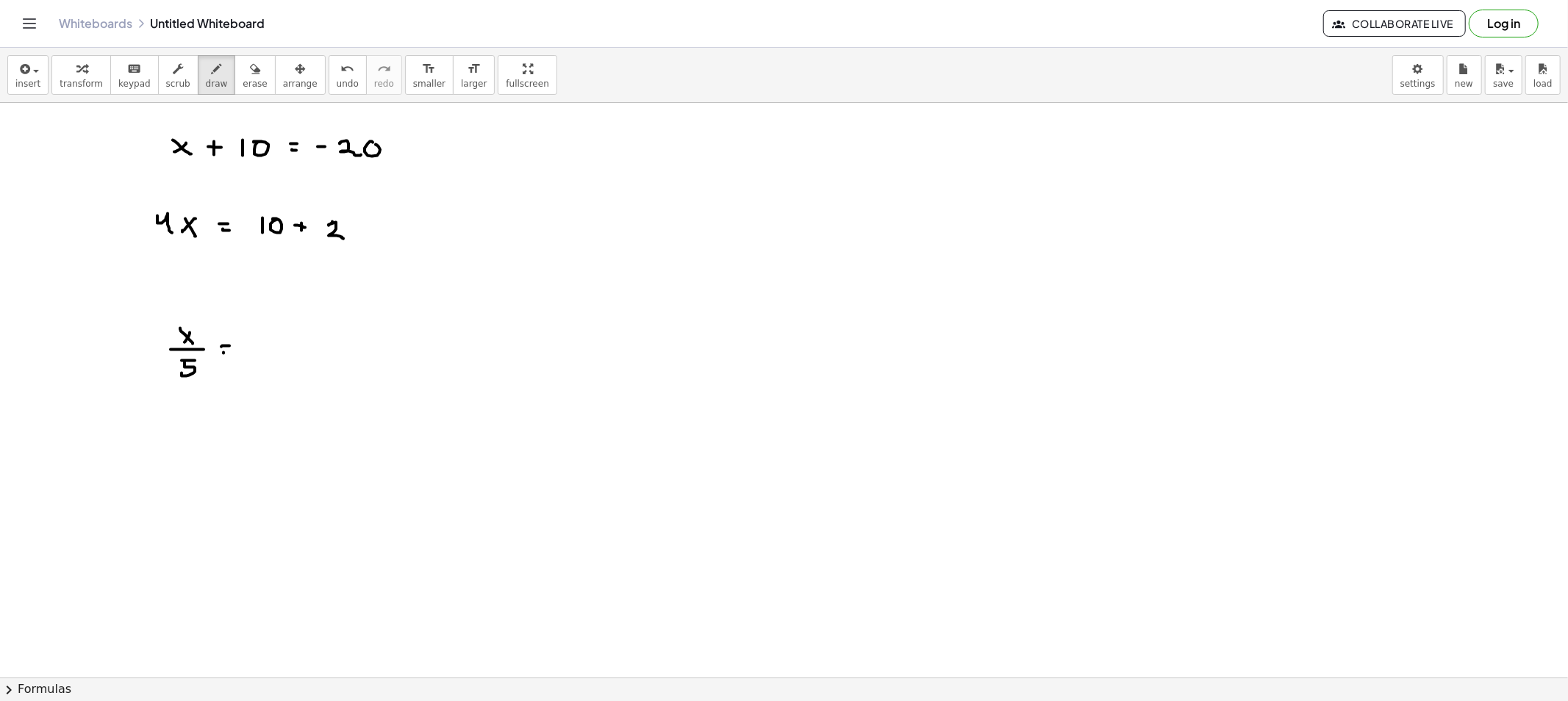
drag, startPoint x: 224, startPoint y: 353, endPoint x: 237, endPoint y: 354, distance: 13.0
drag, startPoint x: 260, startPoint y: 343, endPoint x: 282, endPoint y: 343, distance: 22.0
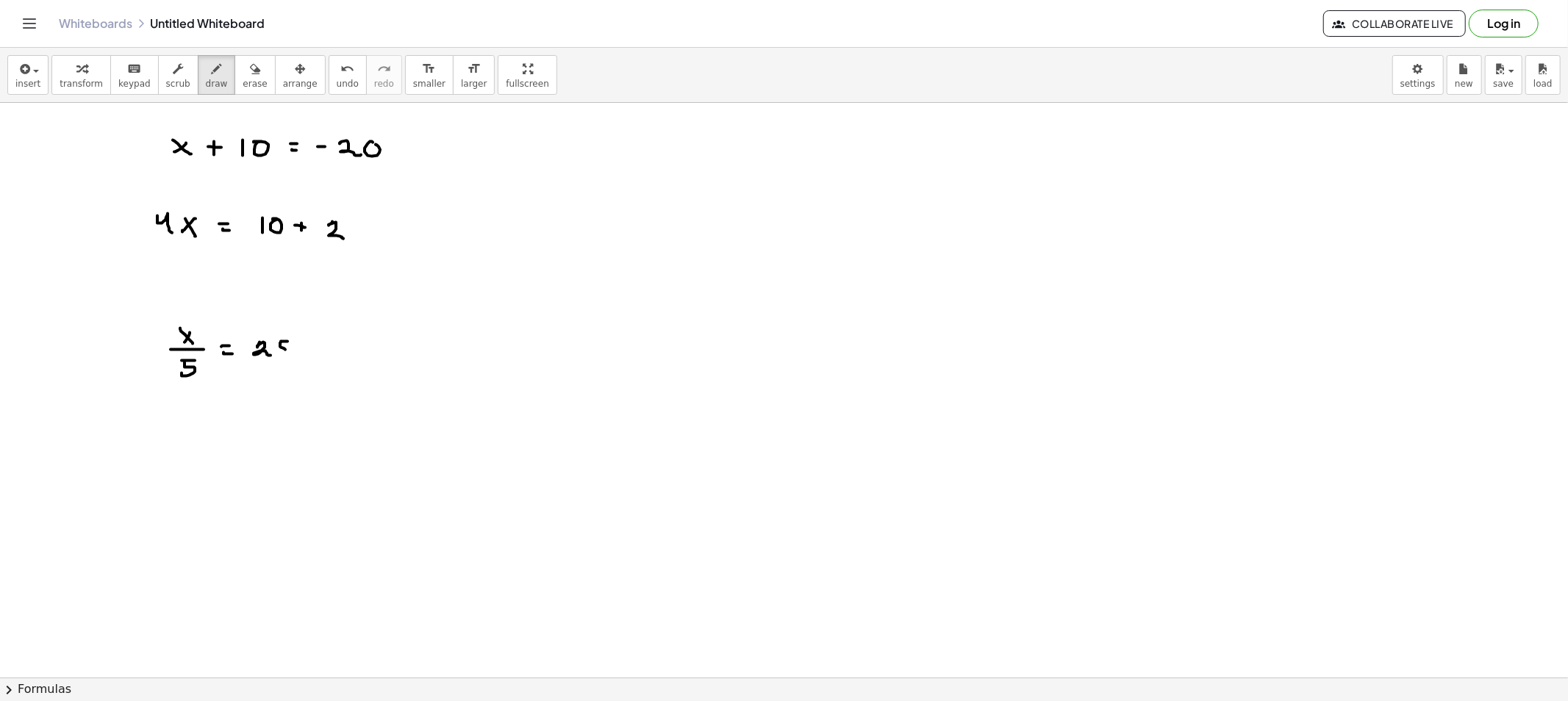
drag, startPoint x: 281, startPoint y: 348, endPoint x: 277, endPoint y: 362, distance: 14.6
drag, startPoint x: 638, startPoint y: 140, endPoint x: 663, endPoint y: 141, distance: 25.0
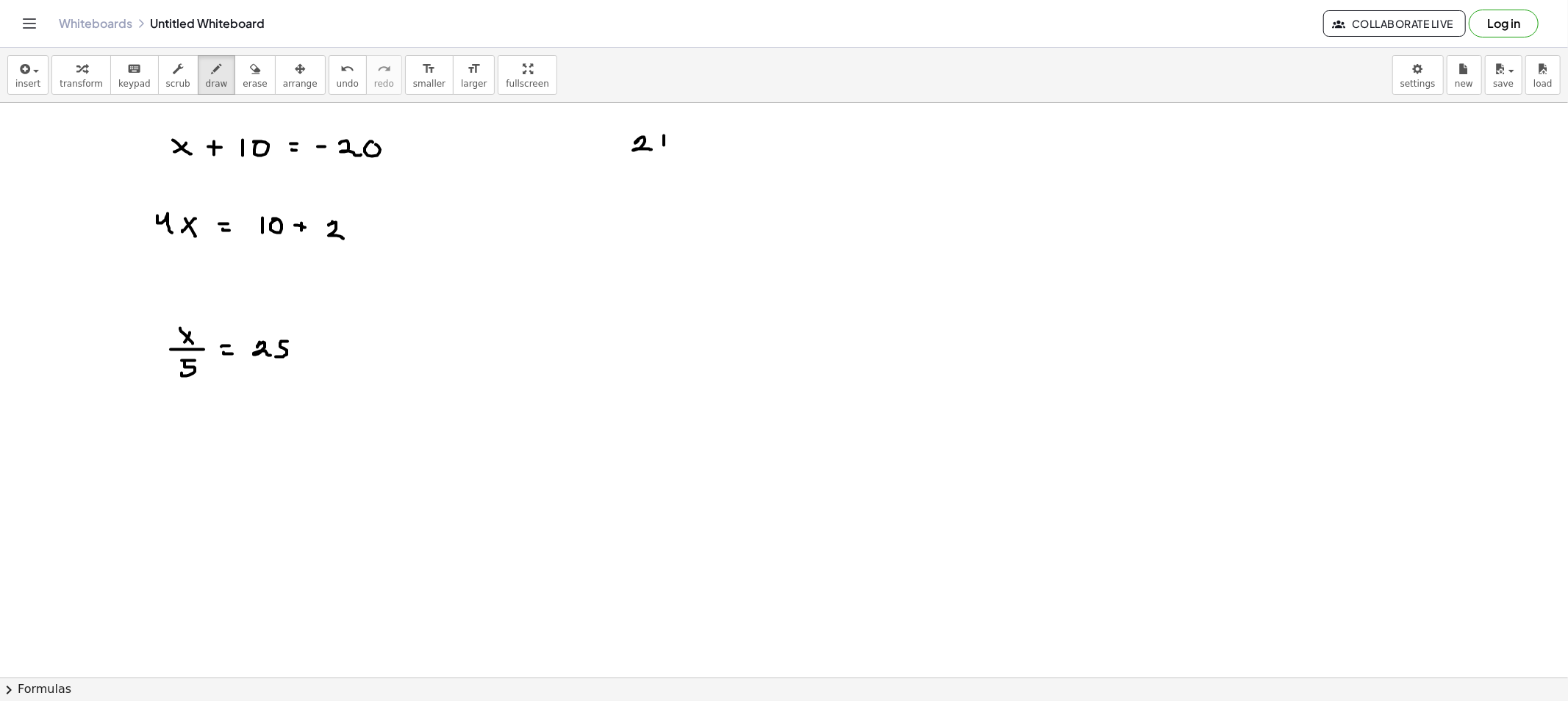
drag, startPoint x: 660, startPoint y: 141, endPoint x: 669, endPoint y: 142, distance: 9.1
drag, startPoint x: 689, startPoint y: 135, endPoint x: 682, endPoint y: 140, distance: 8.6
drag, startPoint x: 686, startPoint y: 136, endPoint x: 706, endPoint y: 140, distance: 20.4
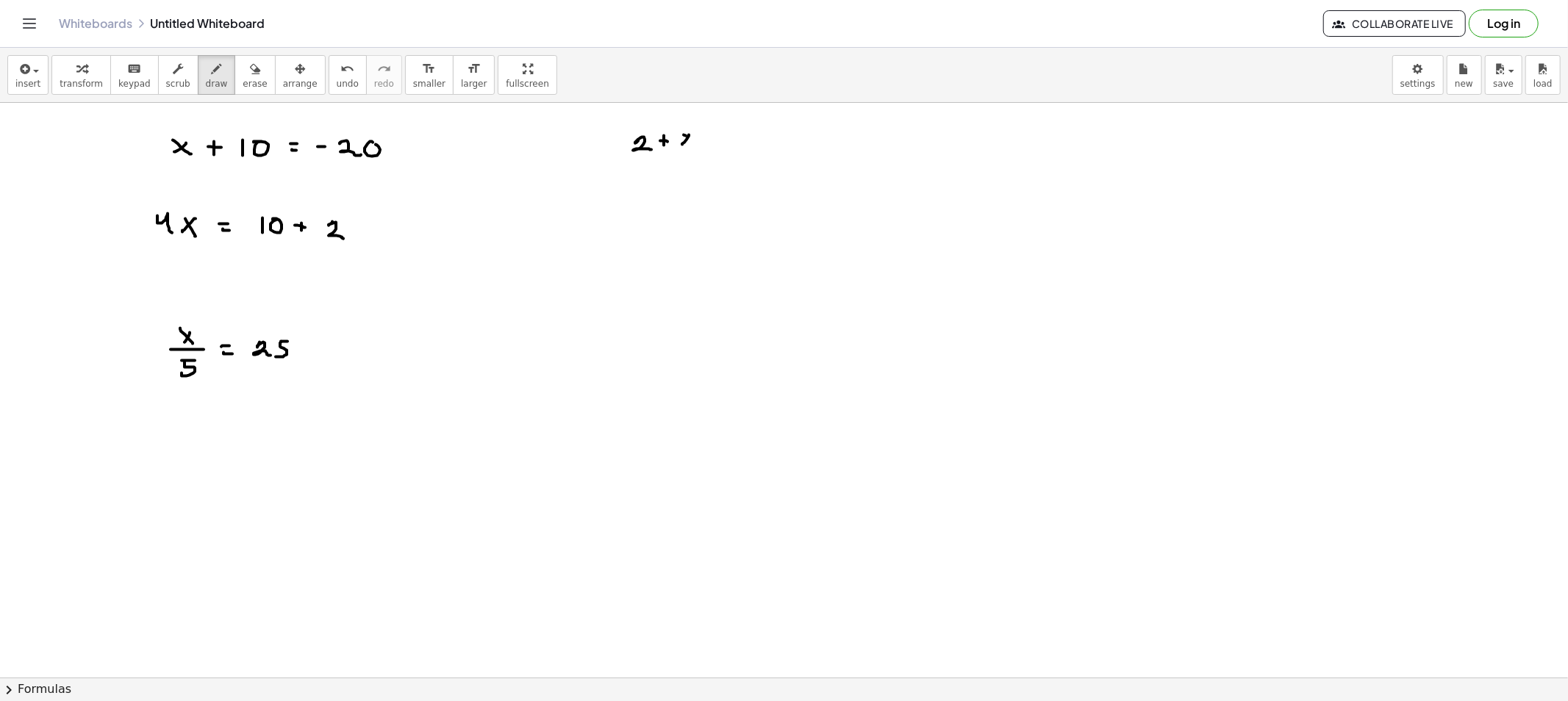
drag, startPoint x: 704, startPoint y: 137, endPoint x: 714, endPoint y: 141, distance: 10.8
drag, startPoint x: 745, startPoint y: 145, endPoint x: 741, endPoint y: 134, distance: 11.7
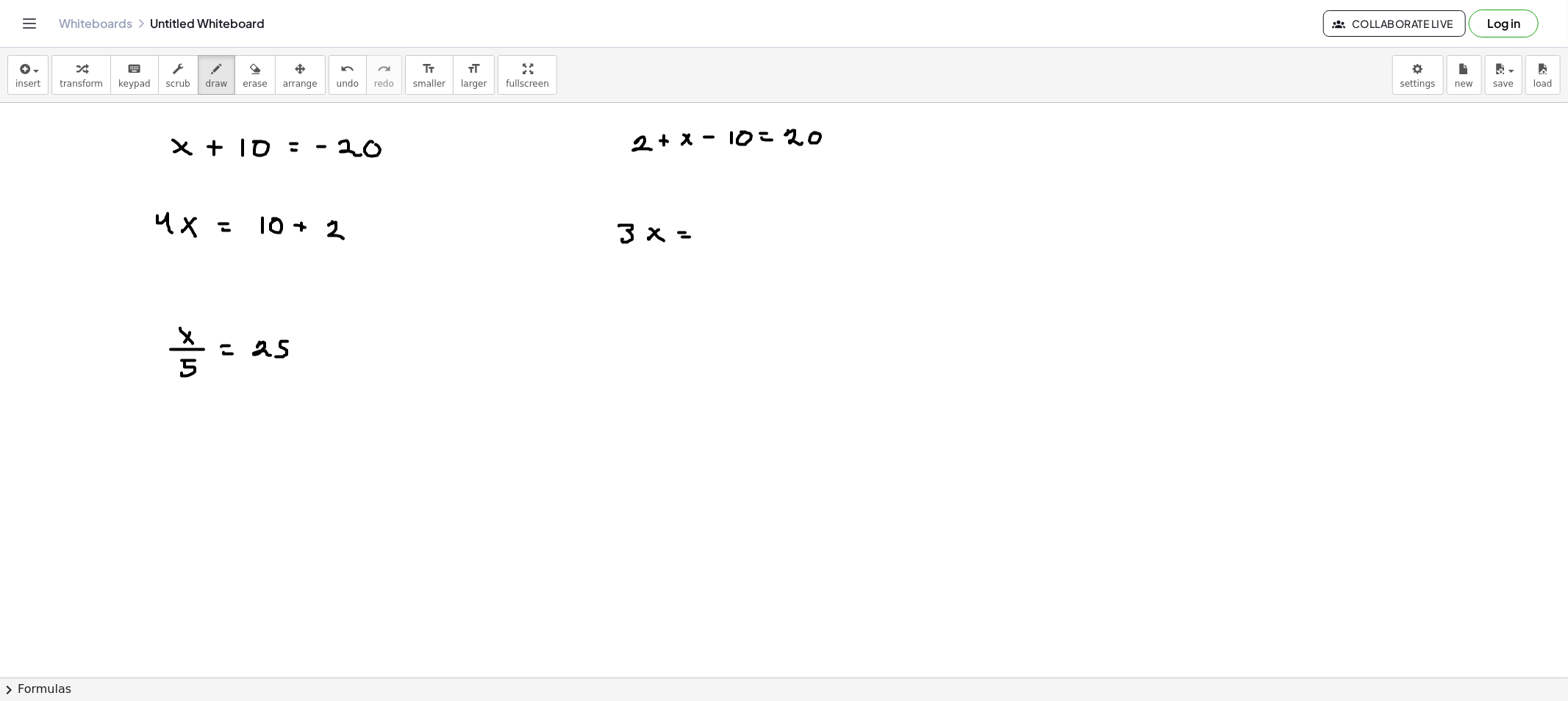
click at [250, 75] on icon "button" at bounding box center [255, 69] width 10 height 18
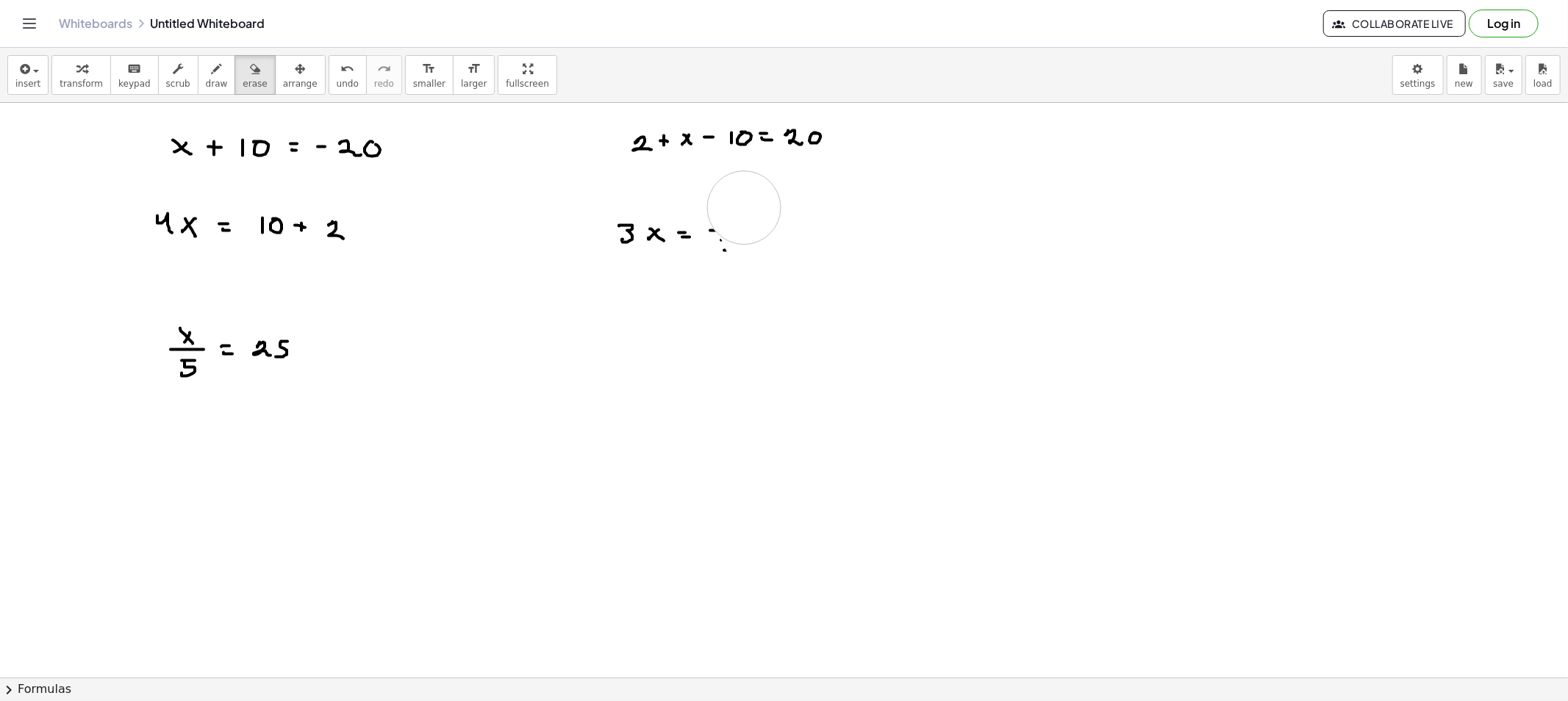
click at [235, 79] on button "erase" at bounding box center [255, 75] width 40 height 39
click at [209, 75] on button "draw" at bounding box center [217, 75] width 39 height 39
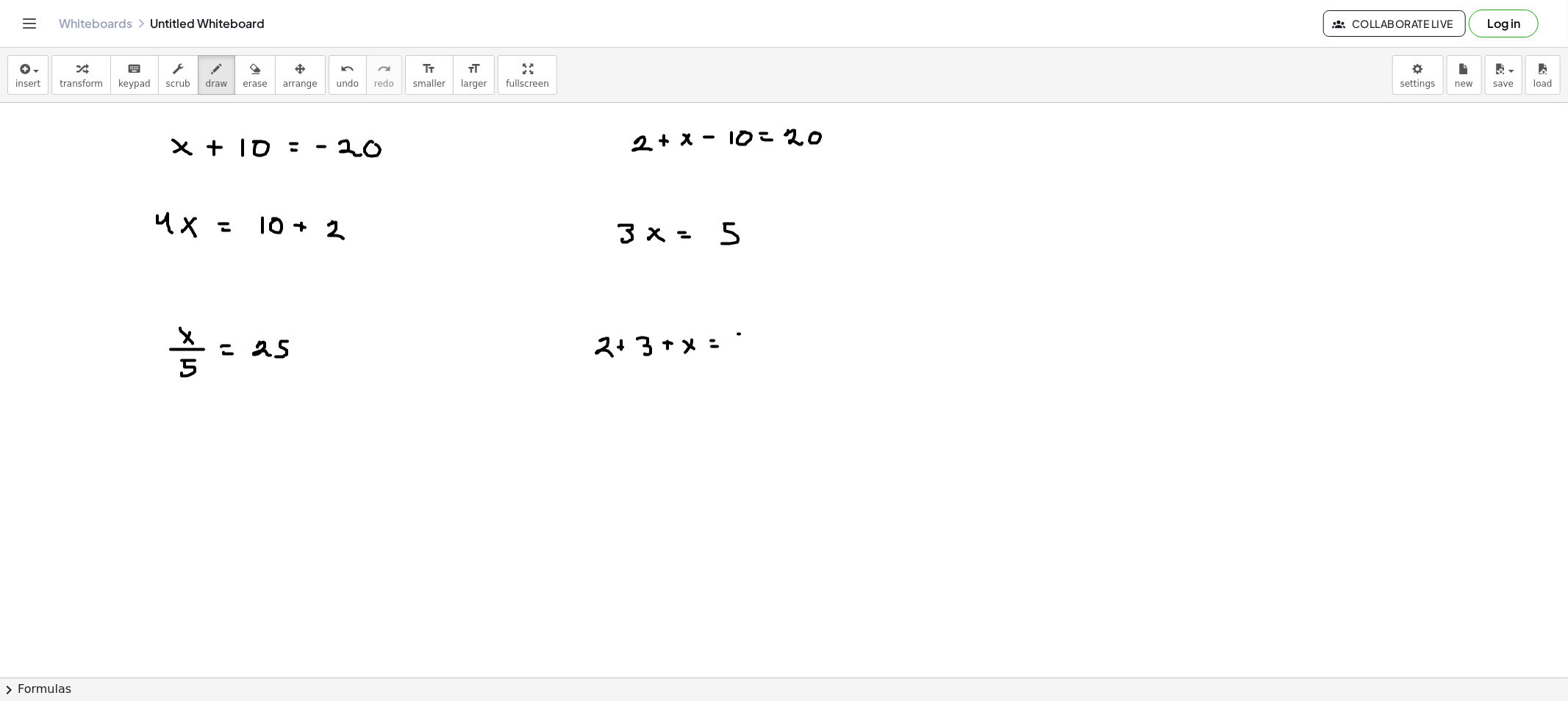
click at [242, 74] on div "button" at bounding box center [254, 68] width 24 height 18
